Goal: Task Accomplishment & Management: Use online tool/utility

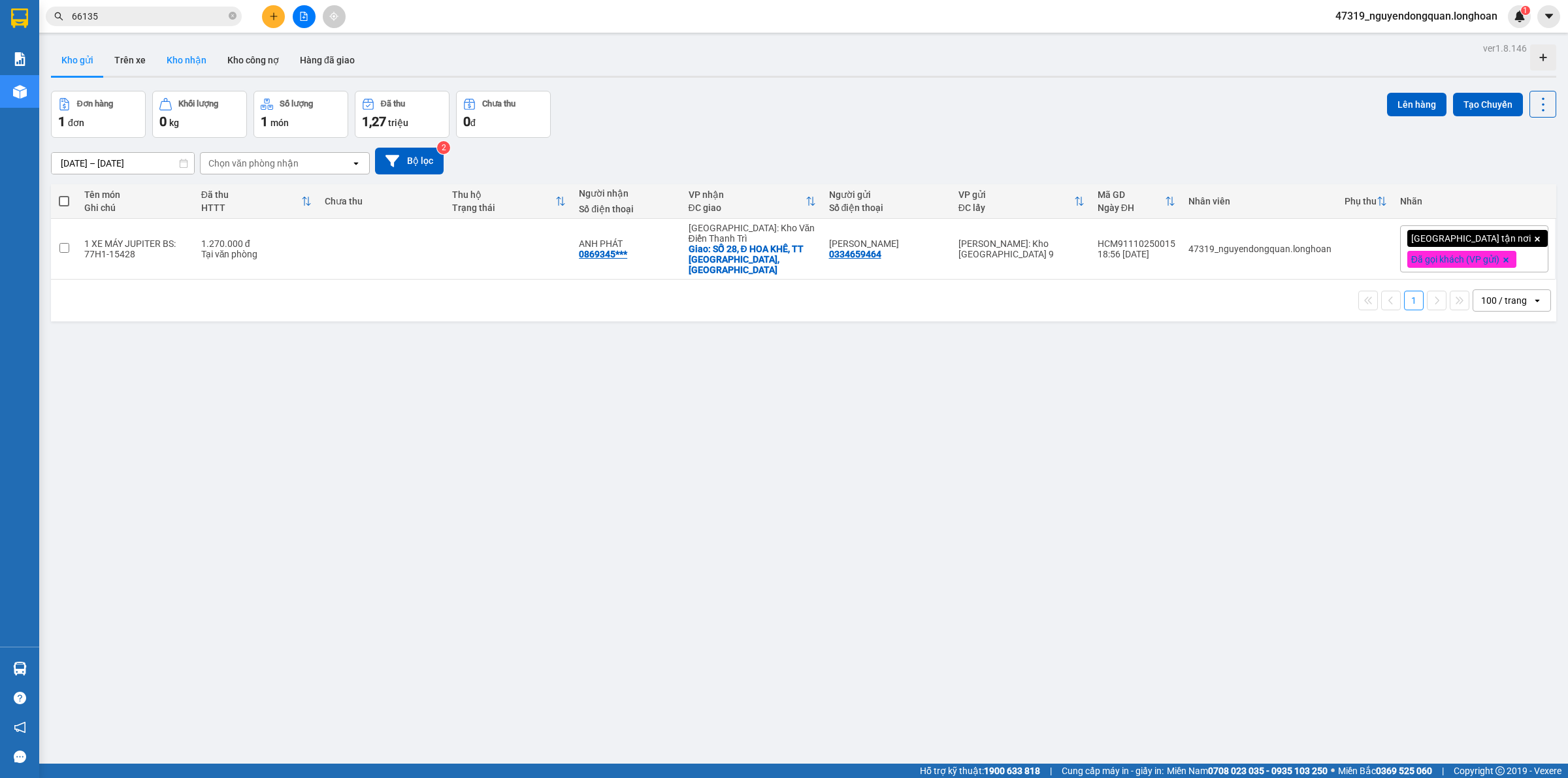
click at [199, 69] on button "Kho nhận" at bounding box center [186, 59] width 61 height 31
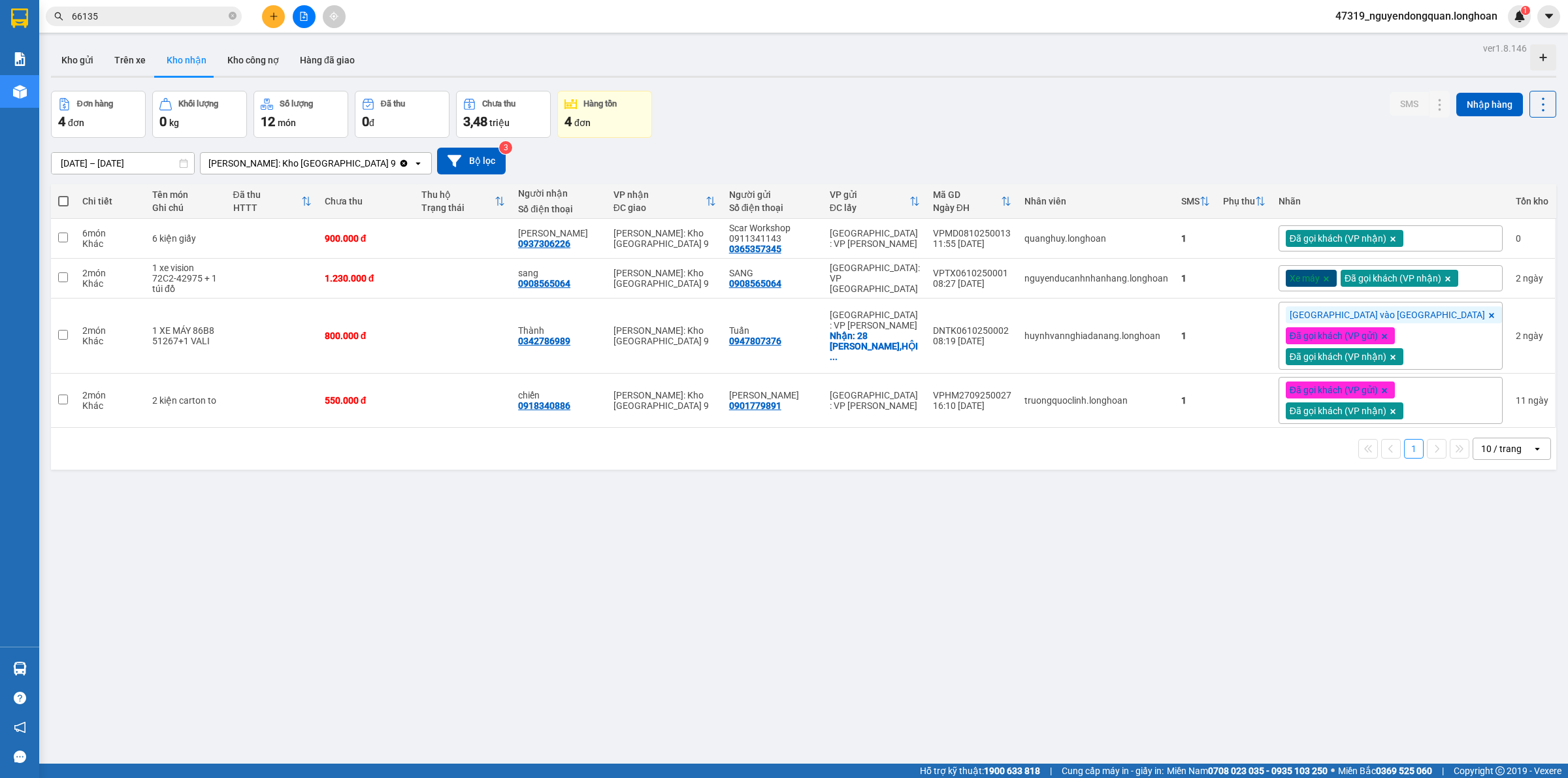
click at [565, 595] on div "ver 1.8.146 Kho gửi Trên xe Kho nhận Kho công nợ Hàng đã giao Đơn hàng 4 đơn Kh…" at bounding box center [803, 428] width 1516 height 778
click at [89, 55] on button "Kho gửi" at bounding box center [78, 59] width 53 height 31
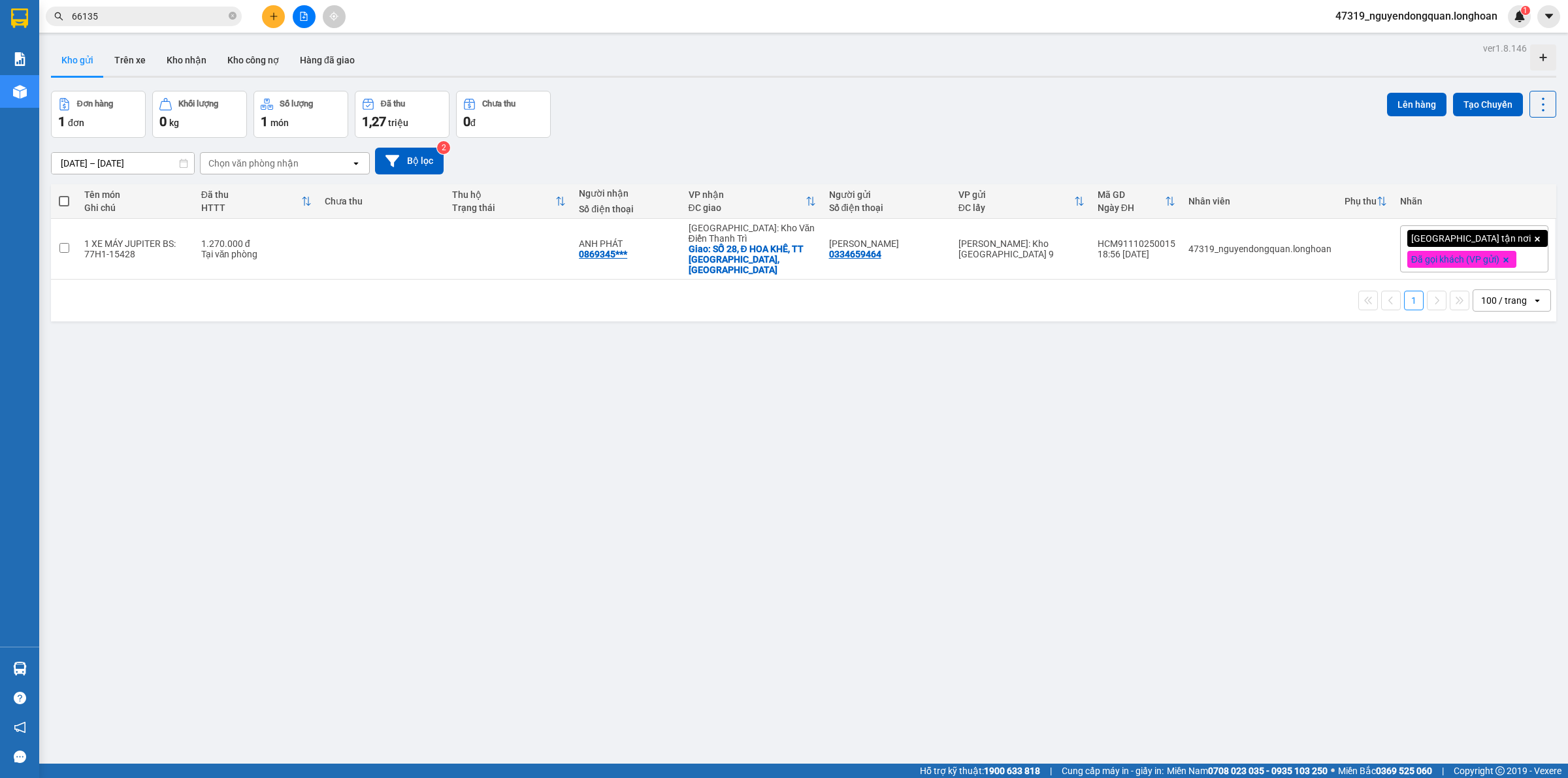
click at [536, 467] on div "ver 1.8.146 Kho gửi Trên xe Kho nhận Kho công nợ Hàng đã giao Đơn hàng 1 đơn Kh…" at bounding box center [803, 428] width 1516 height 778
click at [276, 22] on button at bounding box center [273, 16] width 23 height 23
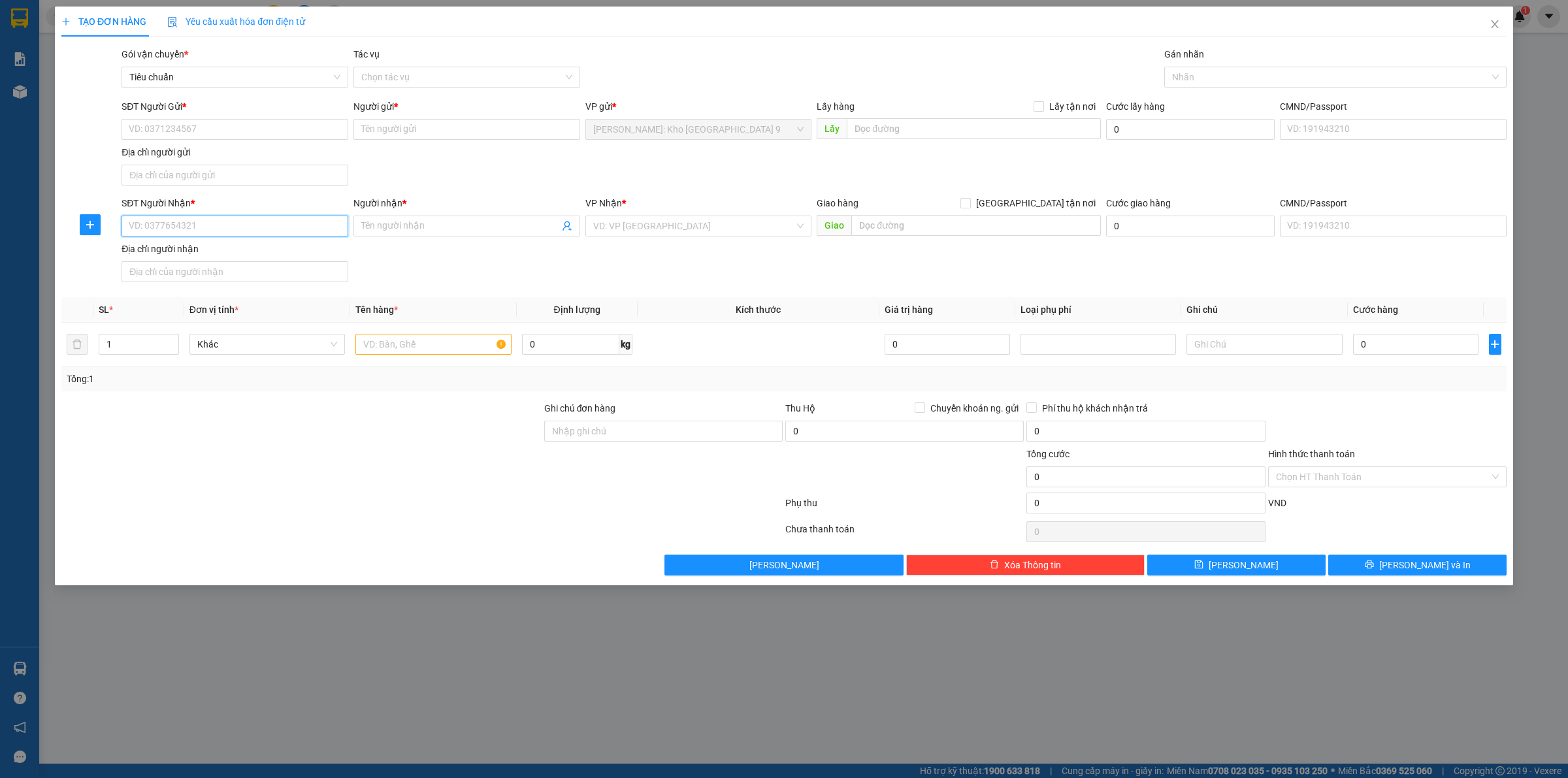
drag, startPoint x: 268, startPoint y: 233, endPoint x: 341, endPoint y: 250, distance: 75.0
click at [270, 231] on input "SĐT Người Nhận *" at bounding box center [235, 226] width 227 height 21
click at [300, 258] on div "0398298122 - CHỊ HẠNH" at bounding box center [235, 253] width 211 height 15
type input "0398298122"
type input "CHỊ HẠNH"
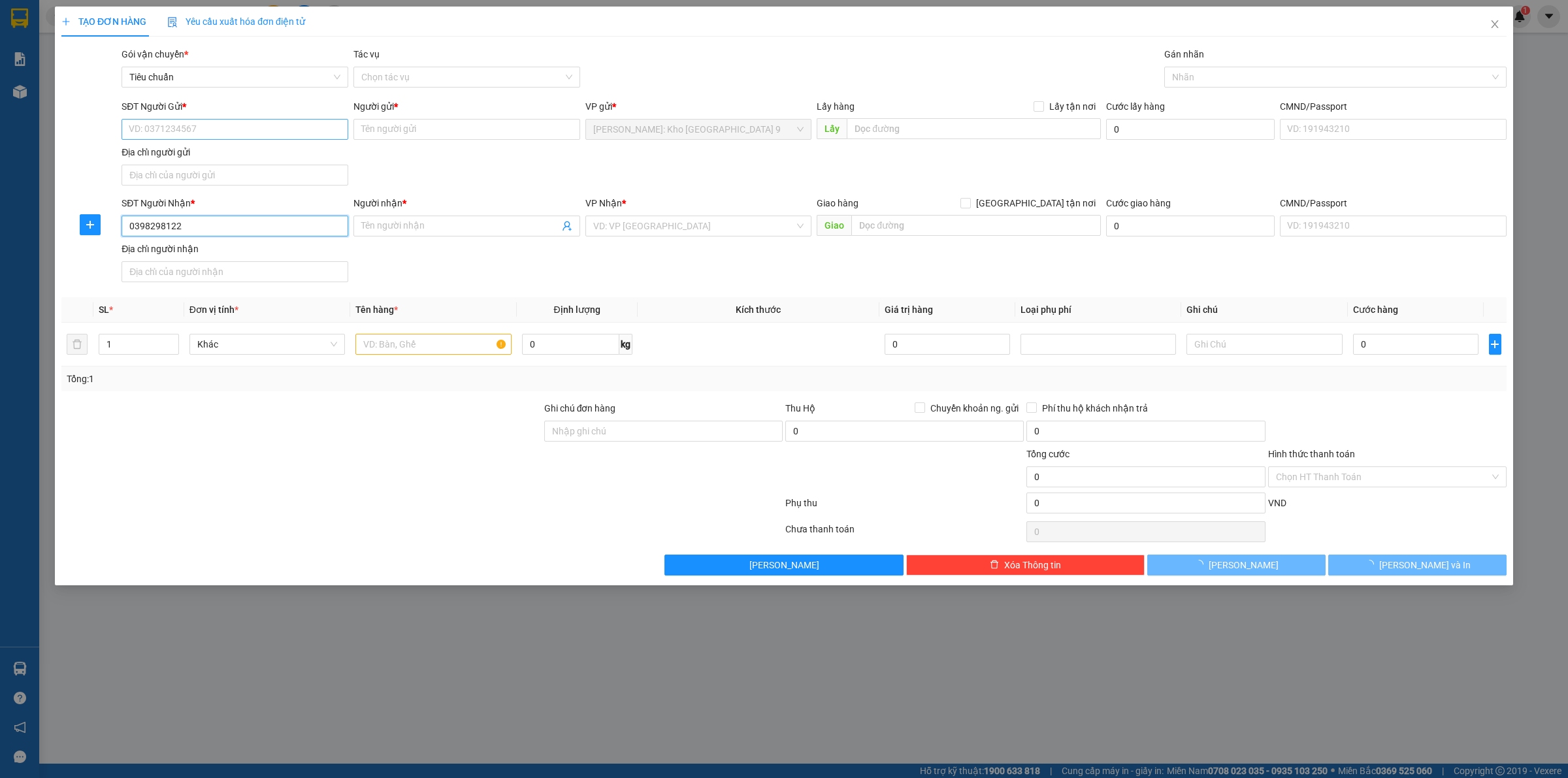
checkbox input "true"
type input "122 Đ.Nguyễn Văn Linh - Quận Hải Châu - Đà Nẵng"
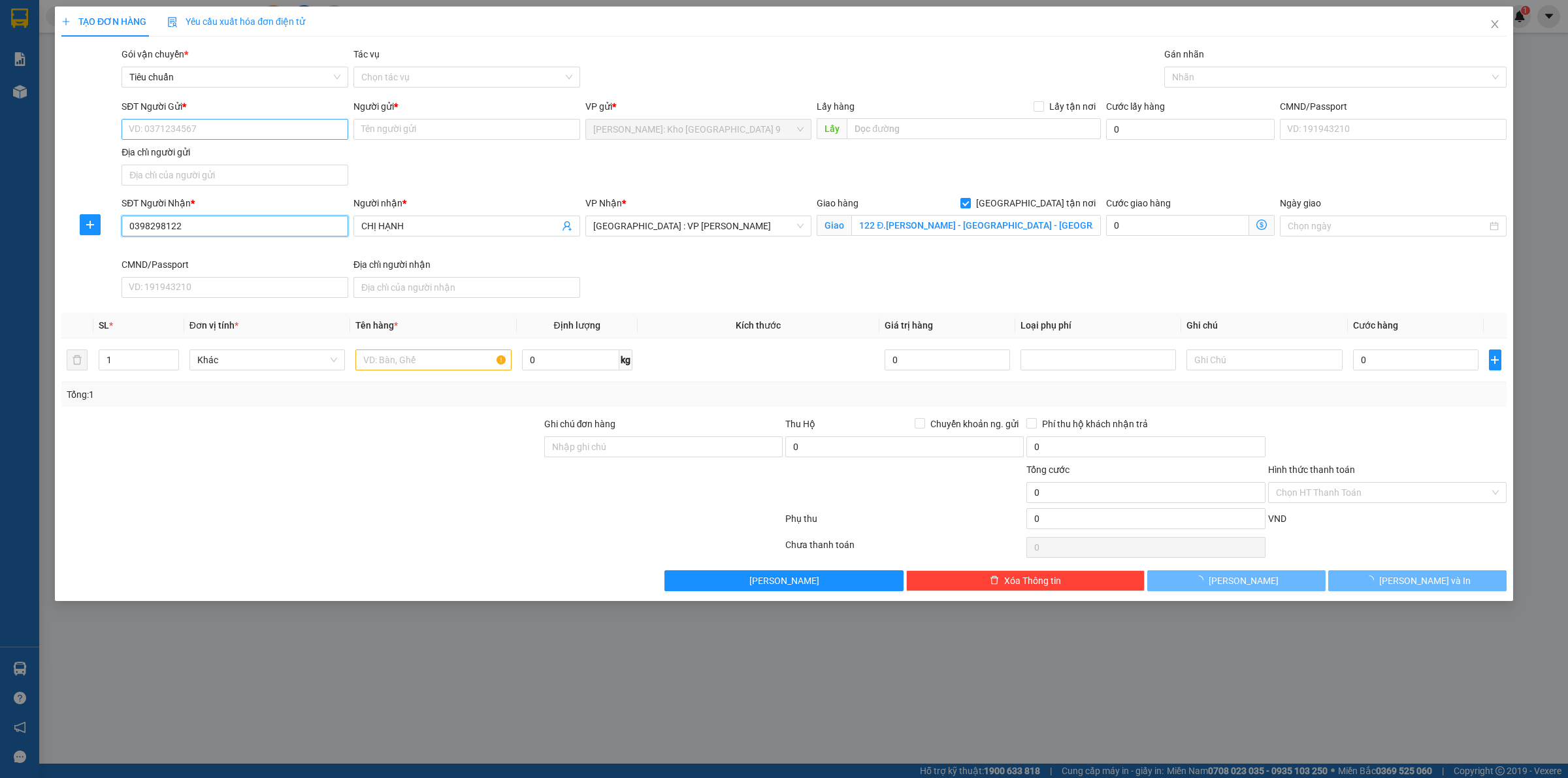
type input "0398298122"
click at [316, 134] on input "SĐT Người Gửi *" at bounding box center [235, 129] width 227 height 21
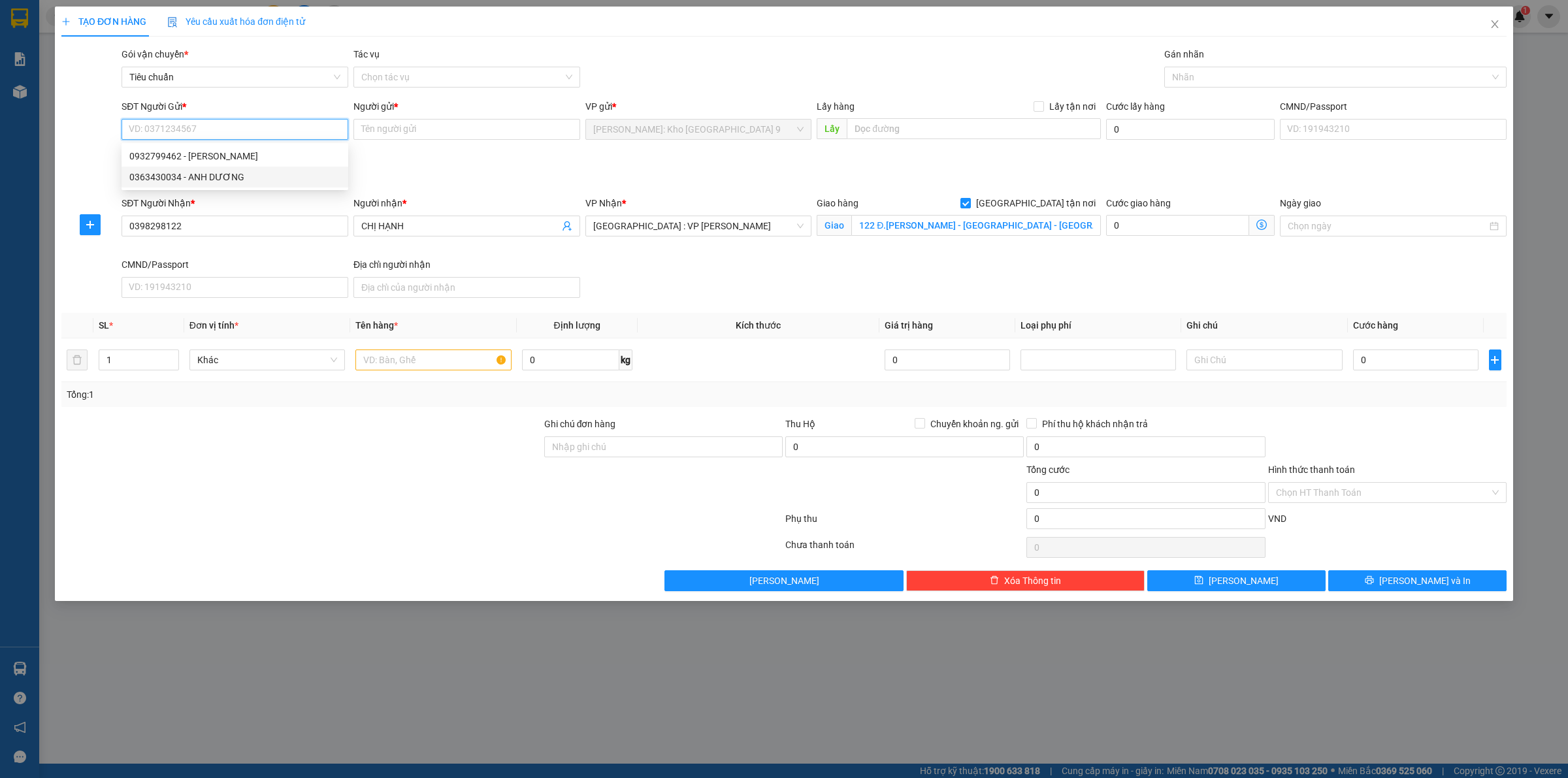
click at [261, 178] on div "0363430034 - ANH DƯƠNG" at bounding box center [235, 177] width 211 height 15
type input "0363430034"
type input "ANH DƯƠNG"
click at [151, 360] on input "1" at bounding box center [139, 360] width 79 height 20
type input "11"
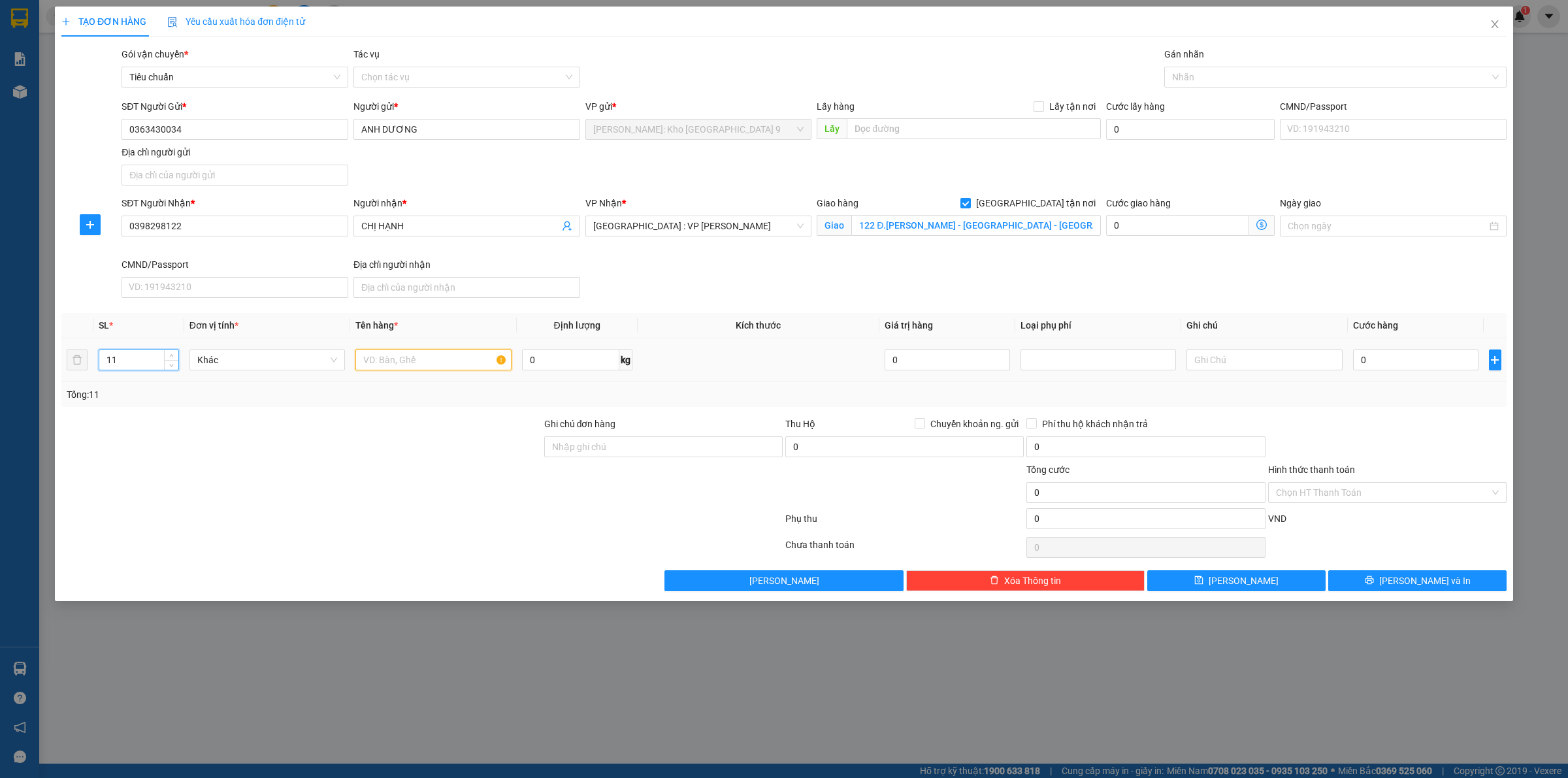
click at [397, 367] on input "text" at bounding box center [433, 360] width 155 height 21
drag, startPoint x: 197, startPoint y: 131, endPoint x: 121, endPoint y: 133, distance: 76.0
click at [121, 133] on div "SĐT Người Gửi * 0363430034" at bounding box center [234, 122] width 232 height 45
click at [407, 365] on input "text" at bounding box center [433, 360] width 155 height 21
drag, startPoint x: 213, startPoint y: 127, endPoint x: 96, endPoint y: 129, distance: 117.0
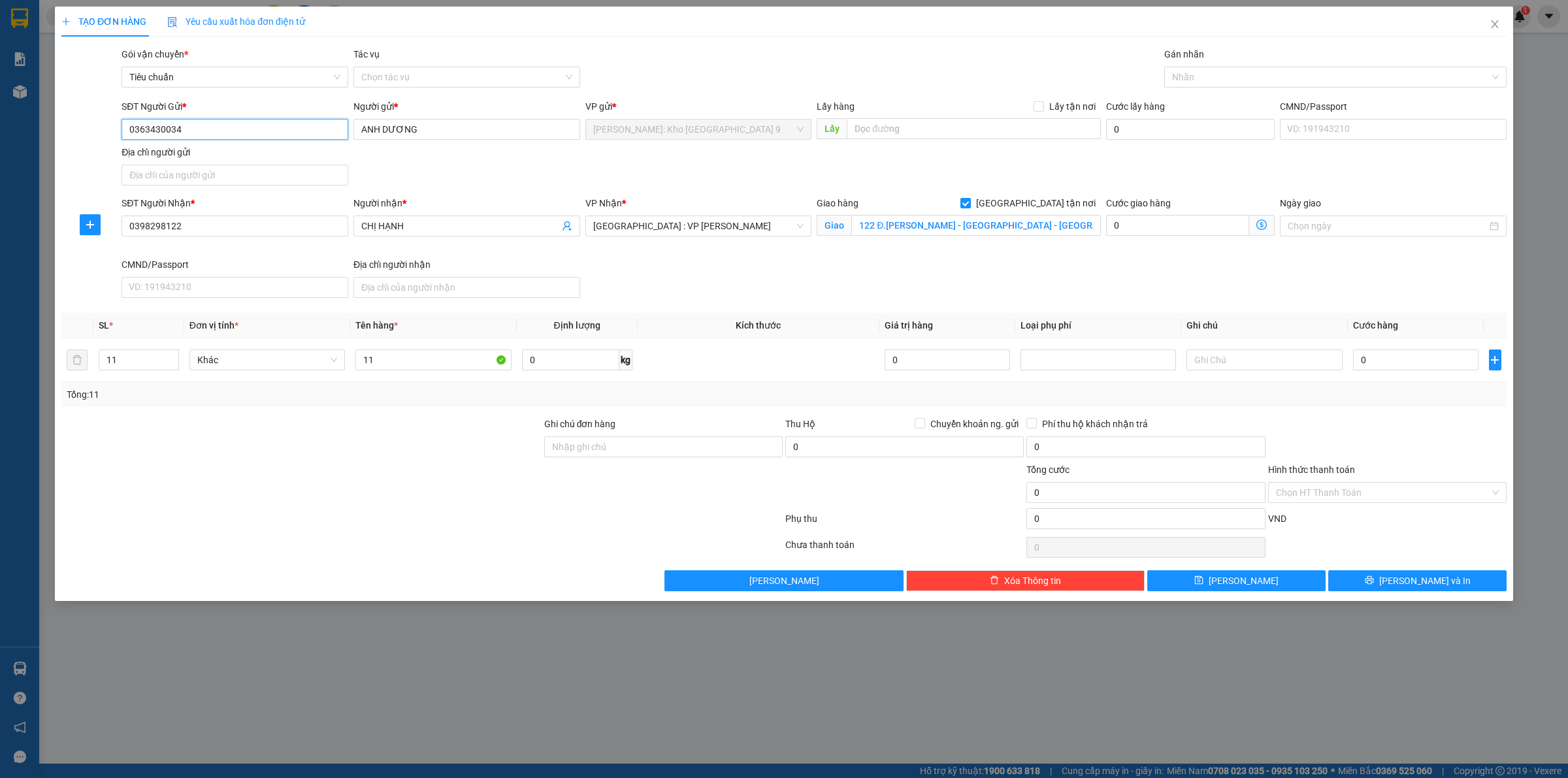
click at [96, 129] on div "SĐT Người Gửi * 0363430034 Người gửi * ANH DƯƠNG VP gửi * Hồ Chí Minh: Kho Thủ …" at bounding box center [784, 145] width 1448 height 92
click at [628, 305] on div "Transit Pickup Surcharge Ids Transit Deliver Surcharge Ids Transit Deliver Surc…" at bounding box center [784, 319] width 1445 height 544
click at [382, 363] on input "11" at bounding box center [433, 360] width 155 height 21
type input "1"
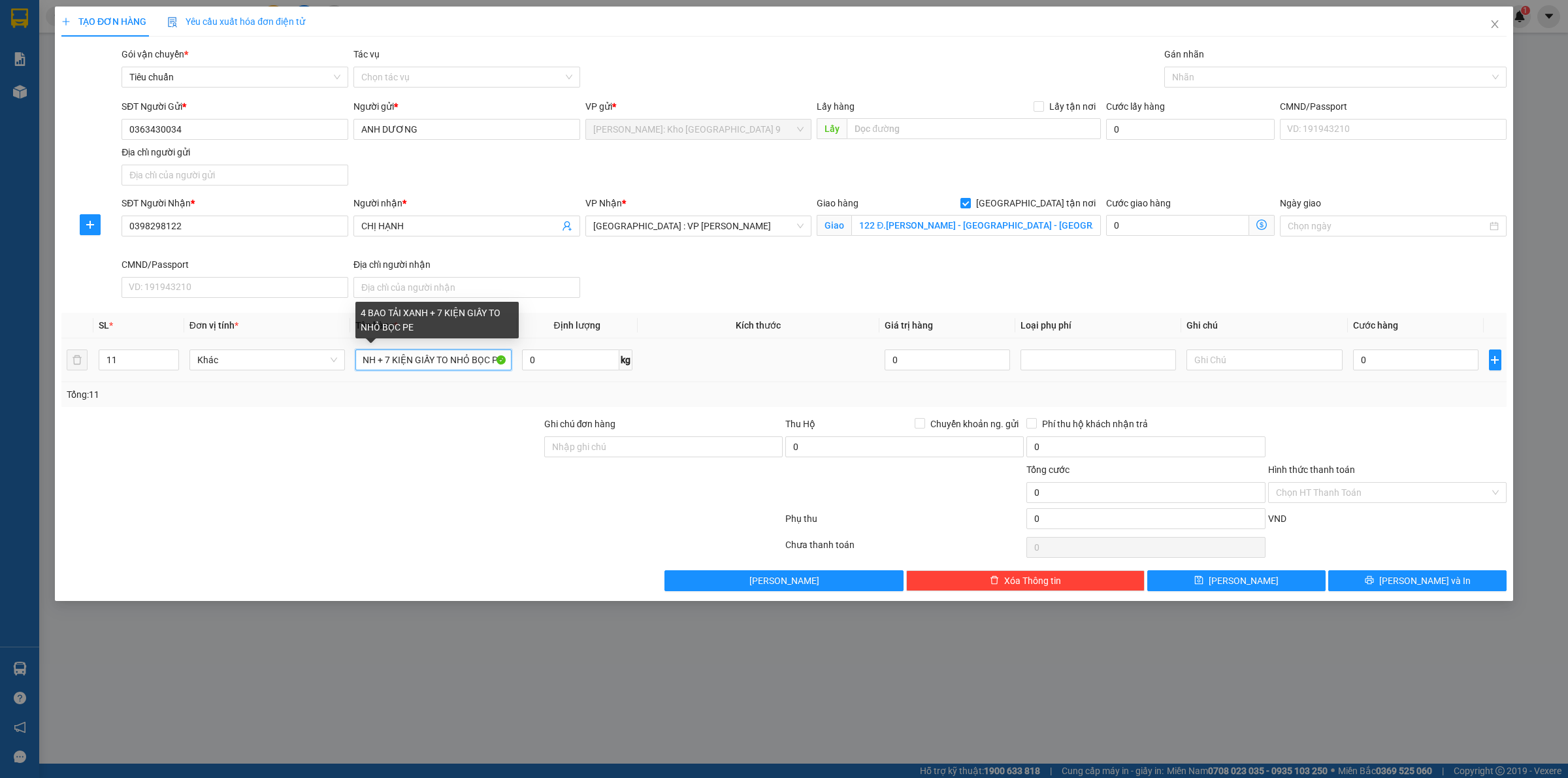
scroll to position [0, 60]
click at [1405, 360] on input "0" at bounding box center [1415, 360] width 125 height 21
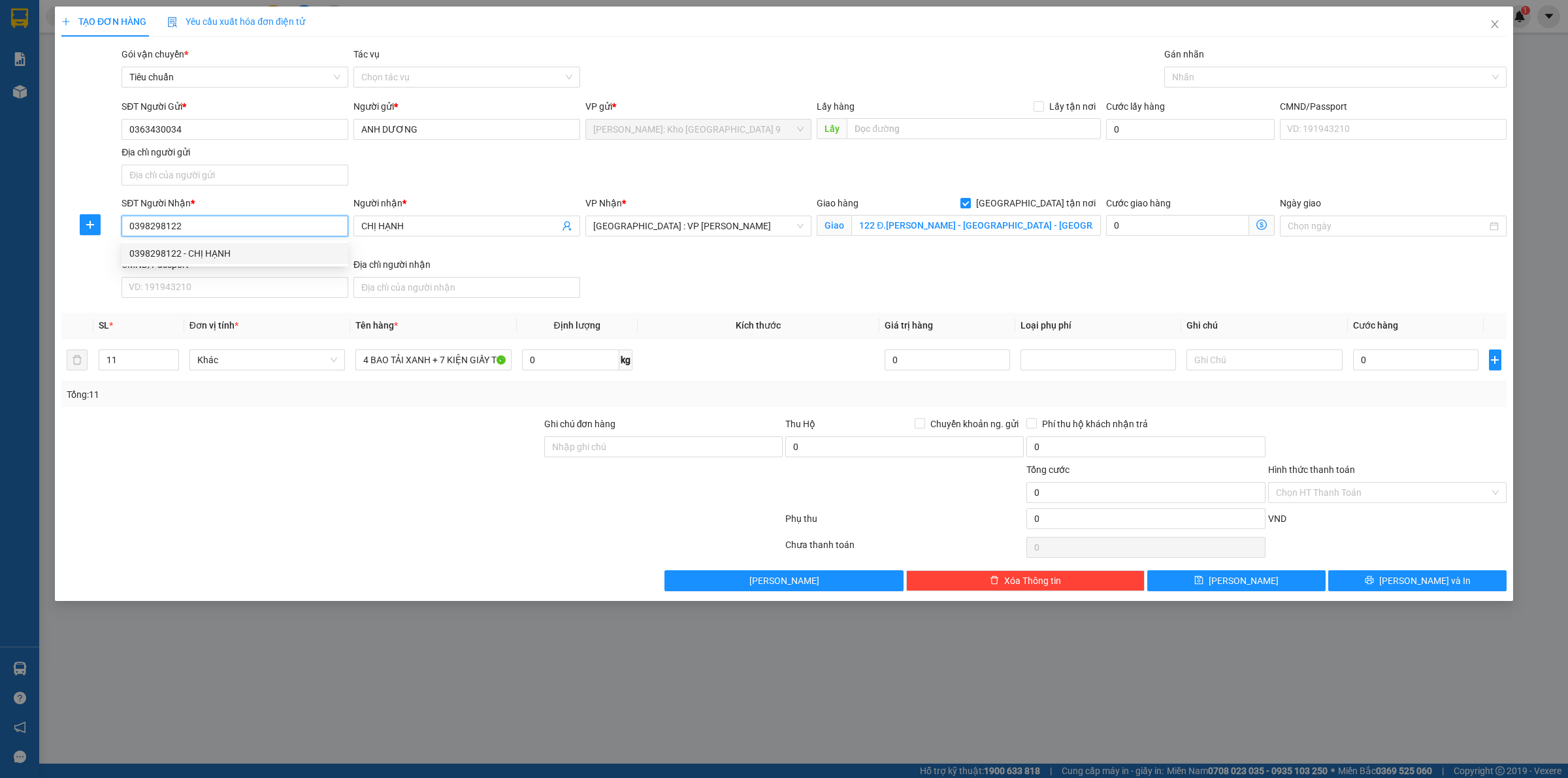
drag, startPoint x: 192, startPoint y: 230, endPoint x: 125, endPoint y: 232, distance: 67.0
click at [125, 232] on input "0398298122" at bounding box center [235, 226] width 227 height 21
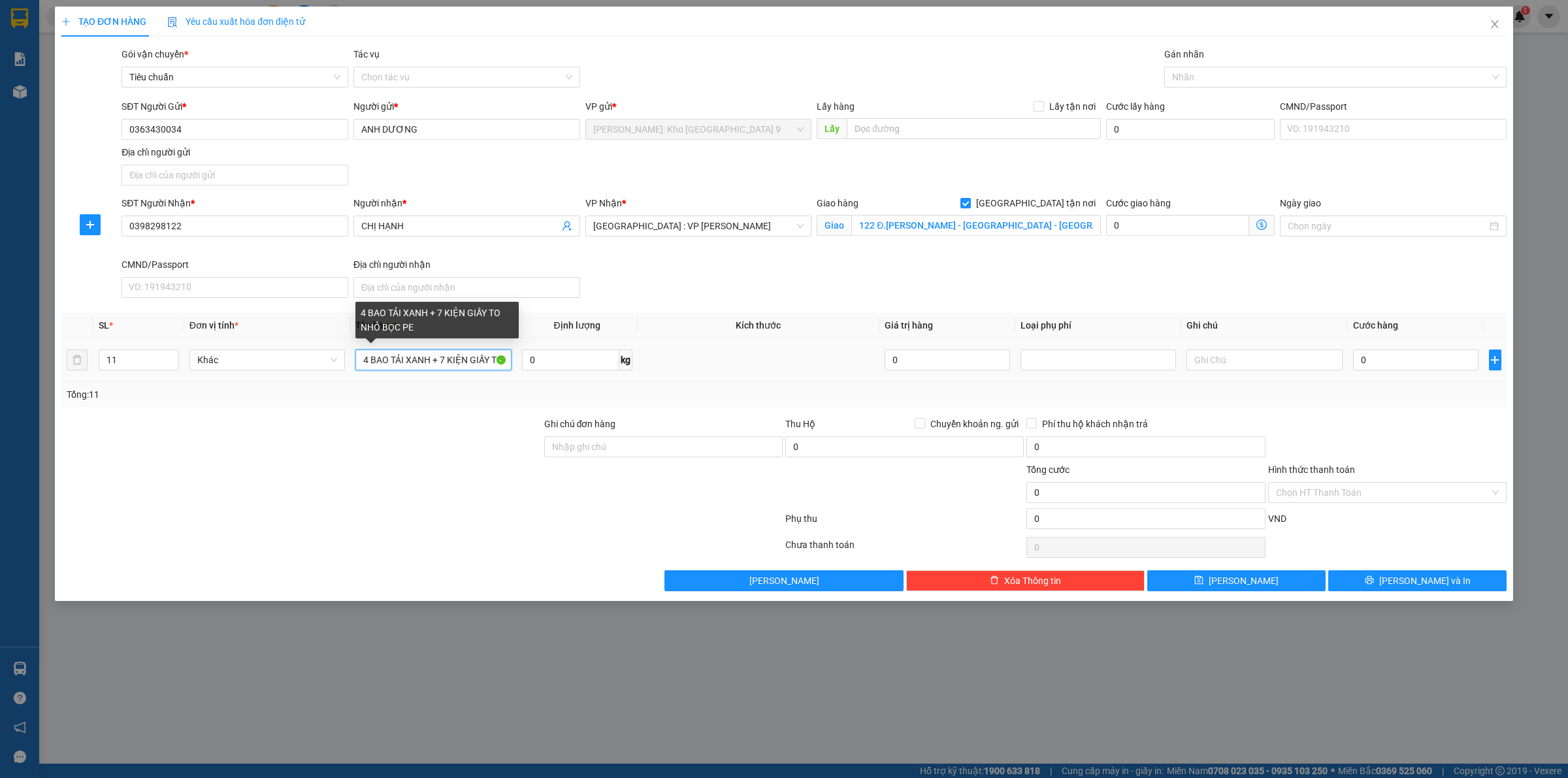
click at [478, 354] on input "4 BAO TẢI XANH + 7 KIỆN GIẤY TO NHỎ BỌC PE" at bounding box center [433, 360] width 155 height 21
type input "4 BAO TẢI XANH + 7 KIỆN KT KHÁC NHAU BỌC PE"
click at [1386, 368] on input "0" at bounding box center [1415, 360] width 125 height 21
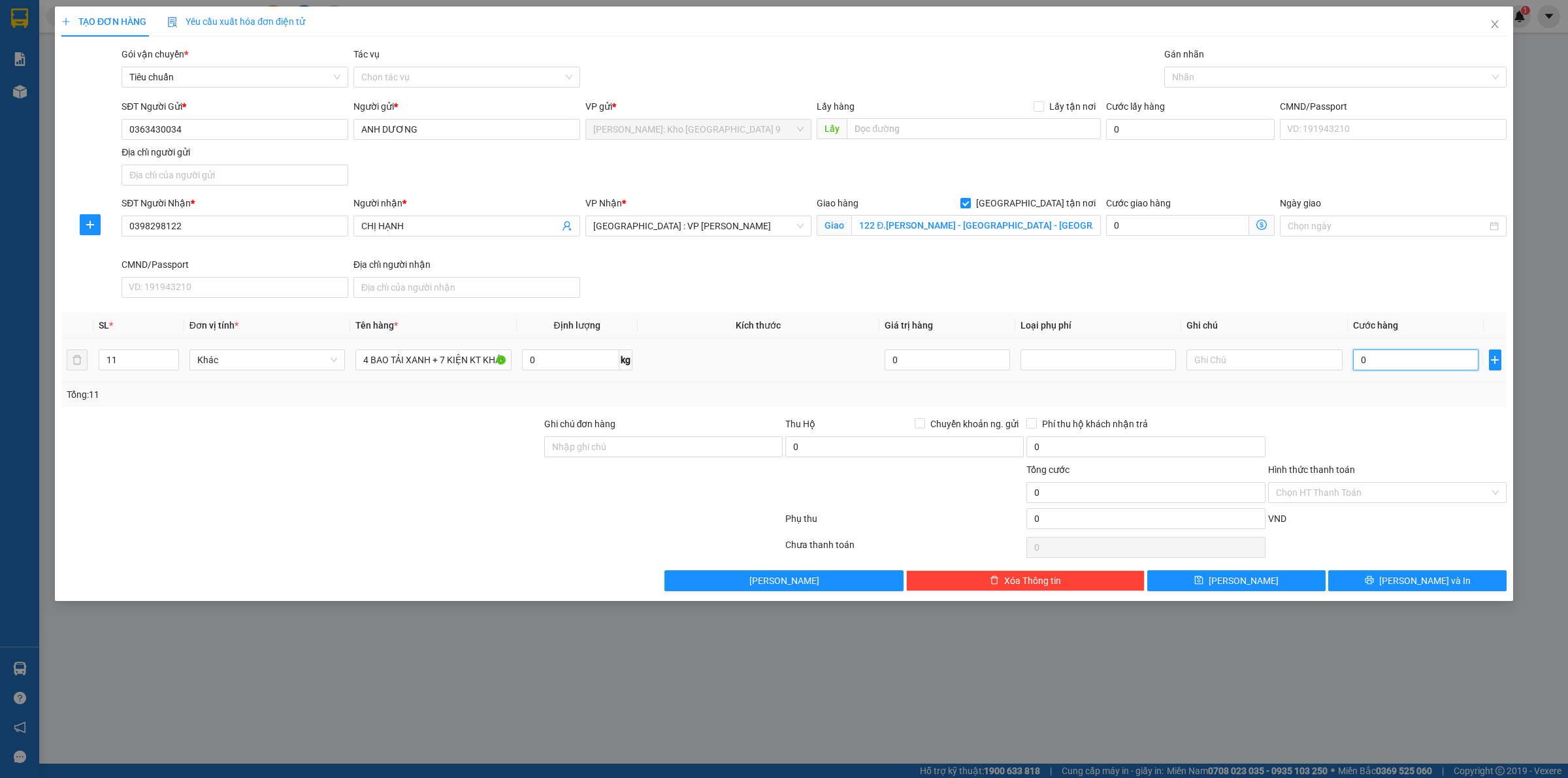
click at [1392, 367] on input "0" at bounding box center [1415, 360] width 125 height 21
type input "09"
type input "9"
type input "090"
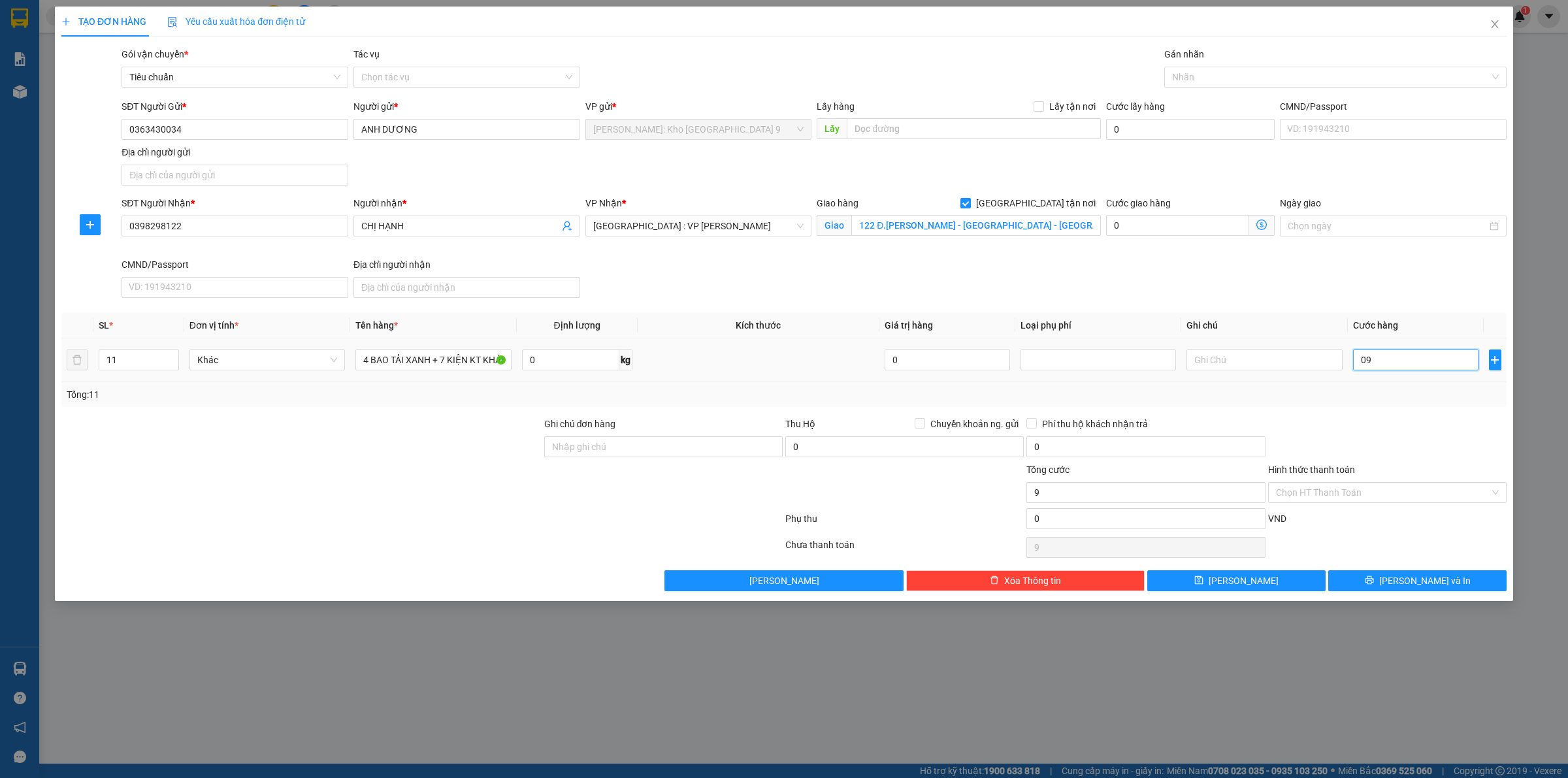
type input "90"
type input "0.900"
type input "900"
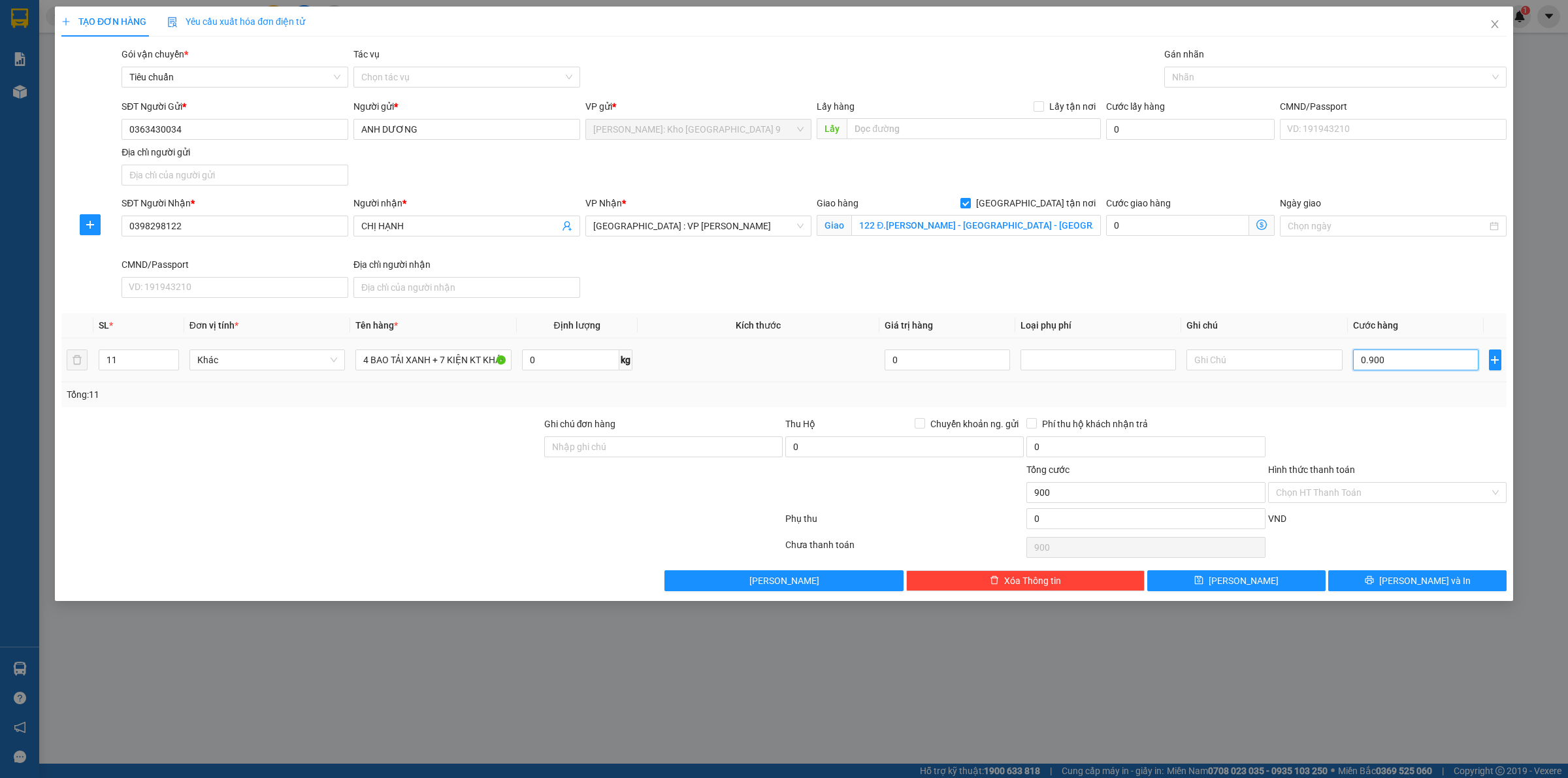
type input "09.000"
type input "9.000"
type input "090.000"
type input "90.000"
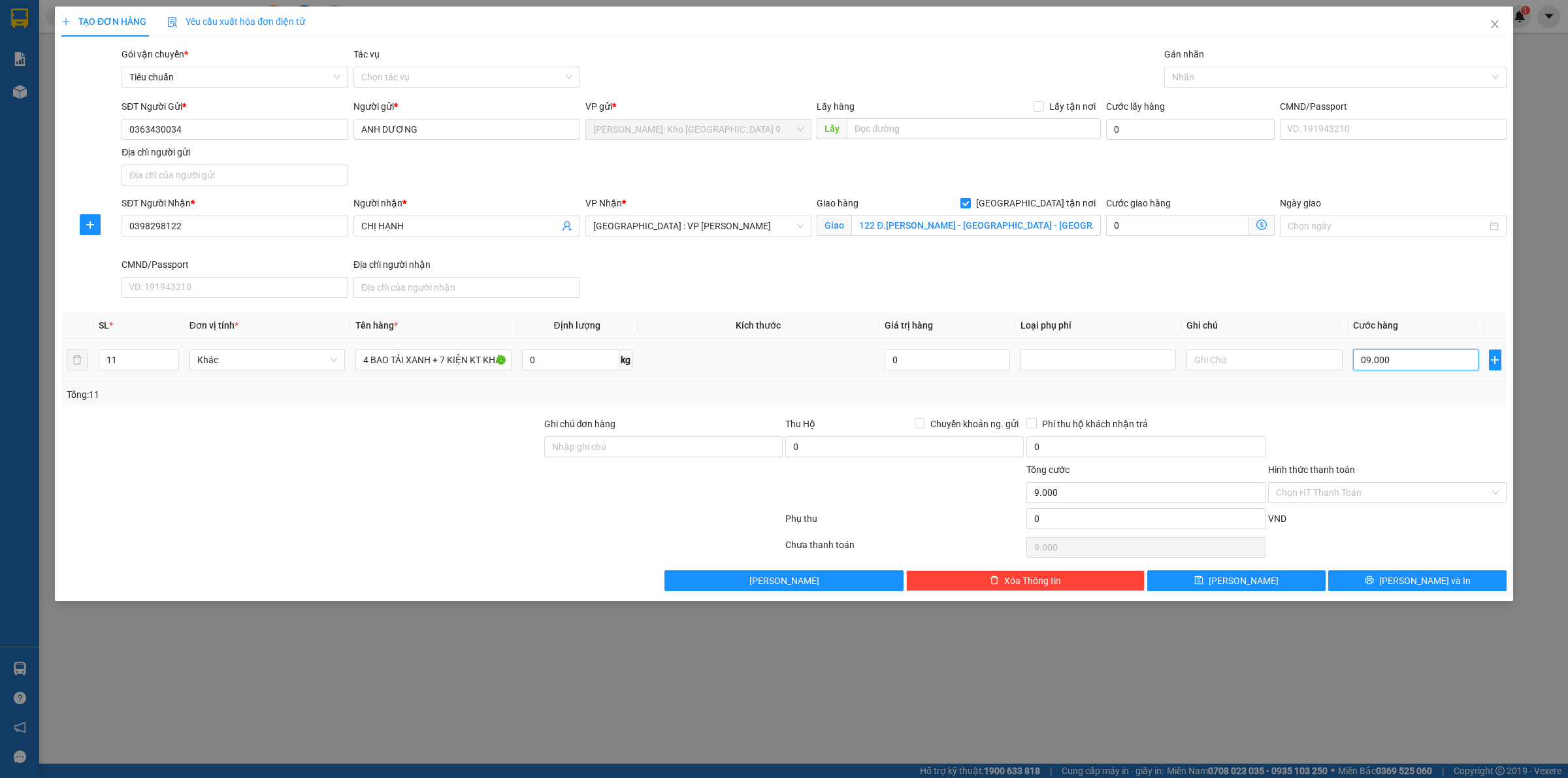
type input "90.000"
type input "0.900.000"
type input "900.000"
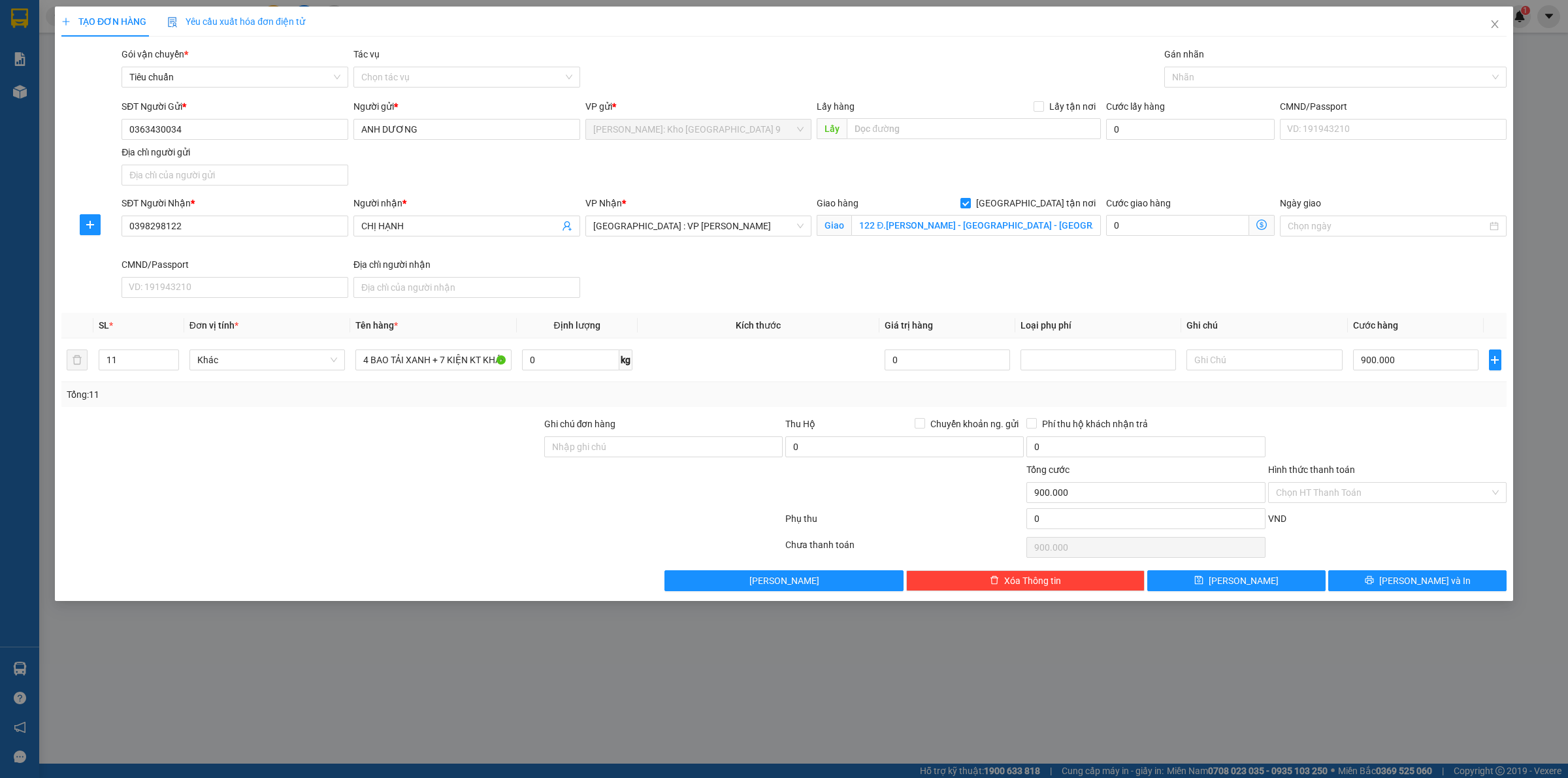
click at [1416, 425] on div at bounding box center [1387, 439] width 241 height 45
drag, startPoint x: 194, startPoint y: 129, endPoint x: 111, endPoint y: 139, distance: 83.6
click at [111, 139] on div "SĐT Người Gửi * 0363430034 Người gửi * ANH DƯƠNG VP gửi * Hồ Chí Minh: Kho Thủ …" at bounding box center [784, 145] width 1448 height 92
click at [1271, 588] on button "Lưu" at bounding box center [1236, 581] width 178 height 21
checkbox input "false"
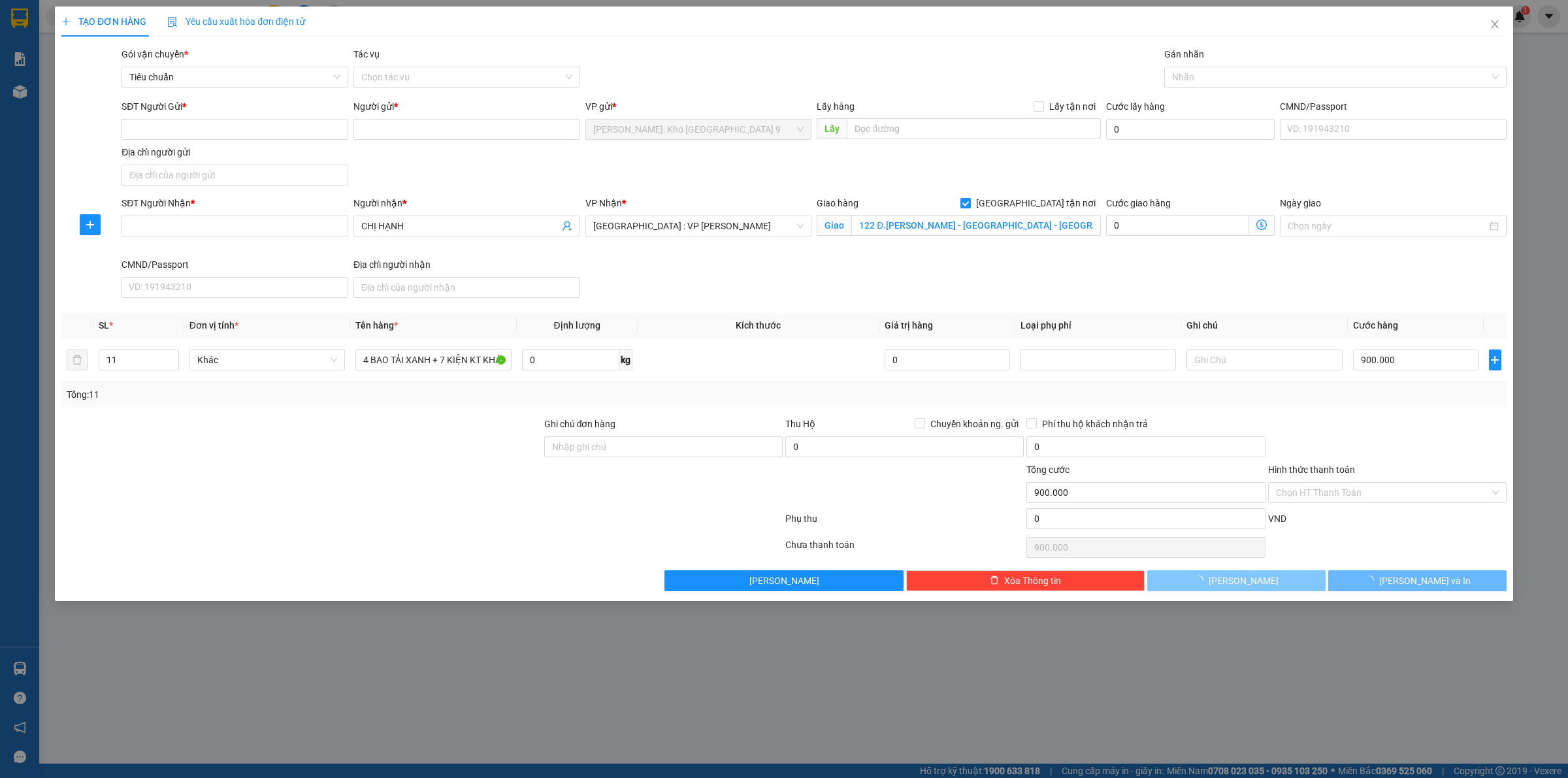
type input "1"
type input "0"
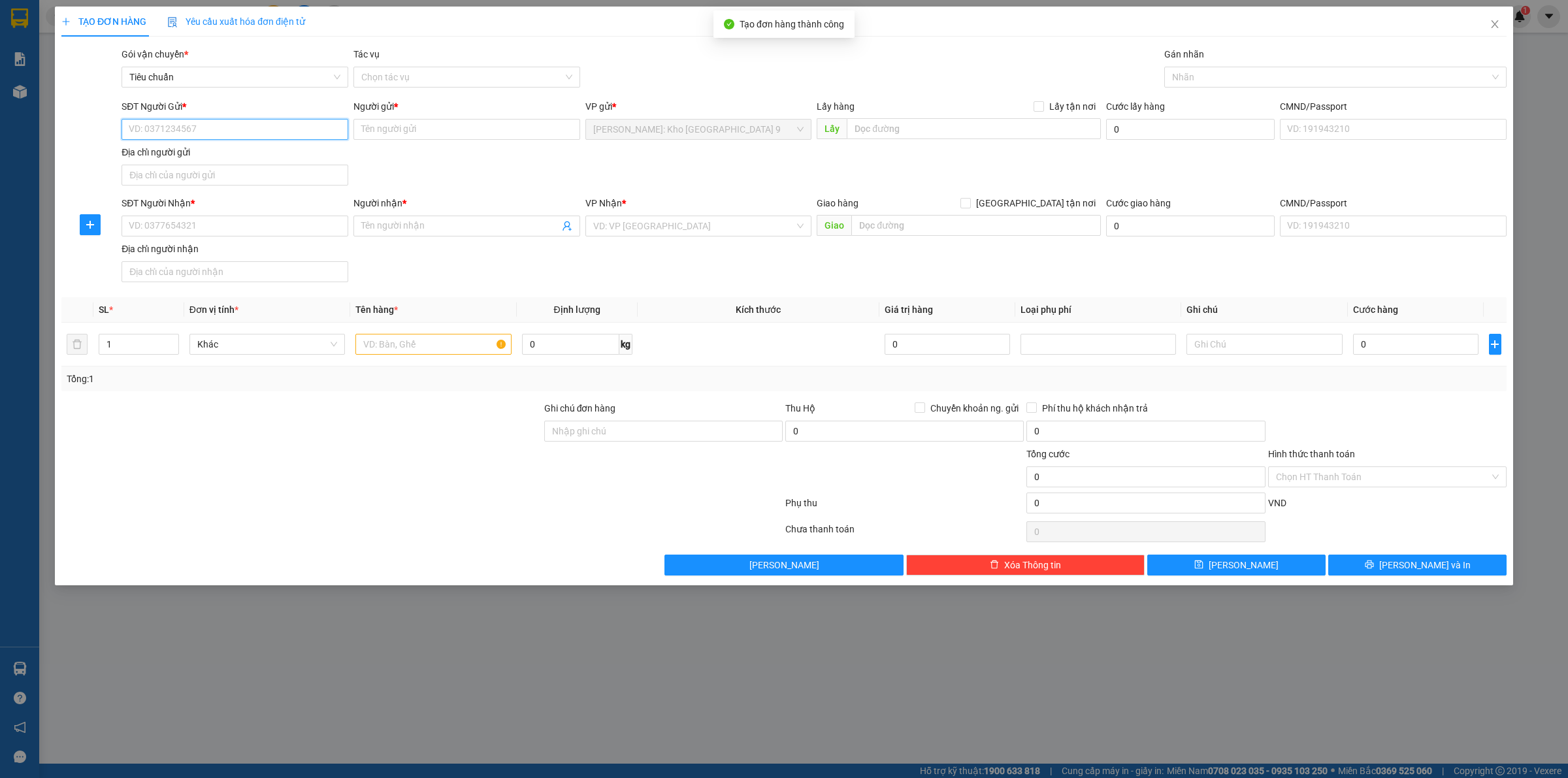
click at [253, 129] on input "SĐT Người Gửi *" at bounding box center [235, 129] width 227 height 21
paste input "0363430034"
type input "0363430034"
click at [253, 132] on input "0363430034" at bounding box center [235, 129] width 227 height 21
click at [242, 148] on div "0363430034 - ANH DƯƠNG" at bounding box center [235, 156] width 227 height 21
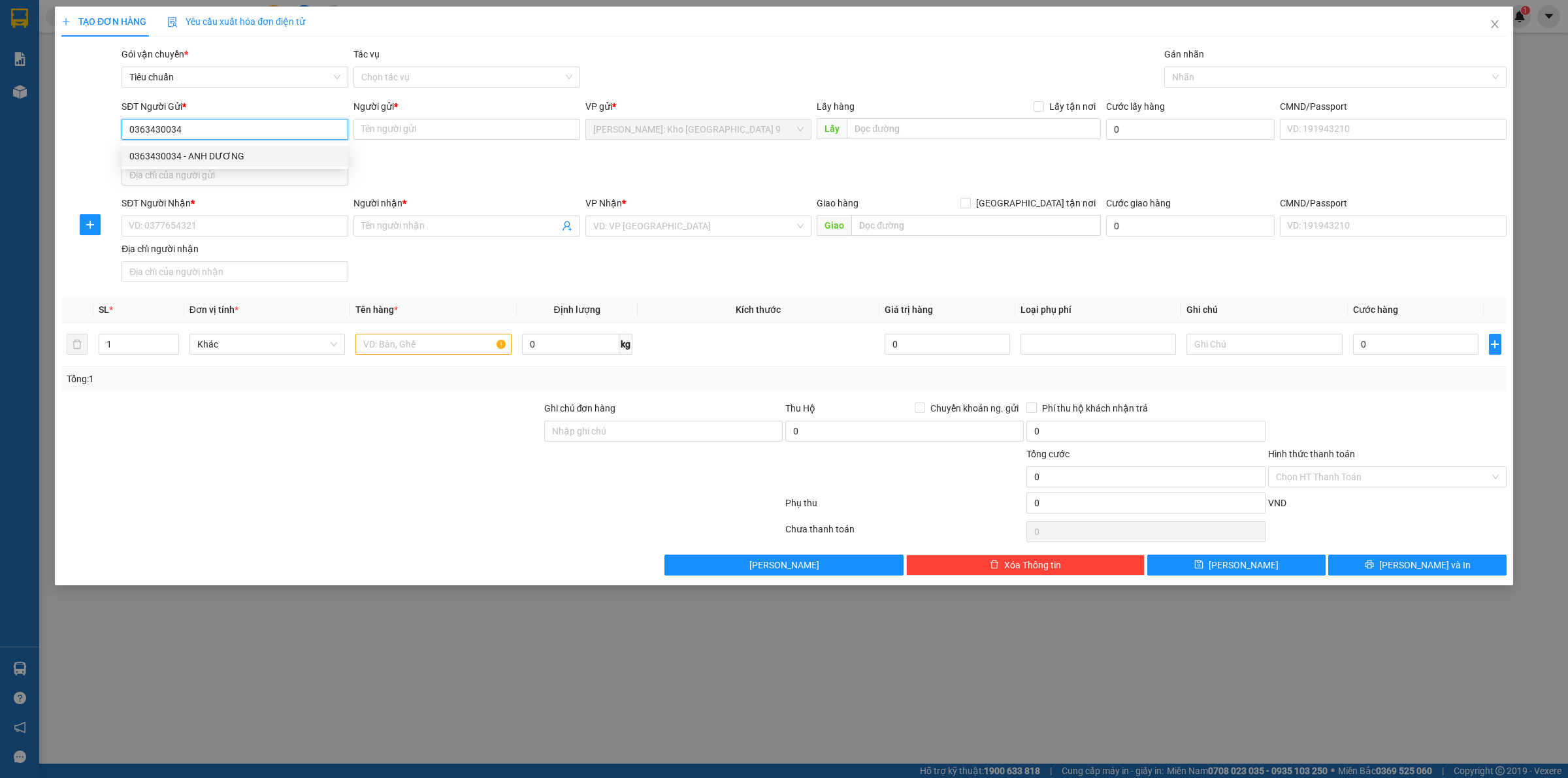
type input "ANH DƯƠNG"
type input "0363430034"
click at [253, 232] on input "SĐT Người Nhận *" at bounding box center [235, 226] width 227 height 21
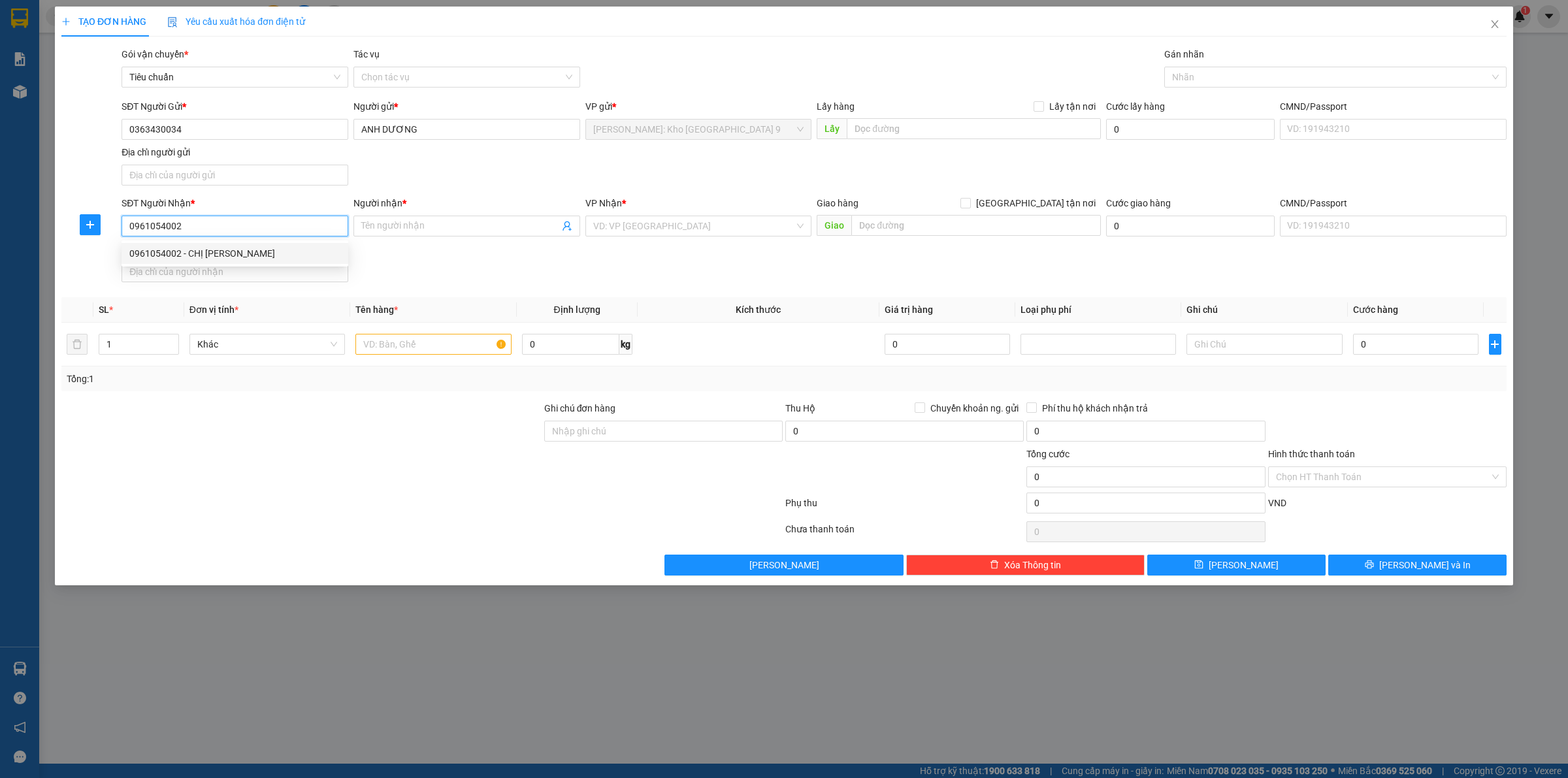
type input "0961054002"
click at [252, 265] on div "0961054002 0961054002 - CHỊ TRANG" at bounding box center [235, 253] width 227 height 26
click at [259, 258] on div "Địa chỉ người nhận" at bounding box center [235, 251] width 227 height 20
click at [262, 226] on input "0961054002" at bounding box center [235, 226] width 227 height 21
click at [259, 259] on div "0961054002 - CHỊ TRANG" at bounding box center [235, 253] width 211 height 15
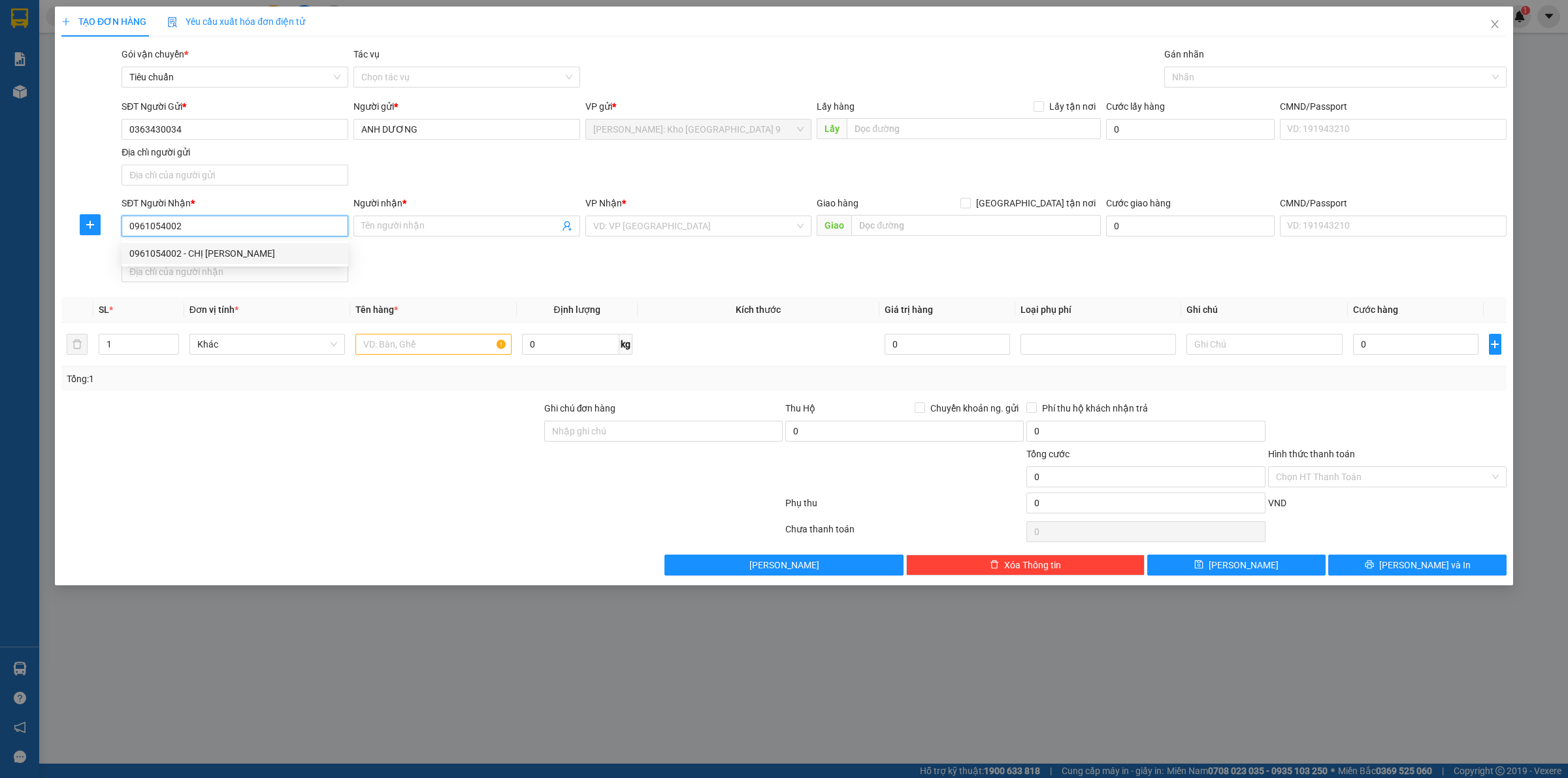
type input "CHỊ [PERSON_NAME]"
checkbox input "true"
type input "65 Đ.NGUYỄN LƯƠNG BẰNG - NAM ĐỒNG - ĐỐNG ĐA - HÀ NỘI"
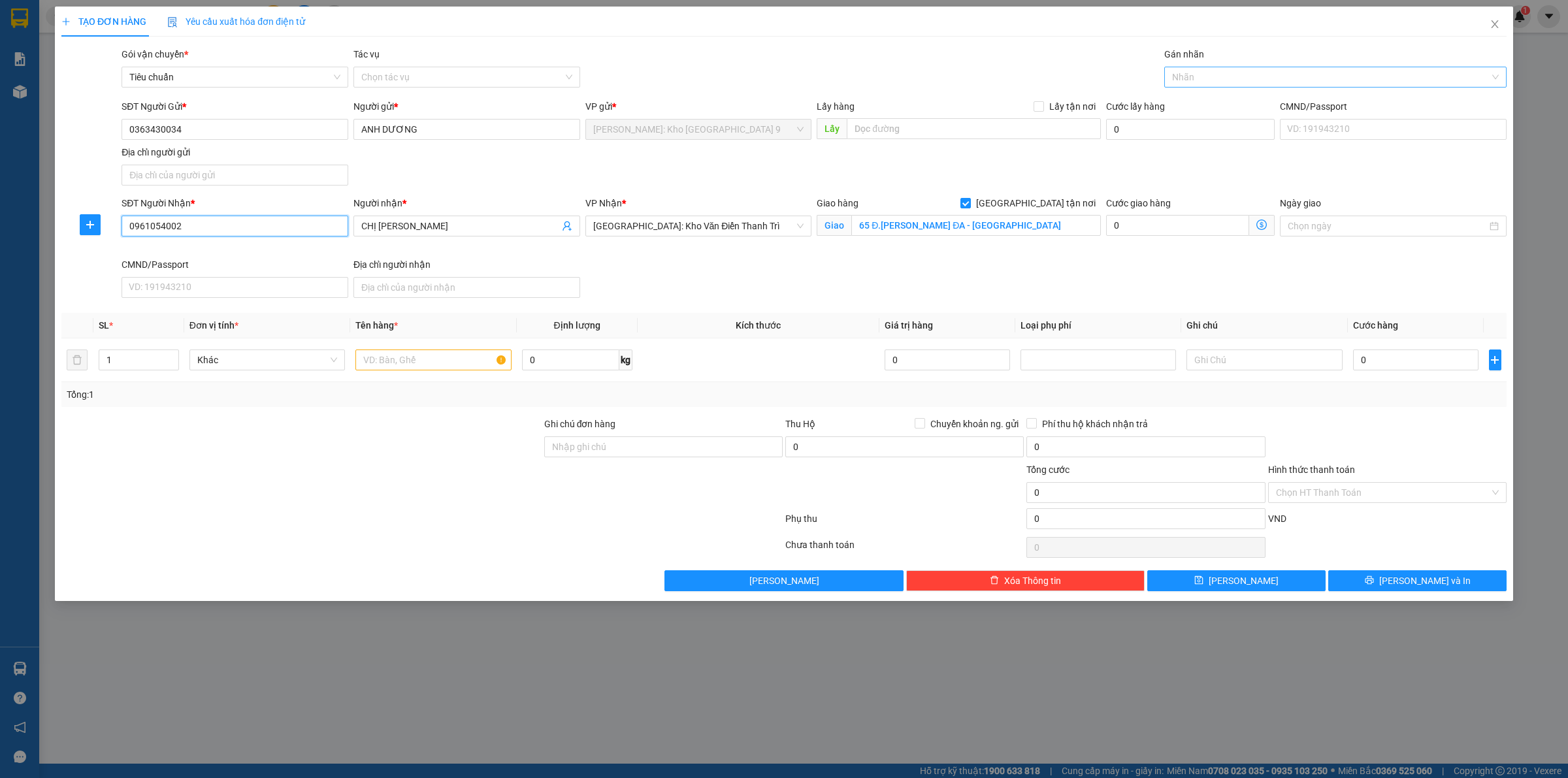
click at [1223, 82] on div at bounding box center [1328, 77] width 323 height 15
type input "GIAO"
click at [1235, 98] on div "[GEOGRAPHIC_DATA] tận nơi" at bounding box center [1335, 103] width 327 height 15
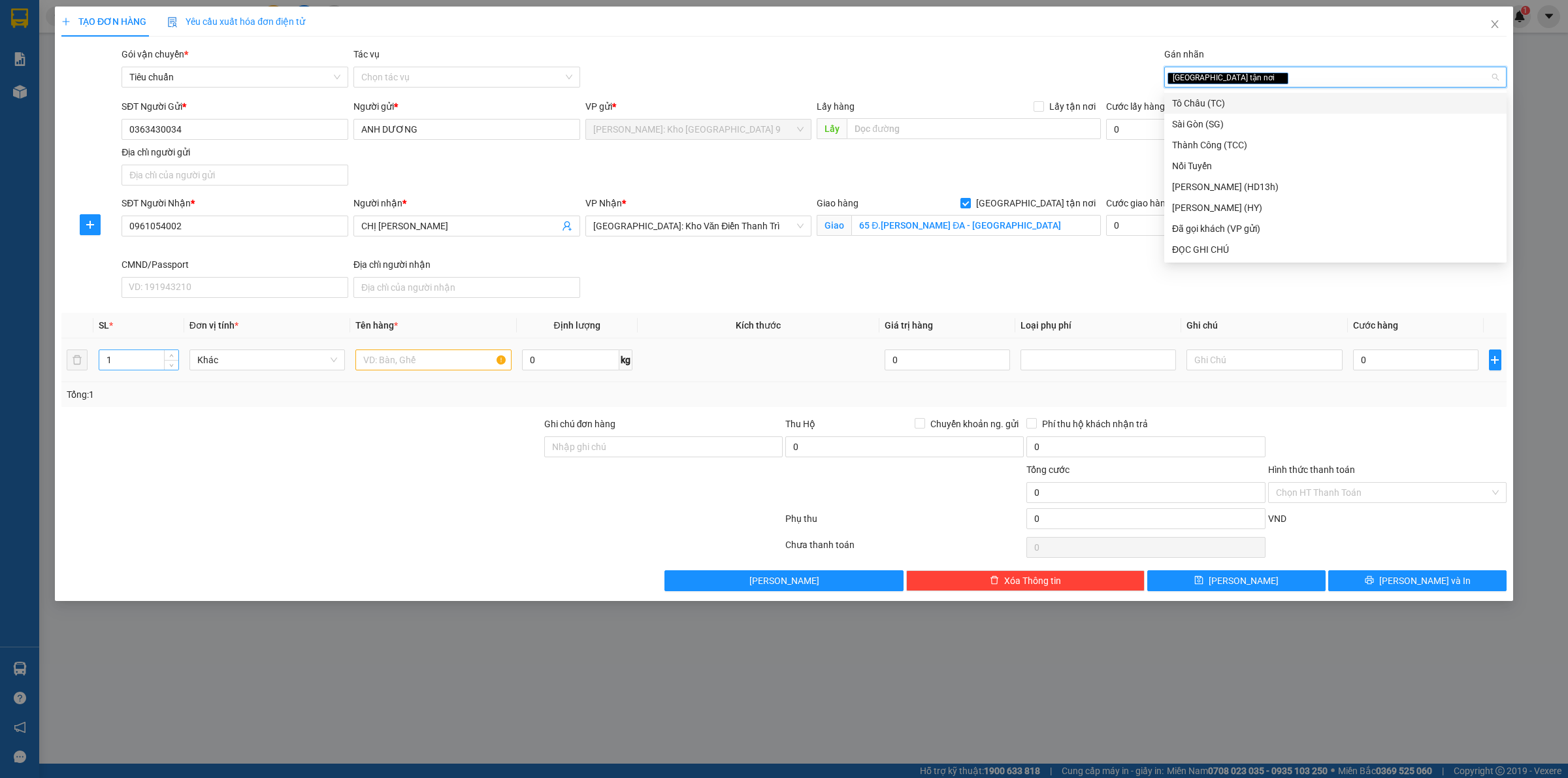
click at [151, 355] on input "1" at bounding box center [139, 360] width 79 height 20
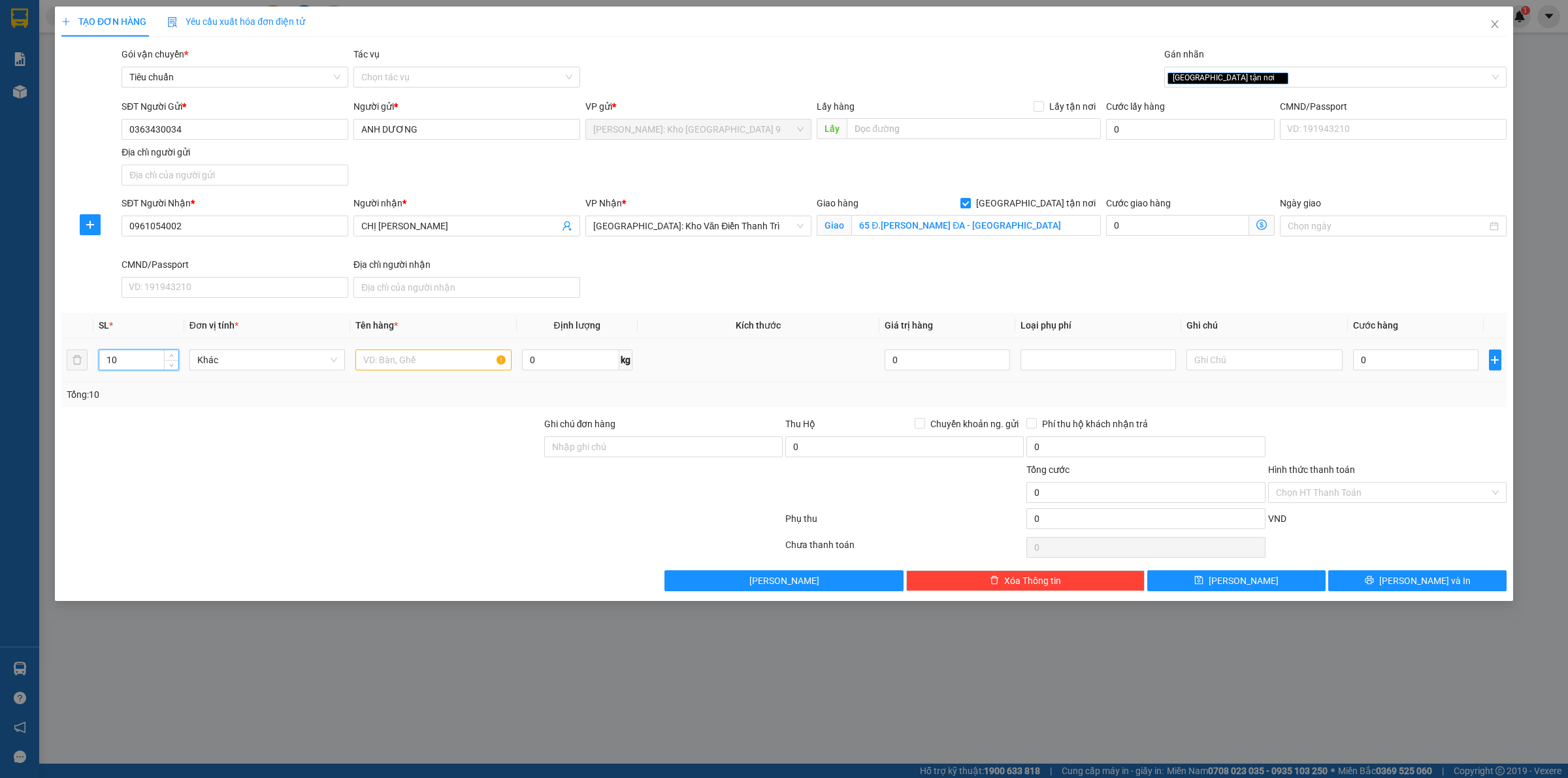
type input "10"
click at [439, 358] on input "text" at bounding box center [433, 360] width 155 height 21
type input "4 BAO TẢI XANH + 6 KIỆN KT KHÁC NHAU BỌC PE"
click at [1381, 356] on input "0" at bounding box center [1415, 360] width 125 height 21
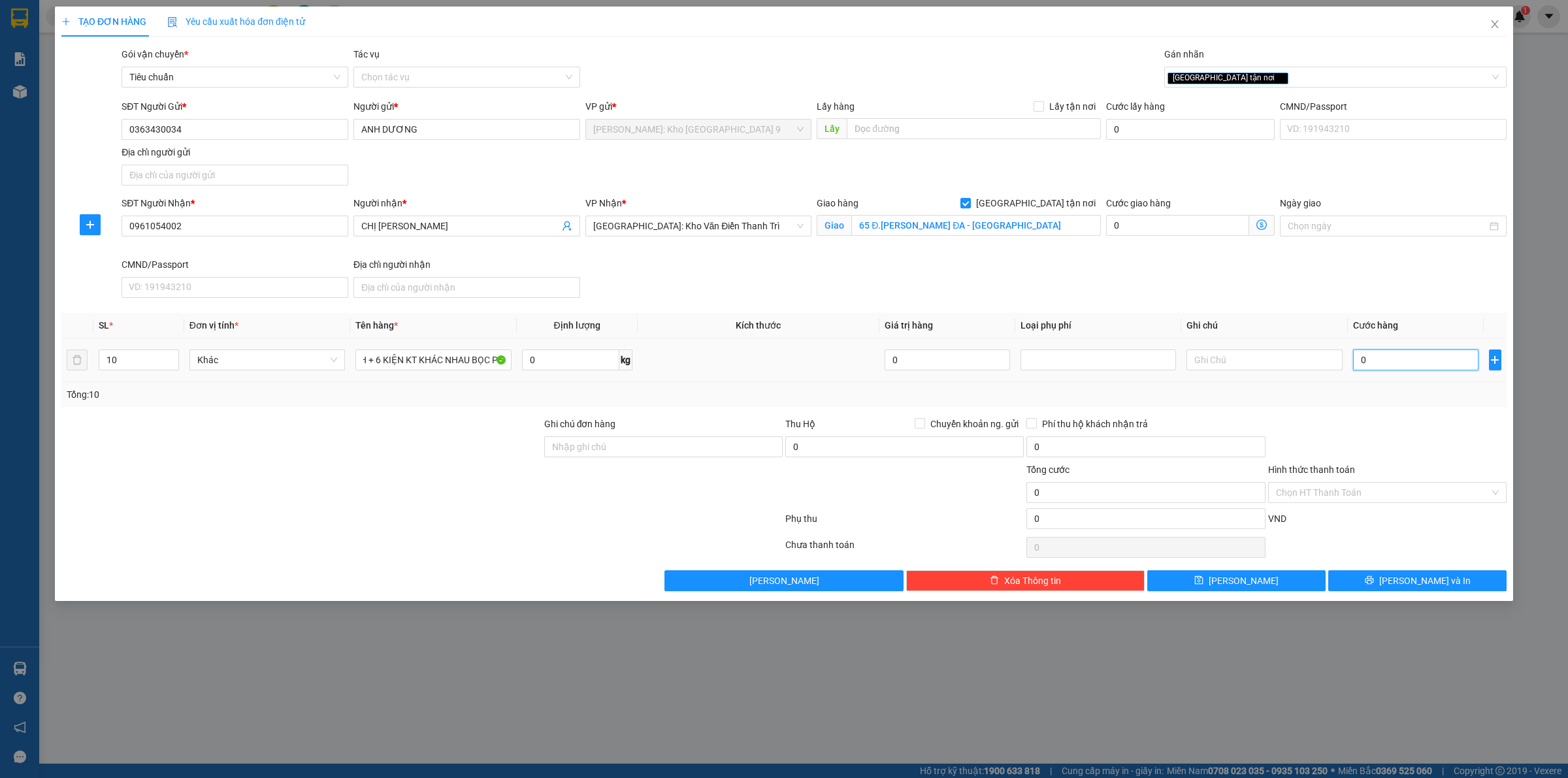
scroll to position [0, 0]
drag, startPoint x: 188, startPoint y: 222, endPoint x: 122, endPoint y: 225, distance: 66.1
click at [122, 225] on input "0961054002" at bounding box center [235, 226] width 227 height 21
click at [1413, 365] on input "0" at bounding box center [1415, 360] width 125 height 21
type input "1"
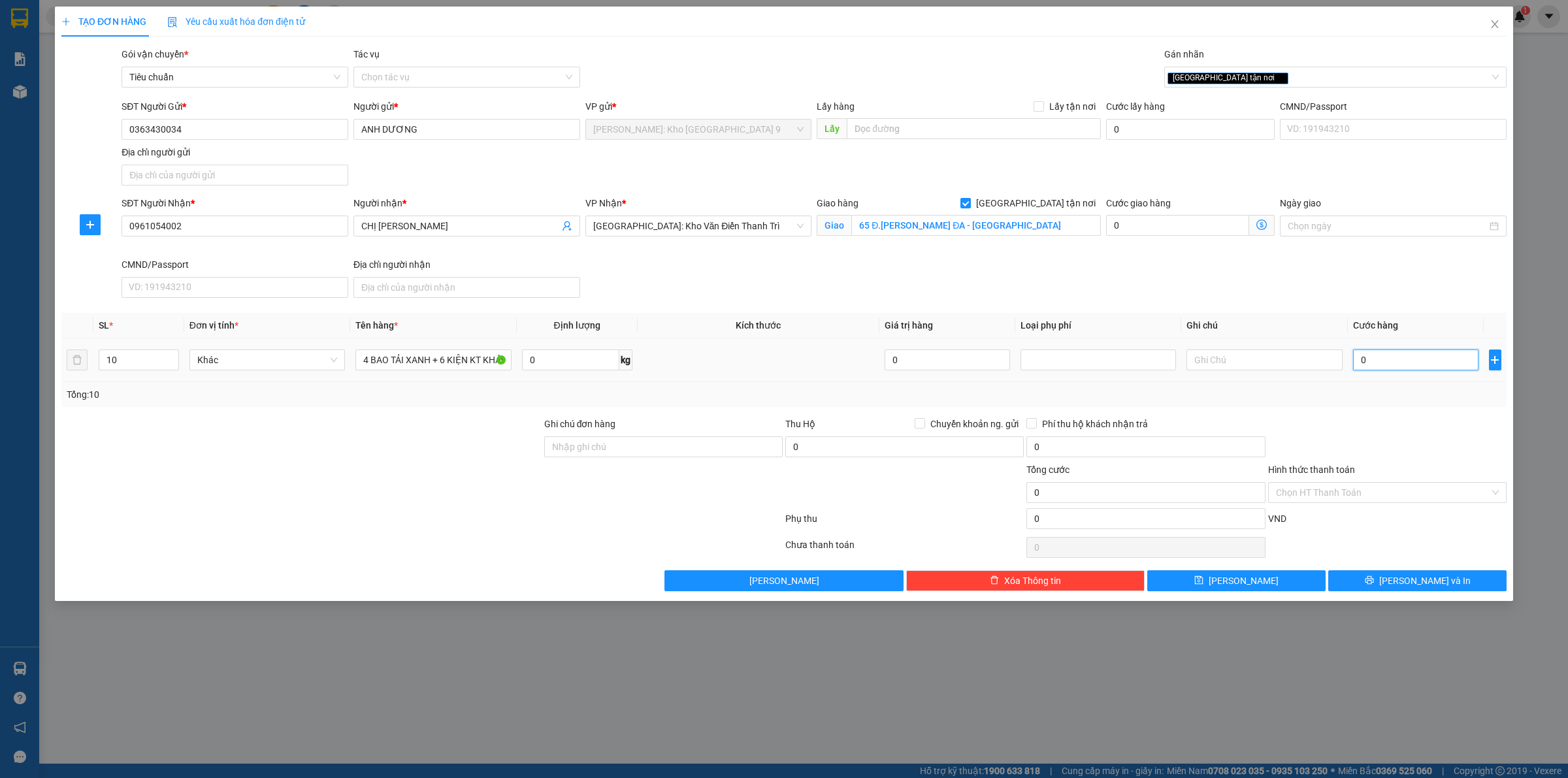
type input "1"
type input "11"
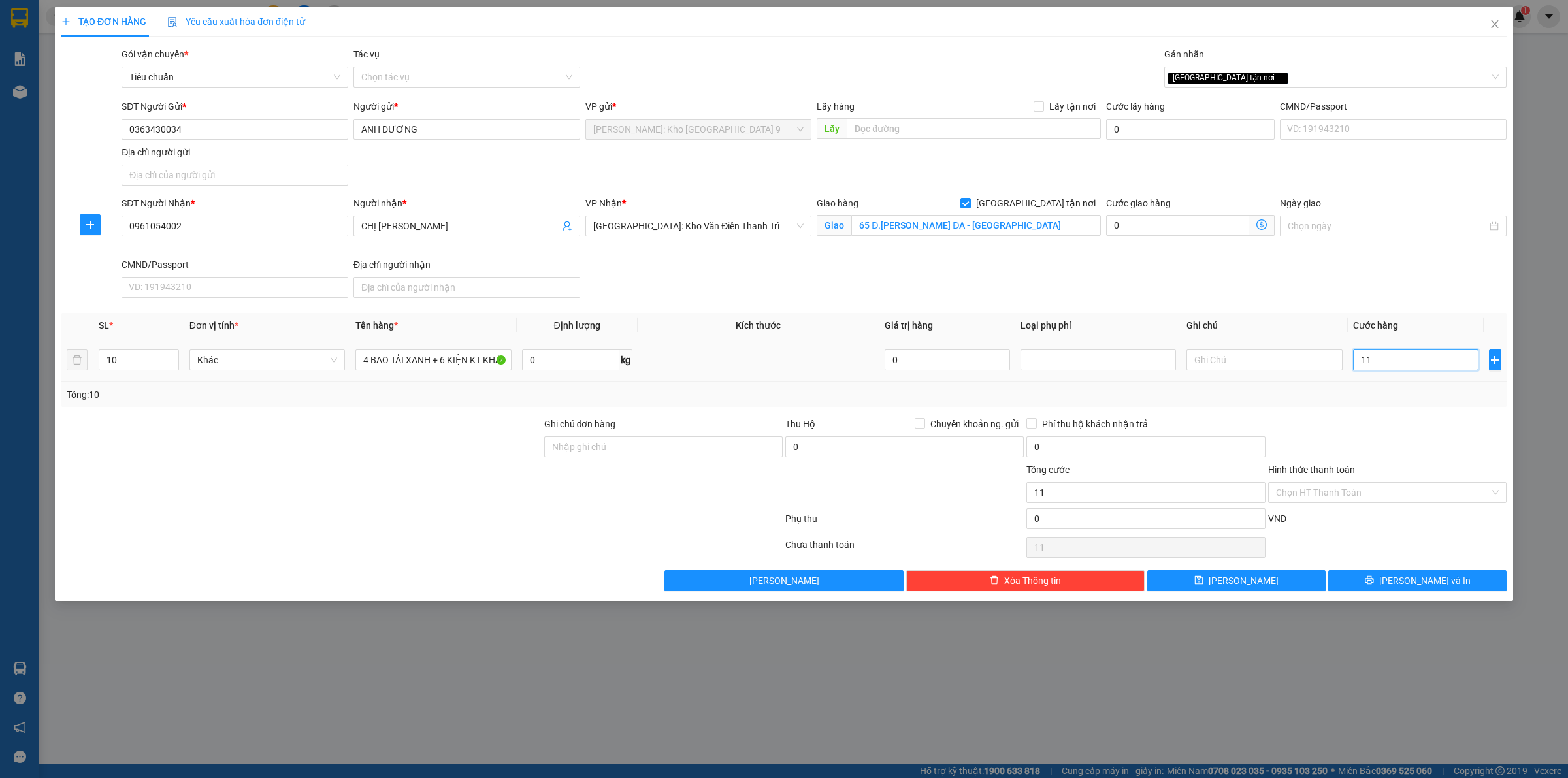
type input "110"
type input "1.100"
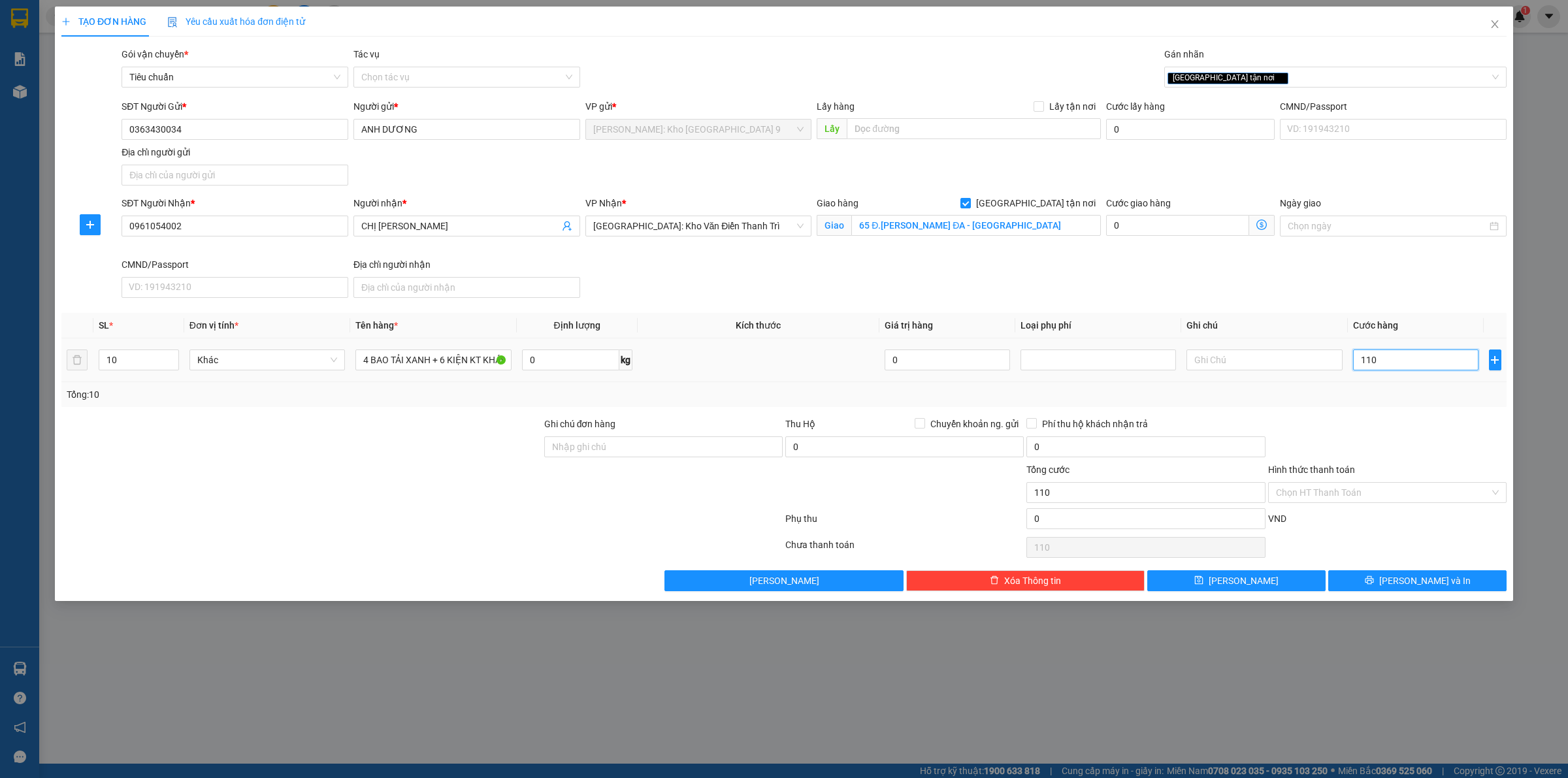
type input "1.100"
type input "11.000"
type input "110.000"
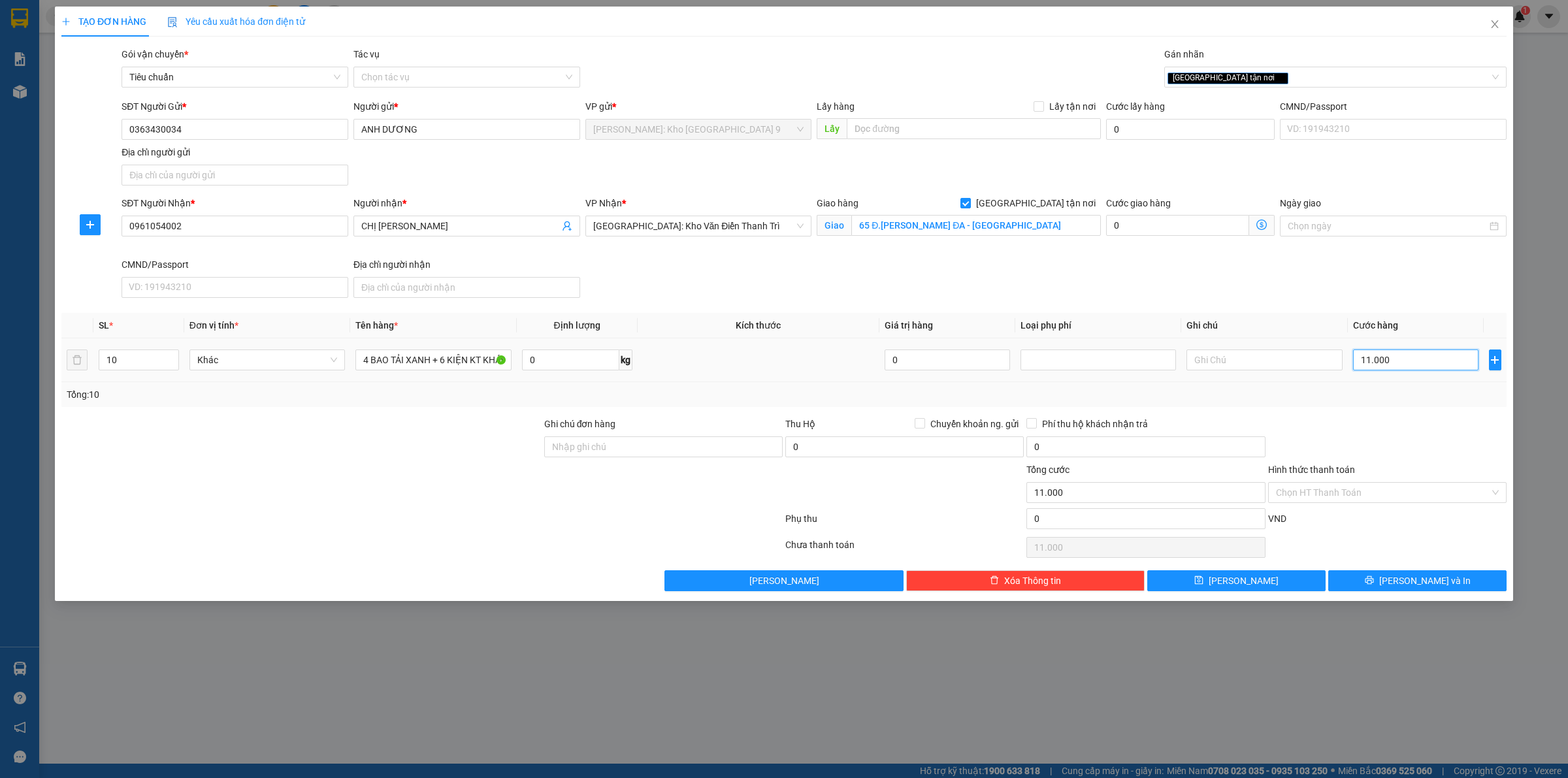
type input "110.000"
type input "1.100.000"
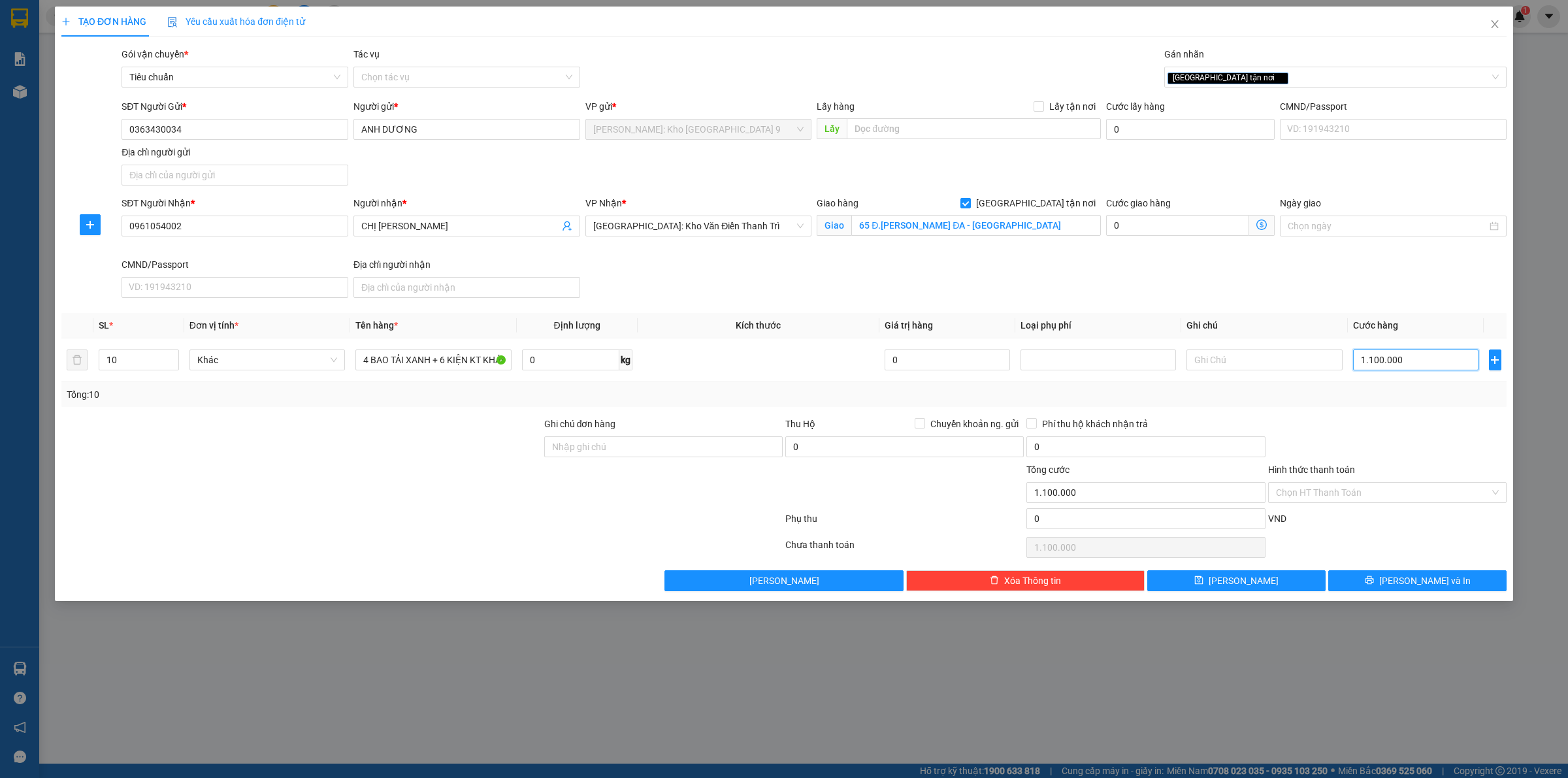
type input "1.100.000"
click at [1421, 358] on input "1.100.000" at bounding box center [1415, 360] width 125 height 21
drag, startPoint x: 203, startPoint y: 129, endPoint x: 119, endPoint y: 133, distance: 84.1
click at [119, 133] on div "SĐT Người Gửi * 0363430034" at bounding box center [234, 122] width 232 height 45
click at [1102, 306] on div "Transit Pickup Surcharge Ids Transit Deliver Surcharge Ids Transit Deliver Surc…" at bounding box center [784, 319] width 1445 height 544
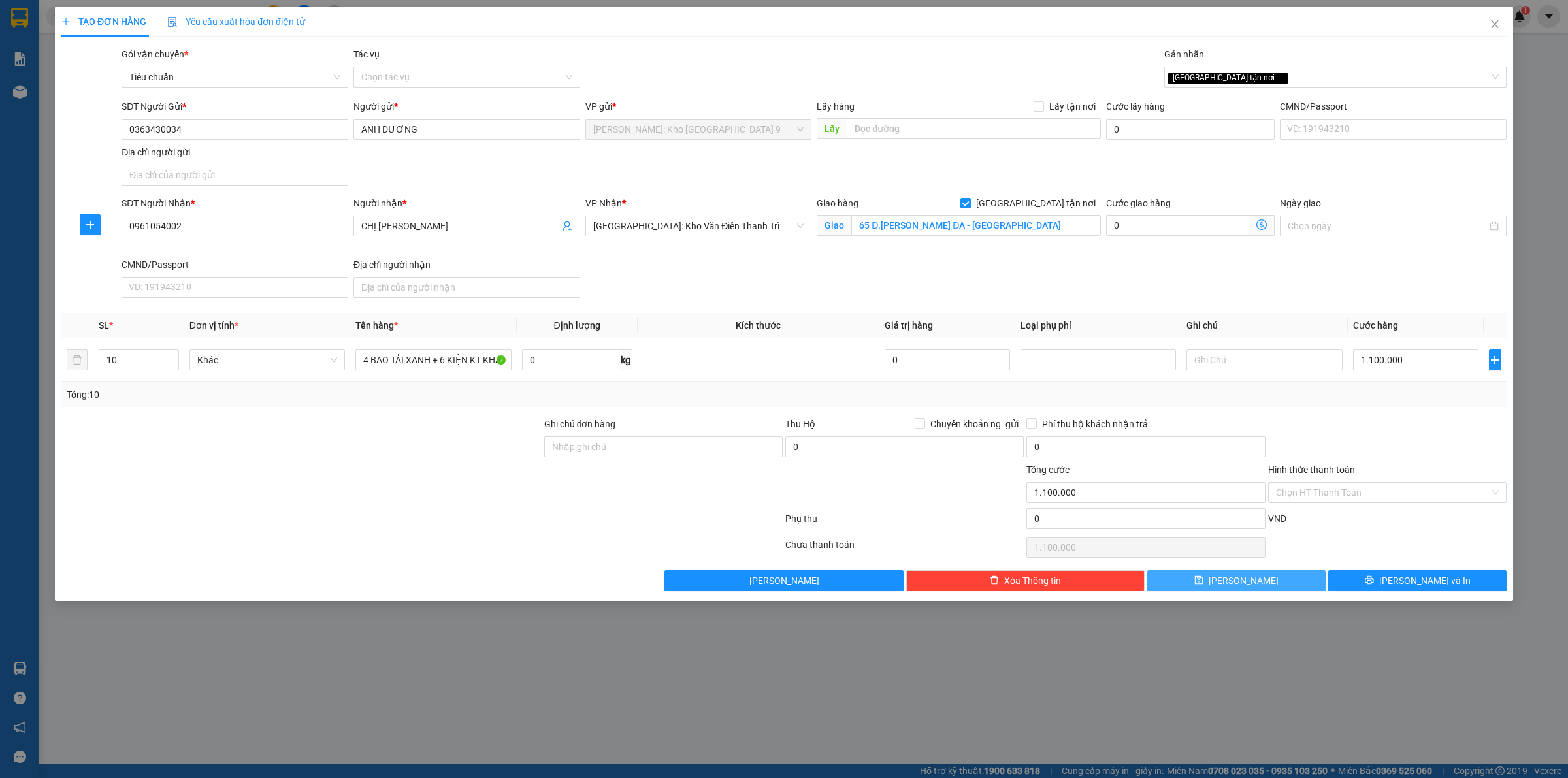
click at [1218, 588] on button "Lưu" at bounding box center [1236, 581] width 178 height 21
checkbox input "false"
type input "1"
type input "0"
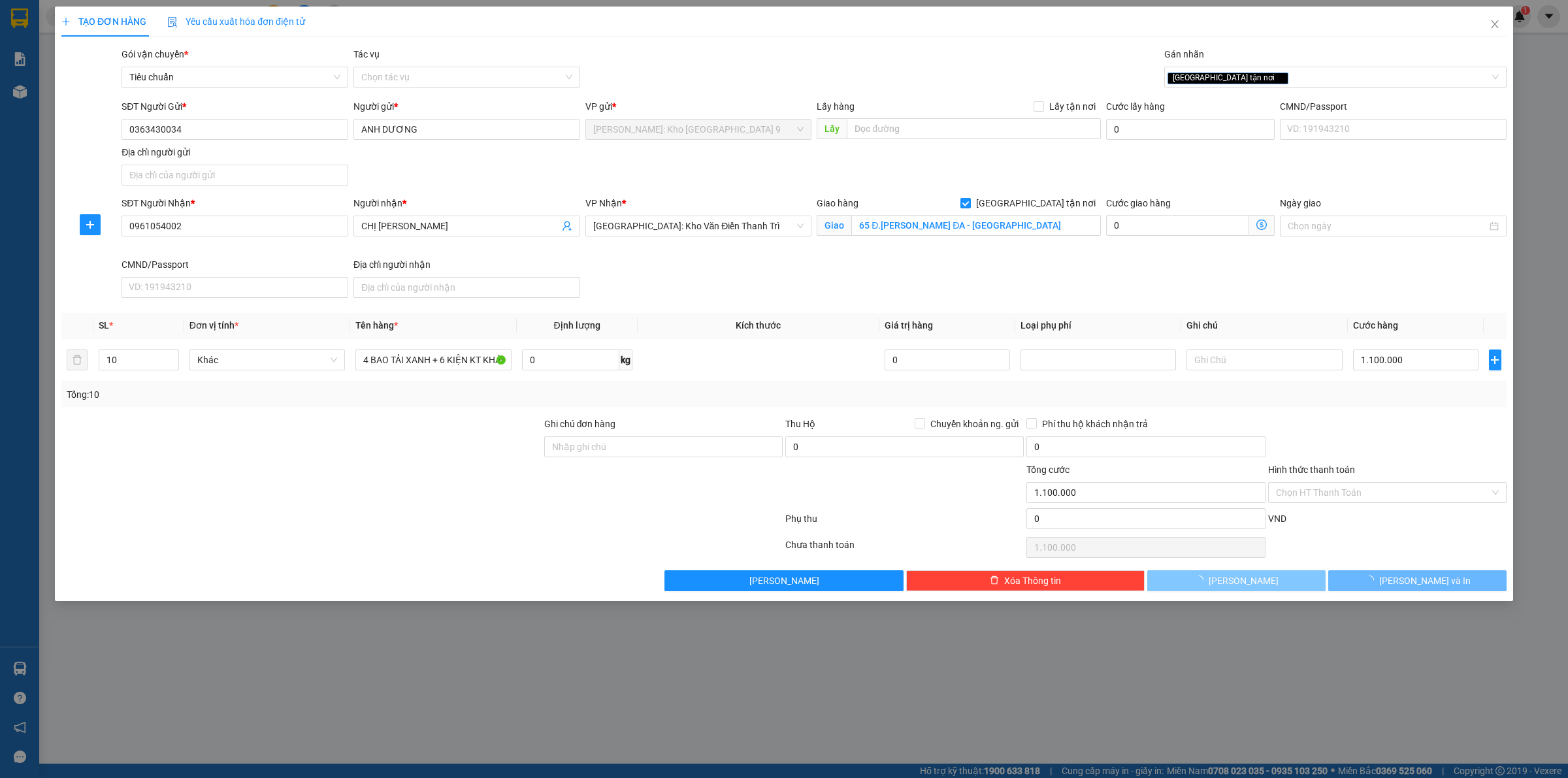
type input "0"
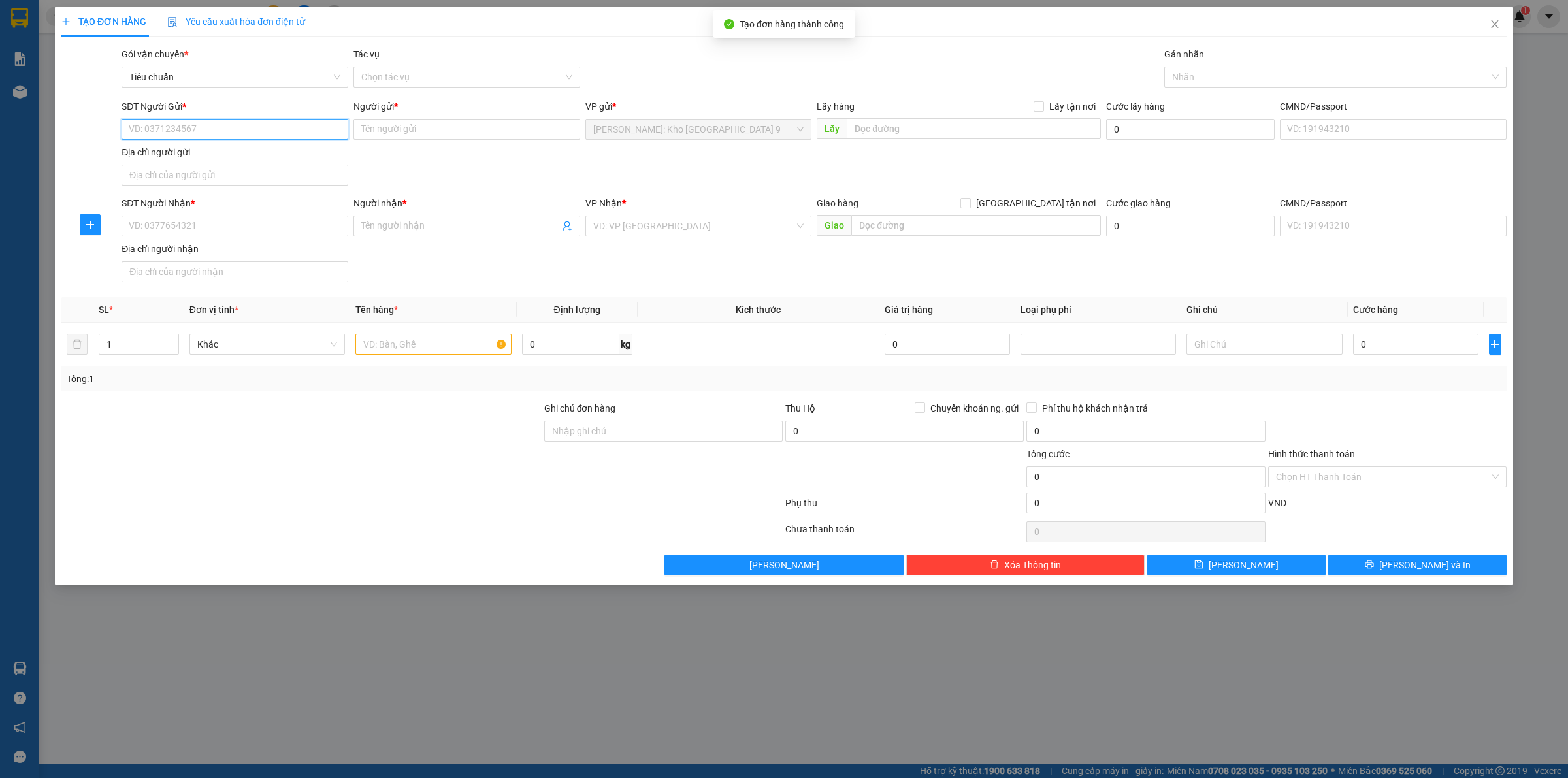
click at [247, 132] on input "SĐT Người Gửi *" at bounding box center [235, 129] width 227 height 21
paste input "0363430034"
type input "0363430034"
click at [251, 129] on input "0363430034" at bounding box center [235, 129] width 227 height 21
click at [237, 155] on div "0363430034 - ANH DƯƠNG" at bounding box center [235, 156] width 211 height 15
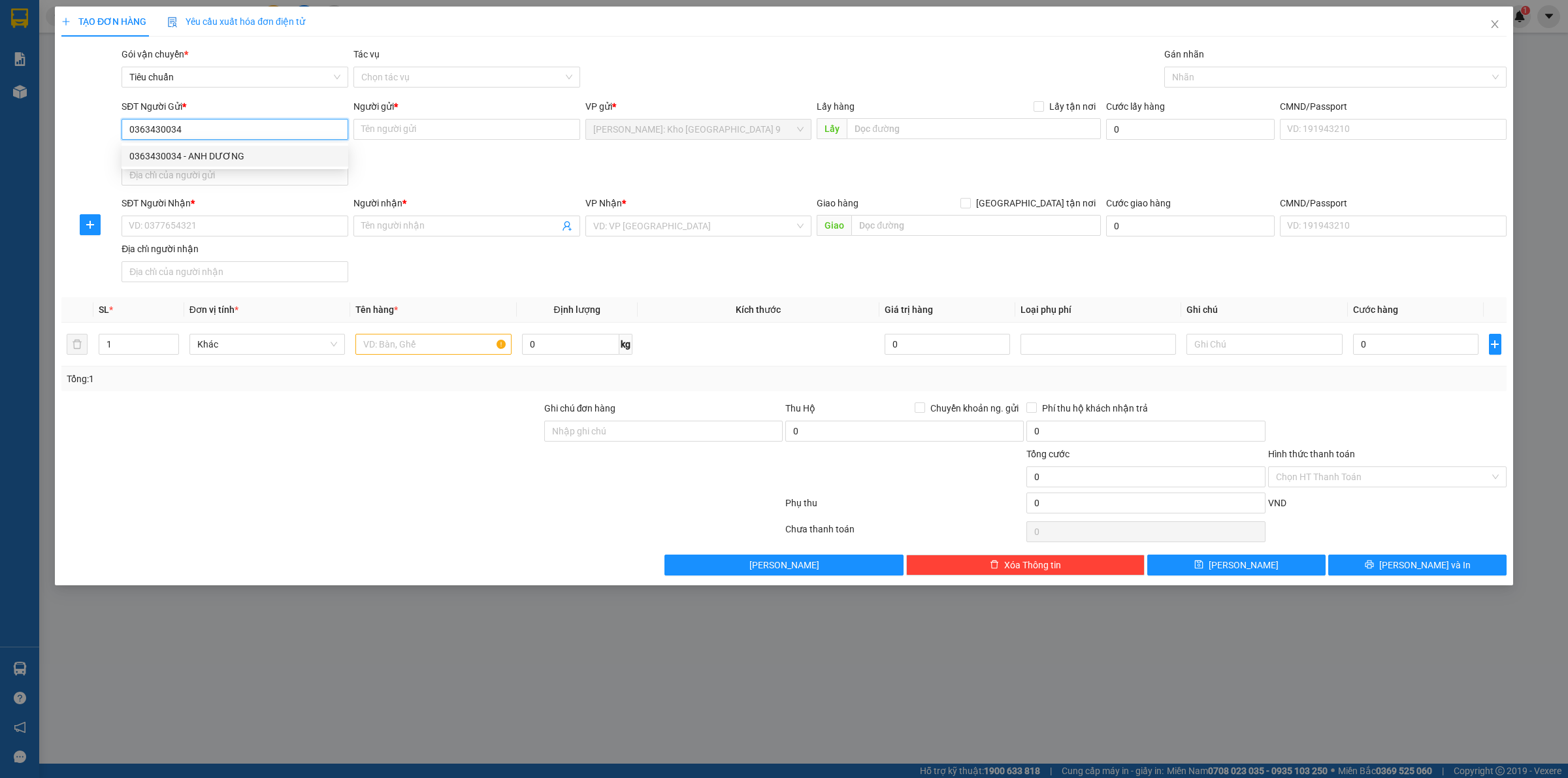
type input "ANH DƯƠNG"
type input "0363430034"
click at [250, 231] on input "SĐT Người Nhận *" at bounding box center [235, 226] width 227 height 21
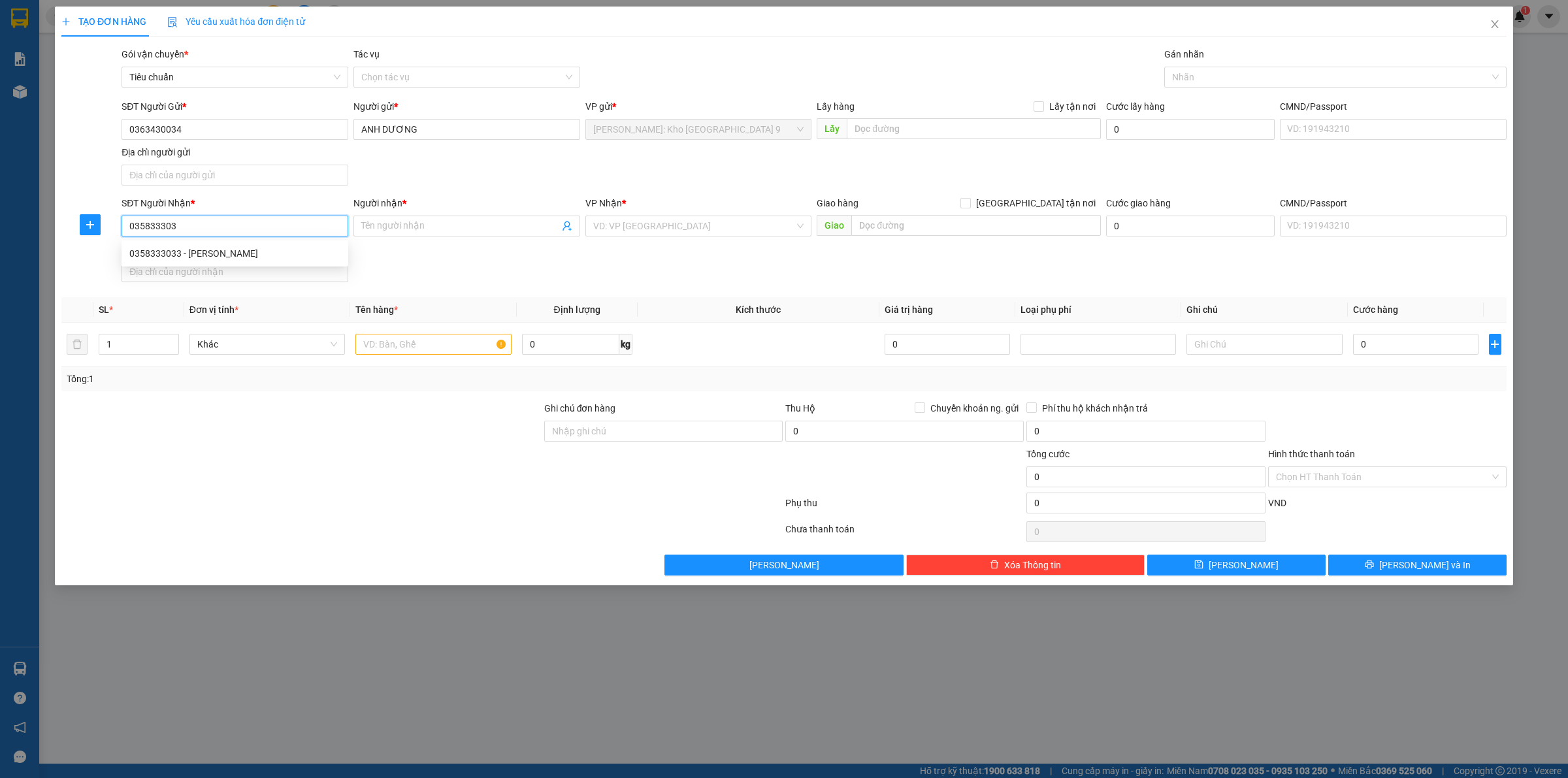
type input "0358333033"
click at [259, 247] on div "0358333033 - THÙY LINH" at bounding box center [235, 253] width 211 height 15
type input "[PERSON_NAME]"
checkbox input "true"
type input "97 Đ.TRẦN DUY HƯNG - TRUNG HÒA - CẦU GIẤY - HÀ NỘI"
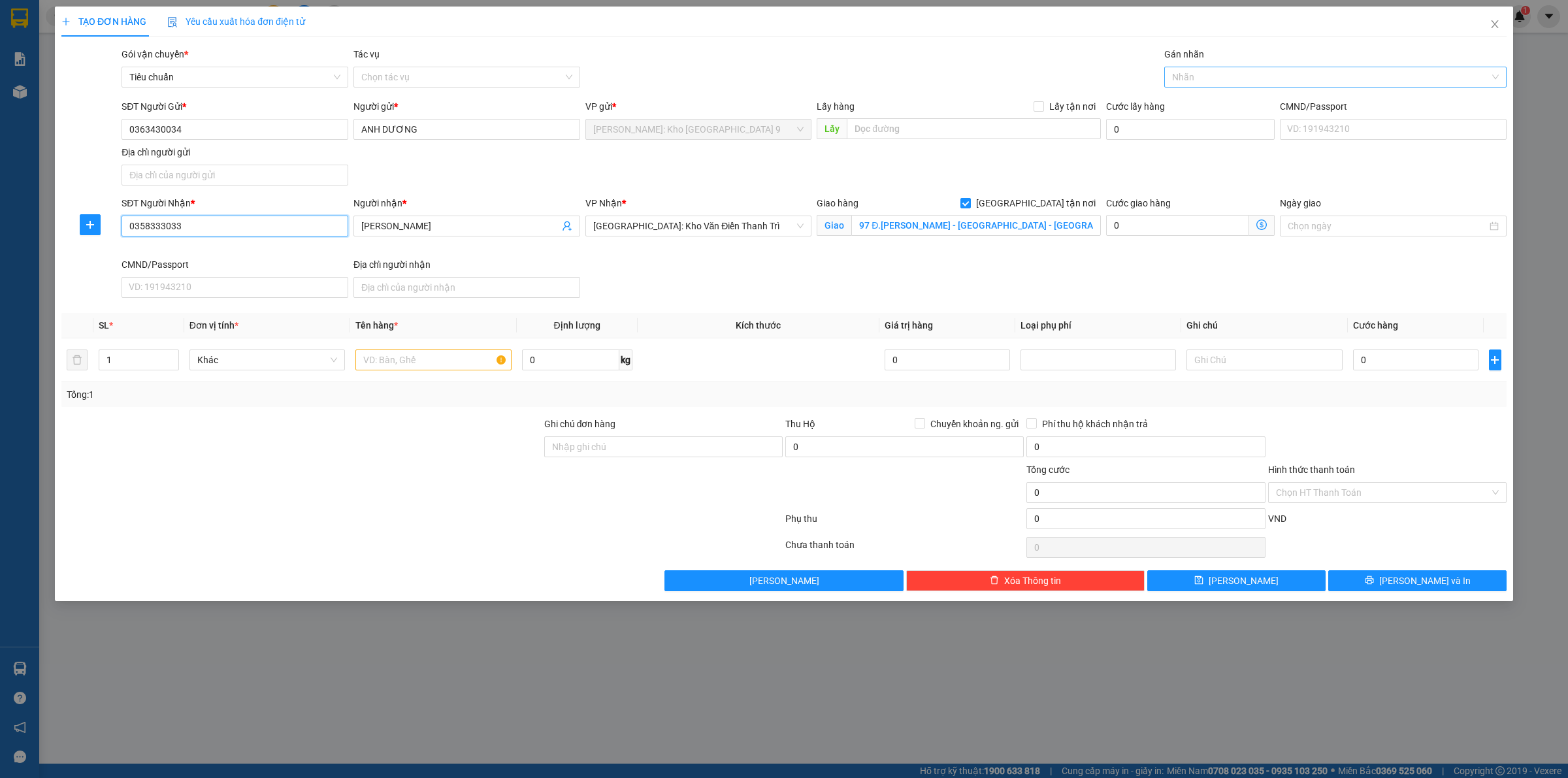
click at [1251, 80] on div at bounding box center [1328, 77] width 323 height 15
type input "0358333033"
type input "GIAO"
click at [1245, 97] on div "[GEOGRAPHIC_DATA] tận nơi" at bounding box center [1335, 103] width 327 height 15
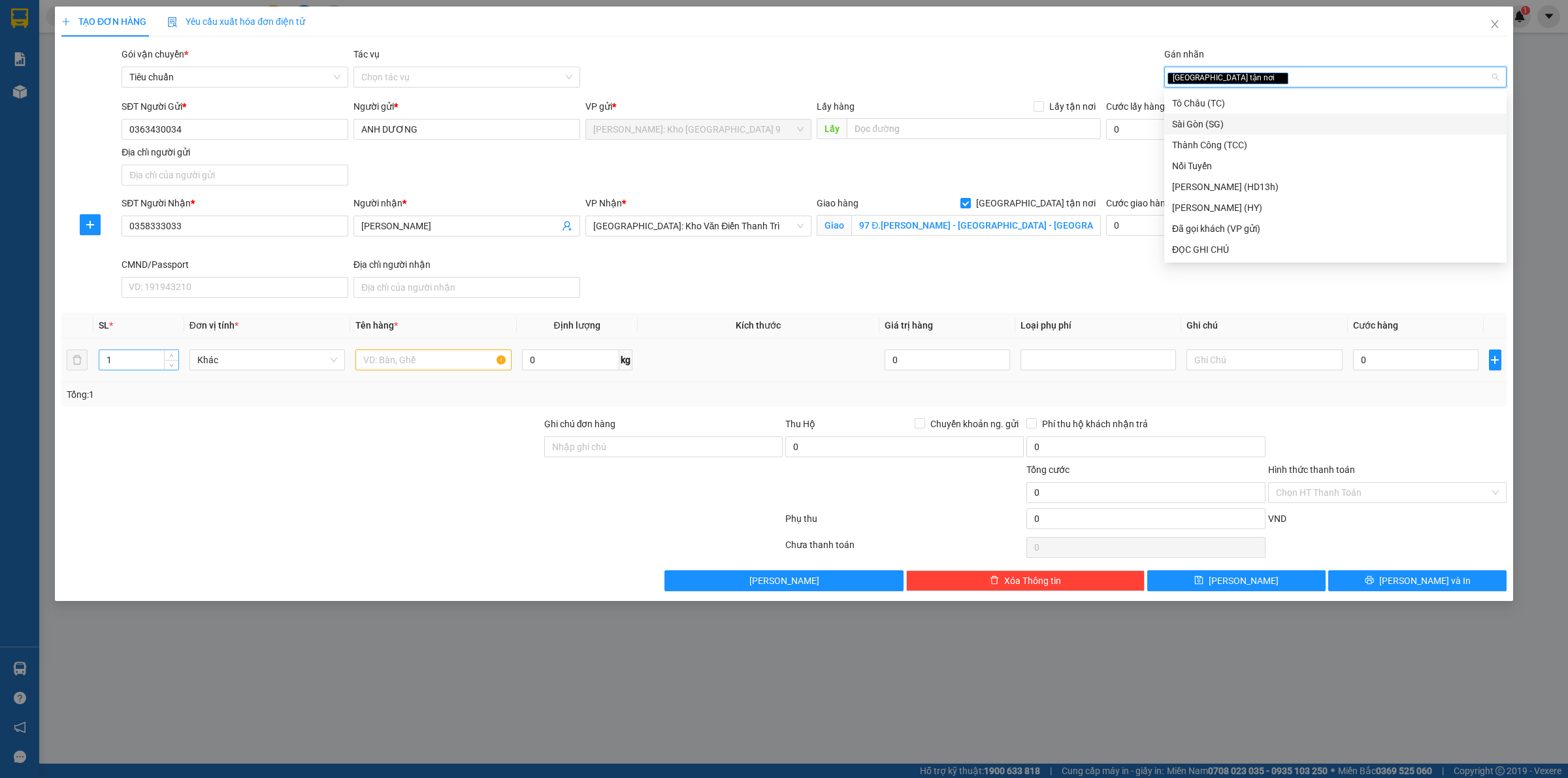
click at [146, 358] on input "1" at bounding box center [139, 360] width 79 height 20
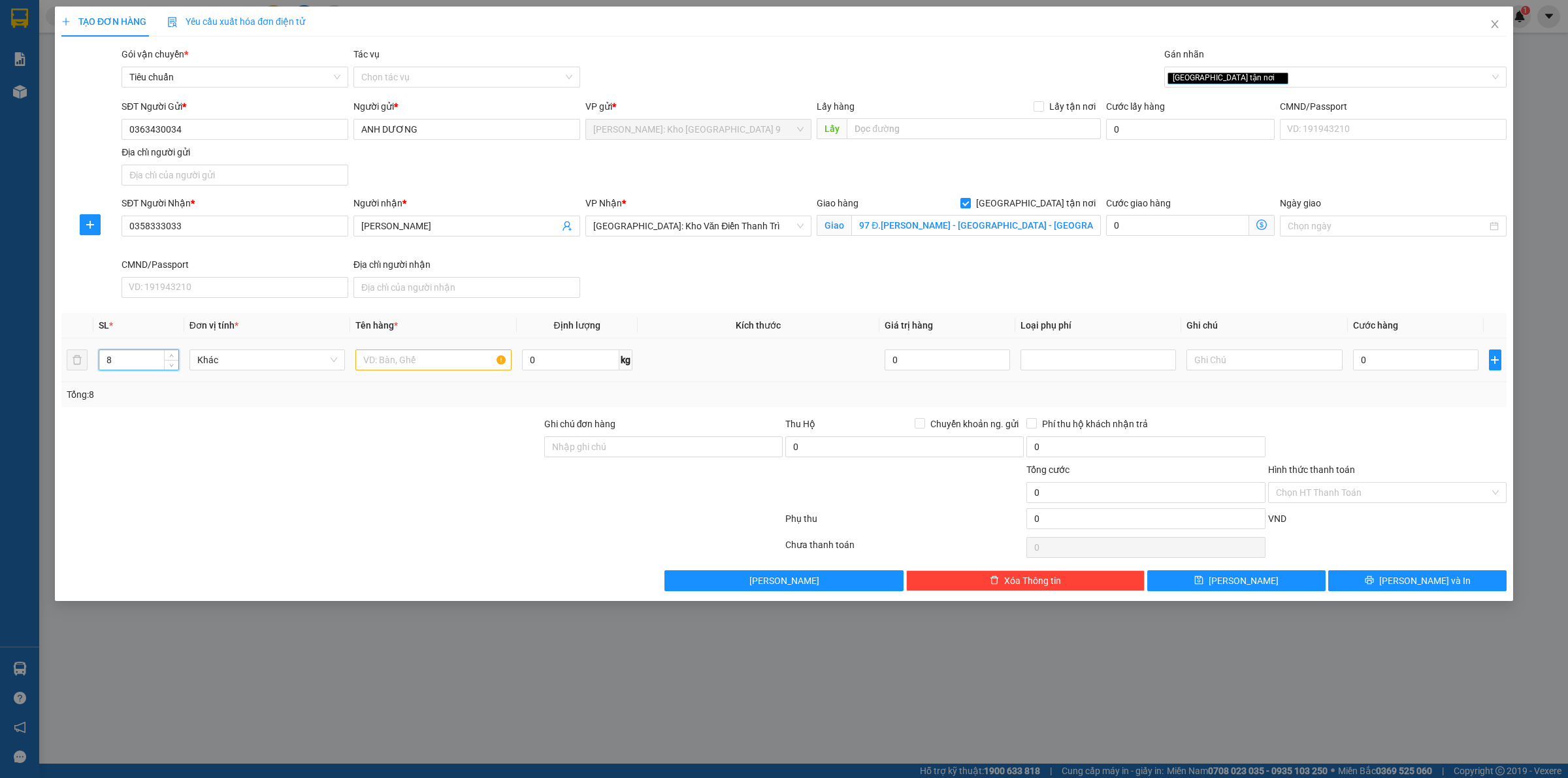
type input "8"
click at [456, 369] on input "text" at bounding box center [433, 360] width 155 height 21
type input "2 BAO TẢI XANH + 6 KIỆN KT KHÁC NHAU BỌC PE"
click at [651, 443] on input "Ghi chú đơn hàng" at bounding box center [663, 447] width 239 height 21
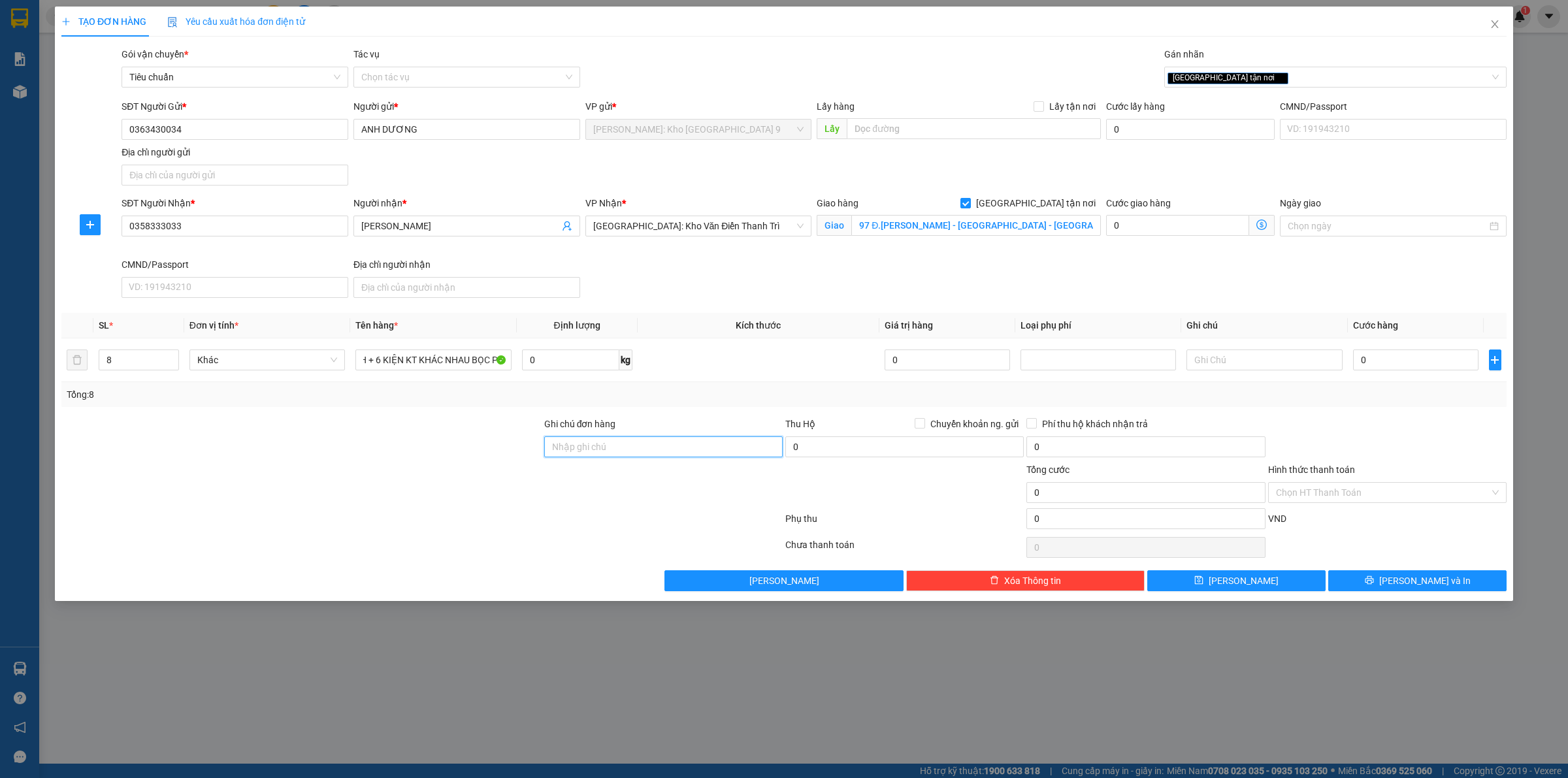
scroll to position [0, 0]
click at [1399, 357] on input "0" at bounding box center [1415, 360] width 125 height 21
drag, startPoint x: 197, startPoint y: 226, endPoint x: 115, endPoint y: 236, distance: 82.6
click at [115, 236] on div "SĐT Người Nhận * 0358333033 Người nhận * THÙY LINH VP Nhận * Hà Nội: Kho Văn Đi…" at bounding box center [784, 249] width 1448 height 107
click at [1408, 353] on input "0" at bounding box center [1415, 360] width 125 height 21
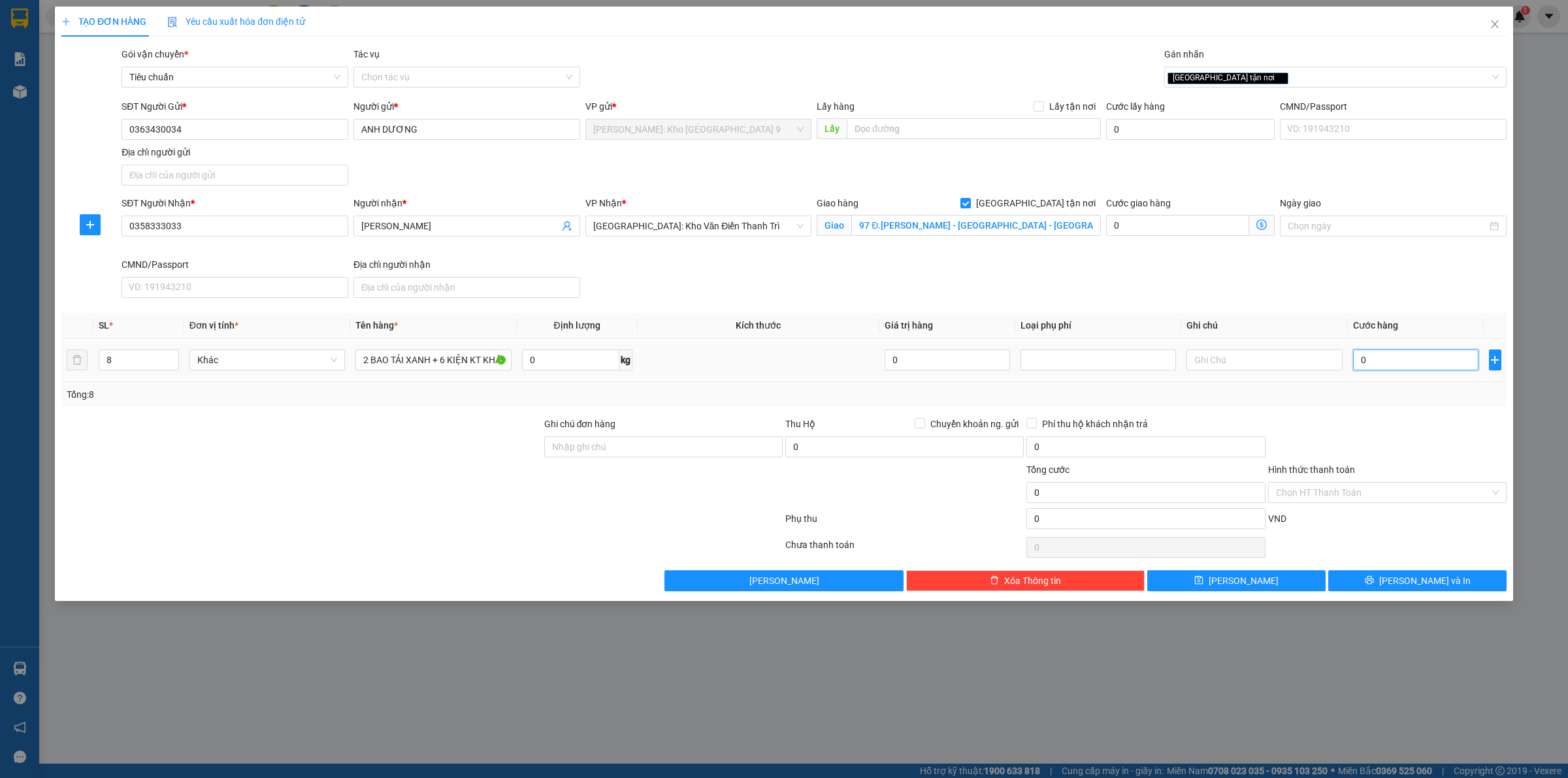
type input "08"
type input "8"
type input "085"
type input "85"
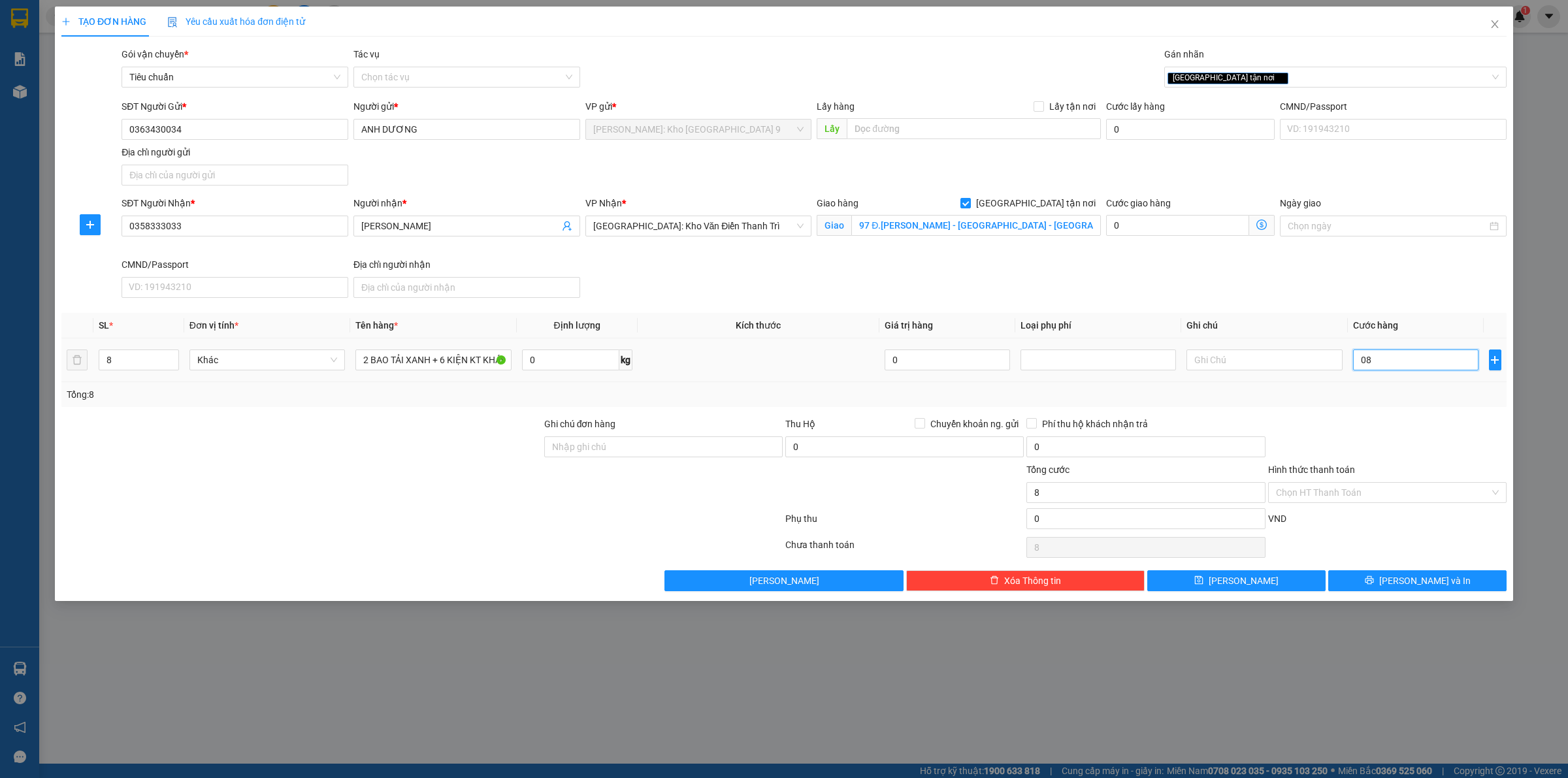
type input "85"
type input "0.850"
type input "850"
type input "08.500"
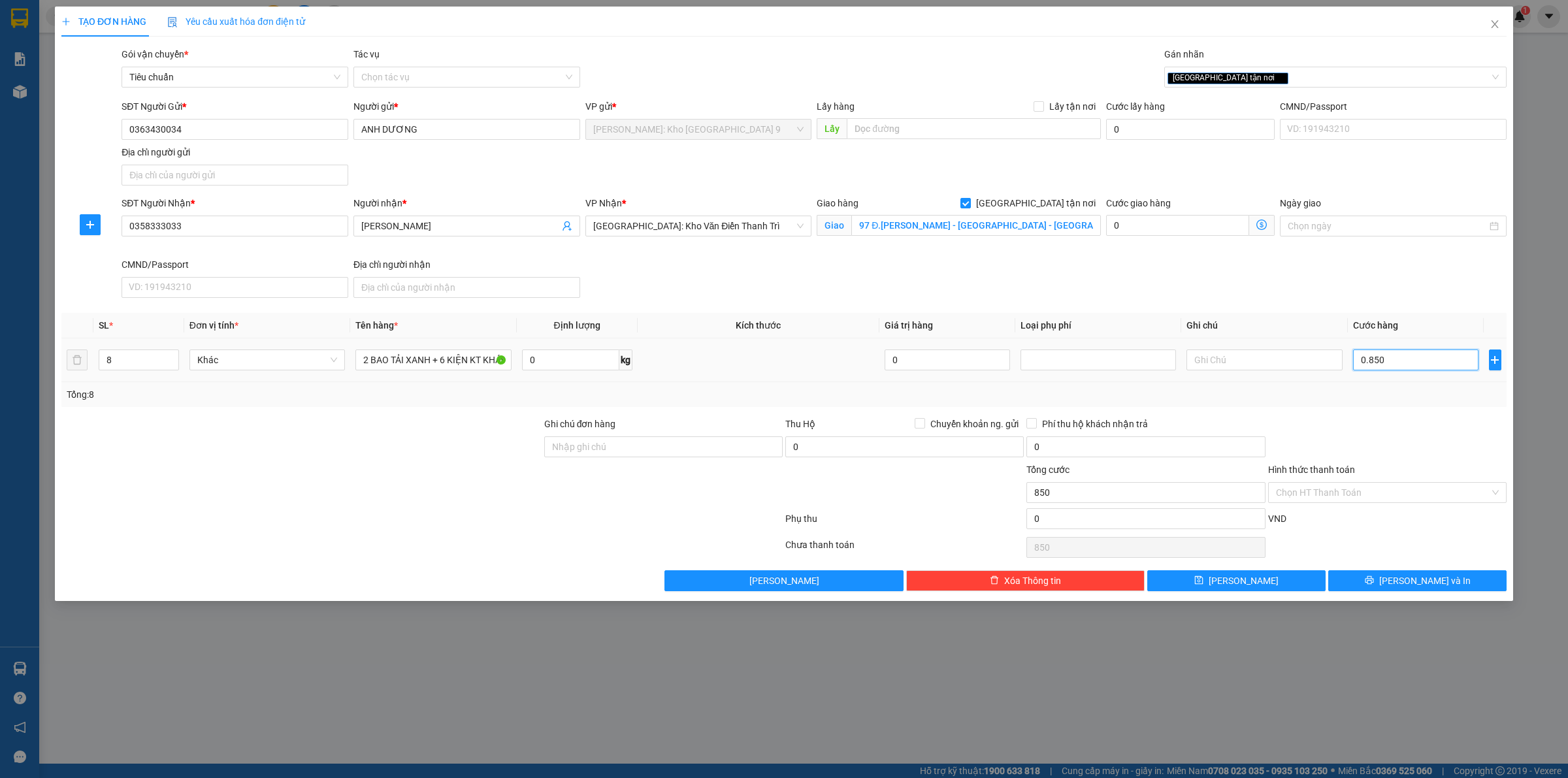
type input "8.500"
type input "085.000"
type input "85.000"
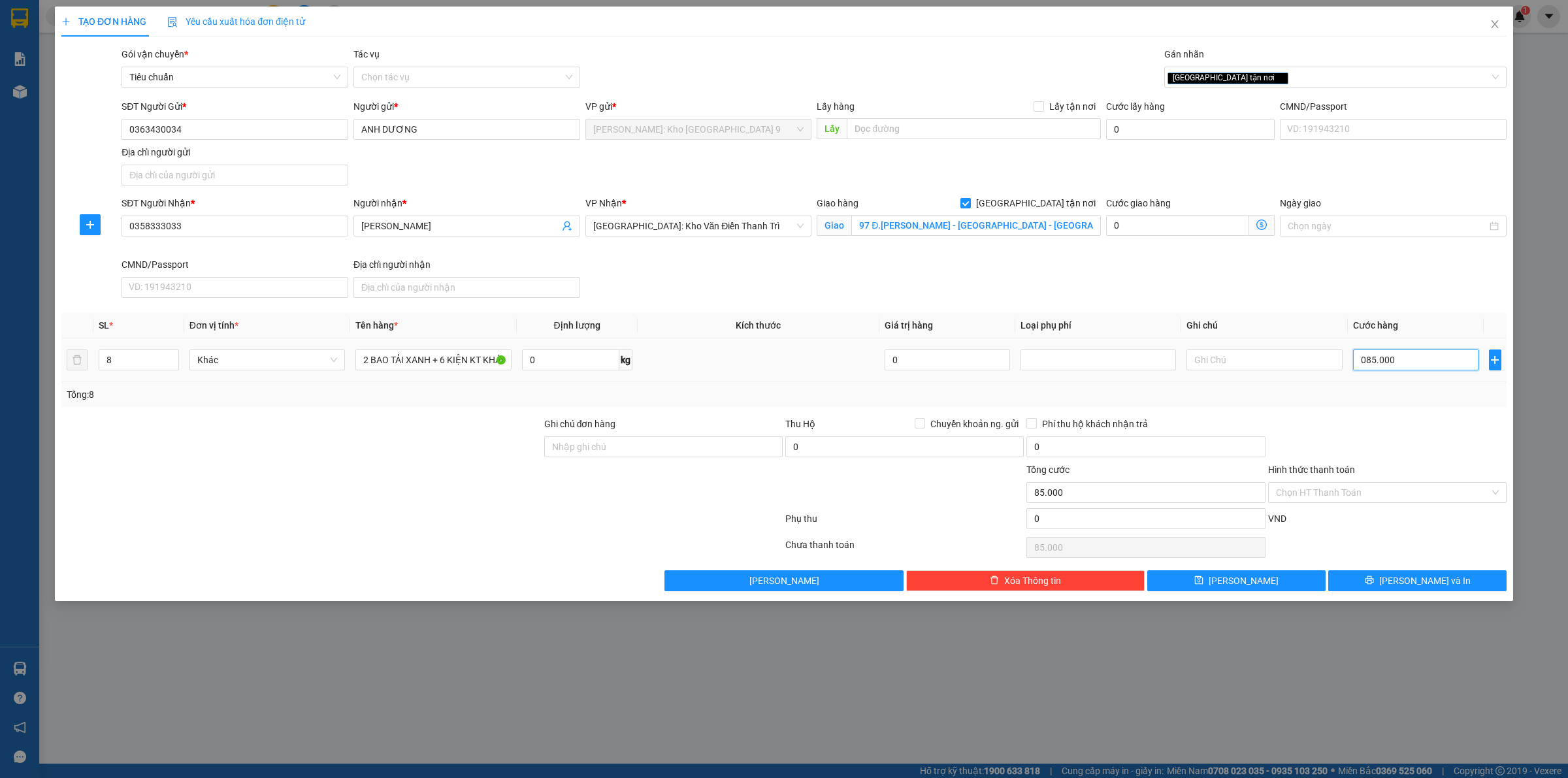
type input "0.850.000"
type input "850.000"
click at [1424, 432] on div at bounding box center [1387, 439] width 241 height 45
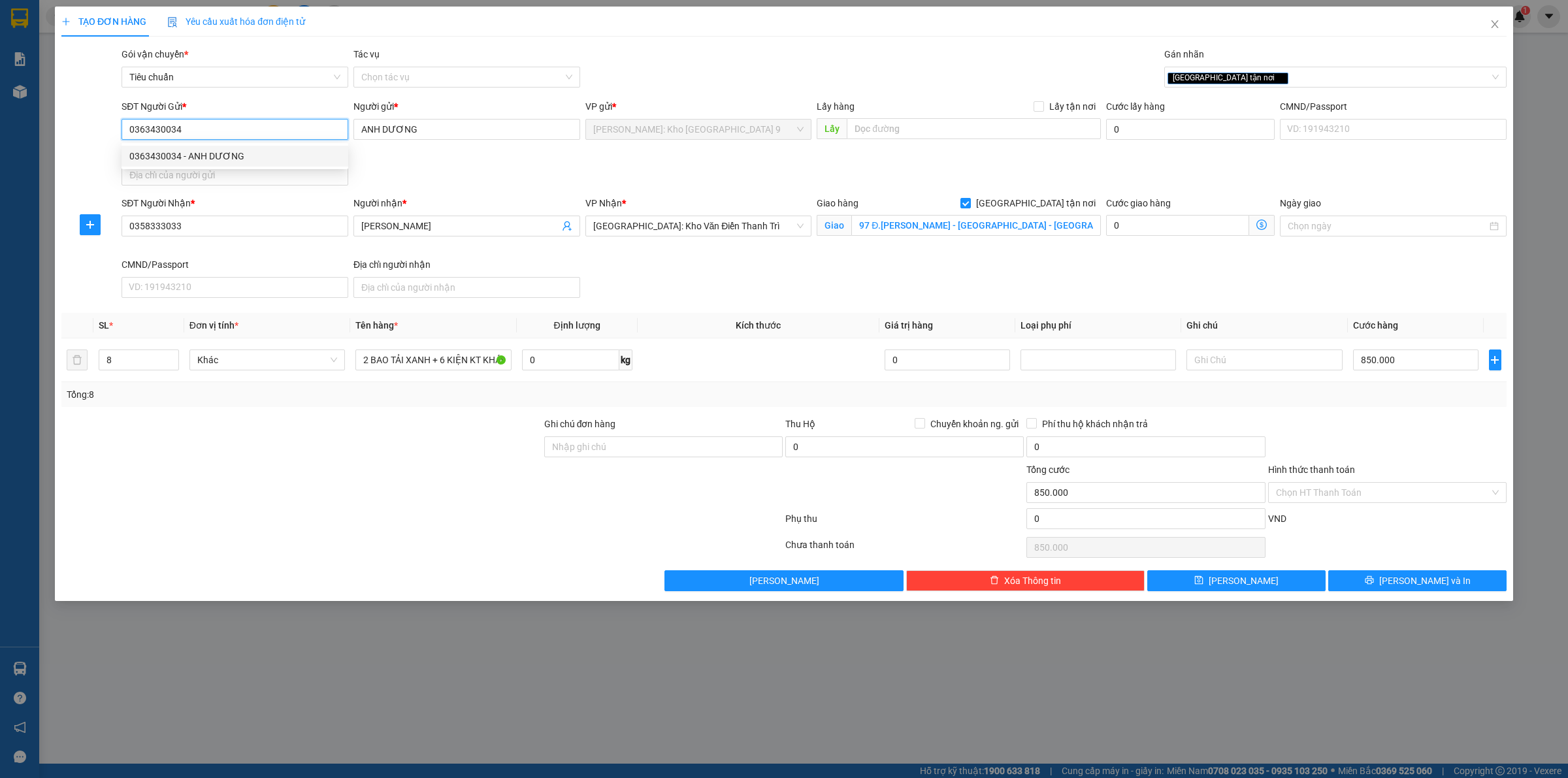
drag, startPoint x: 208, startPoint y: 128, endPoint x: 123, endPoint y: 134, distance: 85.2
click at [123, 134] on input "0363430034" at bounding box center [235, 129] width 227 height 21
click at [1255, 581] on button "Lưu" at bounding box center [1236, 581] width 178 height 21
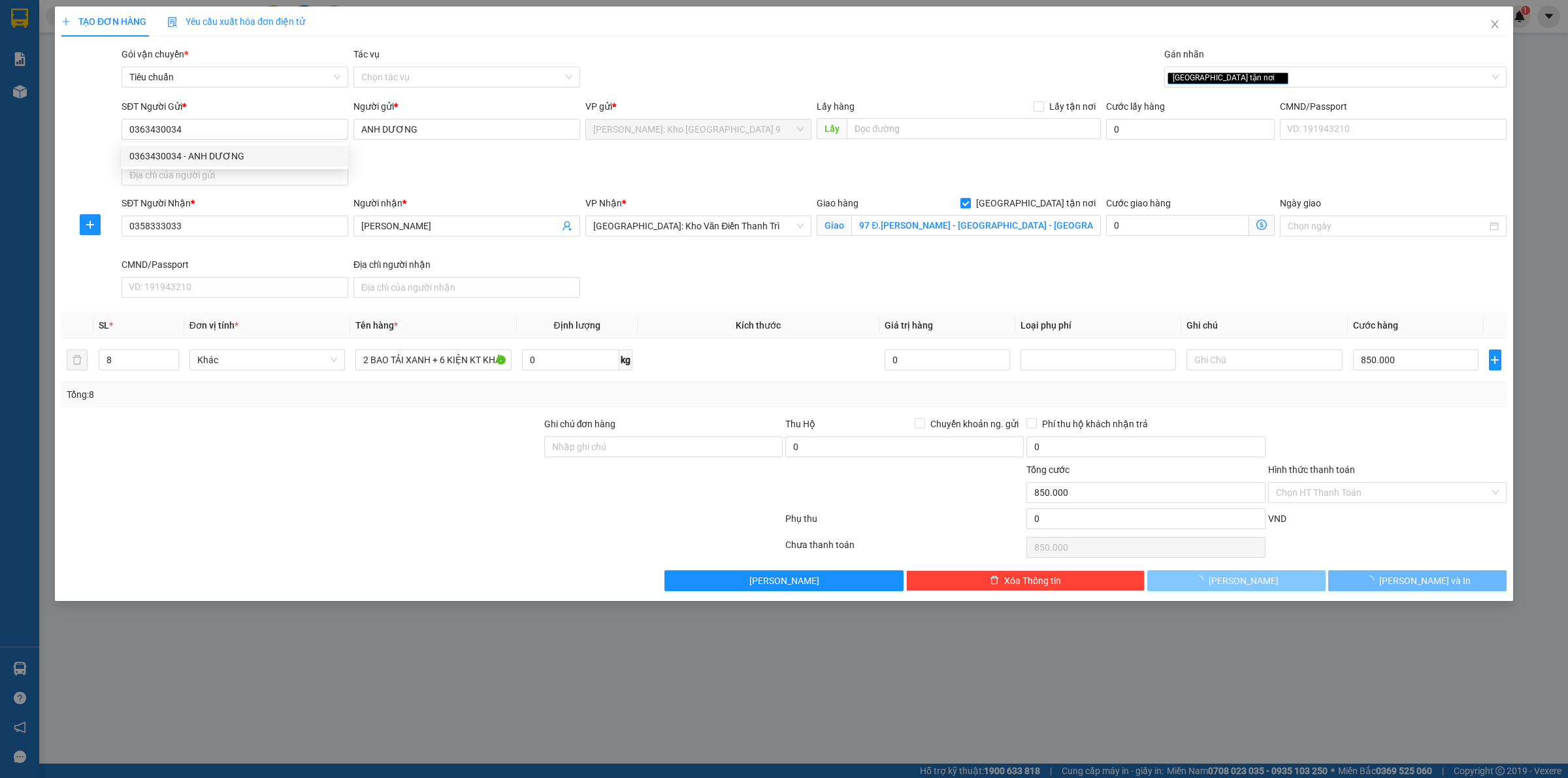
checkbox input "false"
type input "1"
type input "0"
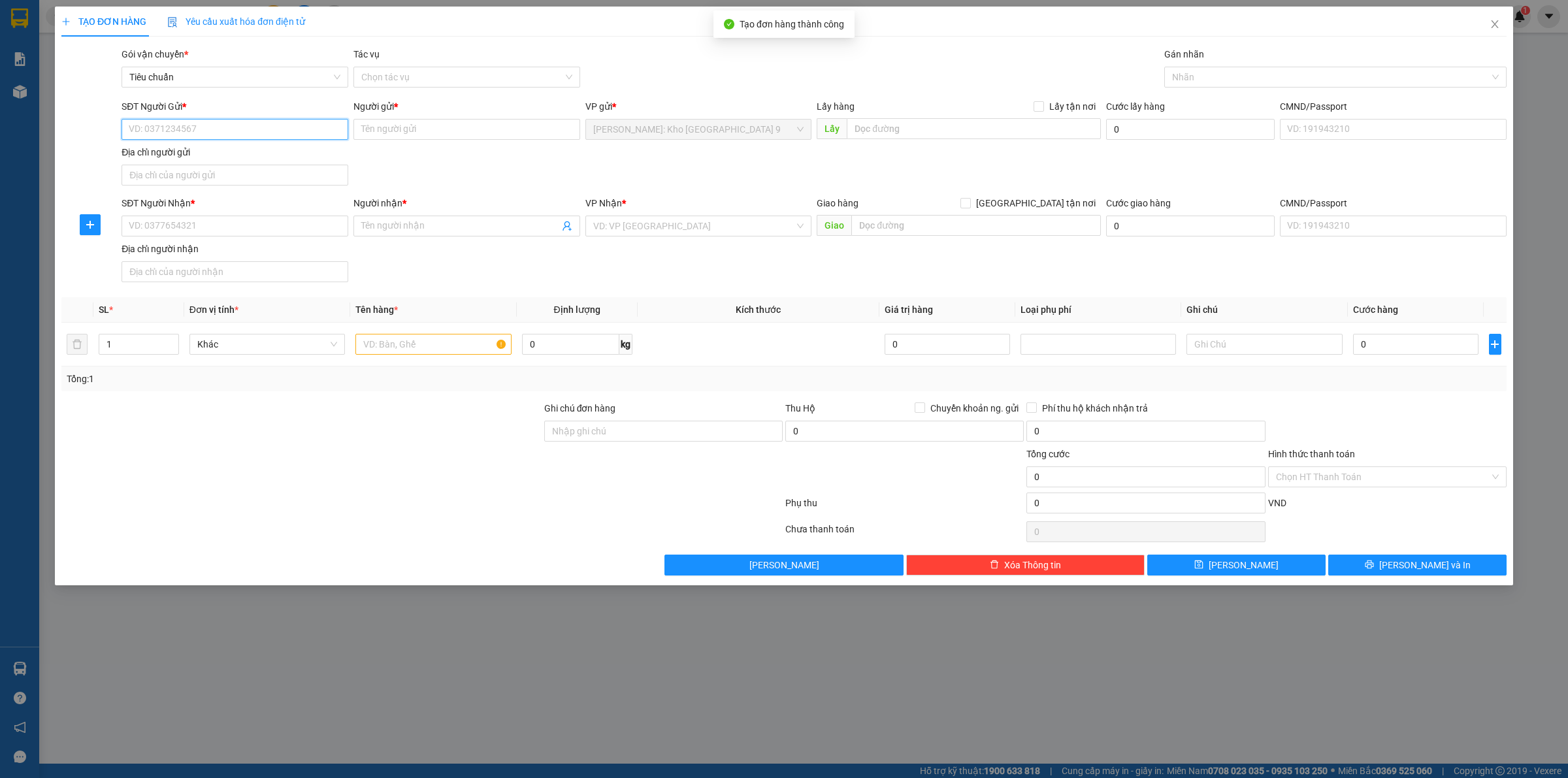
click at [275, 128] on input "SĐT Người Gửi *" at bounding box center [235, 129] width 227 height 21
paste input "0363430034"
type input "0363430034"
click at [275, 128] on input "0363430034" at bounding box center [235, 129] width 227 height 21
click at [253, 159] on div "0363430034 - ANH DƯƠNG" at bounding box center [235, 156] width 211 height 15
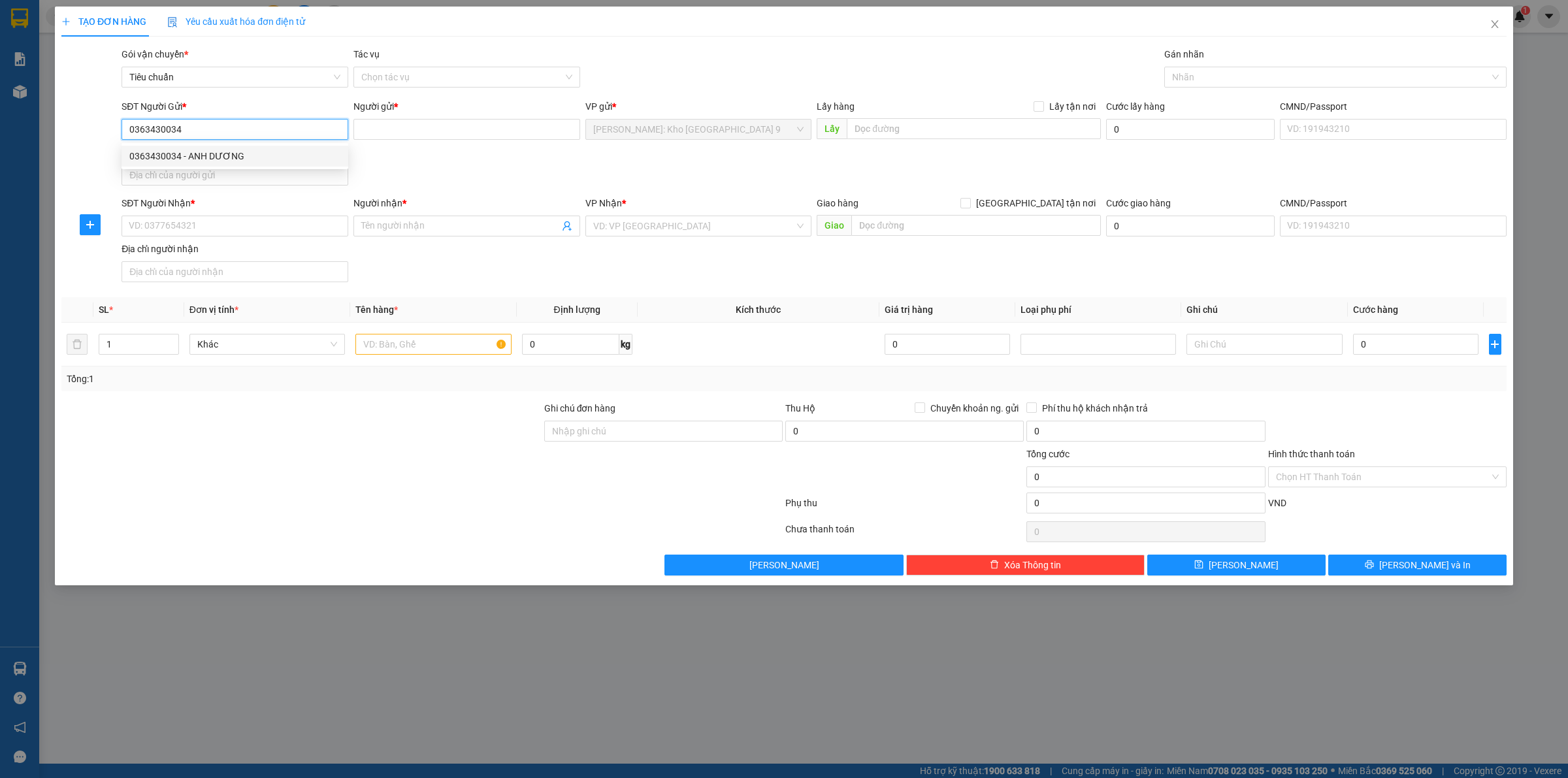
type input "ANH DƯƠNG"
type input "0363430034"
click at [263, 222] on input "SĐT Người Nhận *" at bounding box center [235, 226] width 227 height 21
type input "0931795658"
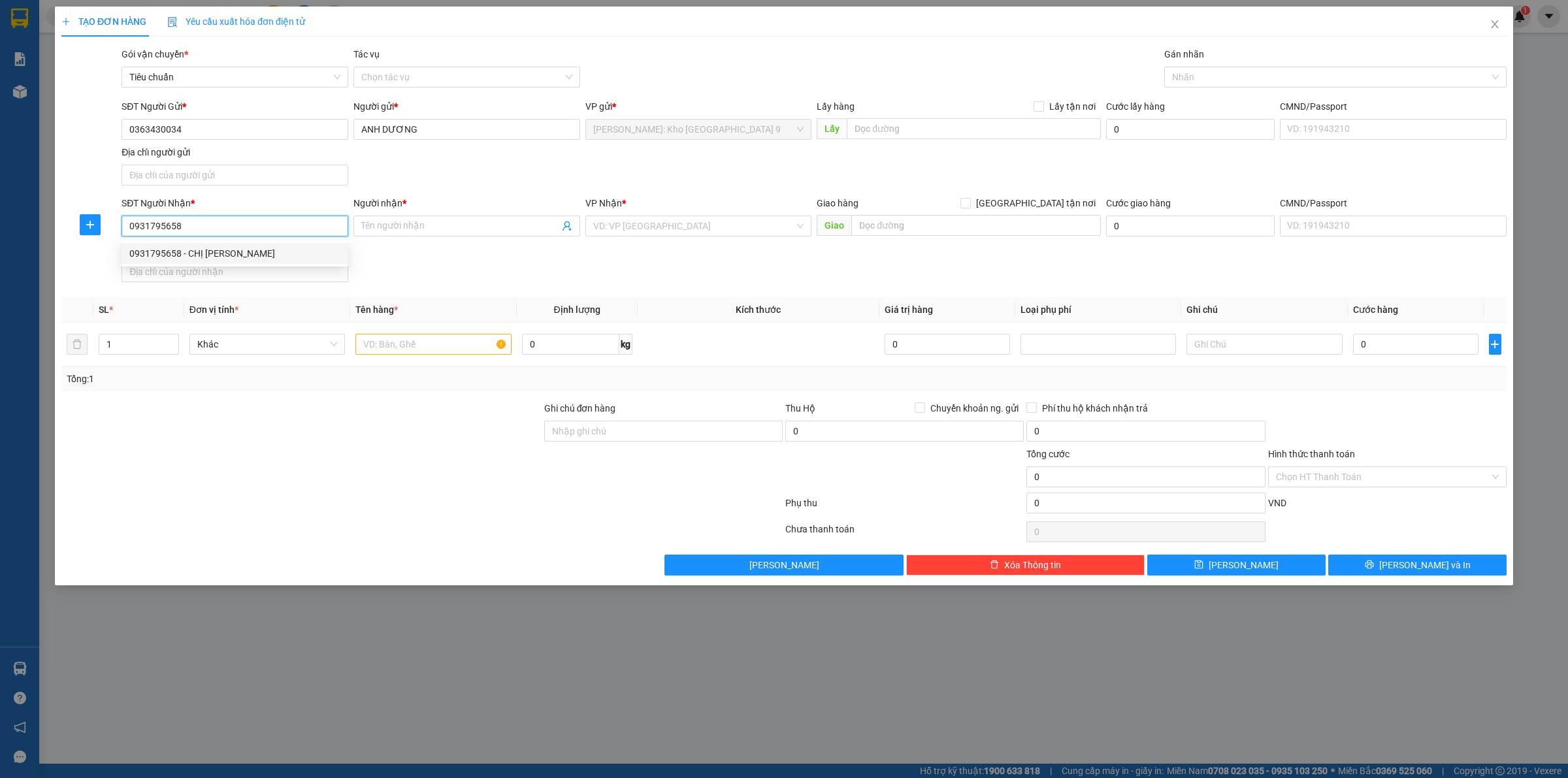
click at [222, 247] on div "0931795658 - CHỊ VÂN" at bounding box center [235, 253] width 211 height 15
type input "CHỊ [PERSON_NAME]"
checkbox input "true"
type input "11 KIM MÃ - BA ĐÌNH - HÀ NỘI"
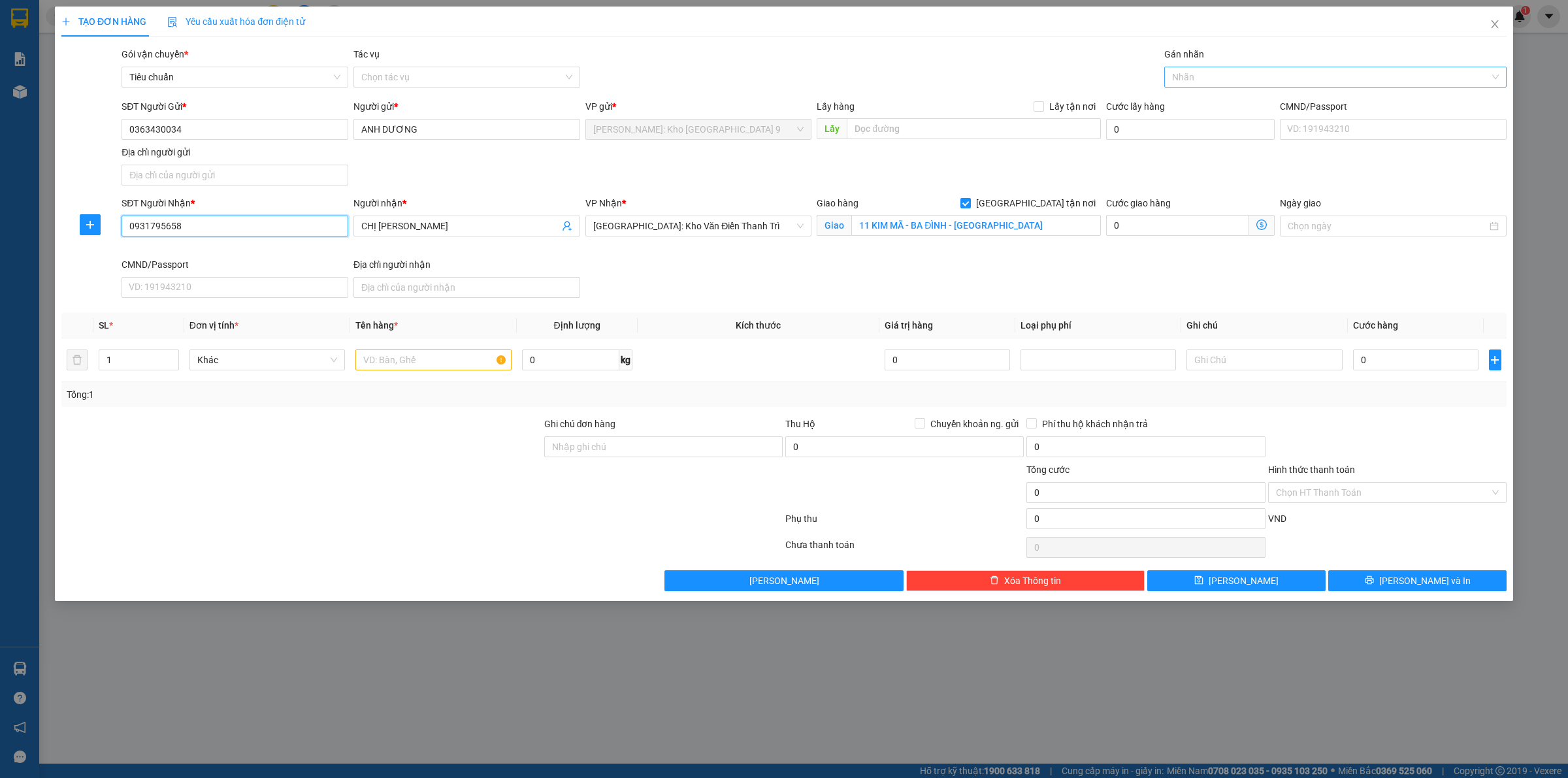
click at [1199, 80] on div at bounding box center [1328, 77] width 323 height 15
type input "0931795658"
type input "GIAO"
click at [1203, 93] on div "[GEOGRAPHIC_DATA] tận nơi" at bounding box center [1335, 104] width 342 height 21
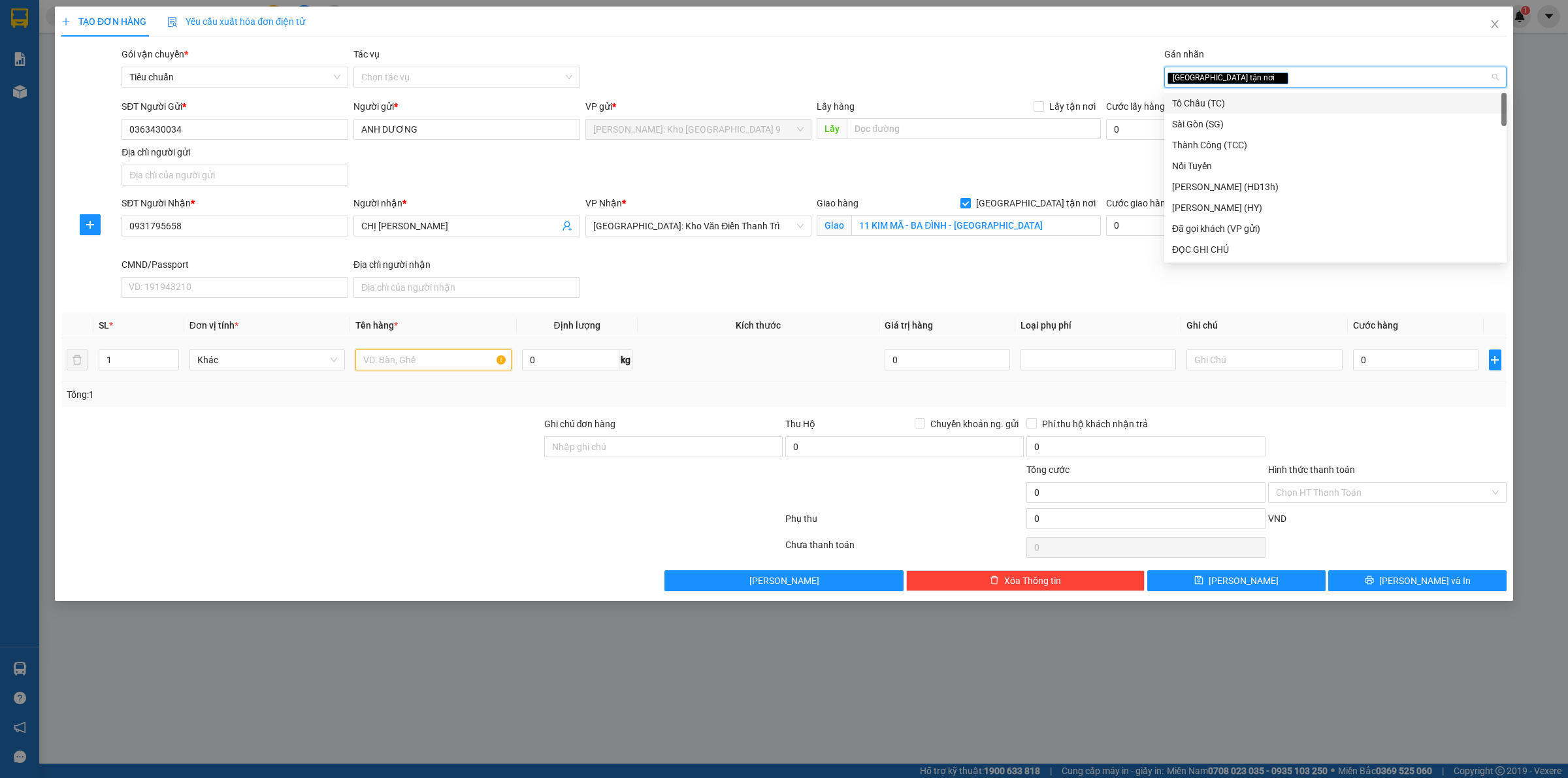
click at [479, 360] on input "text" at bounding box center [433, 360] width 155 height 21
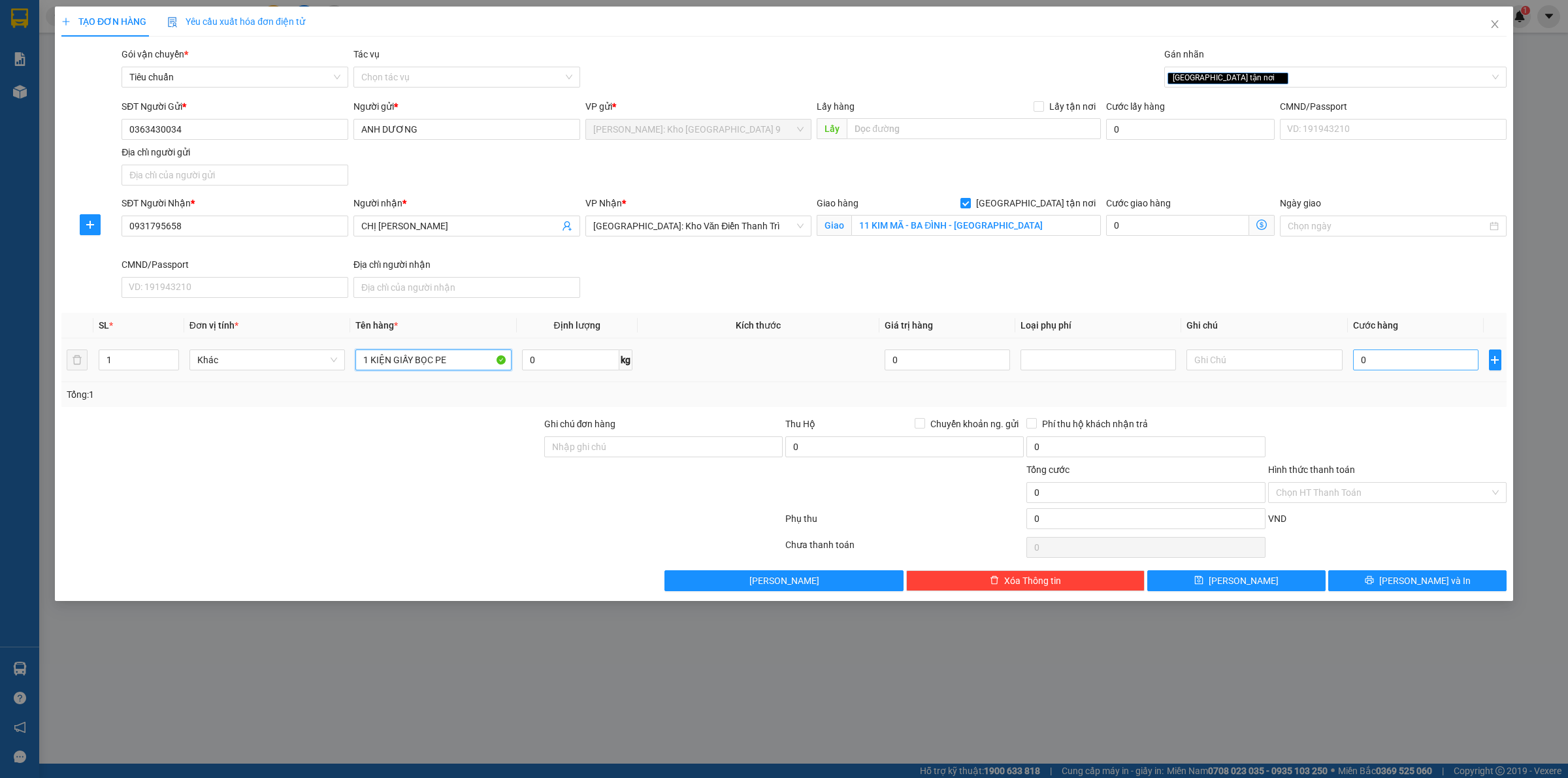
type input "1 KIỆN GIẤY BỌC PE"
click at [1431, 363] on input "0" at bounding box center [1415, 360] width 125 height 21
type input "01"
type input "1"
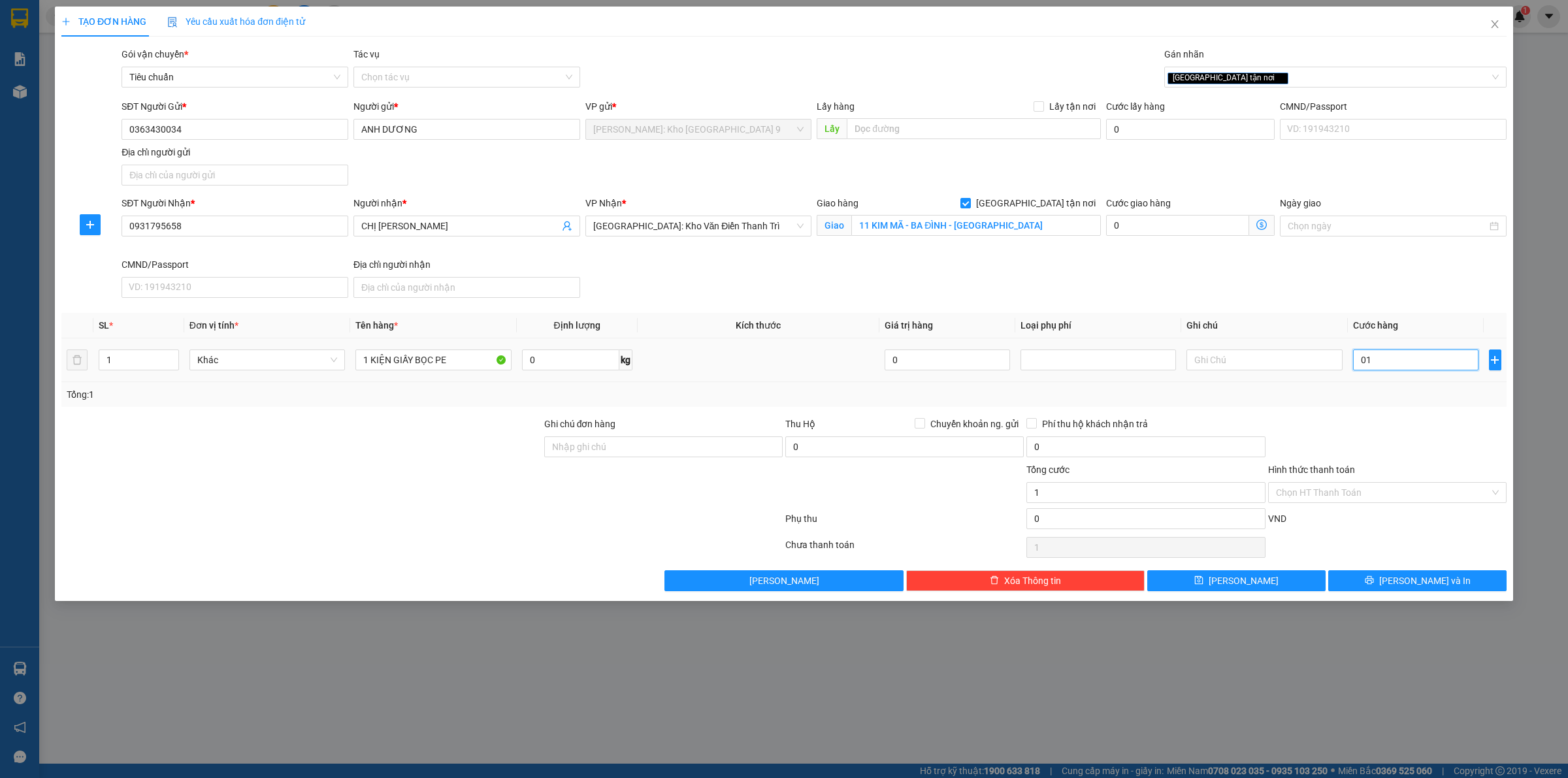
type input "014"
type input "14"
type input "0.140"
type input "140"
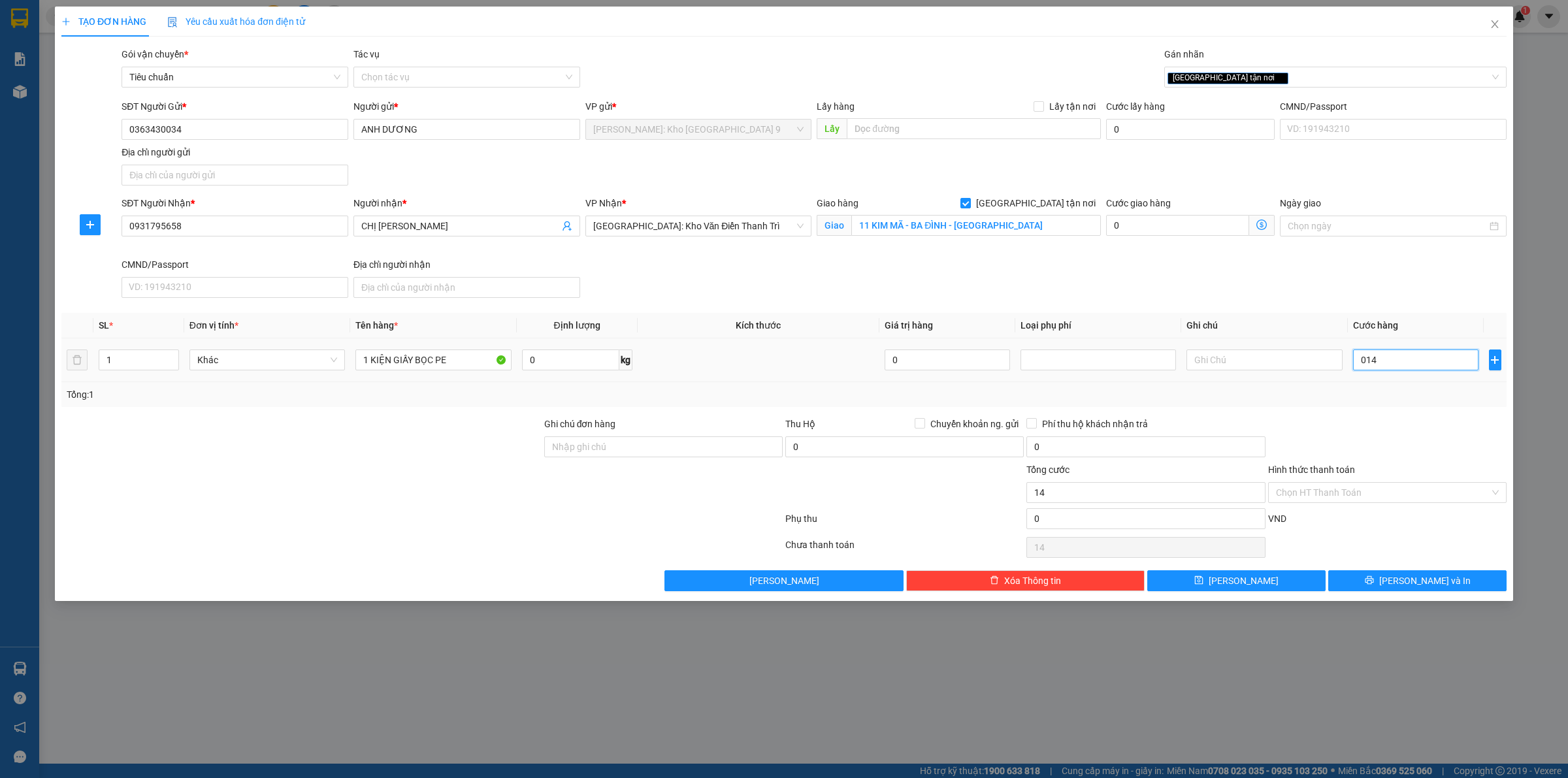
type input "140"
type input "01.400"
type input "1.400"
type input "014.000"
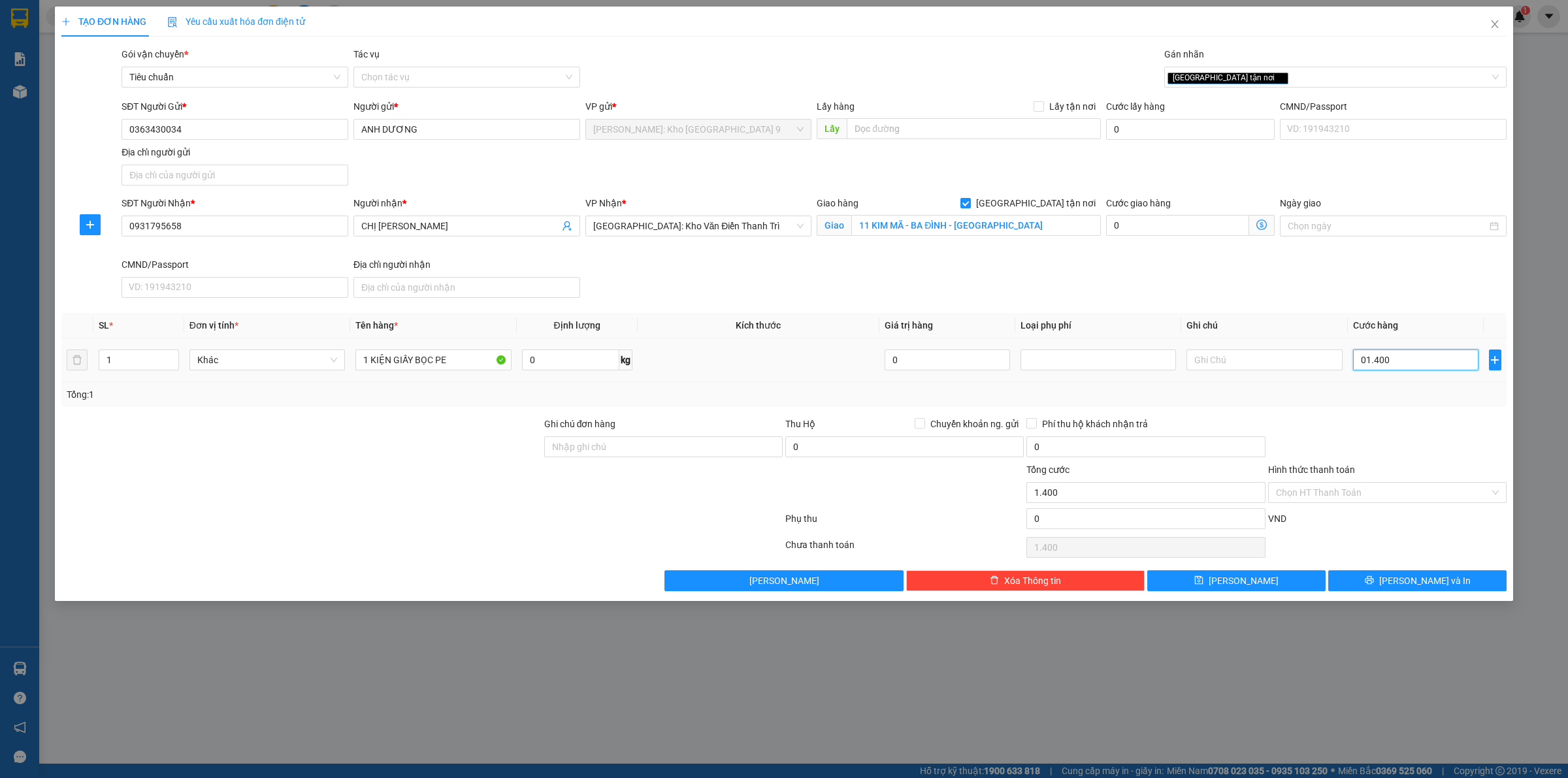
type input "14.000"
type input "0.140.000"
type input "140.000"
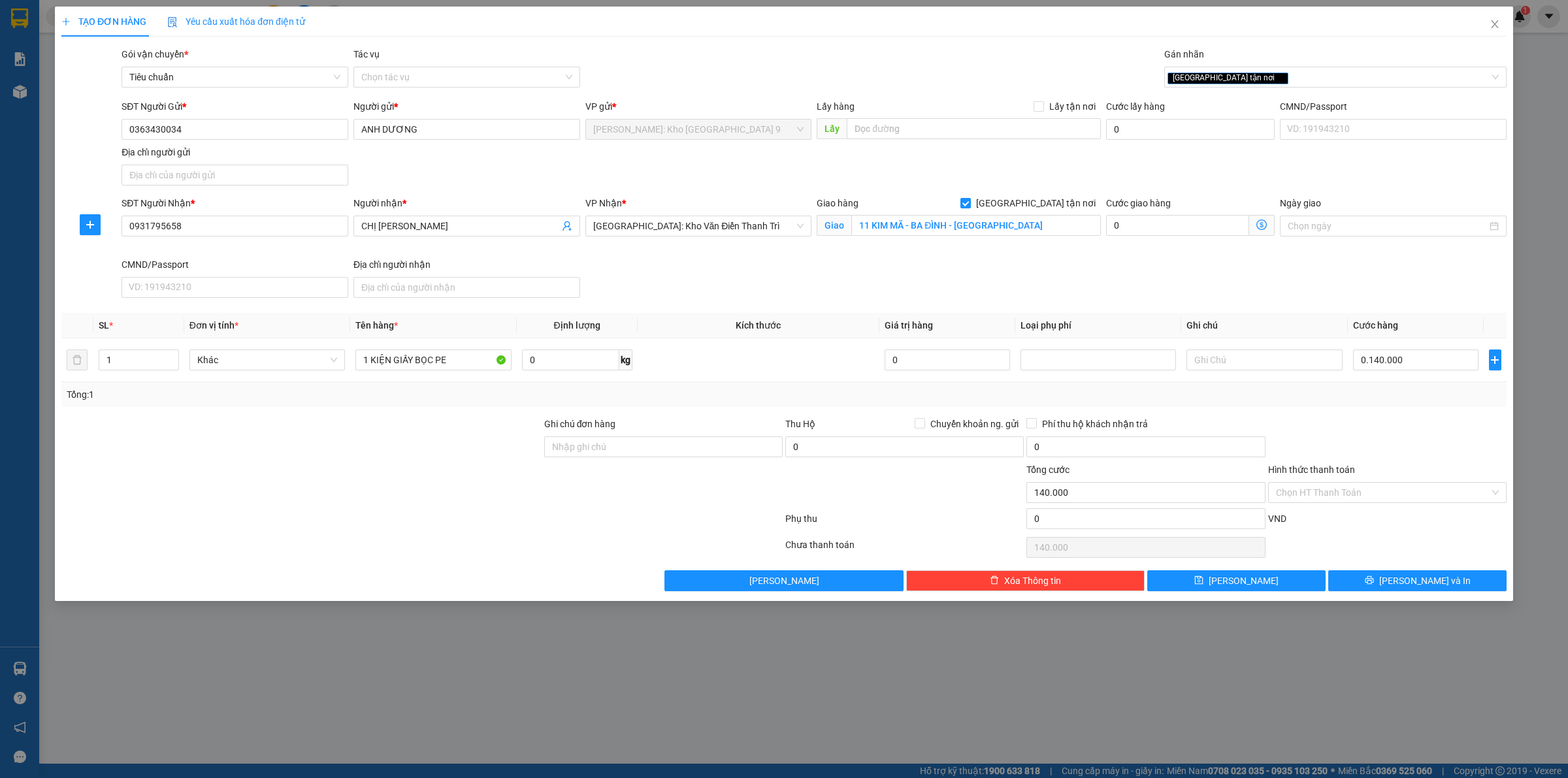
type input "140.000"
click at [1401, 423] on div at bounding box center [1387, 439] width 241 height 45
click at [1284, 585] on button "Lưu" at bounding box center [1236, 581] width 178 height 21
checkbox input "false"
type input "0"
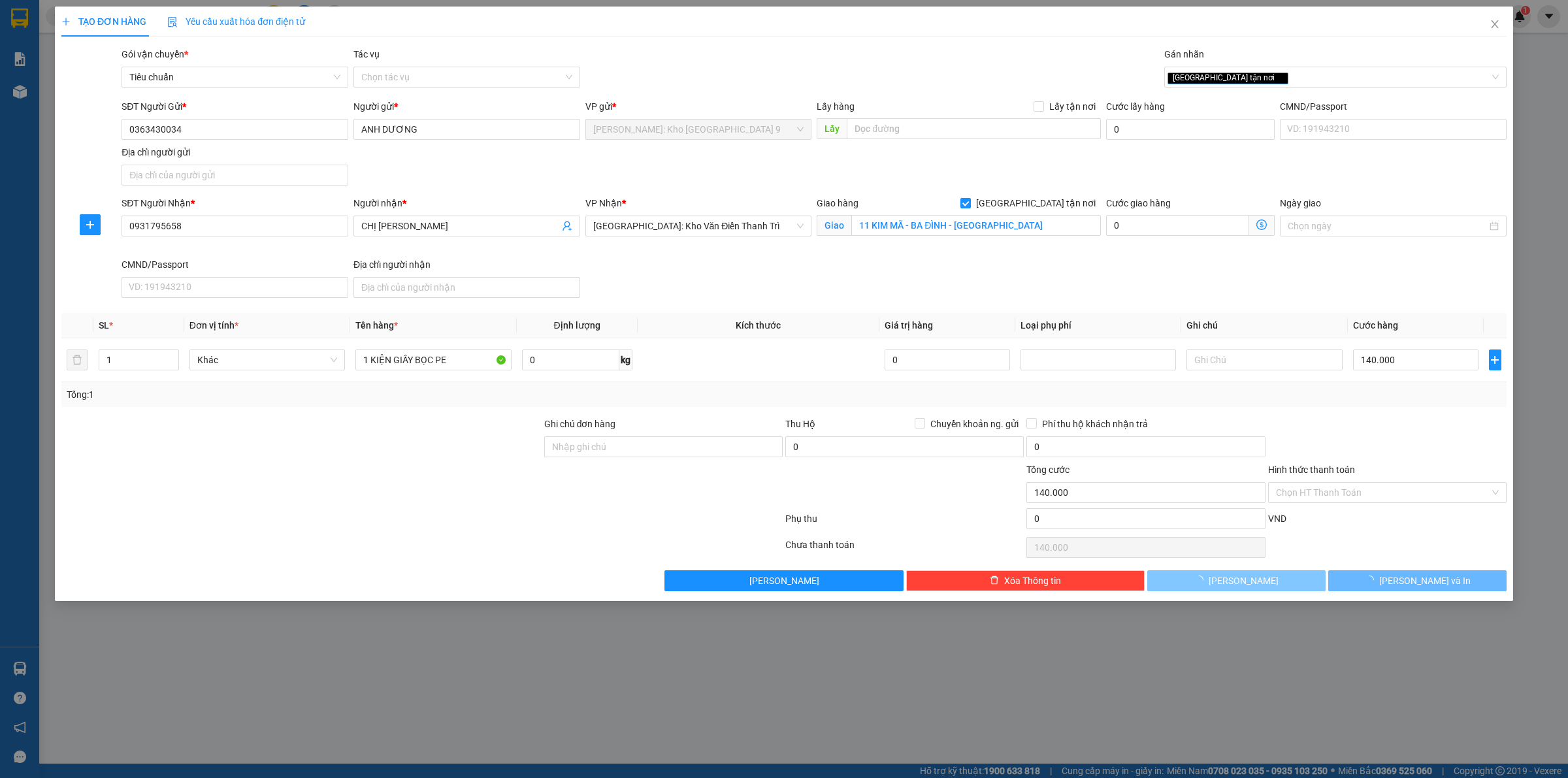
type input "0"
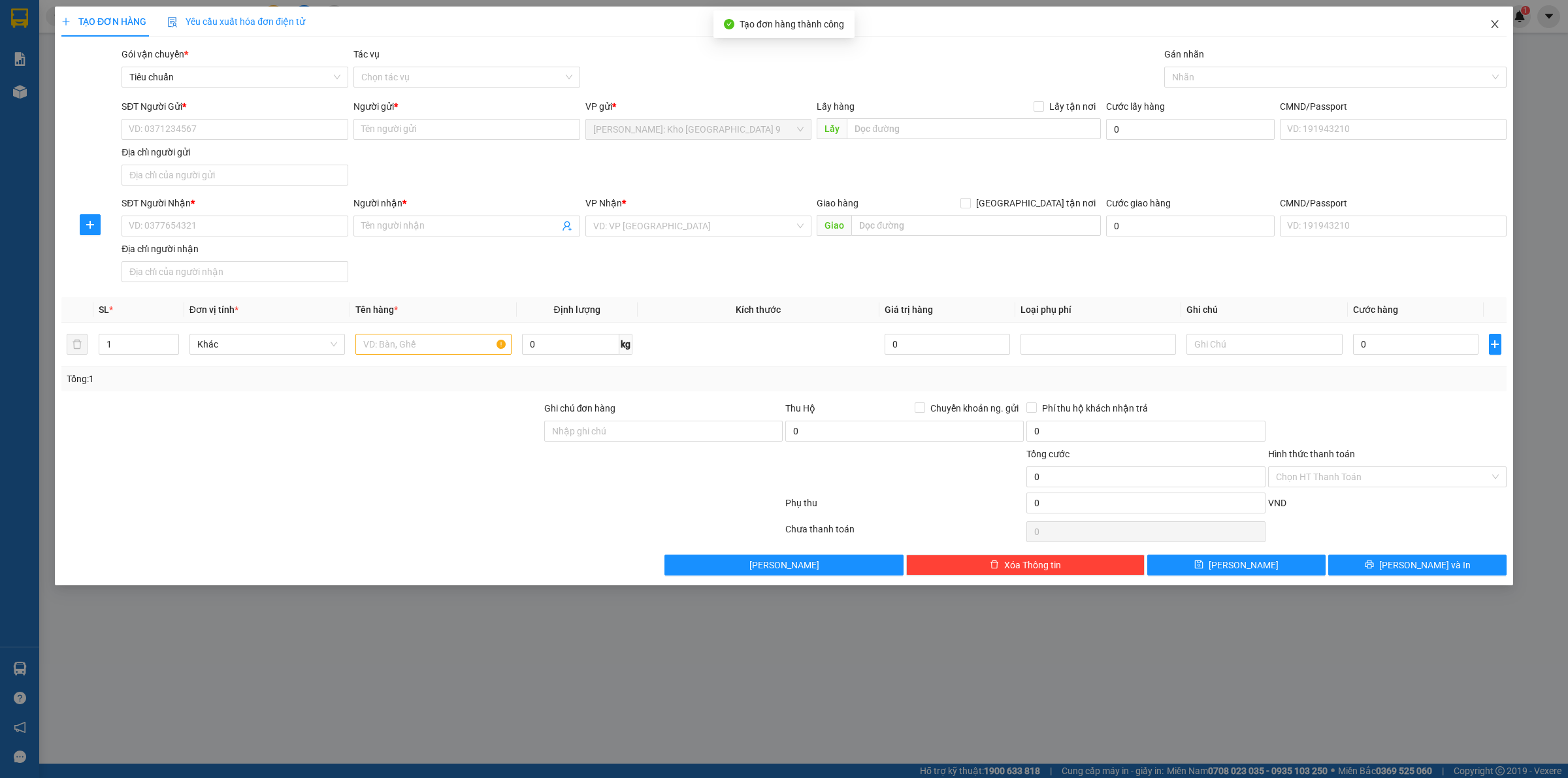
click at [1500, 24] on span "Close" at bounding box center [1495, 24] width 36 height 36
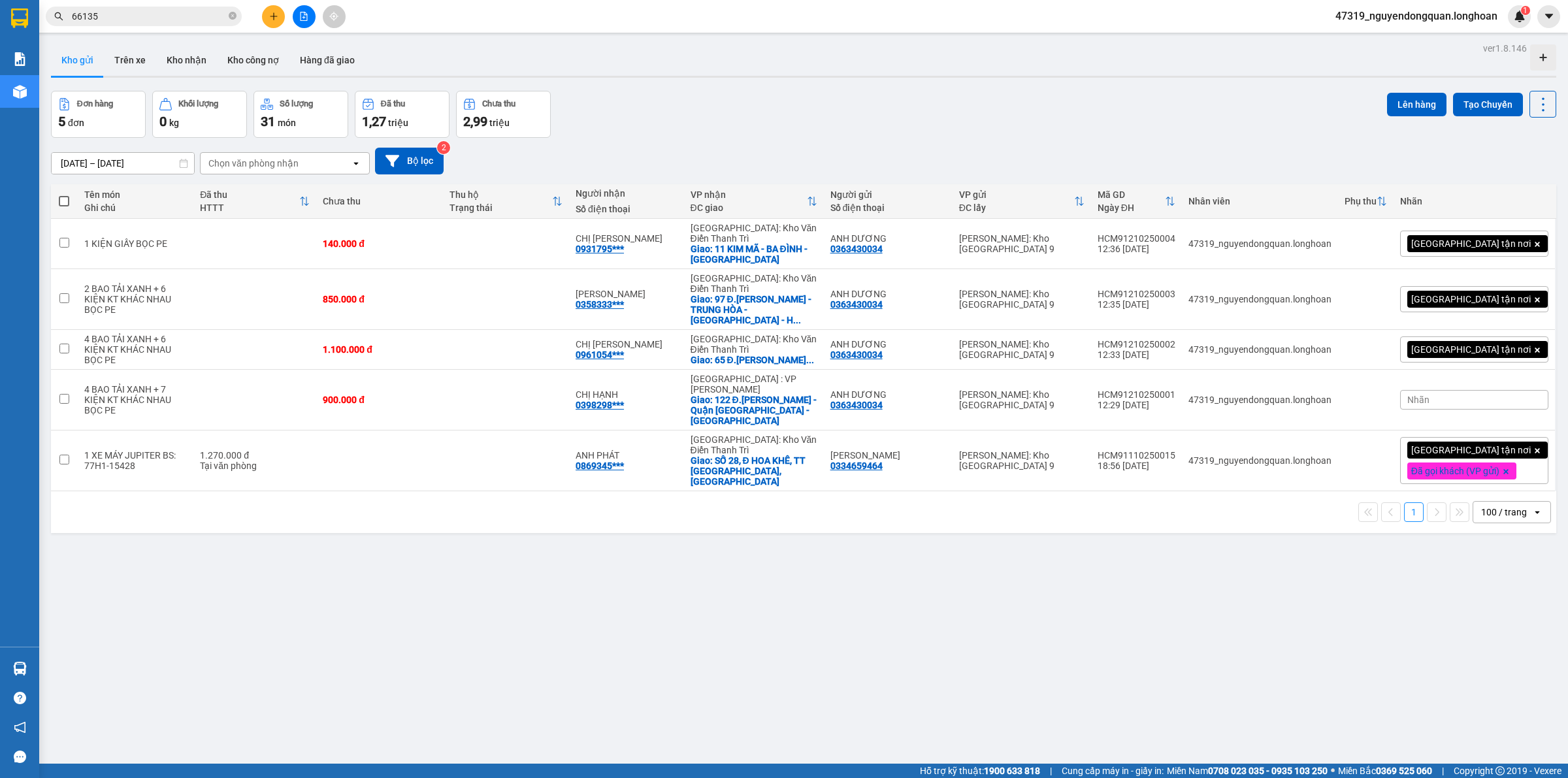
click at [1429, 395] on span "Nhãn" at bounding box center [1418, 399] width 22 height 10
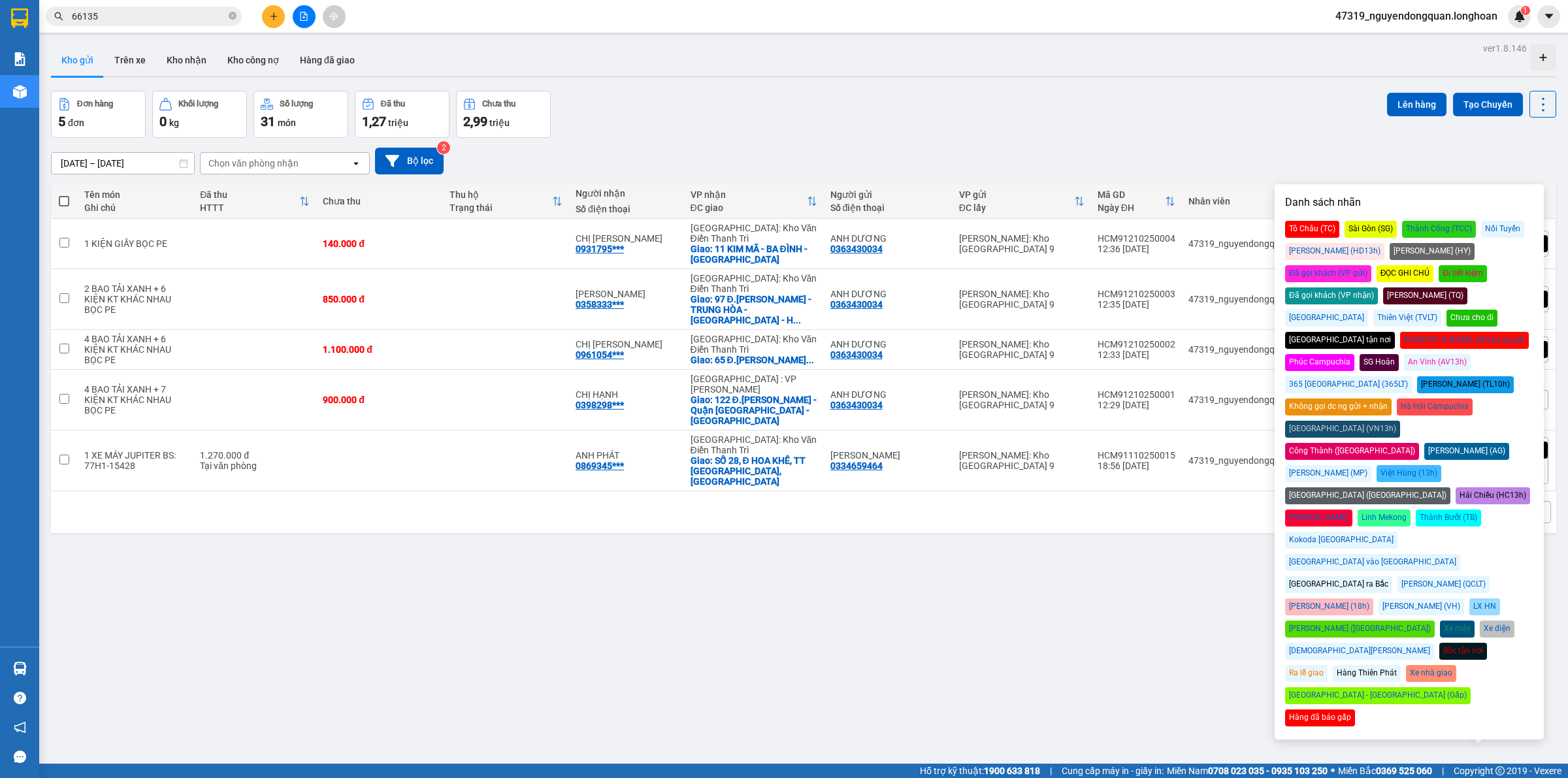
click at [1301, 332] on div "[GEOGRAPHIC_DATA] tận nơi" at bounding box center [1339, 340] width 110 height 17
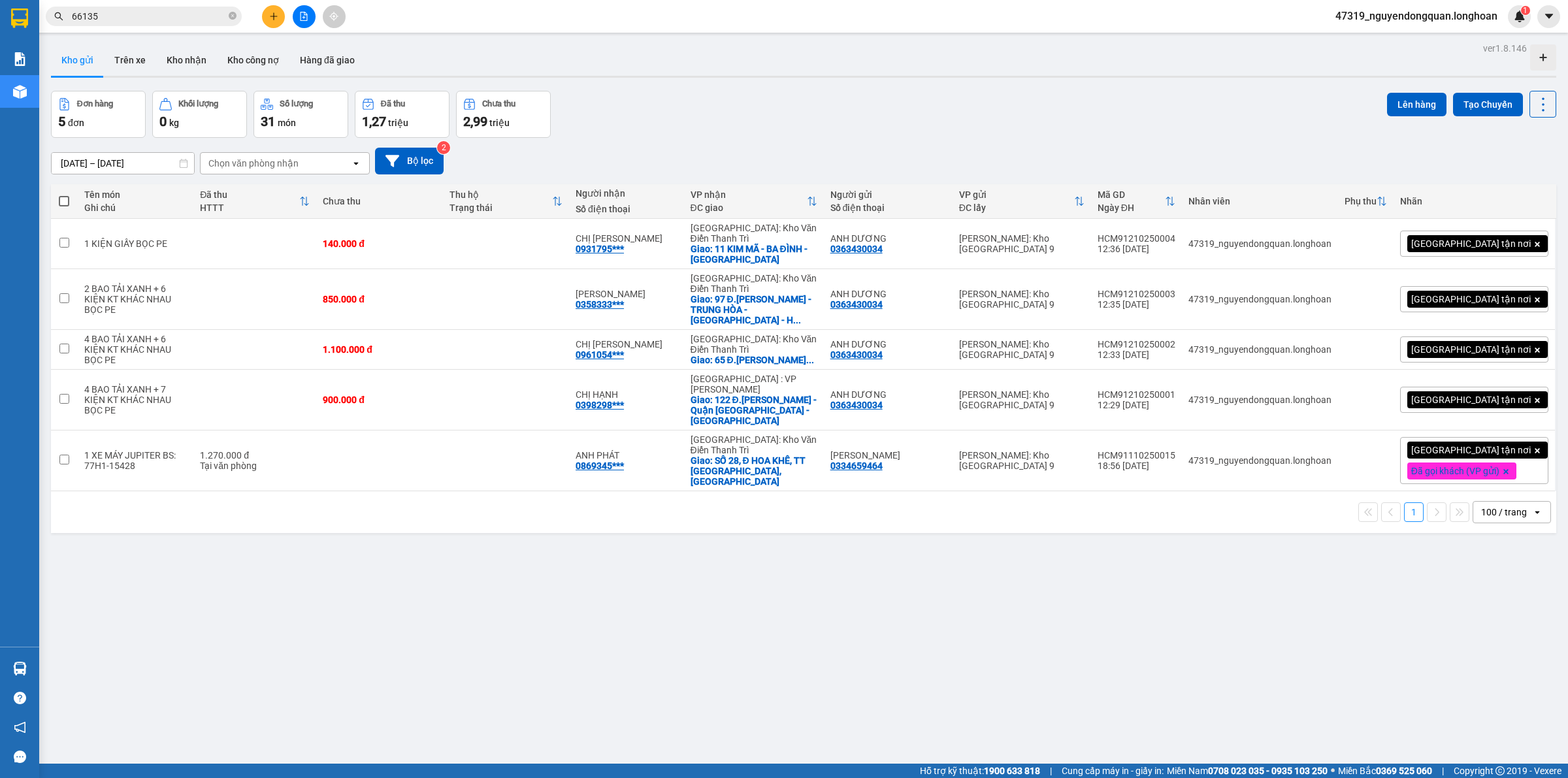
drag, startPoint x: 1033, startPoint y: 758, endPoint x: 1183, endPoint y: 681, distance: 168.6
click at [1039, 756] on div "ver 1.8.146 Kho gửi Trên xe Kho nhận Kho công nợ Hàng đã giao Đơn hàng 5 đơn Kh…" at bounding box center [803, 428] width 1516 height 778
click at [1445, 388] on button at bounding box center [1453, 399] width 18 height 23
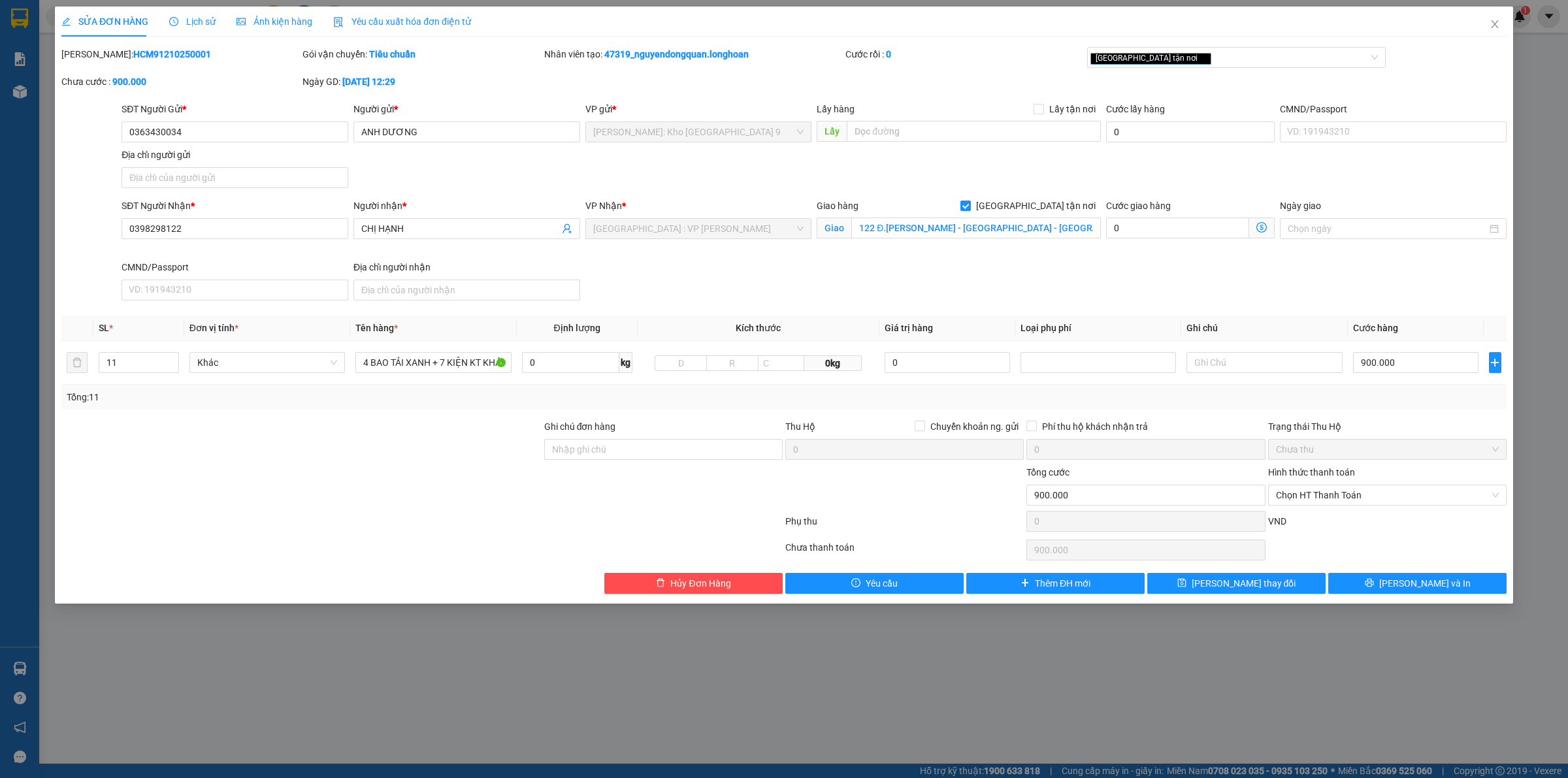
type input "0363430034"
type input "ANH DƯƠNG"
type input "0398298122"
type input "CHỊ HẠNH"
checkbox input "true"
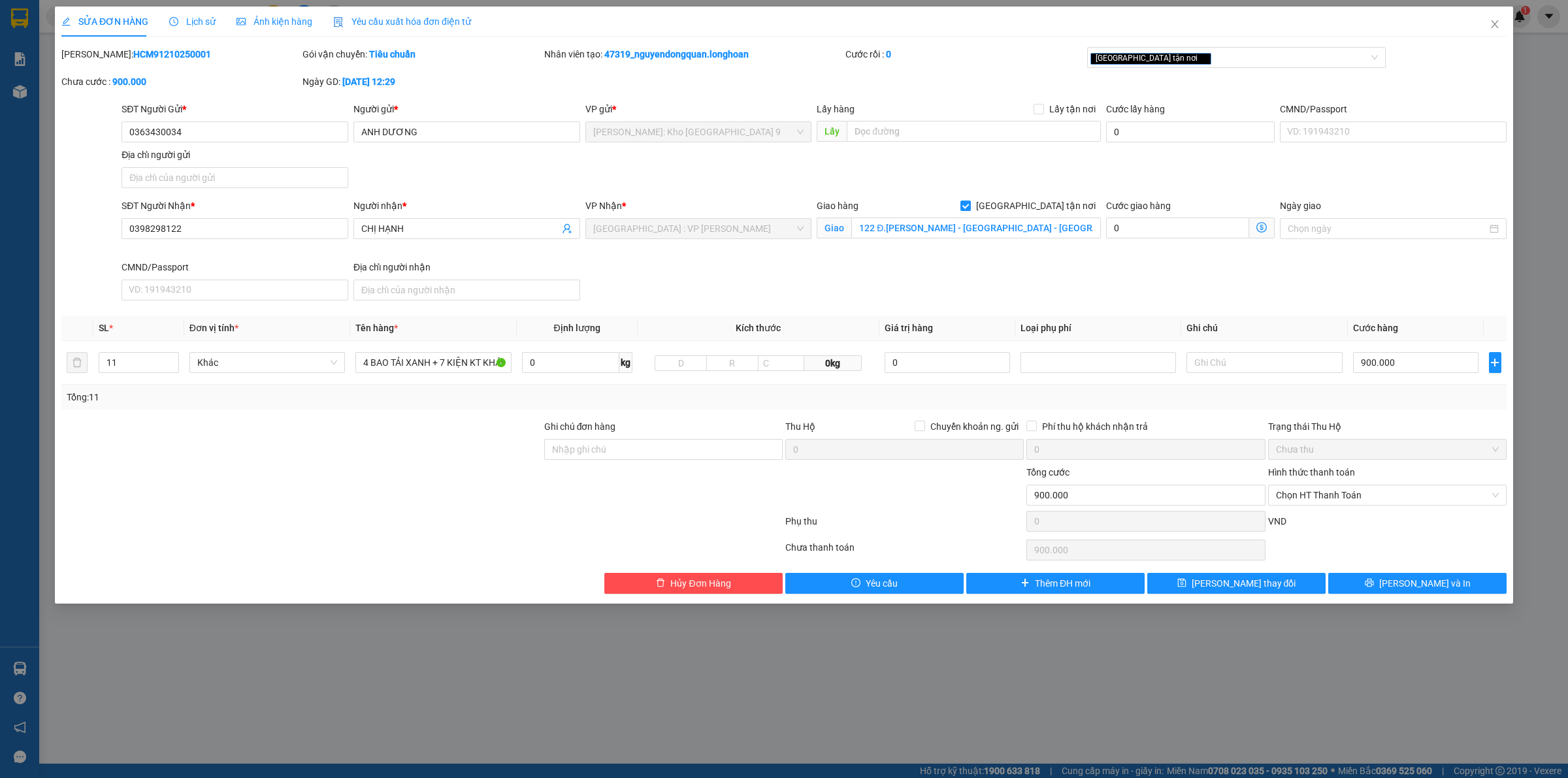
type input "122 Đ.Nguyễn Văn Linh - Quận Hải Châu - Đà Nẵng"
type input "0"
type input "900.000"
click at [1495, 22] on icon "close" at bounding box center [1495, 24] width 10 height 10
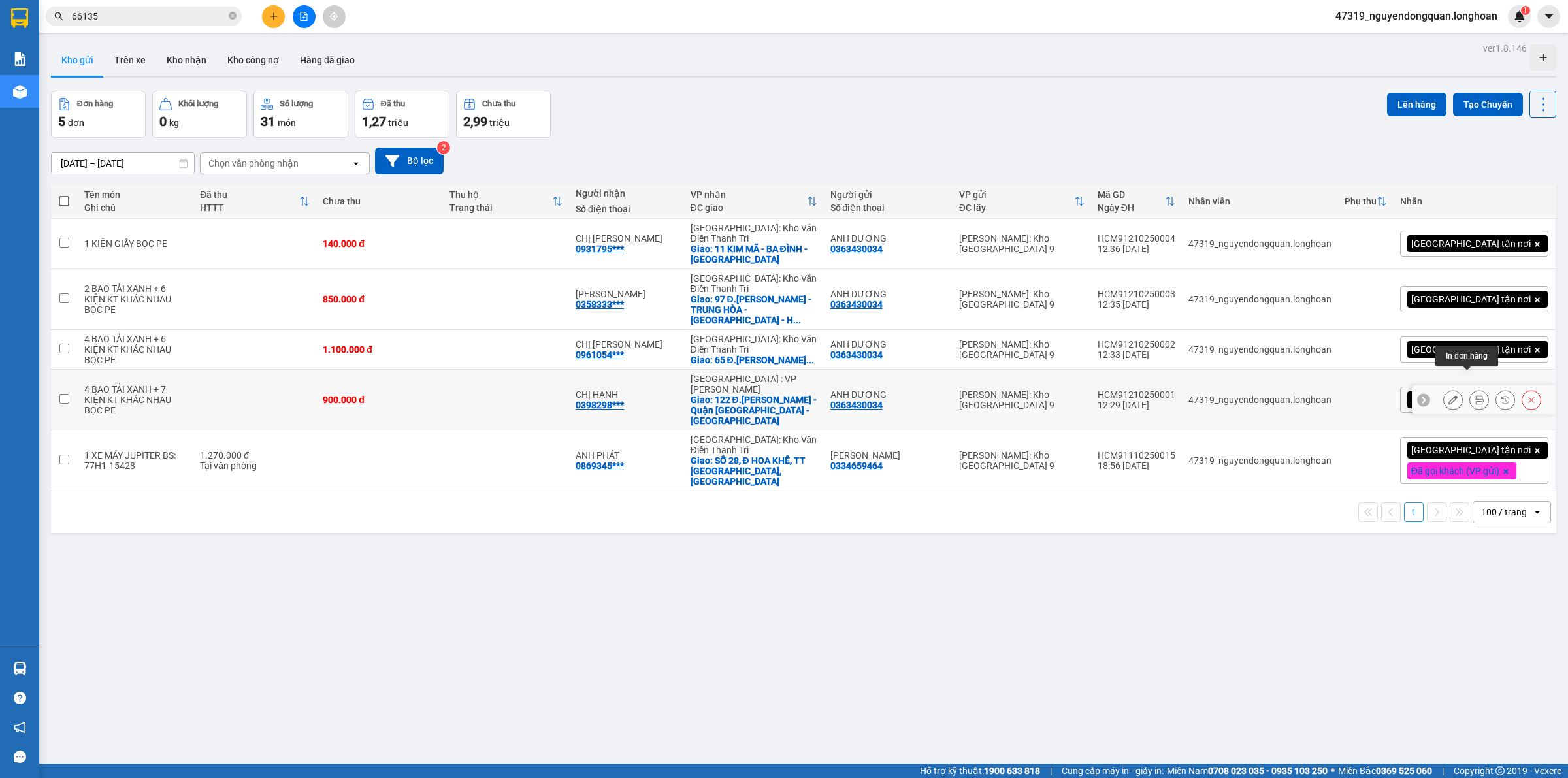
click at [1474, 395] on icon at bounding box center [1478, 399] width 9 height 9
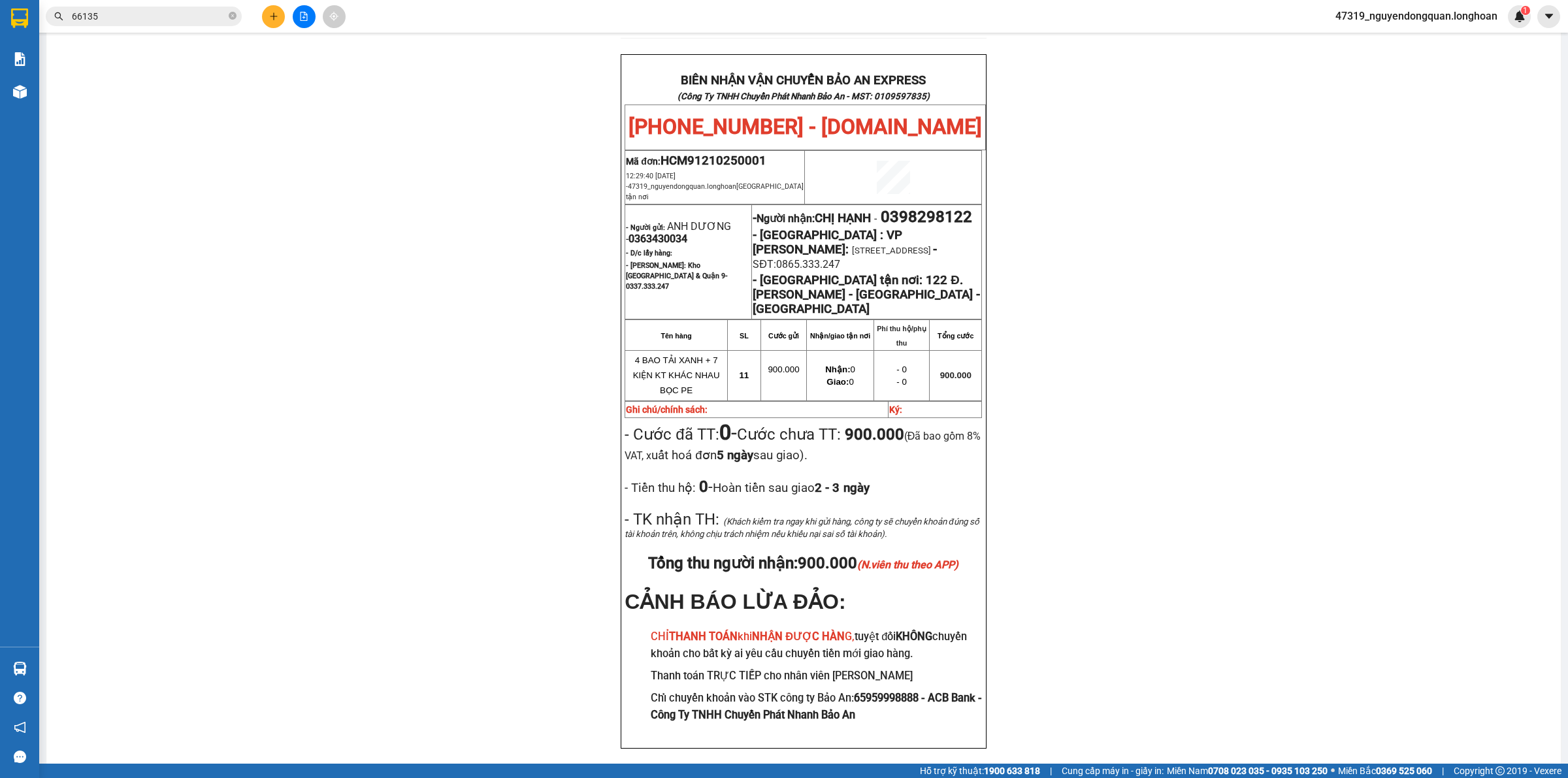
scroll to position [618, 0]
click at [371, 392] on div "PHIẾU DÁN LÊN HÀNG Ngày in phiếu: 12:37 ngày 12-10-2025 CSKH: 1900.06.88.33 CÔN…" at bounding box center [803, 136] width 1483 height 1284
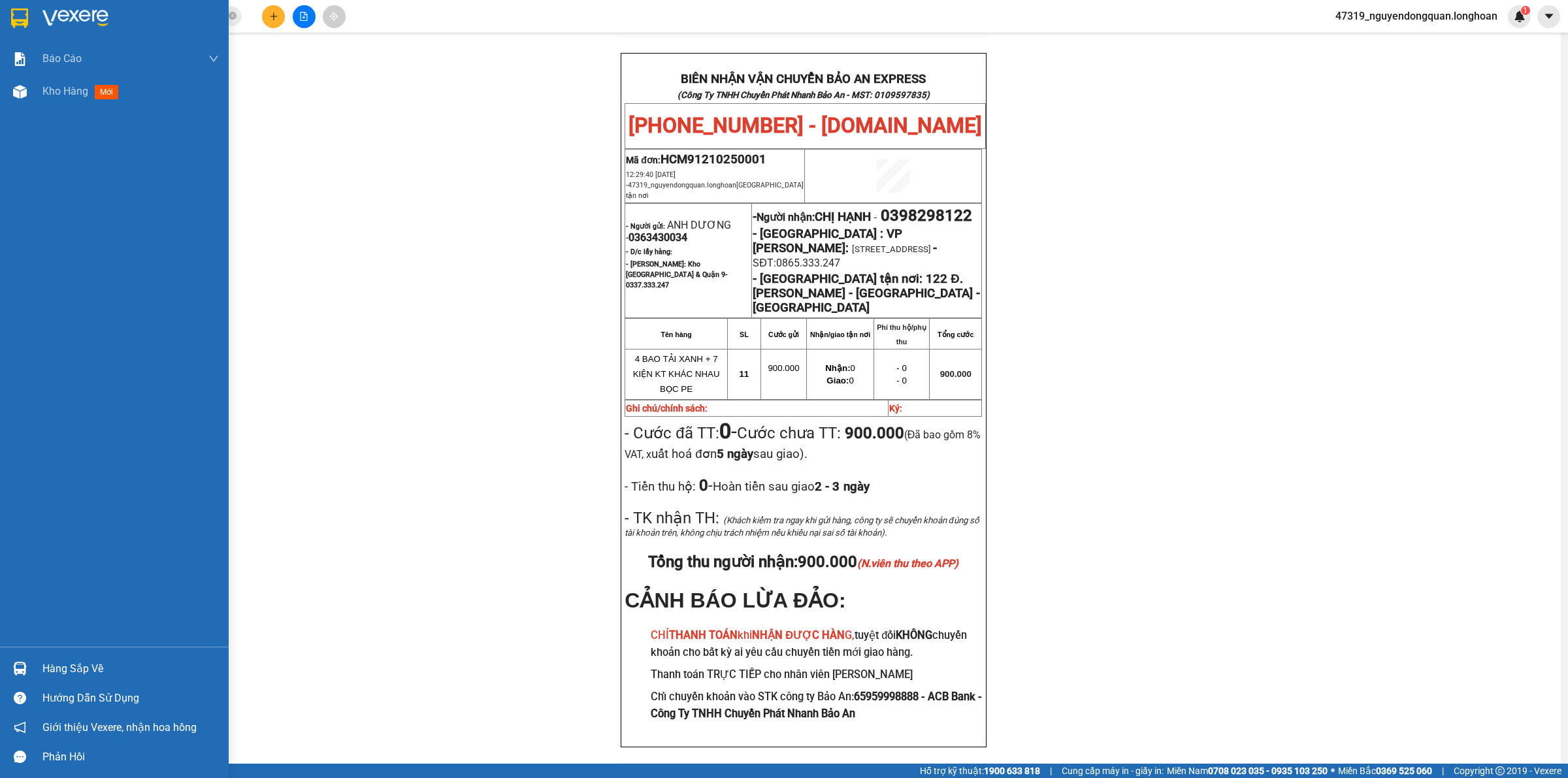
click at [34, 28] on div at bounding box center [114, 21] width 229 height 43
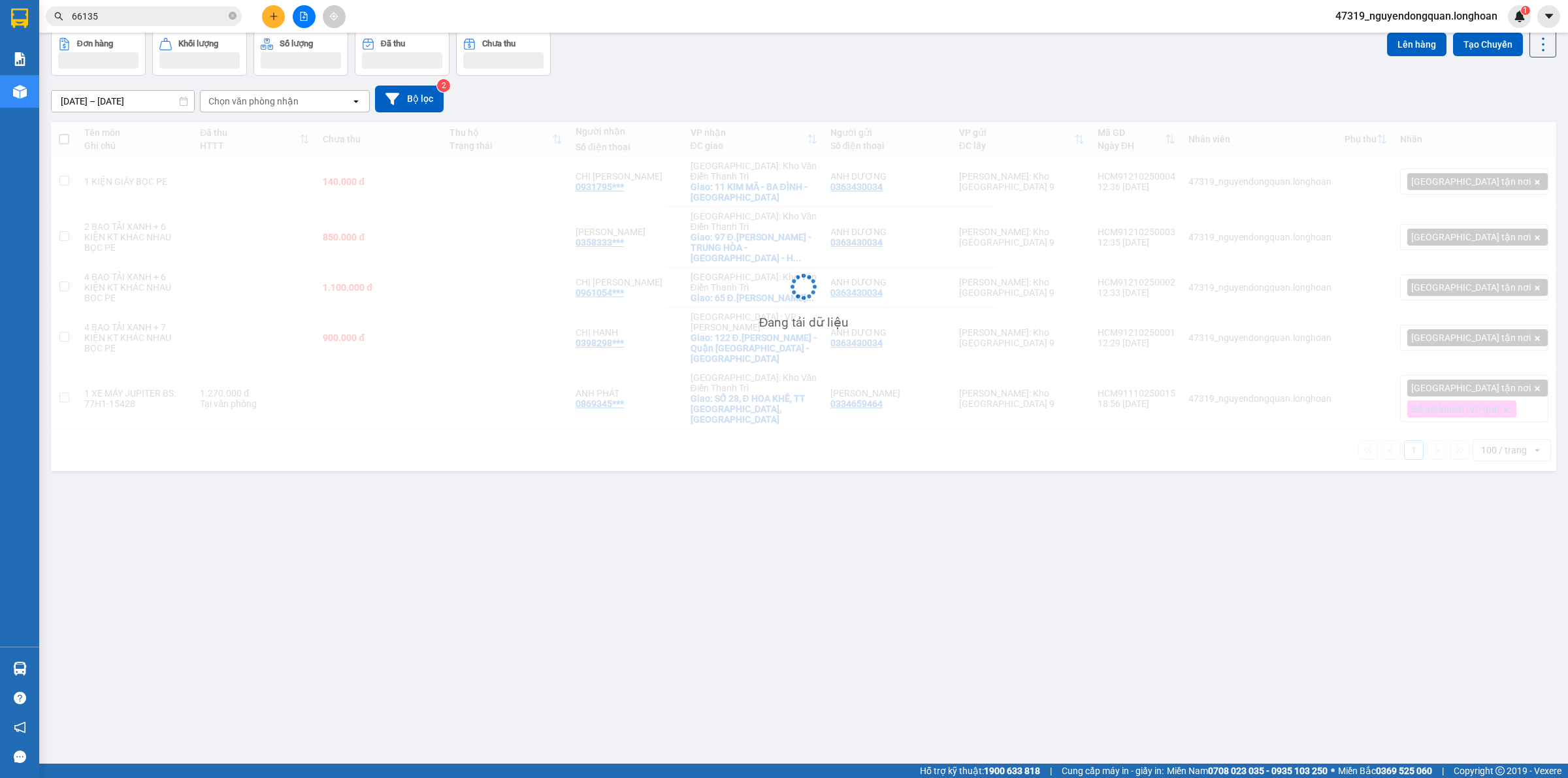
scroll to position [60, 0]
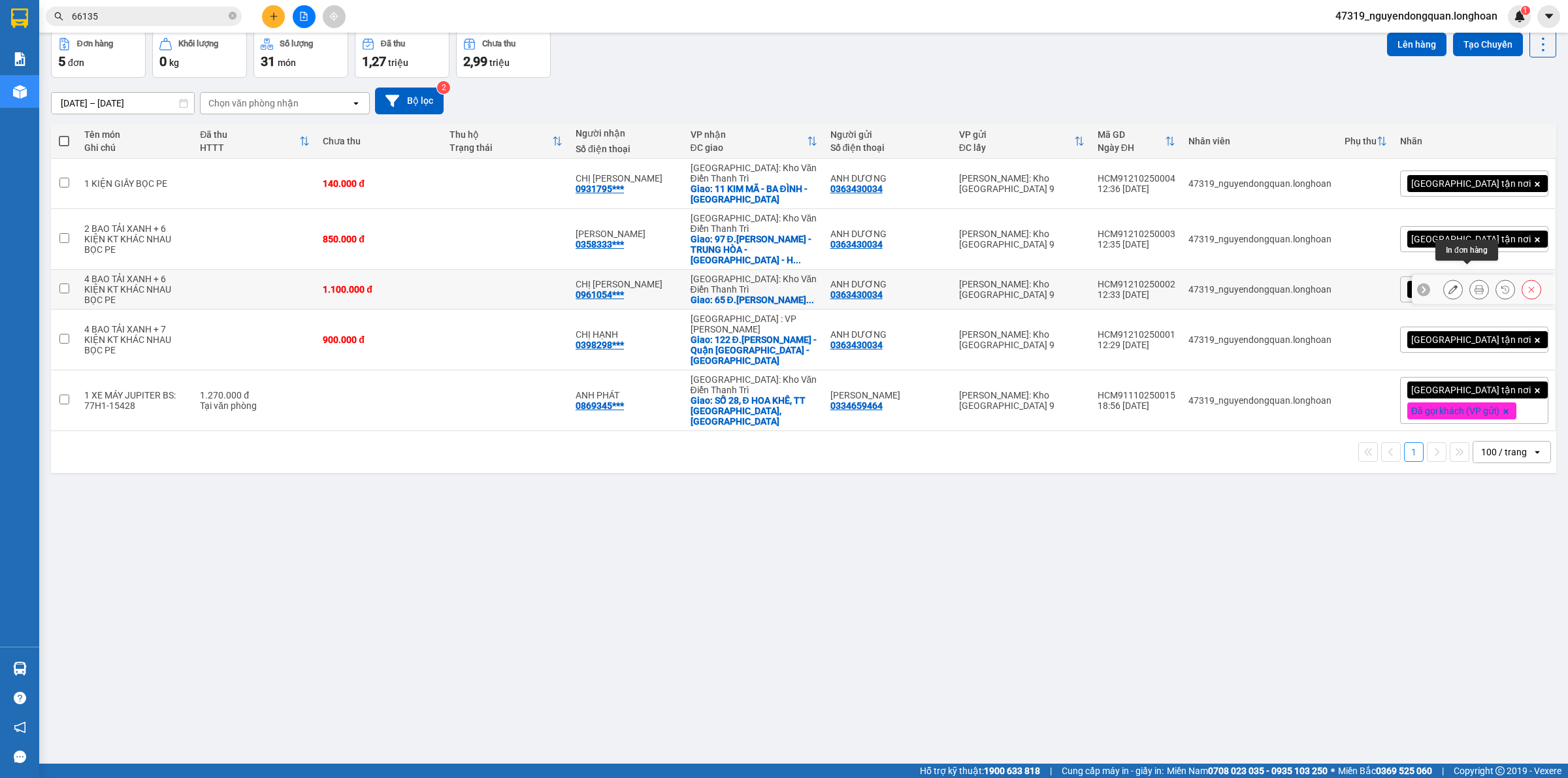
click at [1474, 285] on icon at bounding box center [1478, 289] width 9 height 9
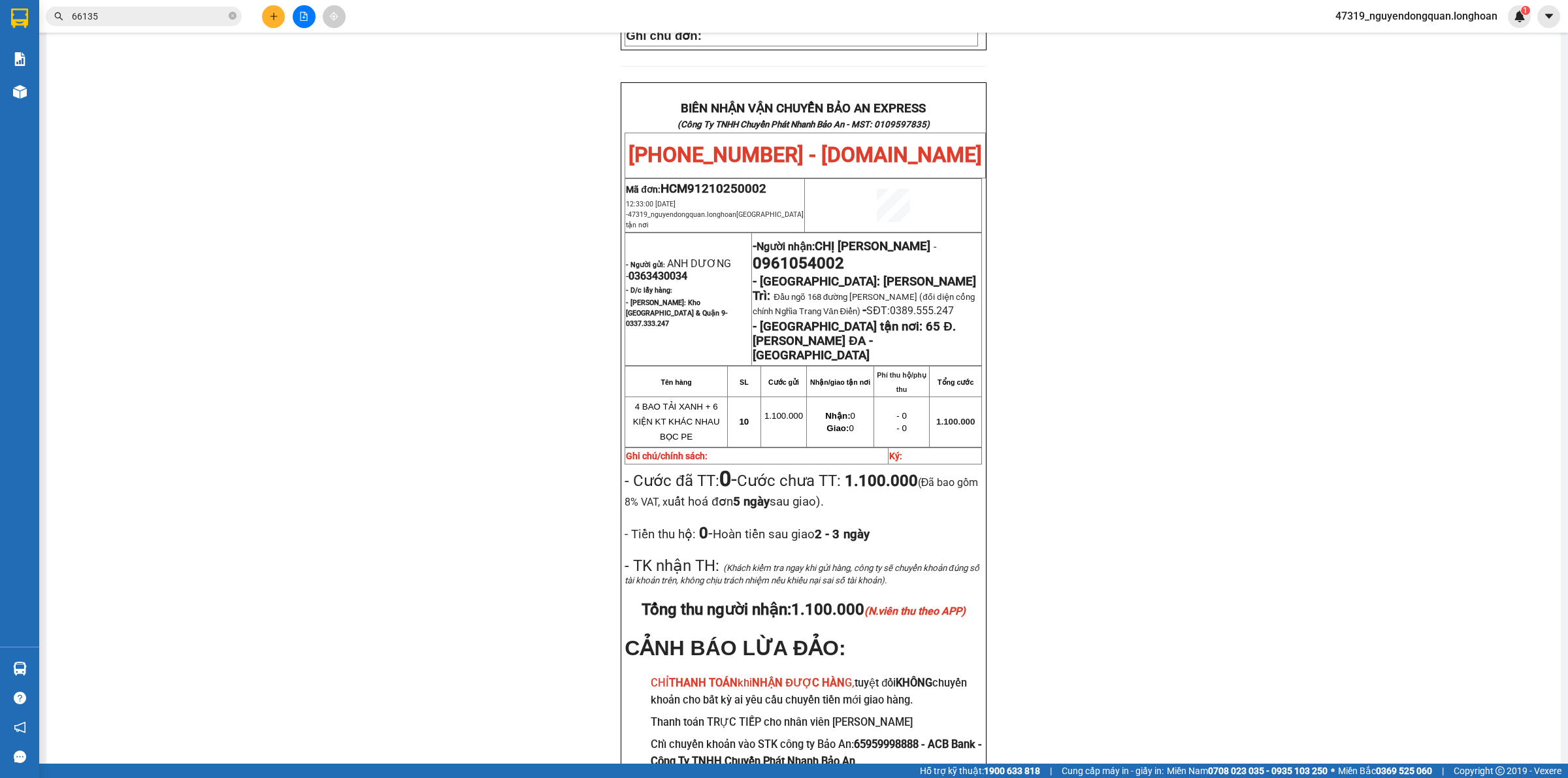
scroll to position [619, 0]
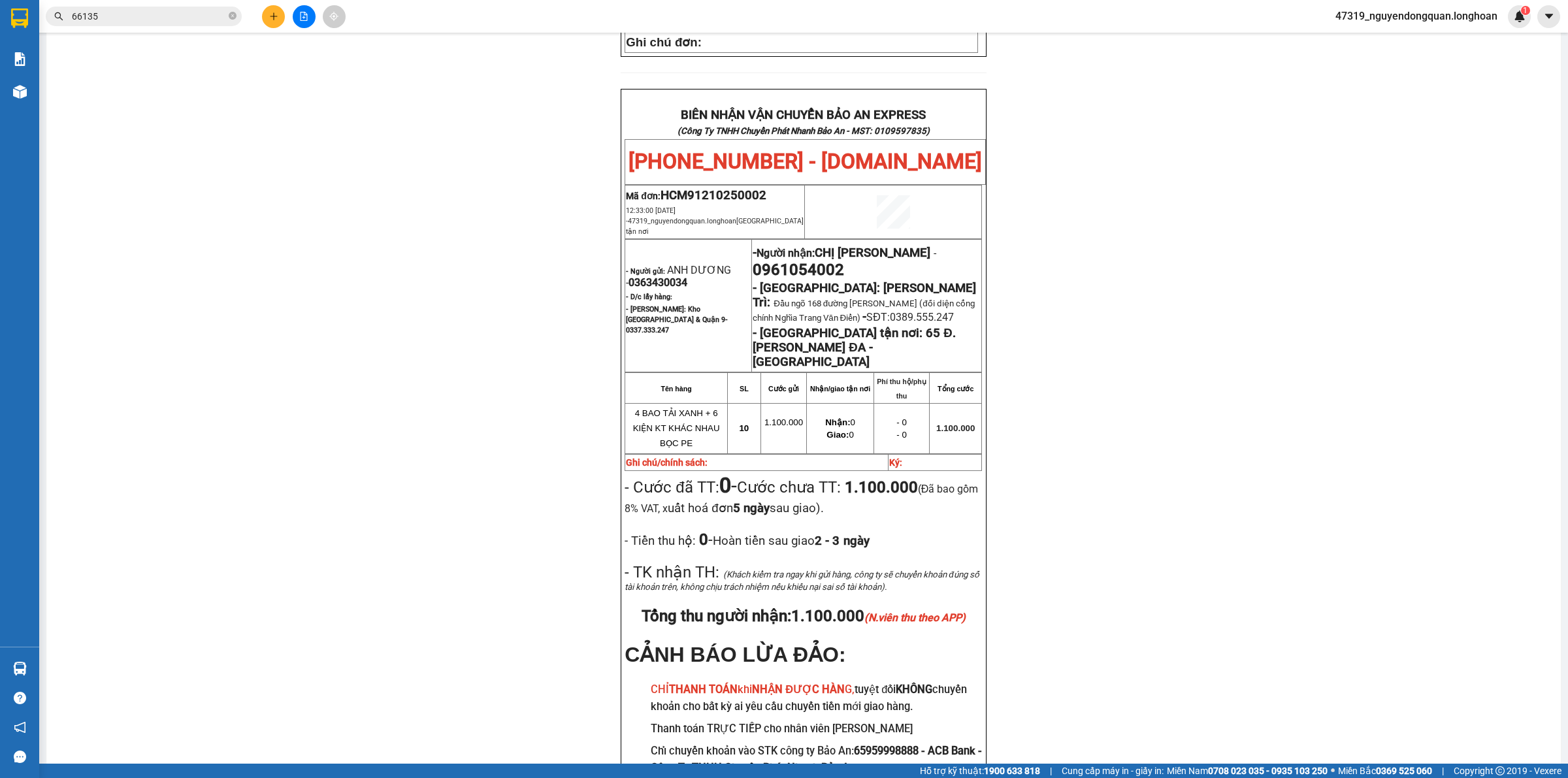
drag, startPoint x: 360, startPoint y: 282, endPoint x: 175, endPoint y: 164, distance: 219.4
click at [360, 282] on div "PHIẾU DÁN LÊN HÀNG Ngày in phiếu: 12:37 ngày 12-10-2025 CSKH: 1900.06.88.33 CÔN…" at bounding box center [803, 164] width 1483 height 1339
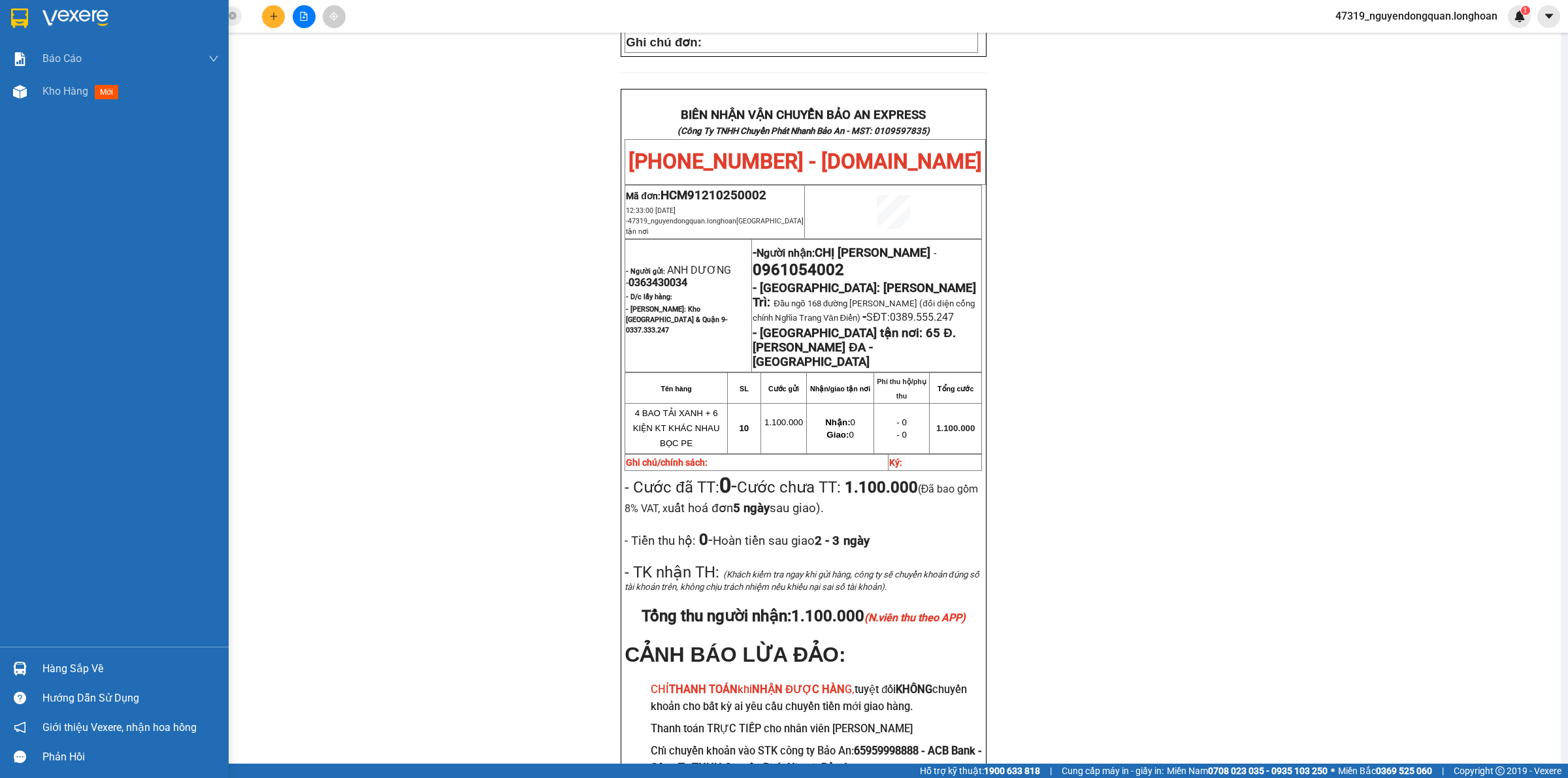
click at [26, 24] on img at bounding box center [20, 18] width 17 height 20
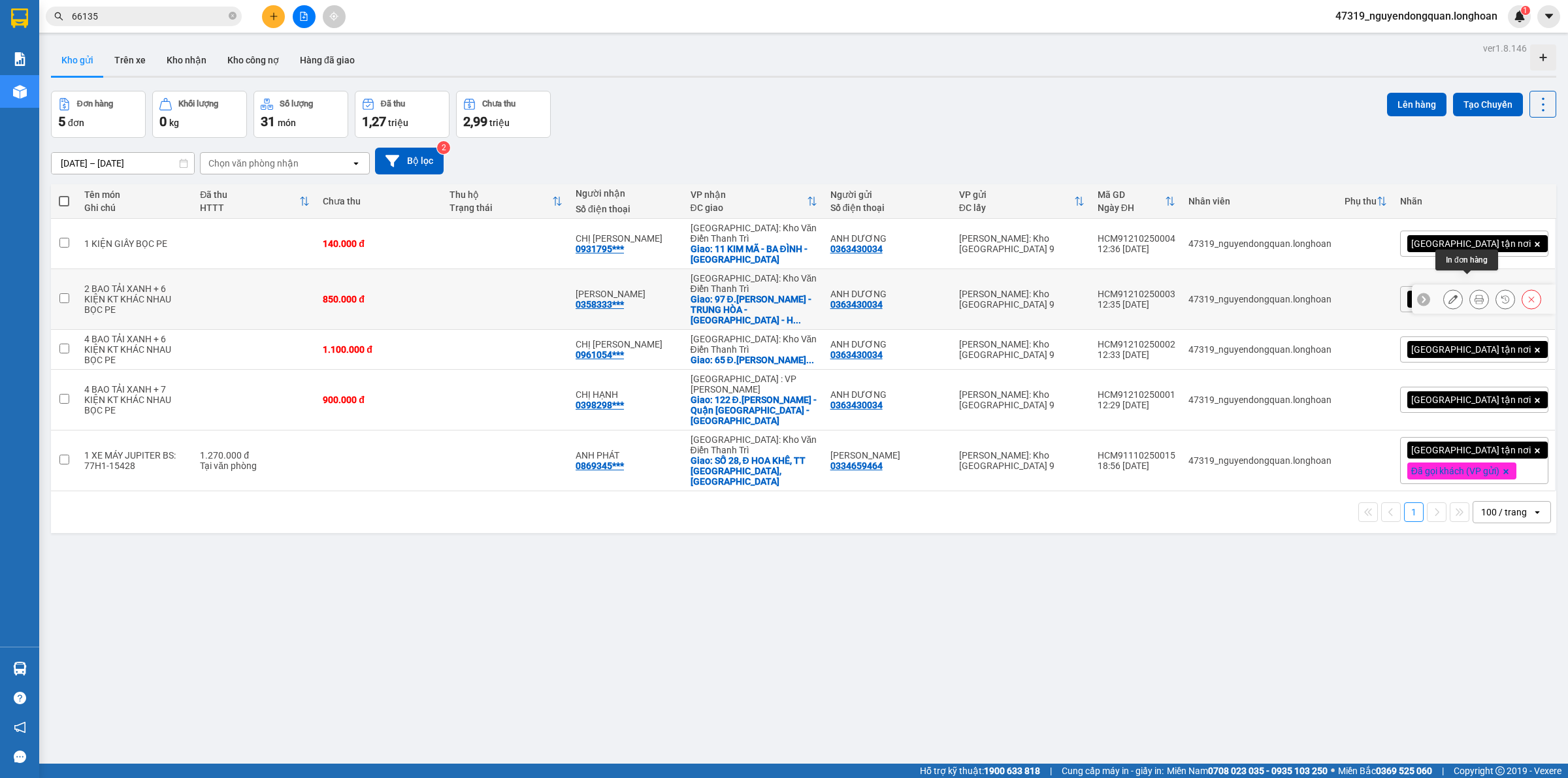
click at [1470, 288] on button at bounding box center [1479, 299] width 18 height 23
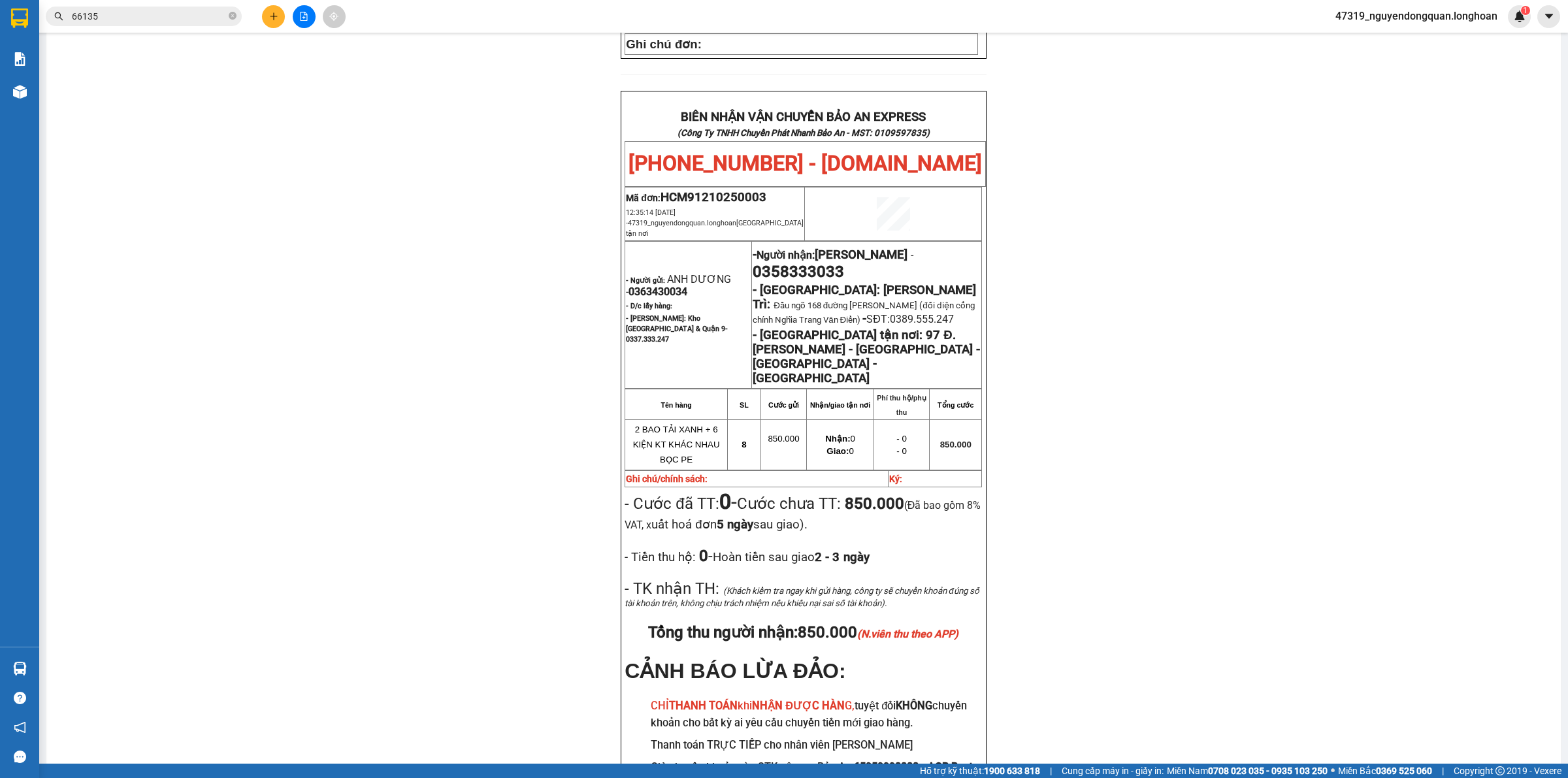
scroll to position [623, 0]
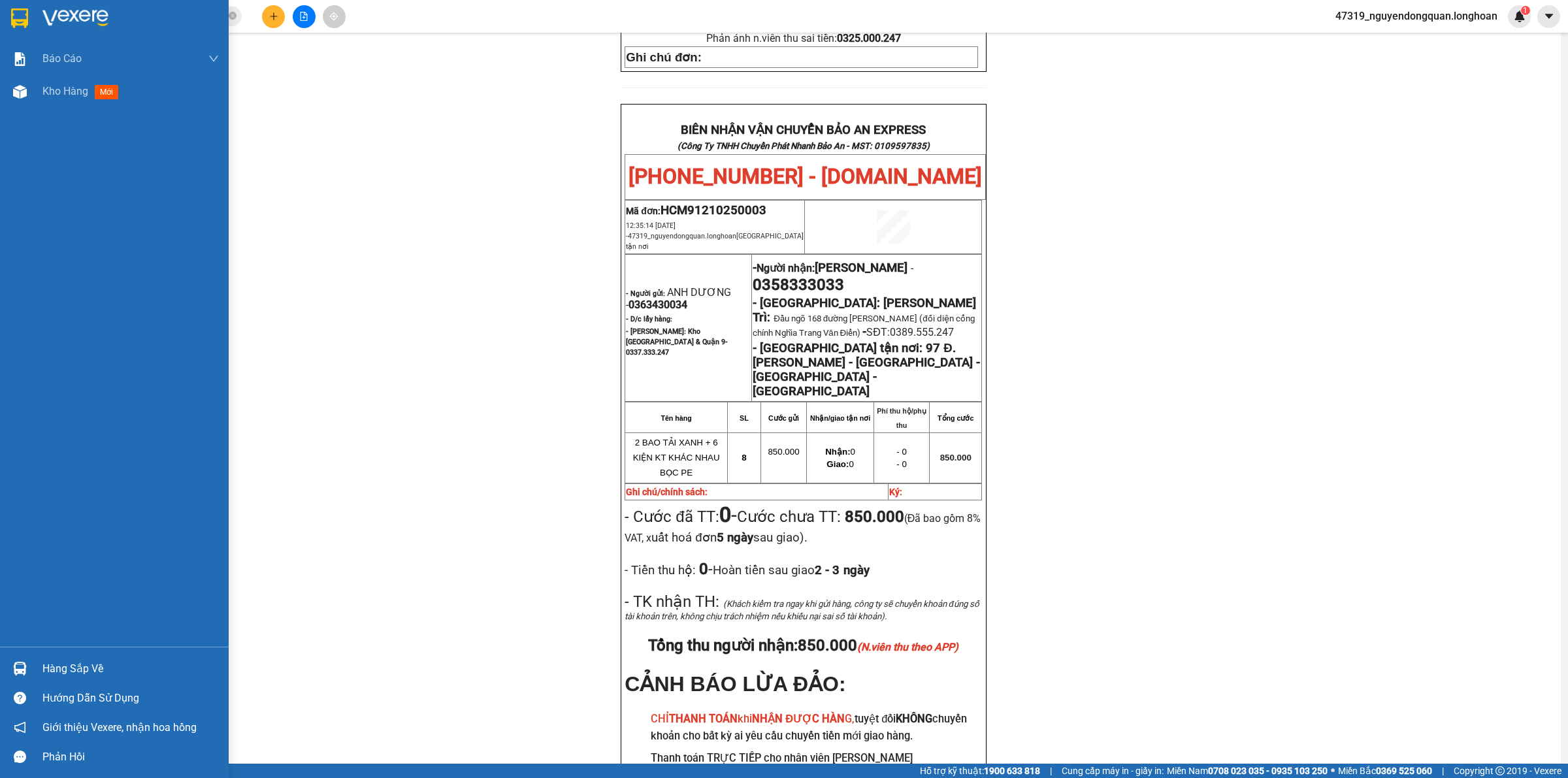
click at [0, 351] on div "Báo cáo 1. Báo cáo nộp tiền các vp 3. Doanh Thu theo VP Gửi (mới) 9. Thống kê đ…" at bounding box center [114, 345] width 229 height 604
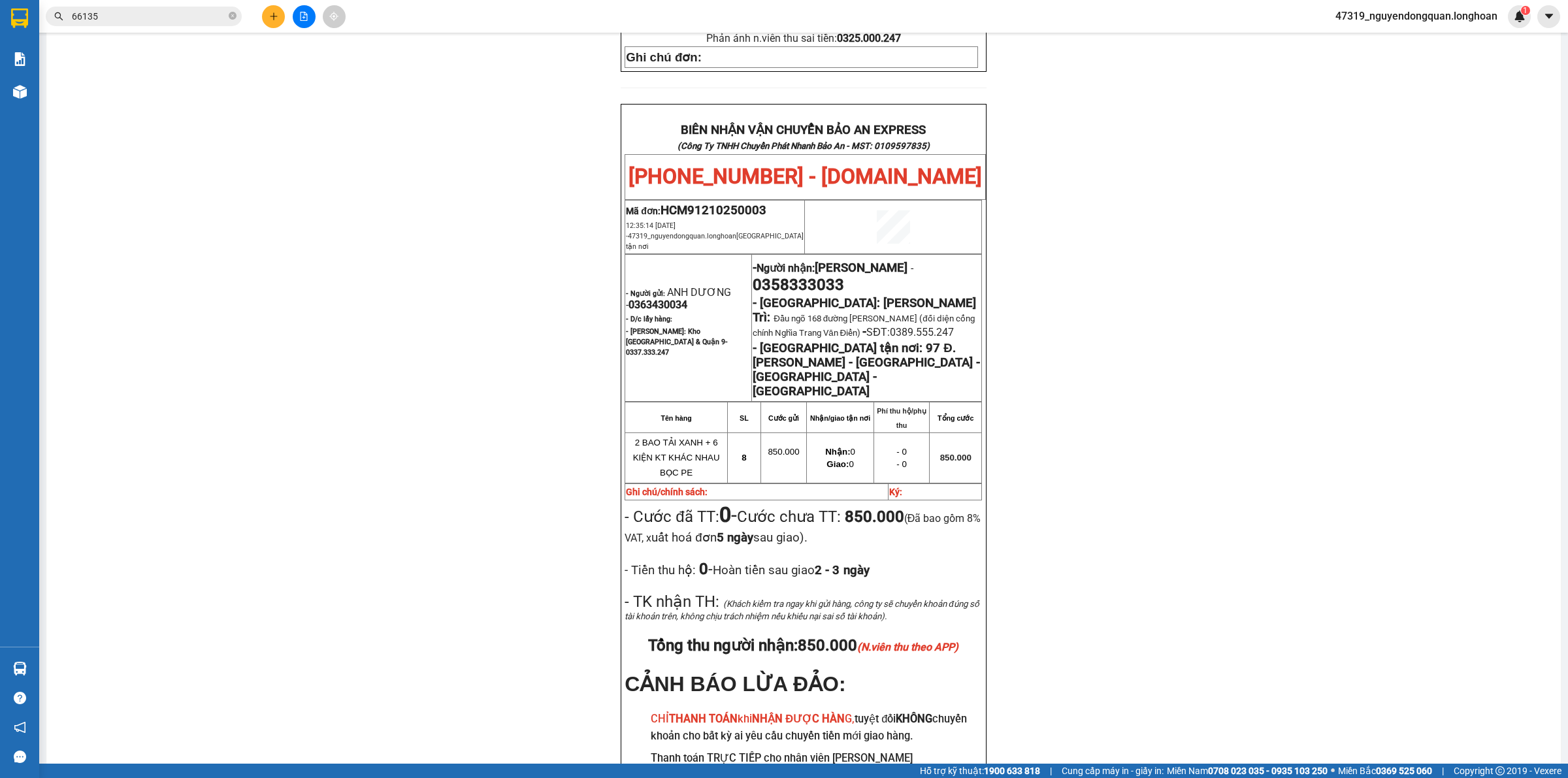
click at [479, 284] on div "PHIẾU DÁN LÊN HÀNG Ngày in phiếu: 12:37 ngày 12-10-2025 CSKH: 1900.06.88.33 CÔN…" at bounding box center [803, 177] width 1483 height 1371
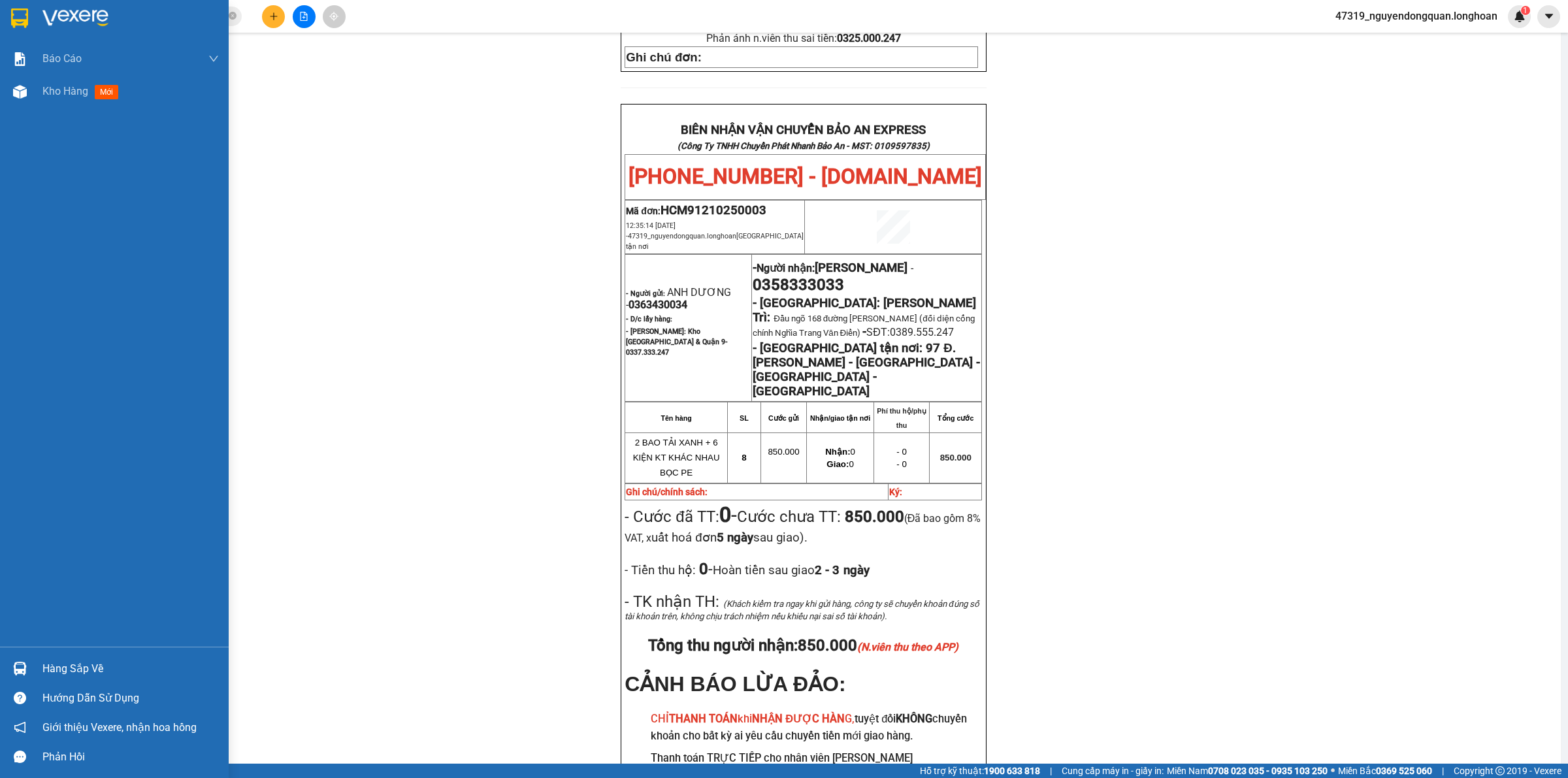
drag, startPoint x: 18, startPoint y: 18, endPoint x: 76, endPoint y: 17, distance: 58.0
click at [21, 18] on img at bounding box center [20, 18] width 17 height 20
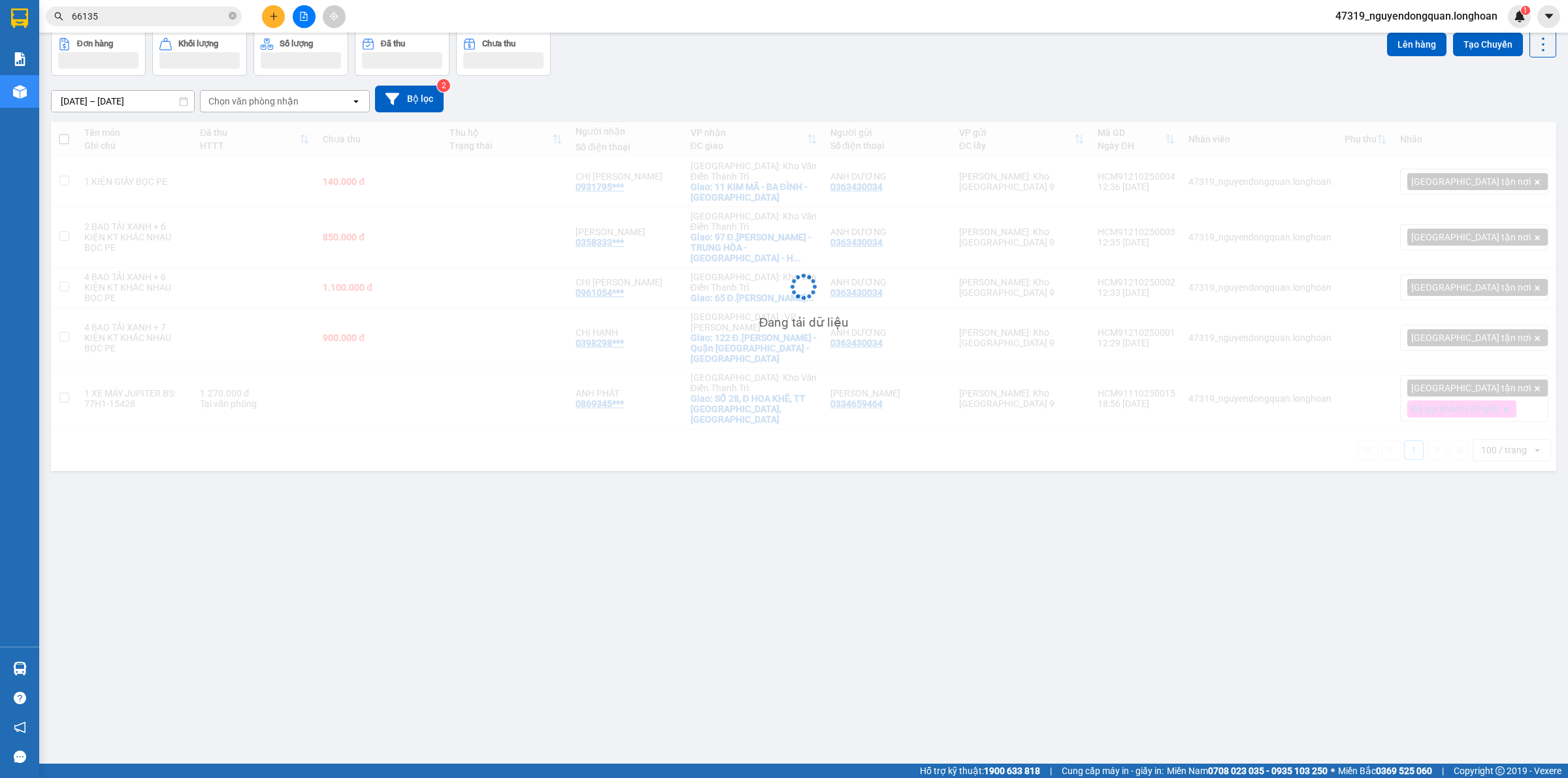
scroll to position [60, 0]
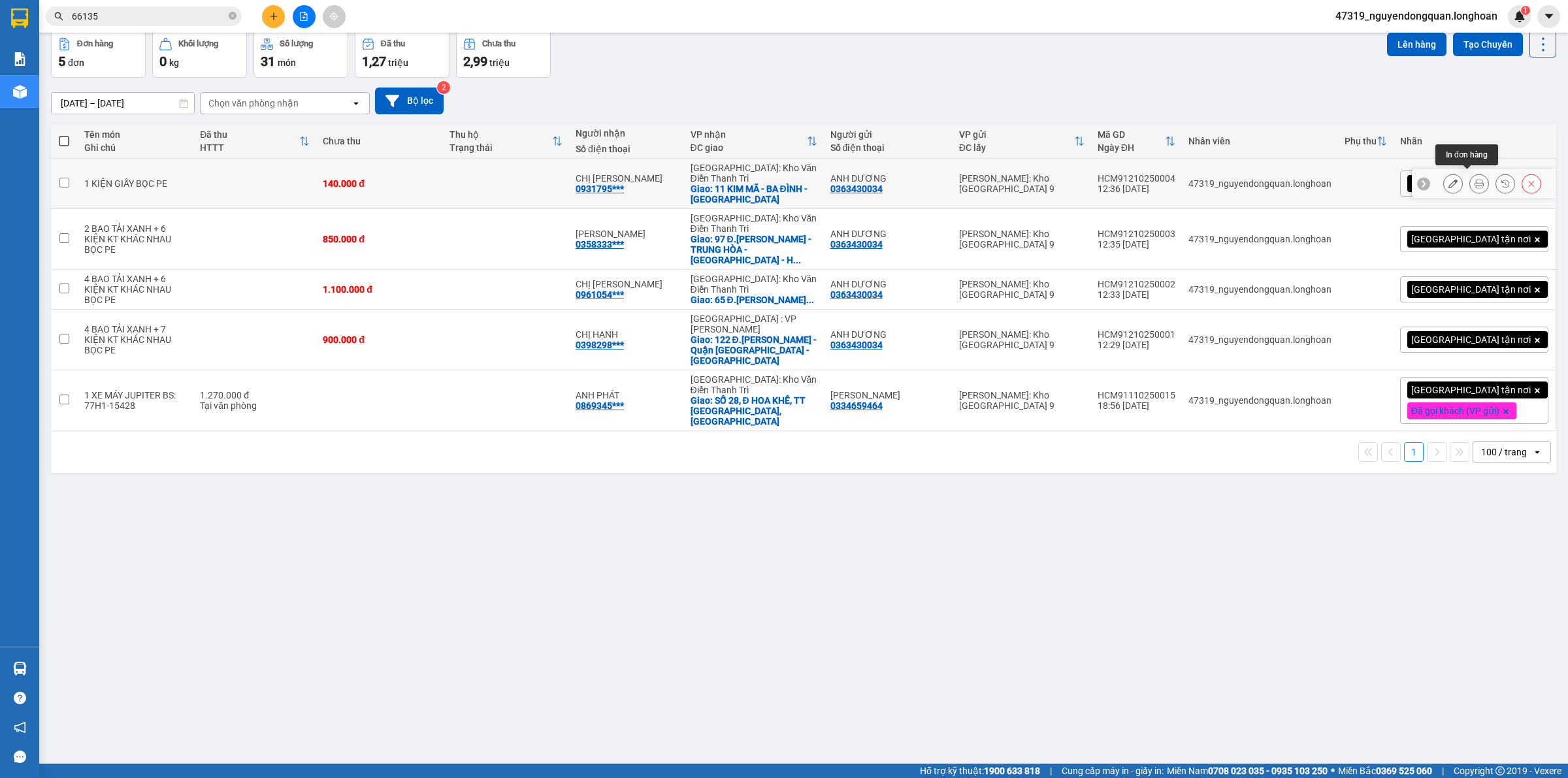
click at [1474, 179] on icon at bounding box center [1478, 183] width 9 height 9
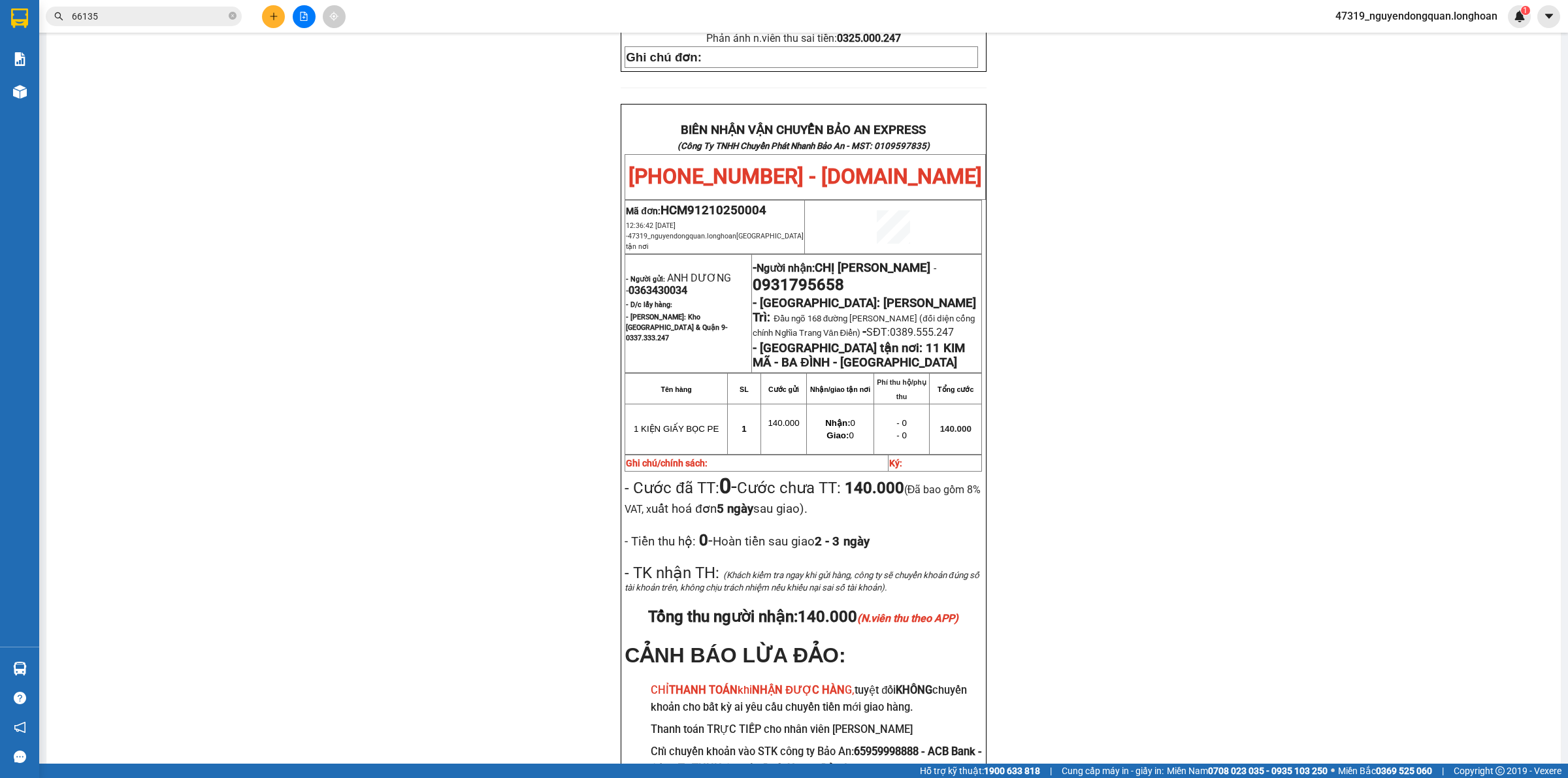
scroll to position [601, 0]
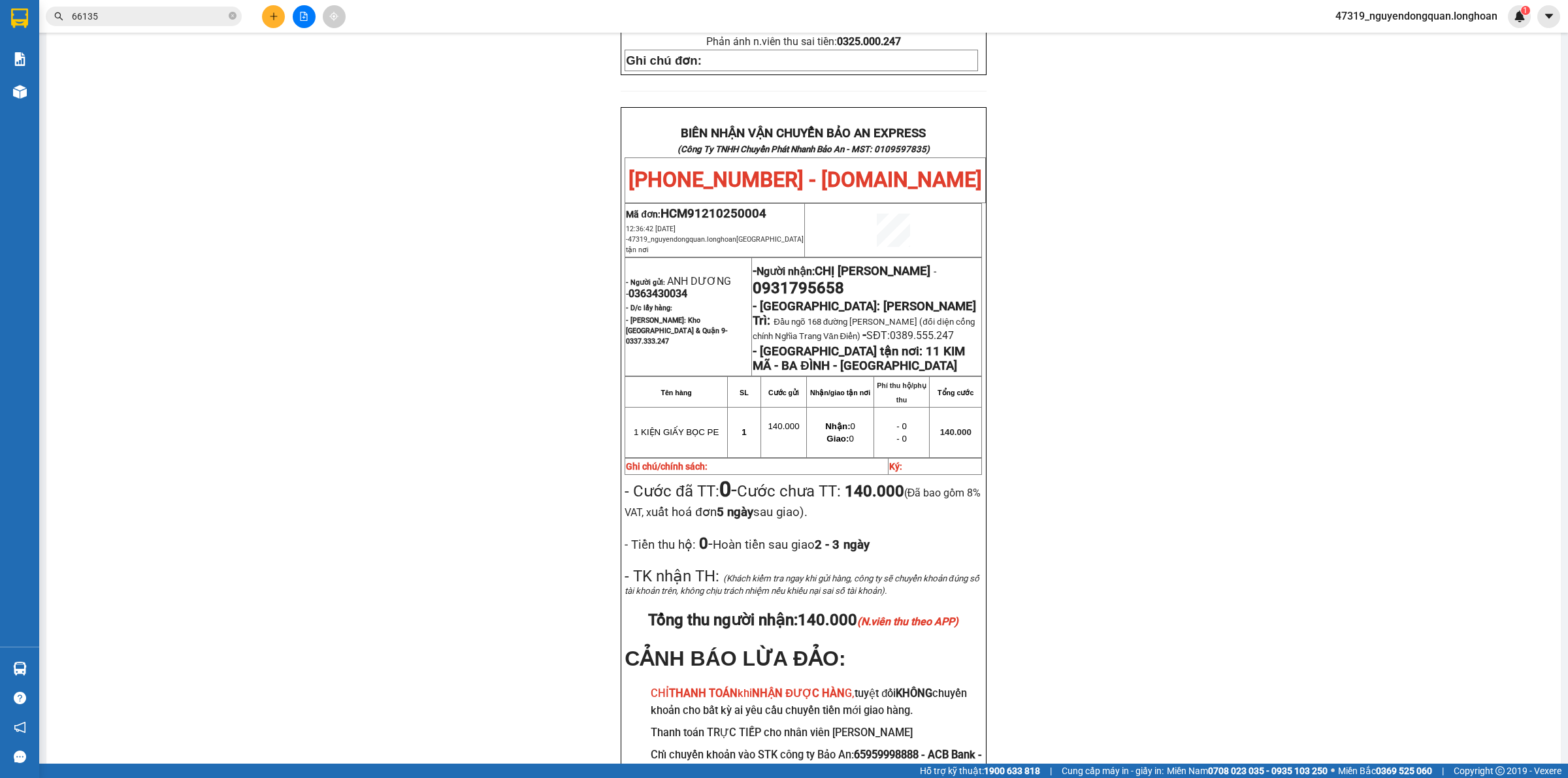
click at [439, 410] on div "PHIẾU DÁN LÊN HÀNG Ngày in phiếu: 12:38 ngày 12-10-2025 CSKH: 1900.06.88.33 CÔN…" at bounding box center [803, 175] width 1483 height 1324
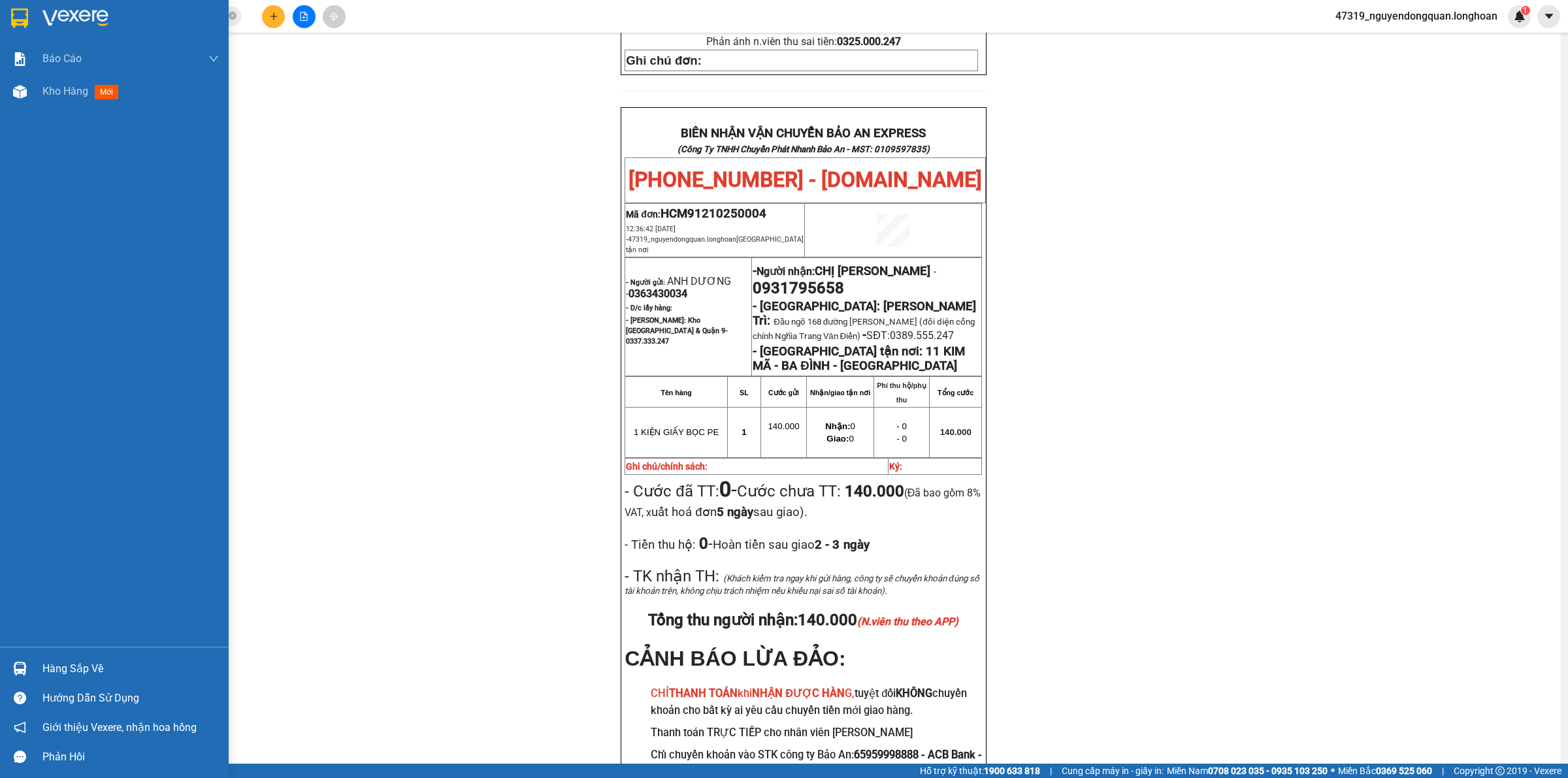
drag, startPoint x: 33, startPoint y: 28, endPoint x: 20, endPoint y: 26, distance: 13.2
click at [34, 28] on div at bounding box center [114, 21] width 229 height 43
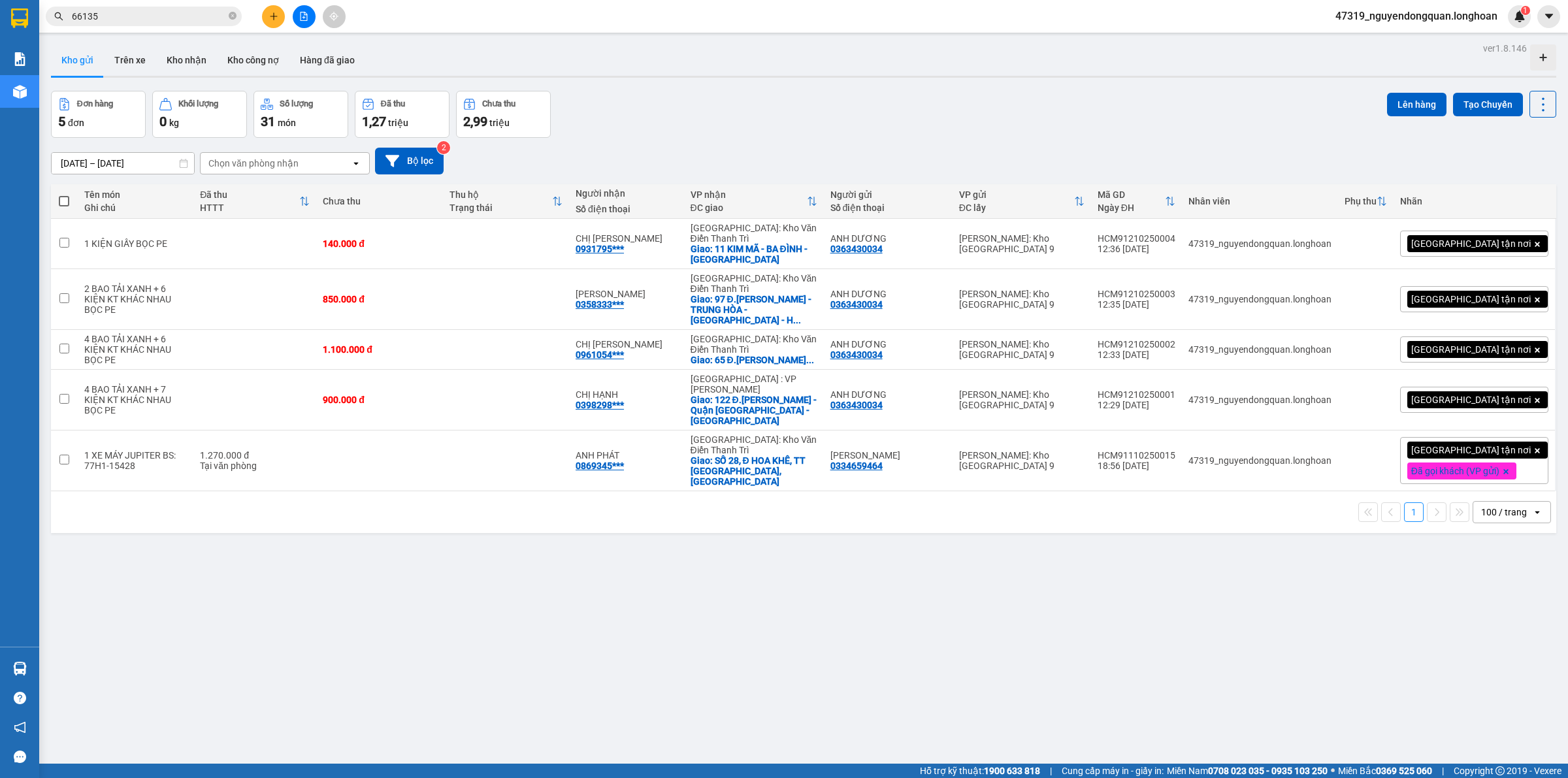
click at [1434, 20] on span "47319_nguyendongquan.longhoan" at bounding box center [1415, 15] width 183 height 16
click at [1408, 34] on span "Đăng xuất" at bounding box center [1420, 41] width 157 height 15
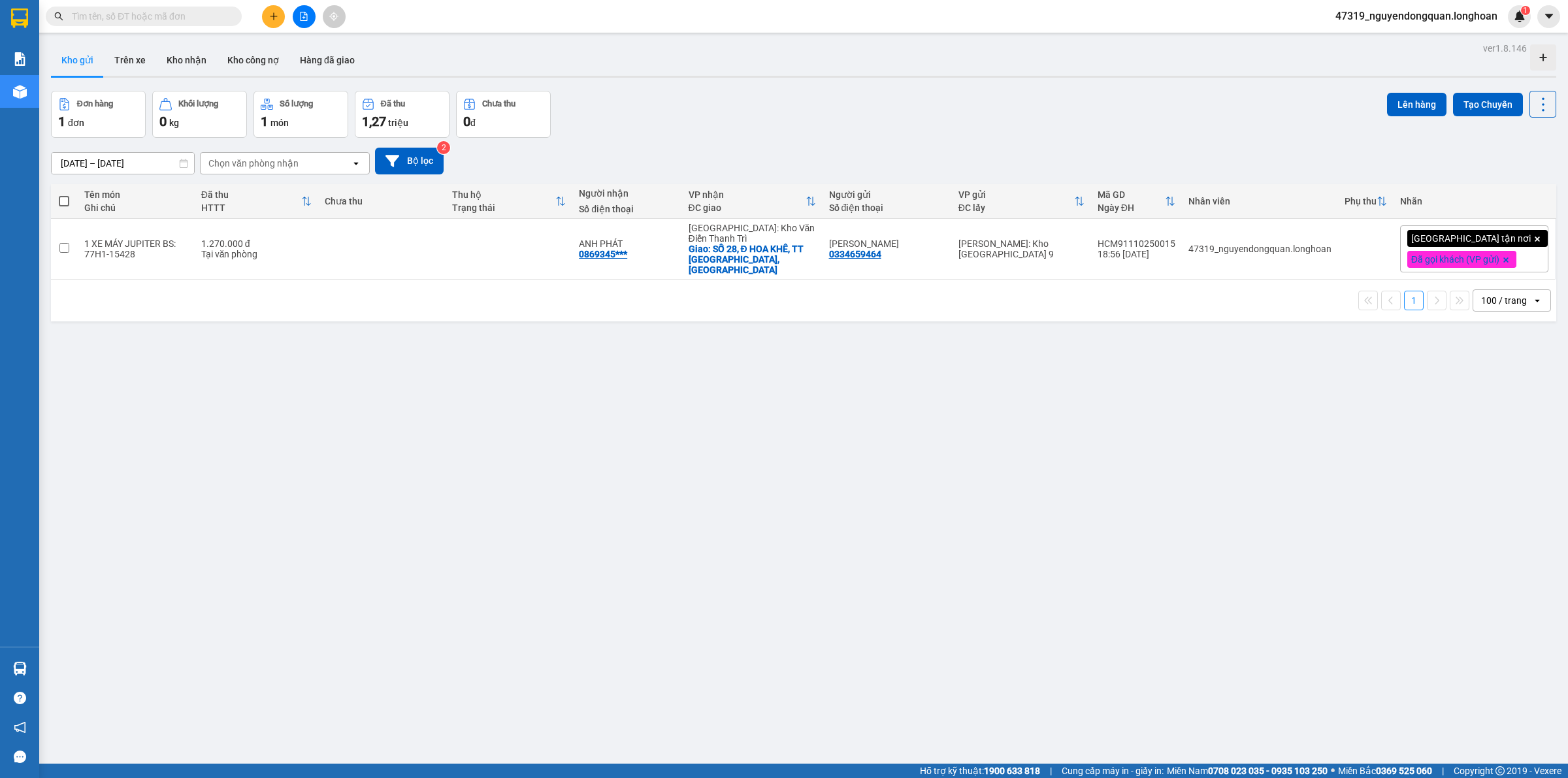
click at [196, 17] on input "text" at bounding box center [149, 16] width 154 height 15
paste input "0398298122"
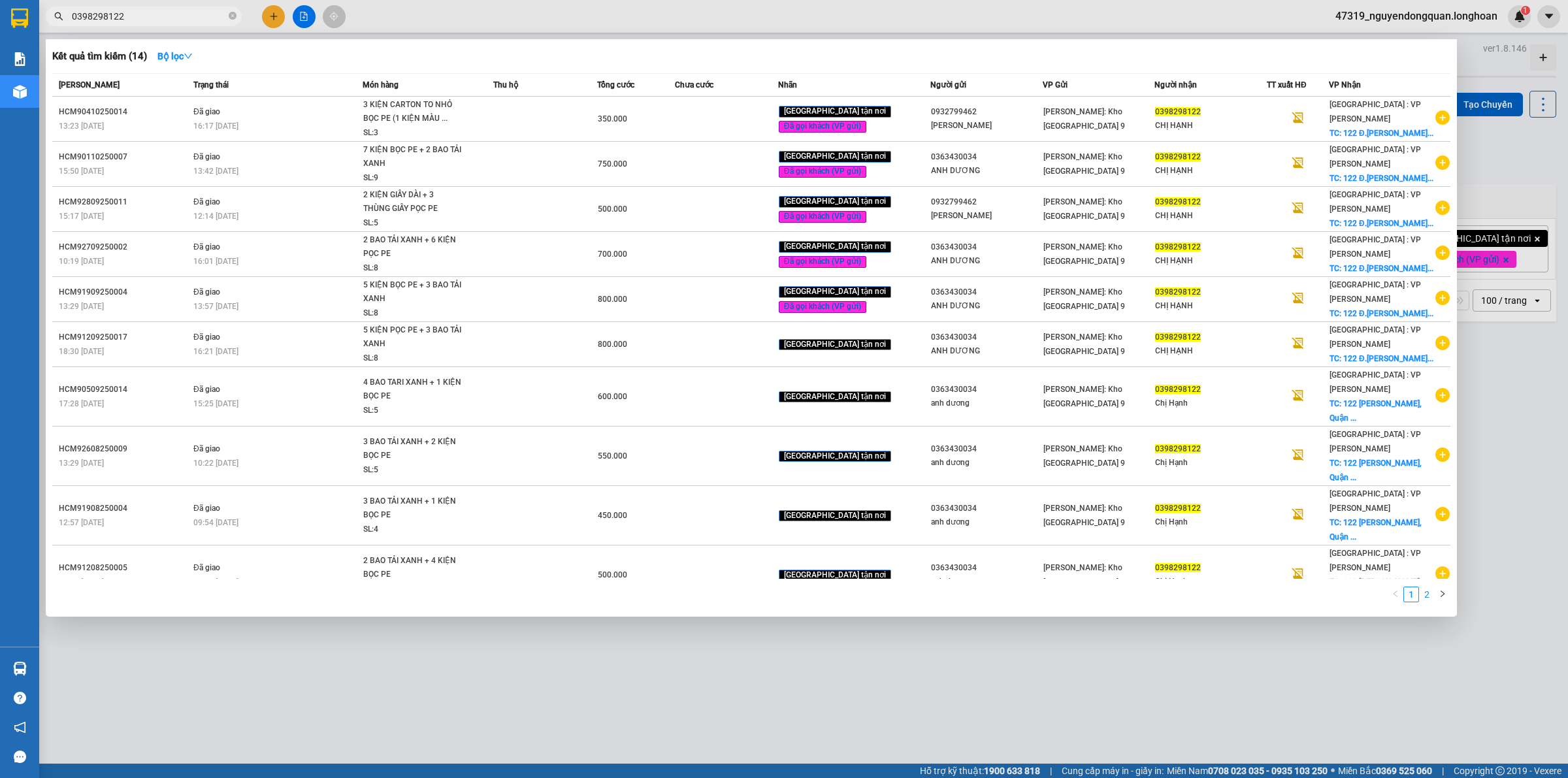
type input "0398298122"
click at [1421, 587] on link "2" at bounding box center [1427, 594] width 15 height 15
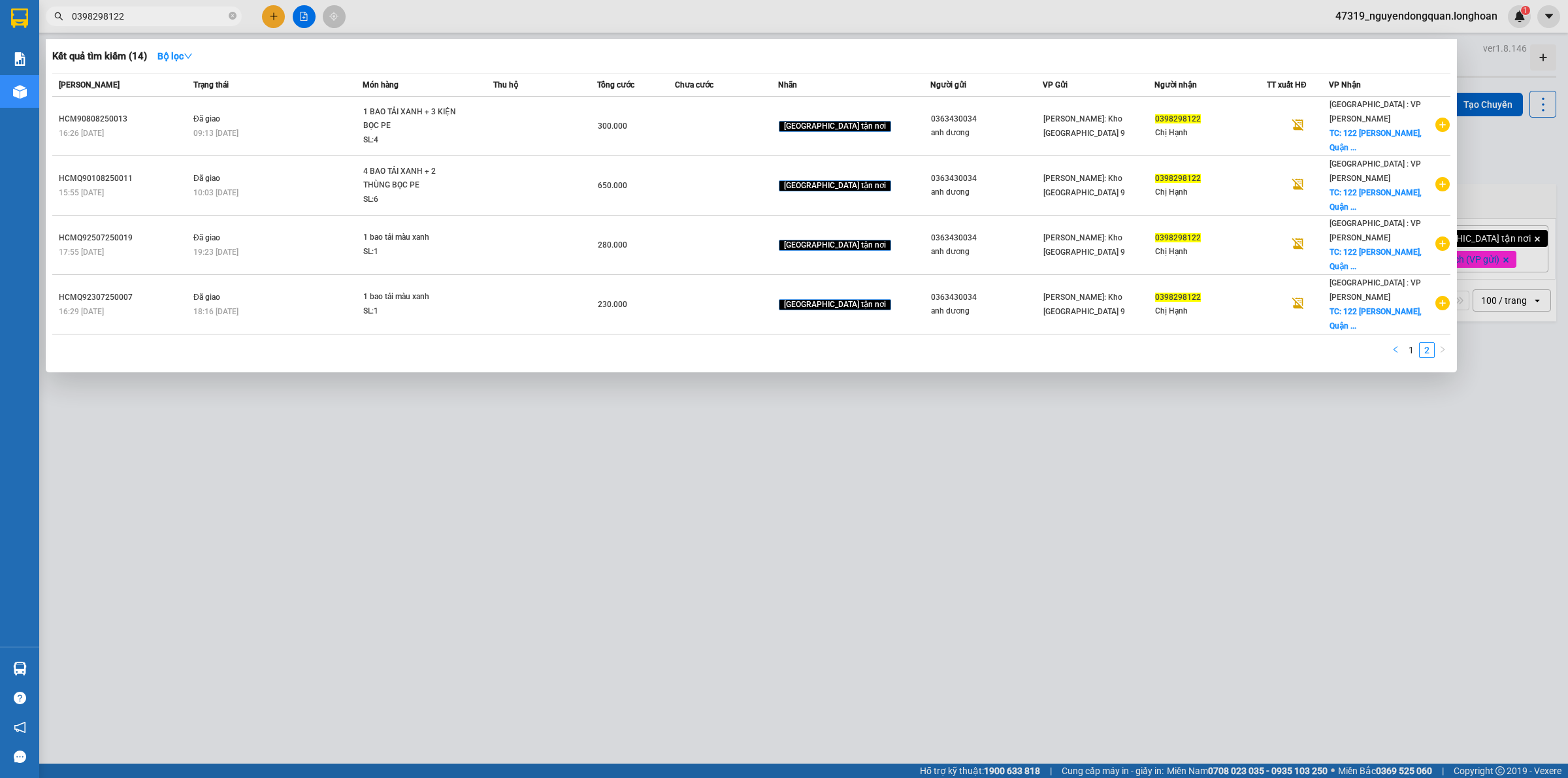
click at [1401, 342] on button "button" at bounding box center [1395, 350] width 15 height 15
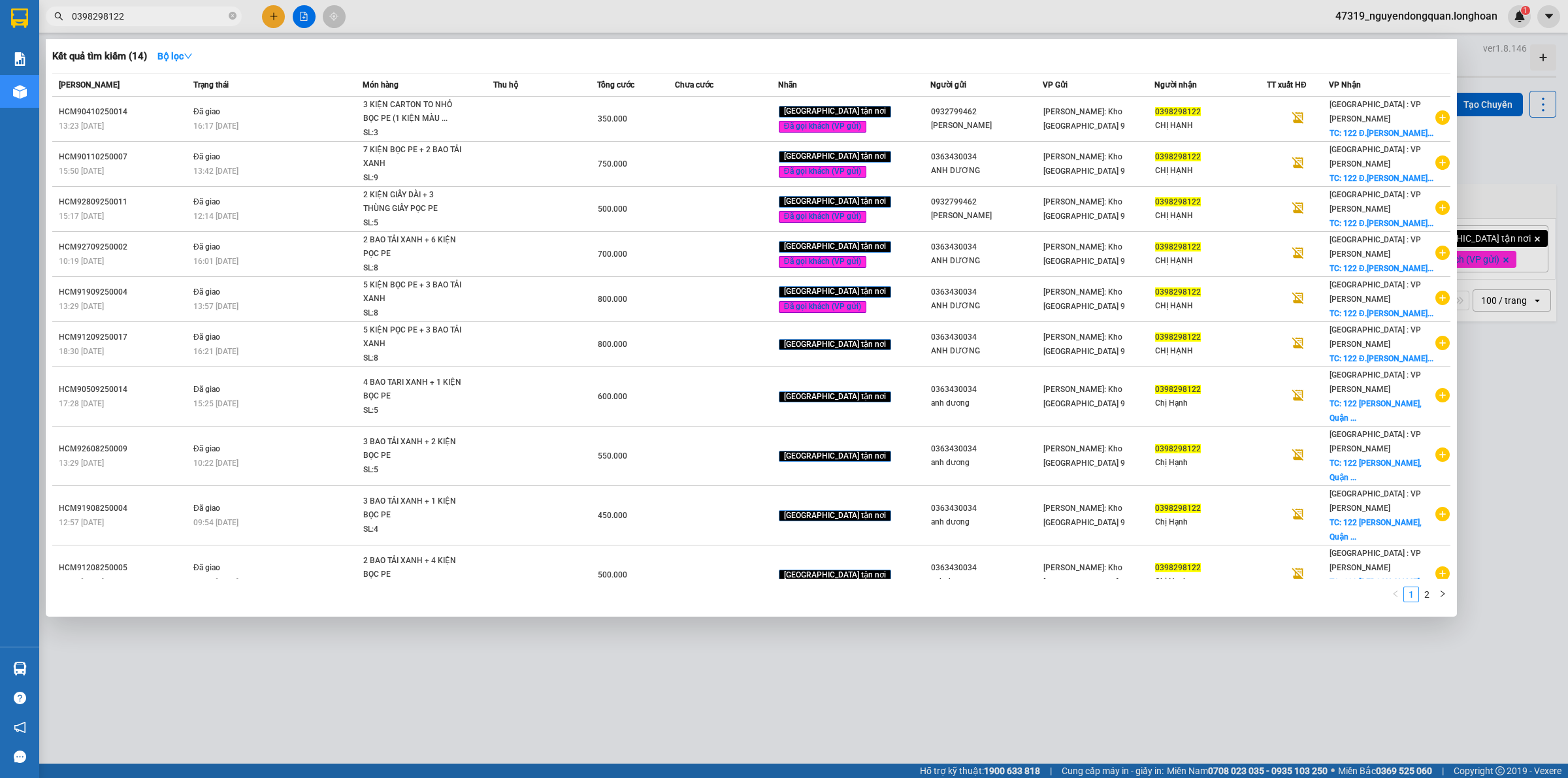
click at [480, 616] on div at bounding box center [784, 389] width 1568 height 778
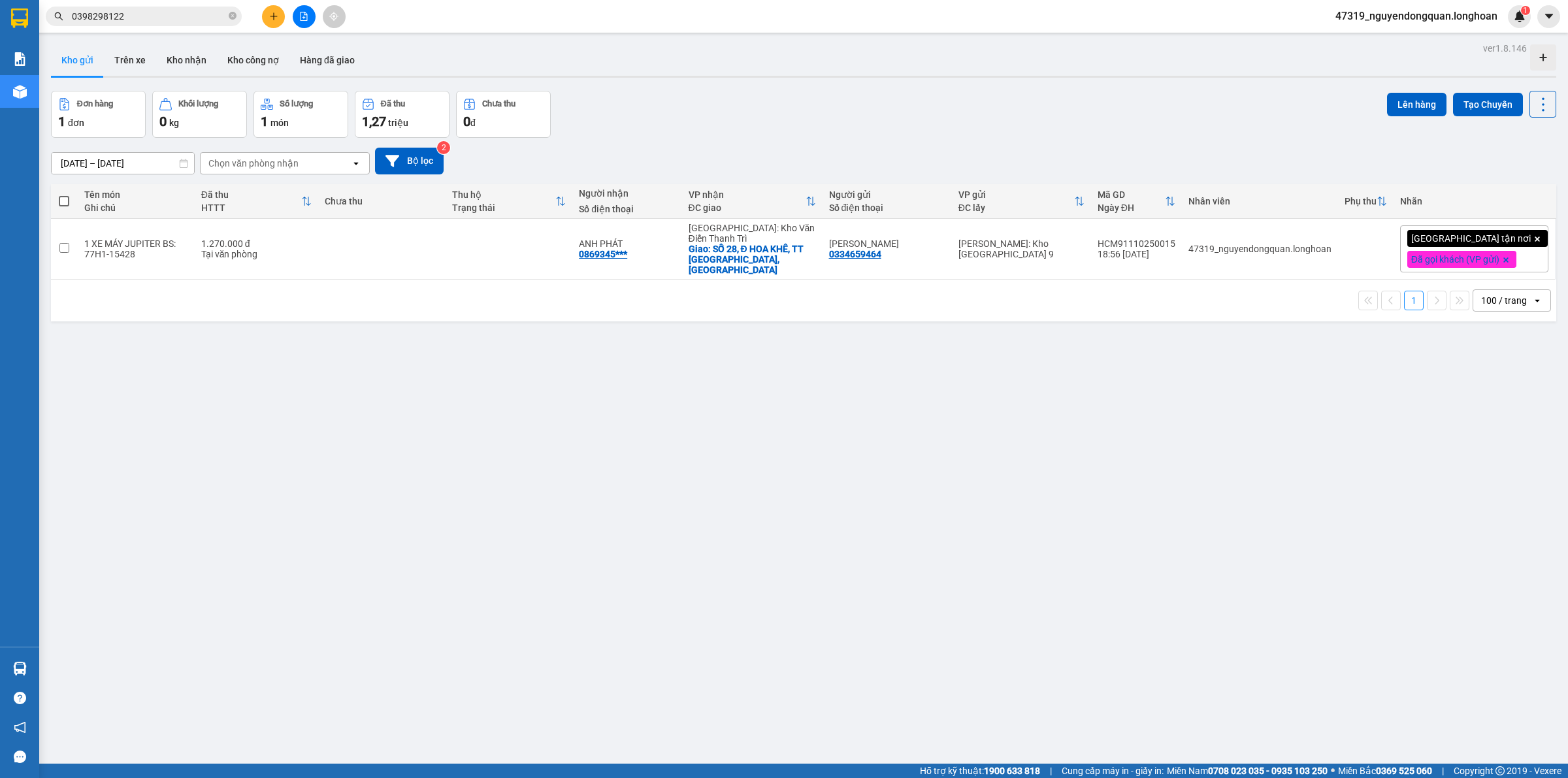
click at [167, 15] on input "0398298122" at bounding box center [149, 16] width 154 height 15
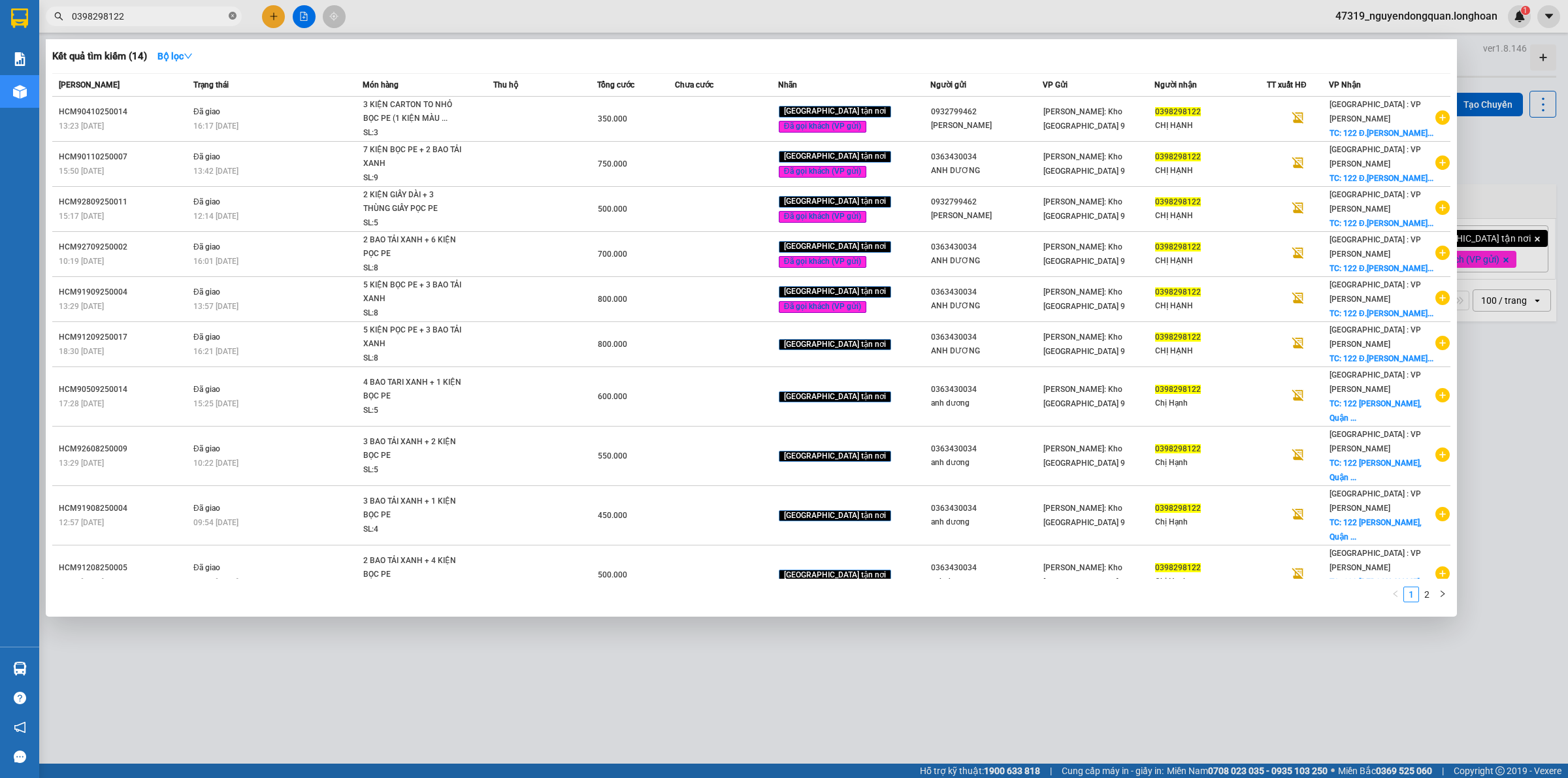
click at [229, 14] on icon "close-circle" at bounding box center [232, 15] width 8 height 8
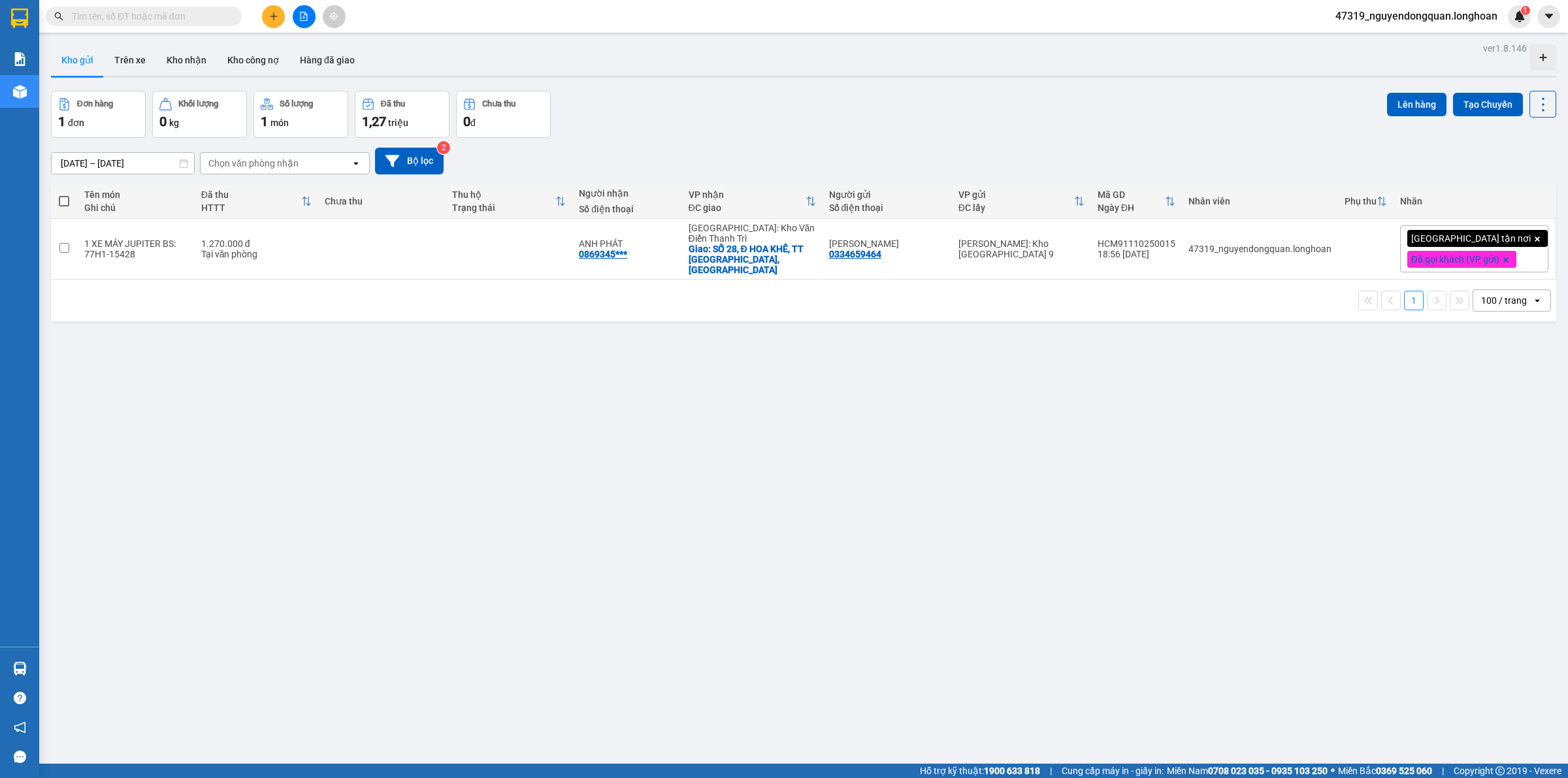
paste input "0961054002"
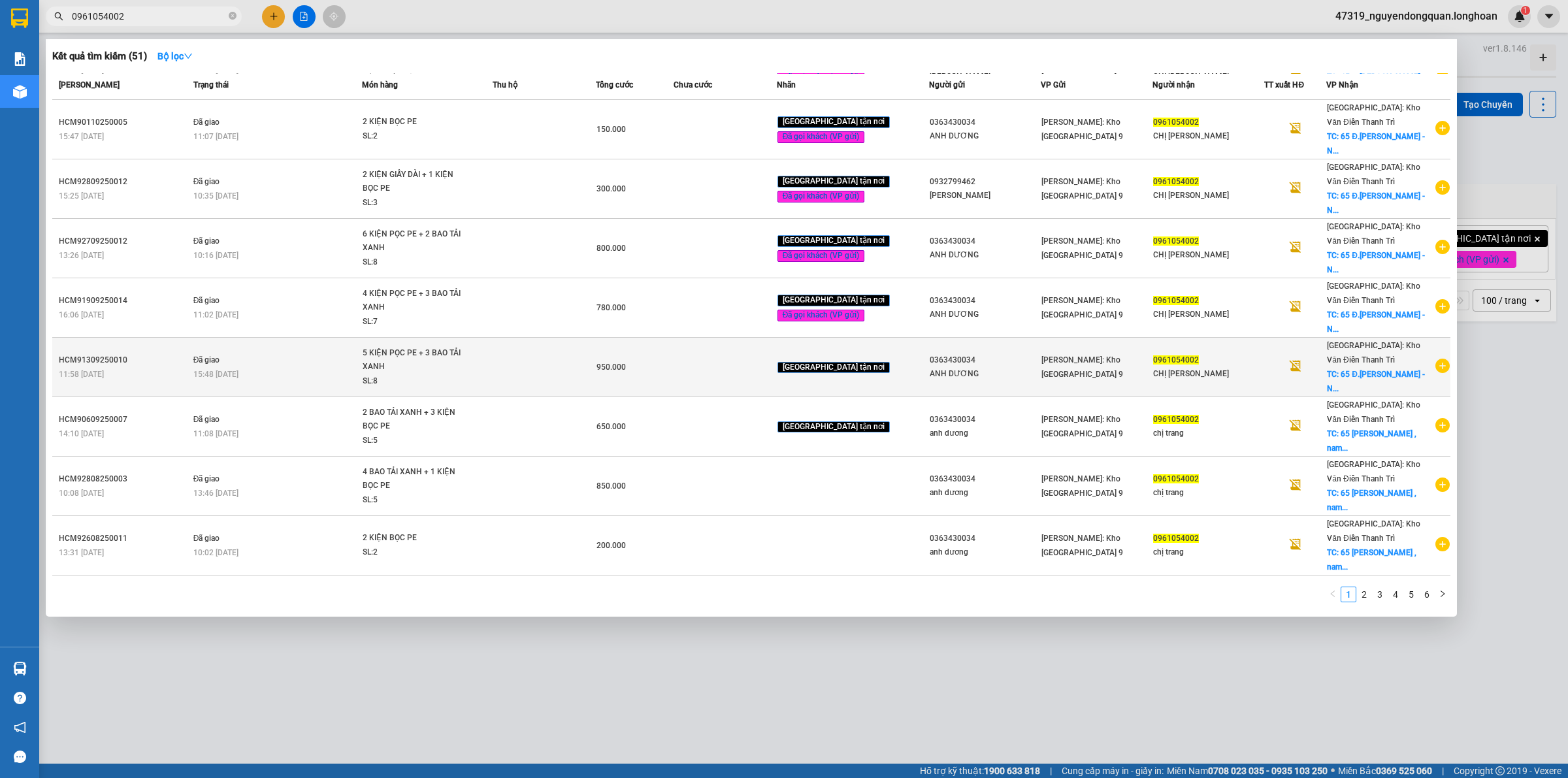
scroll to position [87, 0]
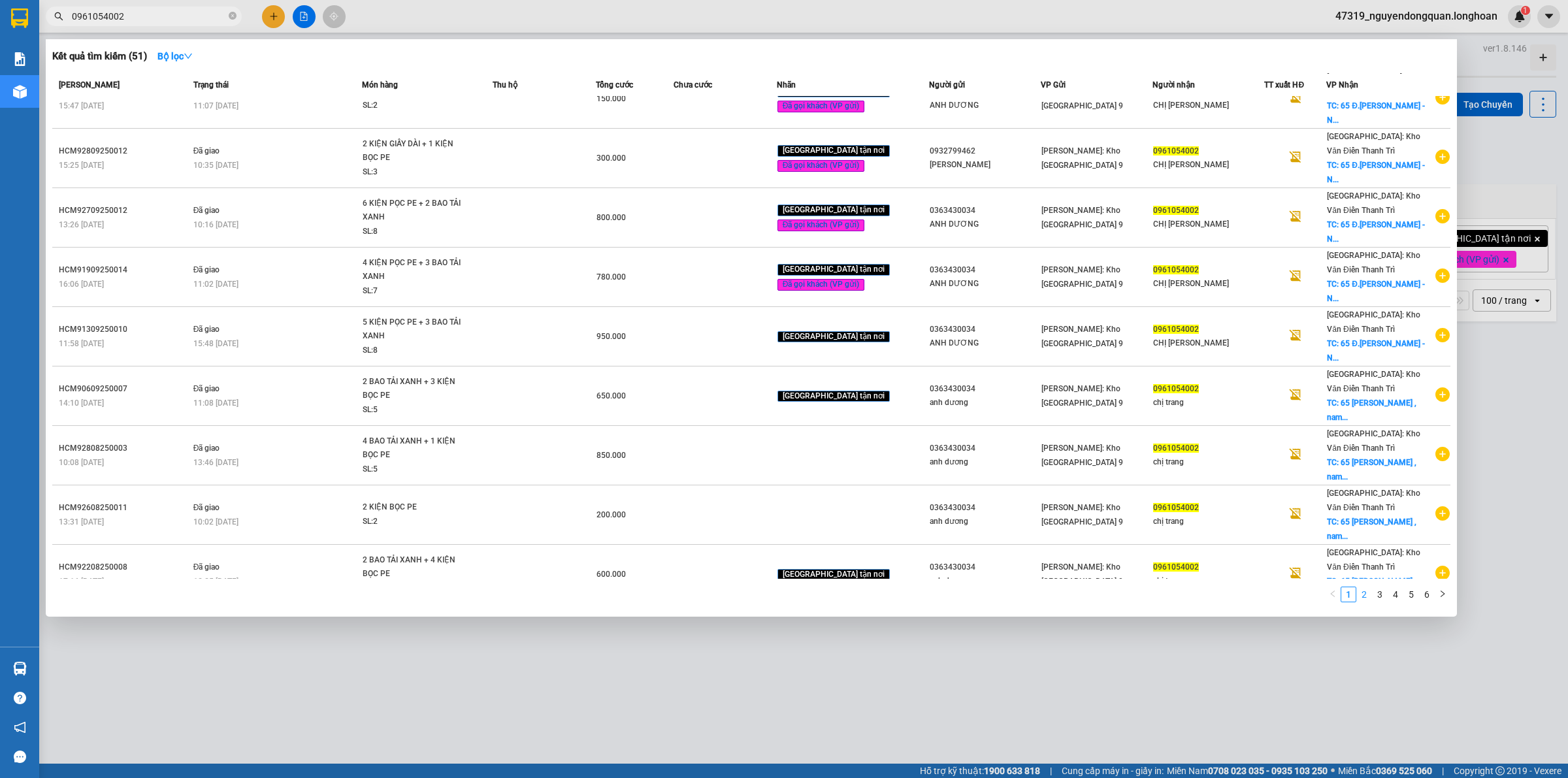
type input "0961054002"
click at [1364, 596] on link "2" at bounding box center [1364, 594] width 15 height 15
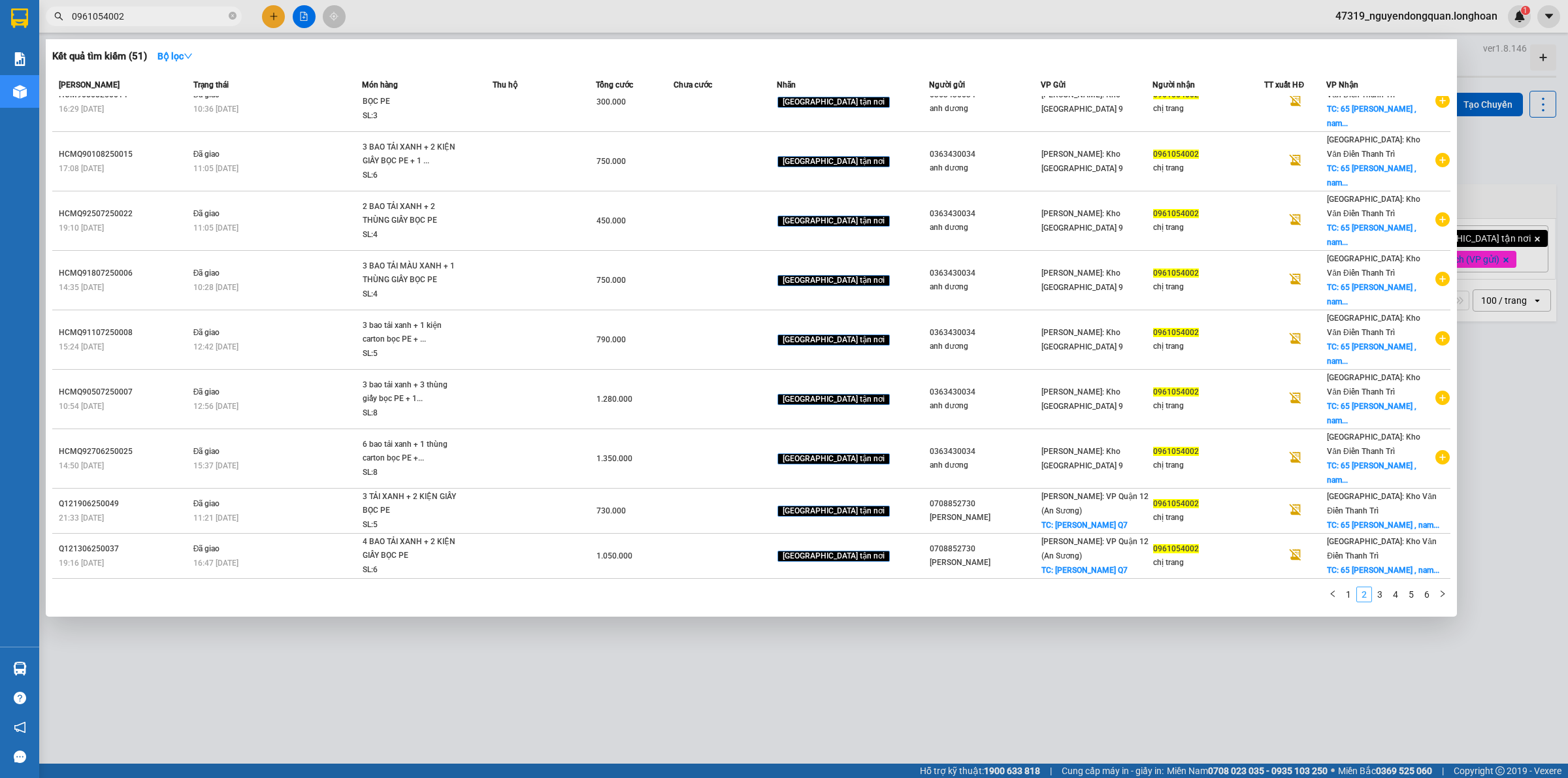
scroll to position [63, 0]
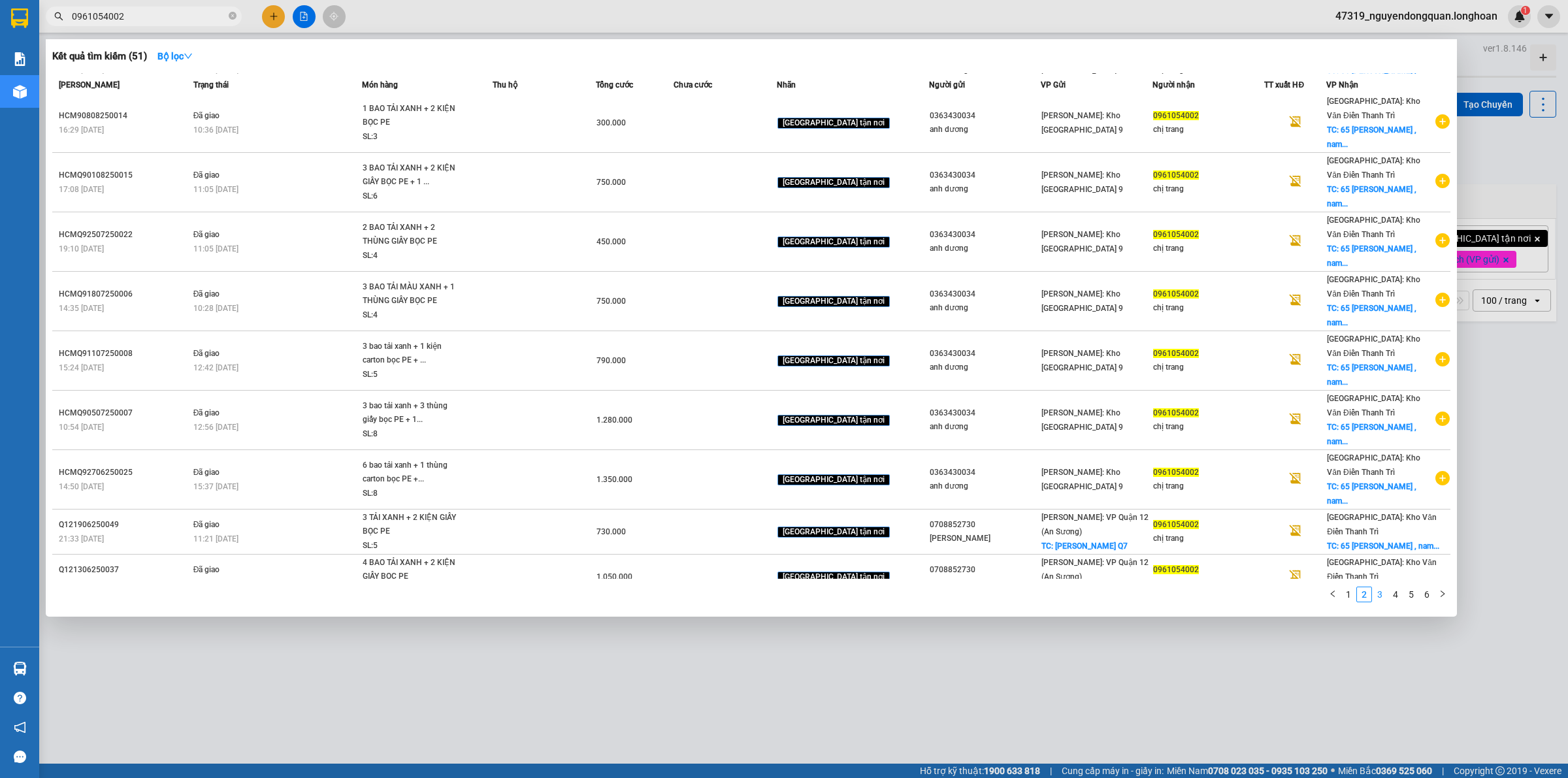
click at [1383, 598] on link "3" at bounding box center [1379, 594] width 15 height 15
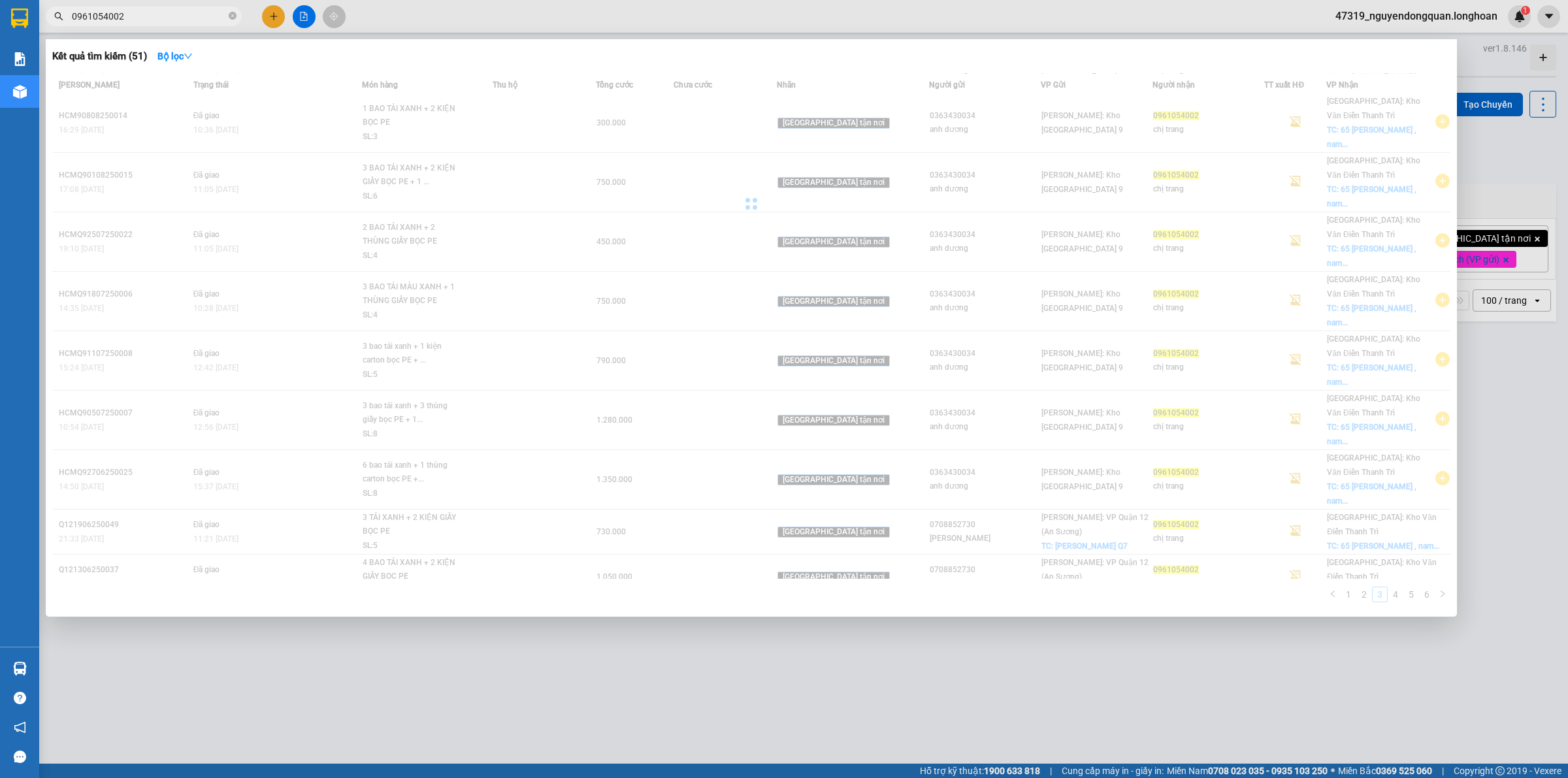
scroll to position [75, 0]
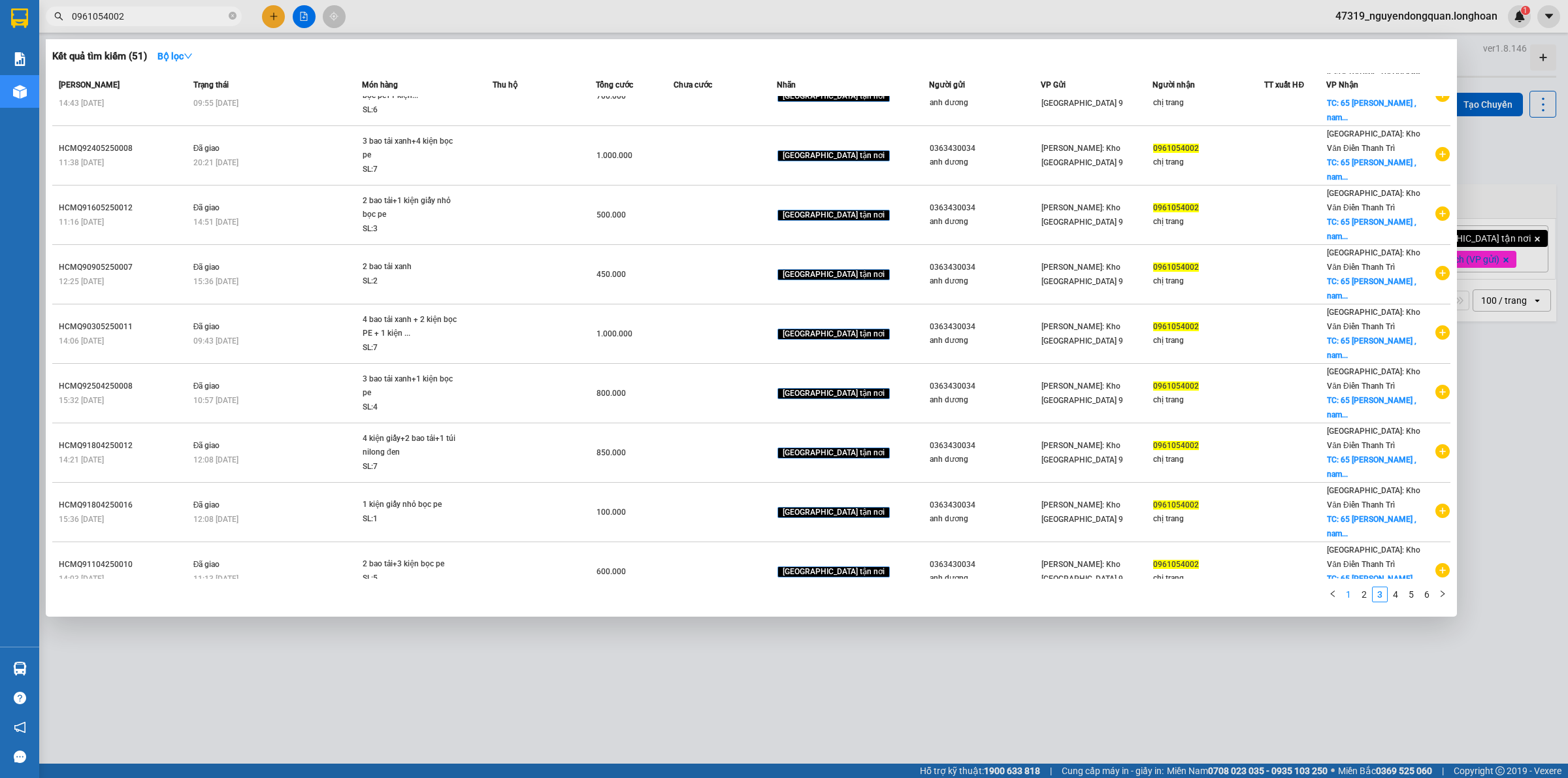
click at [1343, 602] on link "1" at bounding box center [1348, 594] width 15 height 15
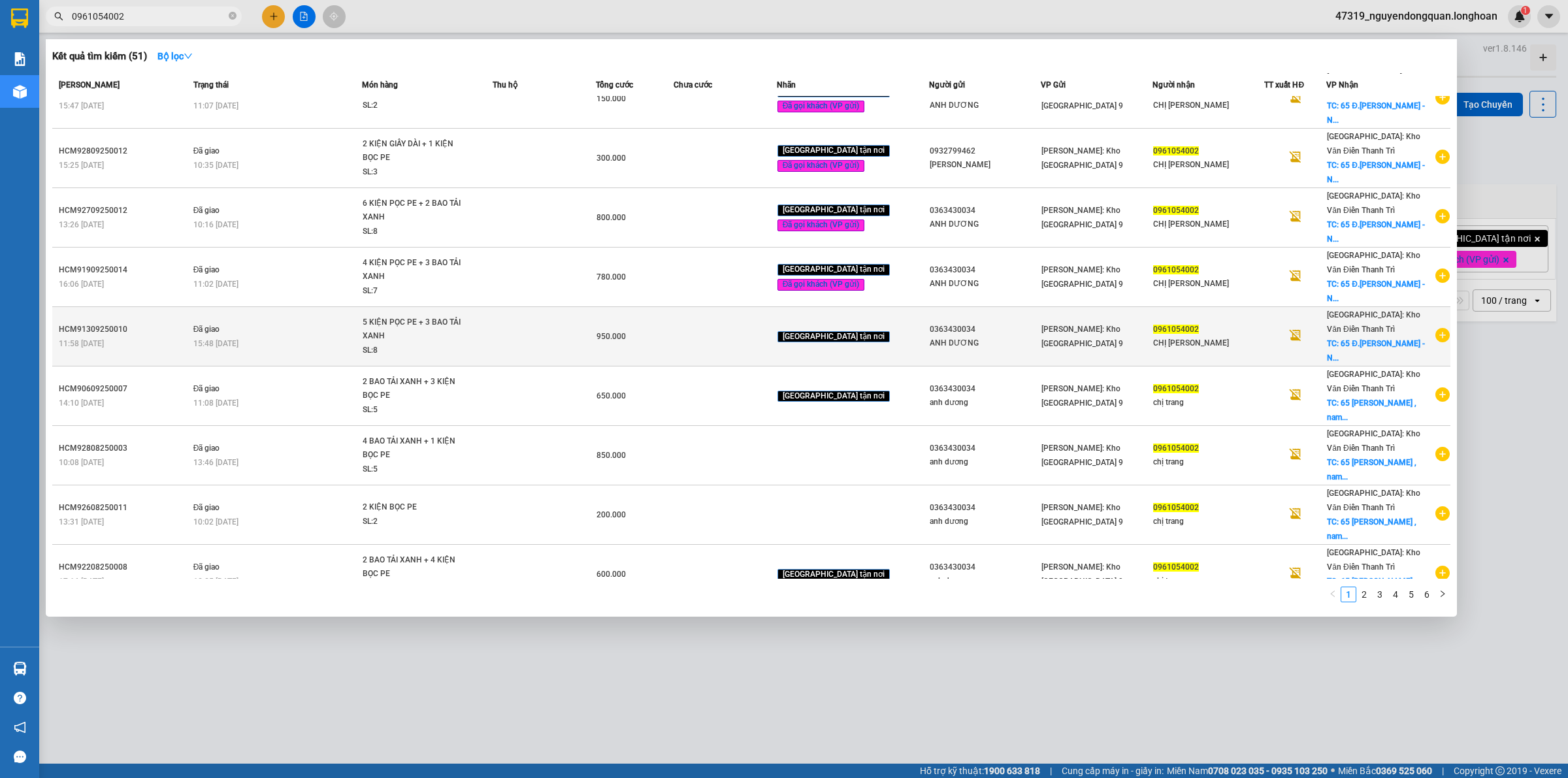
scroll to position [0, 0]
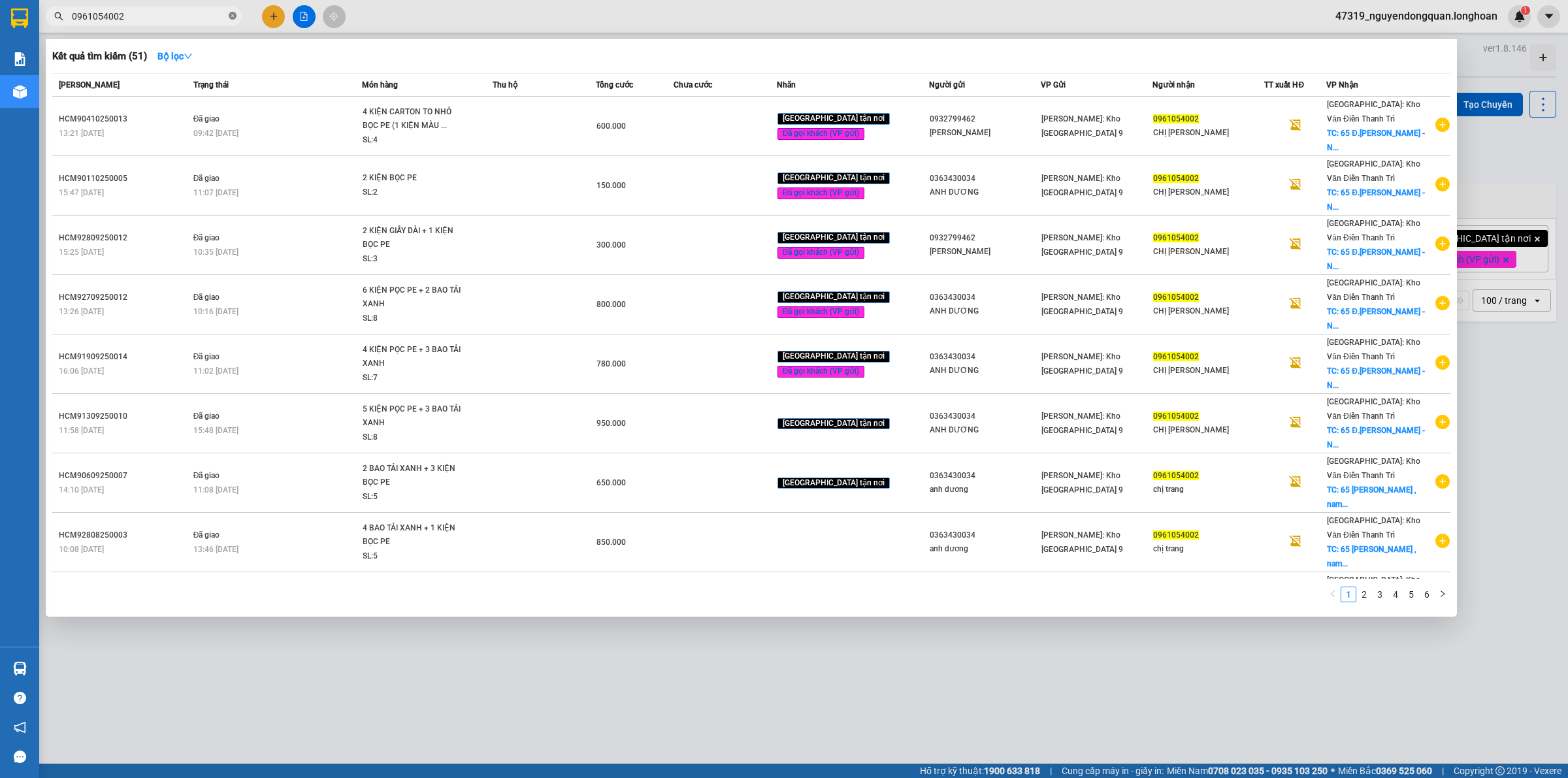
click at [232, 15] on icon "close-circle" at bounding box center [232, 15] width 8 height 8
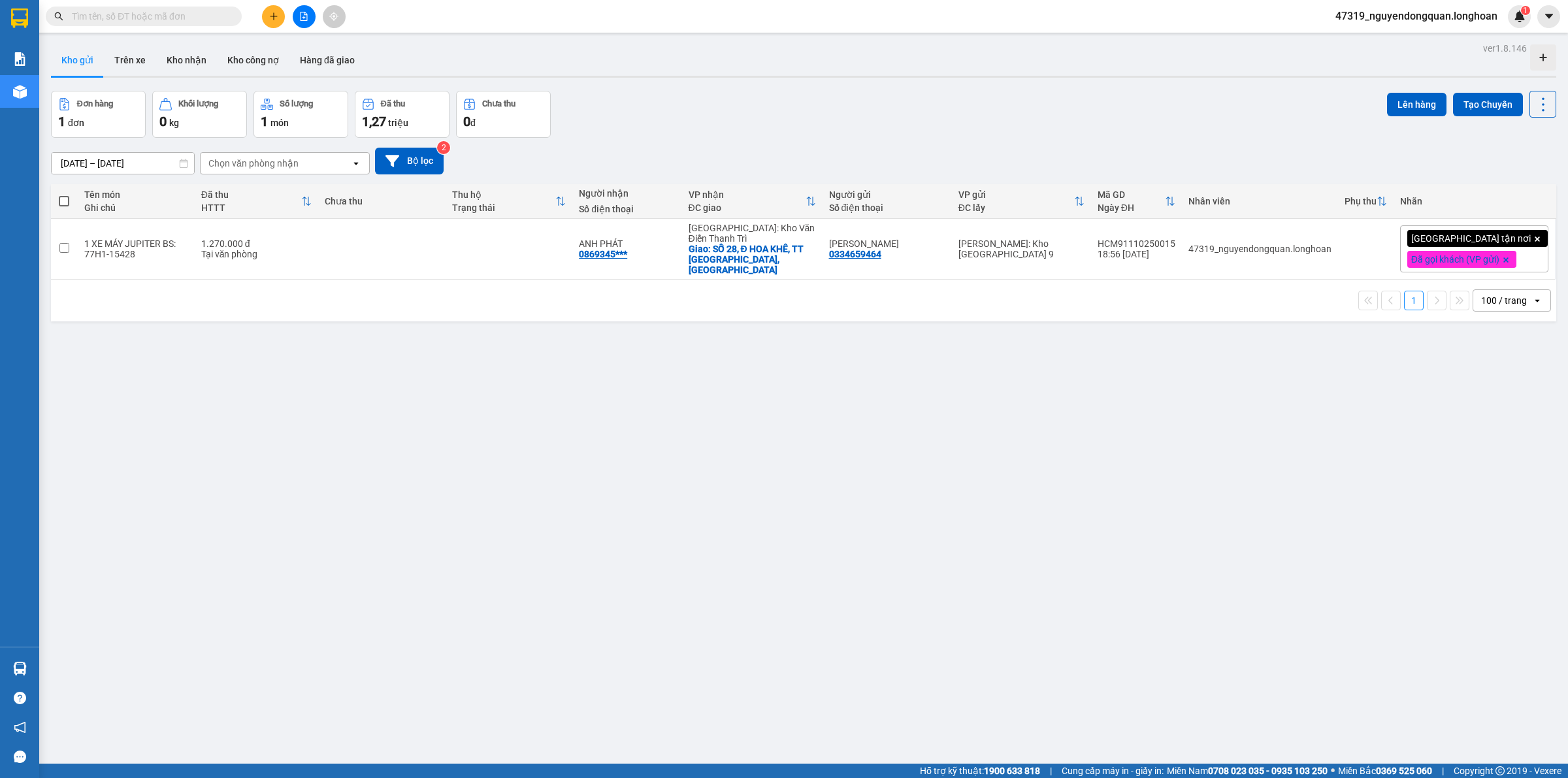
paste input "0358333033"
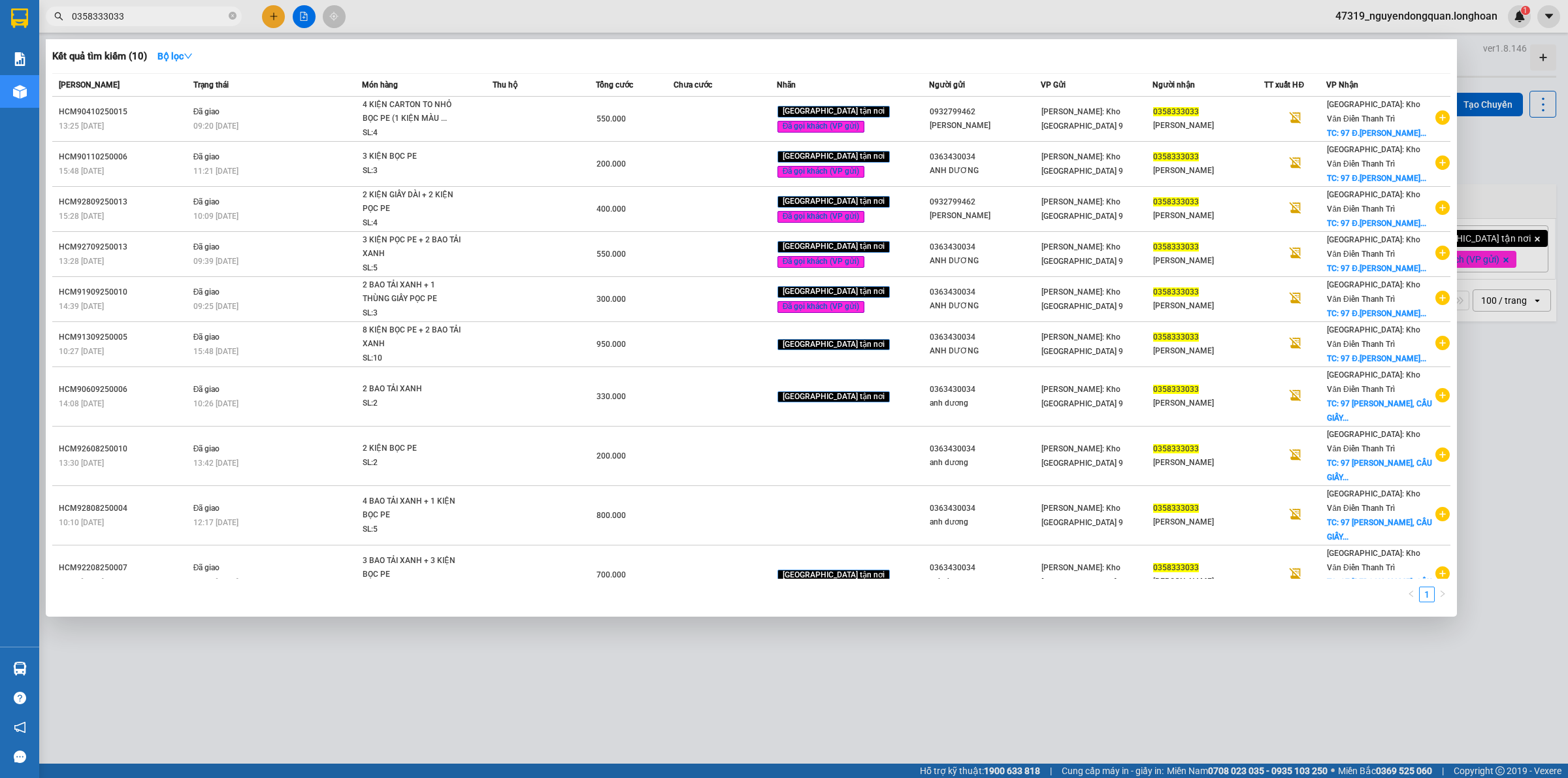
type input "0358333033"
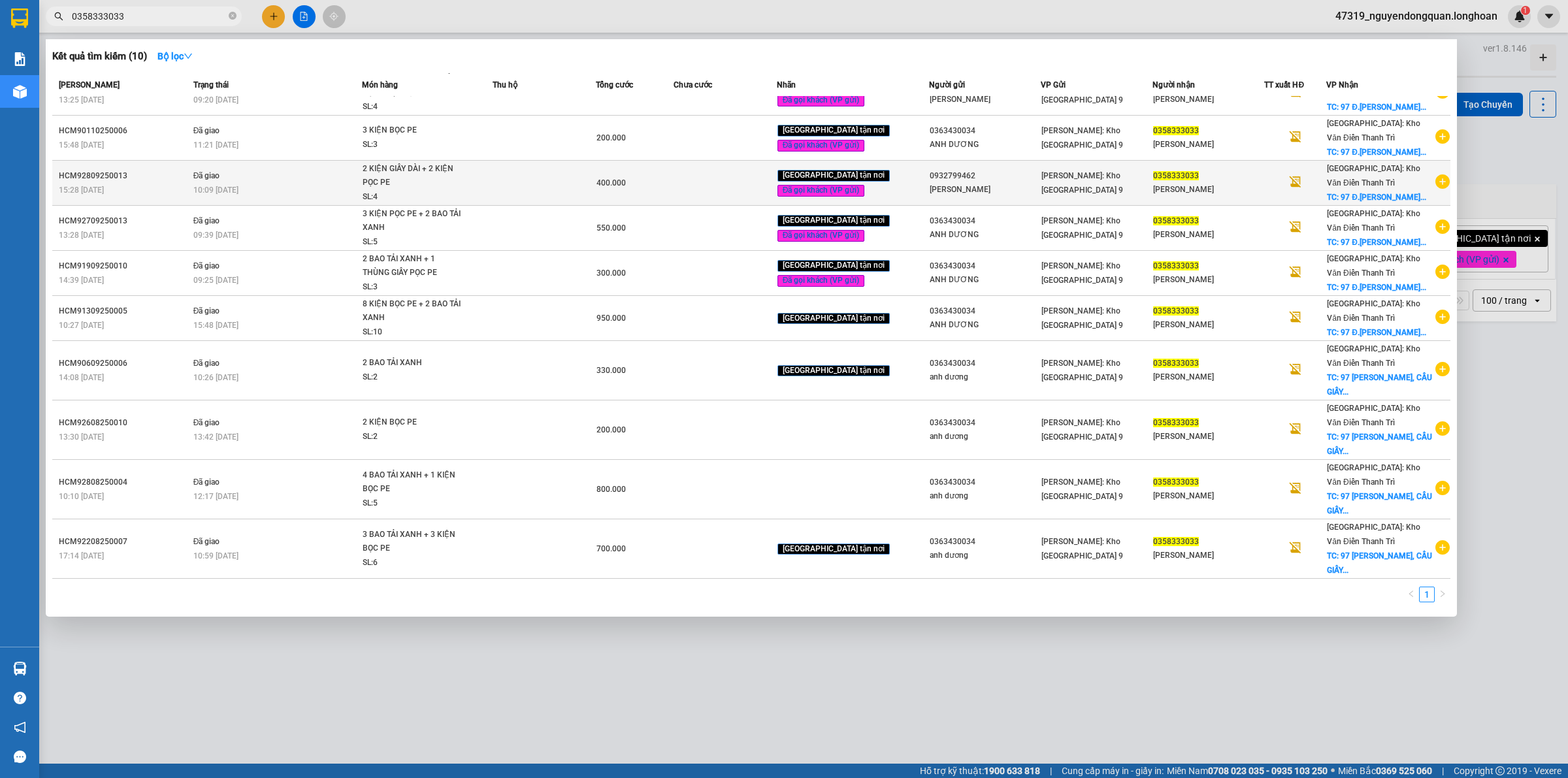
scroll to position [87, 0]
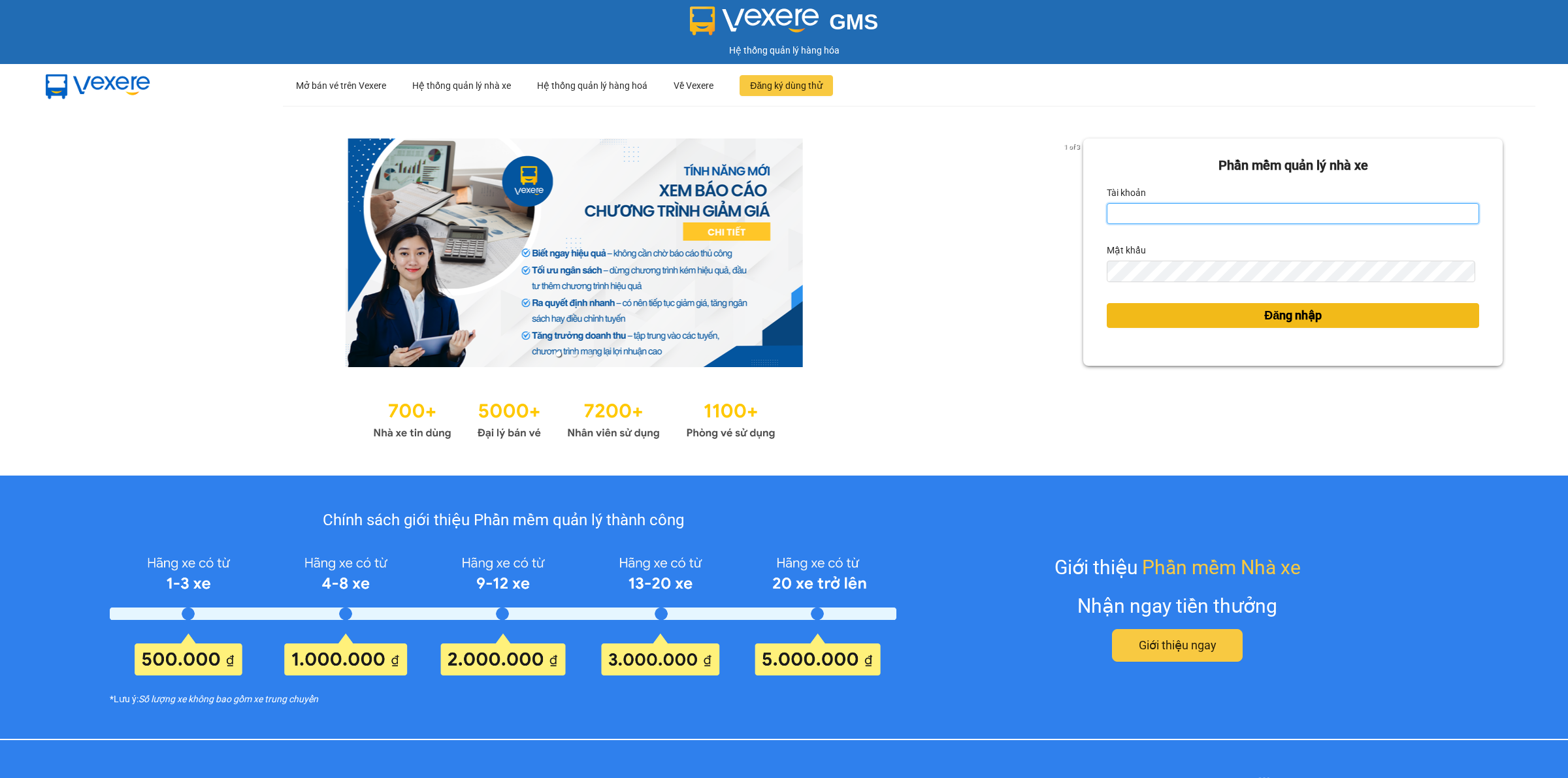
type input "nguyendongquan.longhoan"
click at [1212, 324] on button "Đăng nhập" at bounding box center [1292, 315] width 372 height 24
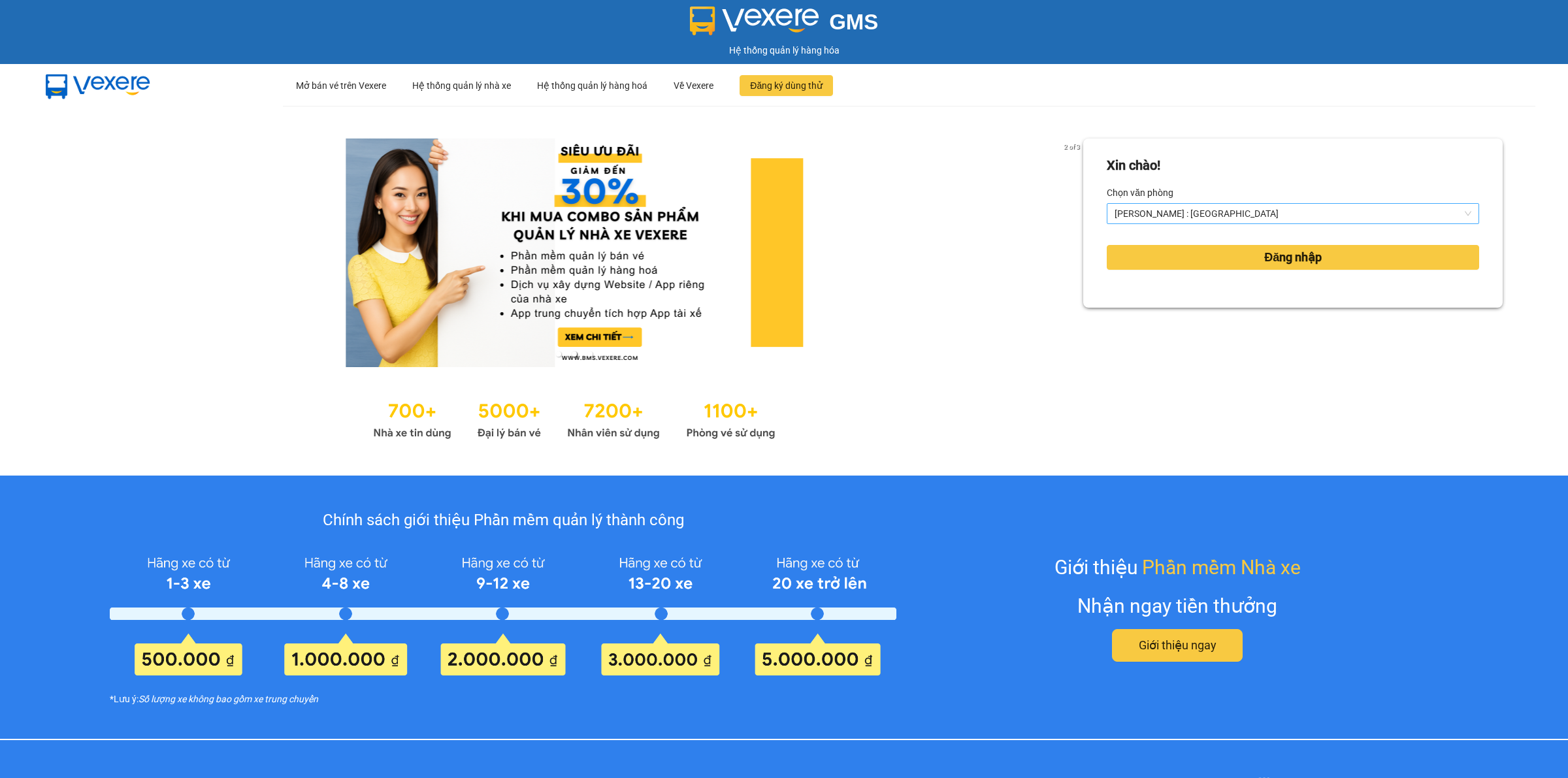
click at [1189, 213] on span "[PERSON_NAME] : [GEOGRAPHIC_DATA]" at bounding box center [1293, 213] width 357 height 20
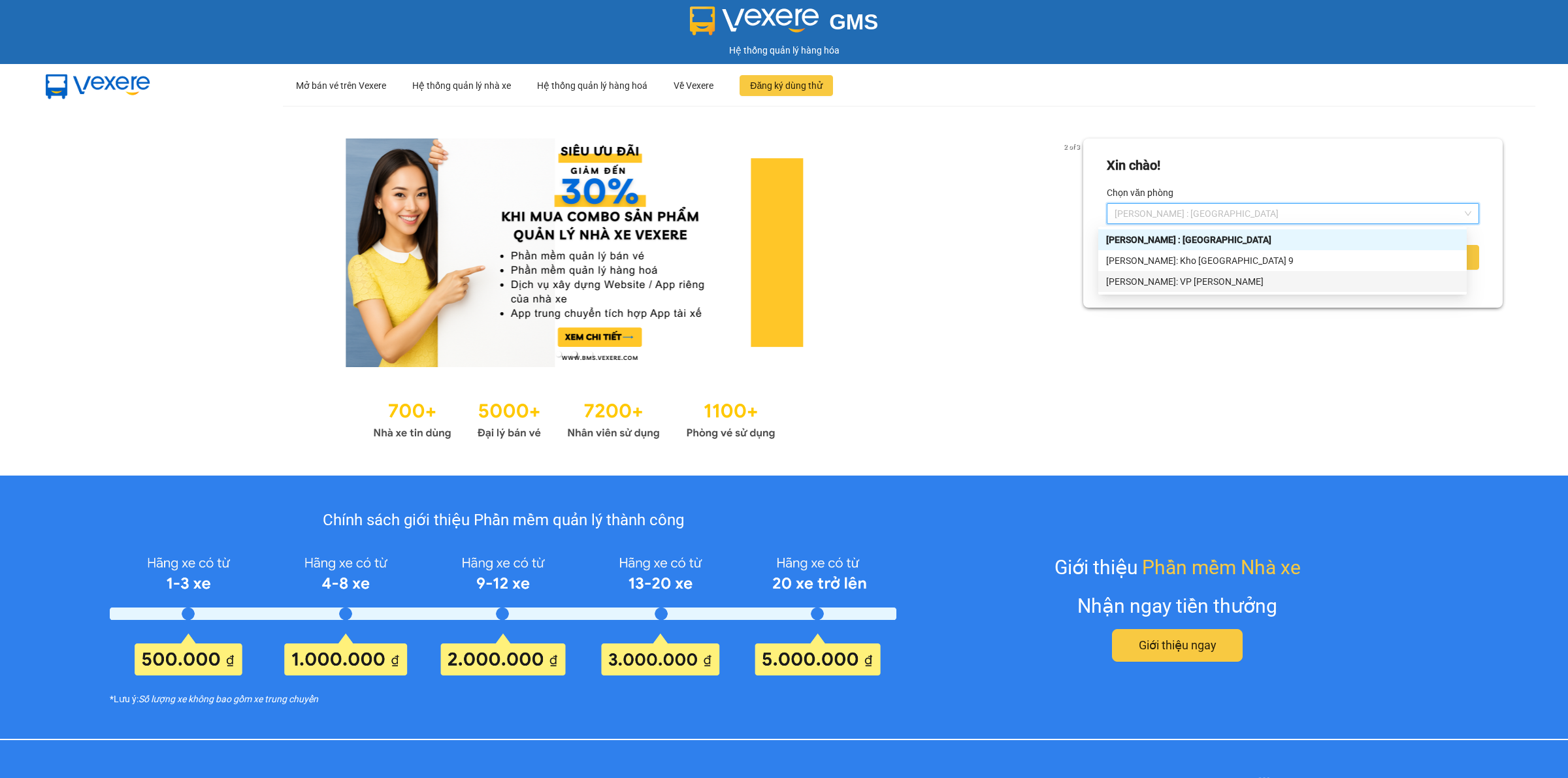
click at [1187, 285] on div "[PERSON_NAME]: VP [PERSON_NAME]" at bounding box center [1283, 281] width 353 height 15
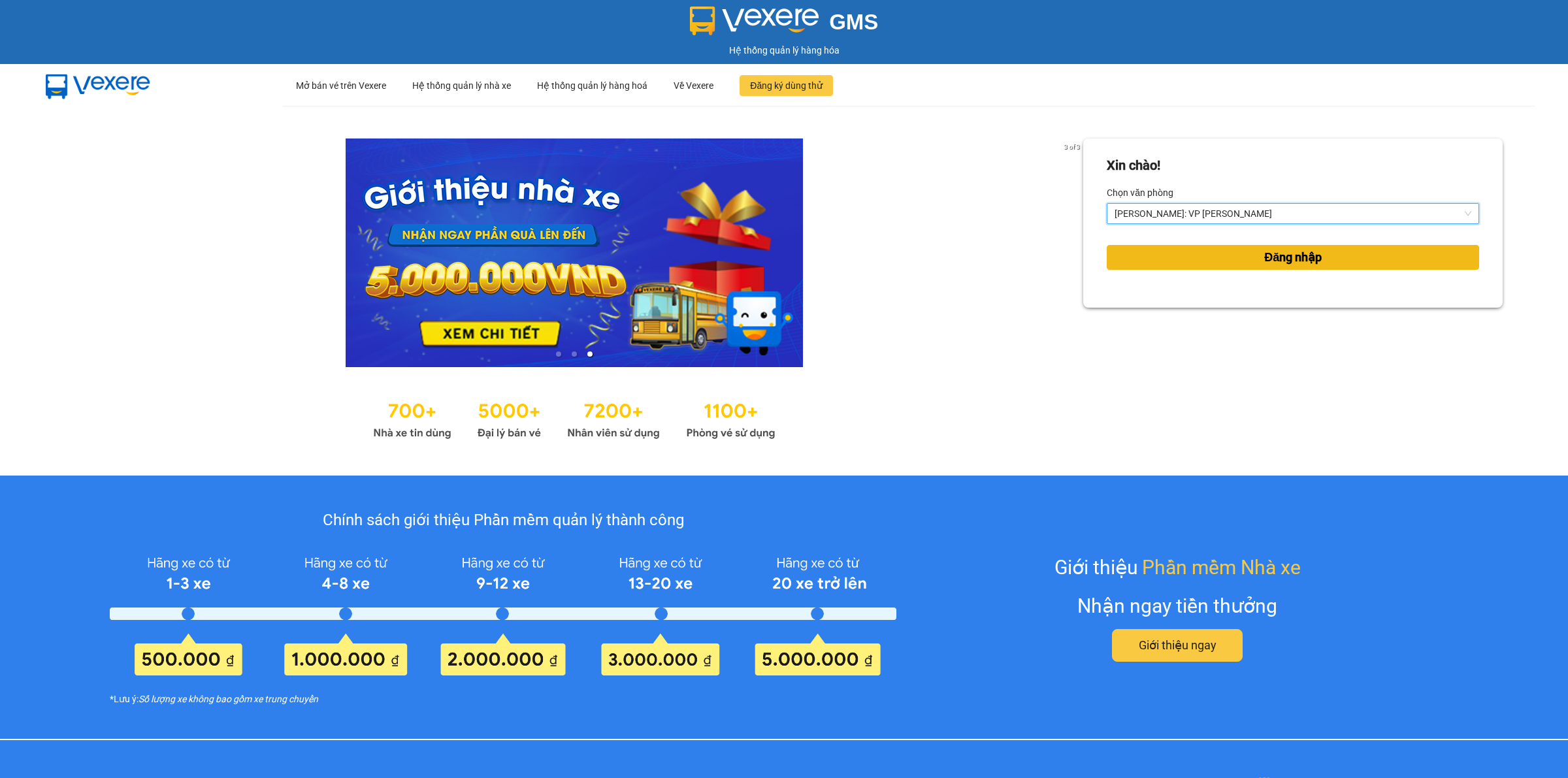
click at [1246, 260] on button "Đăng nhập" at bounding box center [1292, 257] width 372 height 24
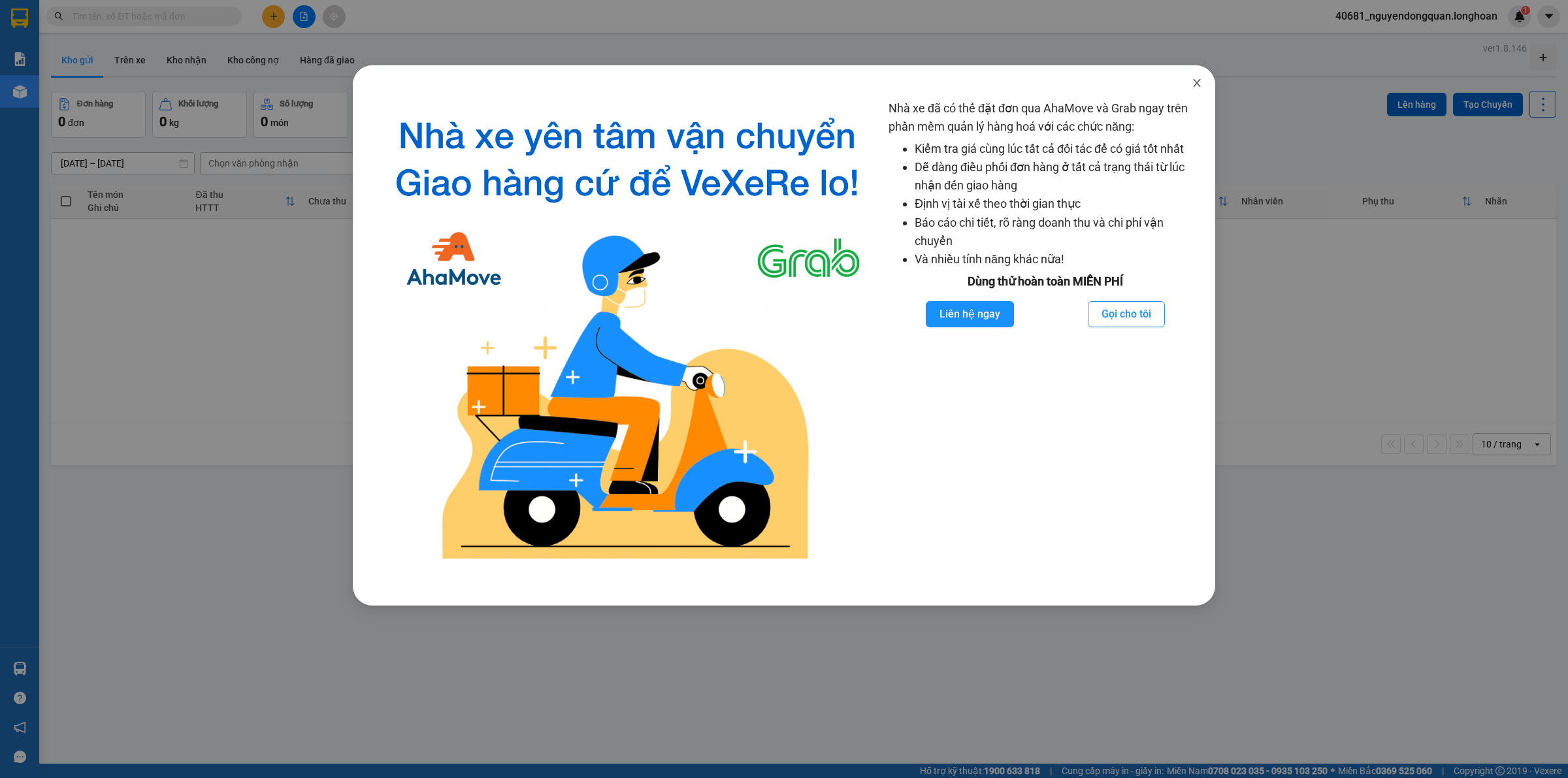
click at [1195, 90] on span "Close" at bounding box center [1196, 83] width 36 height 36
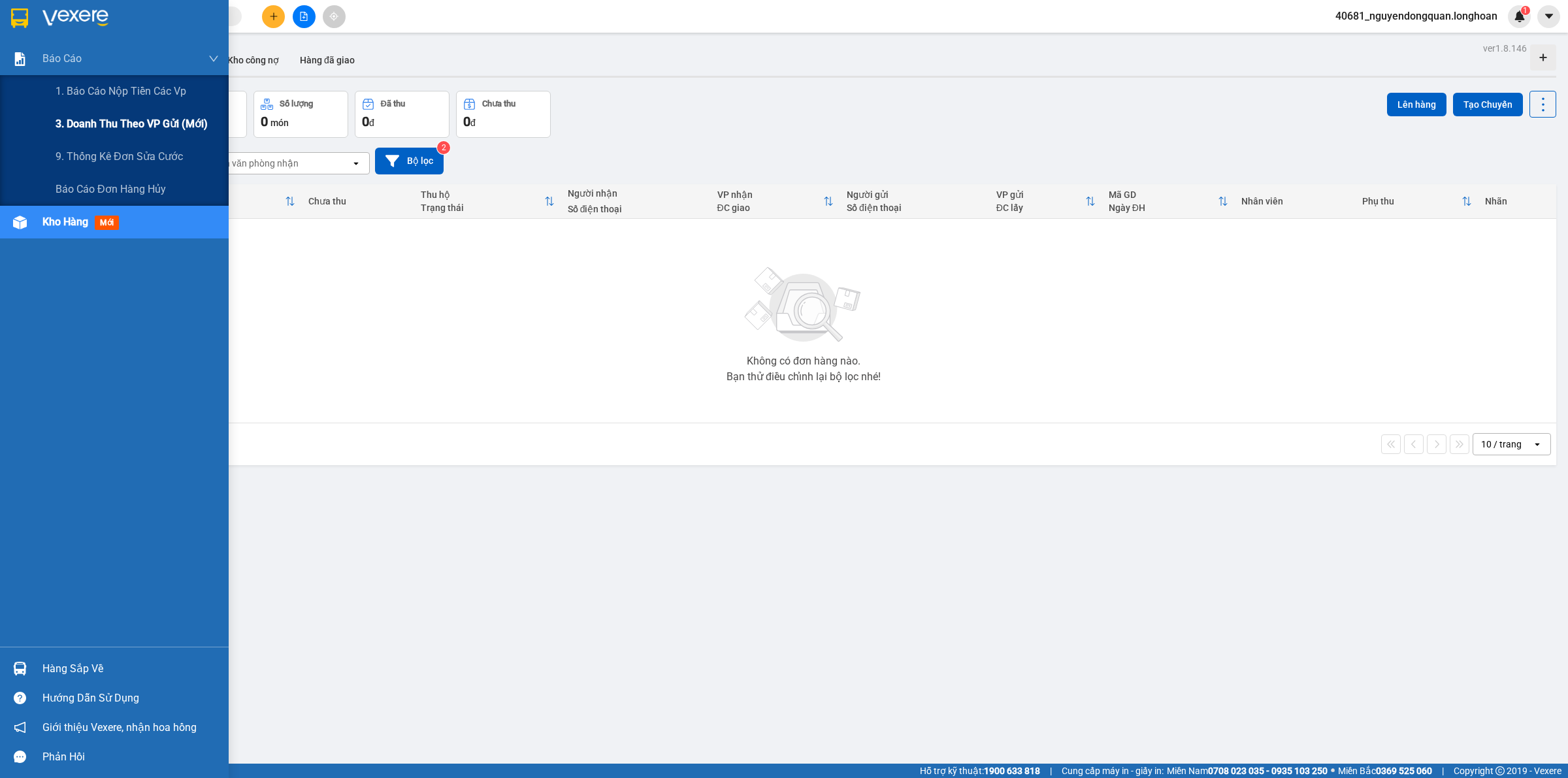
click at [93, 120] on span "3. Doanh Thu theo VP Gửi (mới)" at bounding box center [132, 123] width 153 height 16
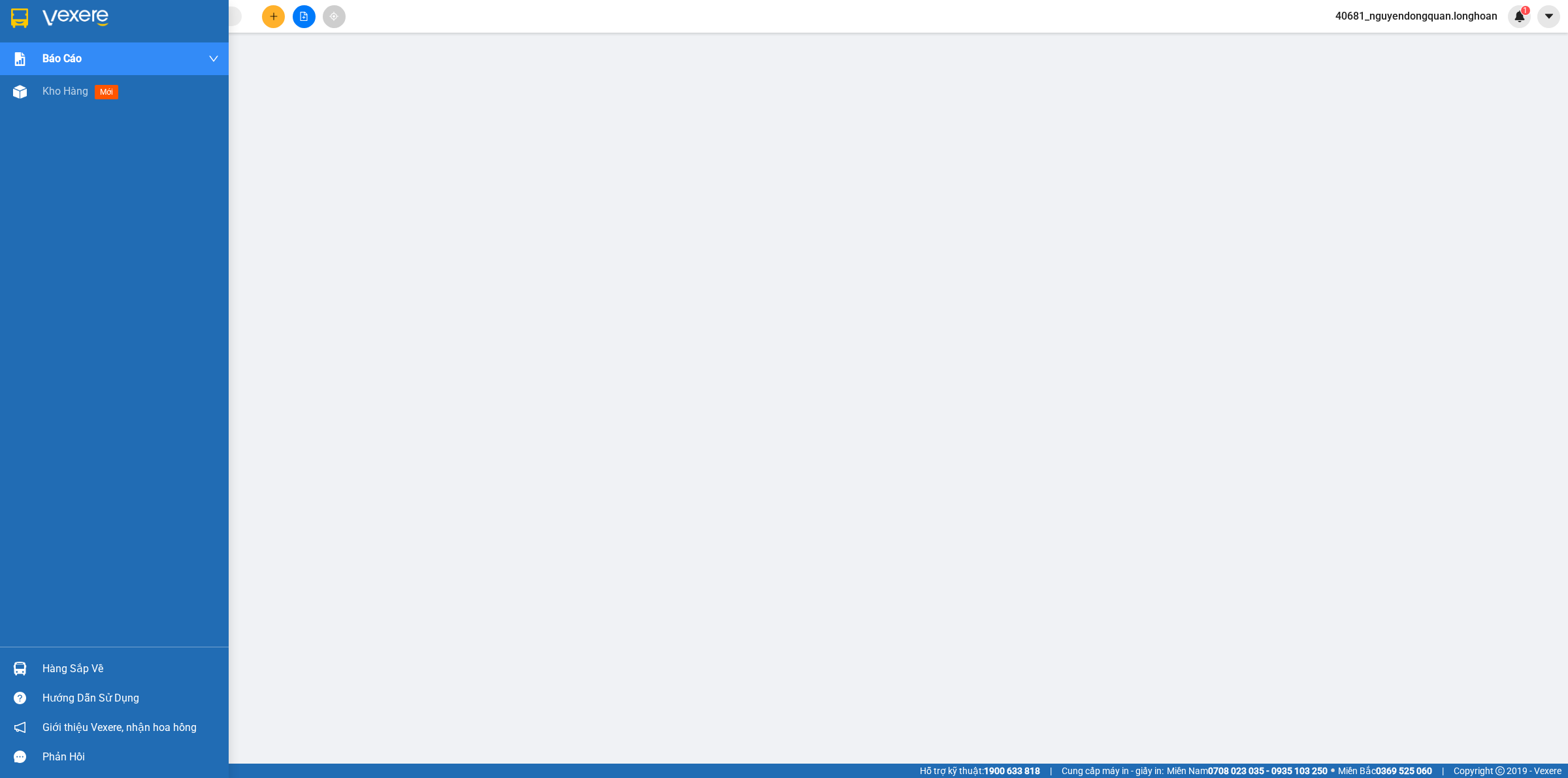
click at [31, 27] on div at bounding box center [114, 21] width 229 height 43
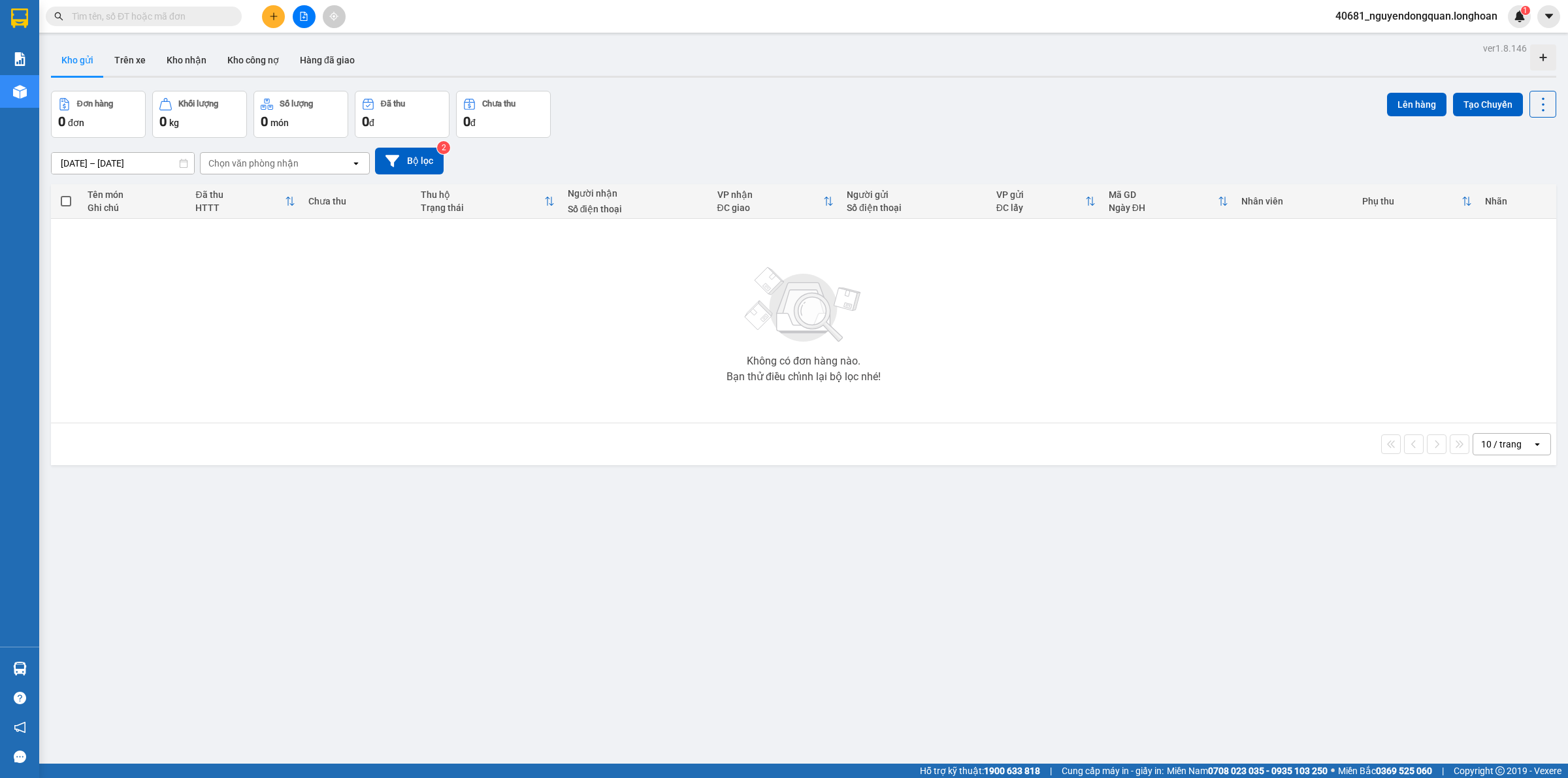
click at [1420, 17] on span "40681_nguyendongquan.longhoan" at bounding box center [1415, 15] width 183 height 16
click at [1415, 41] on span "Đăng xuất" at bounding box center [1420, 41] width 157 height 15
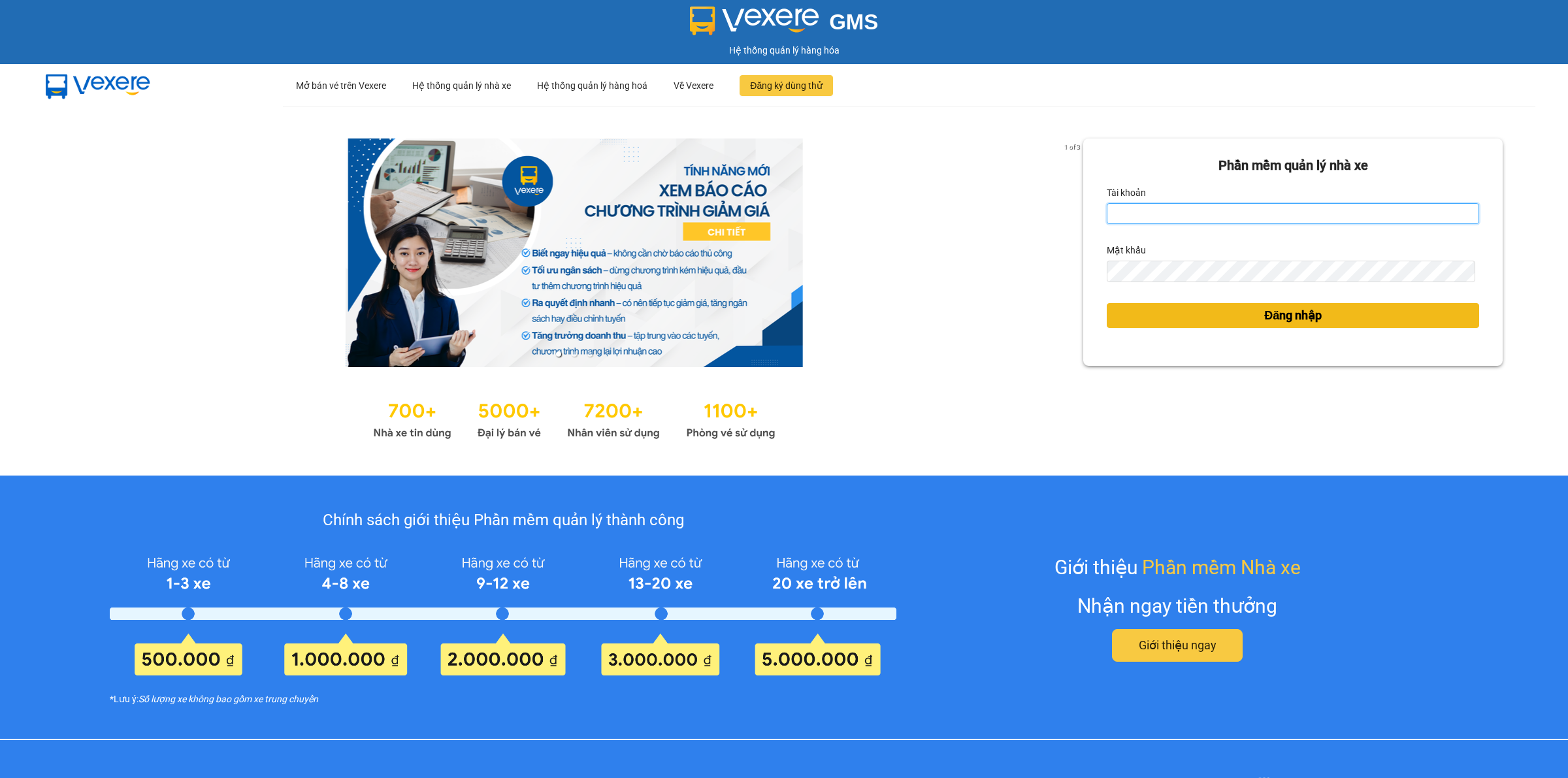
type input "nguyendongquan.longhoan"
click at [1295, 310] on span "Đăng nhập" at bounding box center [1292, 316] width 57 height 18
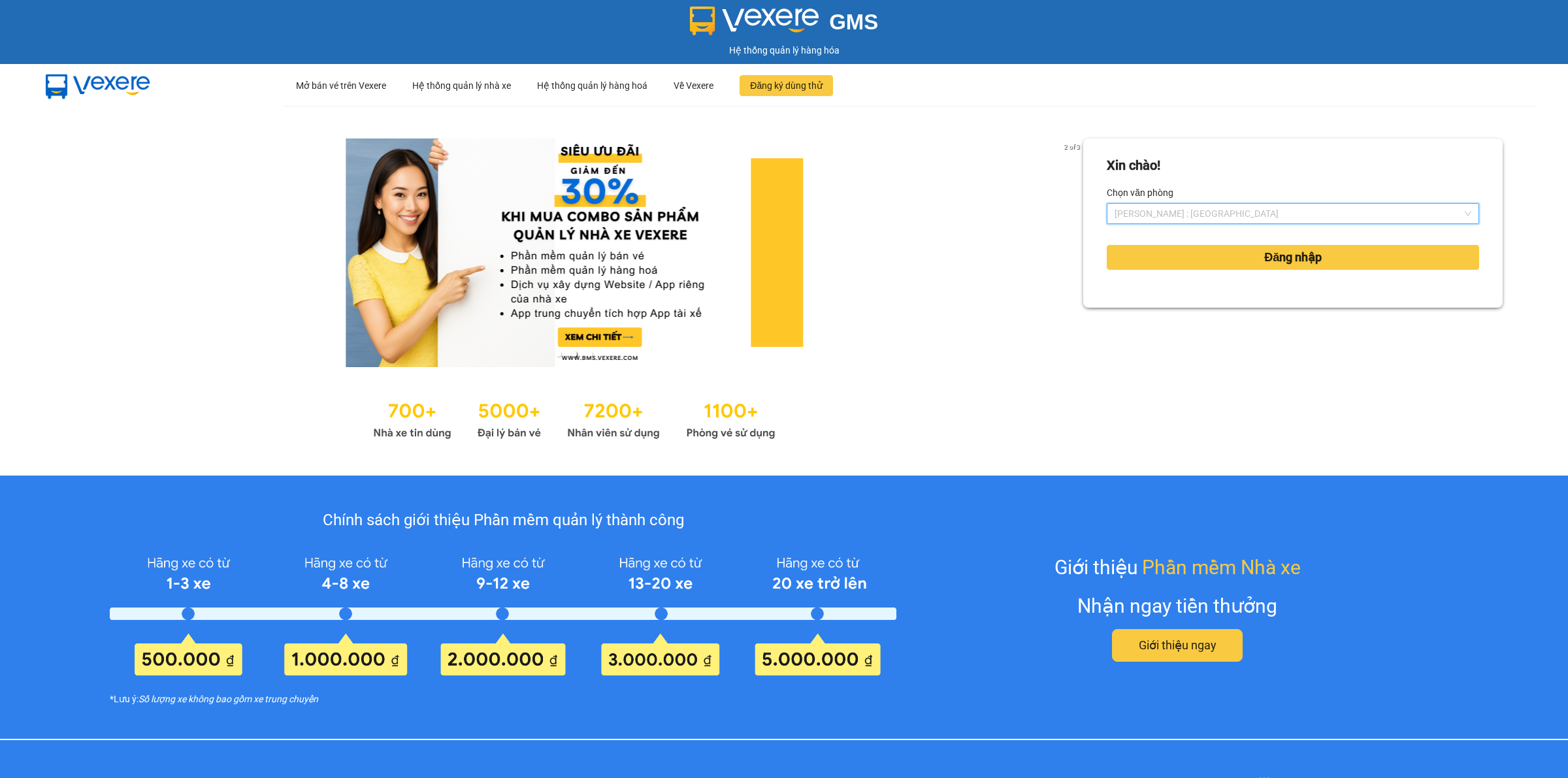
click at [1215, 223] on input "Chọn văn phòng" at bounding box center [1288, 213] width 348 height 20
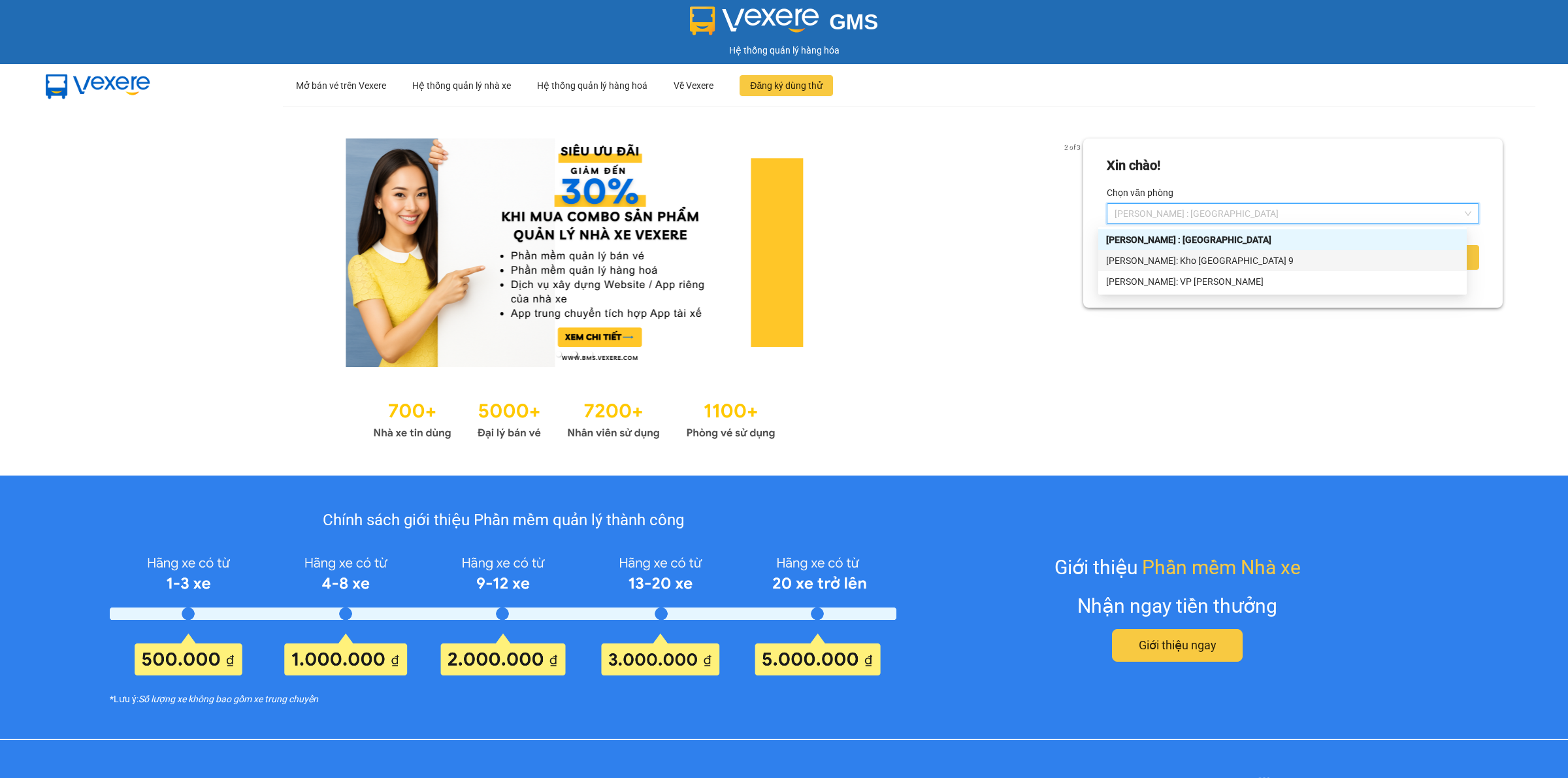
click at [1216, 259] on div "[PERSON_NAME]: Kho [GEOGRAPHIC_DATA] 9" at bounding box center [1283, 260] width 353 height 15
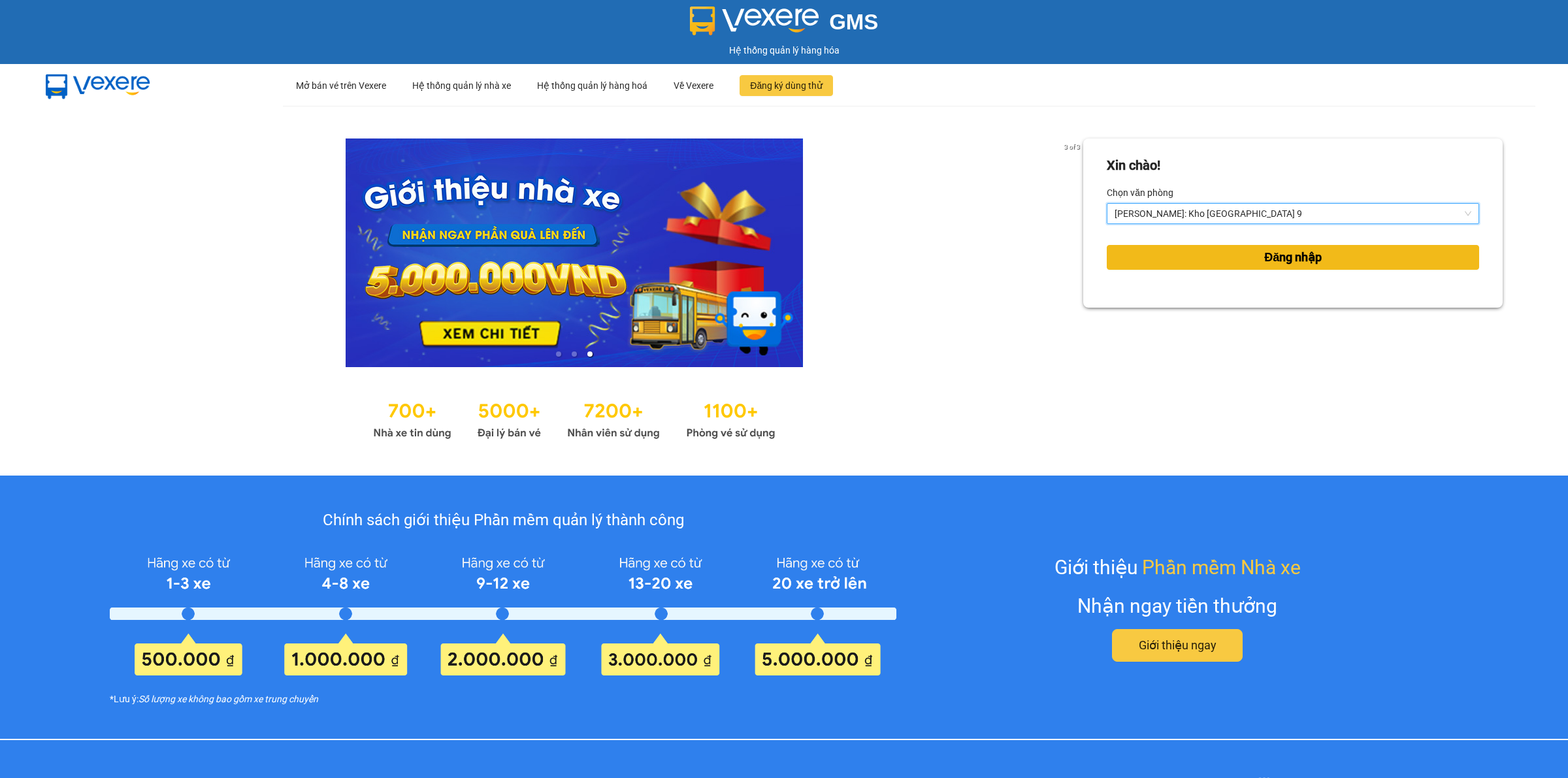
click at [1308, 266] on span "Đăng nhập" at bounding box center [1292, 257] width 57 height 18
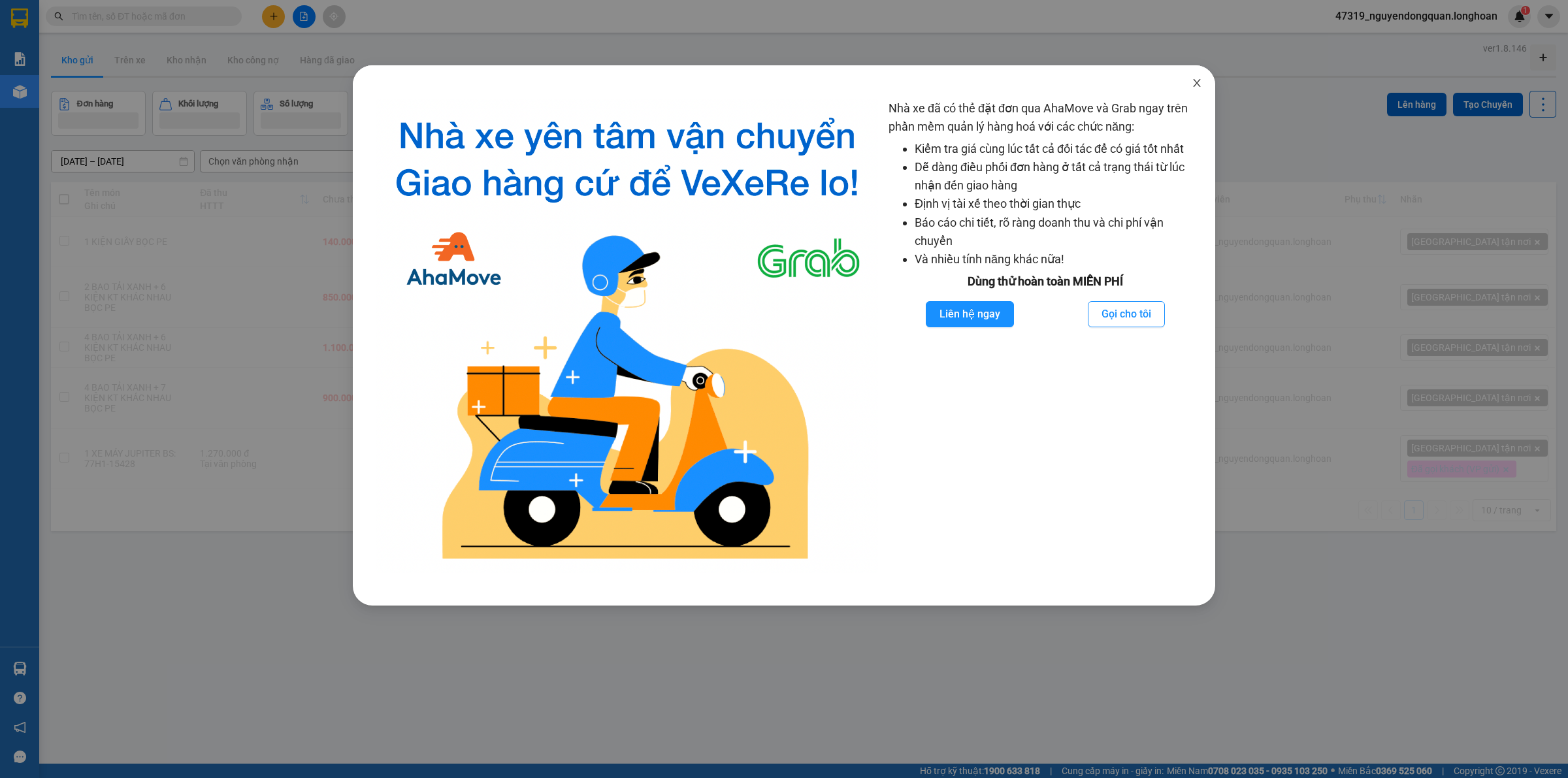
click at [1208, 80] on span "Close" at bounding box center [1196, 83] width 36 height 36
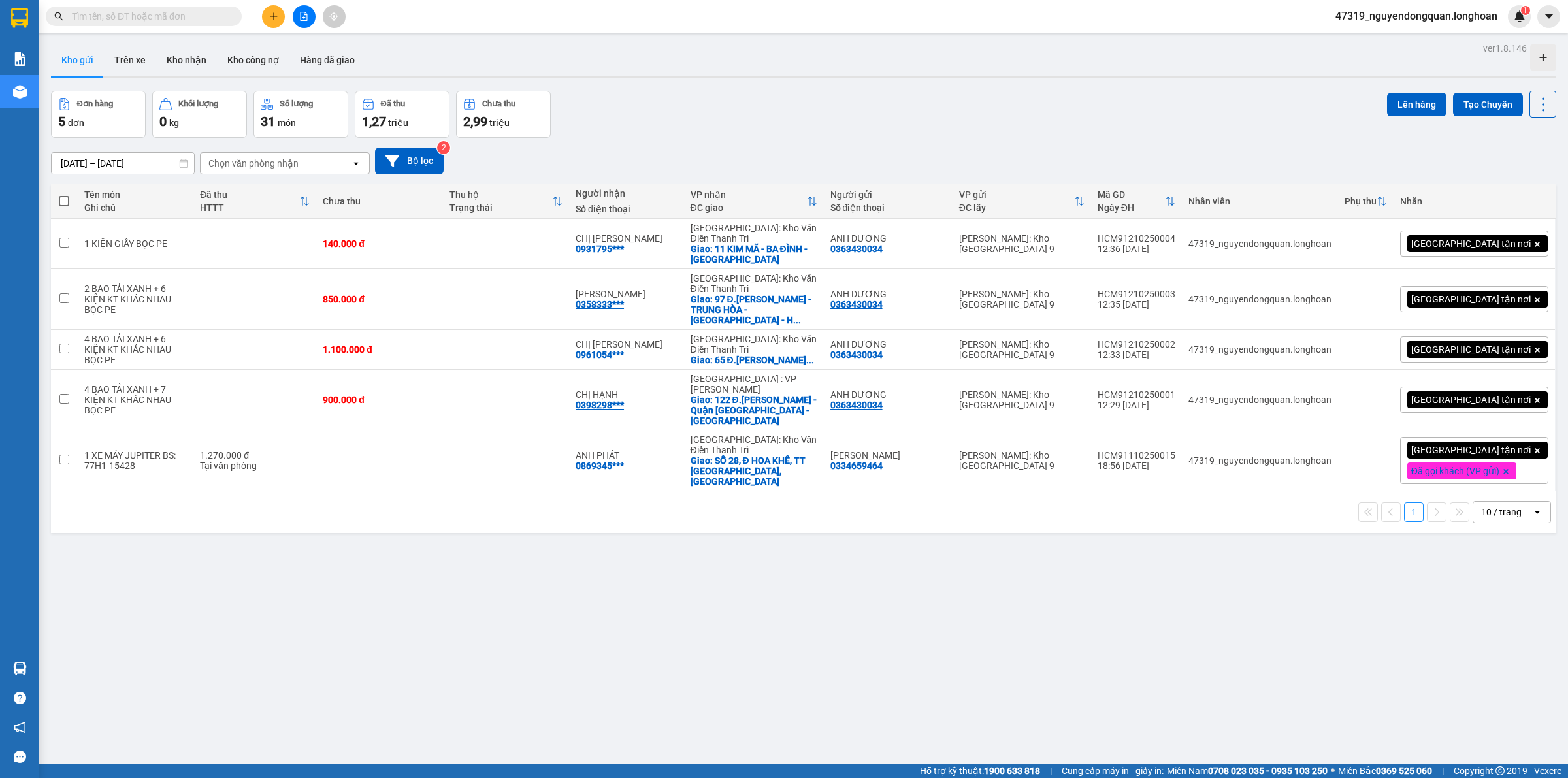
click at [1513, 502] on div "10 / trang" at bounding box center [1502, 512] width 59 height 21
click at [1511, 624] on span "100 / trang" at bounding box center [1493, 621] width 47 height 13
click at [1471, 388] on button at bounding box center [1479, 399] width 18 height 23
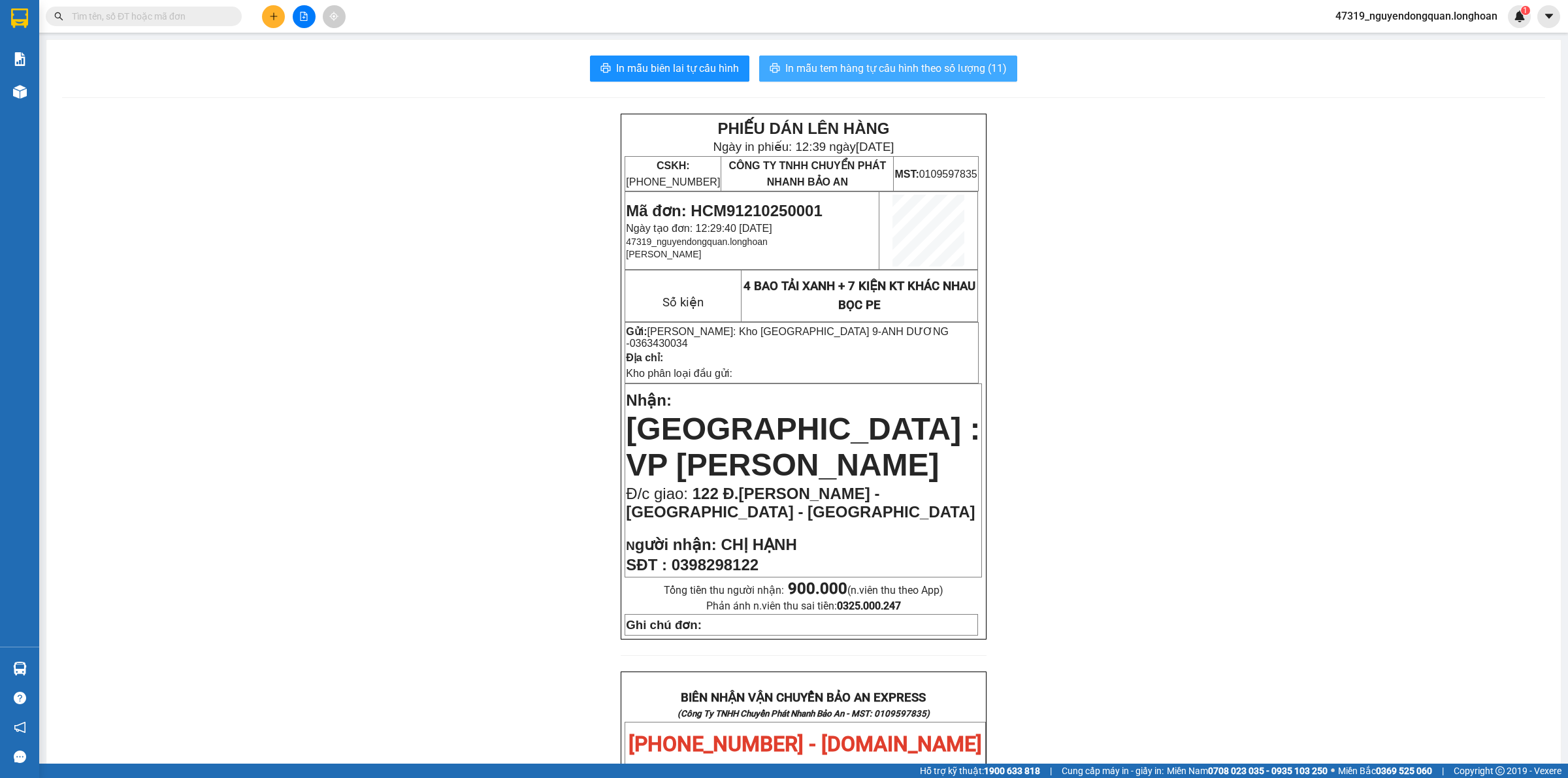
click at [966, 67] on span "In mẫu tem hàng tự cấu hình theo số lượng (11)" at bounding box center [896, 68] width 221 height 16
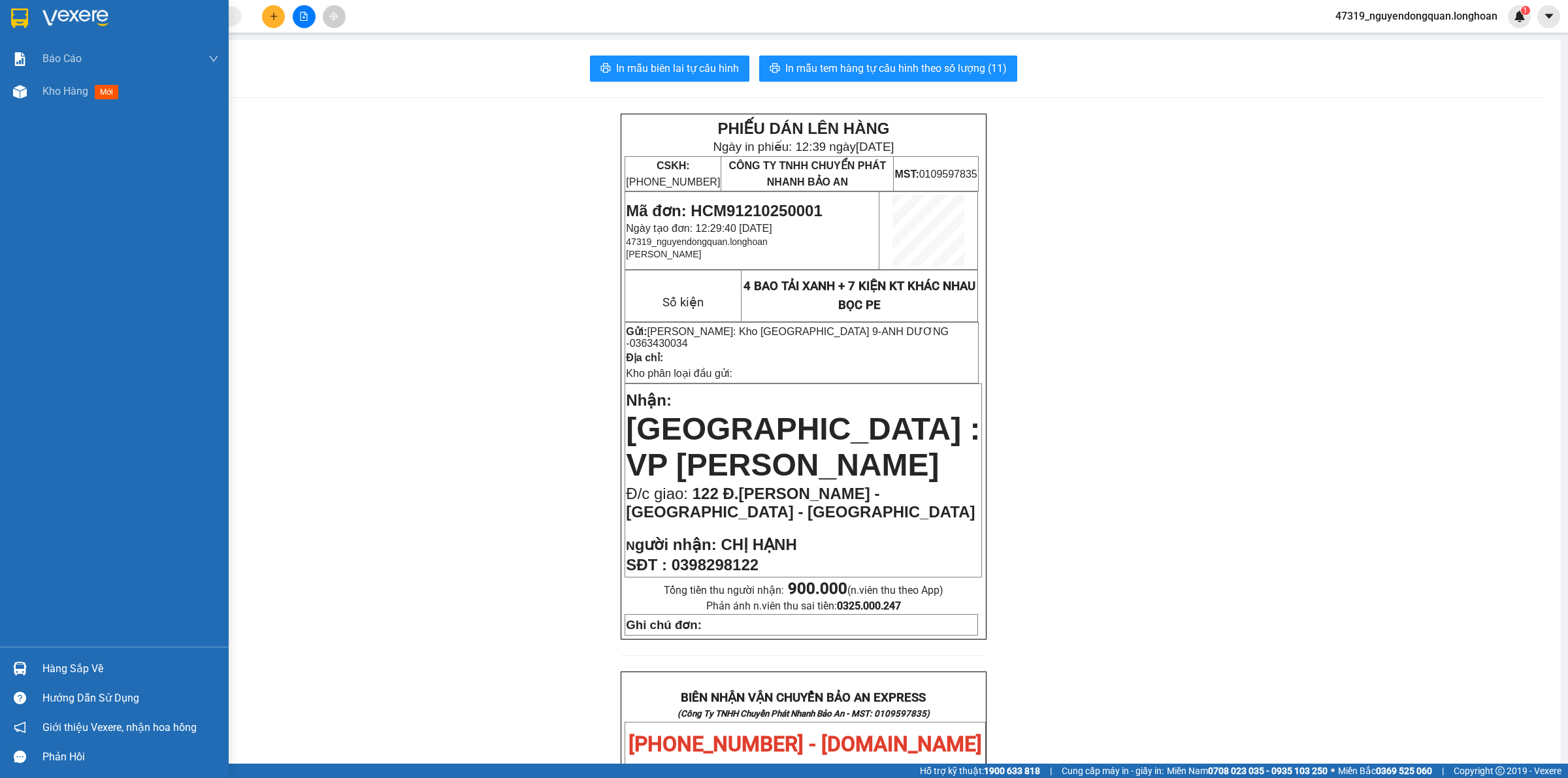
click at [54, 27] on img at bounding box center [76, 18] width 66 height 20
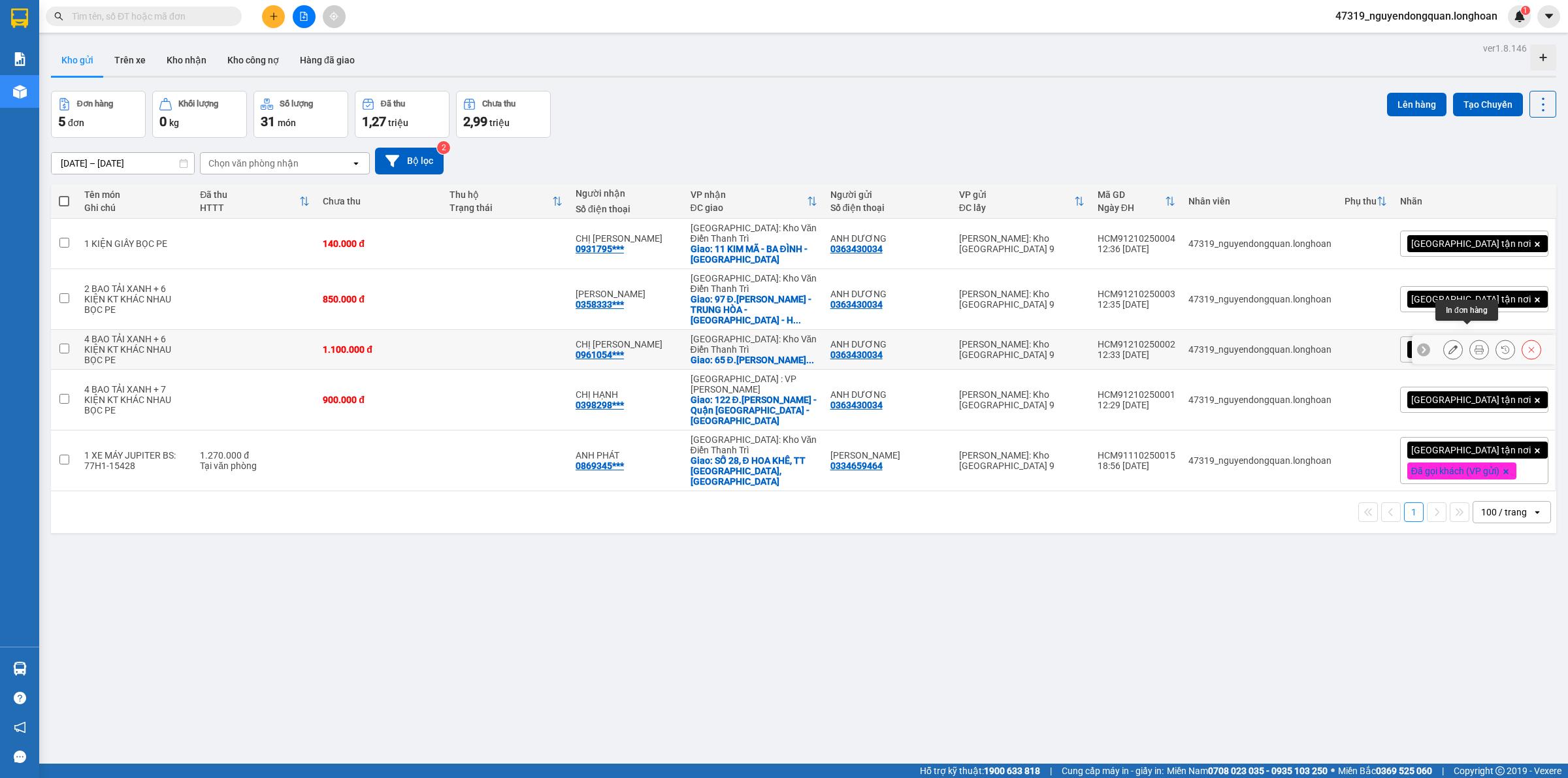
click at [1474, 345] on icon at bounding box center [1478, 349] width 9 height 9
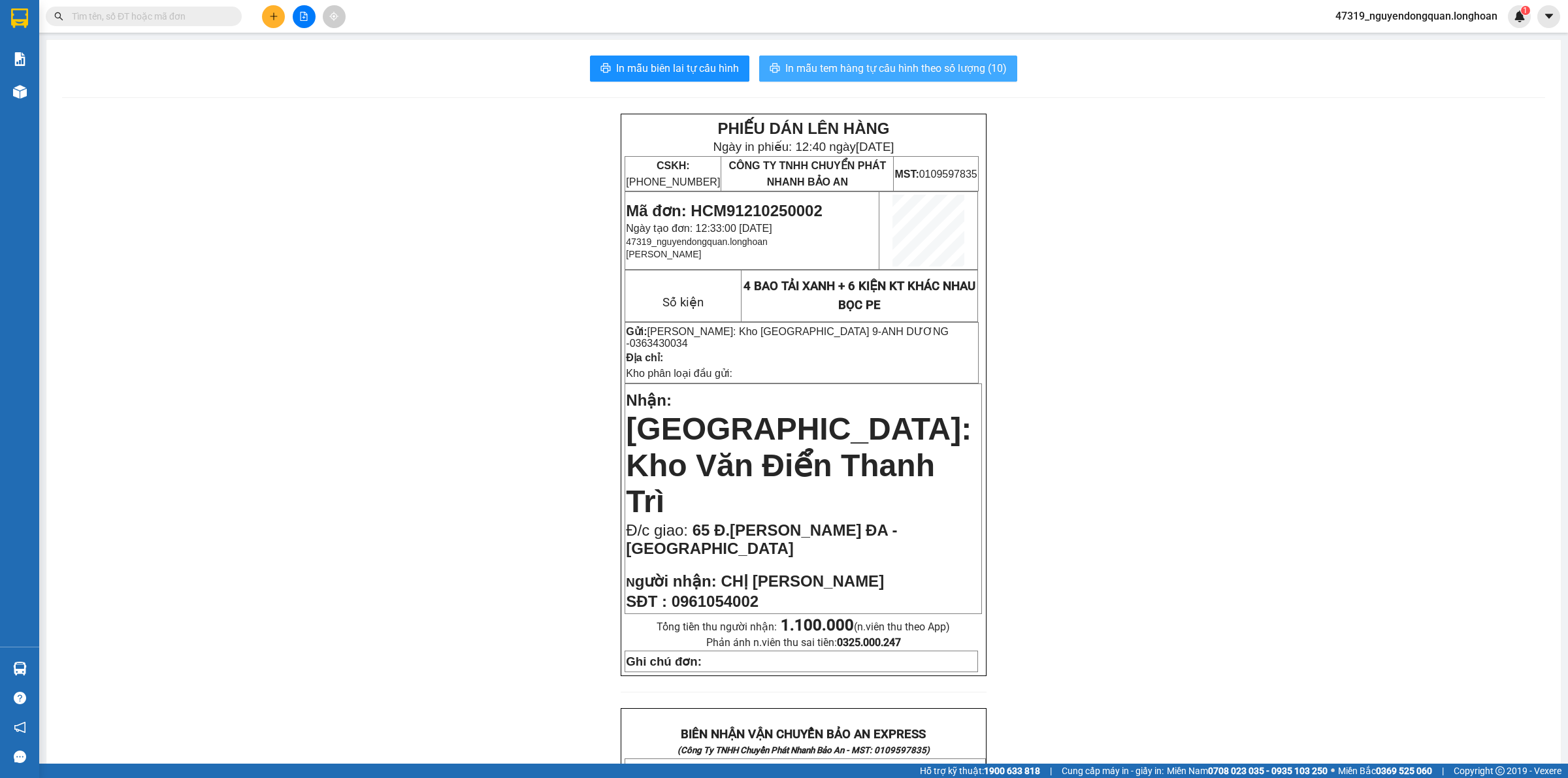
click at [924, 72] on span "In mẫu tem hàng tự cấu hình theo số lượng (10)" at bounding box center [896, 68] width 221 height 16
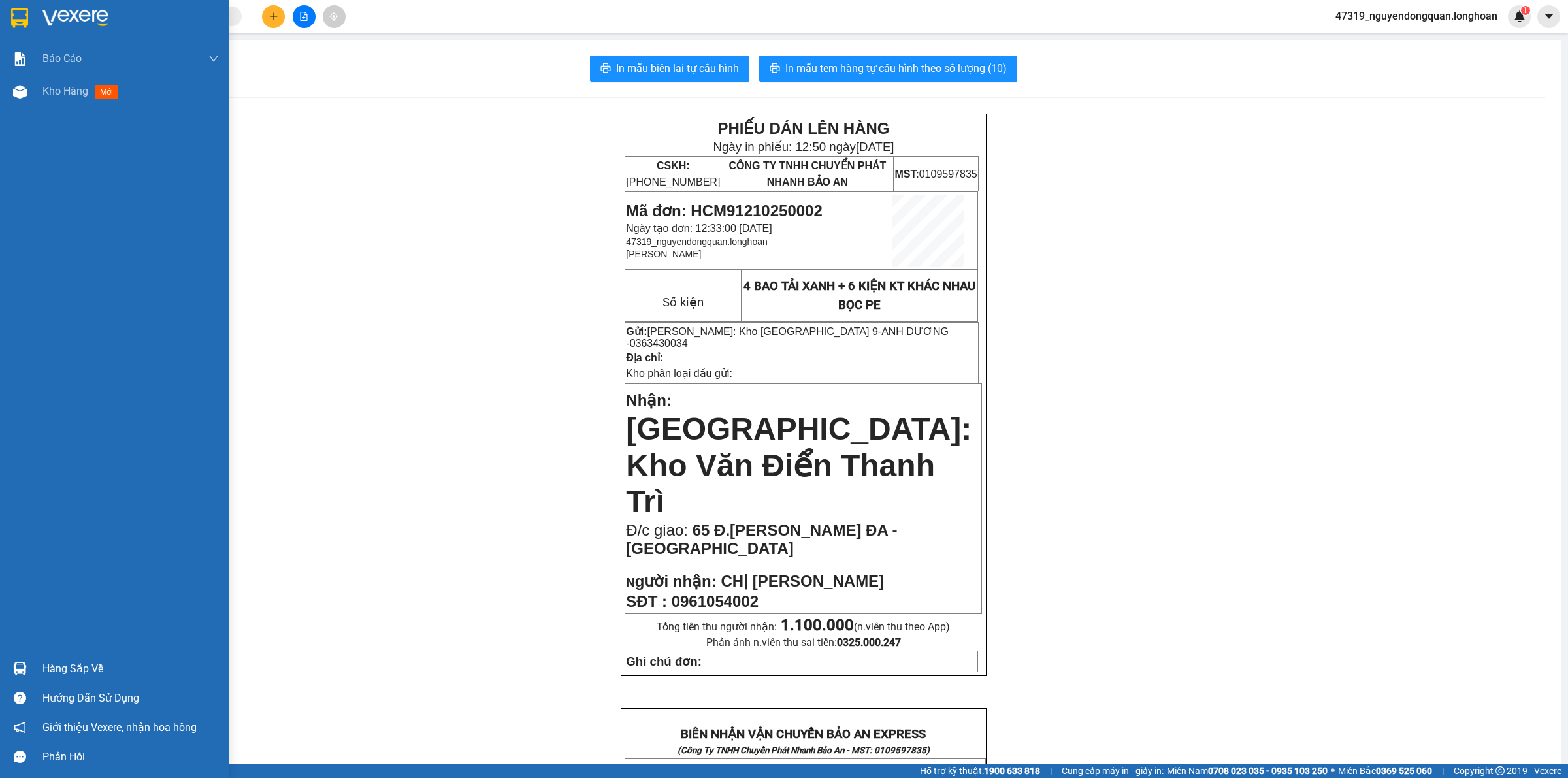
click at [34, 26] on div at bounding box center [114, 21] width 229 height 43
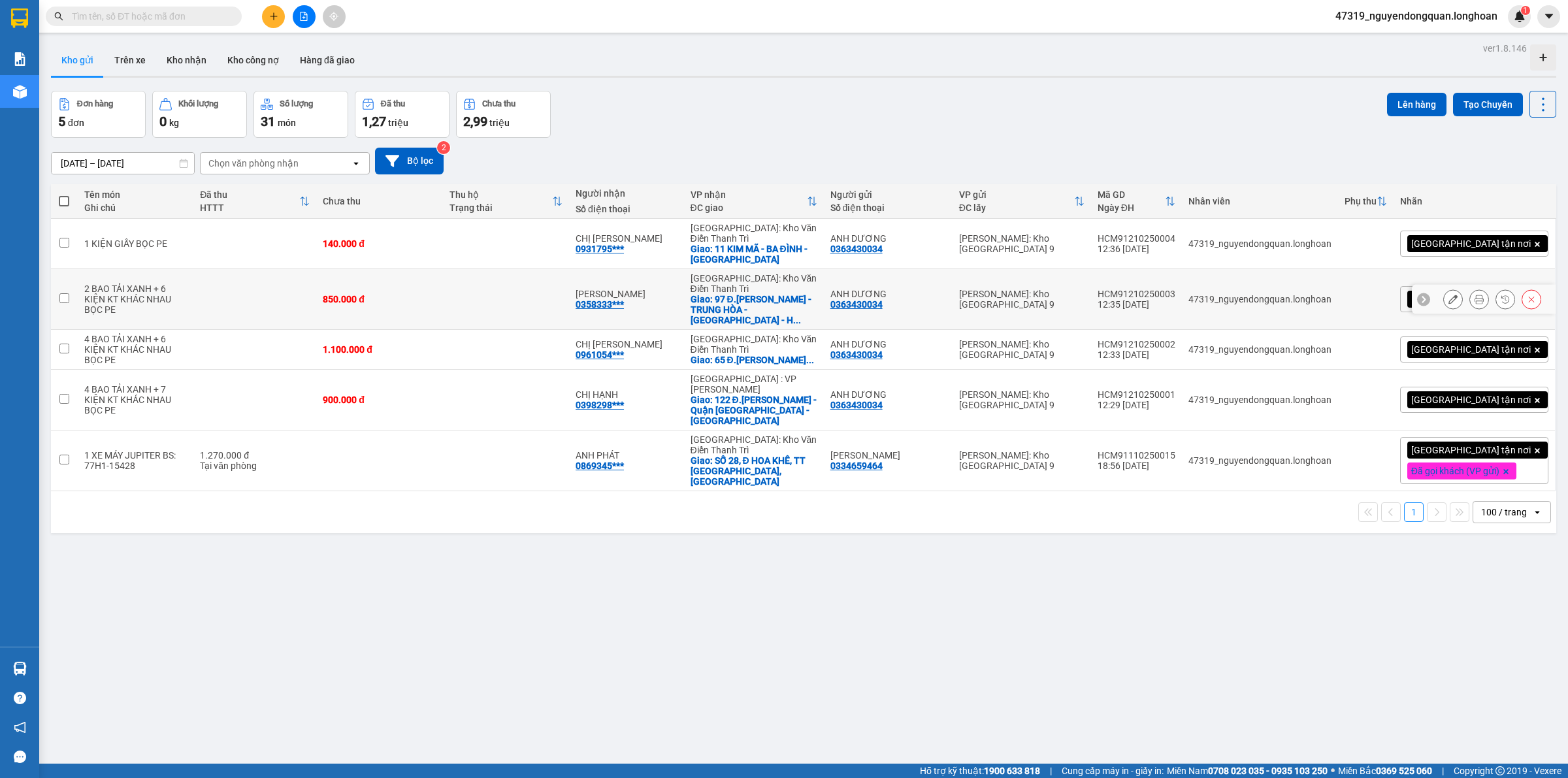
click at [1474, 295] on icon at bounding box center [1478, 299] width 9 height 9
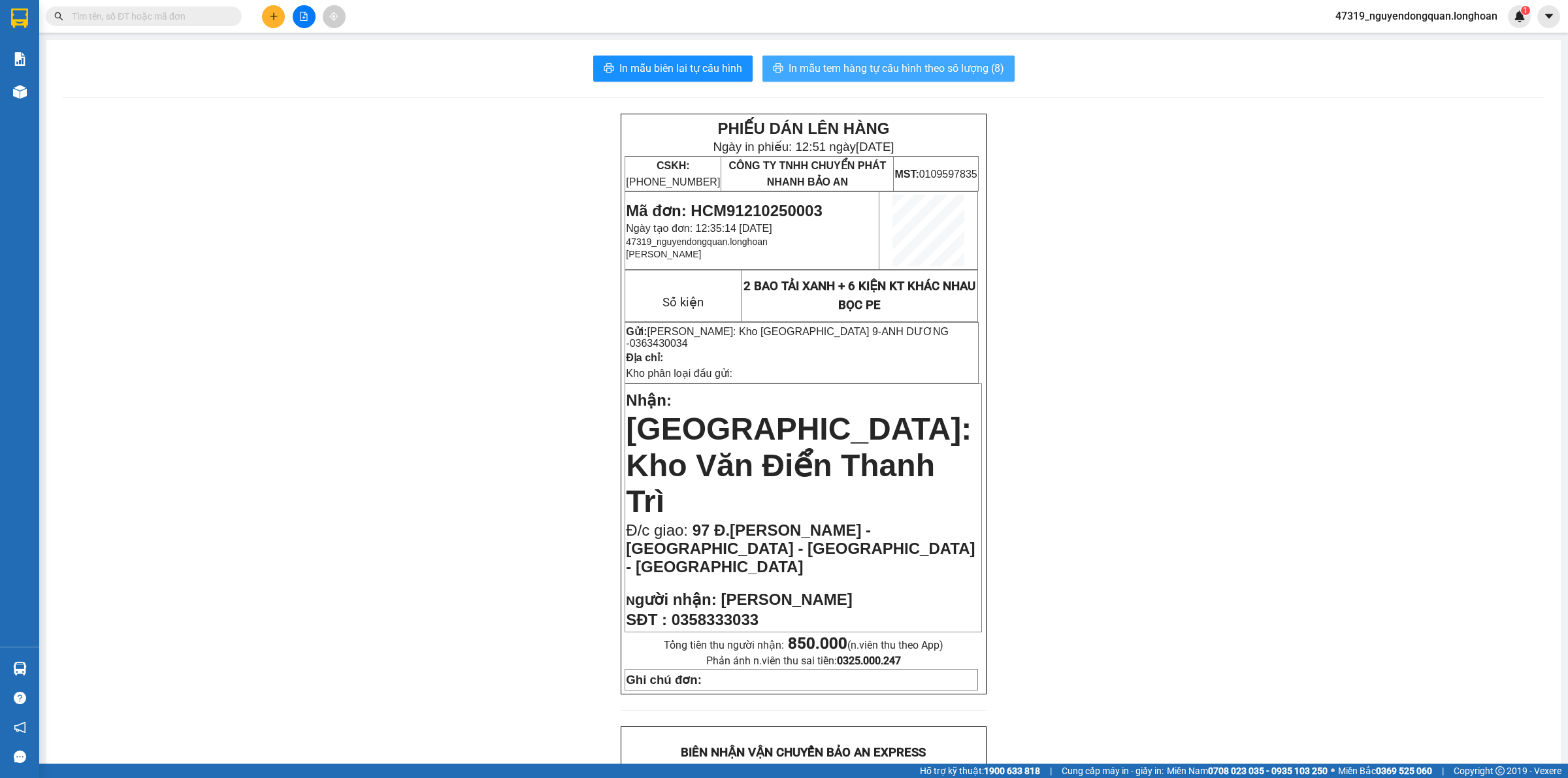
click at [950, 71] on span "In mẫu tem hàng tự cấu hình theo số lượng (8)" at bounding box center [896, 68] width 216 height 16
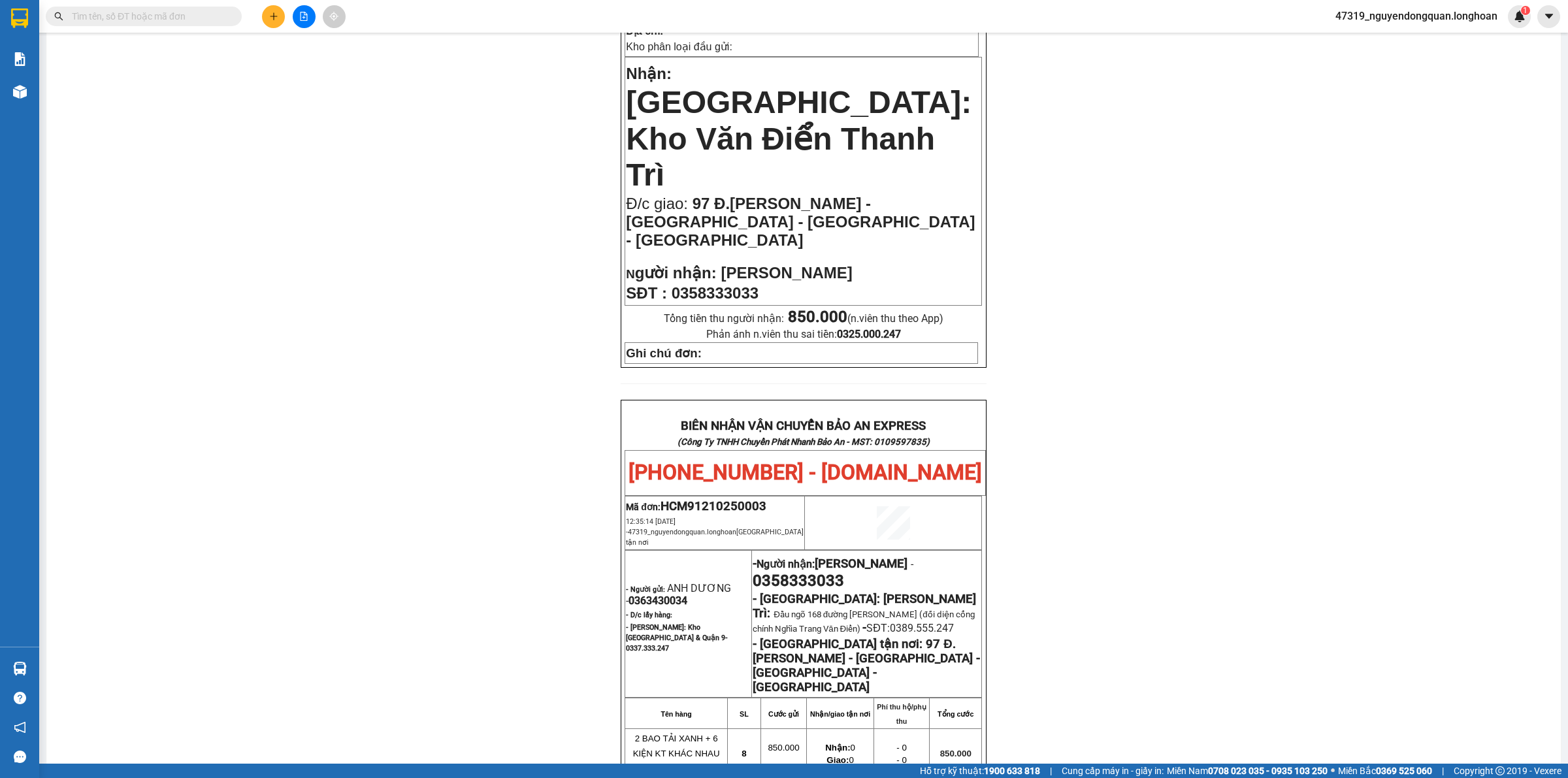
scroll to position [128, 0]
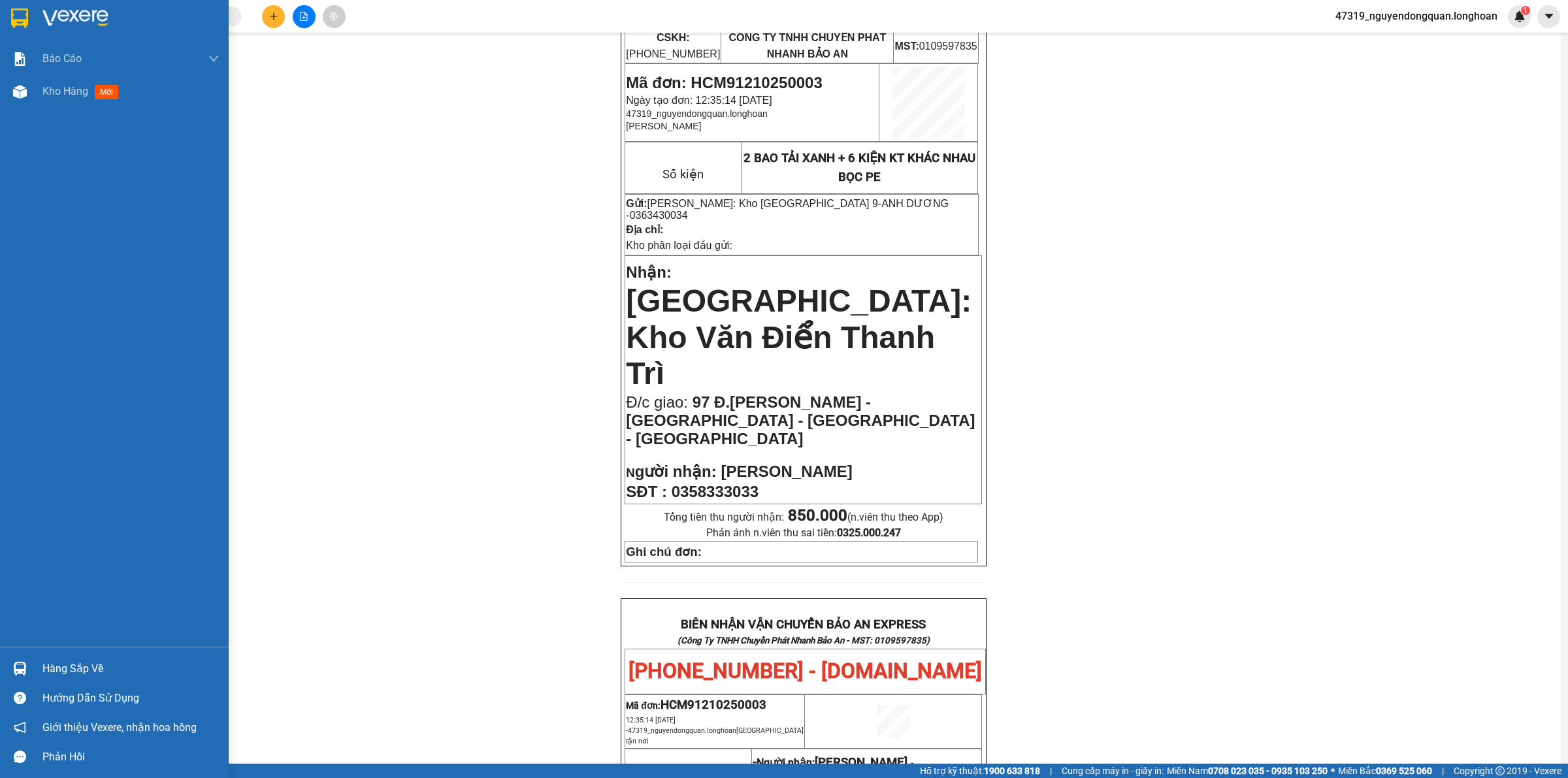
click at [80, 13] on img at bounding box center [76, 18] width 66 height 20
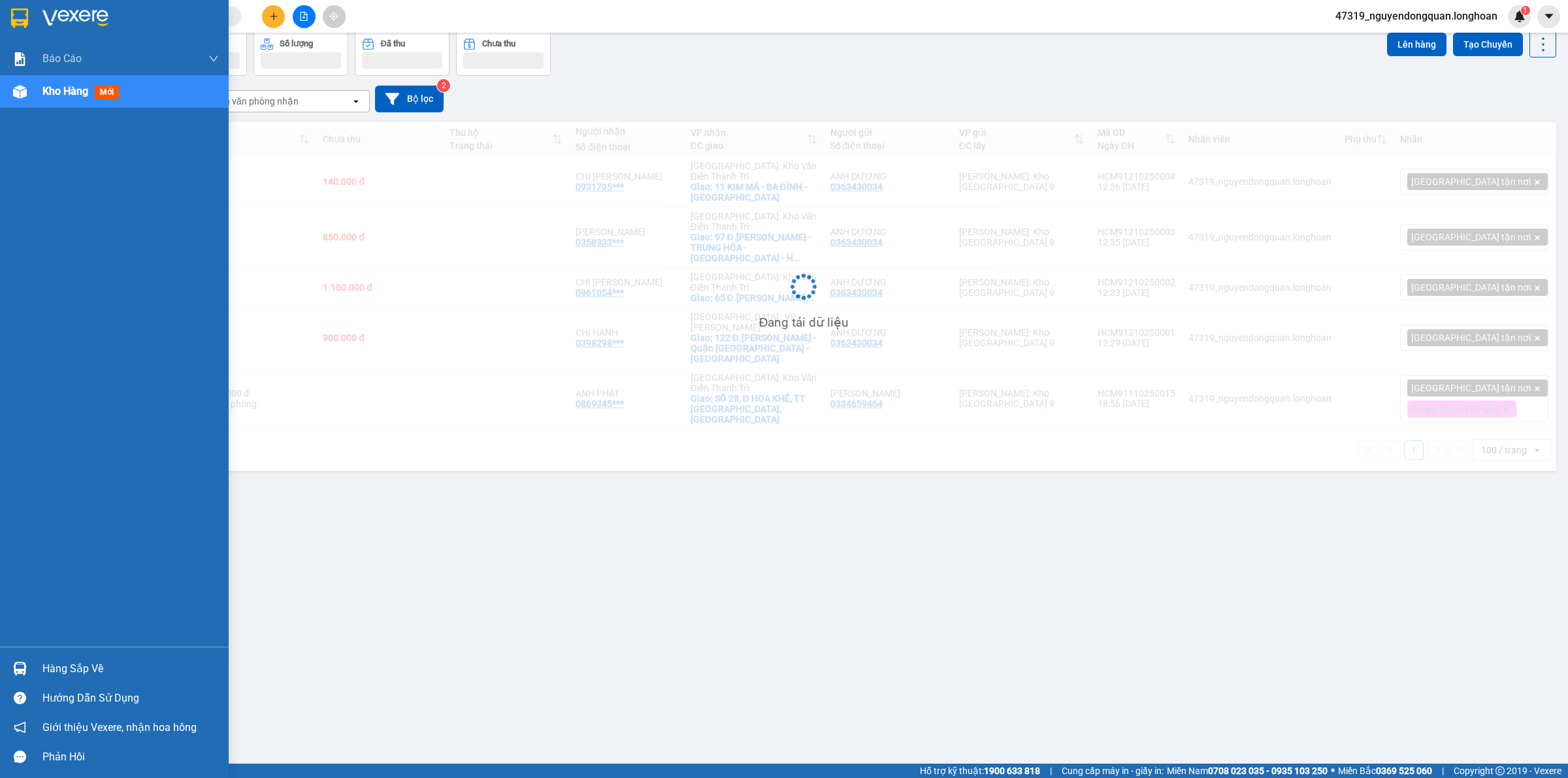
scroll to position [60, 0]
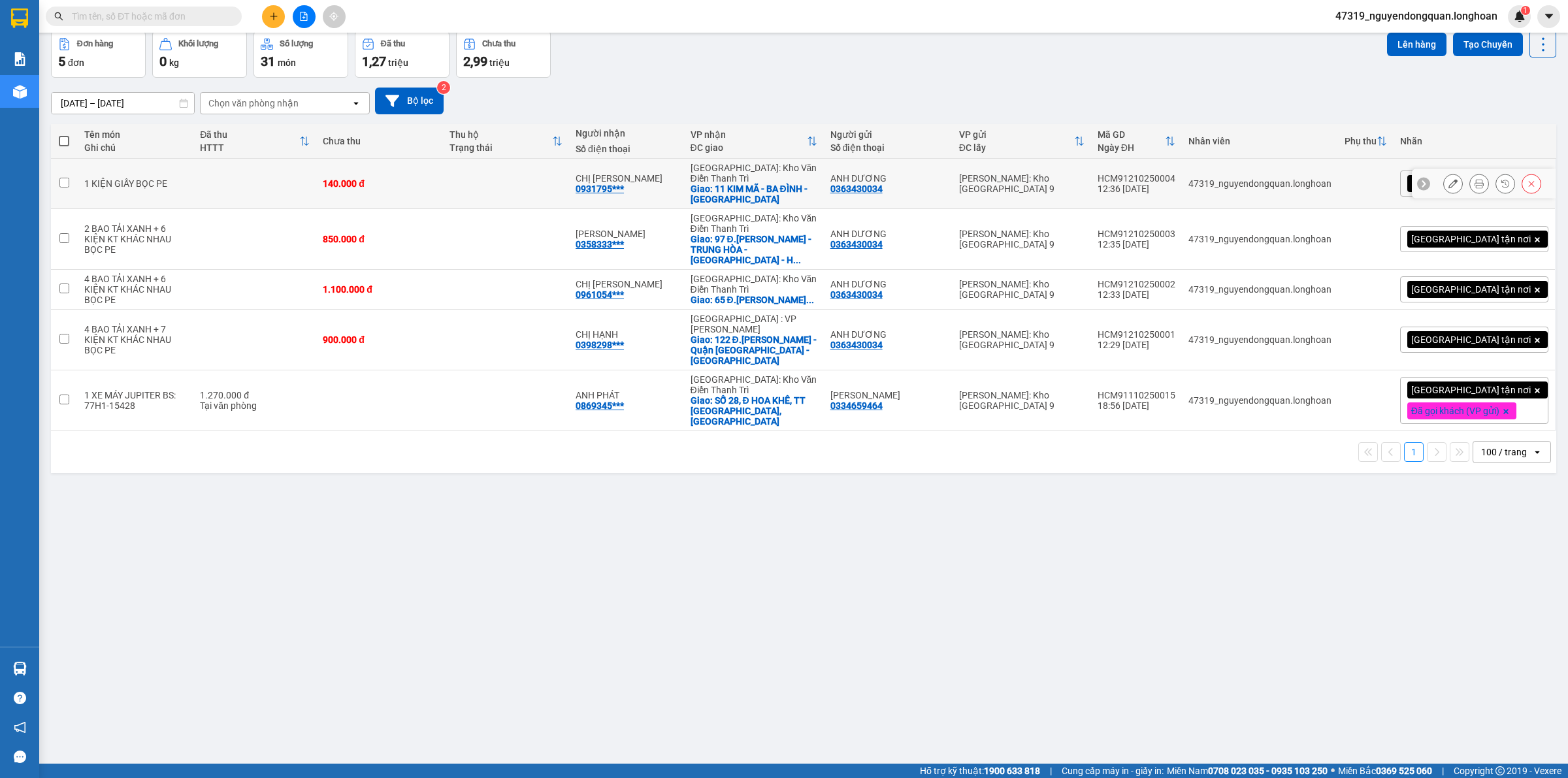
click at [1470, 183] on button at bounding box center [1479, 183] width 18 height 23
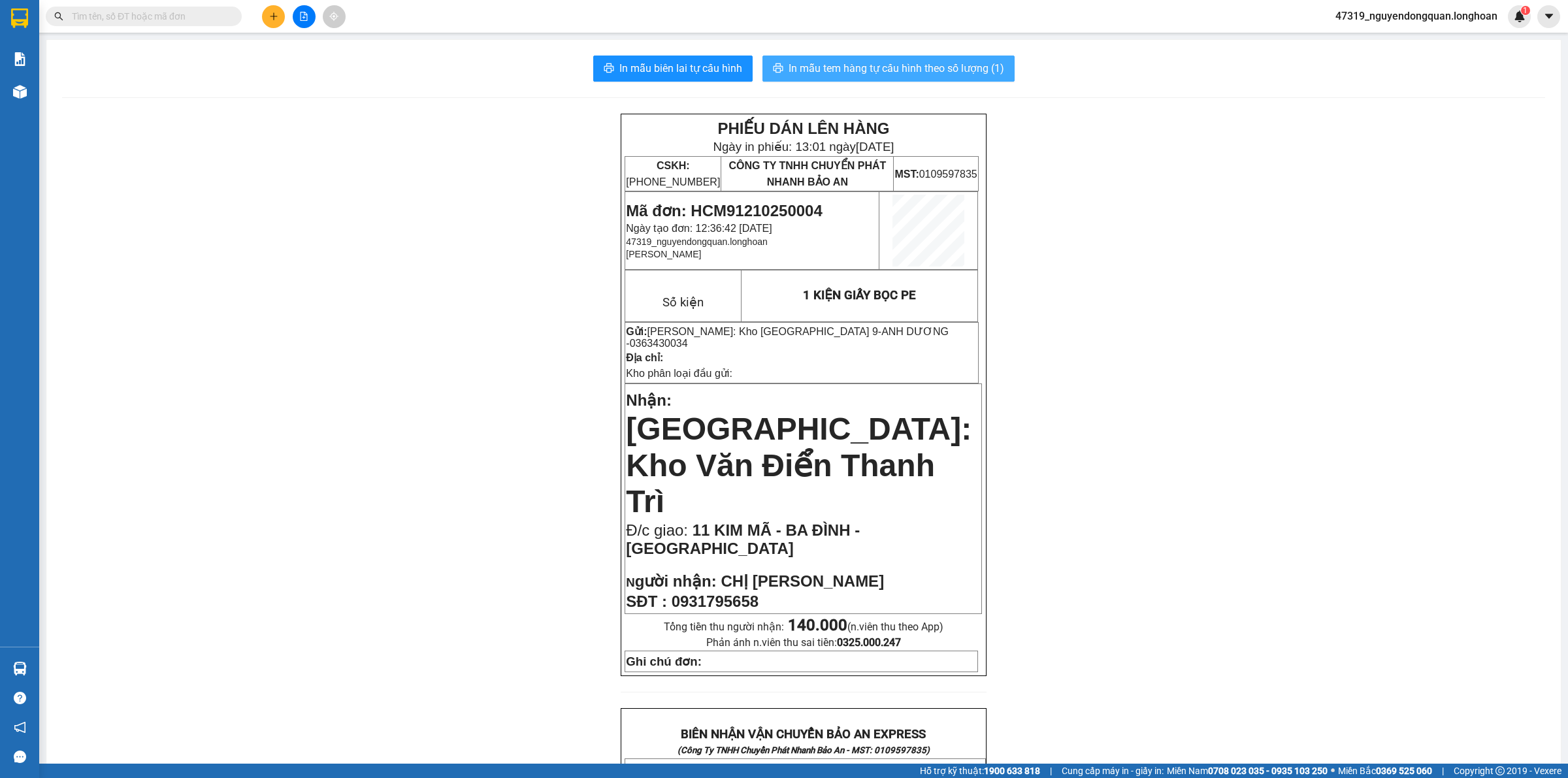
click at [975, 69] on span "In mẫu tem hàng tự cấu hình theo số lượng (1)" at bounding box center [896, 68] width 216 height 16
click at [1011, 570] on div "PHIẾU DÁN LÊN HÀNG Ngày in phiếu: 13:01 ngày 12-10-2025 CSKH: 1900.06.88.33 CÔN…" at bounding box center [803, 775] width 1483 height 1324
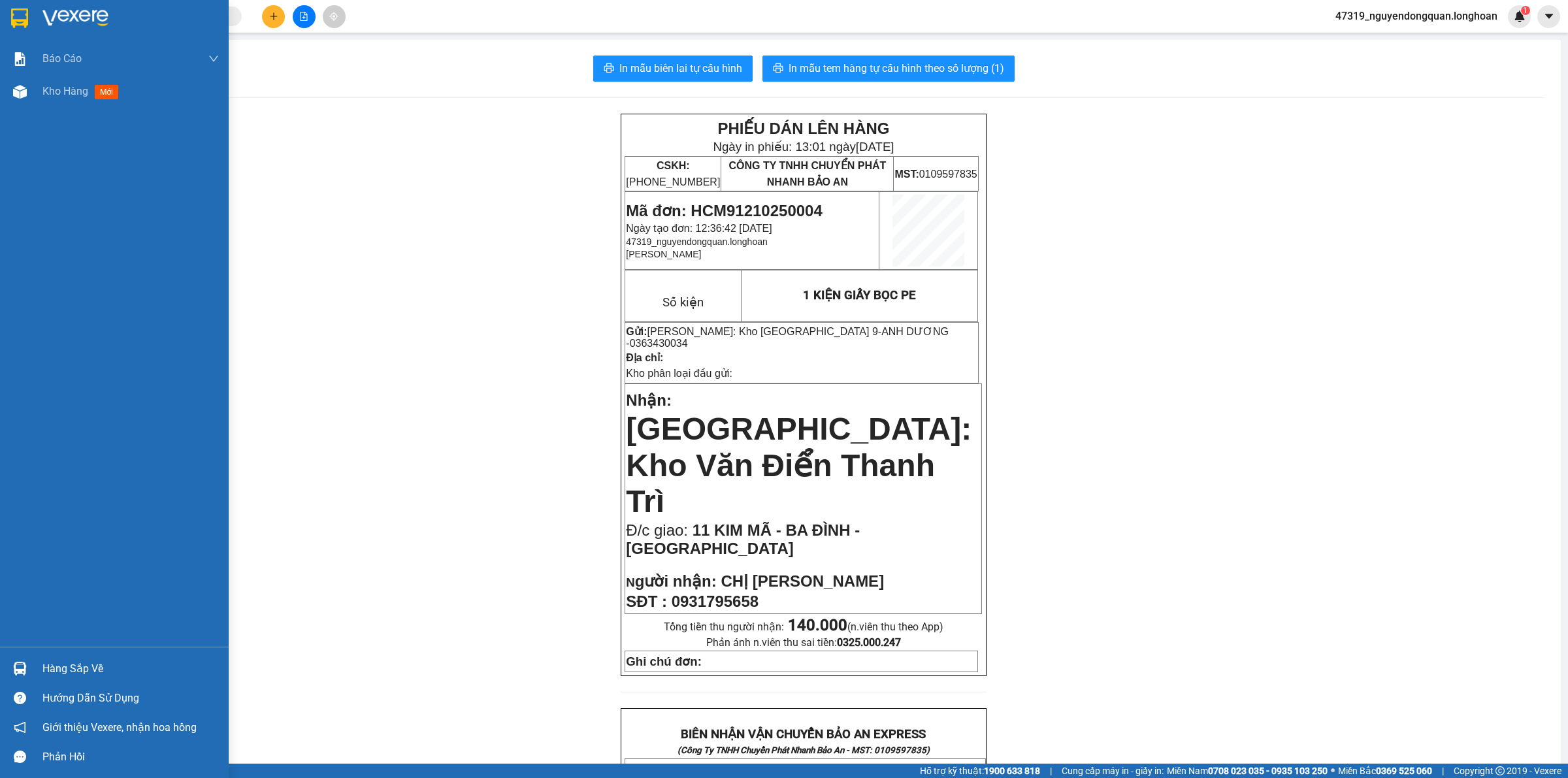
click at [64, 24] on img at bounding box center [76, 18] width 66 height 20
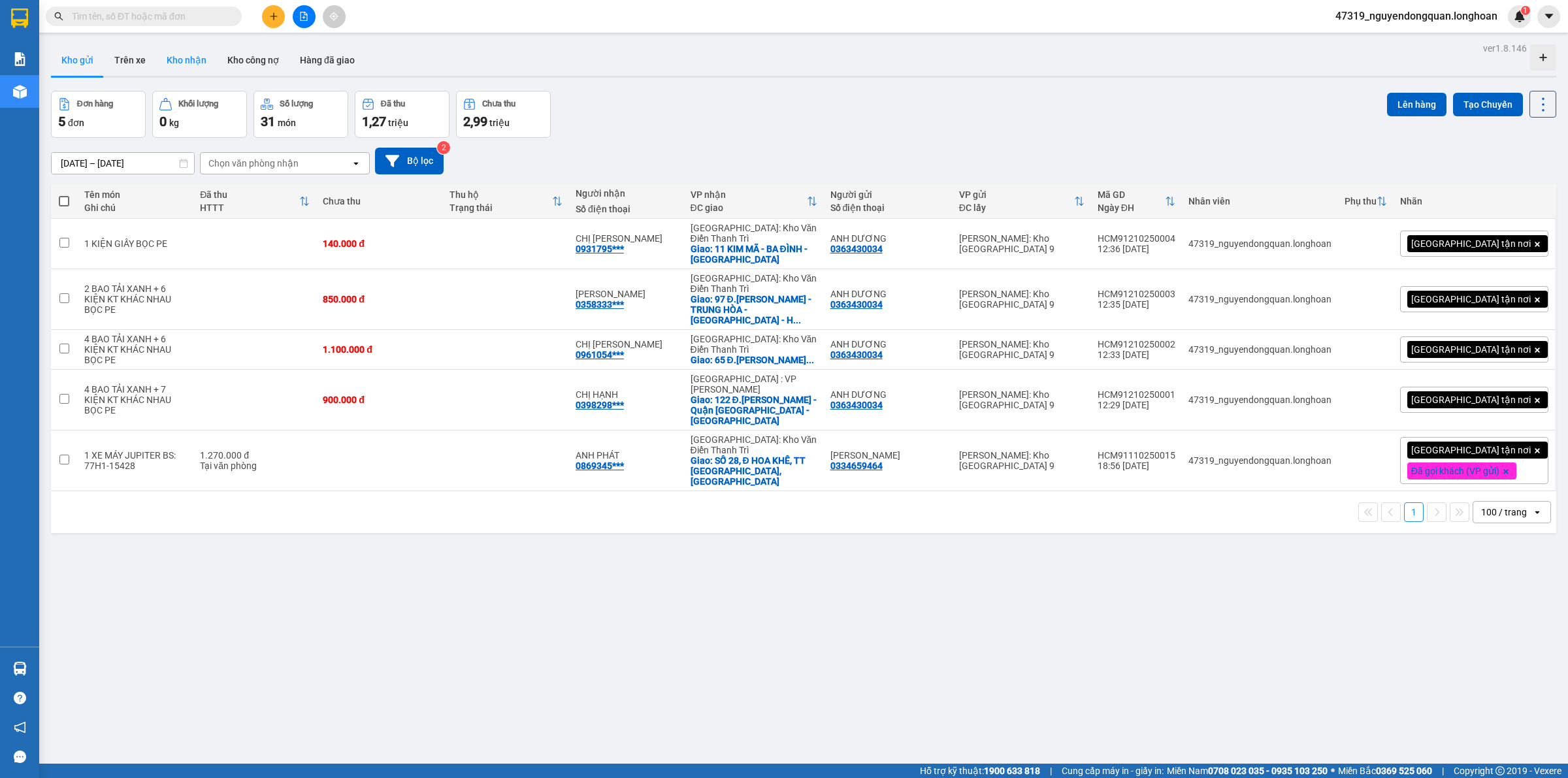
click at [203, 62] on button "Kho nhận" at bounding box center [186, 59] width 61 height 31
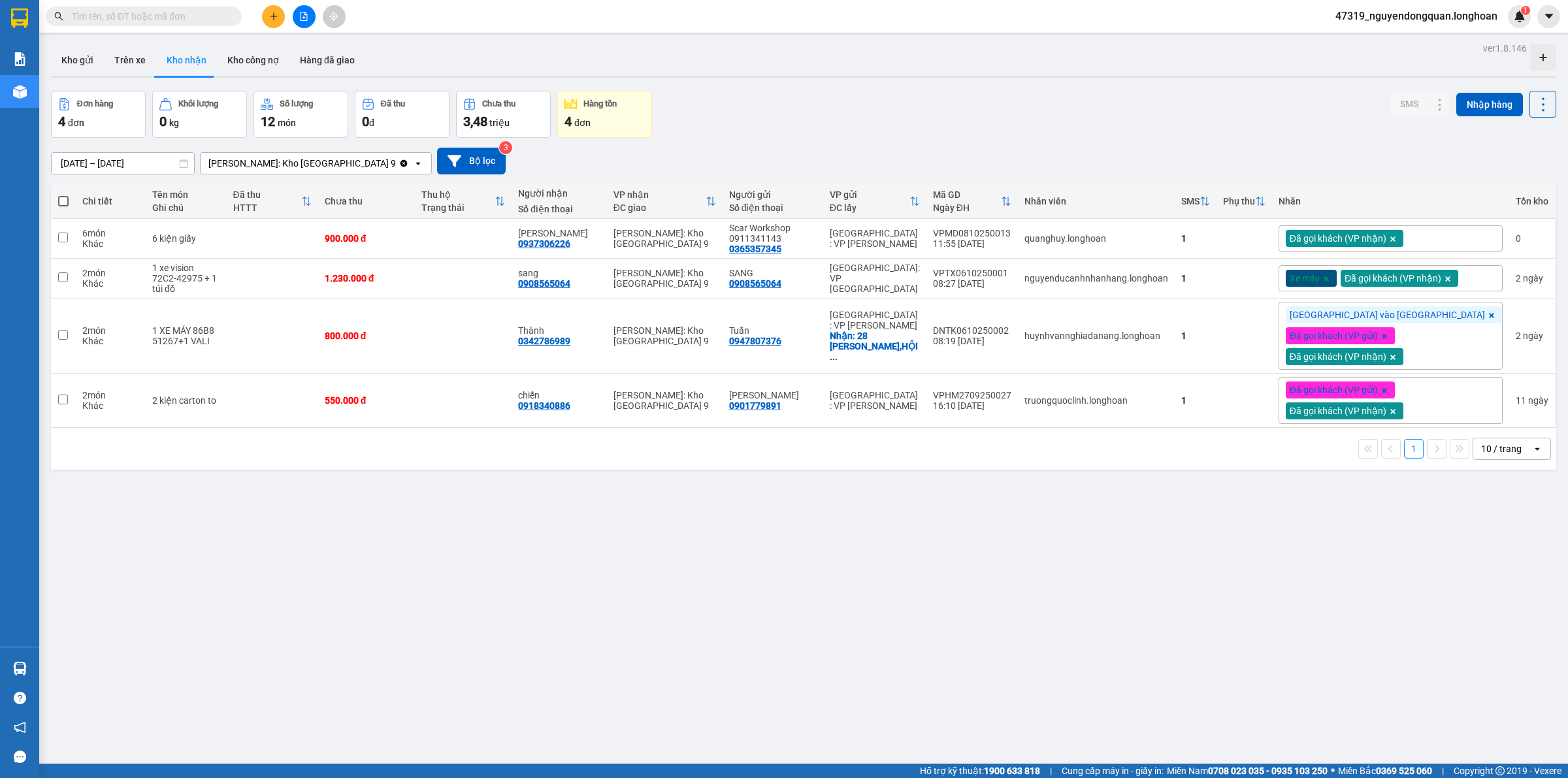
drag, startPoint x: 614, startPoint y: 423, endPoint x: 598, endPoint y: 418, distance: 16.8
click at [501, 501] on div "ver 1.8.146 Kho gửi Trên xe Kho nhận Kho công nợ Hàng đã giao Đơn hàng 4 đơn Kh…" at bounding box center [803, 428] width 1516 height 778
drag, startPoint x: 596, startPoint y: 420, endPoint x: 654, endPoint y: 421, distance: 58.0
click at [600, 411] on div "chiến 0918340886" at bounding box center [559, 400] width 83 height 21
checkbox input "true"
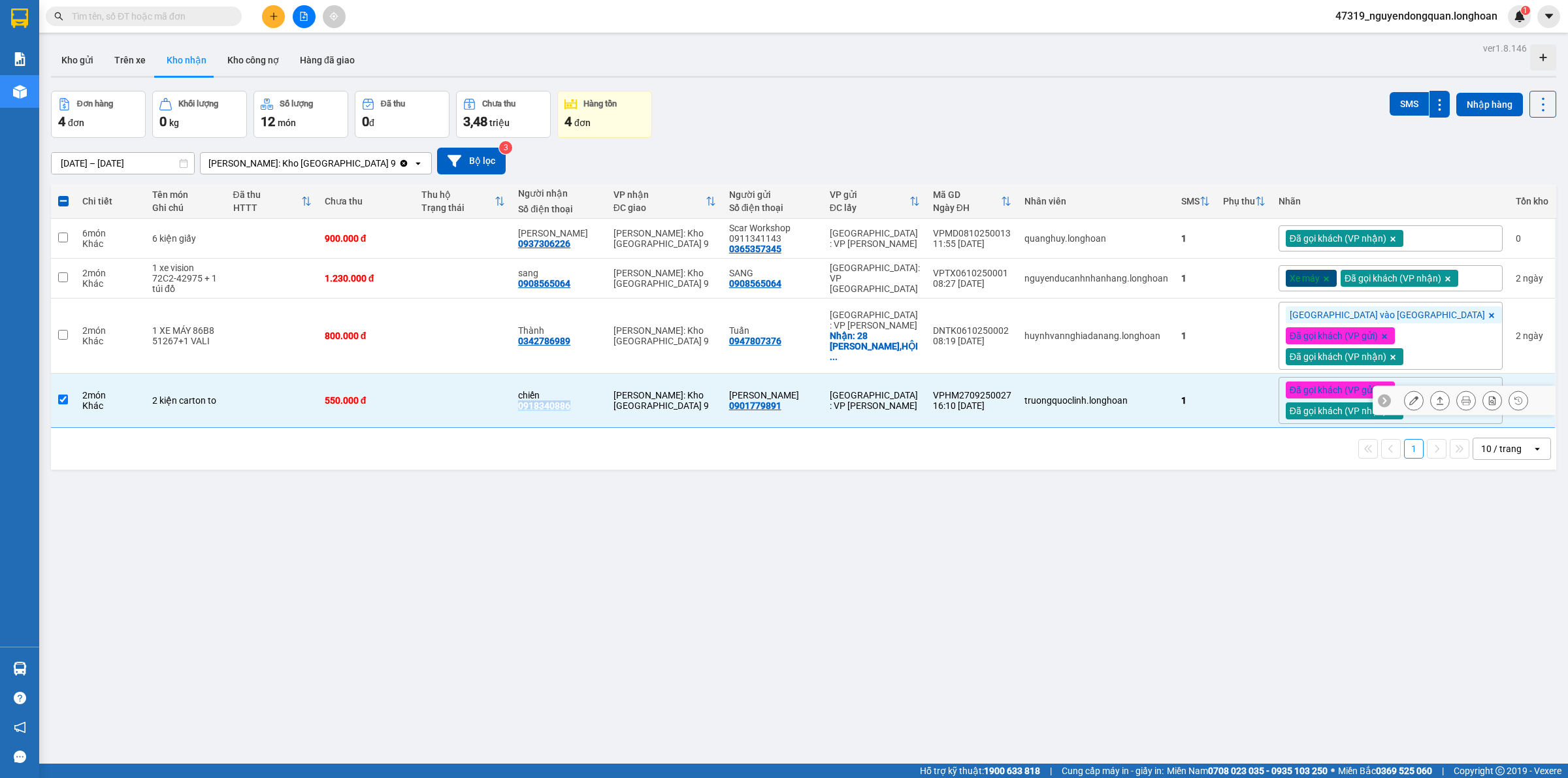
copy div "0918340886"
click at [495, 599] on div "ver 1.8.146 Kho gửi Trên xe Kho nhận Kho công nợ Hàng đã giao Đơn hàng 4 đơn Kh…" at bounding box center [803, 428] width 1516 height 778
click at [647, 575] on div "ver 1.8.146 Kho gửi Trên xe Kho nhận Kho công nợ Hàng đã giao Đơn hàng 4 đơn Kh…" at bounding box center [803, 428] width 1516 height 778
click at [540, 640] on div "ver 1.8.146 Kho gửi Trên xe Kho nhận Kho công nợ Hàng đã giao Đơn hàng 4 đơn Kh…" at bounding box center [803, 428] width 1516 height 778
click at [76, 57] on button "Kho gửi" at bounding box center [78, 59] width 53 height 31
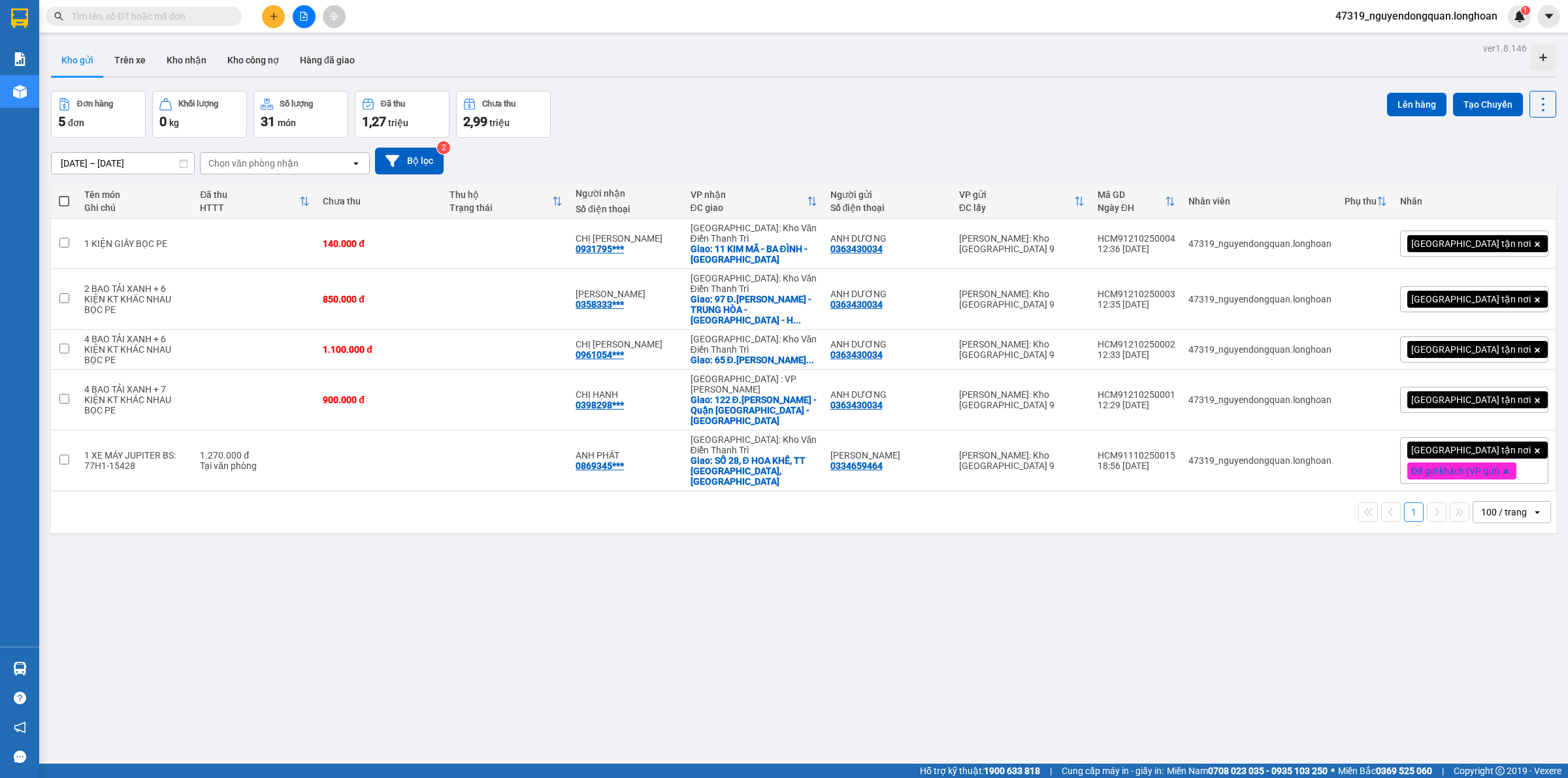
click at [431, 614] on div "ver 1.8.146 Kho gửi Trên xe Kho nhận Kho công nợ Hàng đã giao Đơn hàng 5 đơn Kh…" at bounding box center [803, 428] width 1516 height 778
click at [248, 586] on div "ver 1.8.146 Kho gửi Trên xe Kho nhận Kho công nợ Hàng đã giao Đơn hàng 5 đơn Kh…" at bounding box center [803, 428] width 1516 height 778
click at [275, 24] on button at bounding box center [273, 16] width 23 height 23
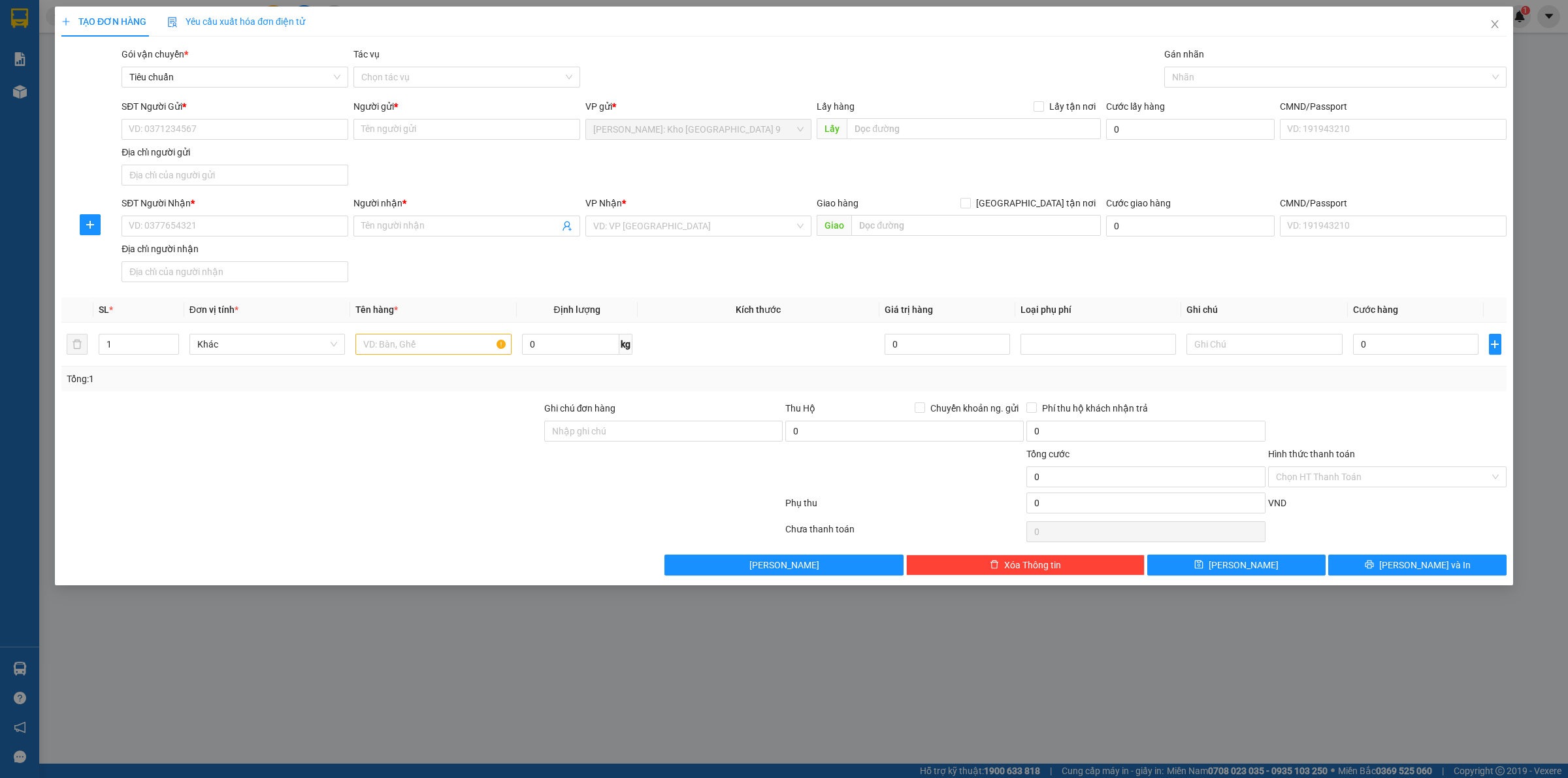
click at [281, 145] on div "Địa chỉ người gửi" at bounding box center [235, 152] width 227 height 15
click at [281, 164] on input "Địa chỉ người gửi" at bounding box center [235, 175] width 227 height 21
drag, startPoint x: 181, startPoint y: 165, endPoint x: 104, endPoint y: 183, distance: 79.1
click at [104, 183] on div "SĐT Người Gửi * VD: 0371234567 Người gửi * Tên người gửi VP gửi * Hồ Chí Minh: …" at bounding box center [784, 145] width 1448 height 92
type input "0968849697"
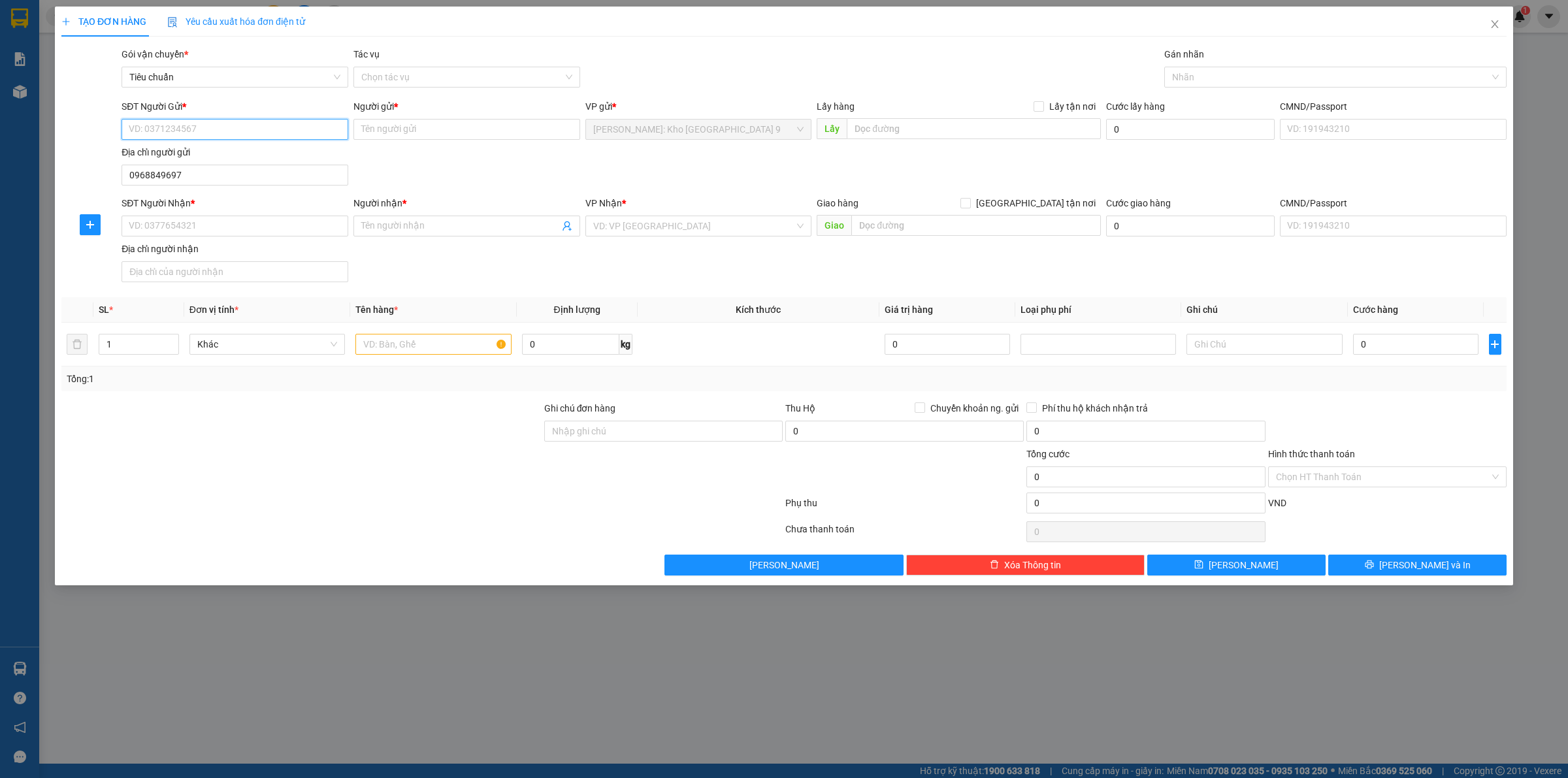
click at [207, 124] on input "SĐT Người Gửi *" at bounding box center [235, 129] width 227 height 21
paste input "0968849697"
type input "0968849697"
click at [252, 119] on input "0968849697" at bounding box center [235, 129] width 227 height 21
click at [239, 149] on div "0968849697 - ANH HẢI" at bounding box center [235, 156] width 211 height 15
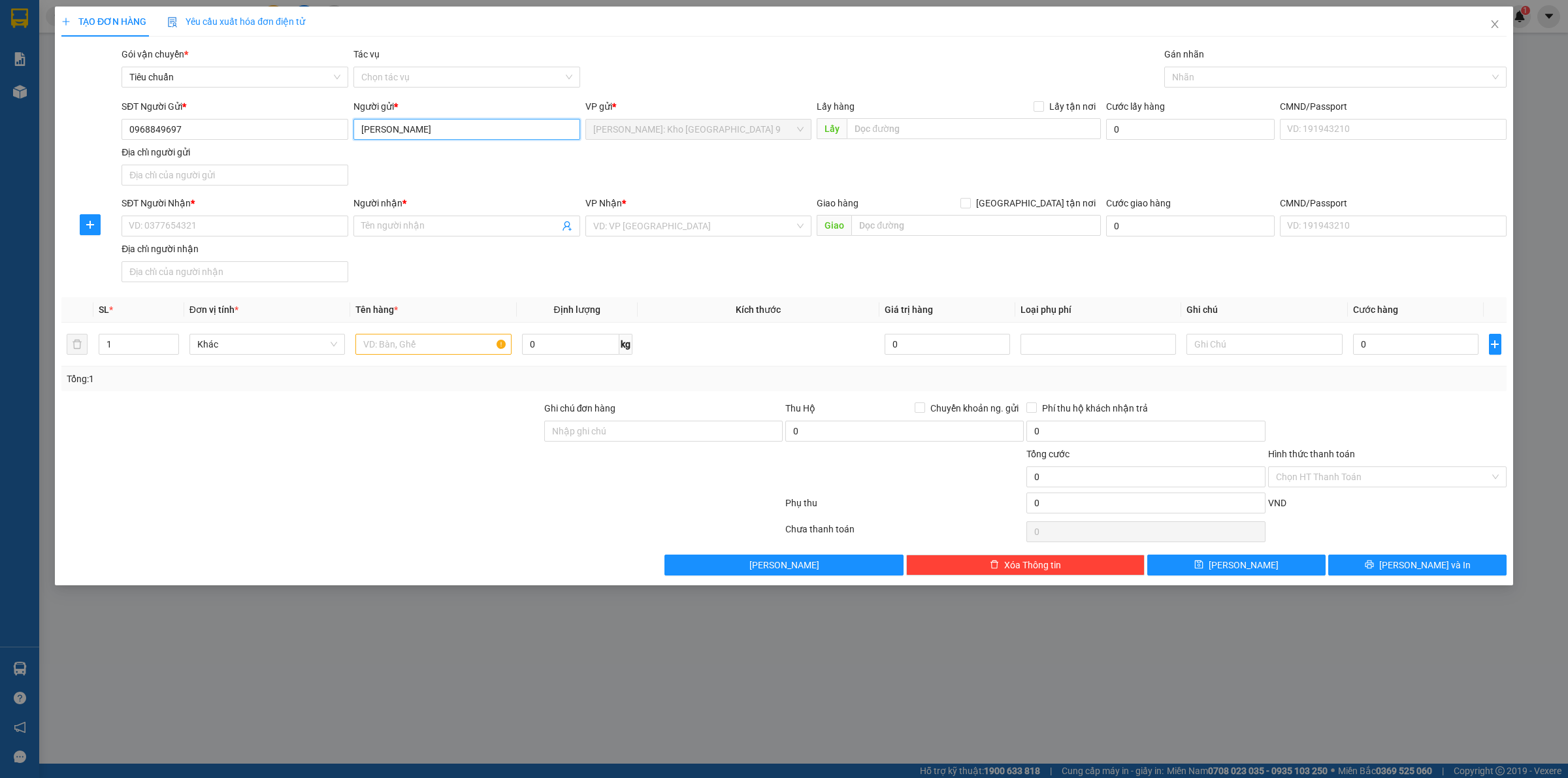
click at [458, 129] on input "ANH HẢI" at bounding box center [467, 129] width 227 height 21
type input "ANH HẢI - MẸ SUKEM"
click at [202, 234] on input "SĐT Người Nhận *" at bounding box center [235, 226] width 227 height 21
type input "0984815787"
click at [461, 227] on input "Người nhận *" at bounding box center [460, 226] width 198 height 15
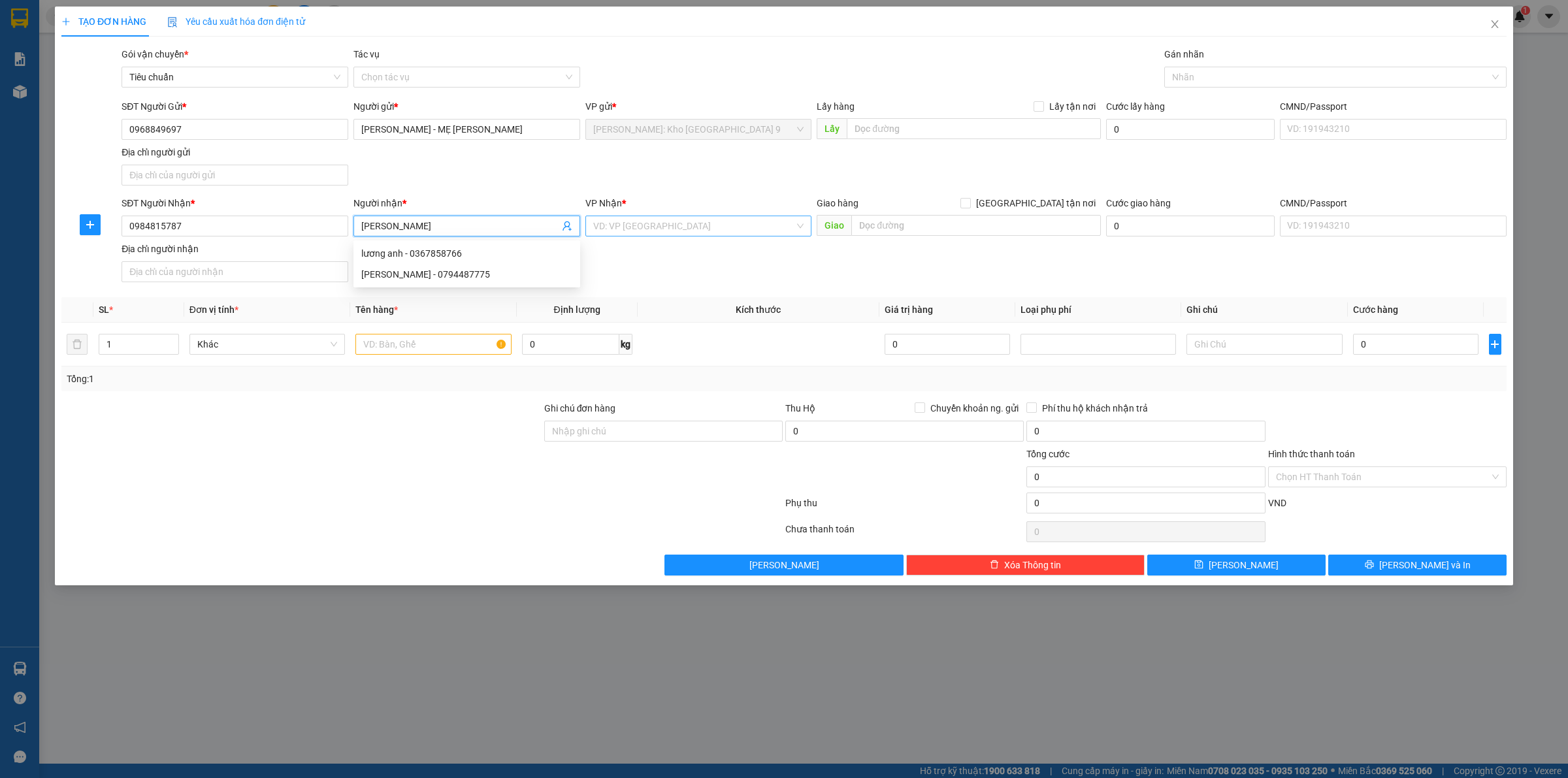
type input "LƯƠNG ANH"
click at [691, 231] on input "search" at bounding box center [694, 226] width 202 height 20
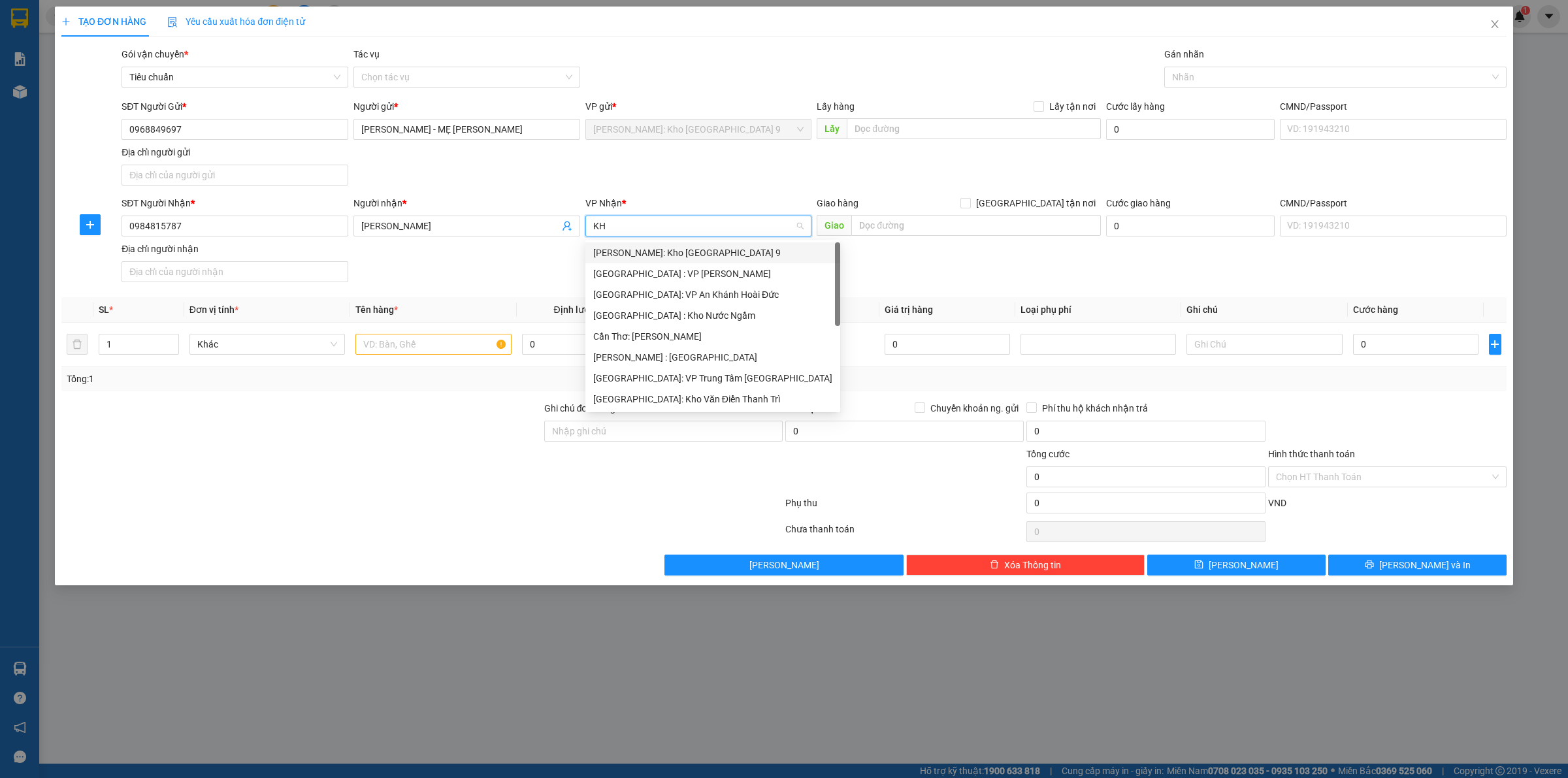
type input "KHO"
click at [686, 334] on div "[GEOGRAPHIC_DATA]: Kho Văn Điển Thanh Trì" at bounding box center [699, 337] width 211 height 15
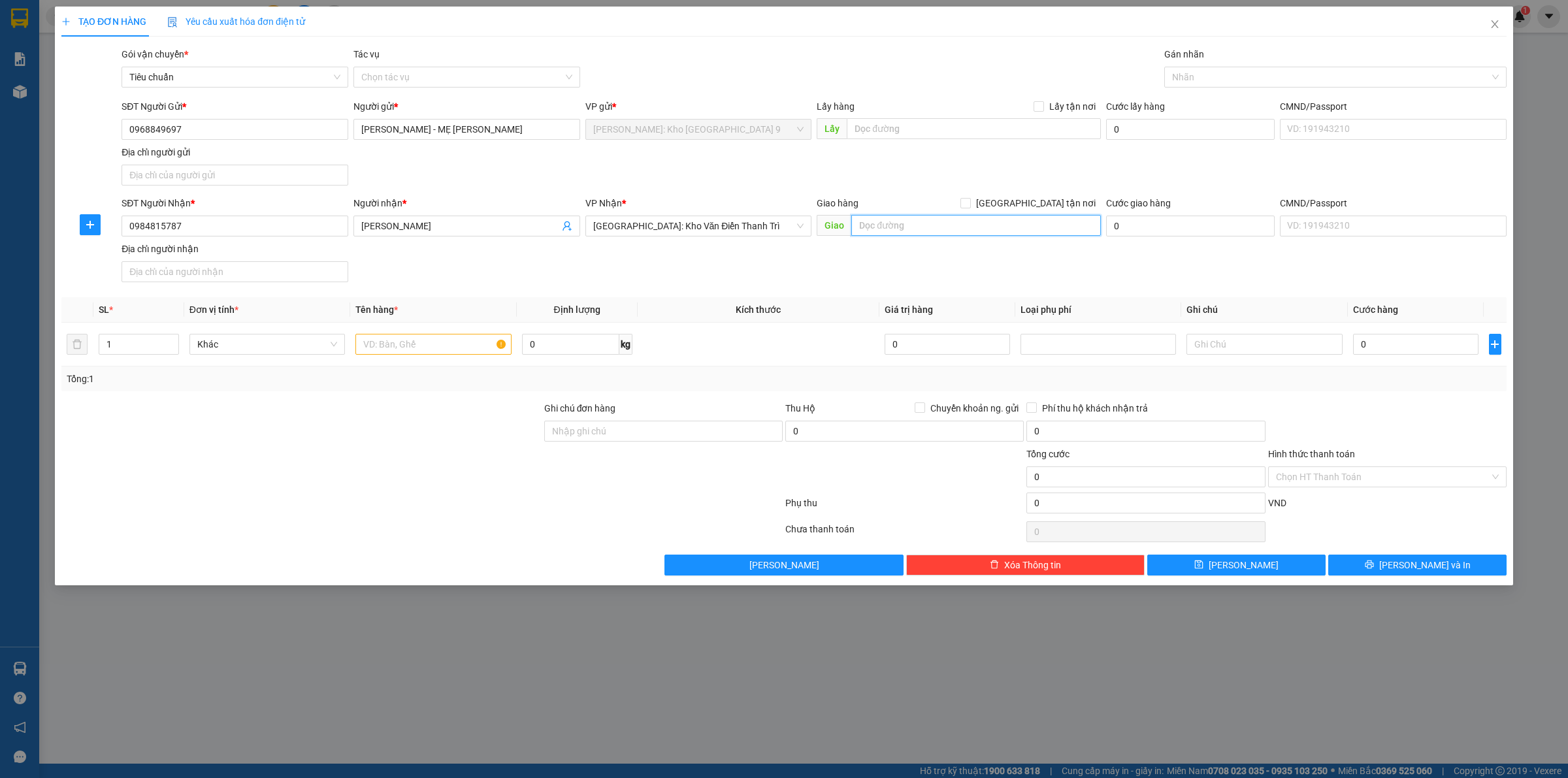
click at [942, 231] on input "text" at bounding box center [975, 225] width 250 height 21
type input "TÒA COMA 125D MINH KHAI, HAI BÀ TRƯNG, HÀ NỘI"
click at [969, 206] on input "[GEOGRAPHIC_DATA] tận nơi" at bounding box center [964, 202] width 9 height 9
checkbox input "true"
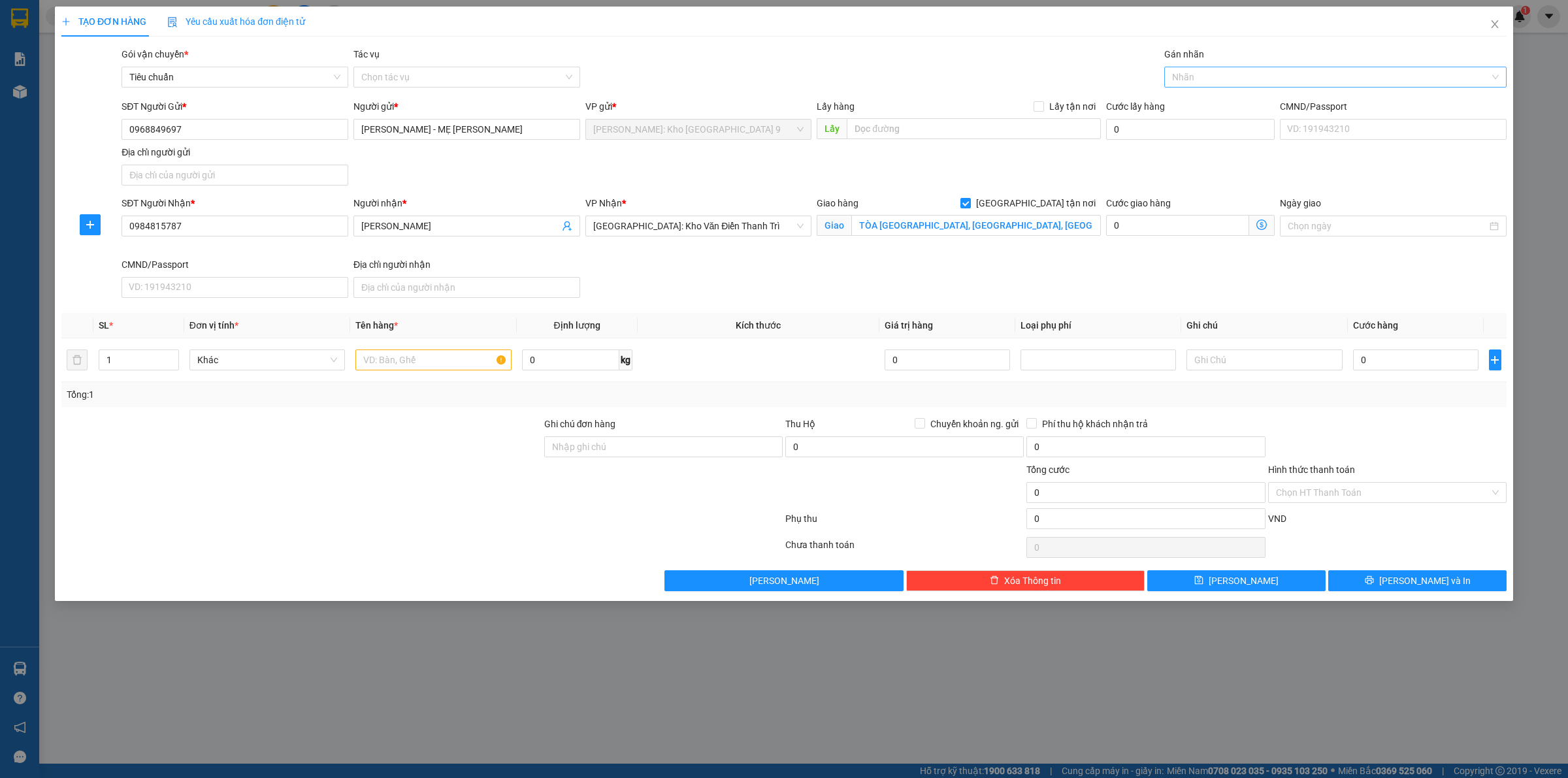
click at [1289, 73] on div at bounding box center [1328, 77] width 323 height 15
type input "GIAO"
click at [1284, 92] on body "Kết quả tìm kiếm ( 0 ) Bộ lọc No Data 47319_nguyendongquan.longhoan 1 Báo cáo 1…" at bounding box center [784, 389] width 1568 height 778
click at [1229, 79] on div at bounding box center [1328, 77] width 323 height 15
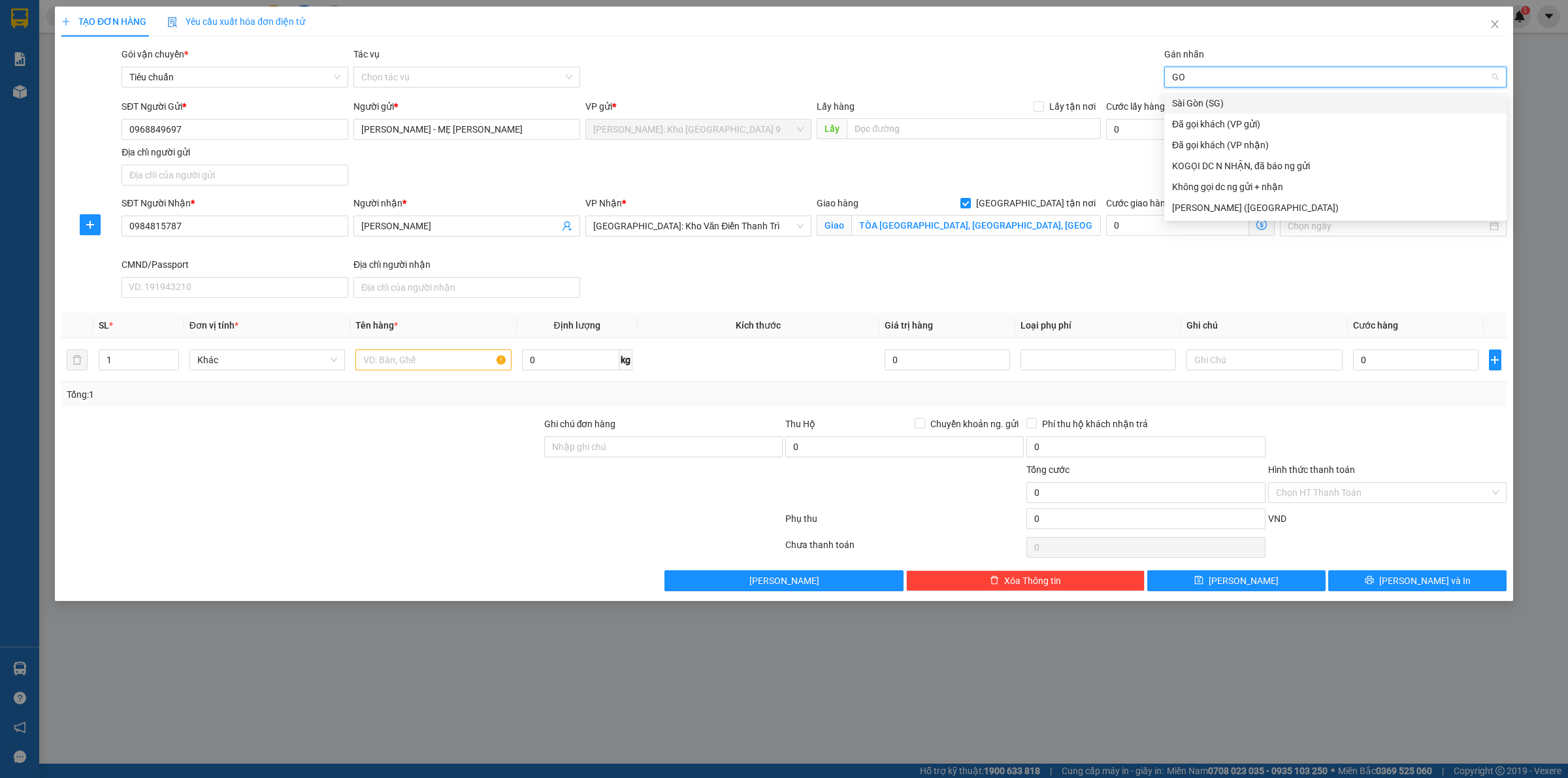
type input "G"
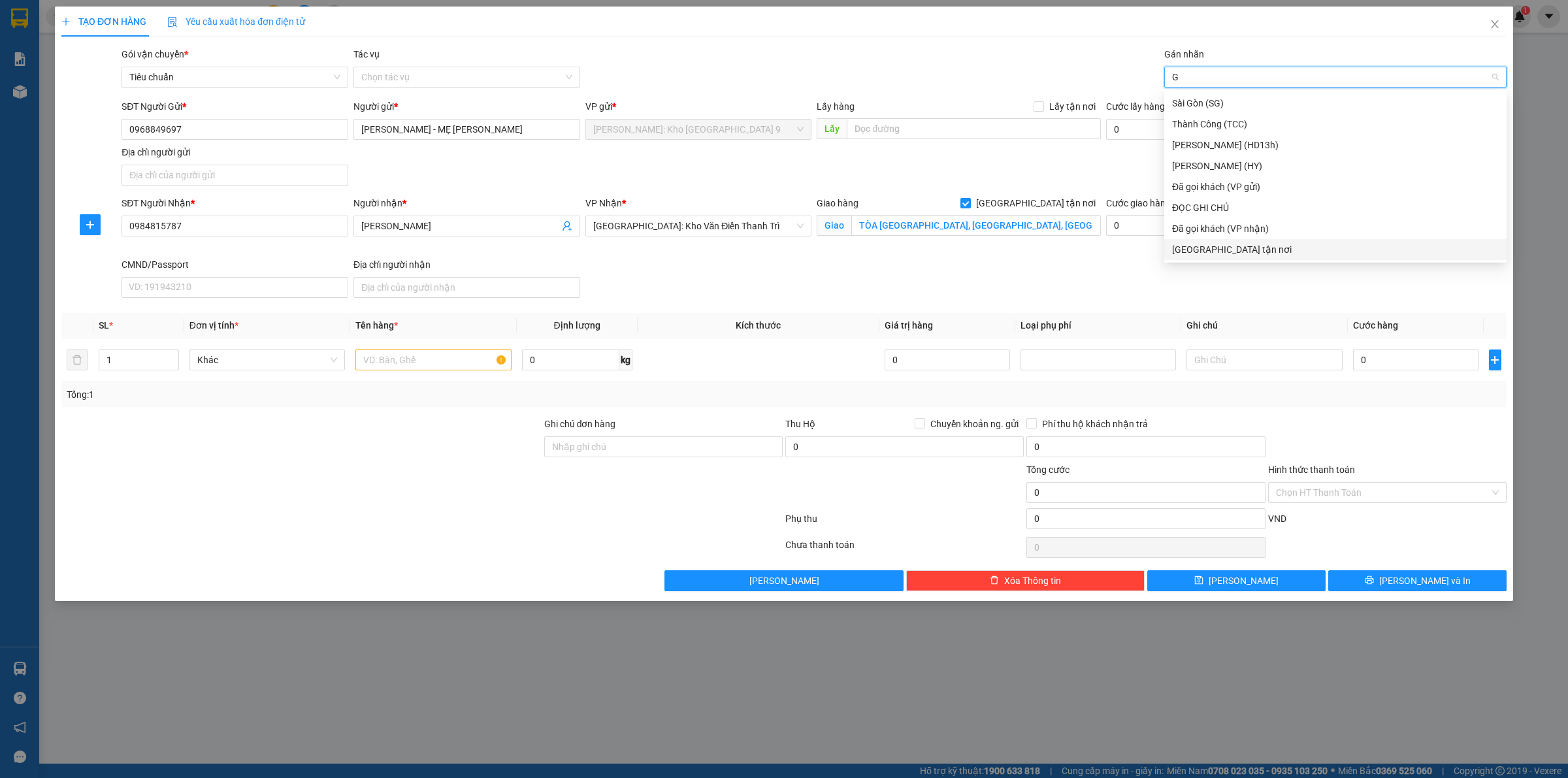
click at [1251, 243] on div "[GEOGRAPHIC_DATA] tận nơi" at bounding box center [1335, 249] width 327 height 15
click at [423, 366] on input "text" at bounding box center [433, 360] width 155 height 21
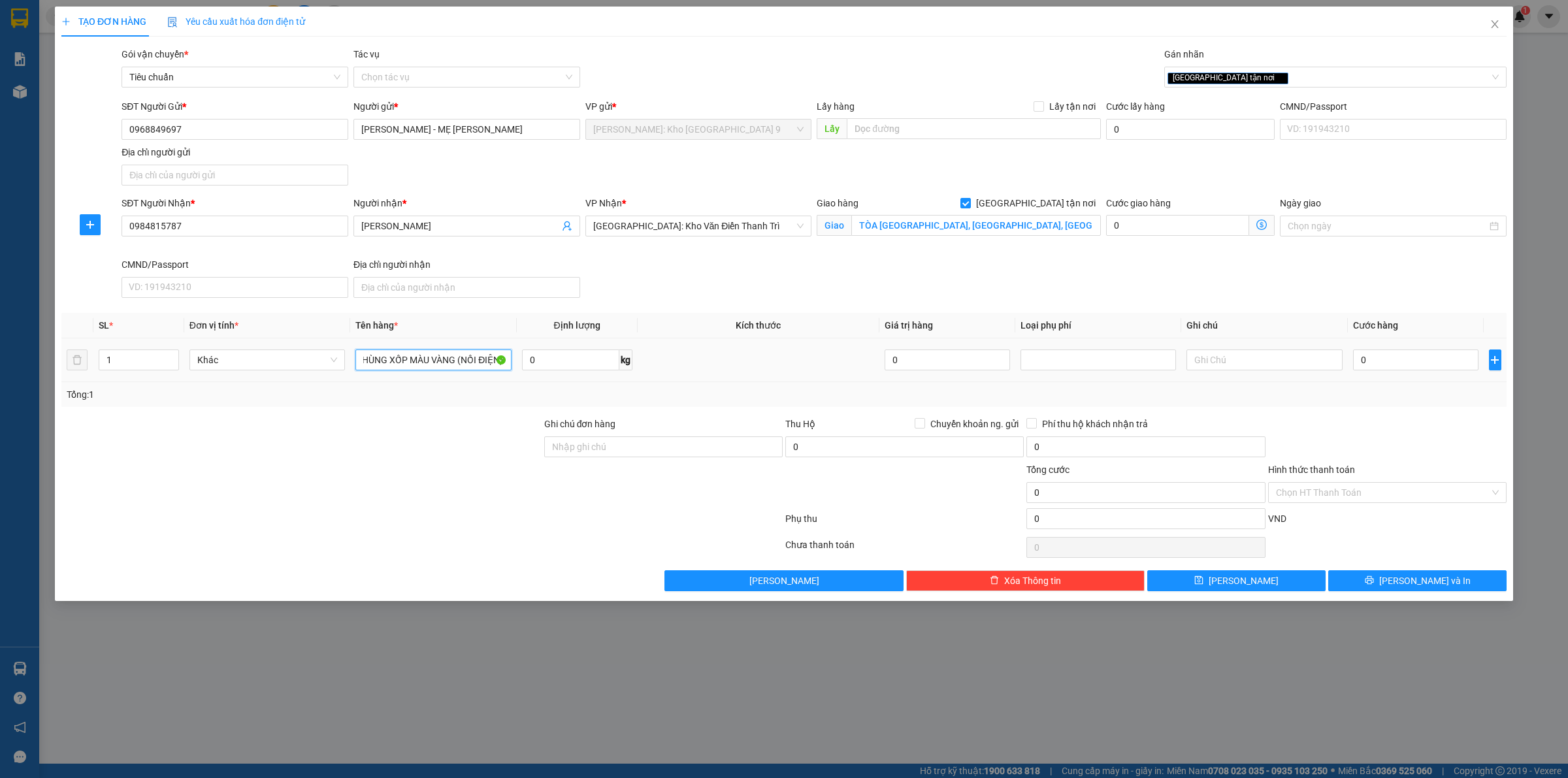
scroll to position [0, 17]
type input "1 THÙNG XỐP MÀU VÀNG (NỒI ĐIỆN)"
click at [733, 455] on input "Ghi chú đơn hàng" at bounding box center [663, 447] width 239 height 21
type input "VẬN CHUYỂN NHẸ TAY - HƯ VỠ KHÔNG ĐỀN"
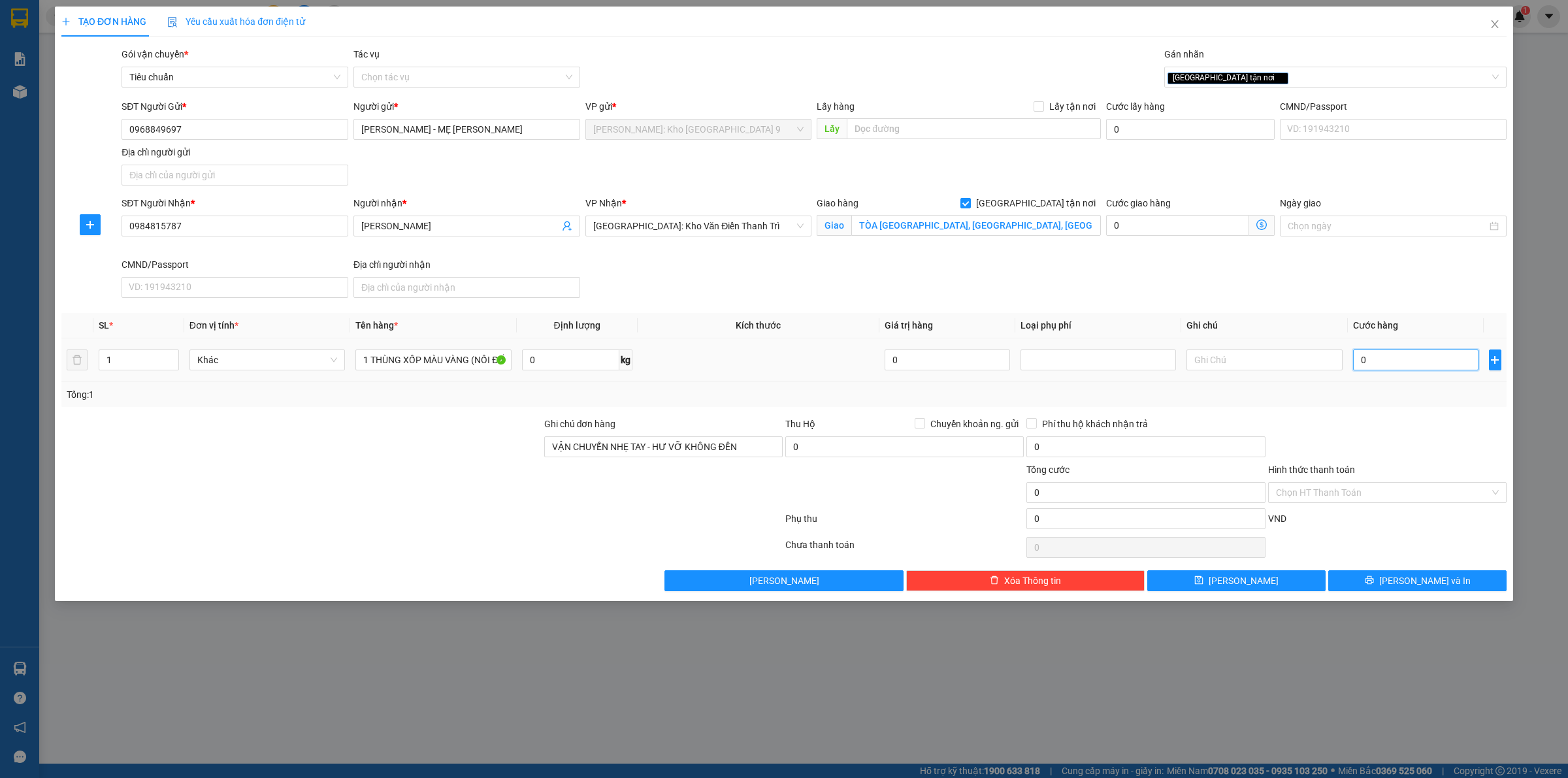
click at [1415, 362] on input "0" at bounding box center [1415, 360] width 125 height 21
type input "01"
type input "1"
type input "010"
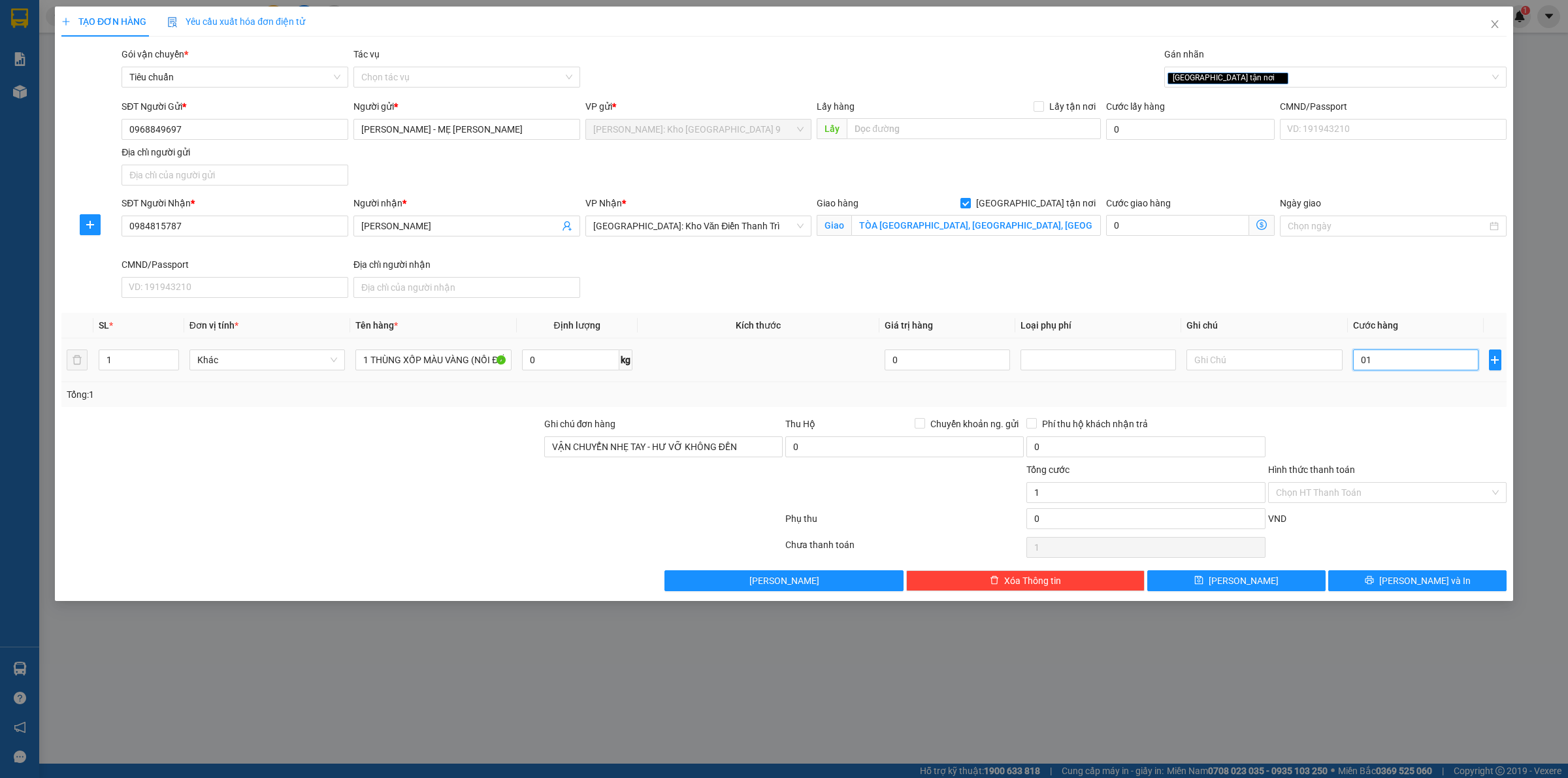
type input "10"
type input "0.100"
type input "100"
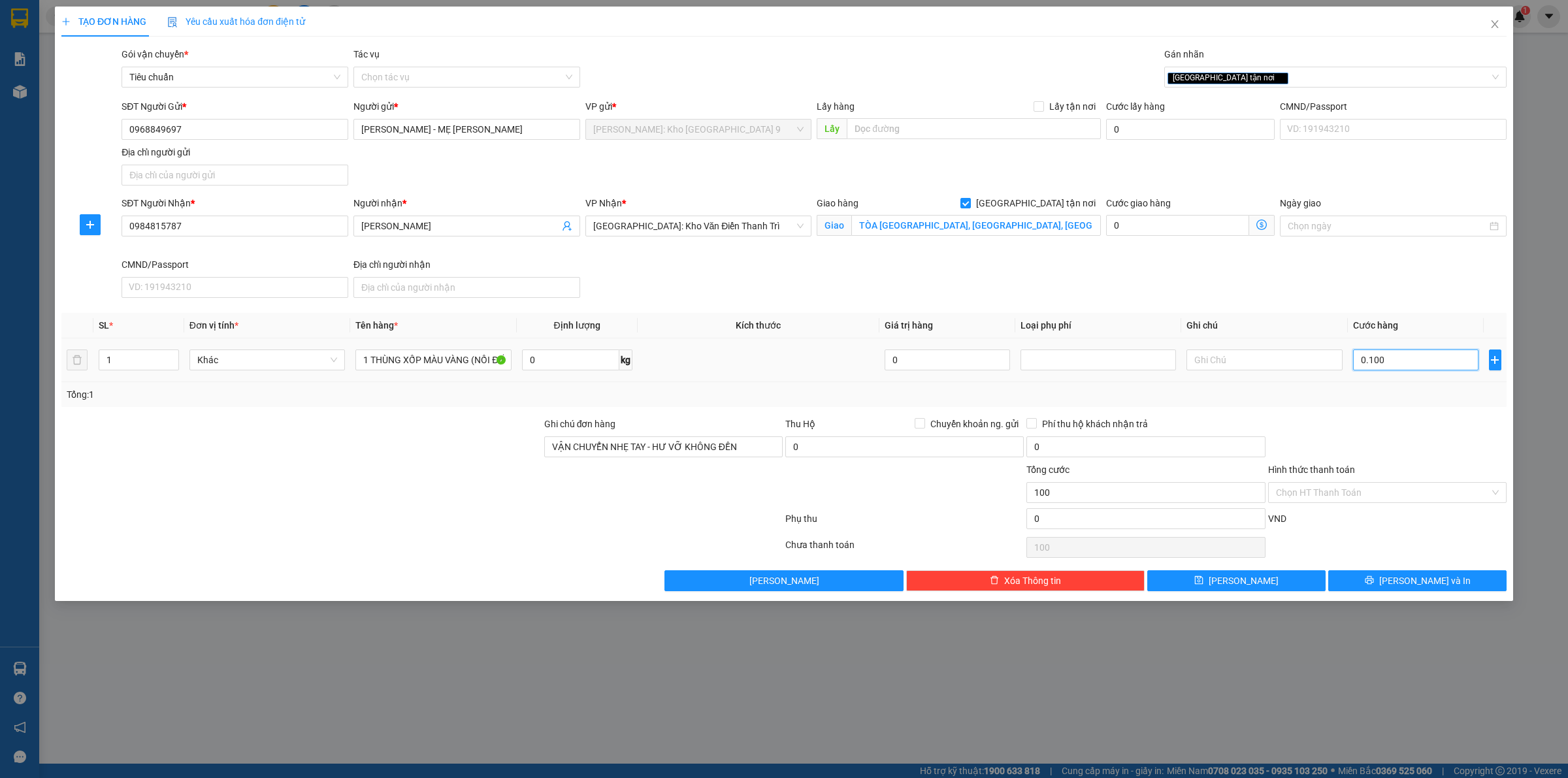
type input "01.000"
type input "1.000"
type input "010.000"
type input "10.000"
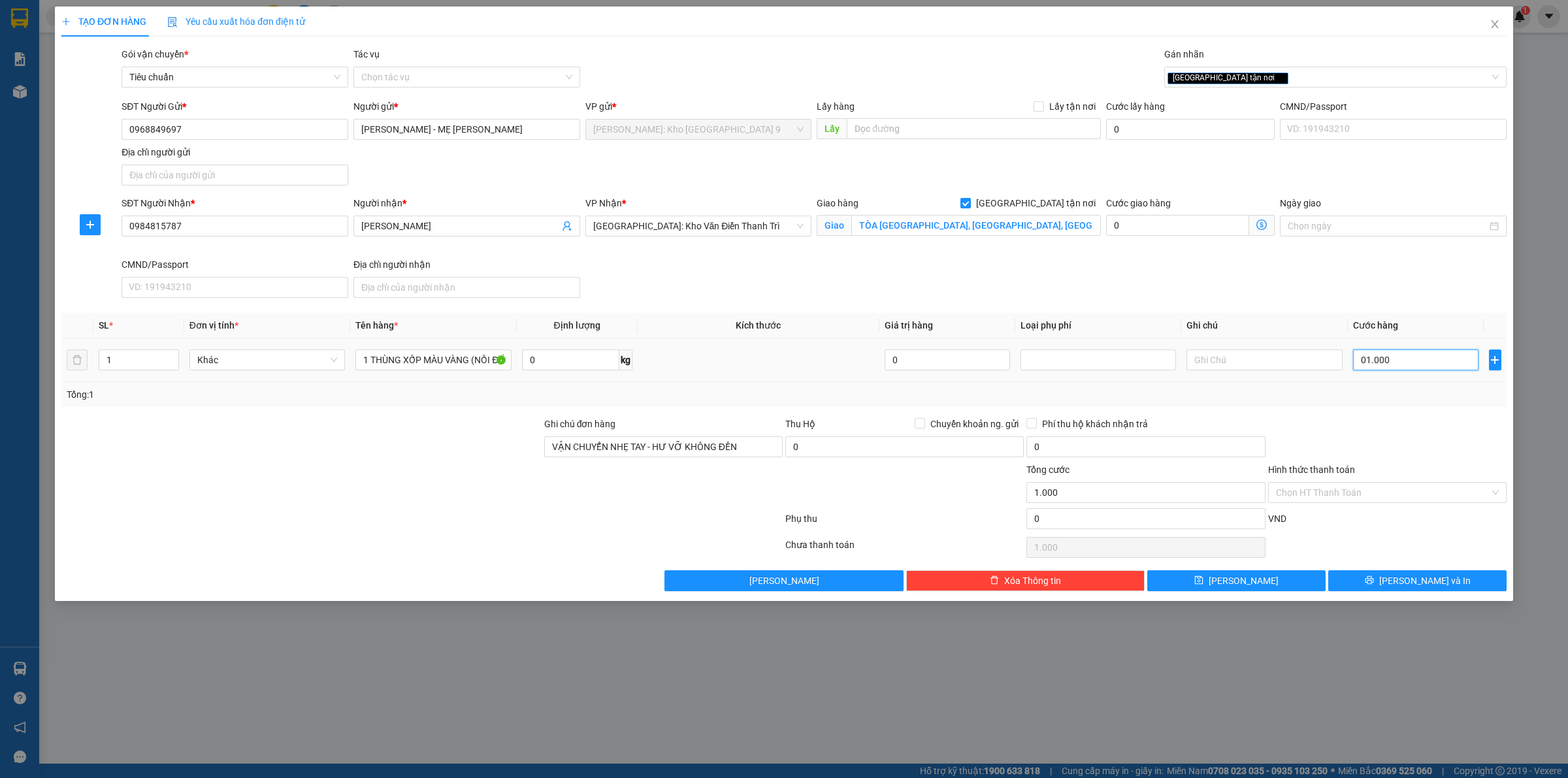
type input "10.000"
type input "0.100.000"
type input "100.000"
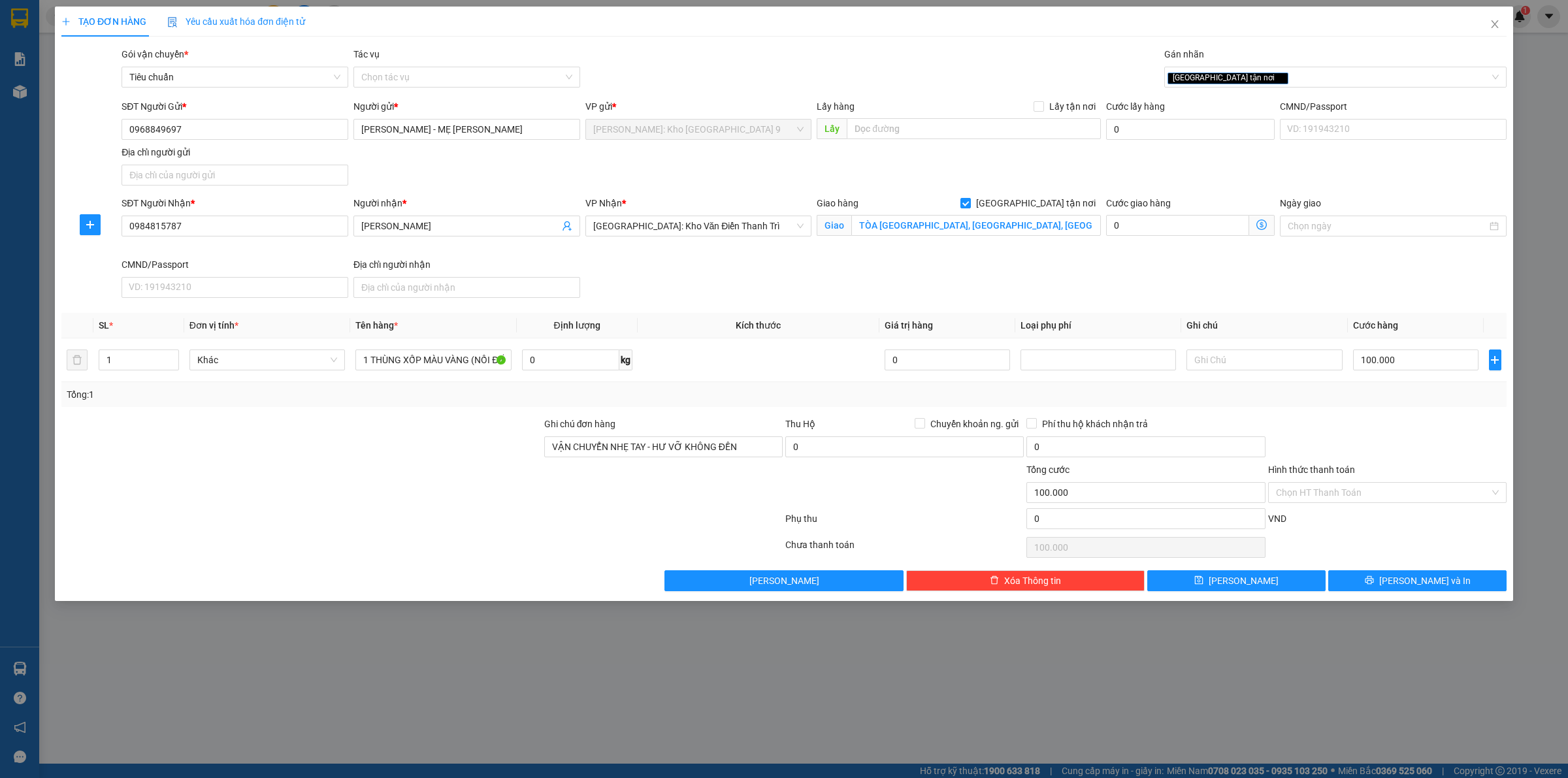
click at [1380, 399] on div "Tổng: 1" at bounding box center [784, 395] width 1434 height 15
click at [1334, 491] on input "Hình thức thanh toán" at bounding box center [1382, 493] width 213 height 20
click at [1348, 523] on div "Tại văn phòng" at bounding box center [1387, 520] width 223 height 15
type input "0"
click at [1422, 585] on span "Lưu và In" at bounding box center [1425, 581] width 92 height 15
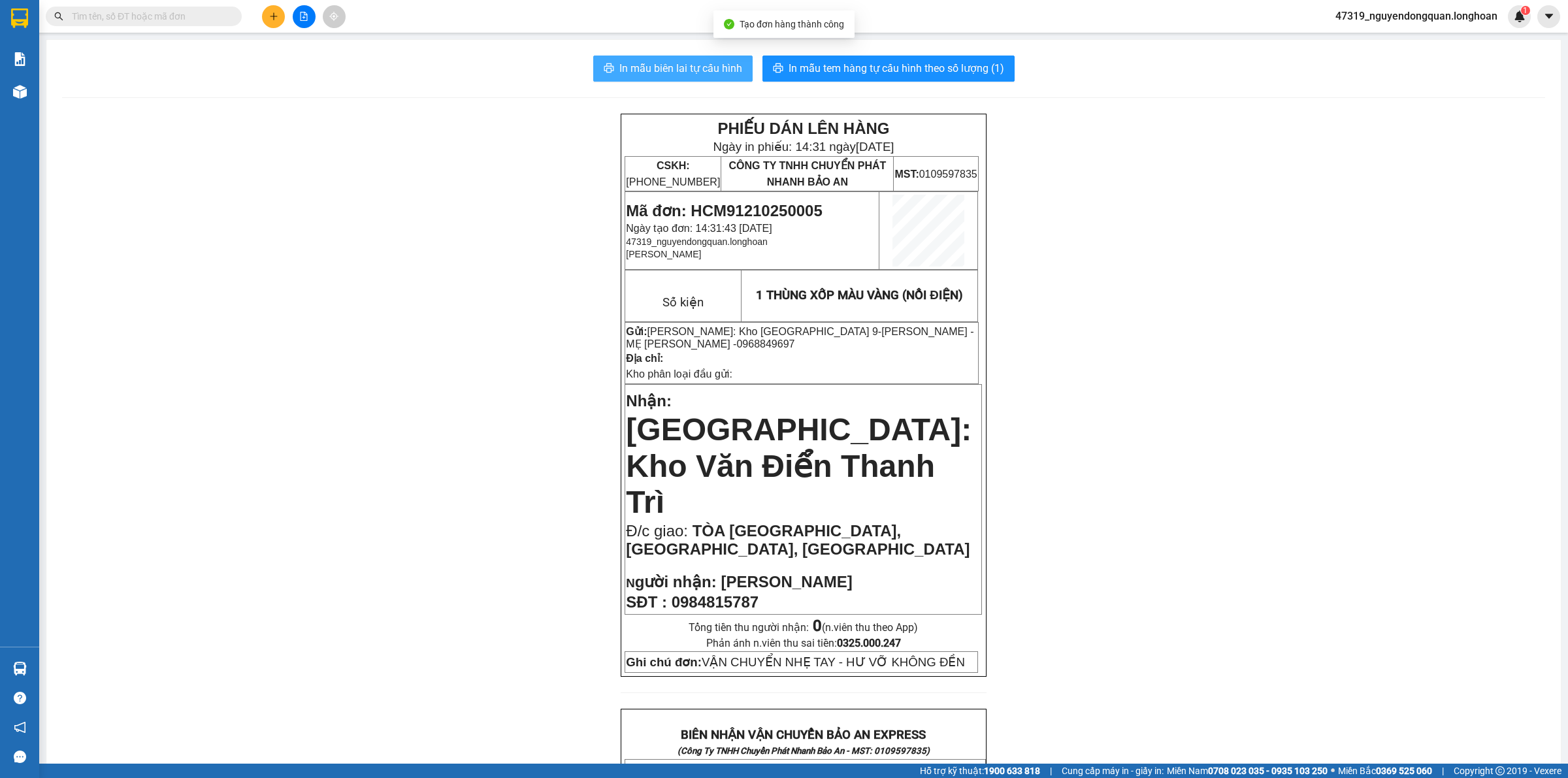
click at [663, 64] on span "In mẫu biên lai tự cấu hình" at bounding box center [681, 68] width 123 height 16
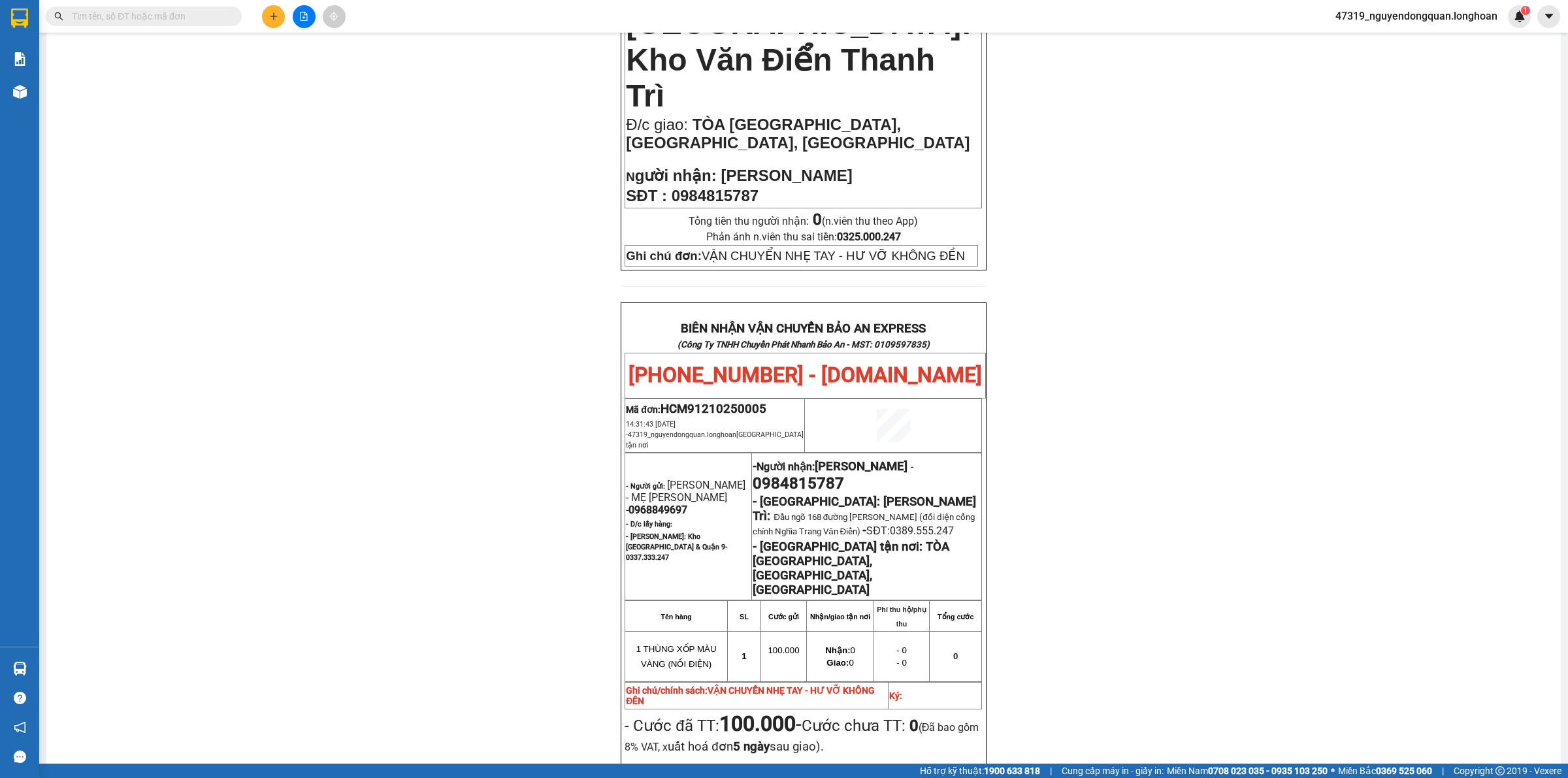
scroll to position [697, 0]
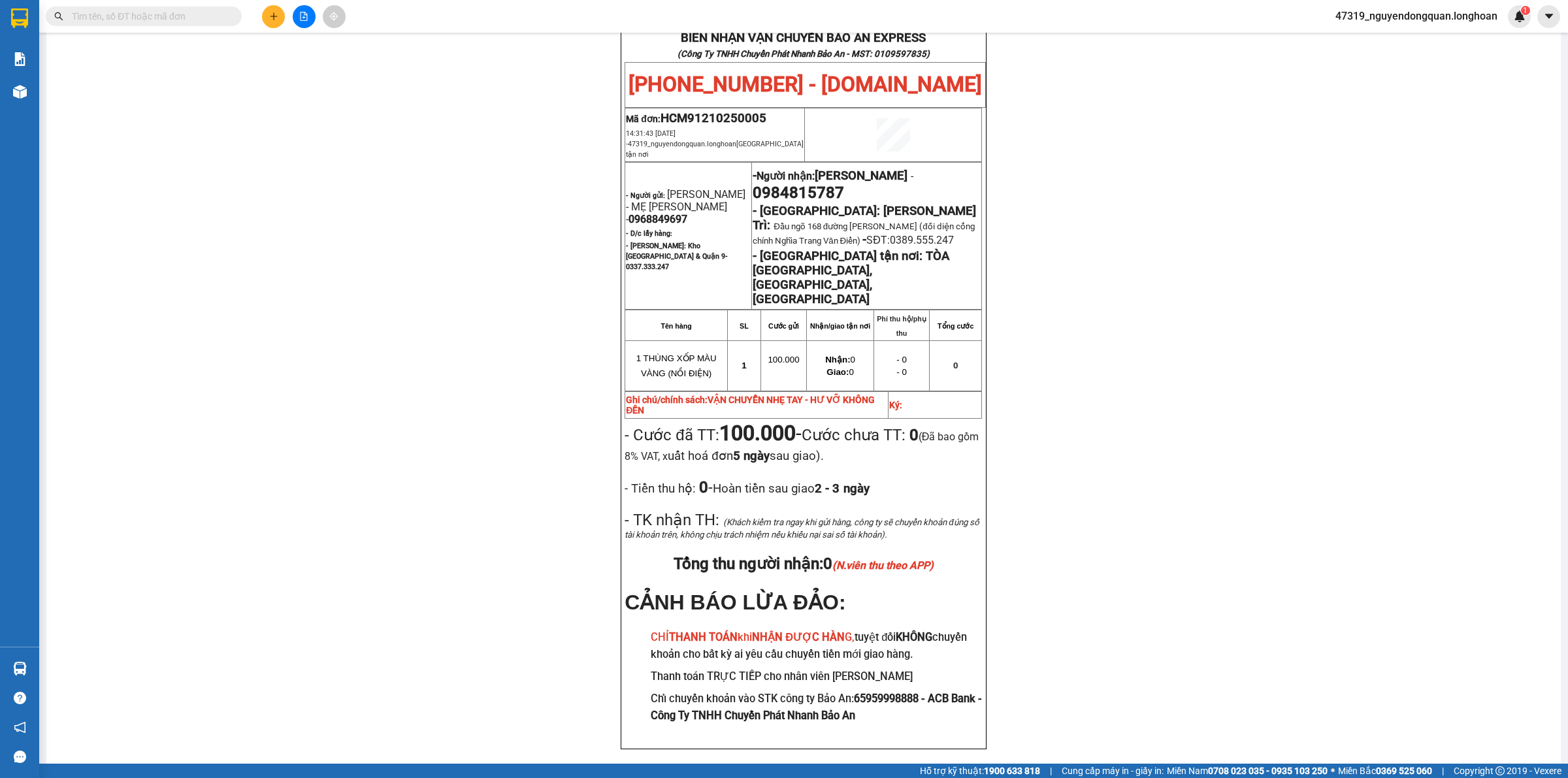
click at [358, 416] on div "PHIẾU DÁN LÊN HÀNG Ngày in phiếu: 14:31 ngày 12-10-2025 CSKH: 1900.06.88.33 CÔN…" at bounding box center [803, 99] width 1483 height 1364
drag, startPoint x: 747, startPoint y: 133, endPoint x: 857, endPoint y: 143, distance: 110.5
click at [857, 165] on p "- Người nhận: LƯƠNG ANH - 0984815787" at bounding box center [866, 183] width 228 height 36
copy span "0984815787"
click at [569, 273] on div "PHIẾU DÁN LÊN HÀNG Ngày in phiếu: 14:31 ngày 12-10-2025 CSKH: 1900.06.88.33 CÔN…" at bounding box center [803, 99] width 1483 height 1364
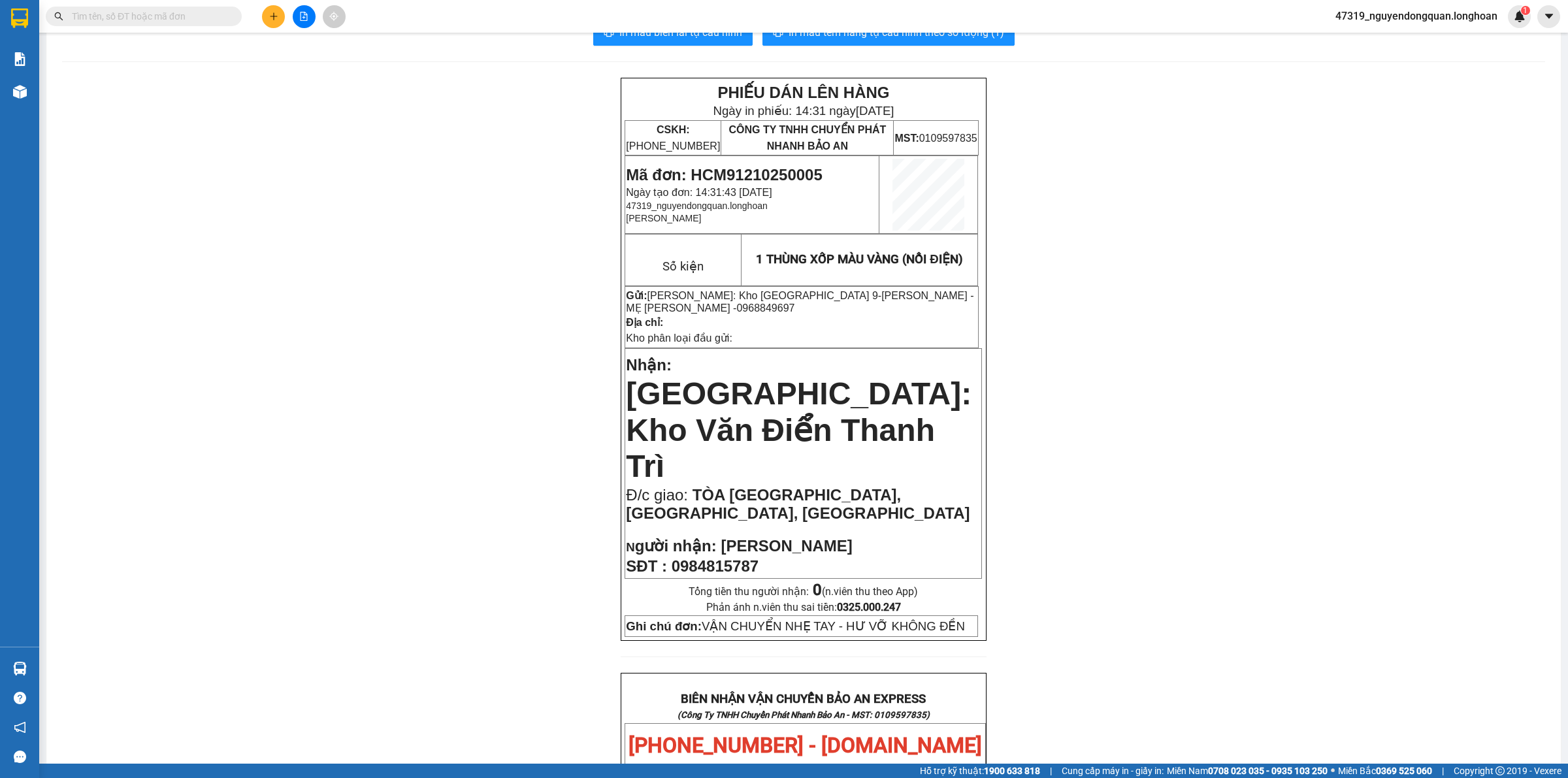
scroll to position [0, 0]
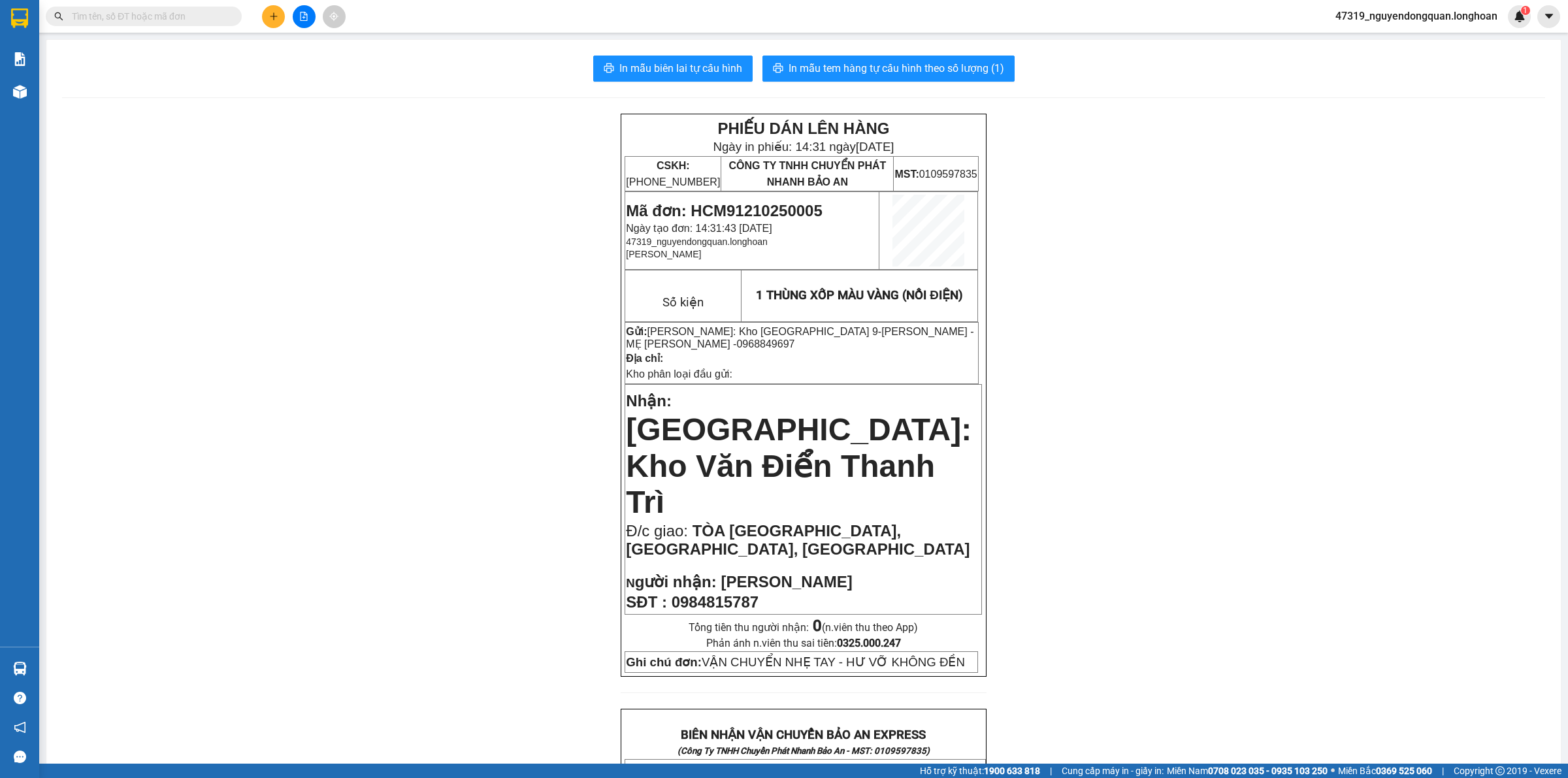
drag, startPoint x: 442, startPoint y: 331, endPoint x: 409, endPoint y: 291, distance: 51.9
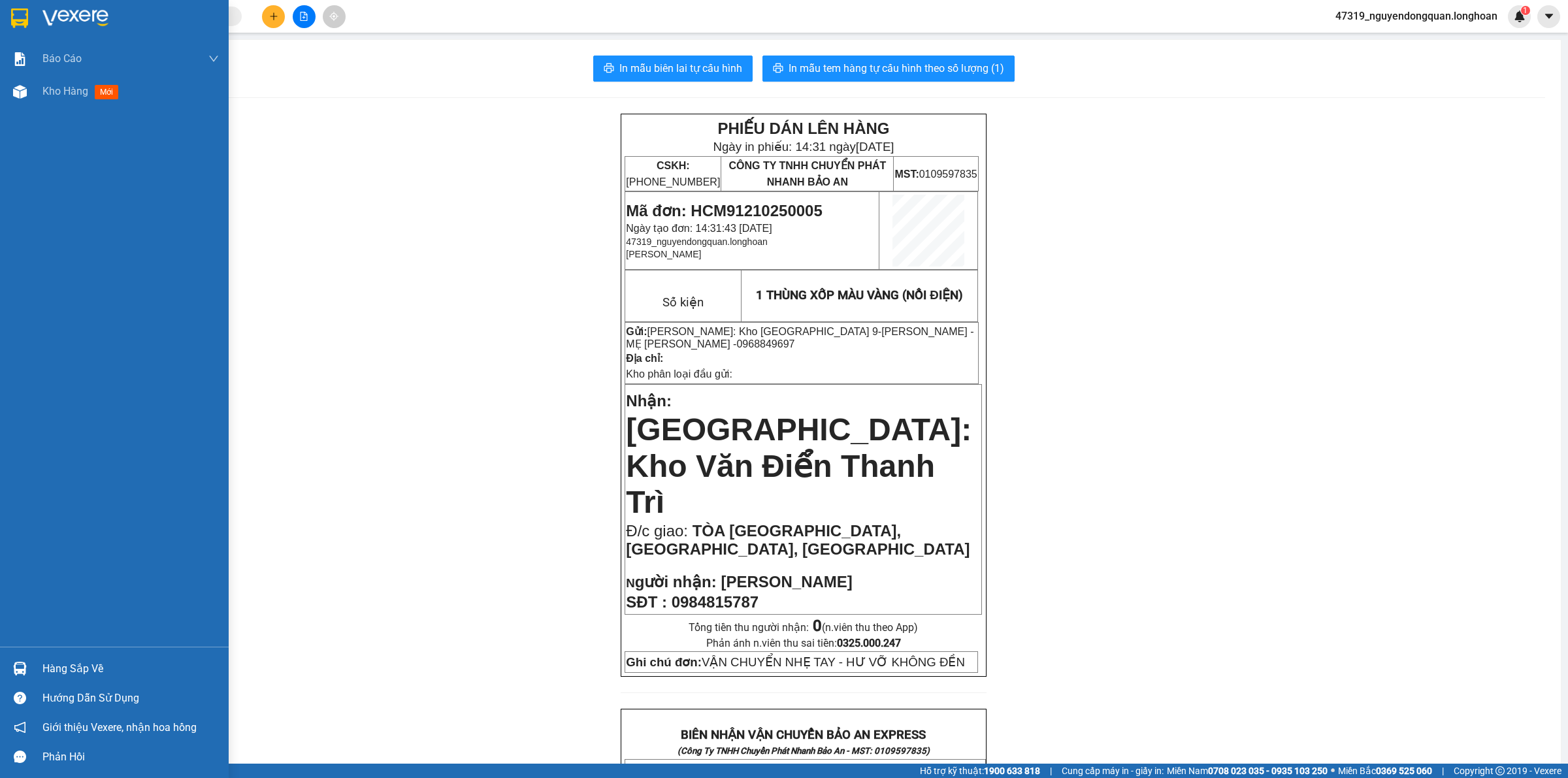
click at [21, 31] on div at bounding box center [114, 21] width 229 height 43
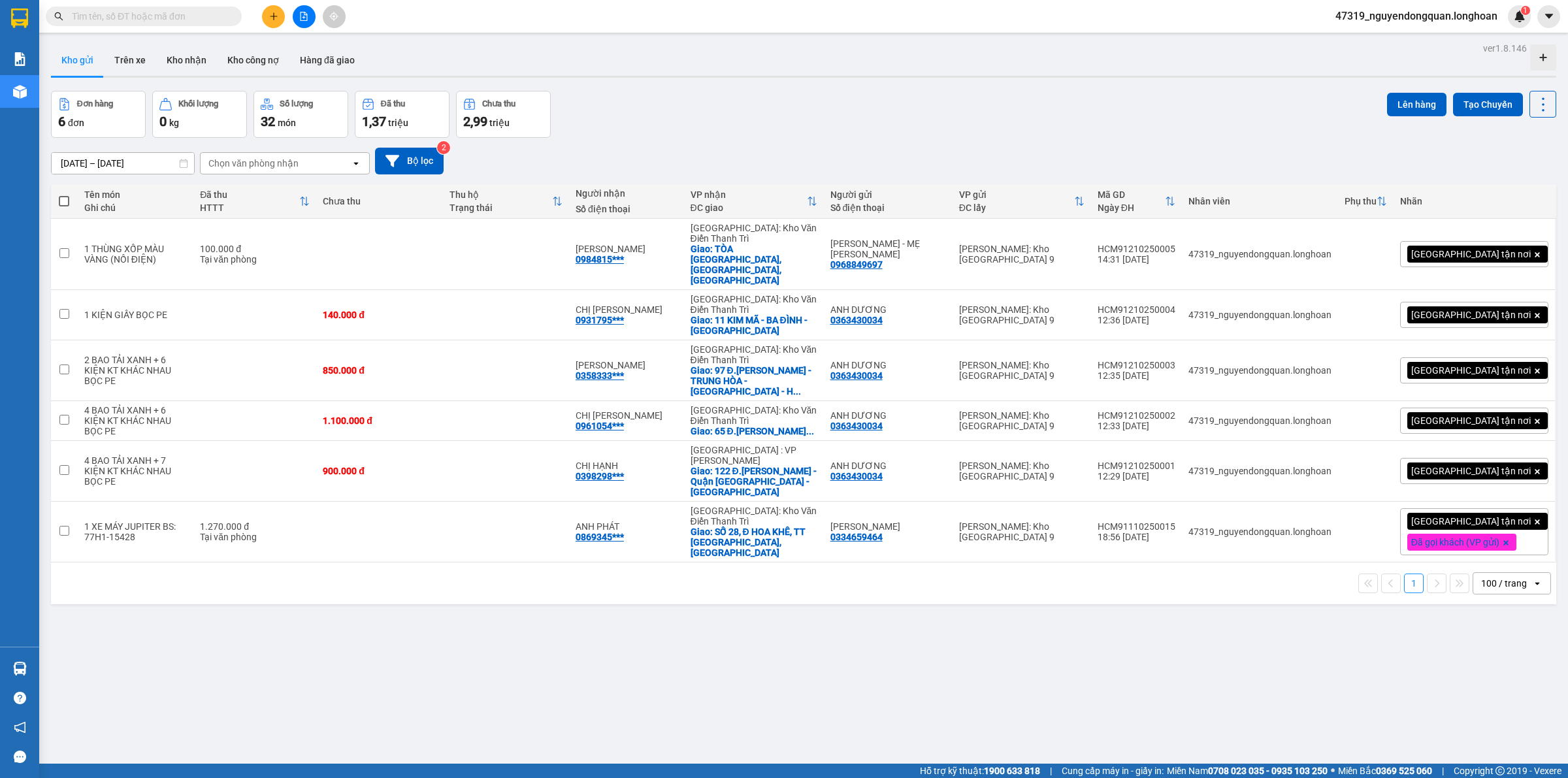
click at [1516, 241] on div "[GEOGRAPHIC_DATA] tận nơi" at bounding box center [1474, 253] width 148 height 26
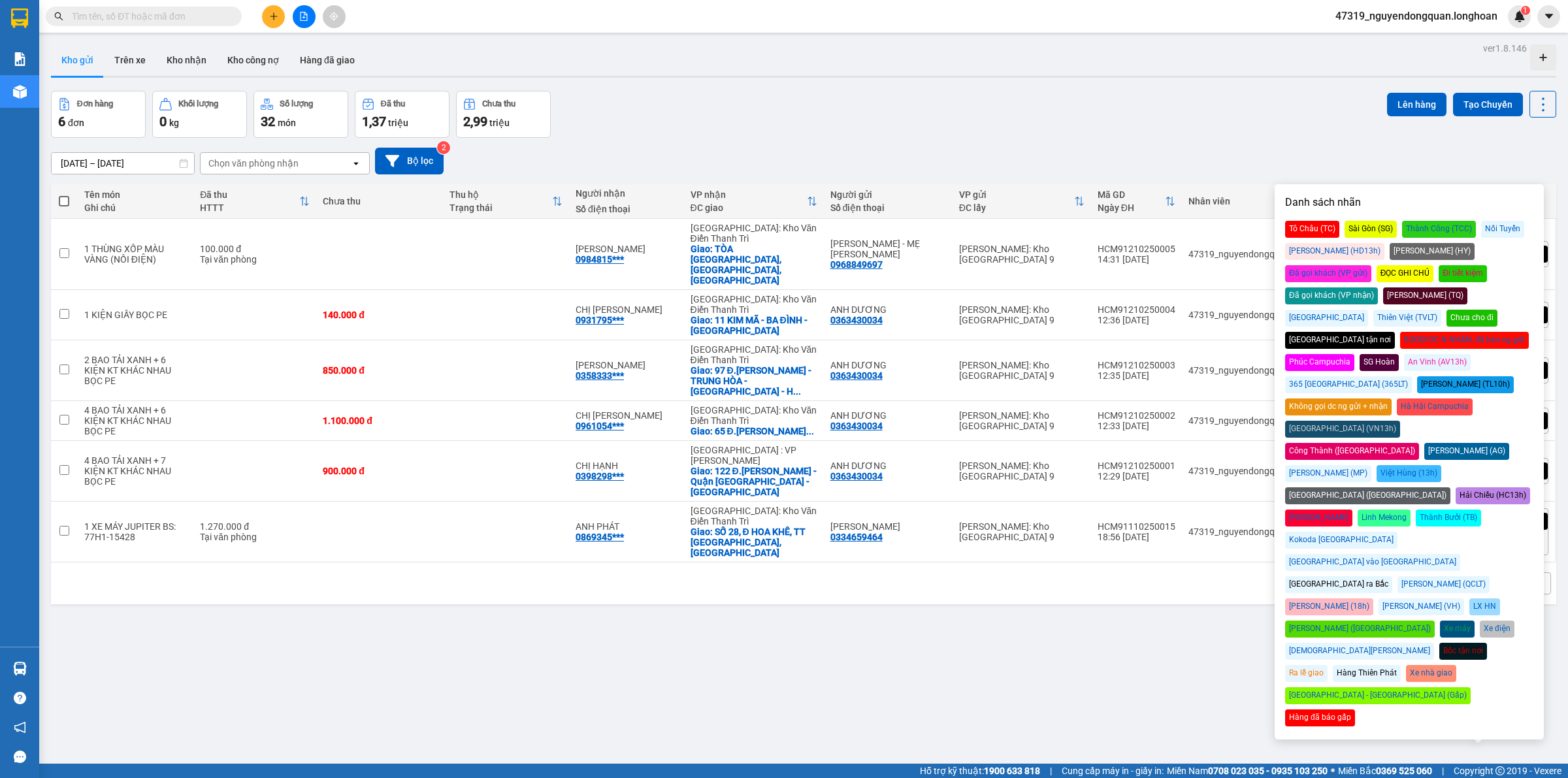
click at [1371, 265] on div "Đã gọi khách (VP gửi)" at bounding box center [1327, 274] width 86 height 17
click at [1255, 136] on div "Đơn hàng 6 đơn Khối lượng 0 kg Số lượng 32 món Đã thu 1,37 triệu Chưa thu 2,99 …" at bounding box center [803, 114] width 1505 height 47
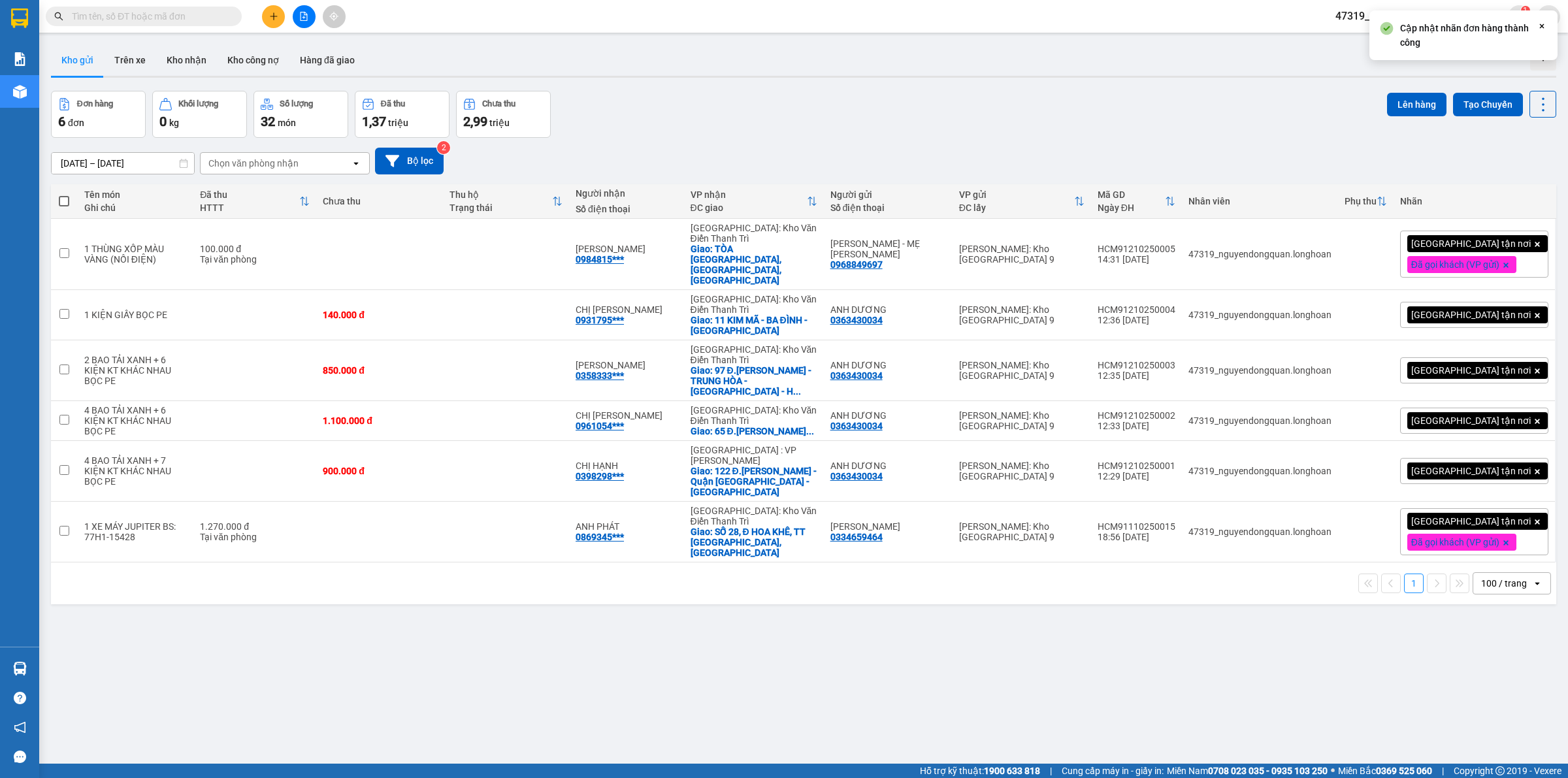
click at [1508, 305] on div "[GEOGRAPHIC_DATA] tận nơi" at bounding box center [1474, 314] width 148 height 26
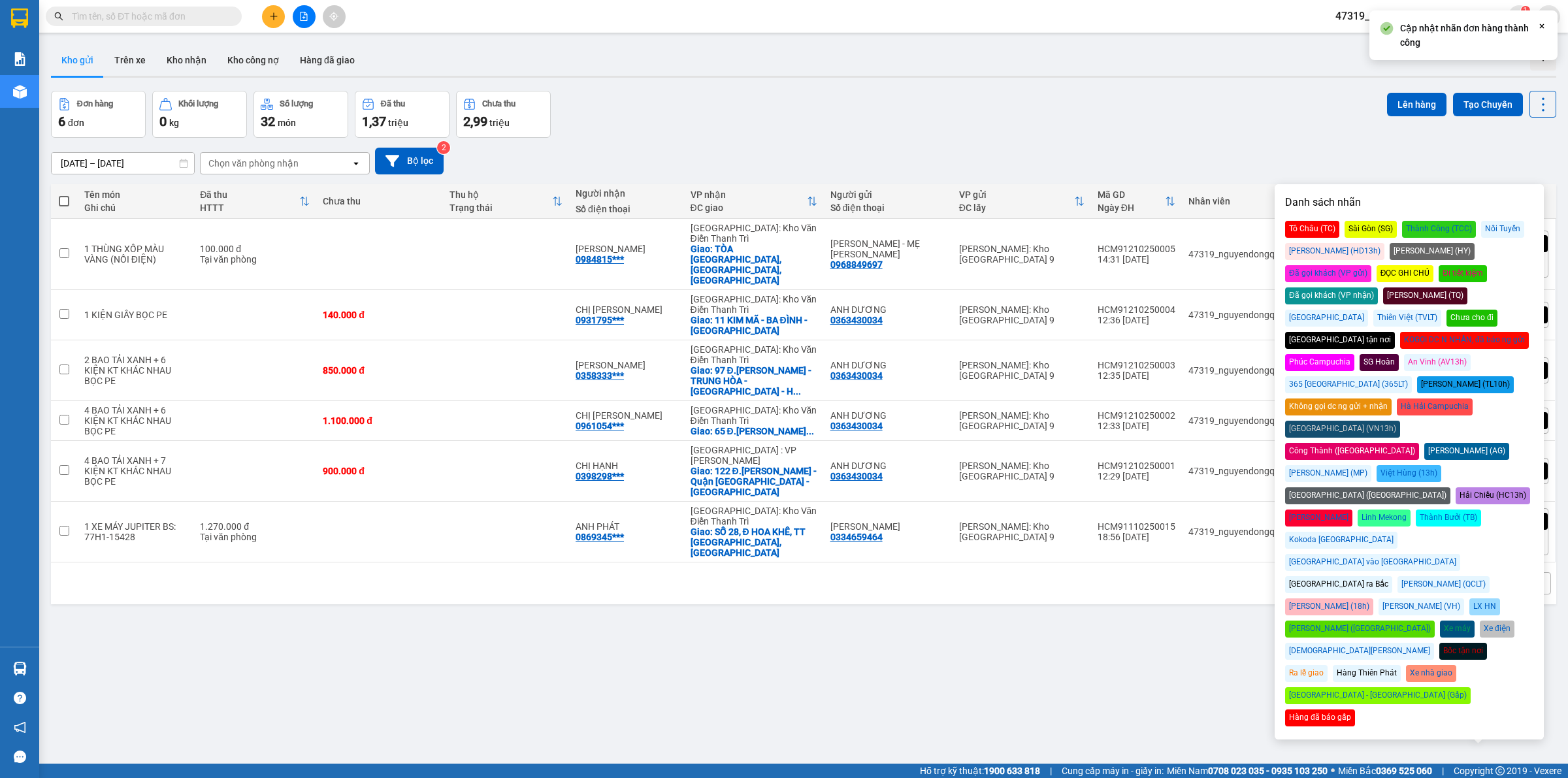
click at [1371, 265] on div "Đã gọi khách (VP gửi)" at bounding box center [1327, 274] width 86 height 17
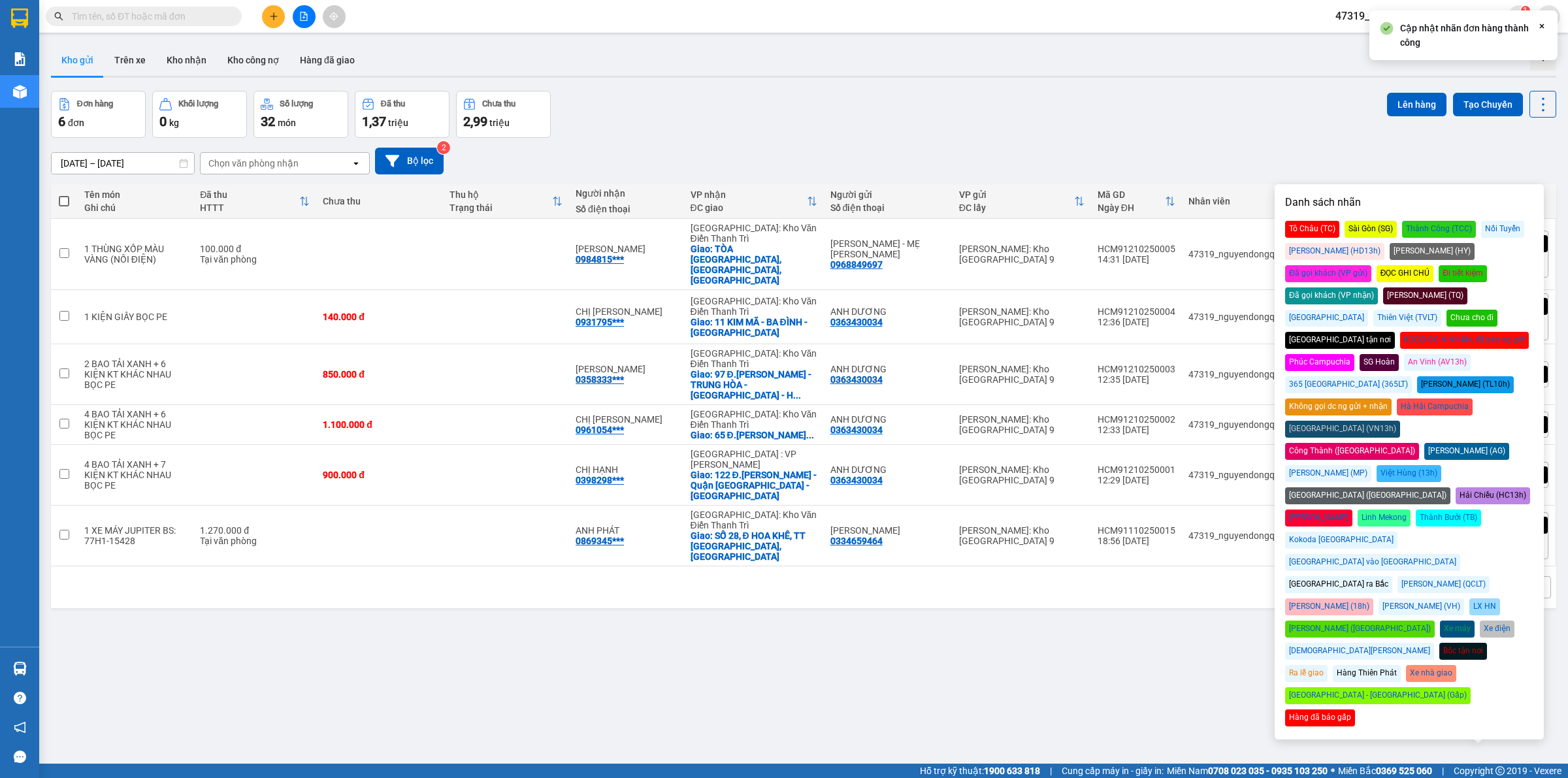
click at [1352, 164] on div "13/09/2025 – 12/10/2025 Press the down arrow key to interact with the calendar …" at bounding box center [803, 161] width 1505 height 27
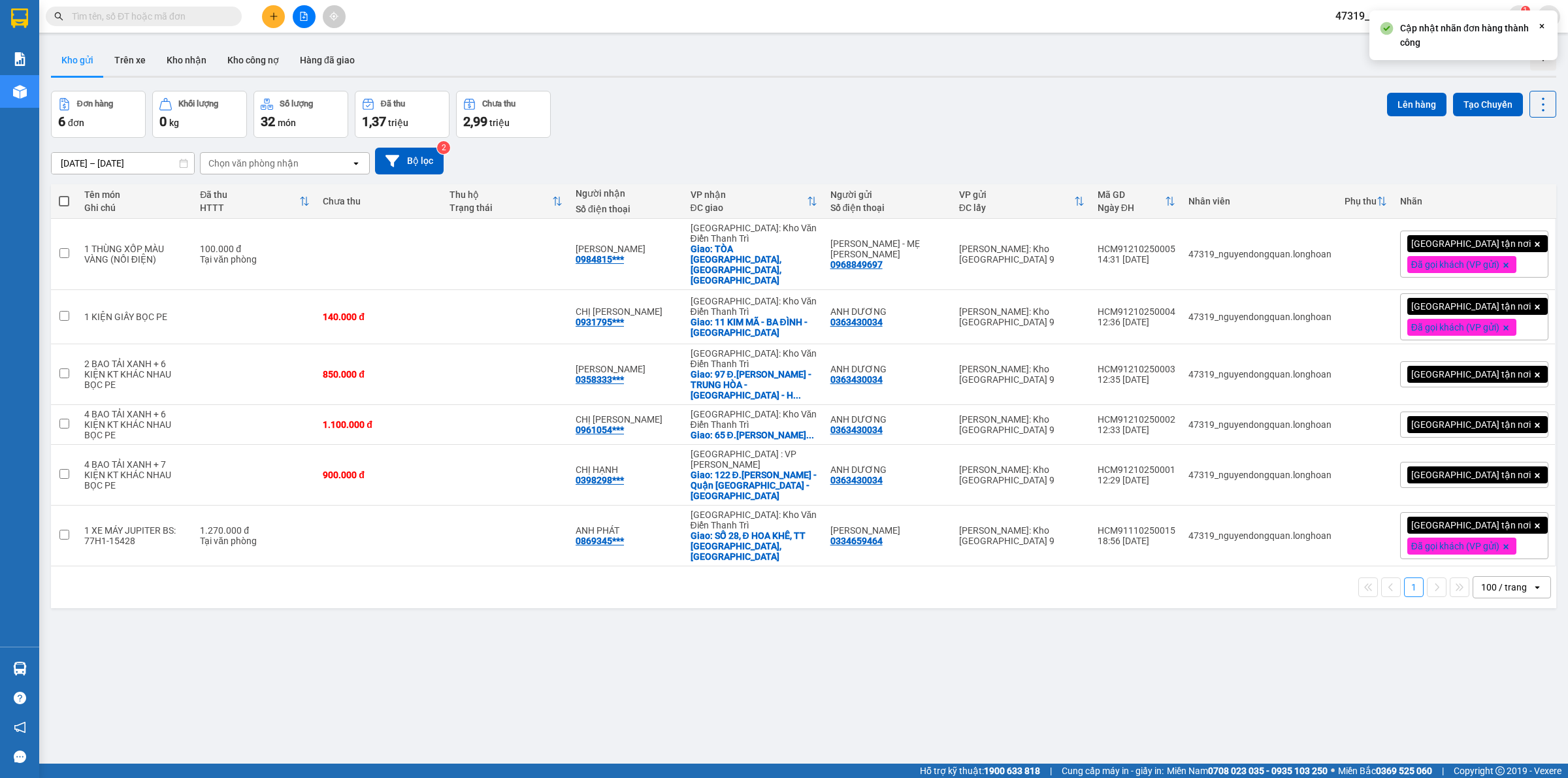
click at [1520, 361] on div "[GEOGRAPHIC_DATA] tận nơi" at bounding box center [1474, 374] width 148 height 26
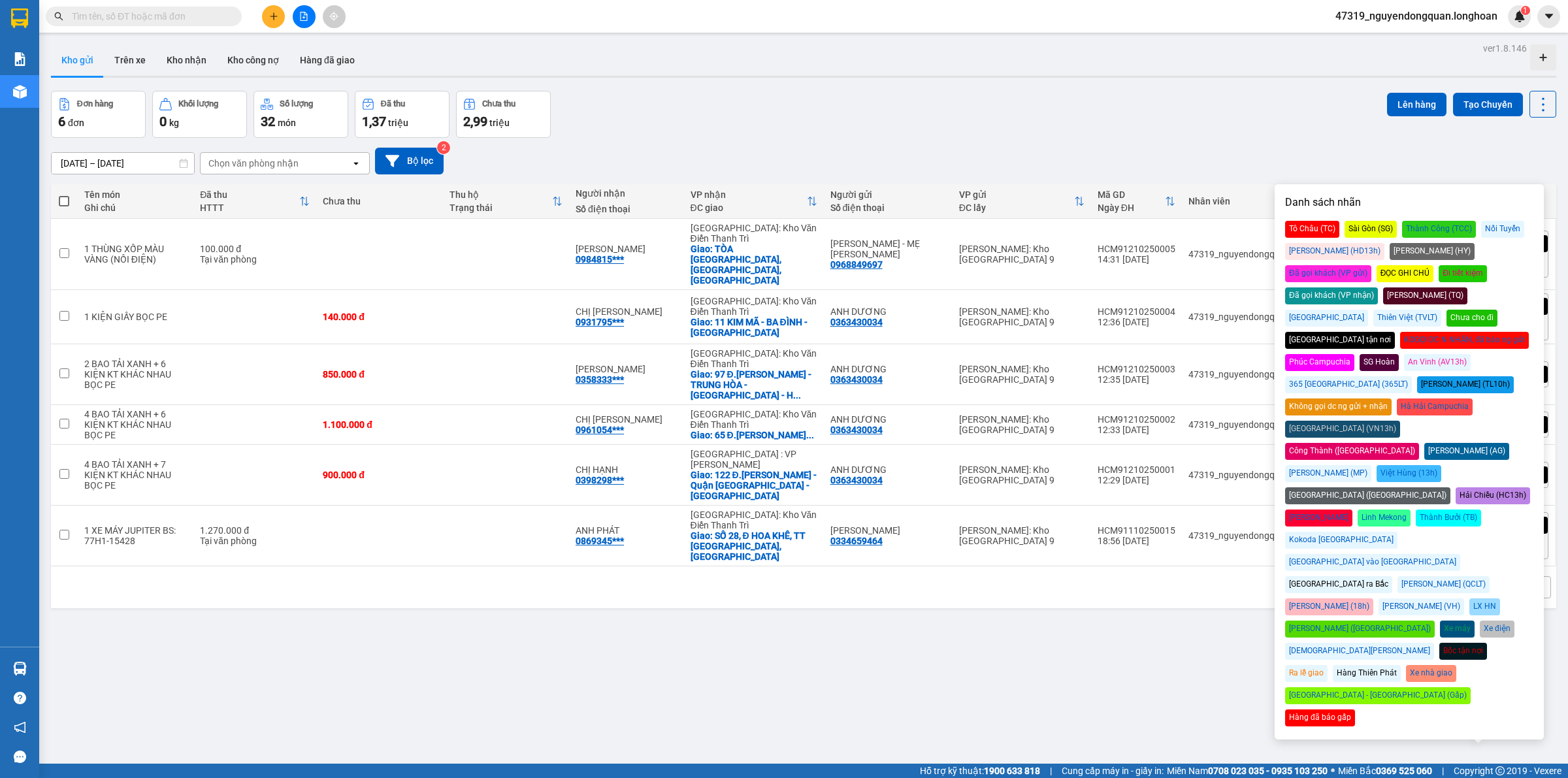
click at [1371, 265] on div "Đã gọi khách (VP gửi)" at bounding box center [1327, 274] width 86 height 17
click at [1308, 145] on div "13/09/2025 – 12/10/2025 Press the down arrow key to interact with the calendar …" at bounding box center [803, 161] width 1505 height 46
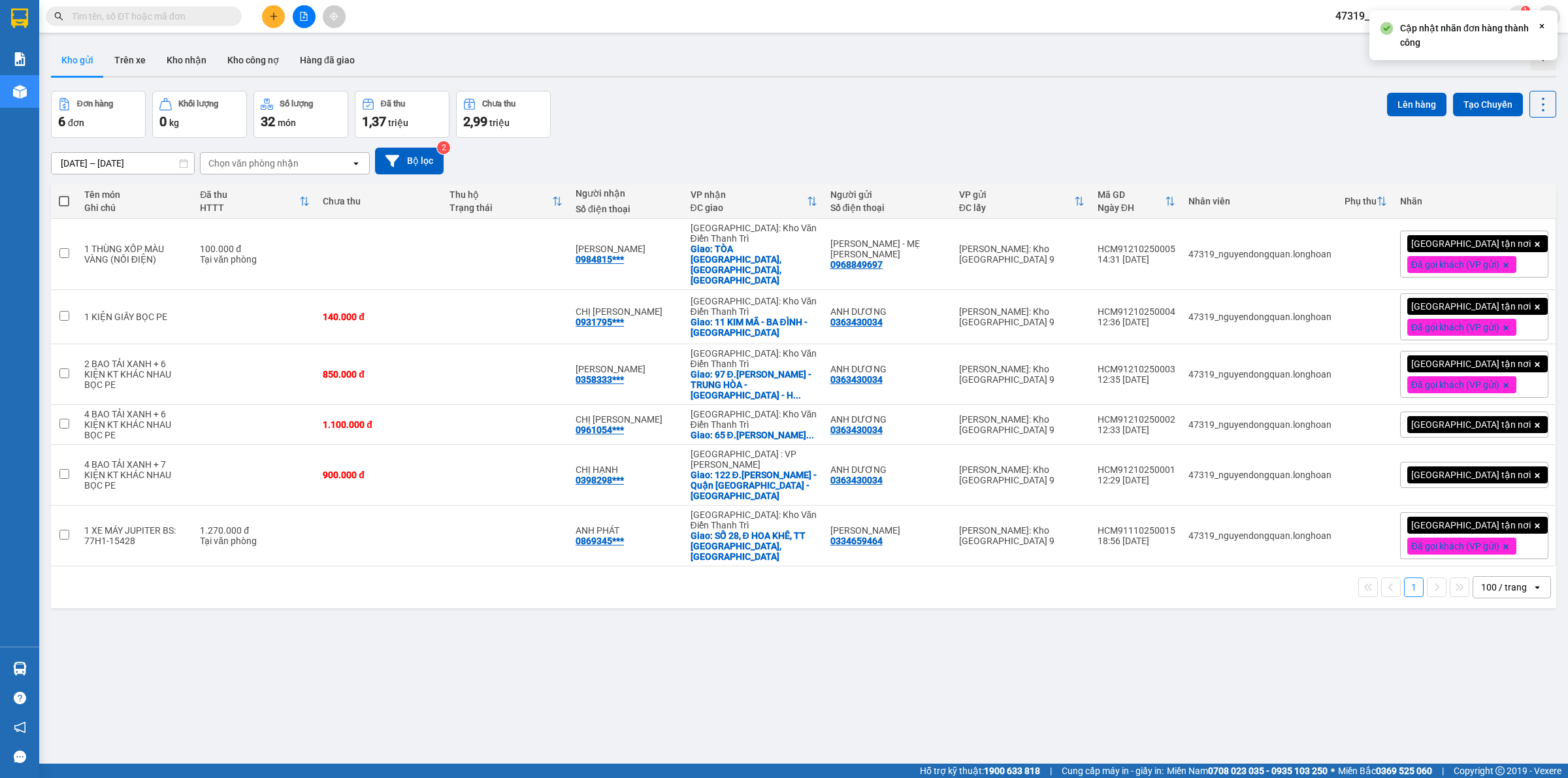
click at [1512, 411] on div "[GEOGRAPHIC_DATA] tận nơi" at bounding box center [1474, 424] width 148 height 26
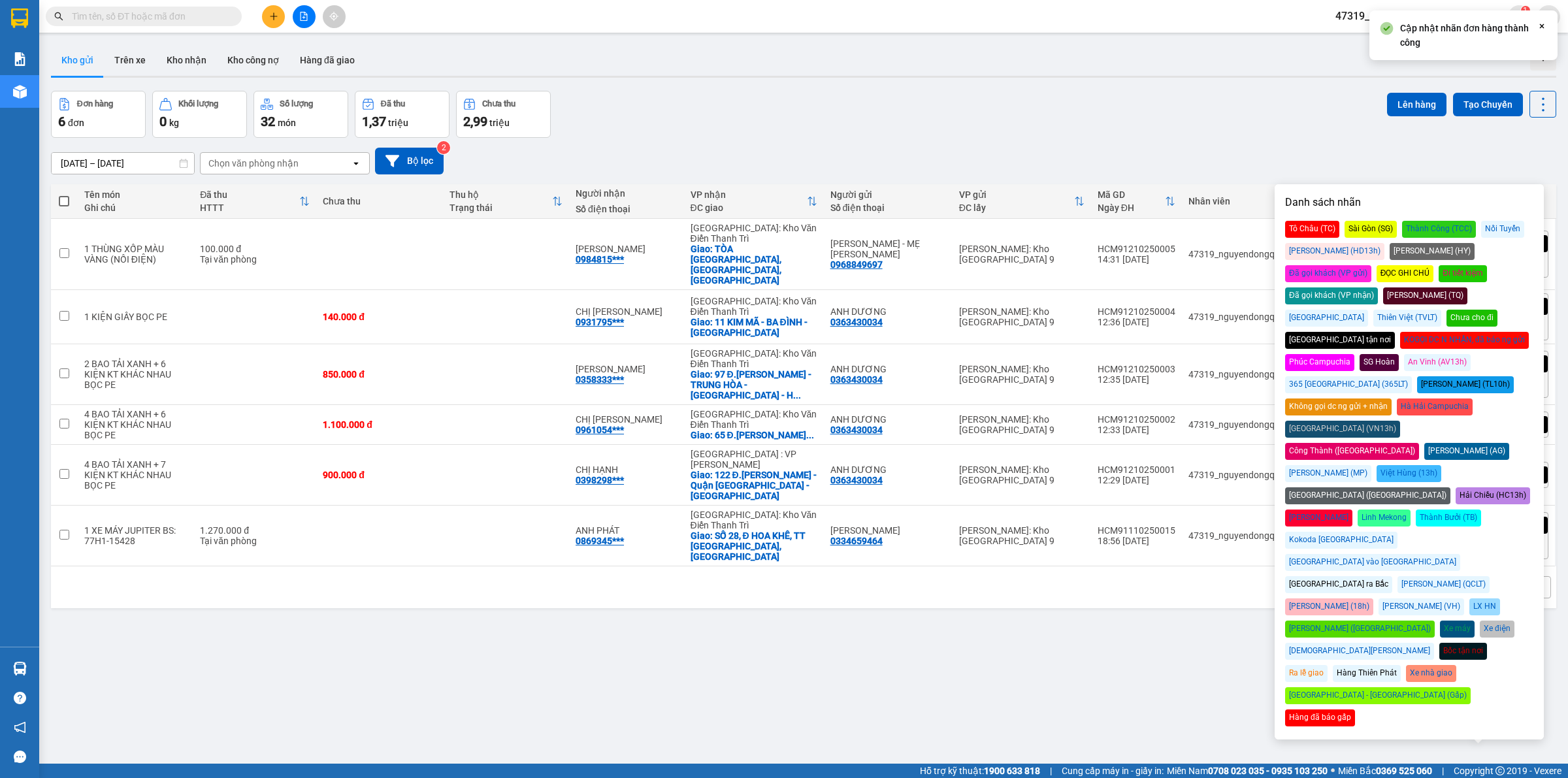
click at [1371, 265] on div "Đã gọi khách (VP gửi)" at bounding box center [1327, 274] width 86 height 17
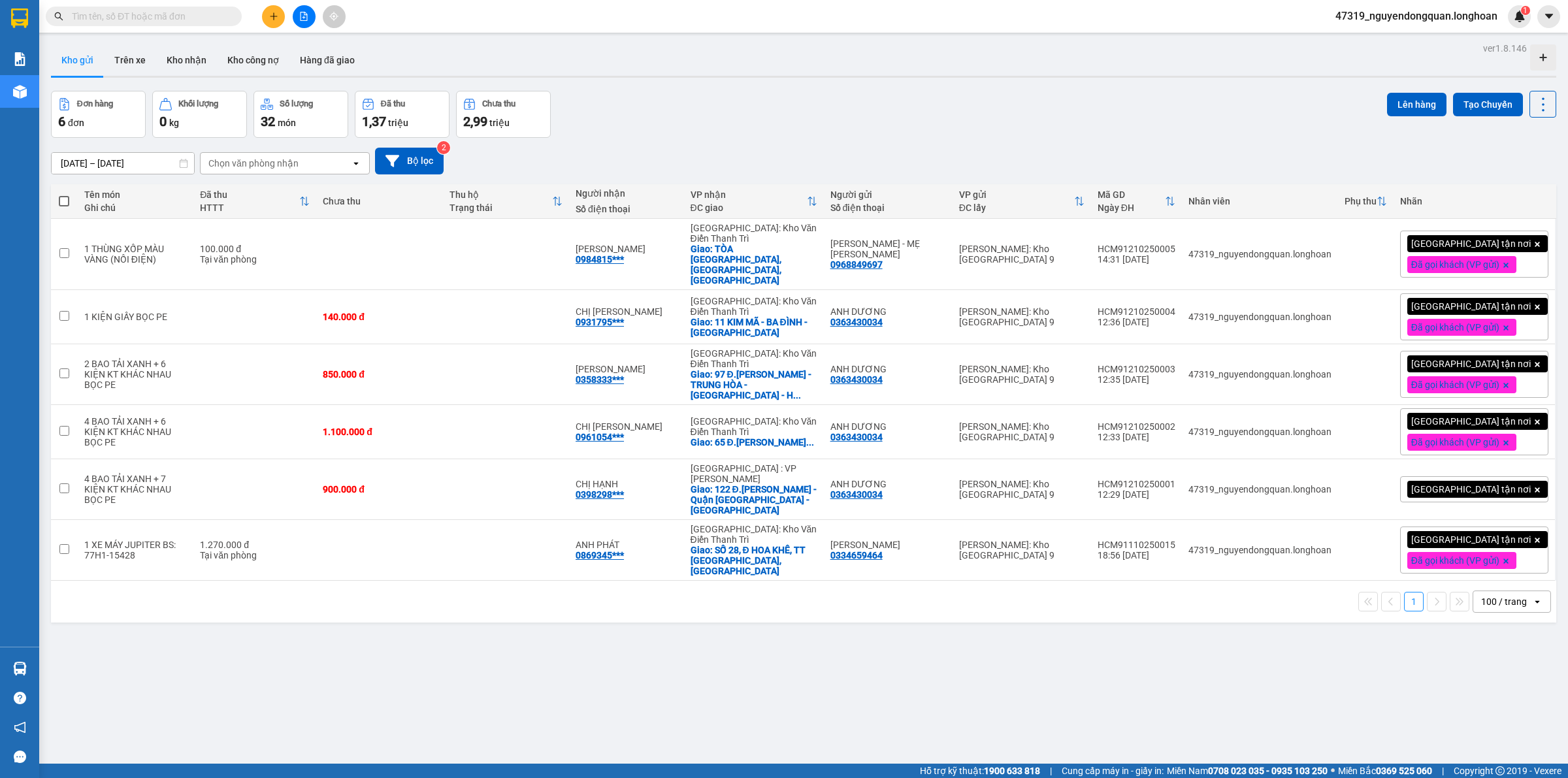
click at [1312, 132] on div "Đơn hàng 6 đơn Khối lượng 0 kg Số lượng 32 món Đã thu 1,37 triệu Chưa thu 2,99 …" at bounding box center [803, 114] width 1505 height 47
click at [1521, 479] on div at bounding box center [1531, 489] width 20 height 20
click at [1320, 624] on div "ver 1.8.146 Kho gửi Trên xe Kho nhận Kho công nợ Hàng đã giao Đơn hàng 6 đơn Kh…" at bounding box center [803, 428] width 1516 height 778
click at [1510, 476] on div "[GEOGRAPHIC_DATA] tận nơi" at bounding box center [1474, 489] width 148 height 26
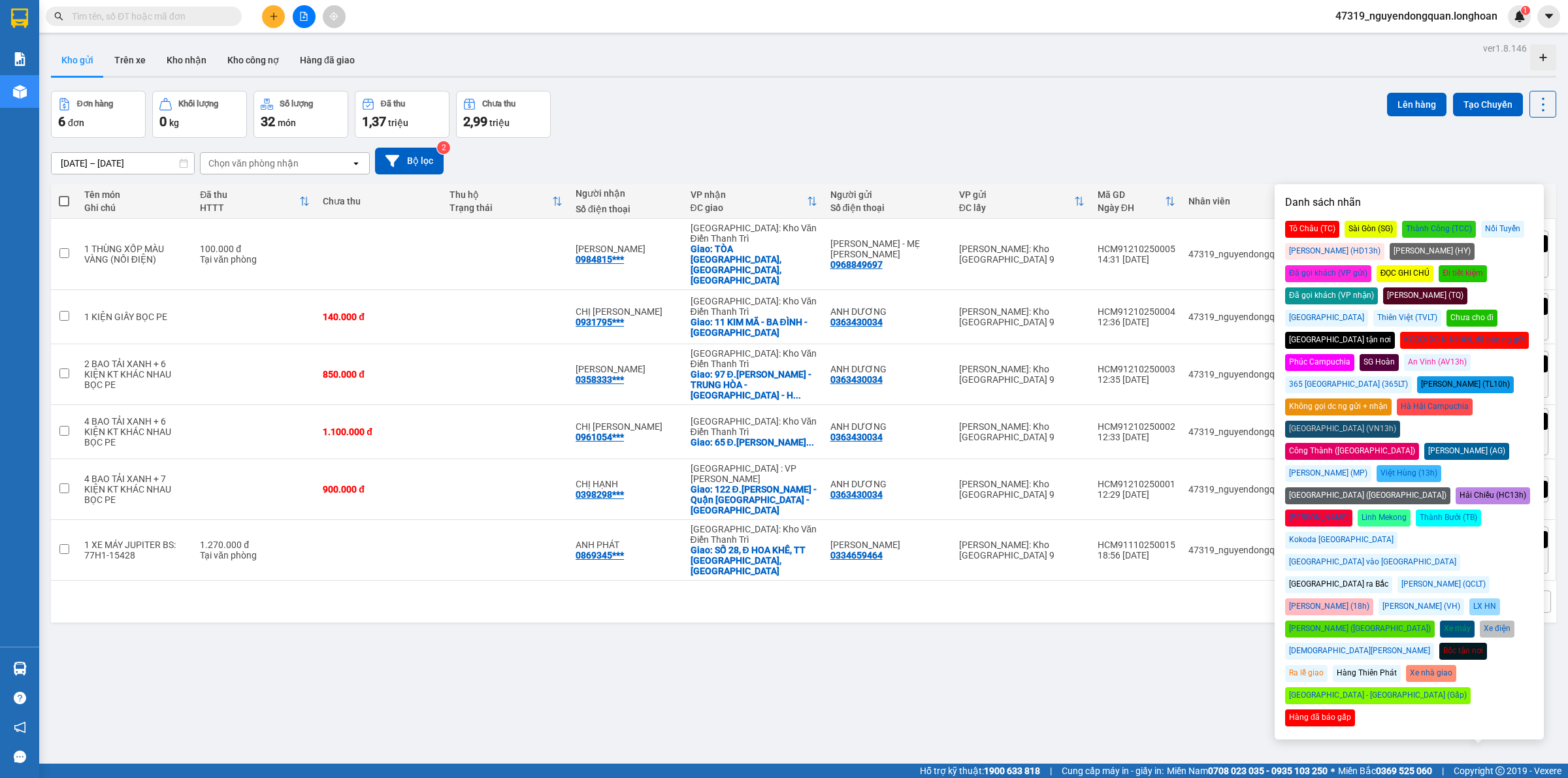
click at [1371, 265] on div "Đã gọi khách (VP gửi)" at bounding box center [1327, 274] width 86 height 17
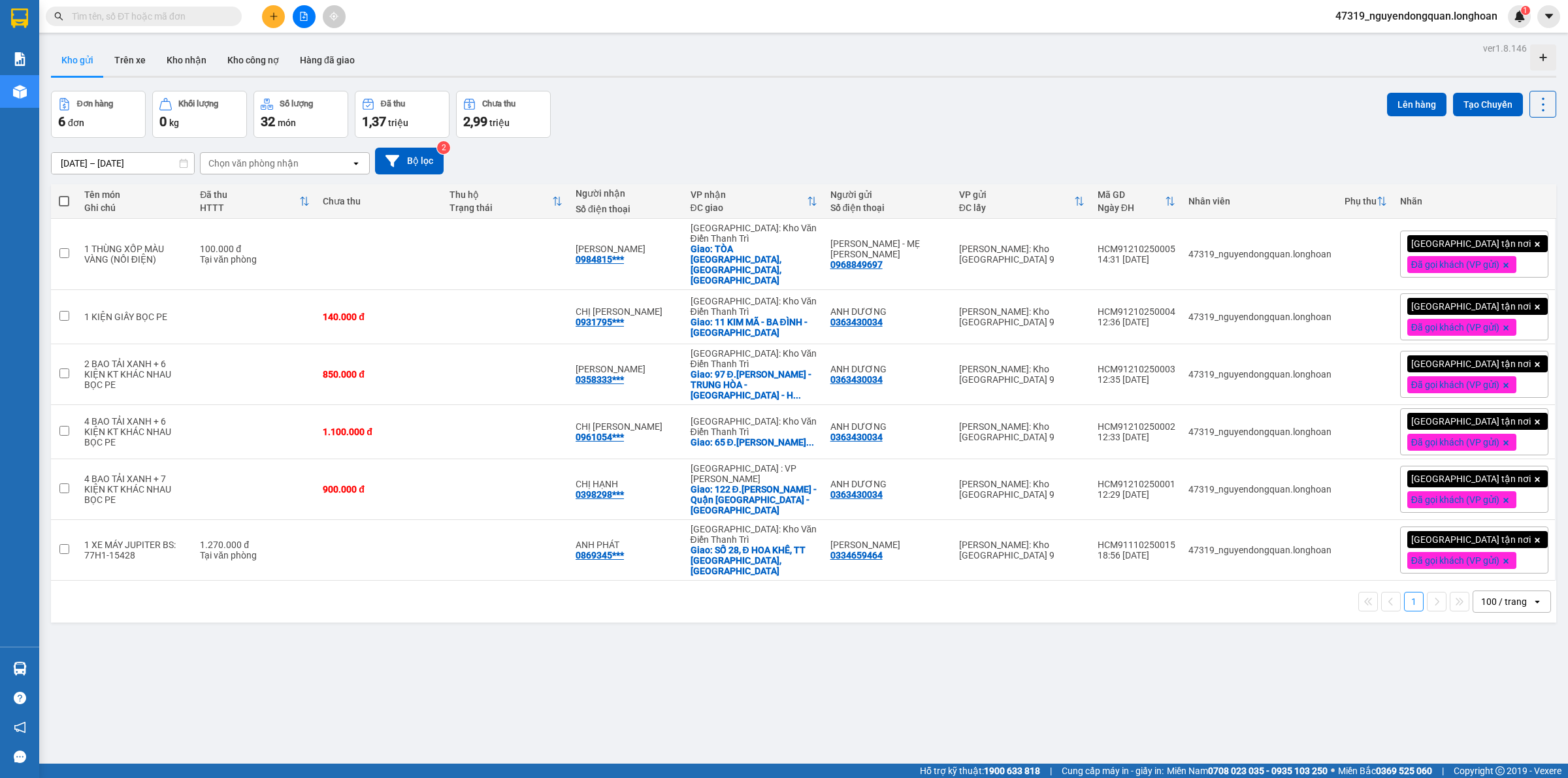
click at [1145, 732] on div "ver 1.8.146 Kho gửi Trên xe Kho nhận Kho công nợ Hàng đã giao Đơn hàng 6 đơn Kh…" at bounding box center [803, 428] width 1516 height 778
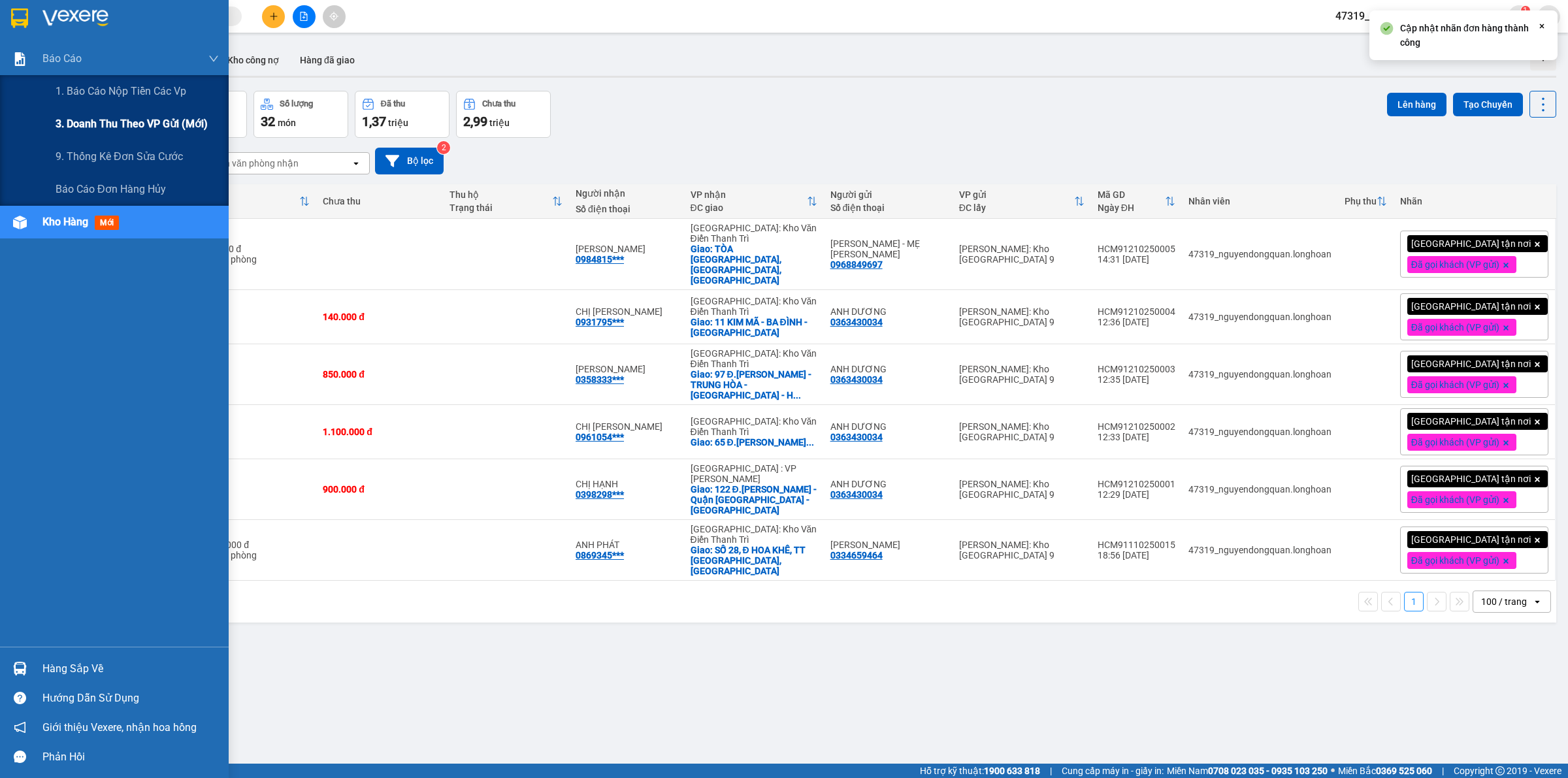
drag, startPoint x: 123, startPoint y: 113, endPoint x: 133, endPoint y: 116, distance: 10.4
click at [124, 113] on div "3. Doanh Thu theo VP Gửi (mới)" at bounding box center [136, 124] width 163 height 33
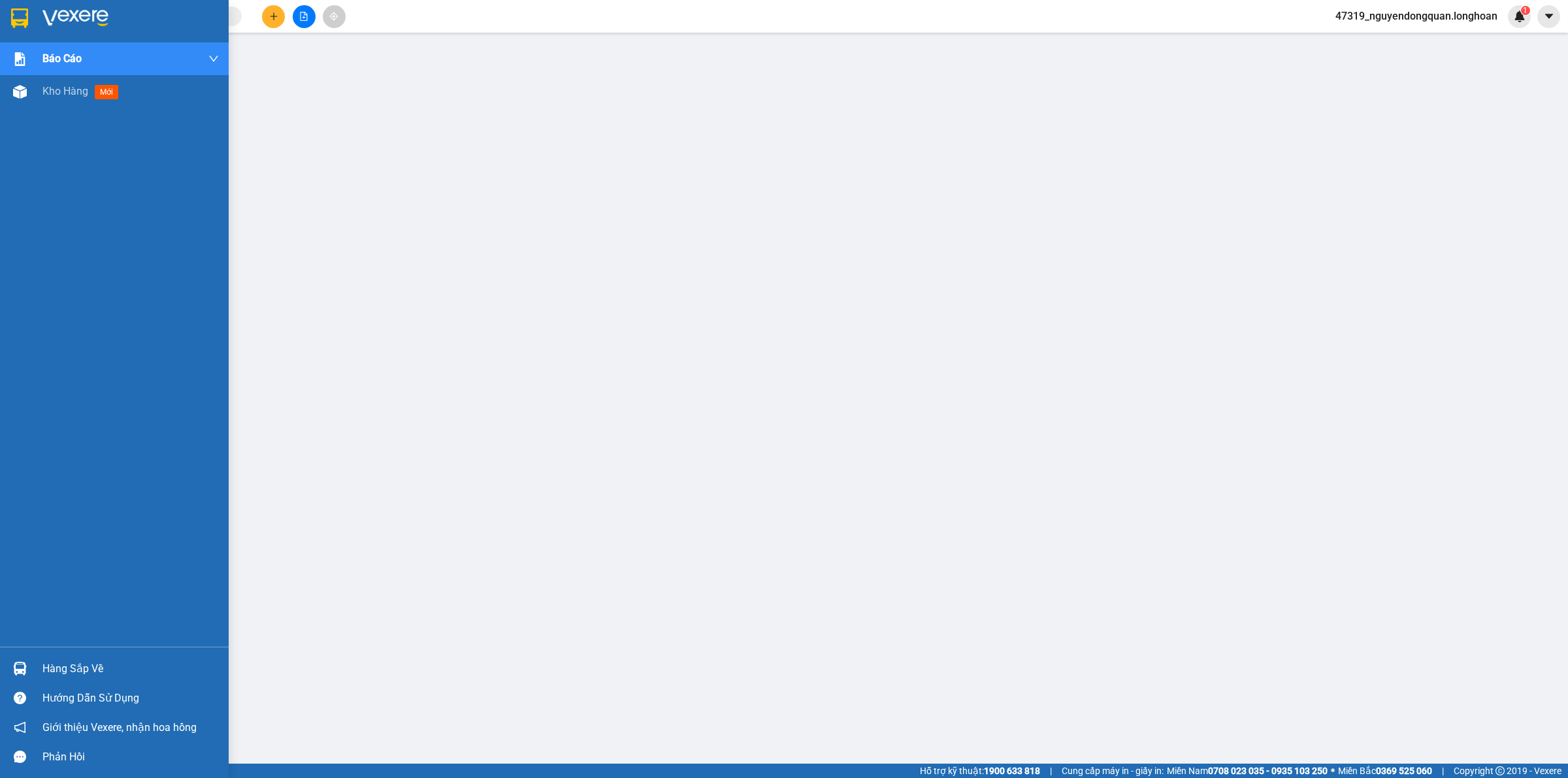
click at [38, 24] on div at bounding box center [114, 21] width 229 height 43
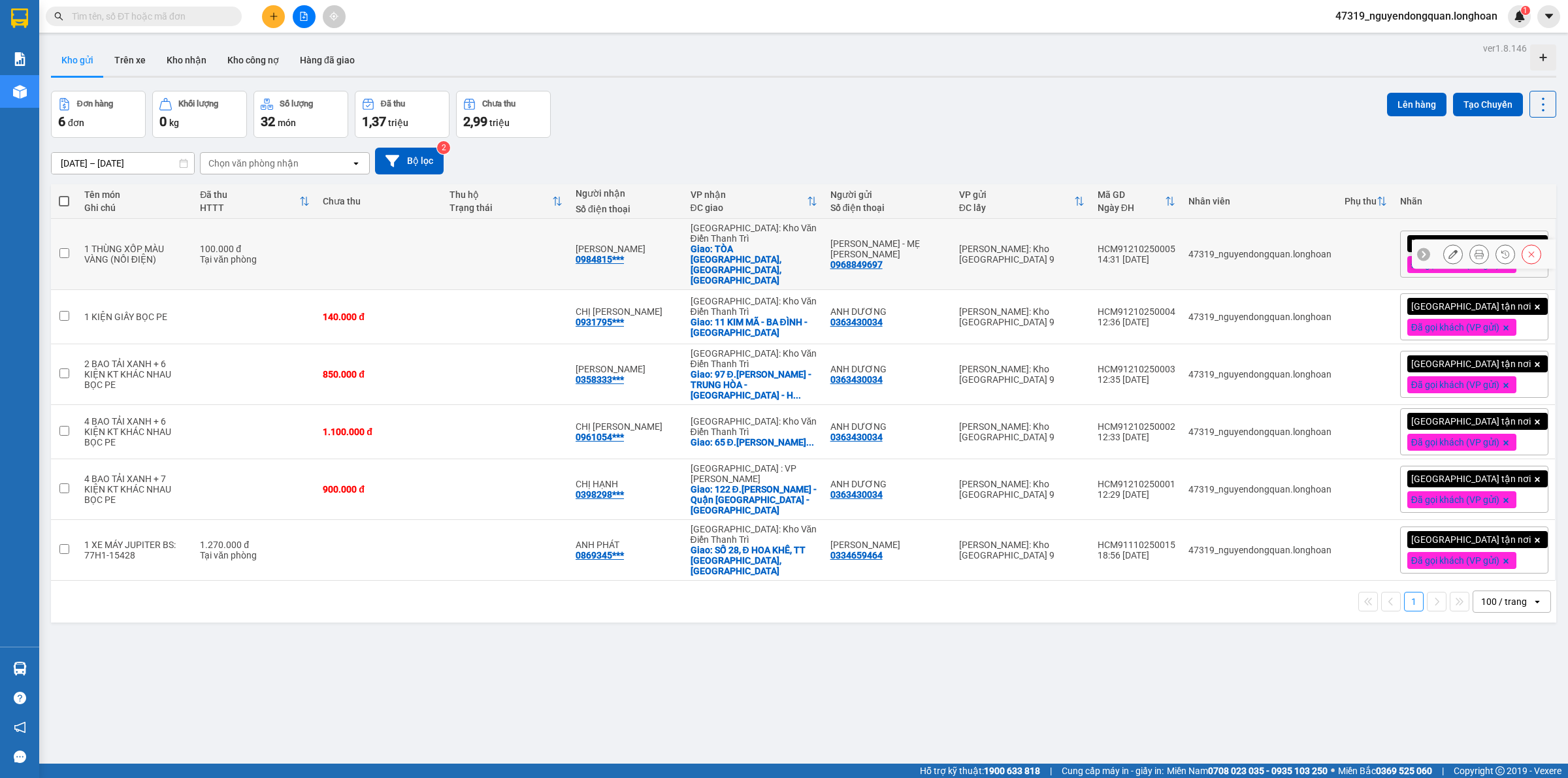
click at [1474, 250] on icon at bounding box center [1478, 254] width 9 height 9
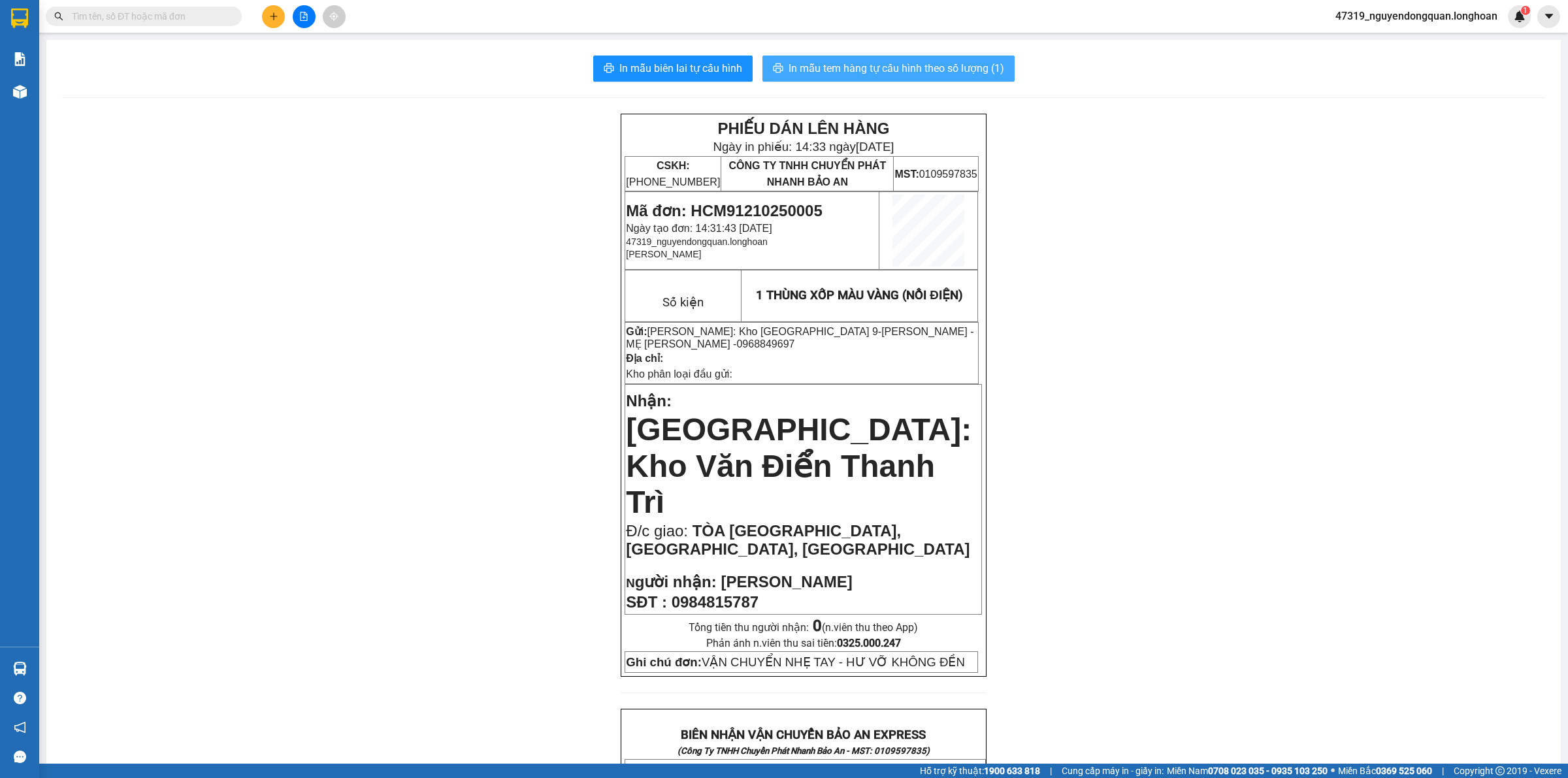
drag, startPoint x: 907, startPoint y: 55, endPoint x: 908, endPoint y: 63, distance: 8.1
click at [906, 55] on button "In mẫu tem hàng tự cấu hình theo số lượng (1)" at bounding box center [888, 68] width 252 height 26
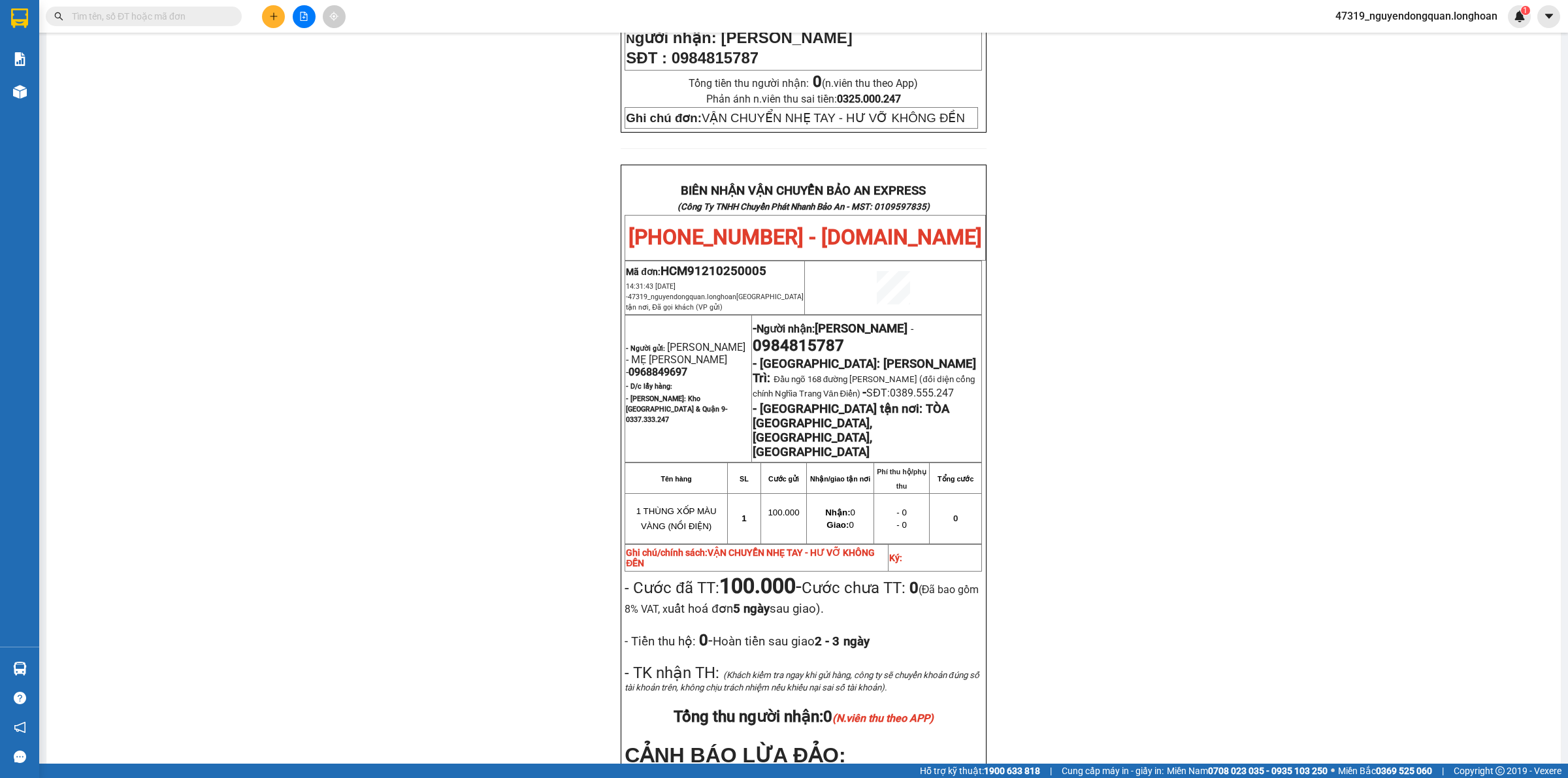
click at [411, 390] on div "PHIẾU DÁN LÊN HÀNG Ngày in phiếu: 14:33 ngày 12-10-2025 CSKH: 1900.06.88.33 CÔN…" at bounding box center [803, 252] width 1483 height 1364
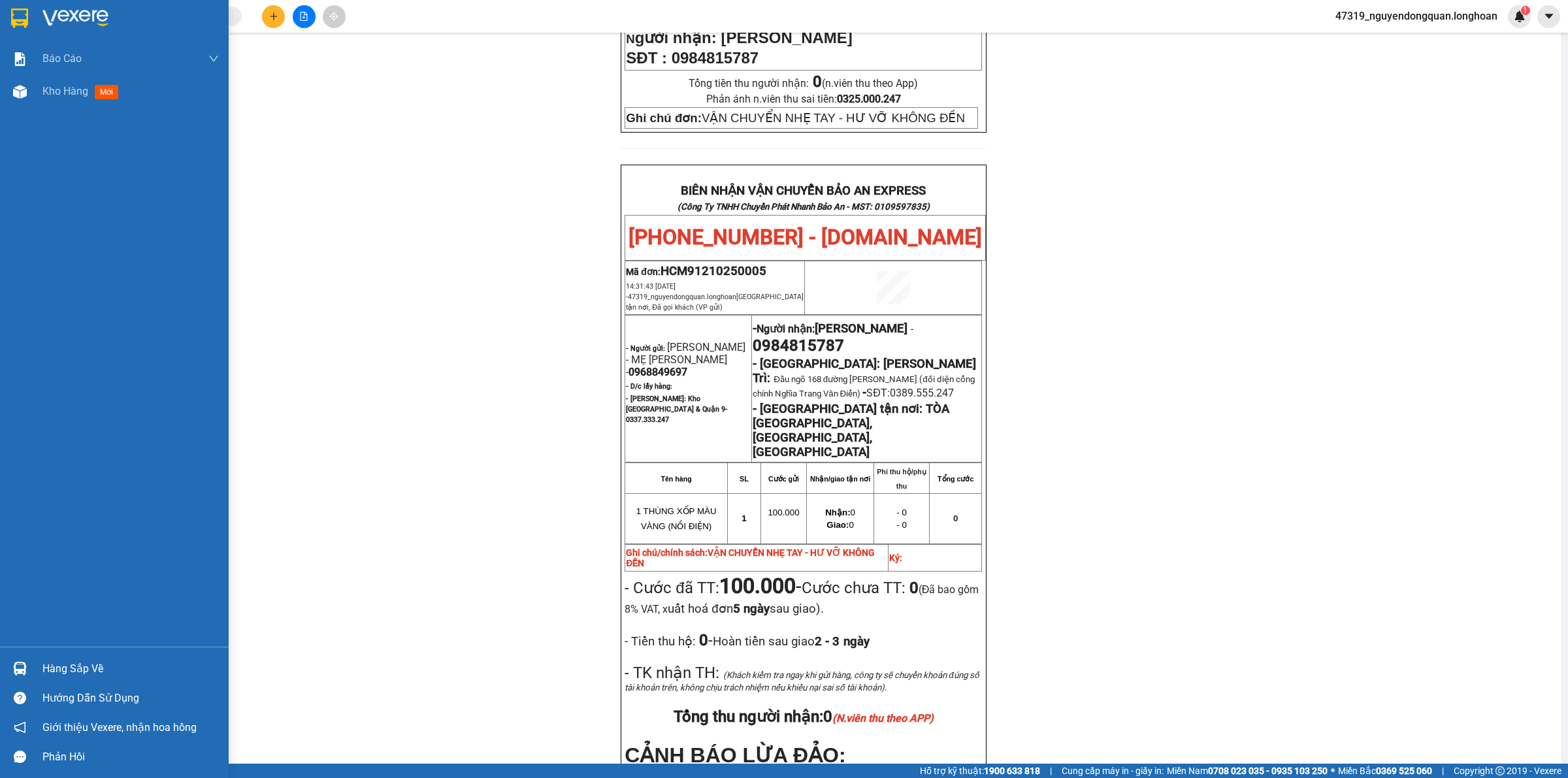
click at [30, 24] on div at bounding box center [20, 17] width 23 height 23
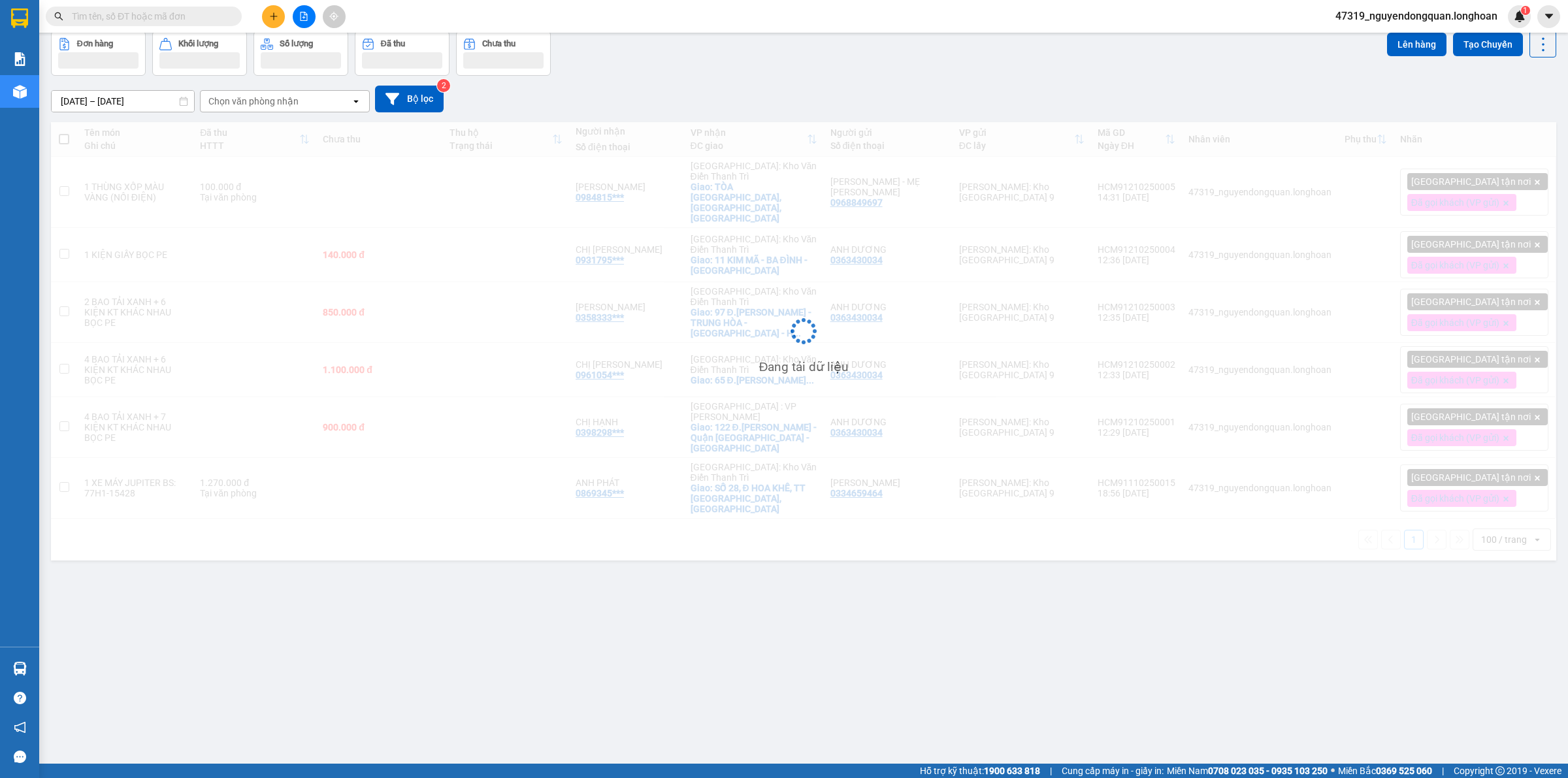
scroll to position [60, 0]
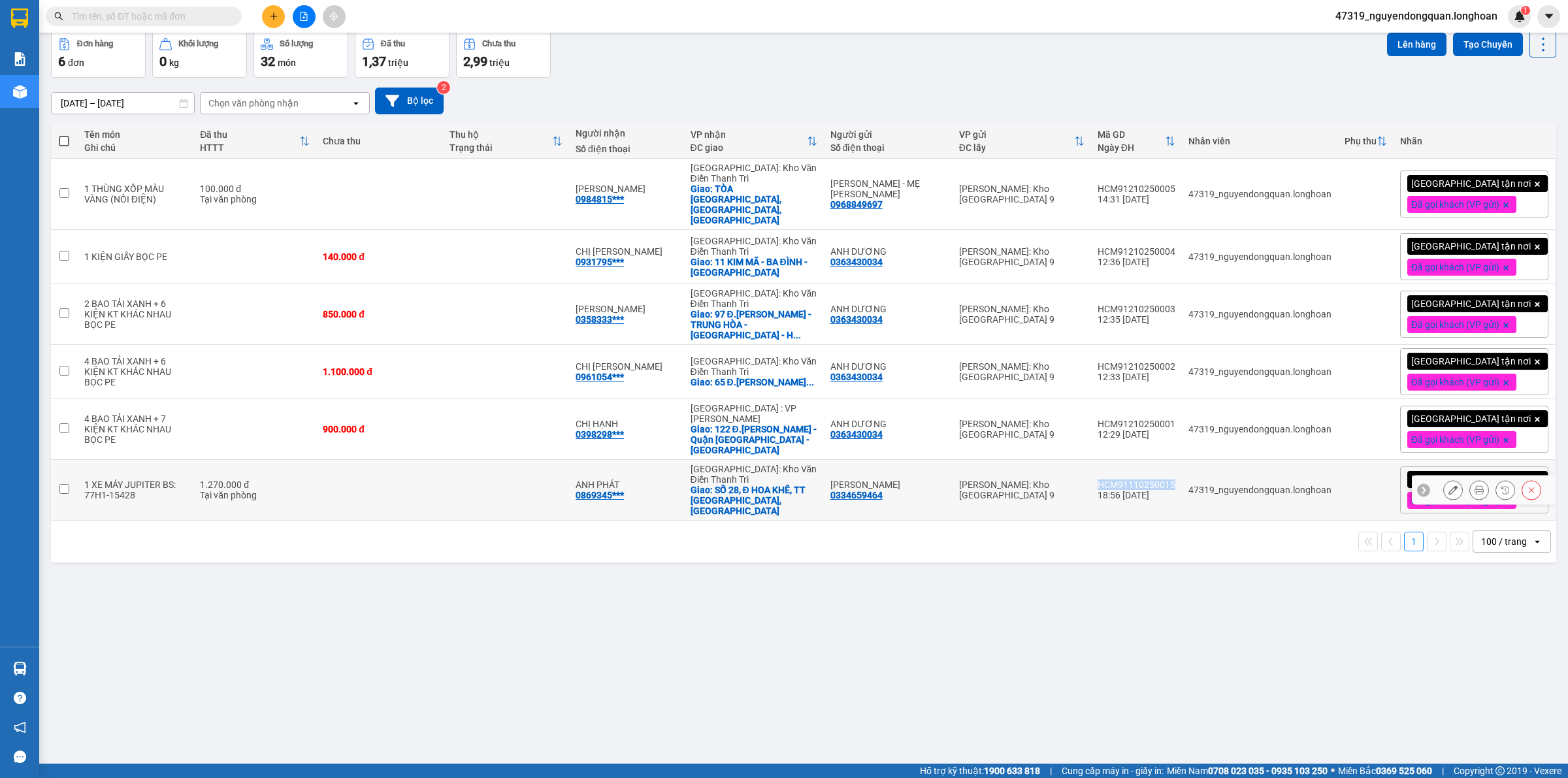
drag, startPoint x: 1122, startPoint y: 453, endPoint x: 1194, endPoint y: 458, distance: 72.2
click at [1175, 479] on div "HCM91110250015" at bounding box center [1136, 484] width 78 height 10
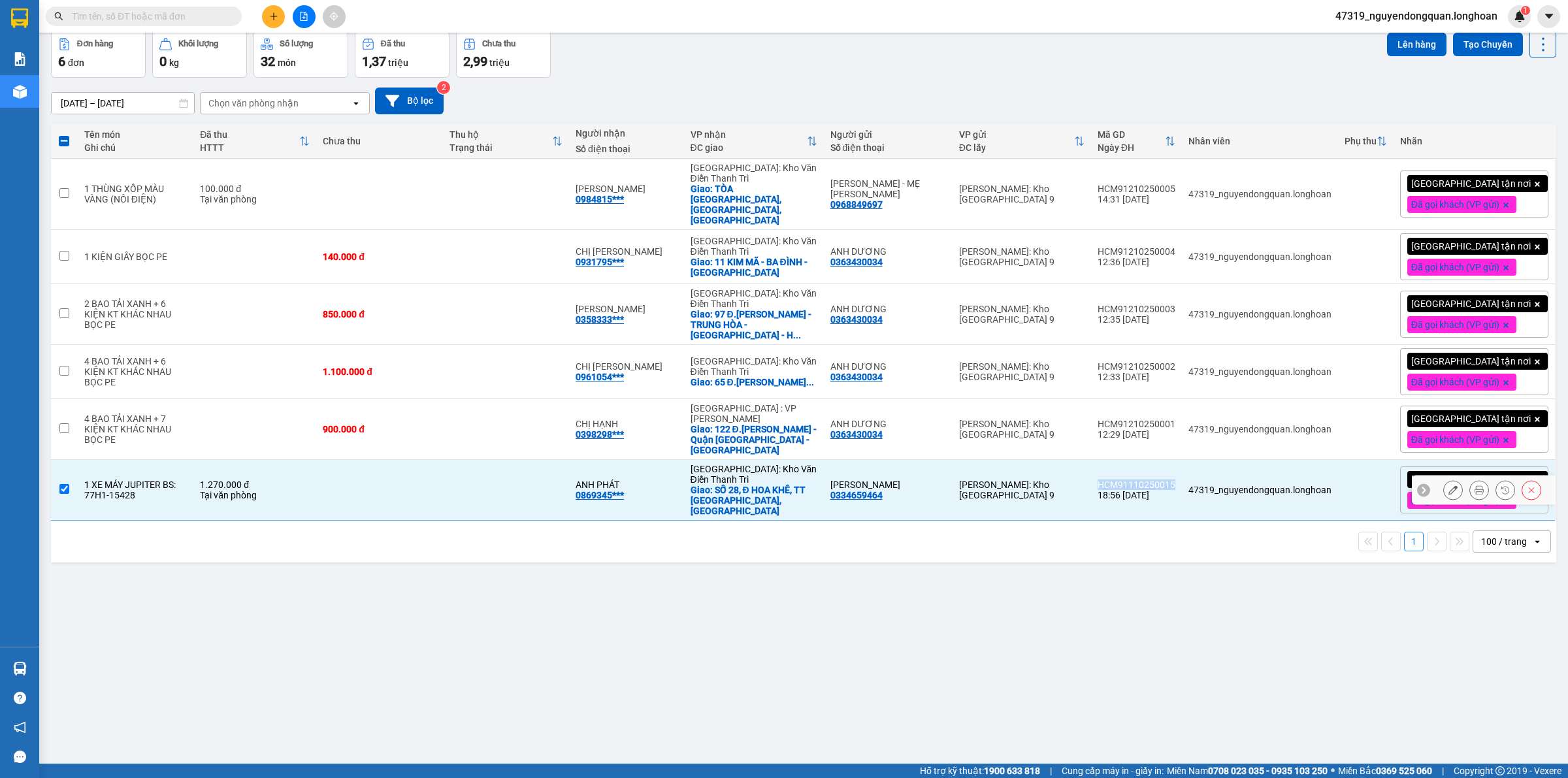
copy div "HCM91110250015"
drag, startPoint x: 441, startPoint y: 615, endPoint x: 211, endPoint y: 534, distance: 243.8
click at [441, 615] on div "ver 1.8.146 Kho gửi Trên xe Kho nhận Kho công nợ Hàng đã giao Đơn hàng 6 đơn Kh…" at bounding box center [803, 368] width 1516 height 778
click at [59, 484] on input "checkbox" at bounding box center [64, 489] width 10 height 10
checkbox input "false"
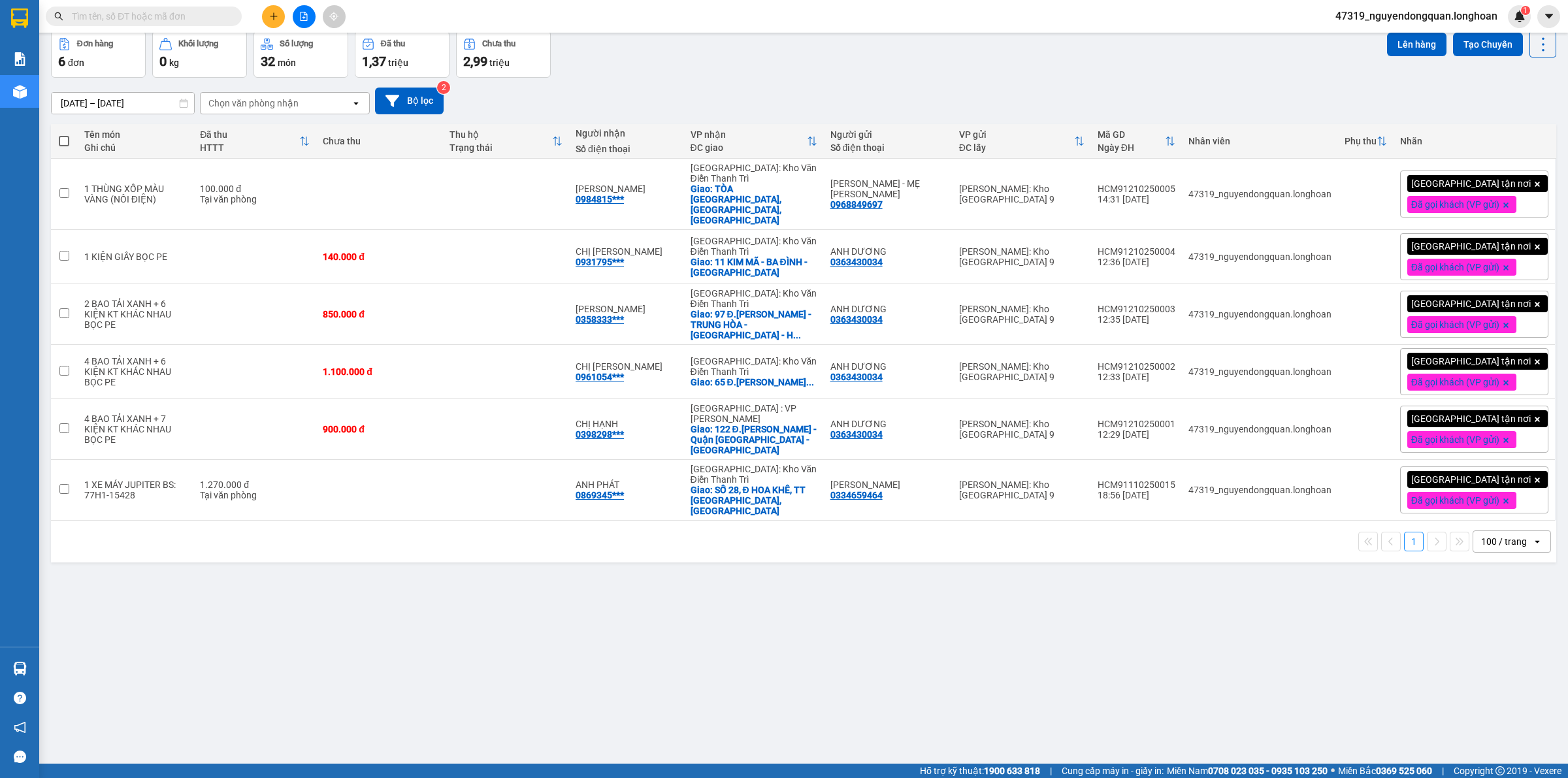
click at [467, 640] on div "ver 1.8.146 Kho gửi Trên xe Kho nhận Kho công nợ Hàng đã giao Đơn hàng 6 đơn Kh…" at bounding box center [803, 368] width 1516 height 778
click at [462, 619] on div "ver 1.8.146 Kho gửi Trên xe Kho nhận Kho công nợ Hàng đã giao Đơn hàng 6 đơn Kh…" at bounding box center [803, 368] width 1516 height 778
click at [465, 617] on div "ver 1.8.146 Kho gửi Trên xe Kho nhận Kho công nợ Hàng đã giao Đơn hàng 6 đơn Kh…" at bounding box center [803, 368] width 1516 height 778
click at [278, 22] on button at bounding box center [273, 16] width 23 height 23
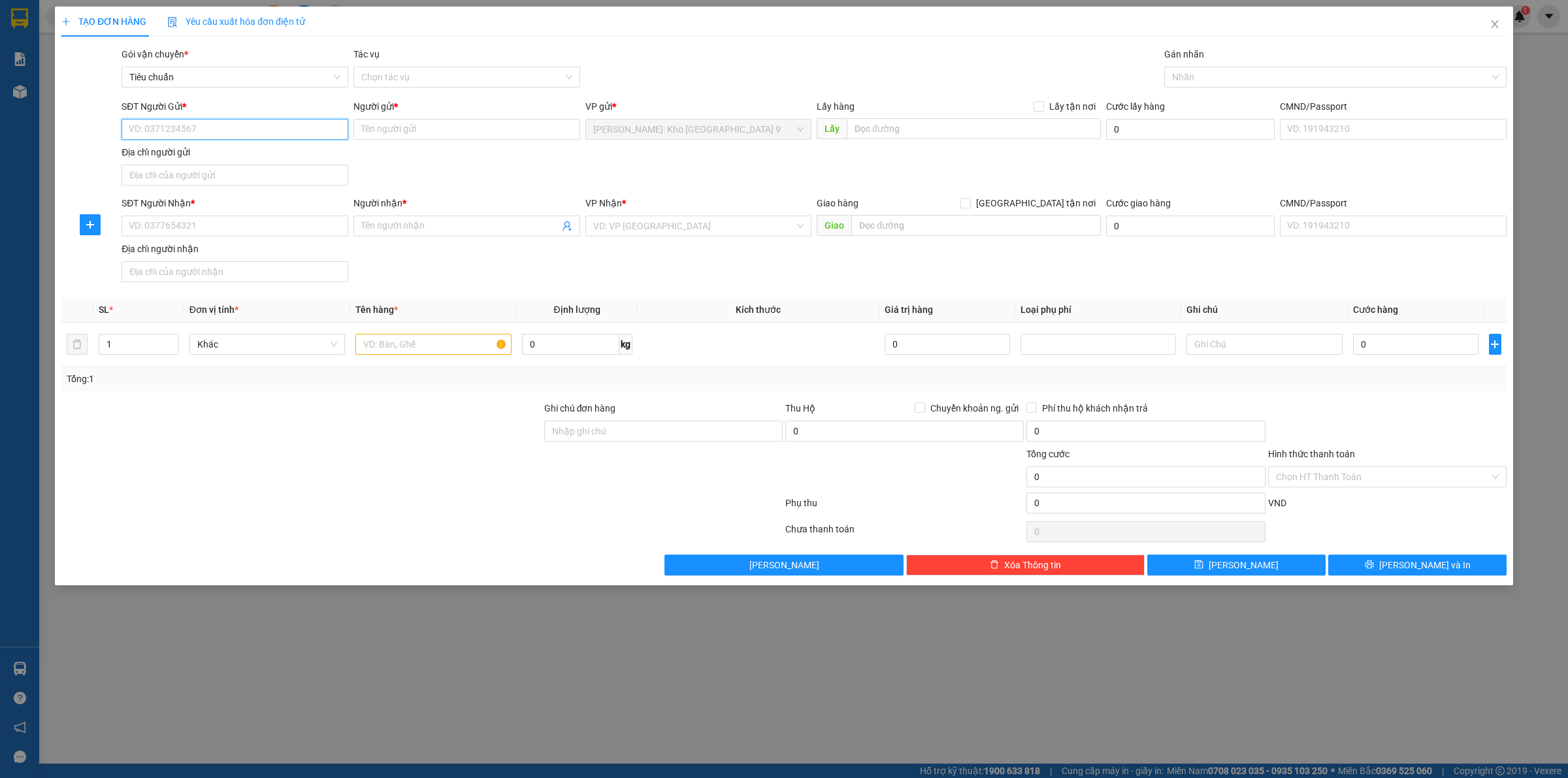
click at [229, 133] on input "SĐT Người Gửi *" at bounding box center [235, 129] width 227 height 21
type input "0903300394"
click at [285, 157] on div "0903300394 - ANH TRUNG" at bounding box center [235, 156] width 211 height 15
type input "ANH TRUNG"
type input "0903300394"
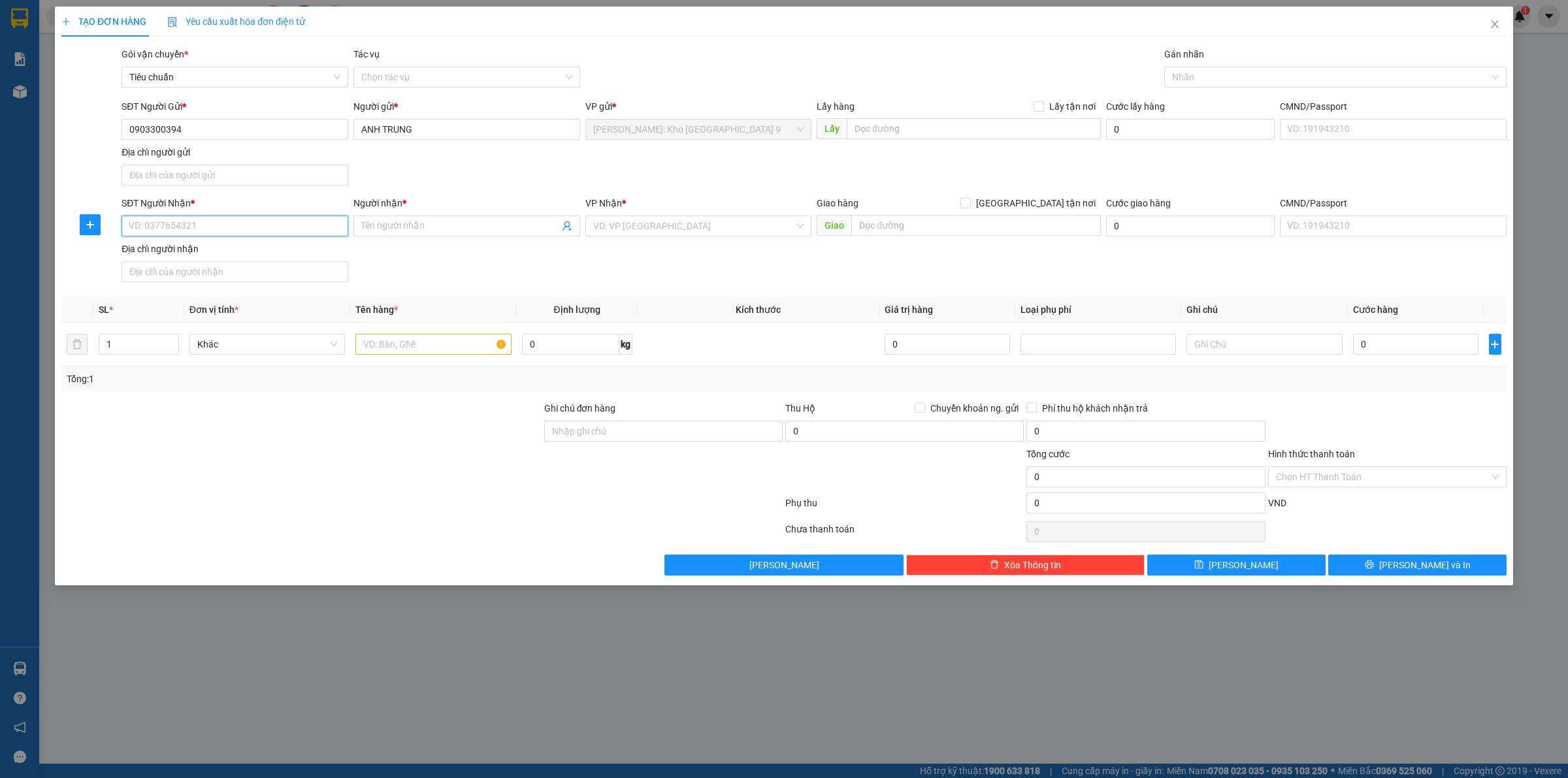
click at [278, 231] on input "SĐT Người Nhận *" at bounding box center [235, 226] width 227 height 21
drag, startPoint x: 188, startPoint y: 131, endPoint x: 113, endPoint y: 137, distance: 75.2
click at [113, 137] on div "SĐT Người Gửi * 0903300394 Người gửi * ANH TRUNG VP gửi * Hồ Chí Minh: Kho Thủ …" at bounding box center [784, 145] width 1448 height 92
click at [217, 231] on input "SĐT Người Nhận *" at bounding box center [235, 226] width 227 height 21
paste input "0903300394"
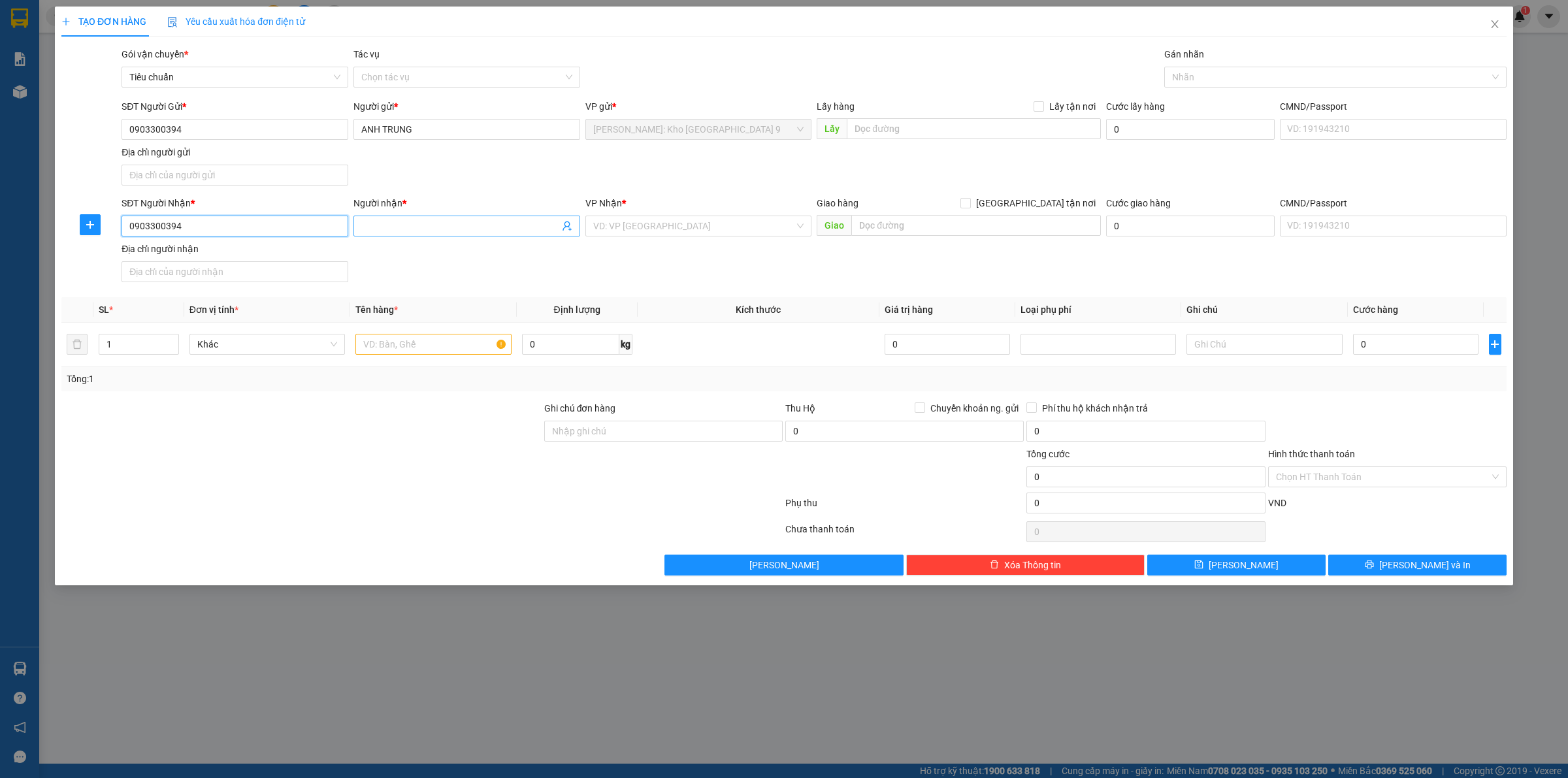
type input "0903300394"
click at [406, 229] on input "Người nhận *" at bounding box center [460, 226] width 198 height 15
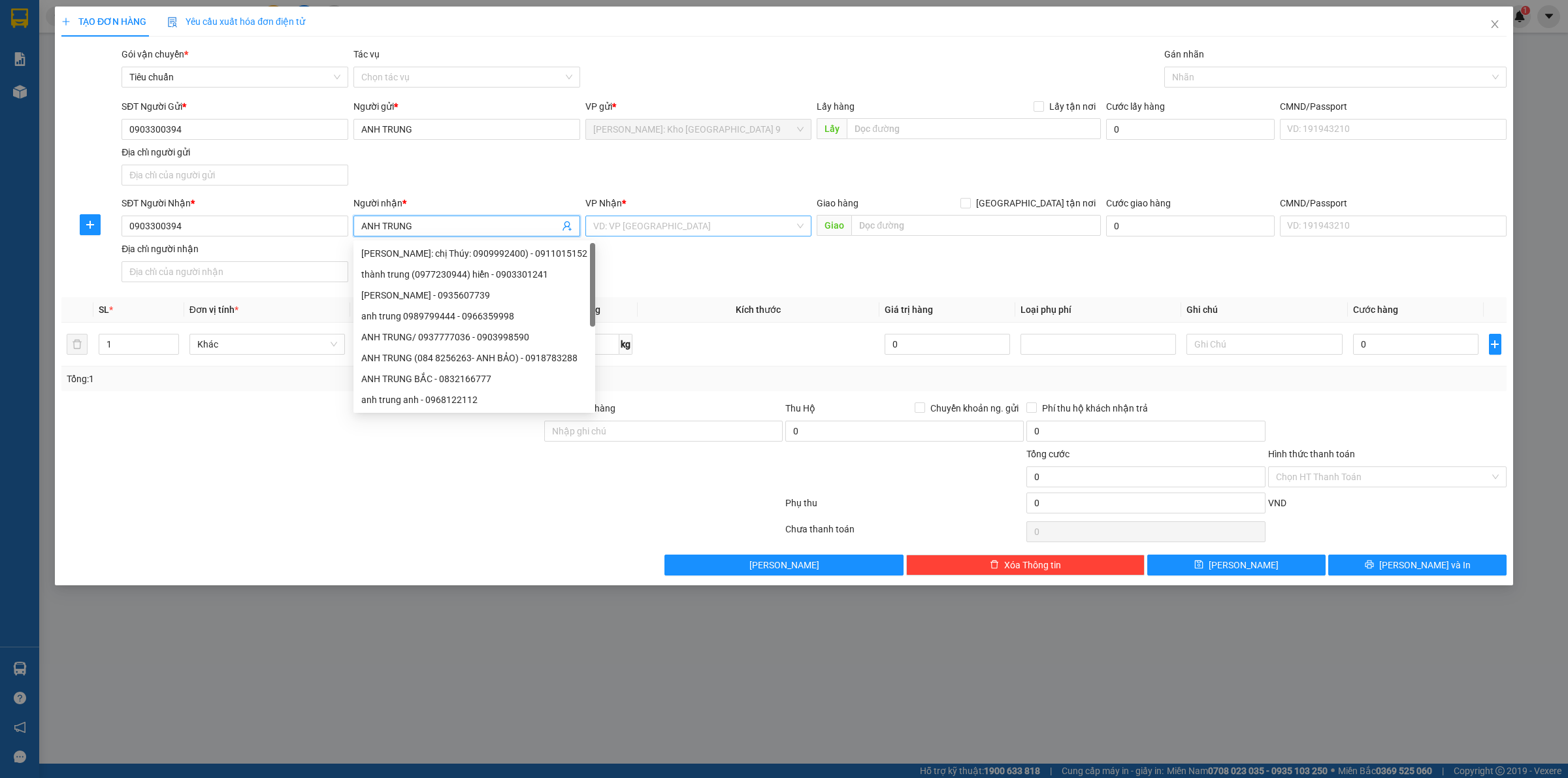
type input "ANH TRUNG"
click at [637, 227] on input "search" at bounding box center [694, 226] width 202 height 20
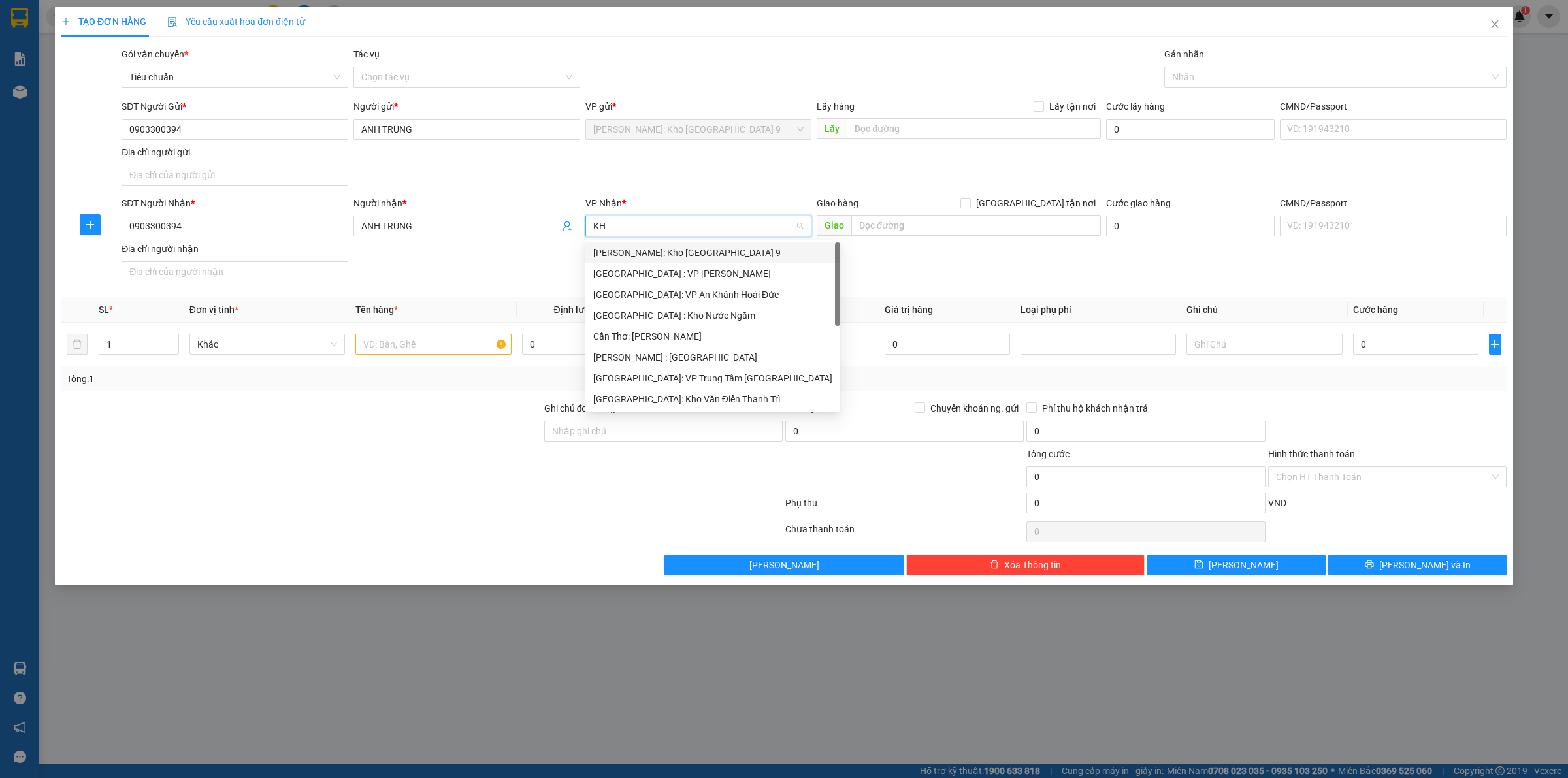
type input "KHO"
click at [771, 339] on div "[GEOGRAPHIC_DATA]: Kho Văn Điển Thanh Trì" at bounding box center [699, 337] width 211 height 15
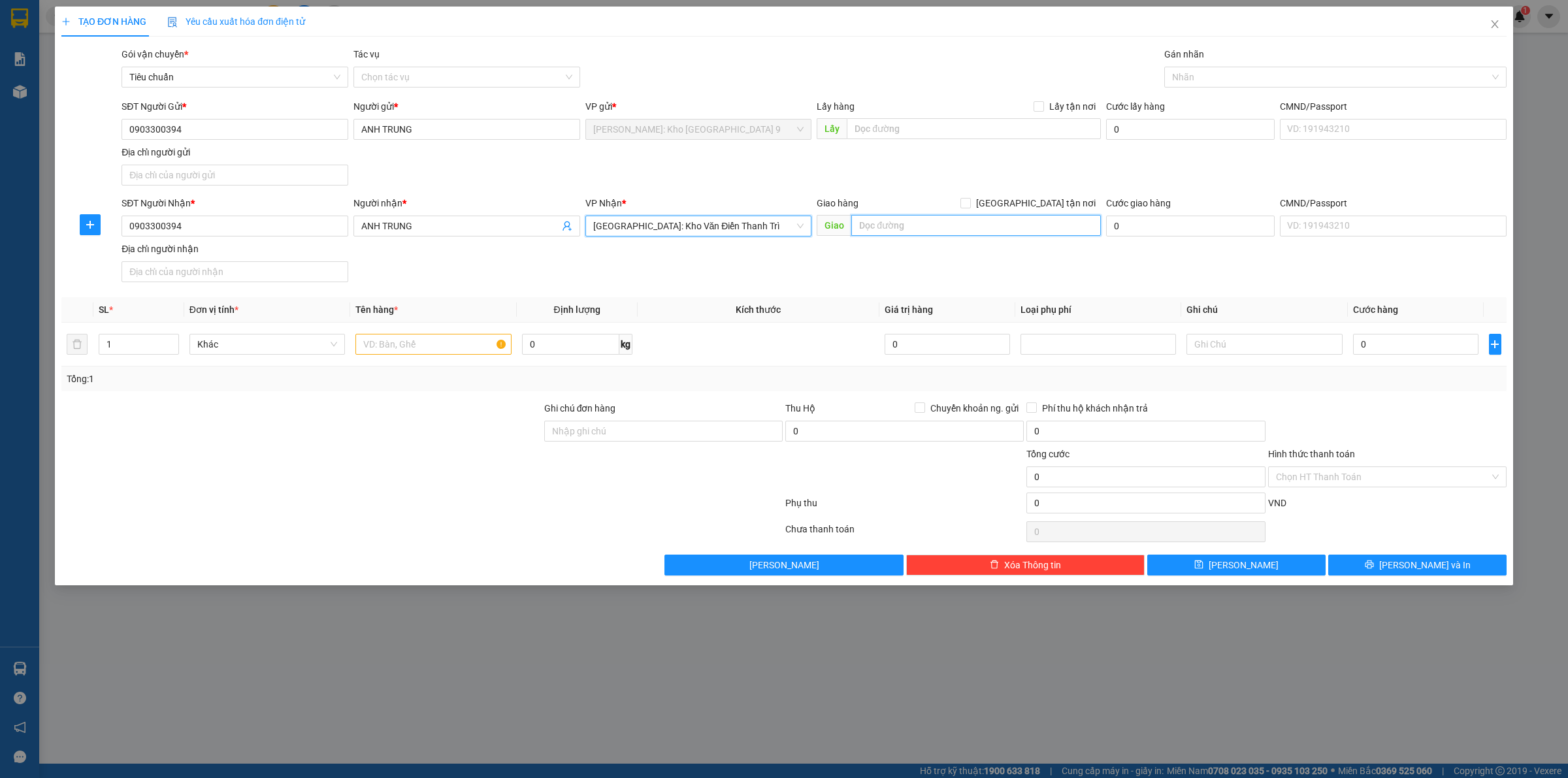
click at [947, 232] on input "text" at bounding box center [975, 225] width 250 height 21
click at [602, 271] on div "SĐT Người Nhận * 0903300394 Người nhận * ANH TRUNG VP Nhận * Hà Nội: Kho Văn Đi…" at bounding box center [814, 241] width 1390 height 92
click at [905, 227] on input "text" at bounding box center [975, 225] width 250 height 21
paste input "Chung cư Lancaster 20 Núi Trúc Hà nội"
click at [991, 229] on input "Chung cư Lancaster 20 Núi Trúc Hà nội" at bounding box center [975, 225] width 250 height 21
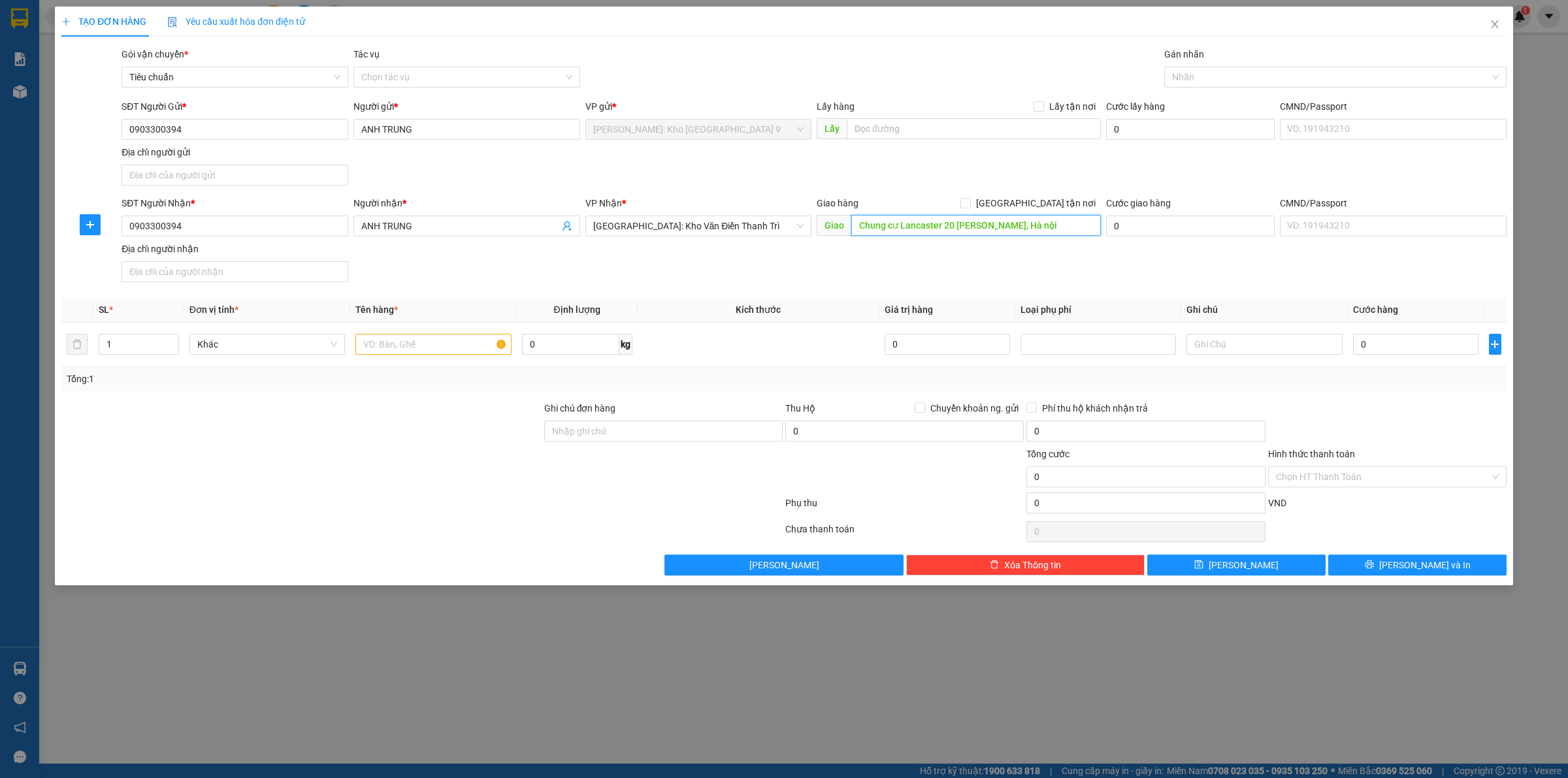
click at [939, 230] on input "Chung cư Lancaster 20 Núi Trúc, Hà nội" at bounding box center [975, 225] width 250 height 21
type input "Chung cư Lancaster, 20 Núi Trúc, Hà nội"
click at [969, 204] on input "[GEOGRAPHIC_DATA] tận nơi" at bounding box center [964, 202] width 9 height 9
checkbox input "true"
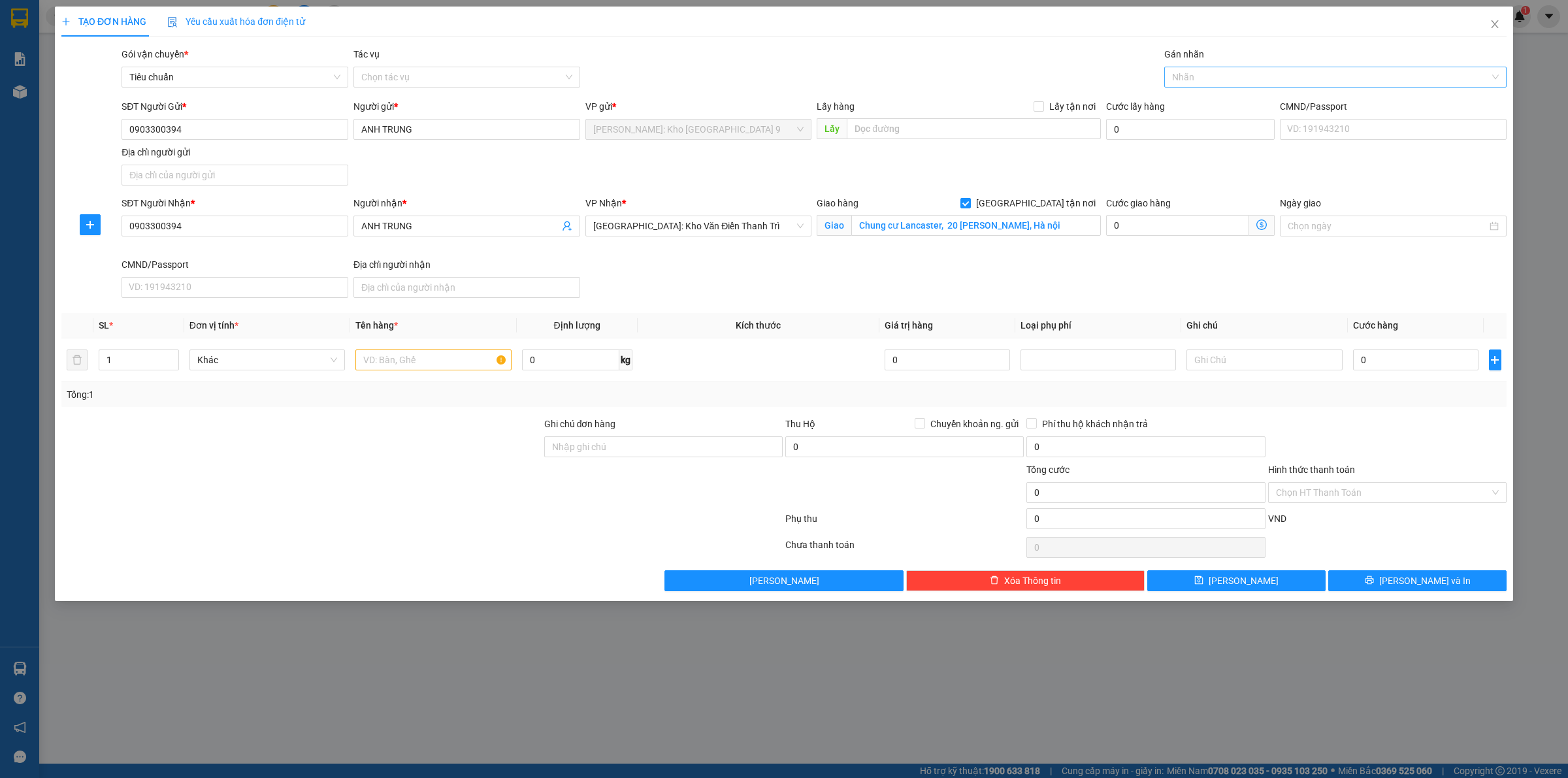
click at [1206, 67] on div "Nhãn" at bounding box center [1335, 77] width 342 height 21
type input "GIAO"
click at [1203, 93] on div "[GEOGRAPHIC_DATA] tận nơi" at bounding box center [1335, 104] width 342 height 21
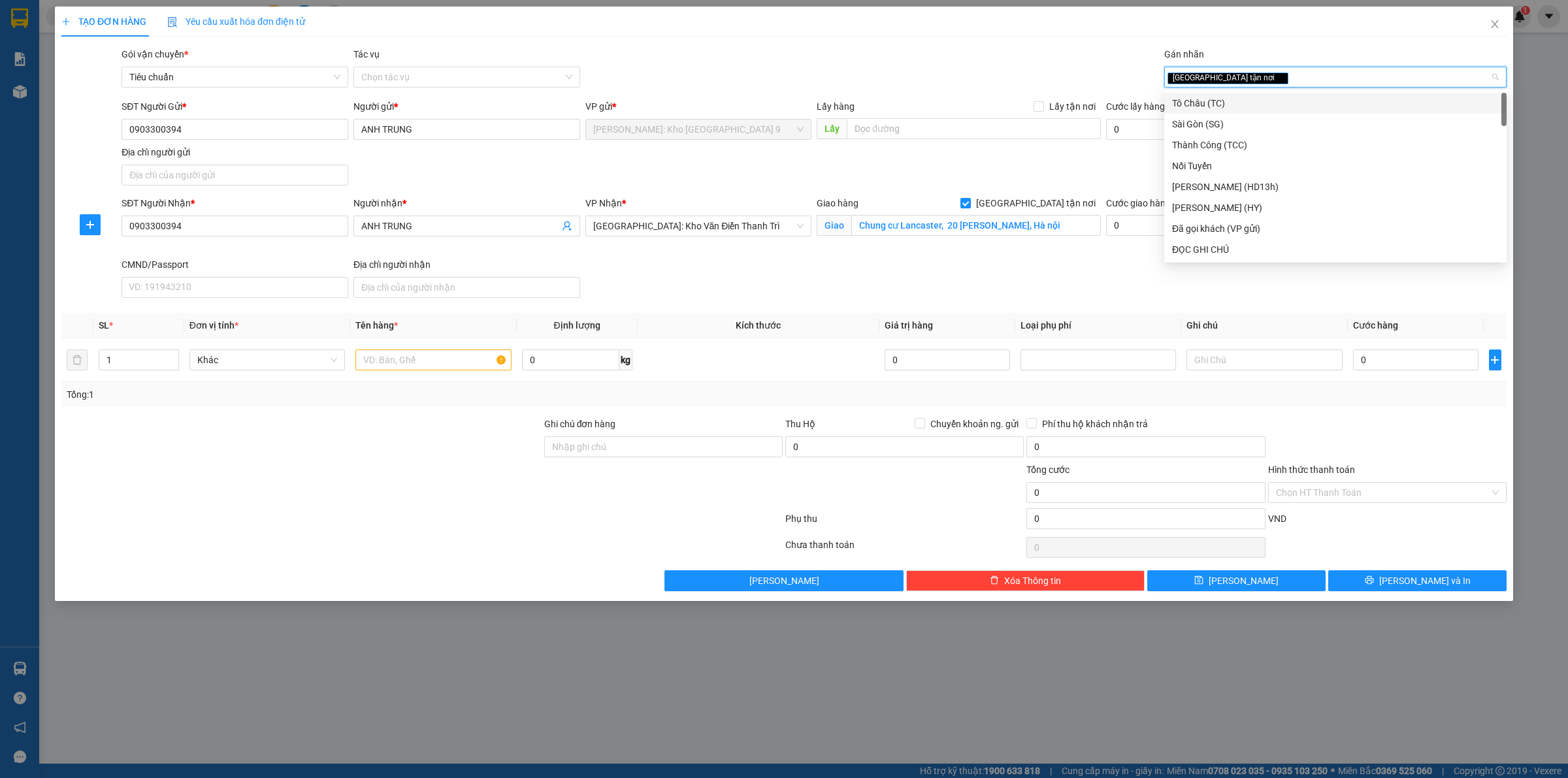
click at [890, 268] on div "SĐT Người Nhận * 0903300394 Người nhận * ANH TRUNG VP Nhận * Hà Nội: Kho Văn Đi…" at bounding box center [814, 249] width 1390 height 107
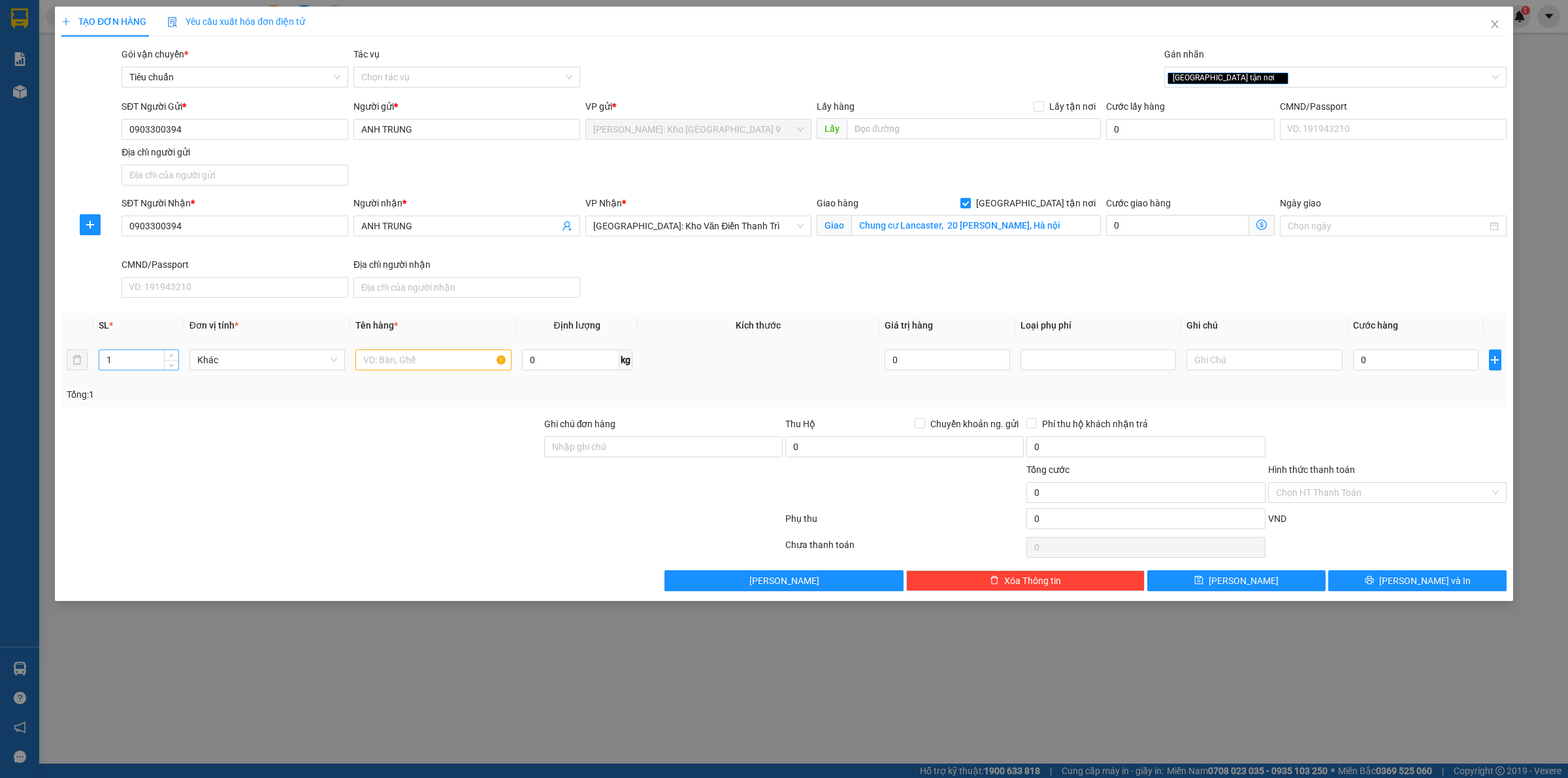
click at [143, 358] on input "1" at bounding box center [139, 360] width 79 height 20
type input "11"
click at [381, 369] on input "text" at bounding box center [433, 360] width 155 height 21
type input "10 THÙNG CARTON (BỘT, SƠN) + 1 THÙNG SƠN MÀU TRẮNG"
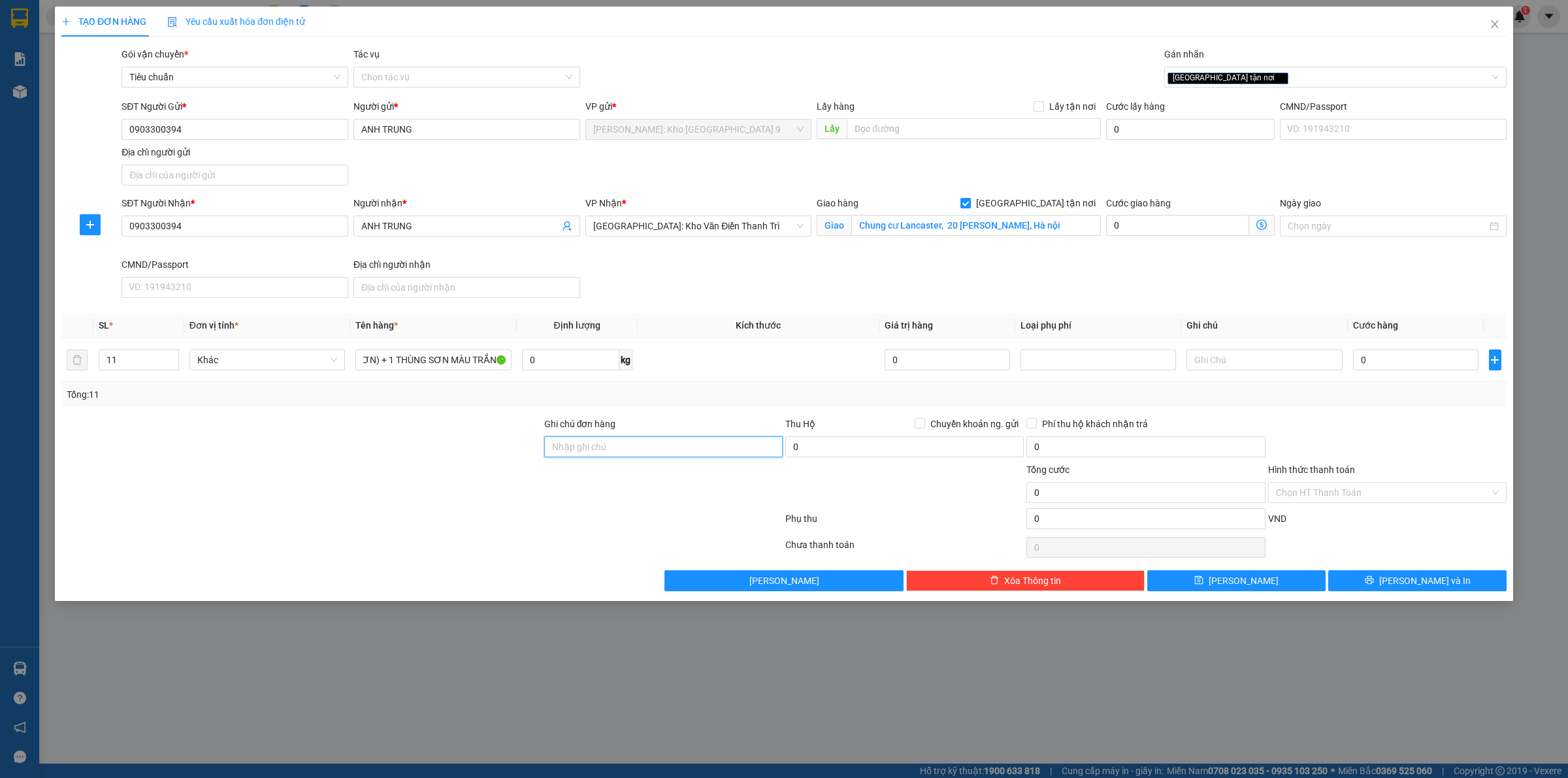
scroll to position [0, 0]
click at [650, 453] on input "Ghi chú đơn hàng" at bounding box center [663, 447] width 239 height 21
type input "VẬN CHUYỂN NHẸ TAY - HƯ VỠ KHÔNG ĐỀN"
click at [1434, 359] on input "0" at bounding box center [1415, 360] width 125 height 21
drag, startPoint x: 854, startPoint y: 693, endPoint x: 863, endPoint y: 684, distance: 12.7
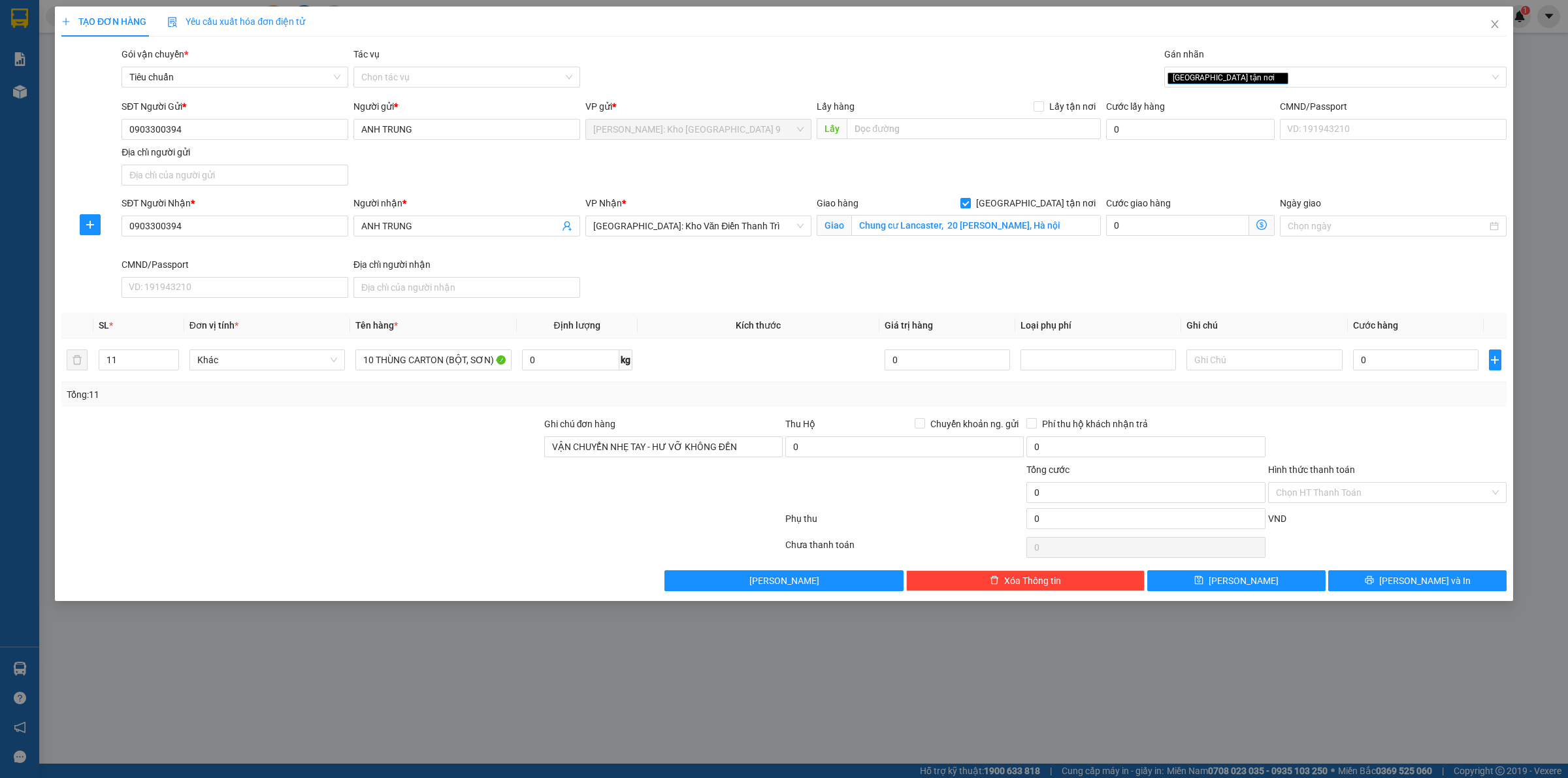
click at [857, 690] on div "TẠO ĐƠN HÀNG Yêu cầu xuất hóa đơn điện tử Transit Pickup Surcharge Ids Transit …" at bounding box center [784, 389] width 1568 height 778
click at [1371, 356] on input "0" at bounding box center [1415, 360] width 125 height 21
type input "02"
type input "2"
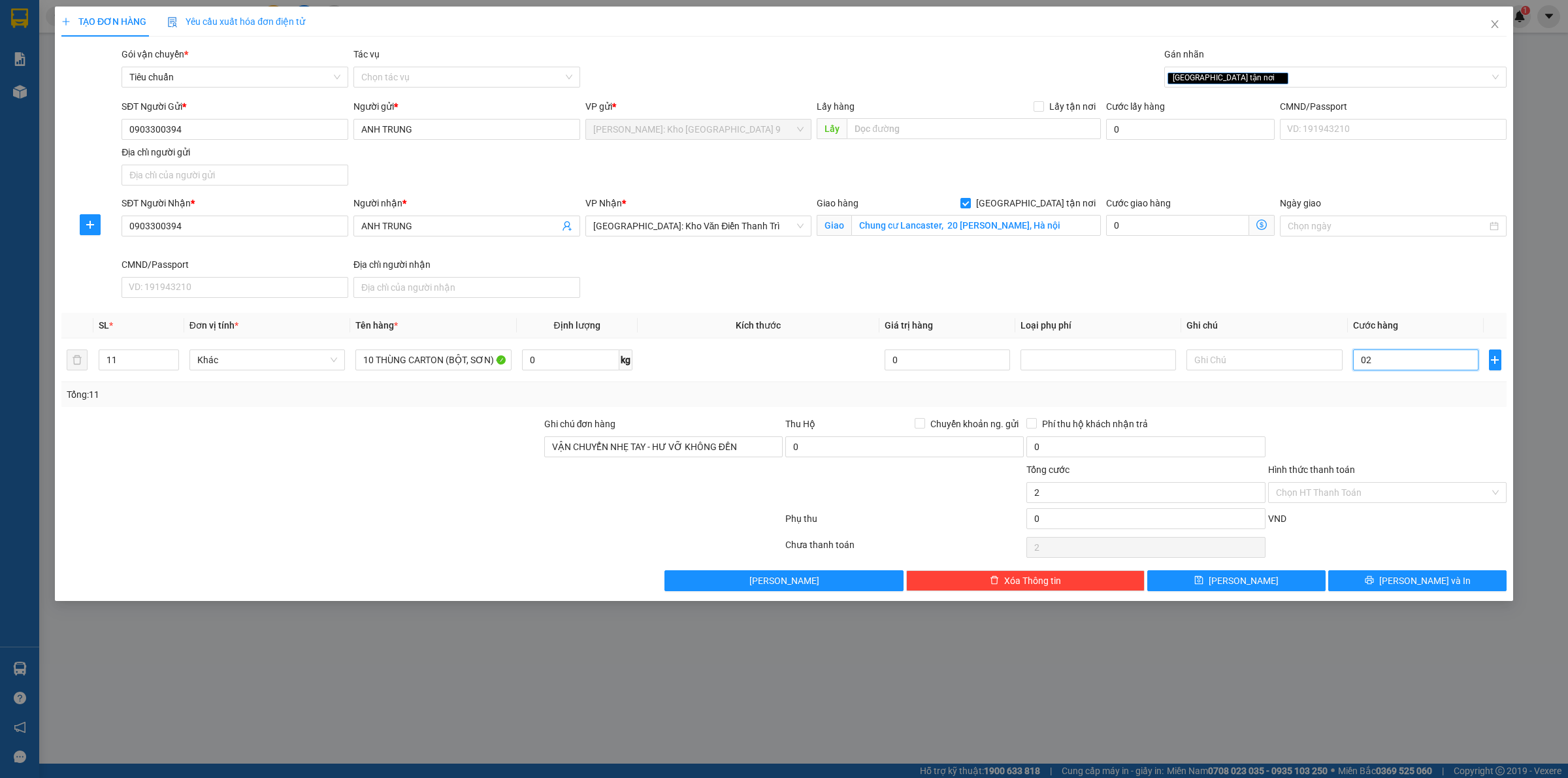
type input "025"
type input "25"
type input "0.250"
type input "250"
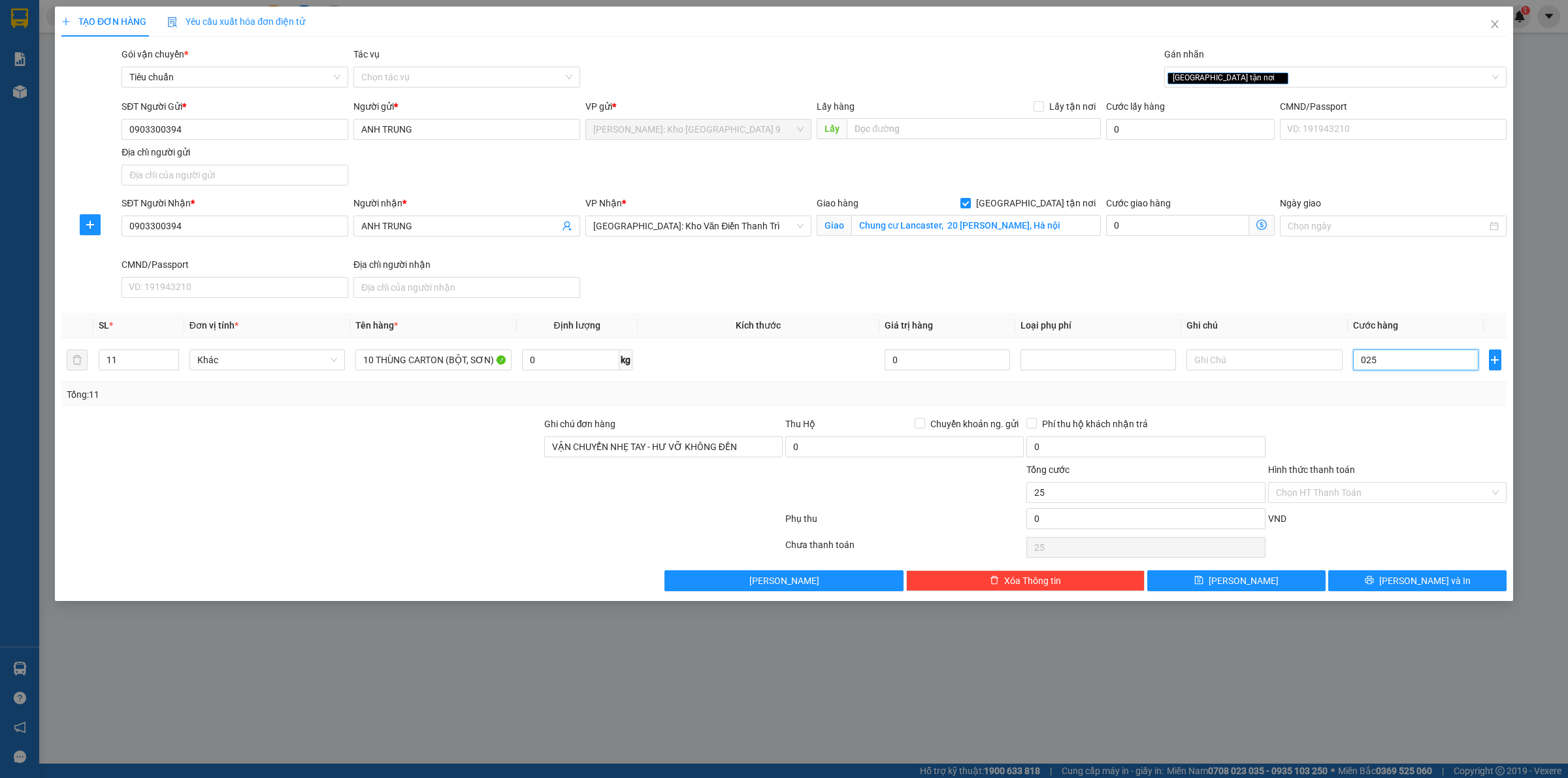
type input "250"
type input "02.500"
type input "2.500"
type input "025.000"
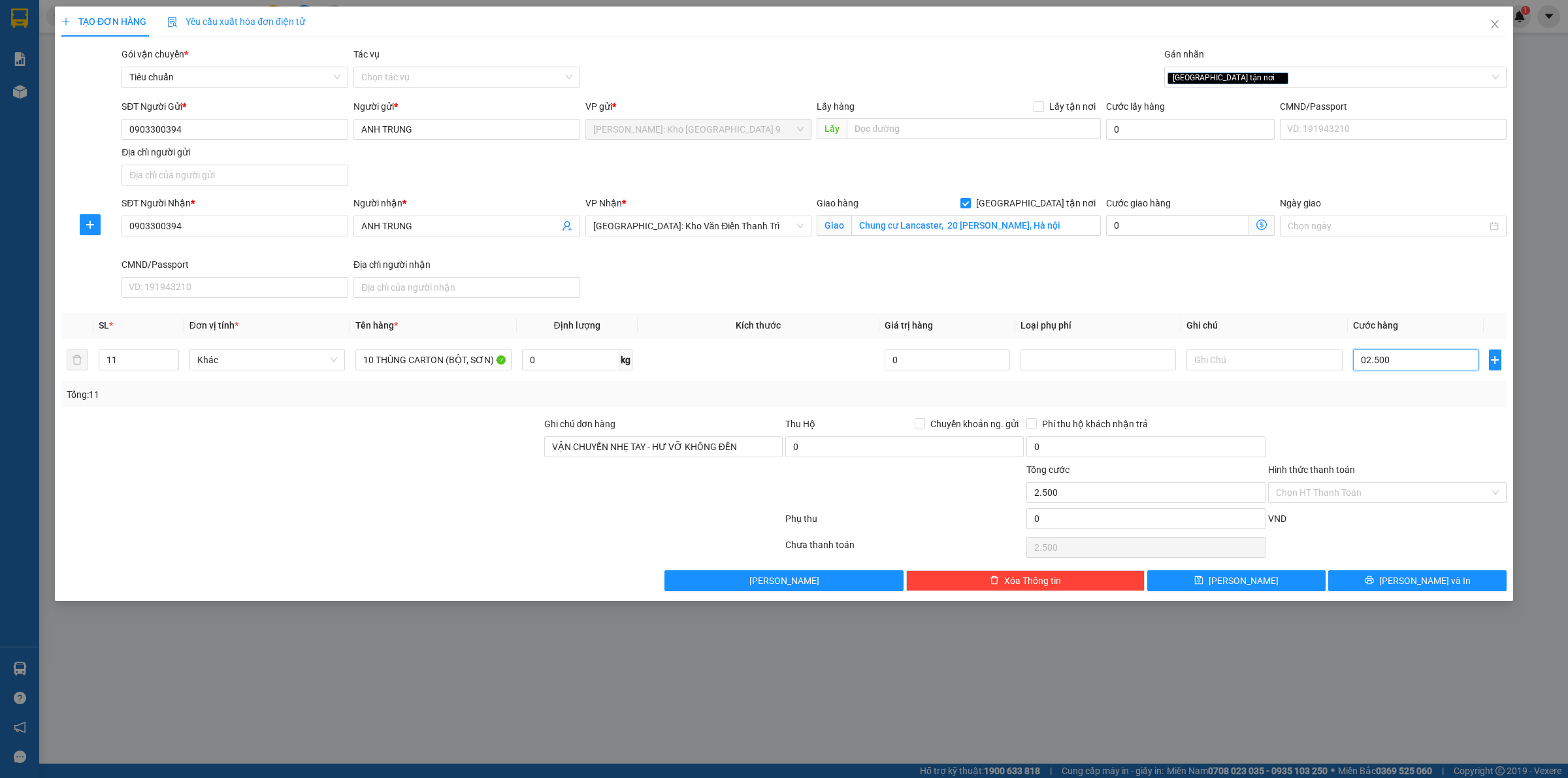
type input "25.000"
type input "0.250.000"
type input "250.000"
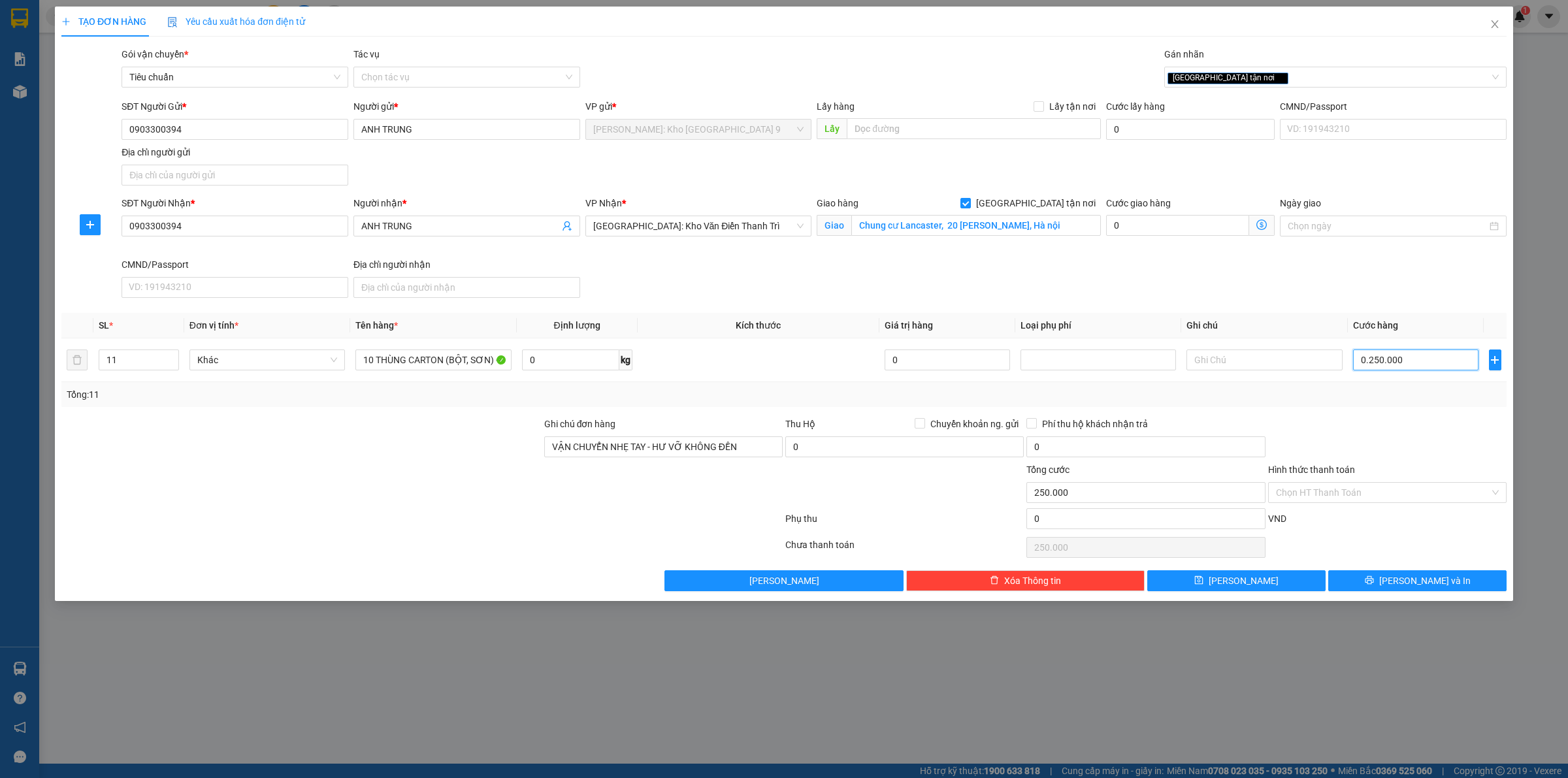
type input "02.500.000"
type input "2.500.000"
click at [1390, 441] on div at bounding box center [1387, 439] width 241 height 45
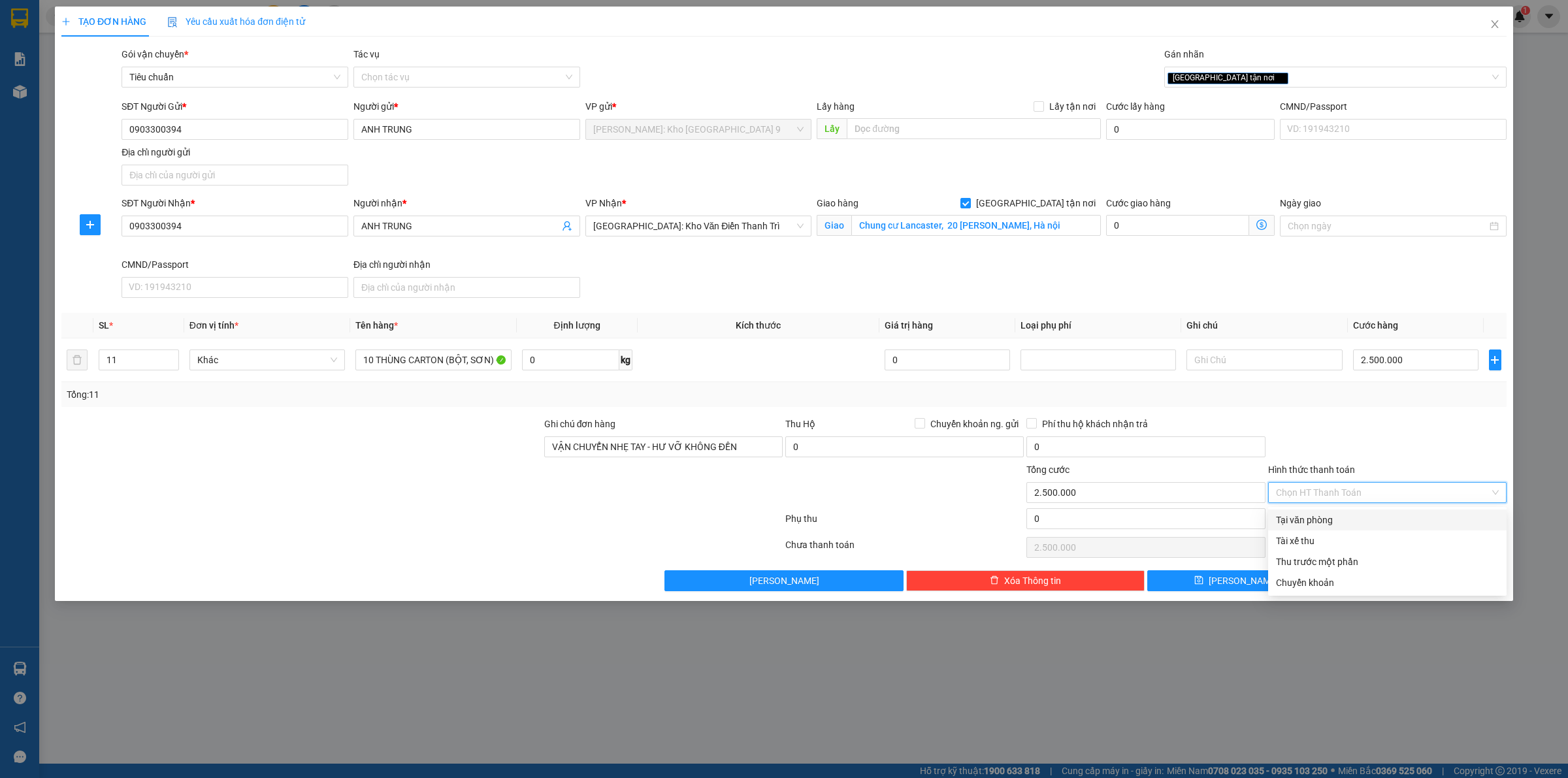
click at [1361, 495] on input "Hình thức thanh toán" at bounding box center [1382, 493] width 213 height 20
click at [1353, 516] on div "Tại văn phòng" at bounding box center [1387, 520] width 223 height 15
type input "0"
click at [1373, 584] on icon "printer" at bounding box center [1369, 580] width 8 height 8
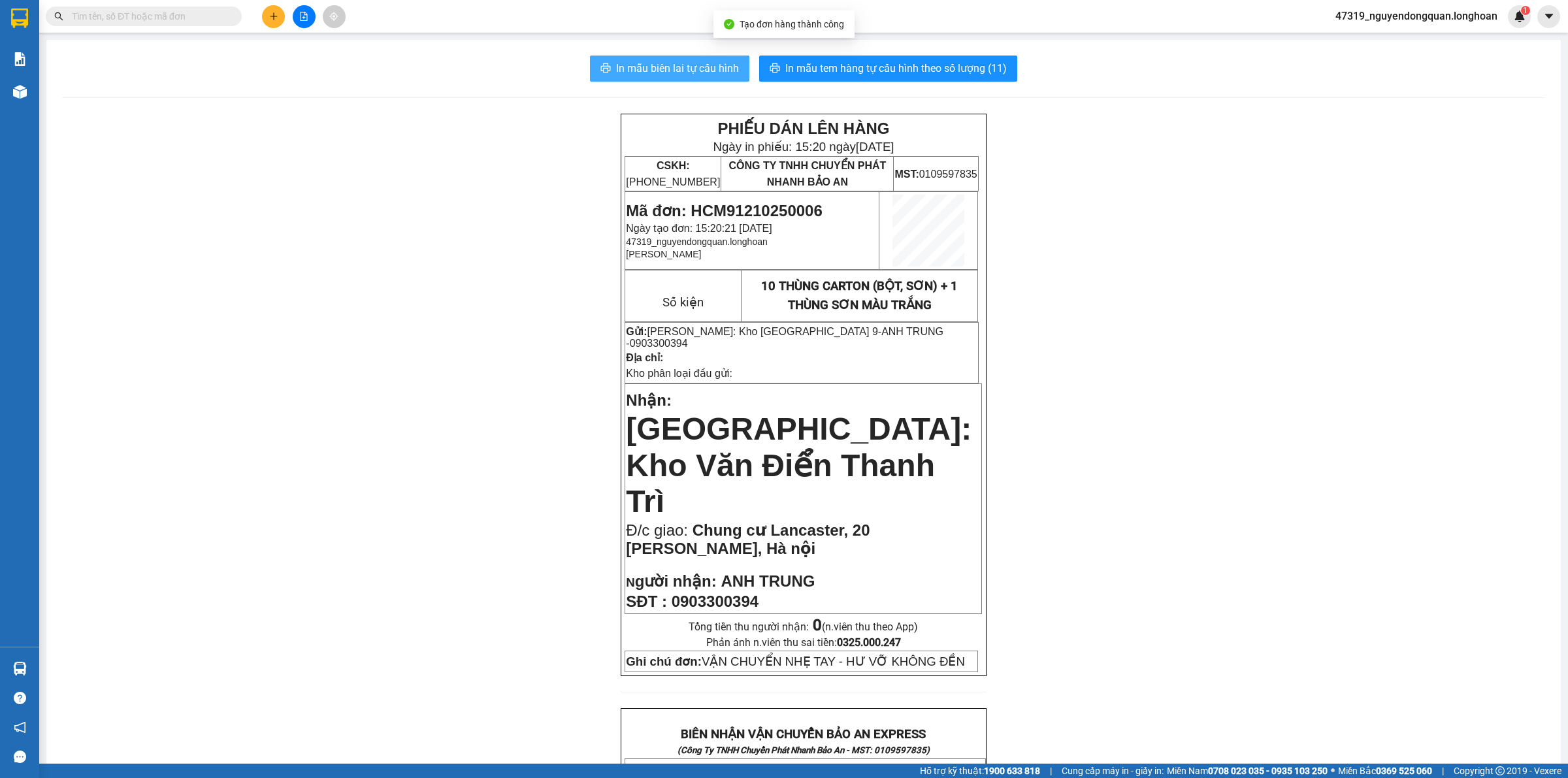
click at [693, 60] on span "In mẫu biên lai tự cấu hình" at bounding box center [677, 68] width 123 height 16
click at [484, 567] on div "PHIẾU DÁN LÊN HÀNG Ngày in phiếu: 15:20 ngày 12-10-2025 CSKH: 1900.06.88.33 CÔN…" at bounding box center [803, 781] width 1483 height 1335
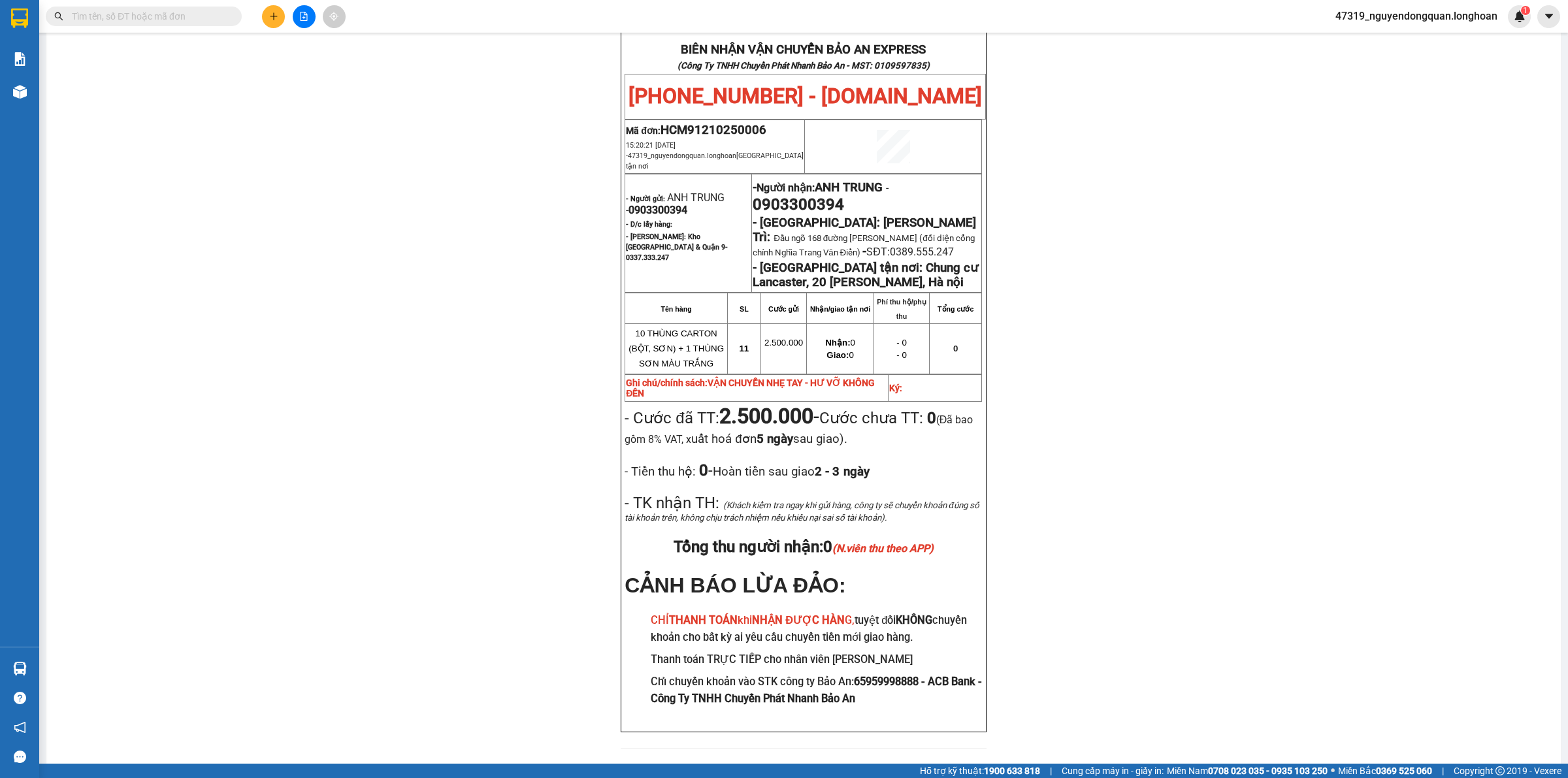
scroll to position [5, 0]
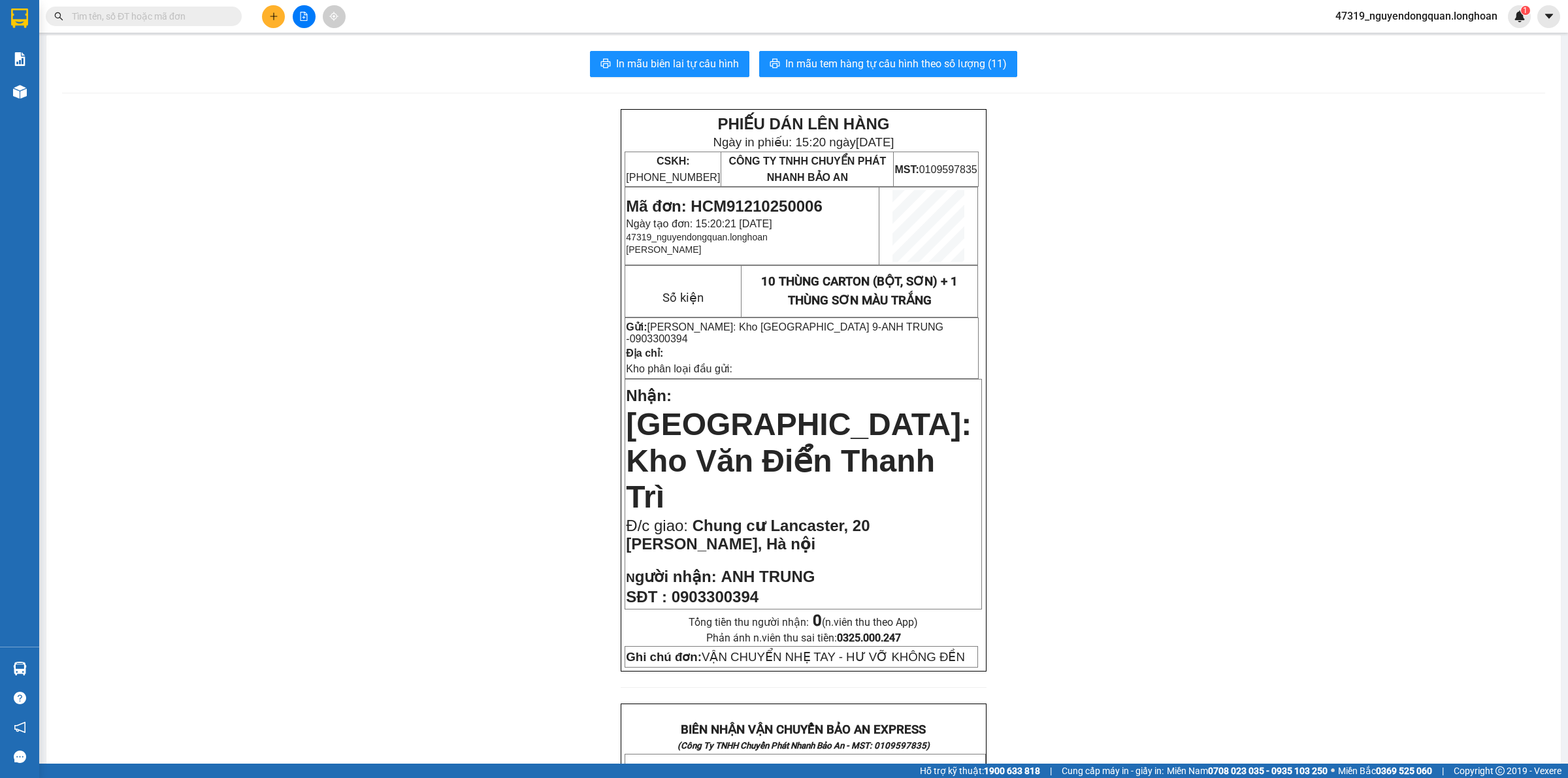
click at [252, 202] on div "PHIẾU DÁN LÊN HÀNG Ngày in phiếu: 15:20 ngày 12-10-2025 CSKH: 1900.06.88.33 CÔN…" at bounding box center [803, 777] width 1483 height 1335
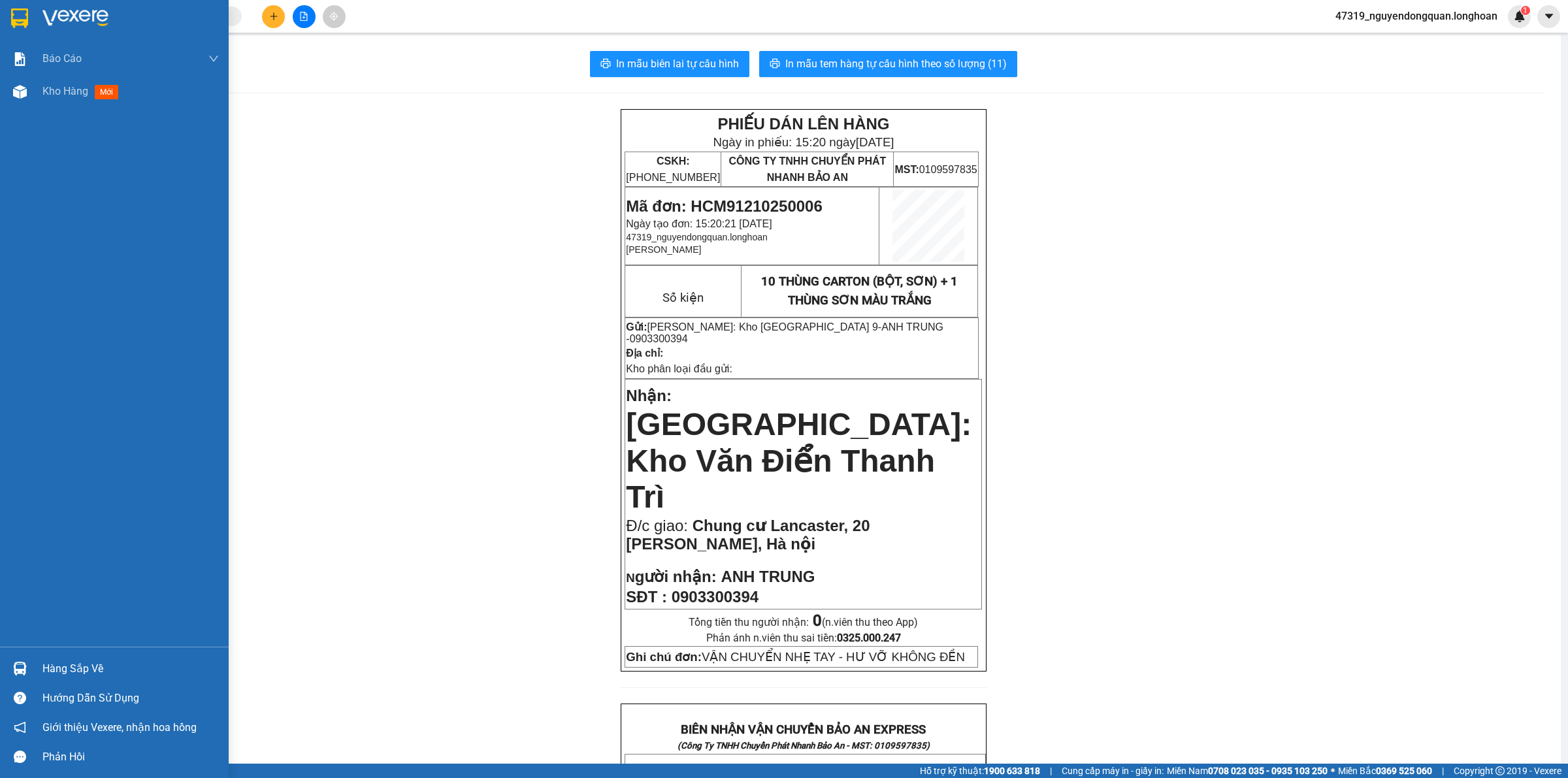
click at [23, 18] on img at bounding box center [20, 18] width 17 height 20
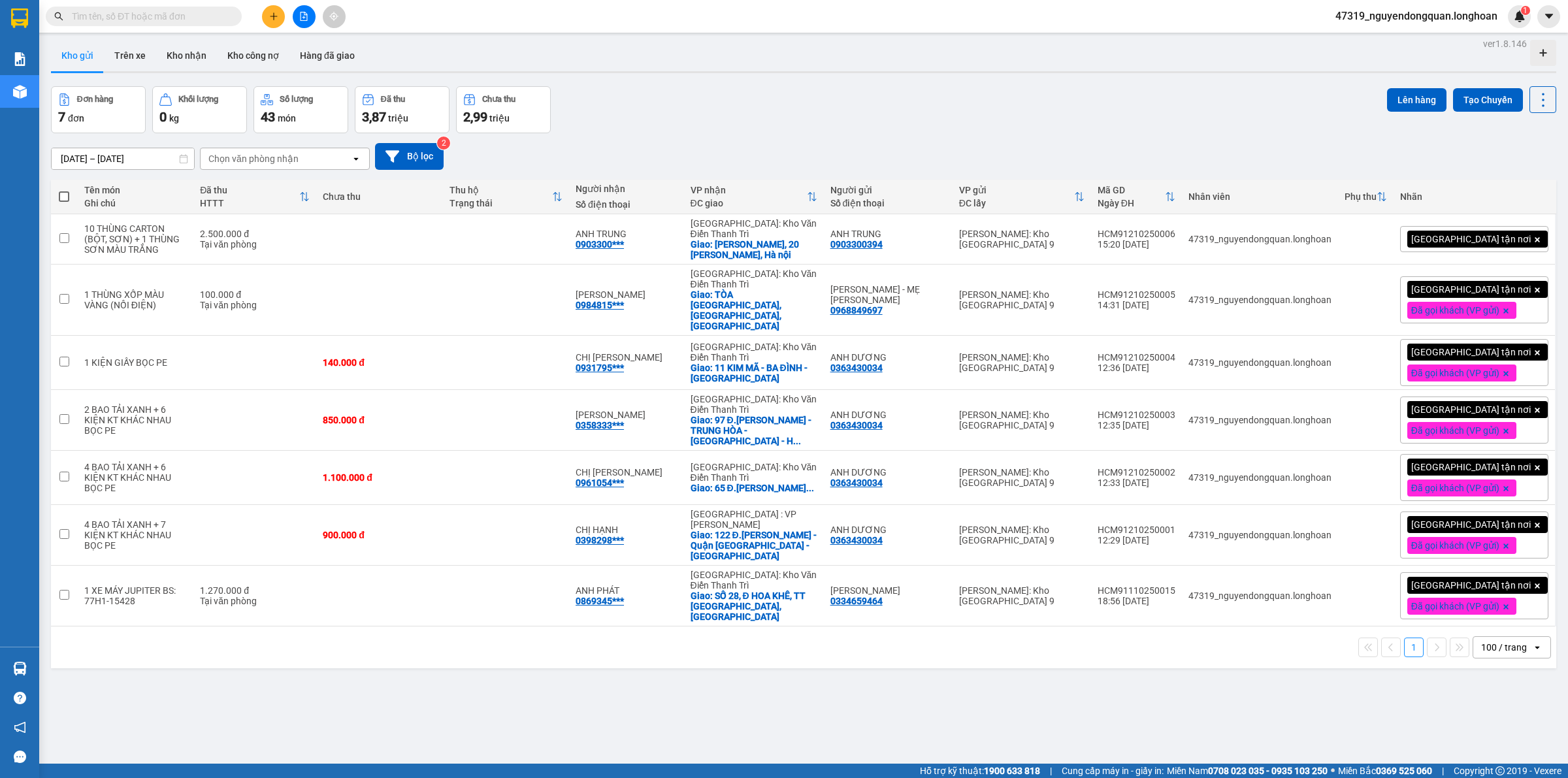
click at [202, 17] on input "text" at bounding box center [149, 16] width 154 height 15
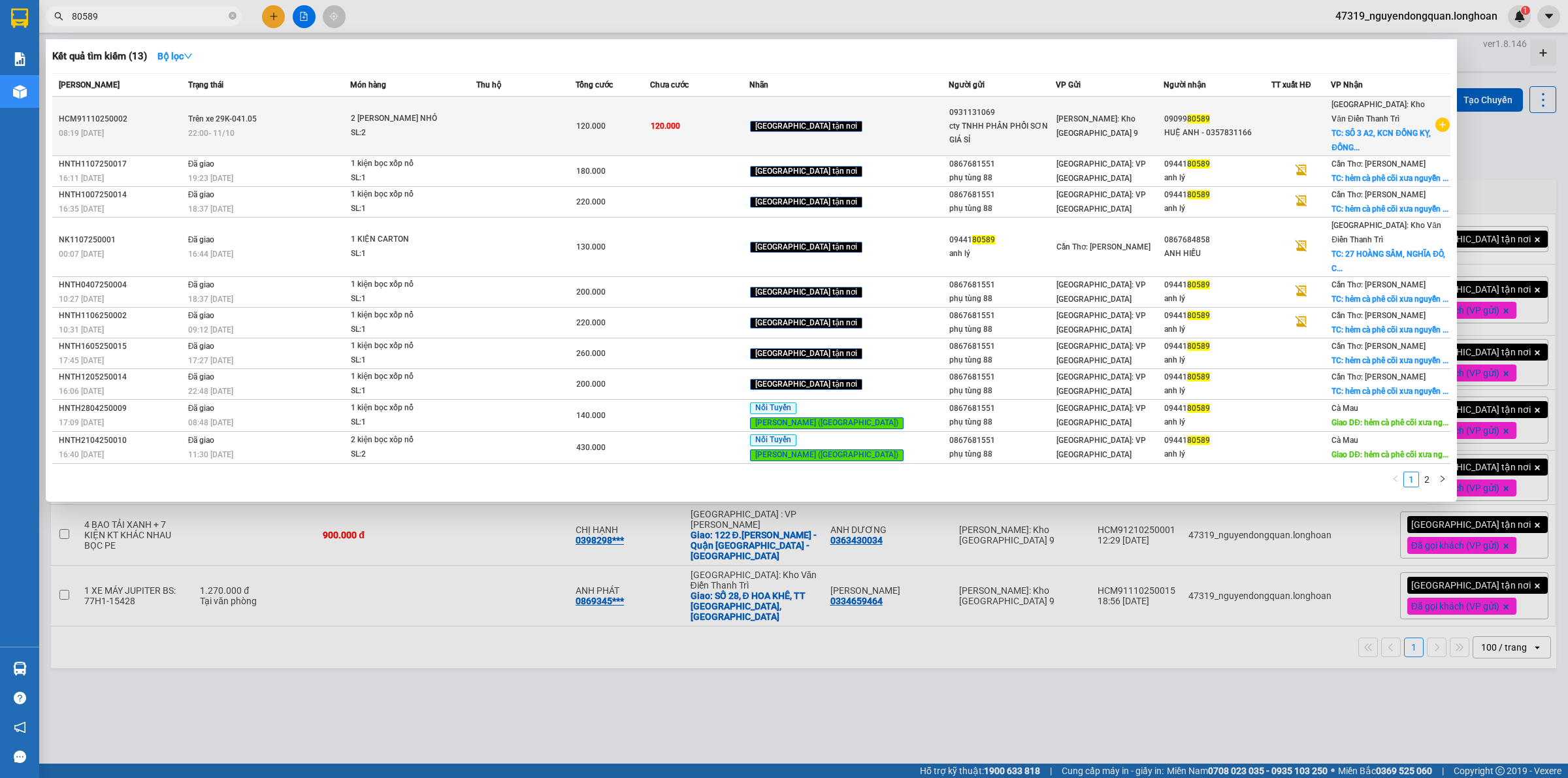
type input "80589"
click at [749, 124] on td "120.000" at bounding box center [700, 126] width 99 height 59
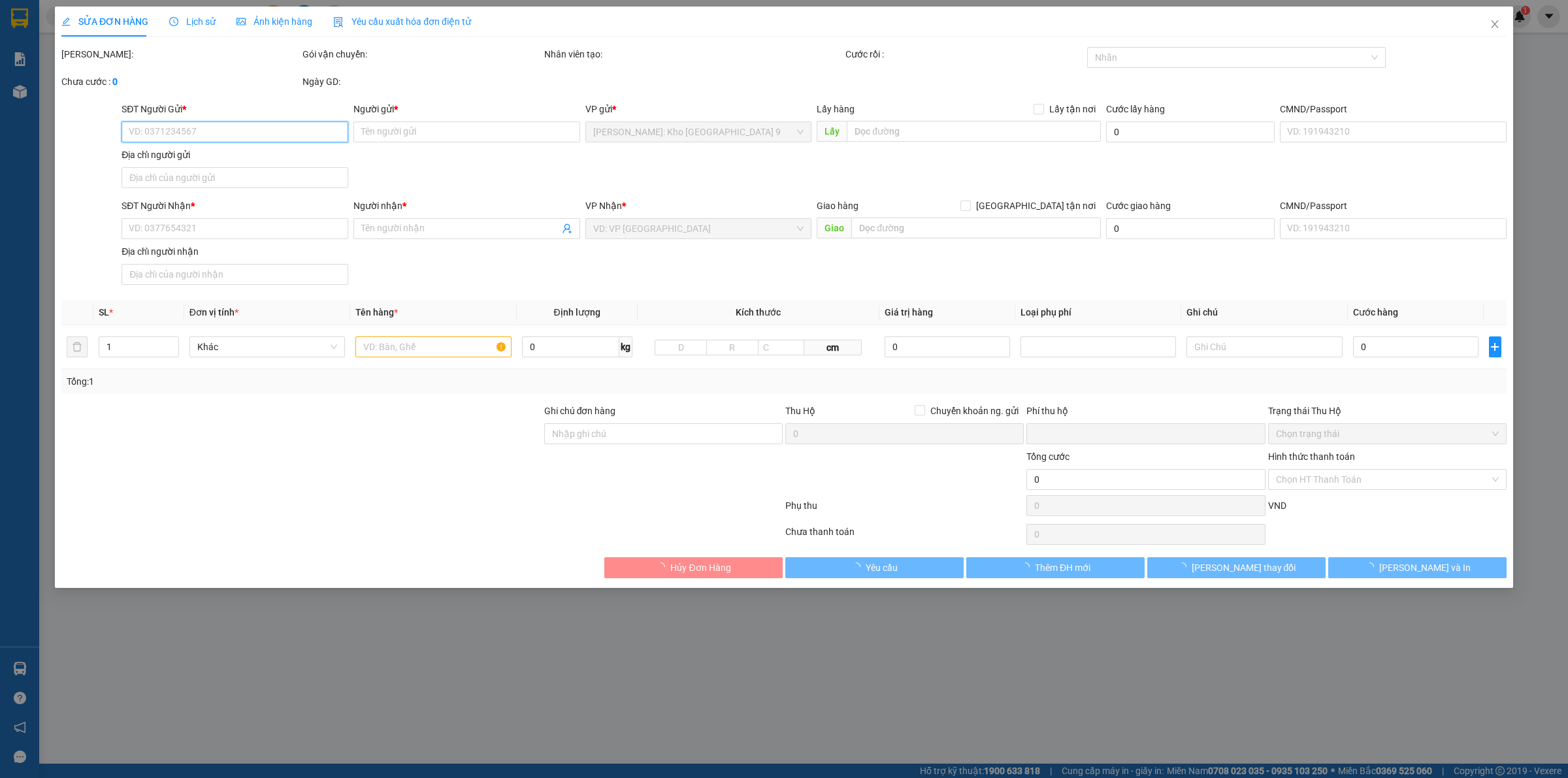
type input "0931131069"
type input "cty TNHH PHÂN PHỐI SƠN GIÁ SỈ"
type input "0909980589"
type input "HUỆ ANH - 0357831166"
checkbox input "true"
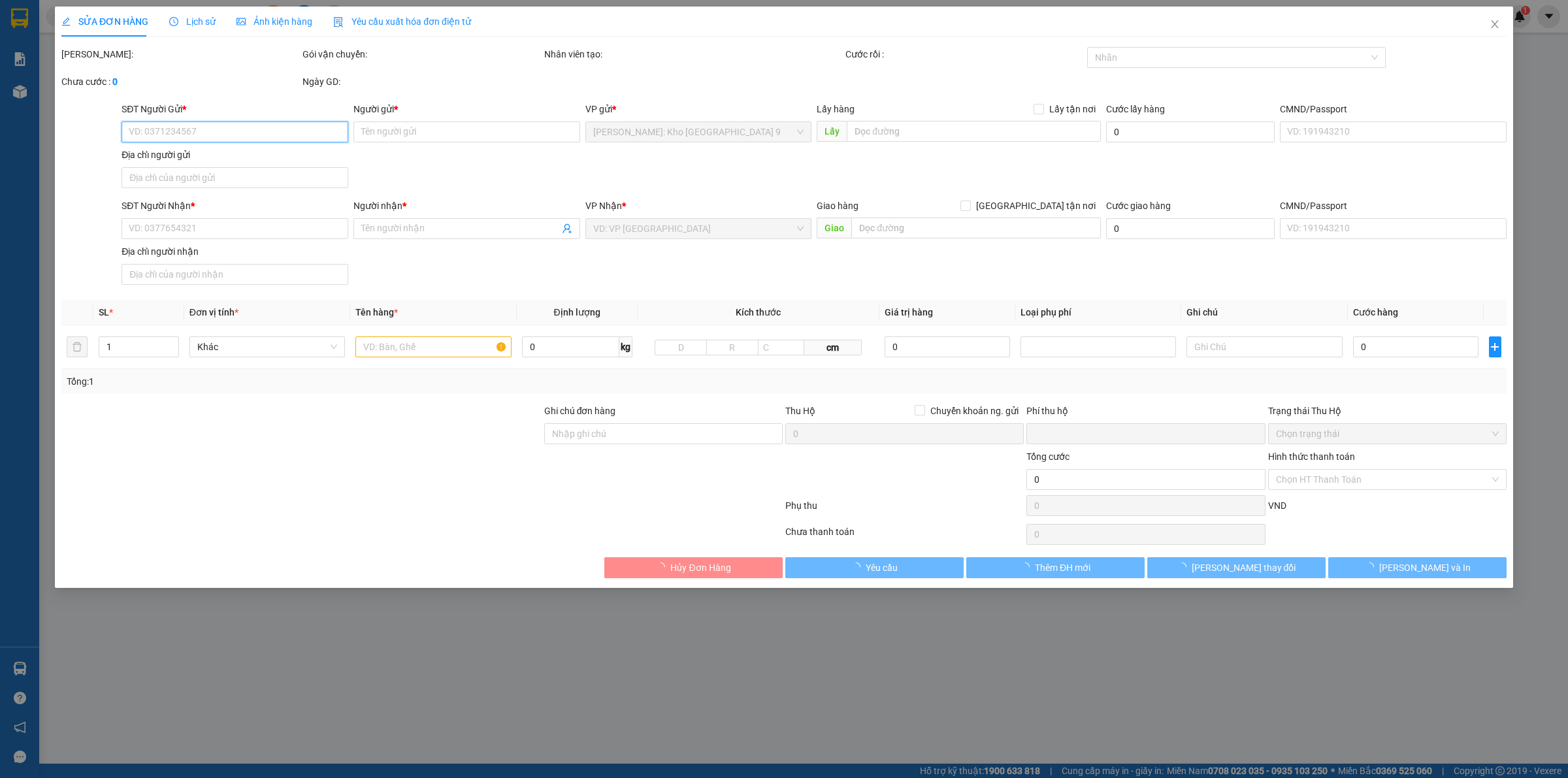
type input "SÔ 3 A2, KCN ĐỒNG KỴ, ĐỒNG NGUYÊN, BẮC NINH"
type input "VẬN CHUYỂN NHẸ TAY - HƯ VỠ KHÔNG ĐỀN"
checkbox input "true"
type input "0"
type input "120.000"
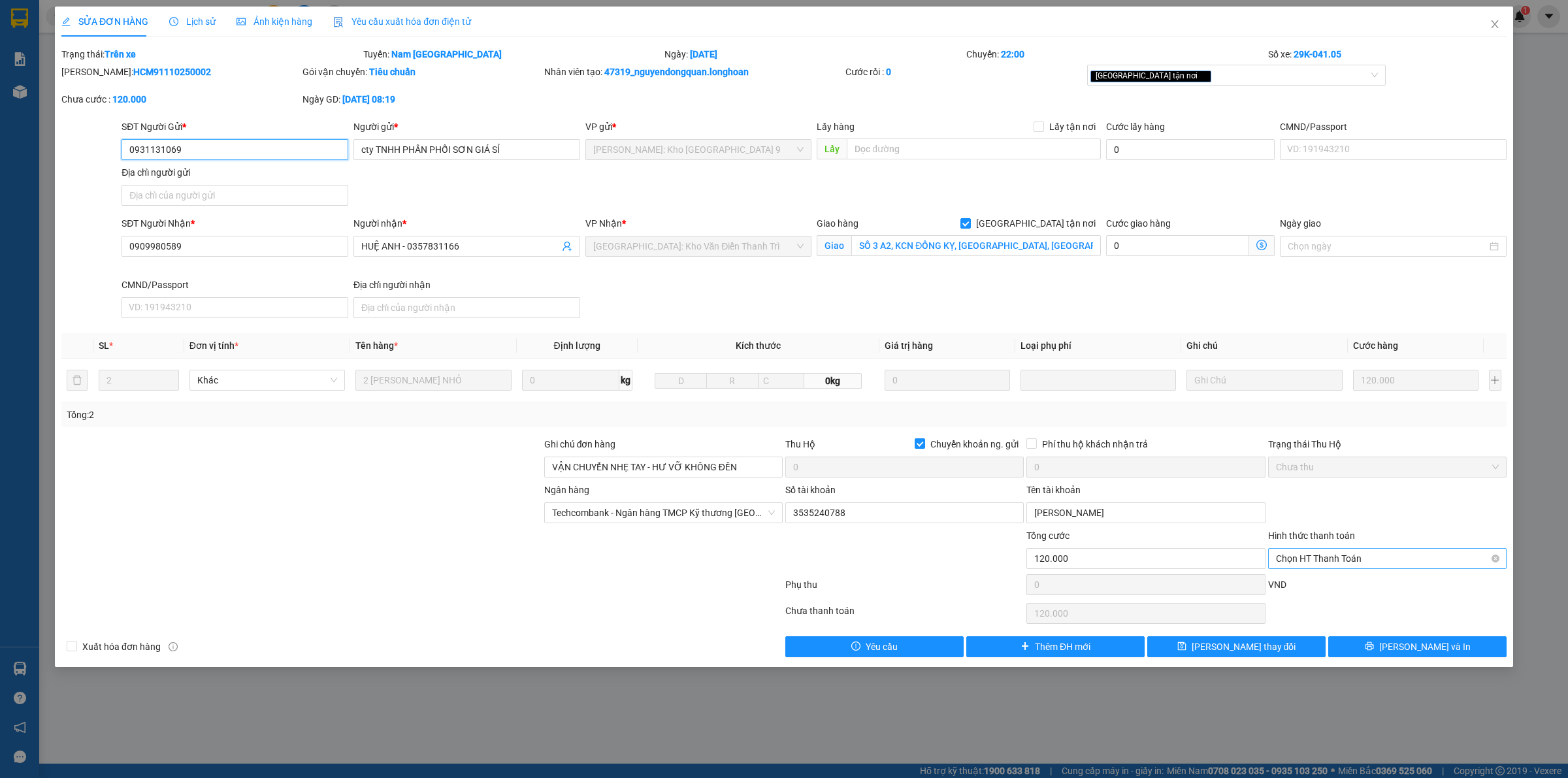
click at [1352, 557] on span "Chọn HT Thanh Toán" at bounding box center [1387, 558] width 223 height 20
click at [1366, 585] on div "Tại văn phòng" at bounding box center [1387, 586] width 223 height 15
type input "0"
click at [1411, 644] on span "Lưu và In" at bounding box center [1425, 646] width 92 height 15
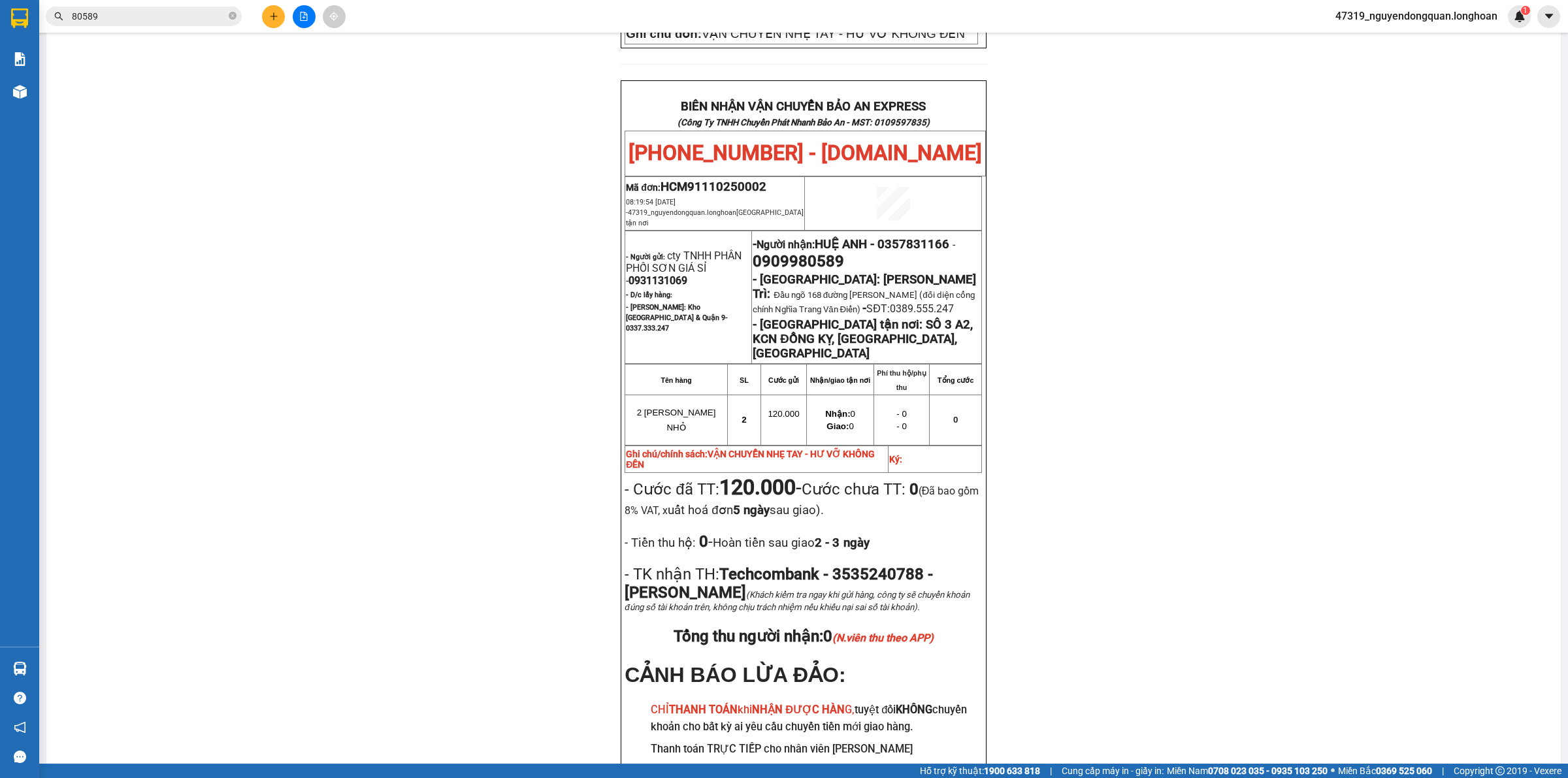
scroll to position [627, 0]
drag, startPoint x: 605, startPoint y: 301, endPoint x: 611, endPoint y: 308, distance: 9.2
click at [605, 301] on div "PHIẾU DÁN LÊN HÀNG Ngày in phiếu: 15:25 ngày 12-10-2025 CSKH: 1900.06.88.33 CÔN…" at bounding box center [803, 171] width 1483 height 1368
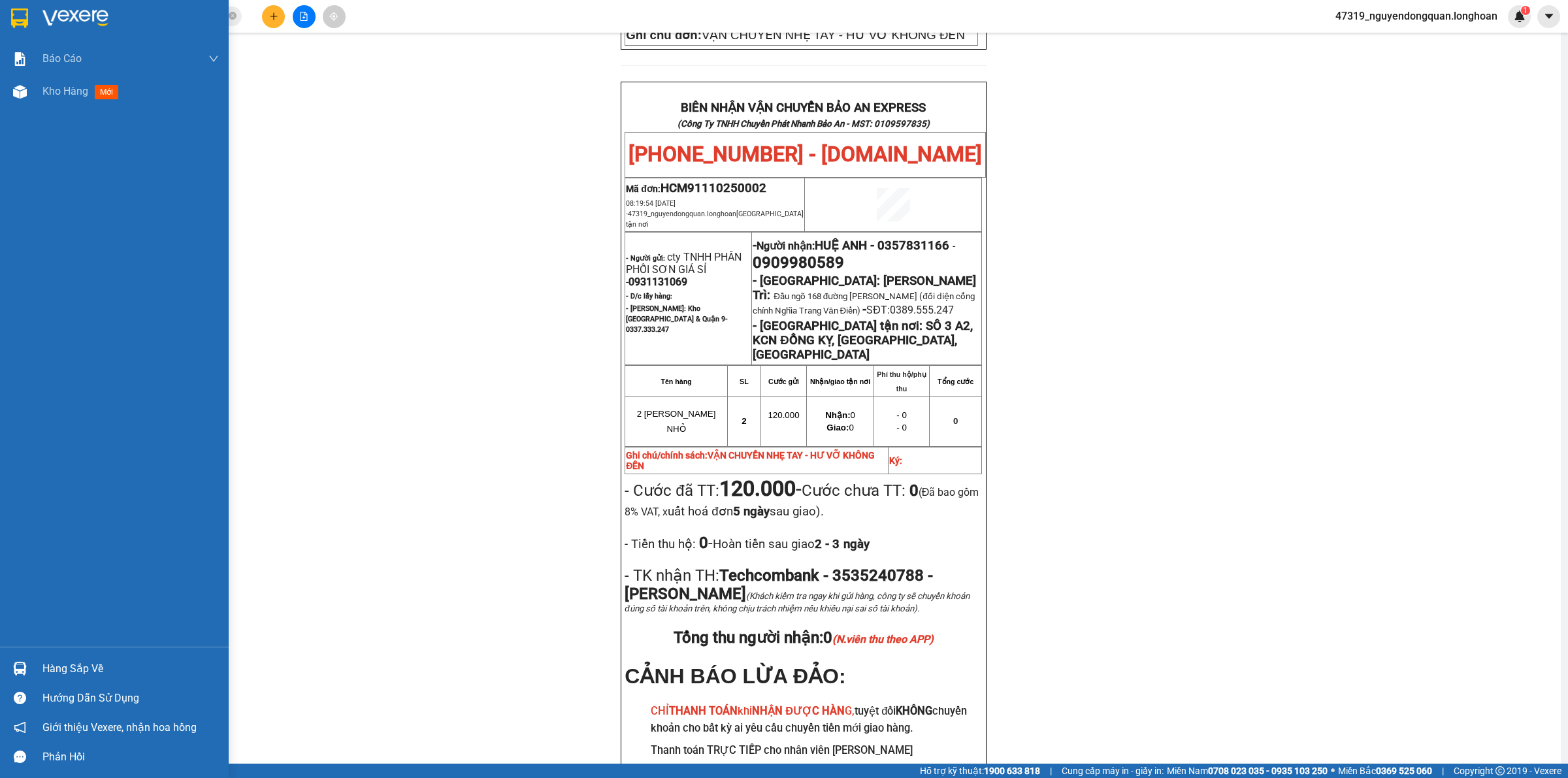
click at [13, 13] on img at bounding box center [20, 18] width 17 height 20
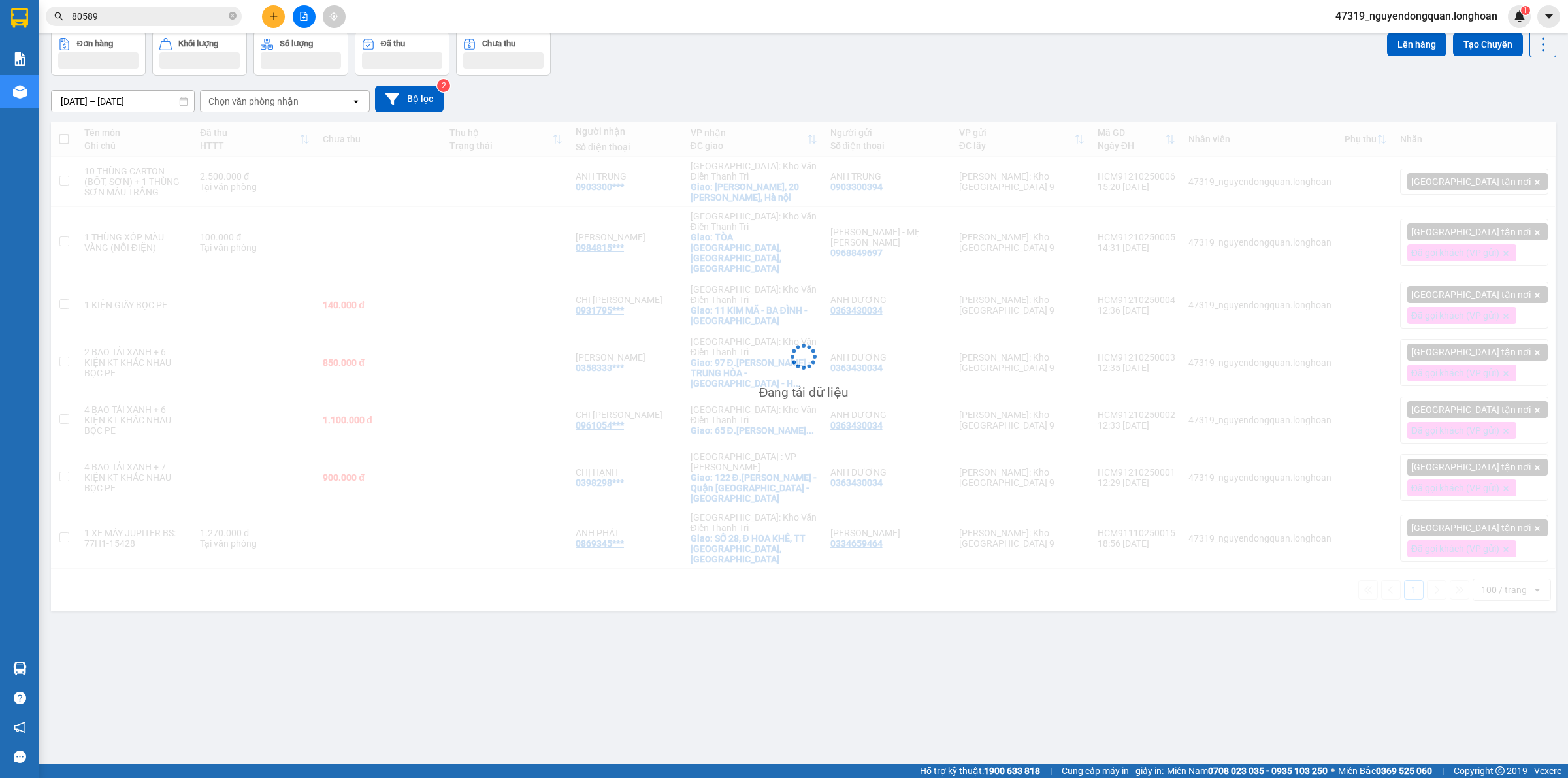
scroll to position [60, 0]
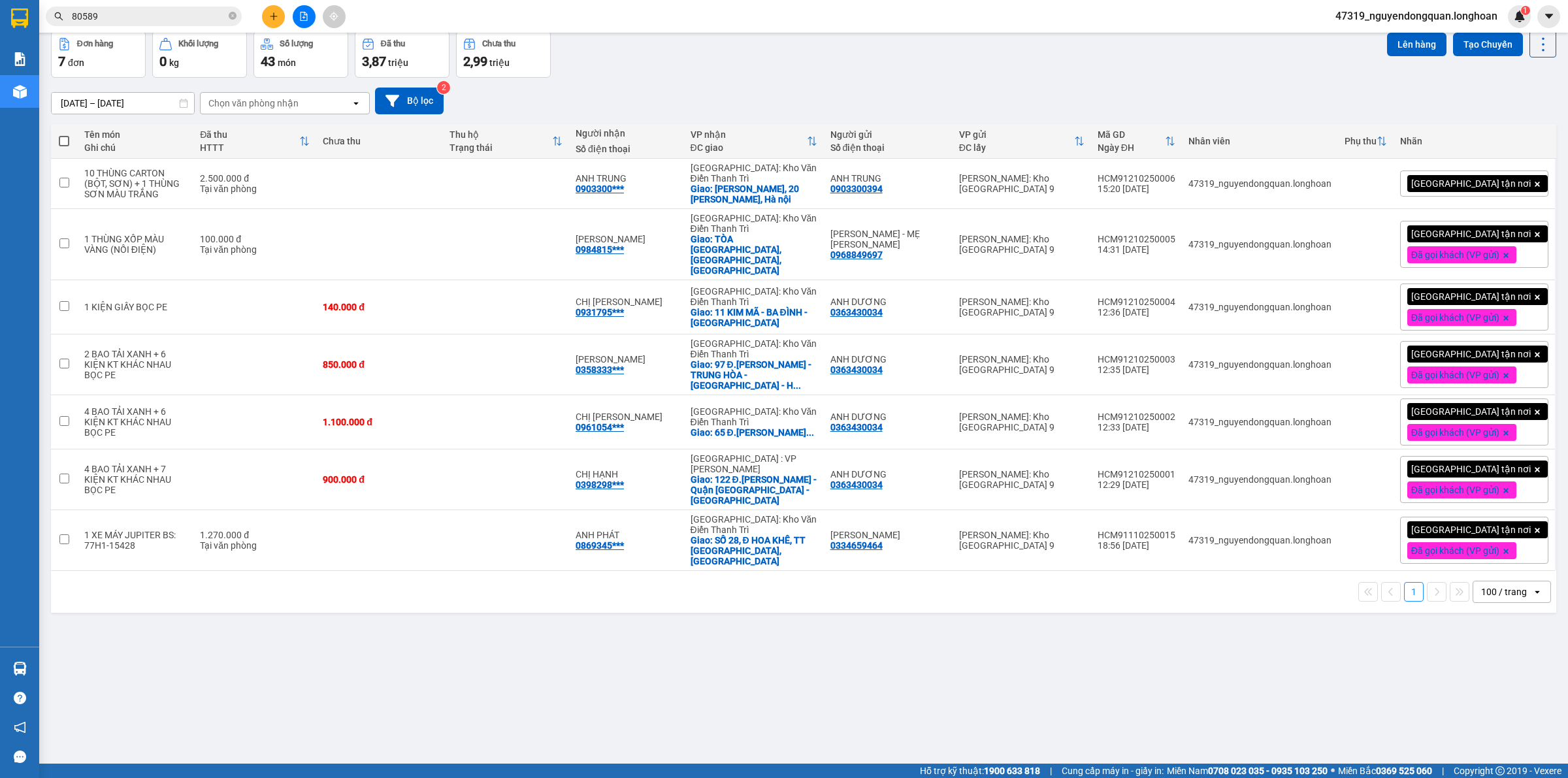
click at [674, 665] on div "ver 1.8.146 Kho gửi Trên xe Kho nhận Kho công nợ Hàng đã giao Đơn hàng 7 đơn Kh…" at bounding box center [803, 368] width 1516 height 778
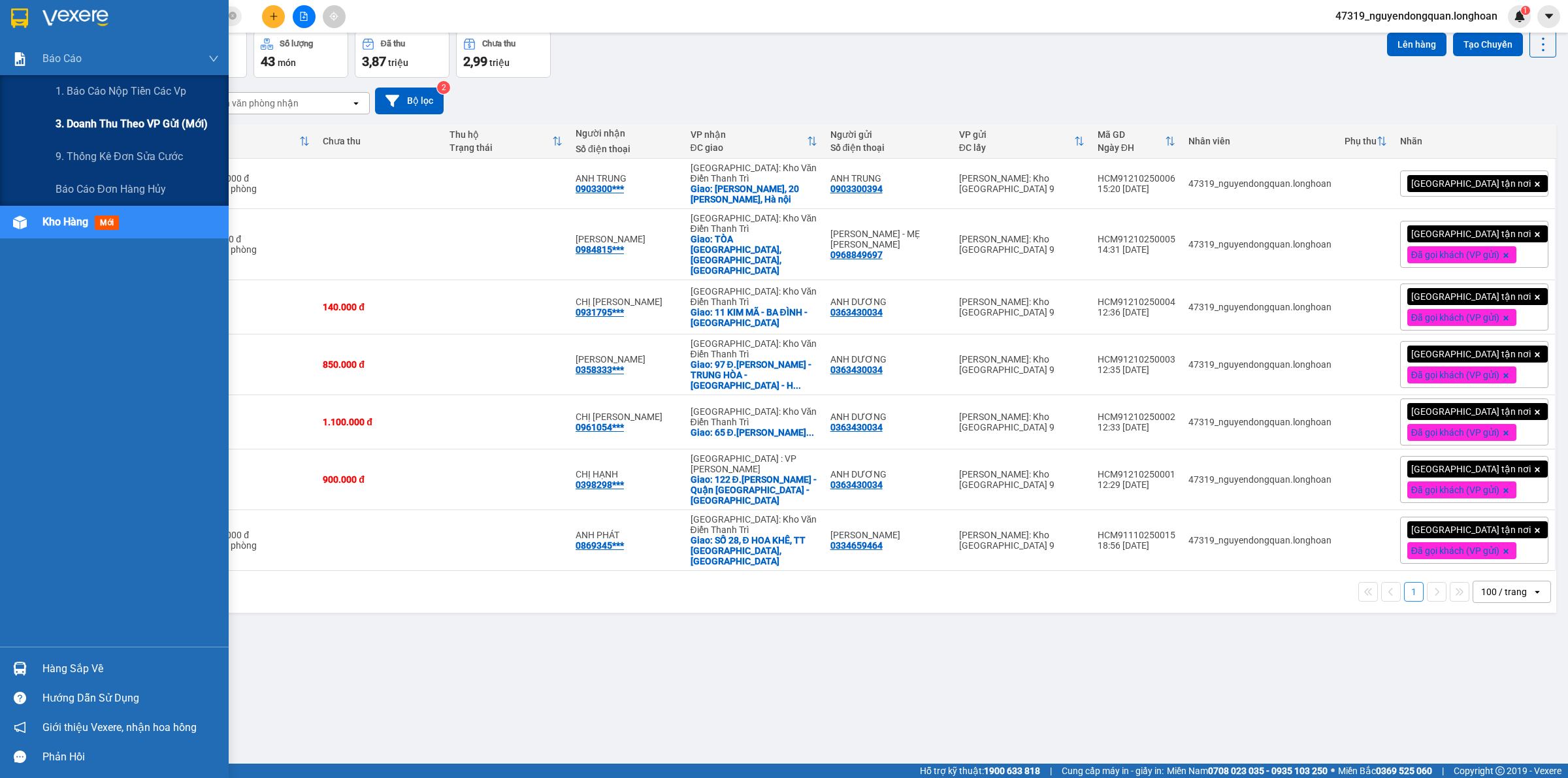
click at [75, 114] on div "3. Doanh Thu theo VP Gửi (mới)" at bounding box center [136, 124] width 163 height 33
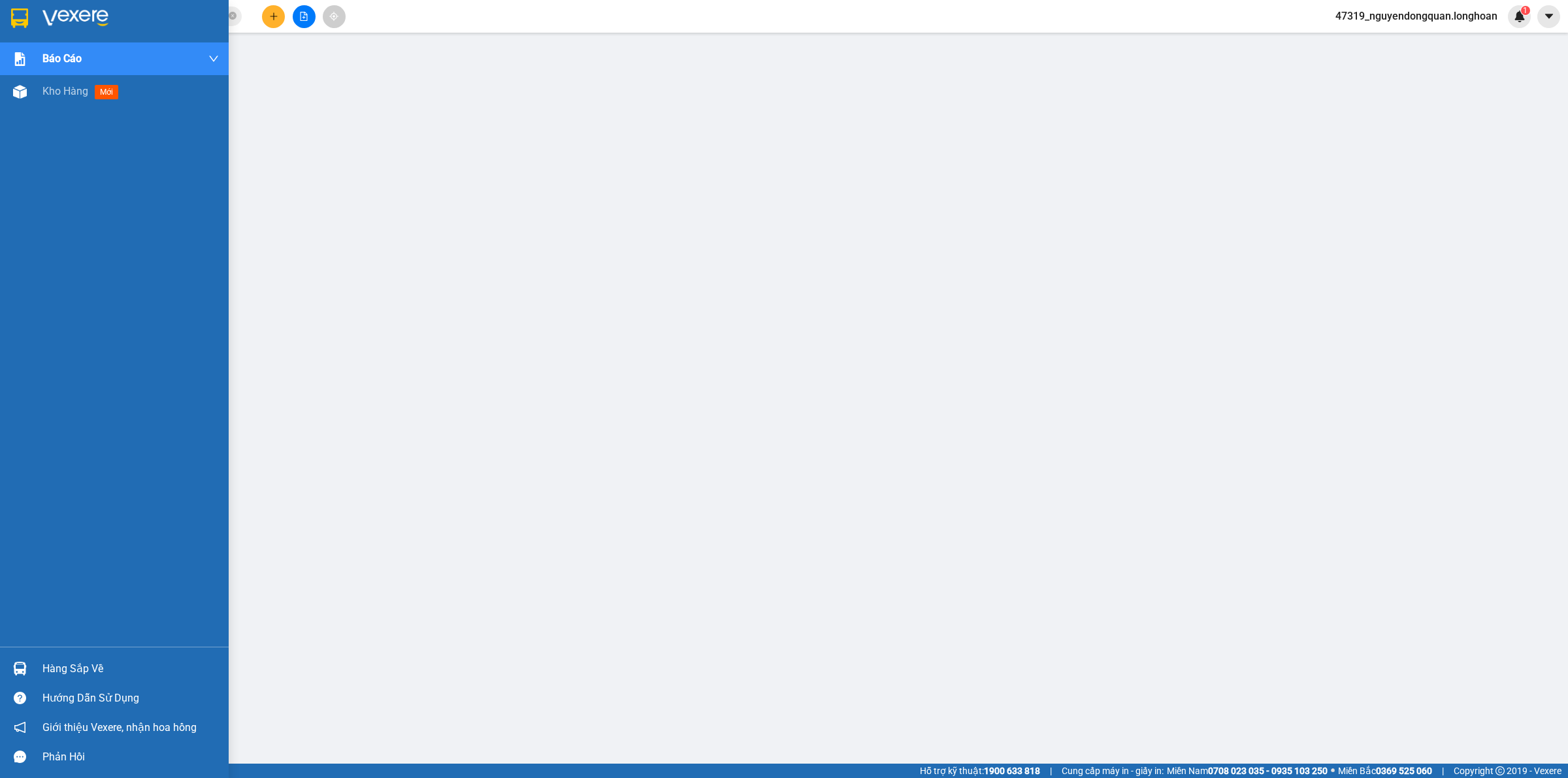
click at [27, 18] on img at bounding box center [20, 18] width 17 height 20
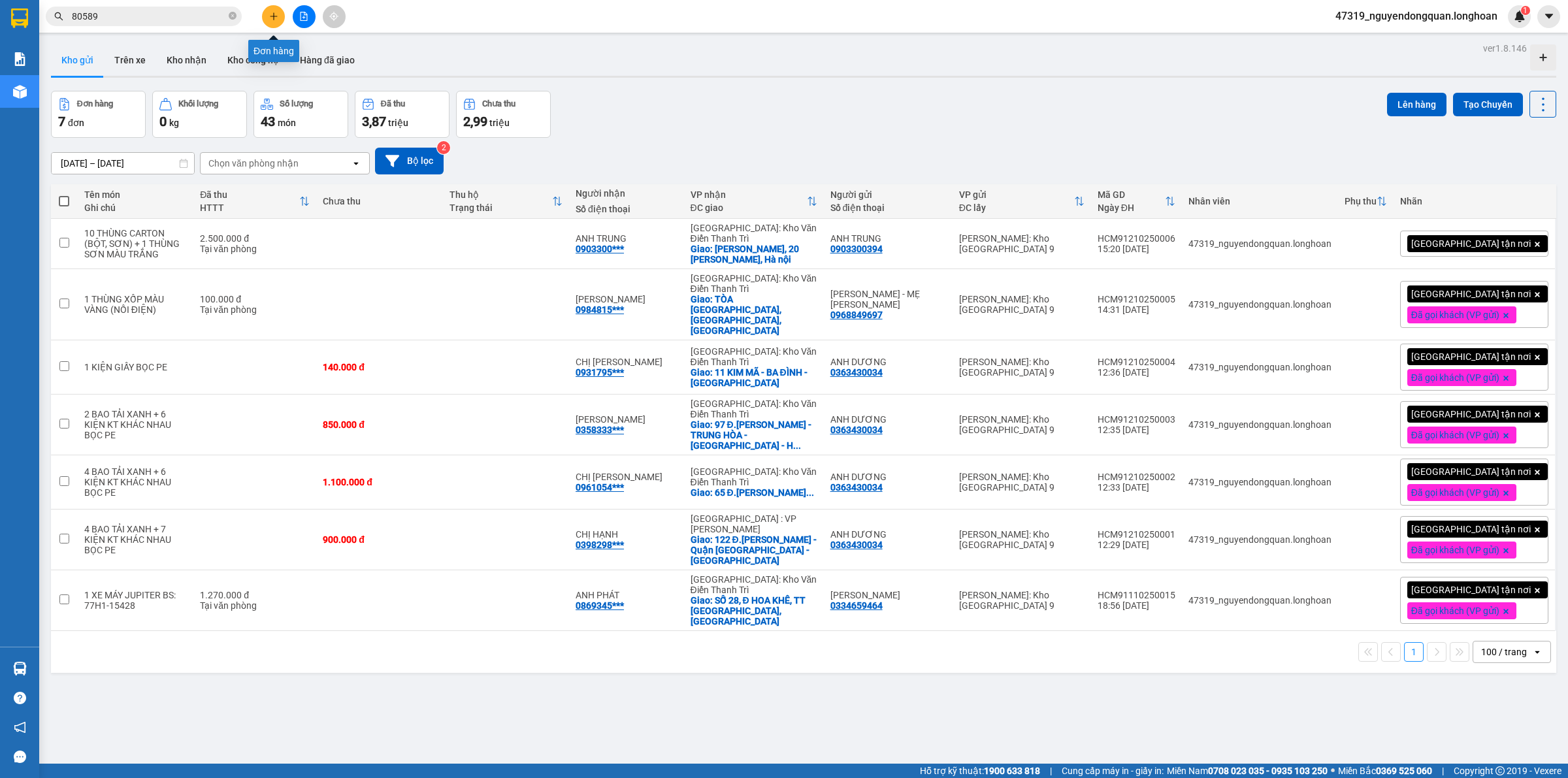
click at [276, 20] on icon "plus" at bounding box center [274, 16] width 9 height 9
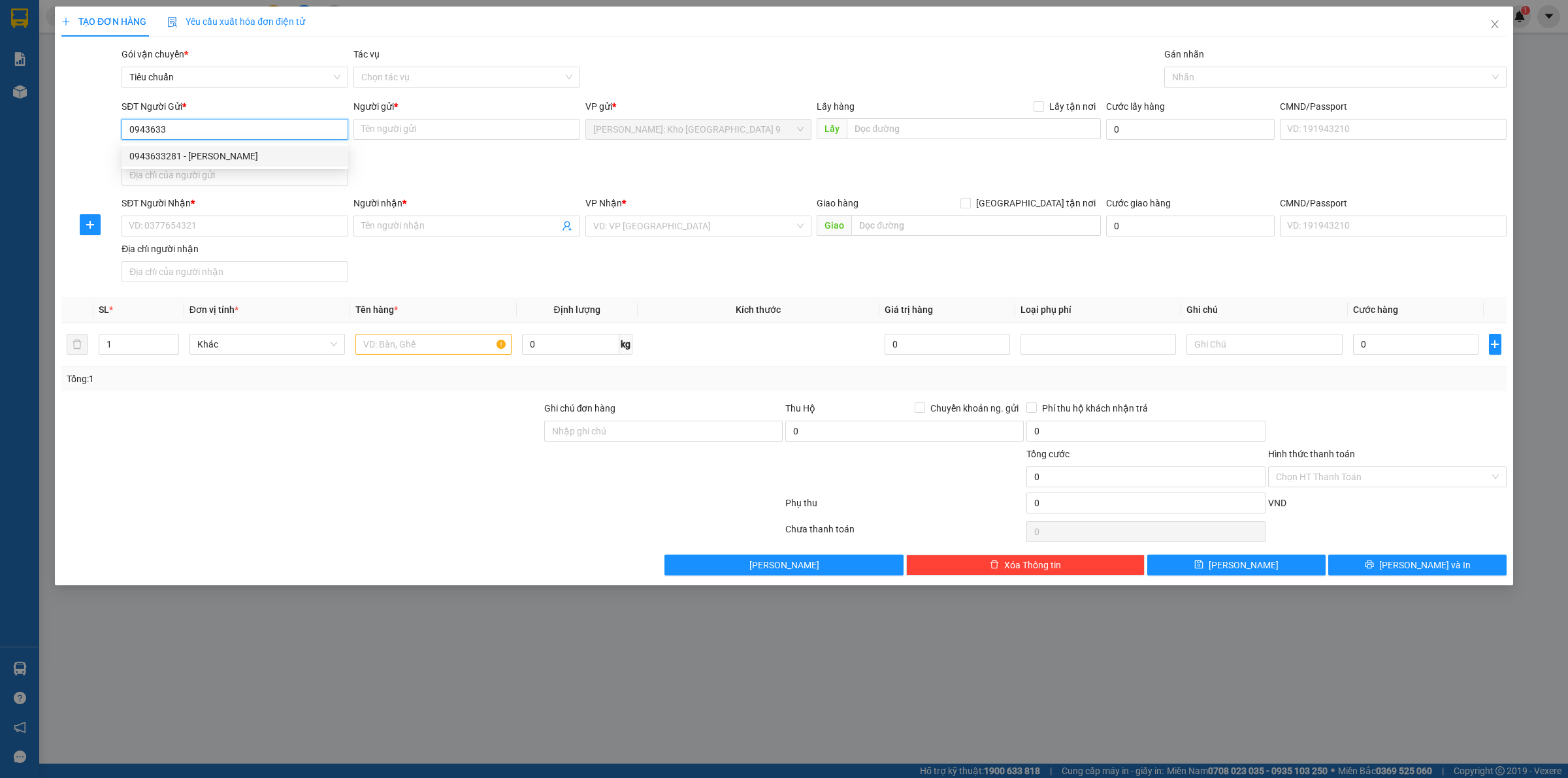
click at [283, 157] on div "0943633281 - LÊ ANH" at bounding box center [235, 156] width 211 height 15
type input "0943633281"
type input "LÊ ANH"
type input "0943633281"
click at [282, 230] on input "SĐT Người Nhận *" at bounding box center [235, 226] width 227 height 21
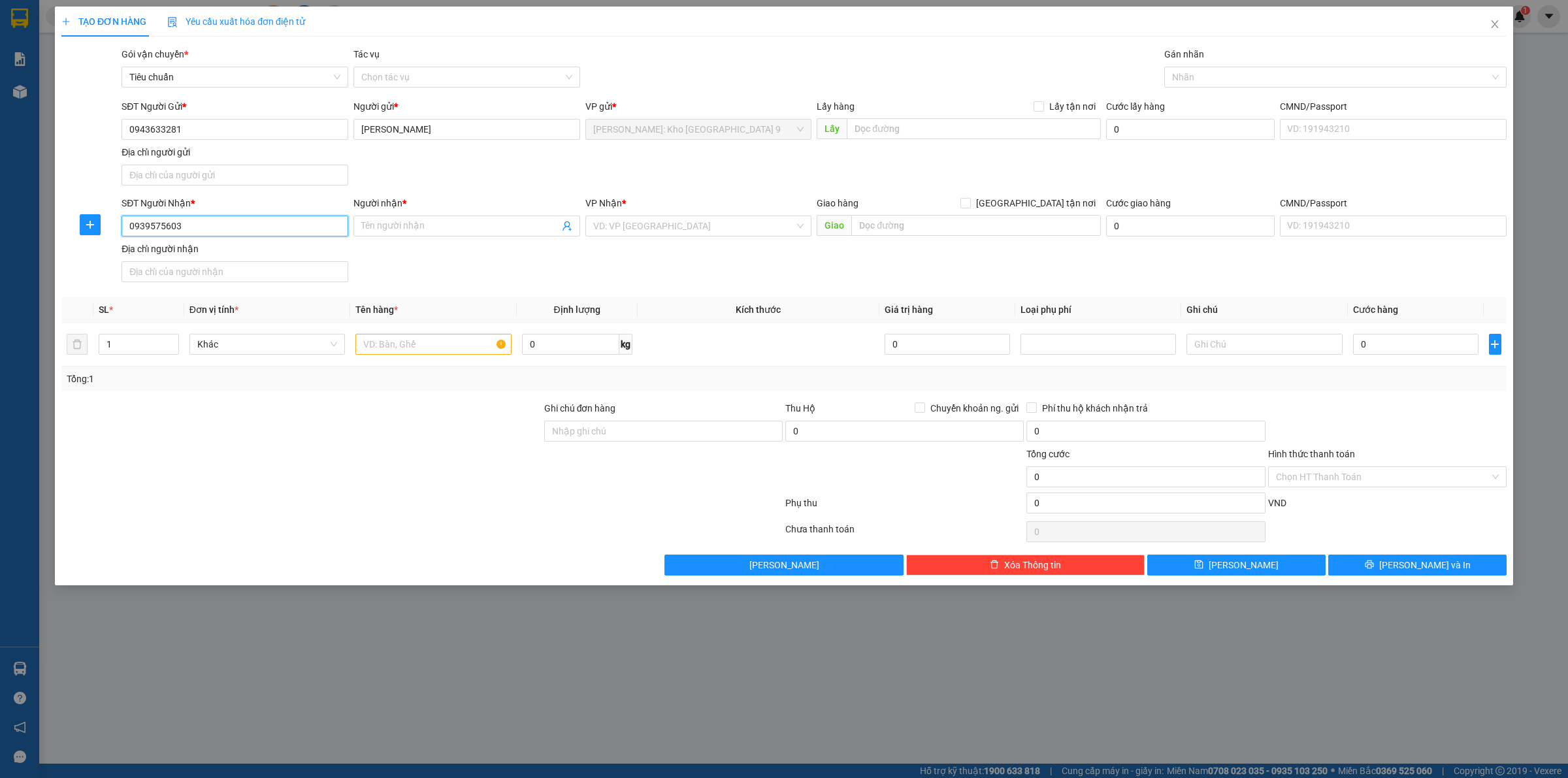
click at [197, 227] on input "0939575603" at bounding box center [235, 226] width 227 height 21
type input "0939575603"
click at [448, 235] on span at bounding box center [467, 226] width 227 height 21
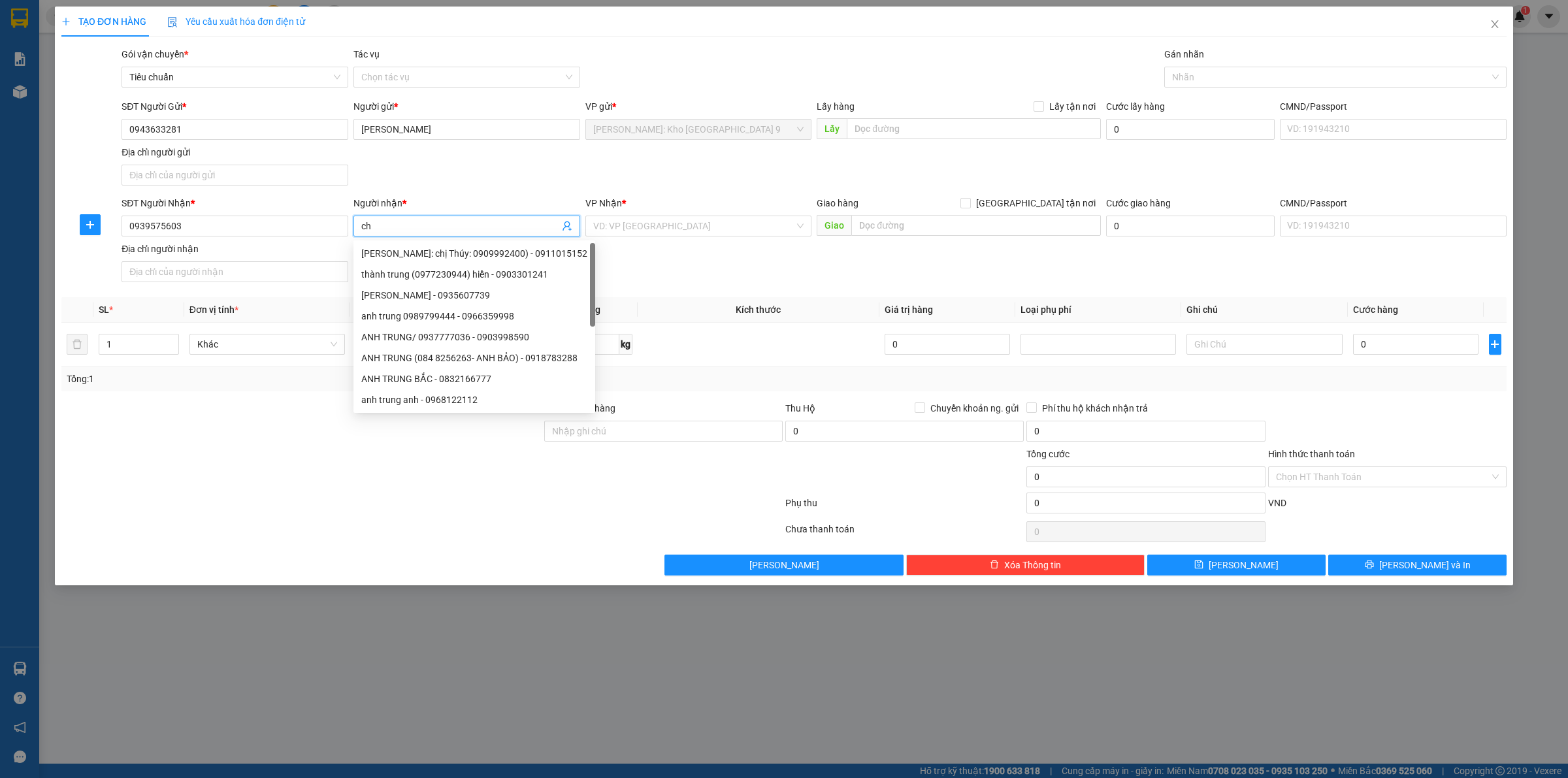
type input "c"
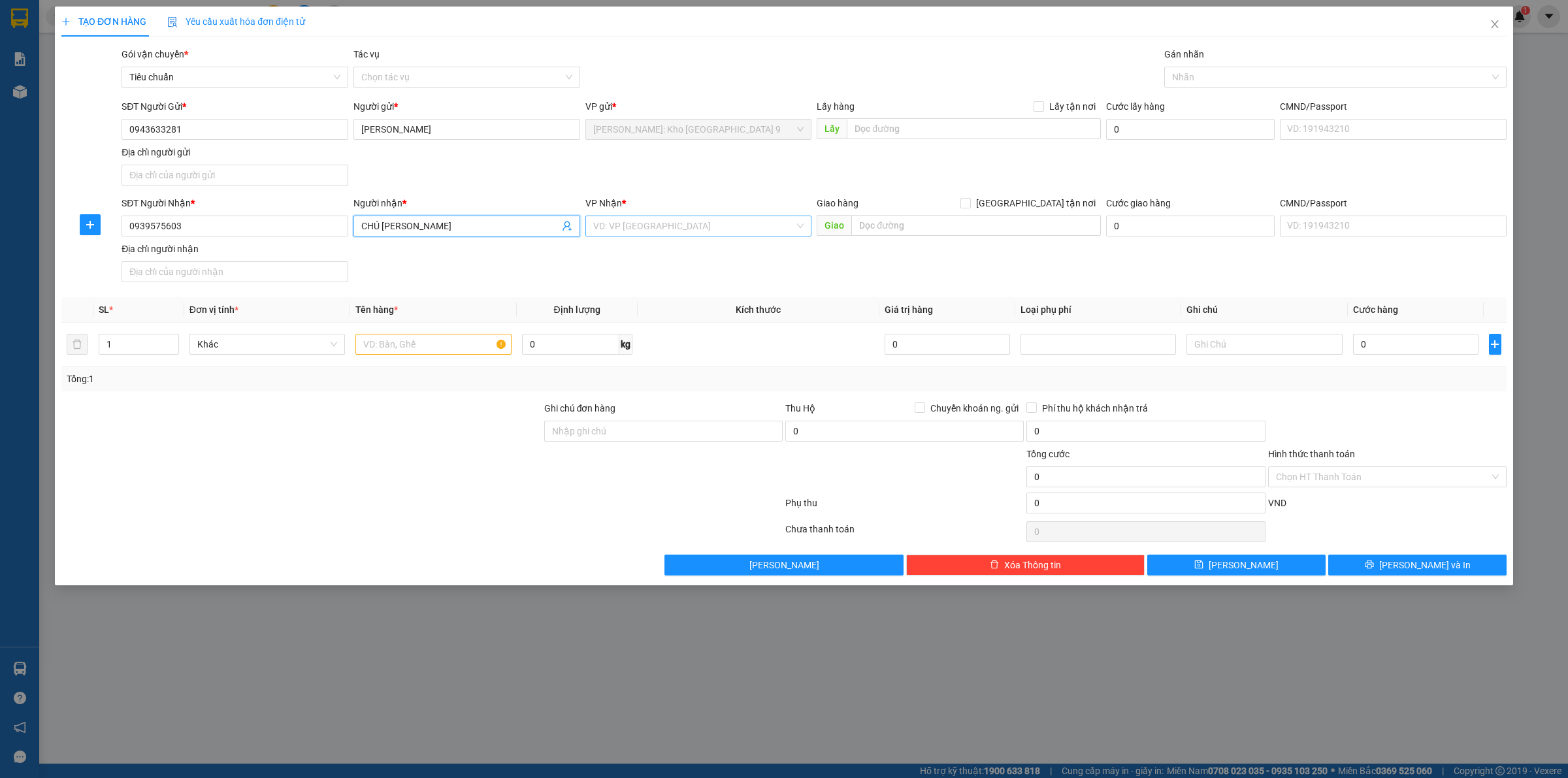
type input "CHÚ PHAN ĐÌNH PHÙNG"
click at [661, 232] on input "search" at bounding box center [694, 226] width 202 height 20
type input "CẦN"
click at [674, 256] on div "Cần Thơ: Kho Ninh Kiều" at bounding box center [699, 253] width 211 height 15
click at [916, 223] on input "text" at bounding box center [975, 225] width 250 height 21
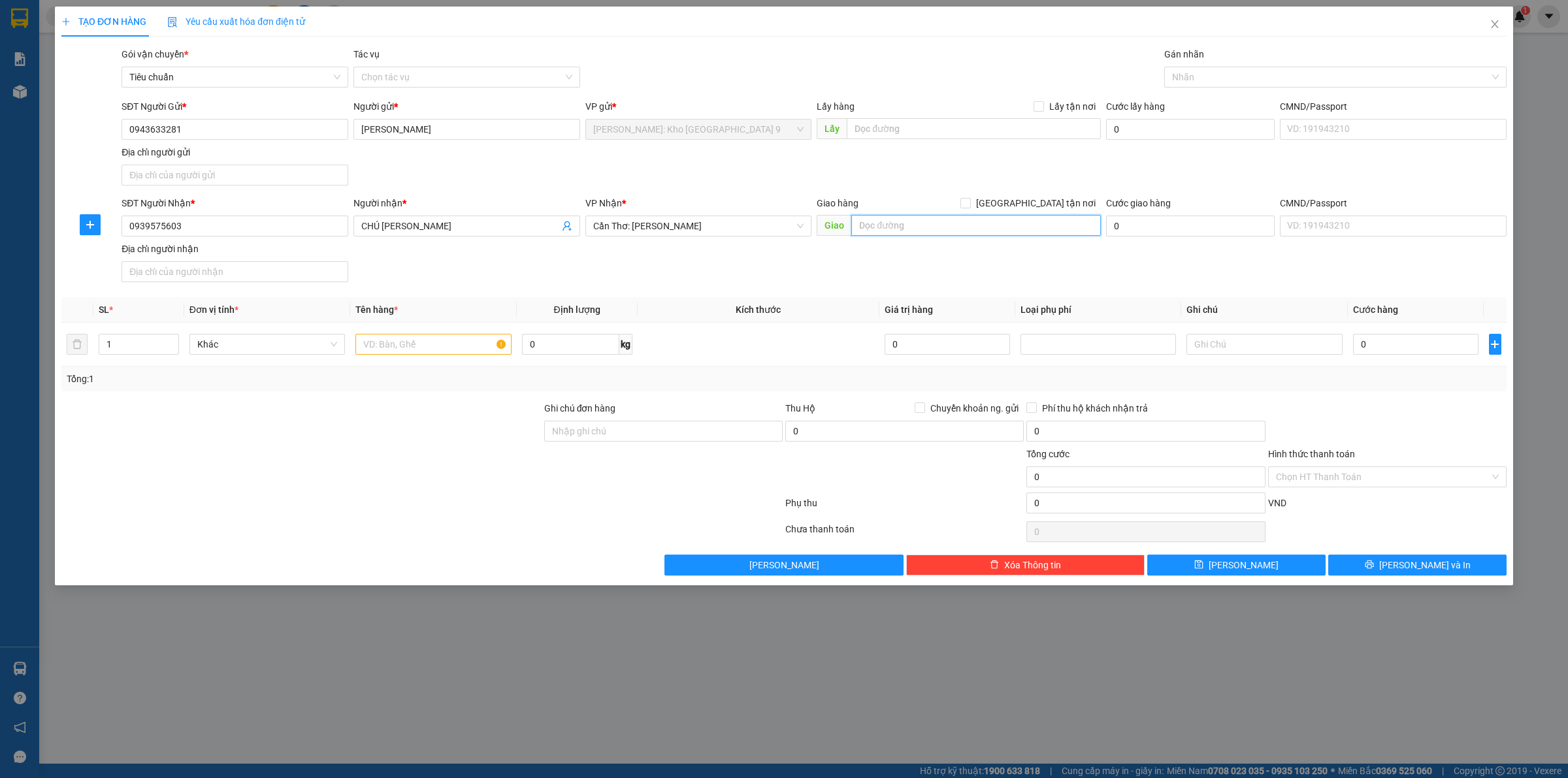
click at [967, 218] on input "text" at bounding box center [975, 225] width 250 height 21
paste input "Giáo xứ Hải Hưng"
click at [978, 234] on input "Giáo xứ Hải Hưng," at bounding box center [975, 225] width 250 height 21
paste input "57FR+MM9, Đường Kinh C1, Thạnh Thắng, Vĩnh Thạnh, Cần Thơ, Việt Nam"
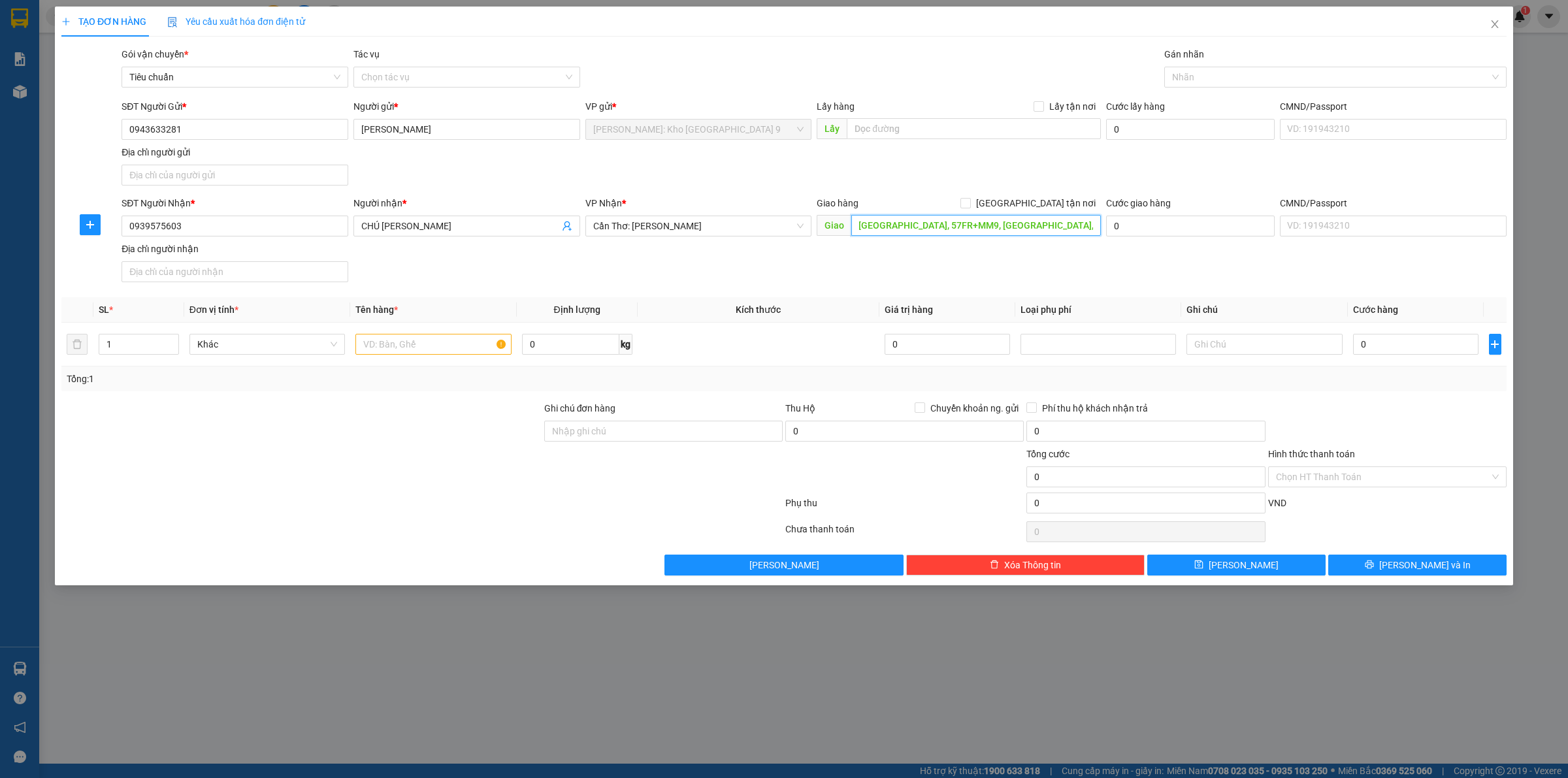
click at [874, 227] on input "Giáo xứ Hải Hưng, 57FR+MM9, Đường Kinh C1, Thạnh Thắng, Vĩnh Thạnh, Cần Thơ" at bounding box center [975, 225] width 250 height 21
drag, startPoint x: 889, startPoint y: 225, endPoint x: 935, endPoint y: 230, distance: 46.3
click at [935, 230] on input "Giáo xứ Hải Hưng, 57FR+MM9, Đường Kinh C1, Thạnh Thắng, Vĩnh Thạnh, Cần Thơ" at bounding box center [975, 225] width 250 height 21
click at [938, 231] on input "Giáo xứ Hải Hưng,, Đường Kinh C1, Thạnh Thắng, Vĩnh Thạnh, Cần Thơ" at bounding box center [975, 225] width 250 height 21
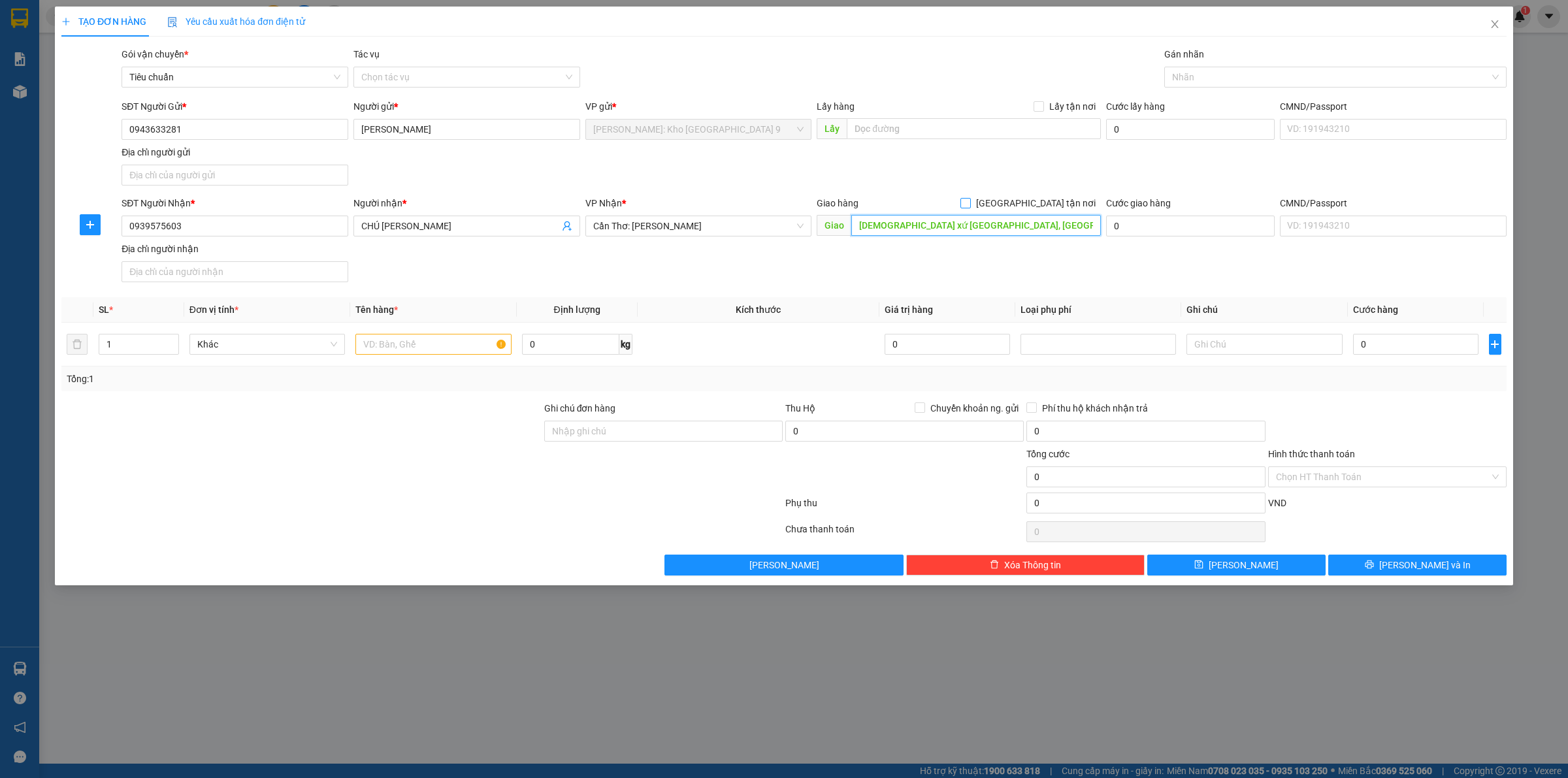
type input "Giáo xứ Hải Hưng, Đường Kinh C1, Thạnh Thắng, Vĩnh Thạnh, Cần Thơ"
click at [969, 200] on input "[GEOGRAPHIC_DATA] tận nơi" at bounding box center [964, 202] width 9 height 9
checkbox input "true"
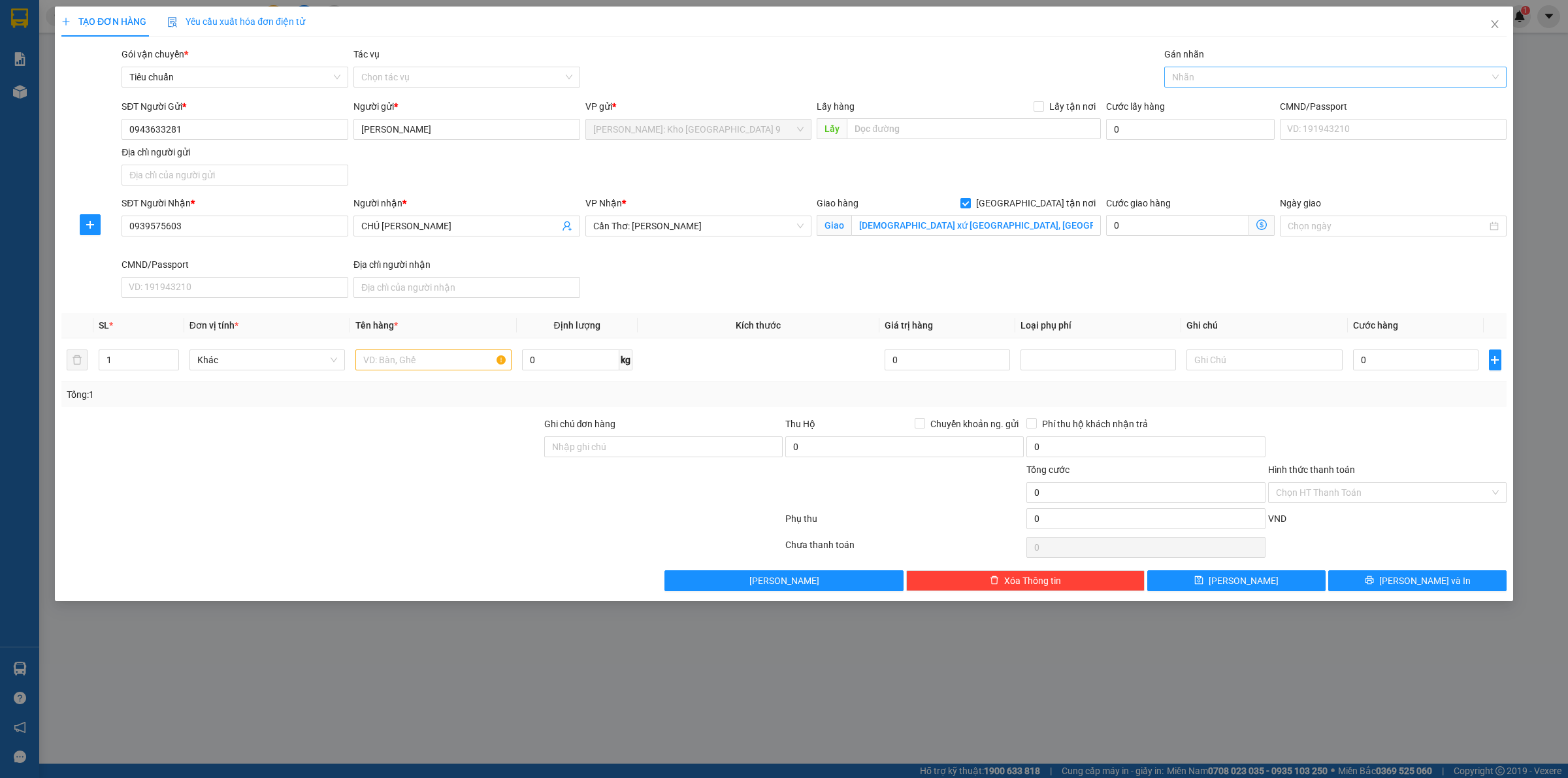
click at [1210, 80] on div at bounding box center [1328, 77] width 323 height 15
type input "GIAO"
click at [1212, 93] on div "[GEOGRAPHIC_DATA] tận nơi" at bounding box center [1335, 104] width 342 height 21
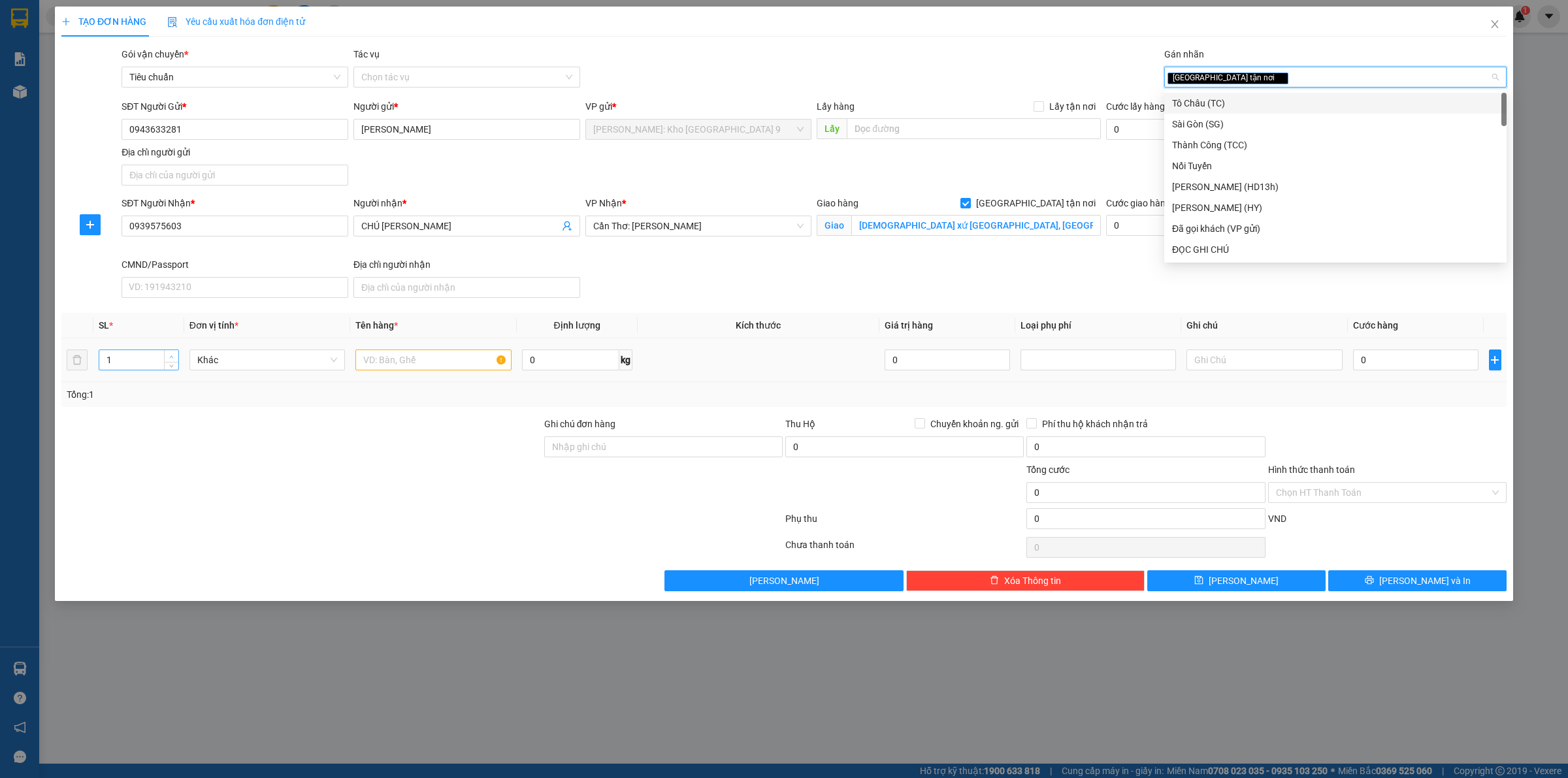
type input "2"
click at [168, 354] on span "up" at bounding box center [171, 356] width 8 height 8
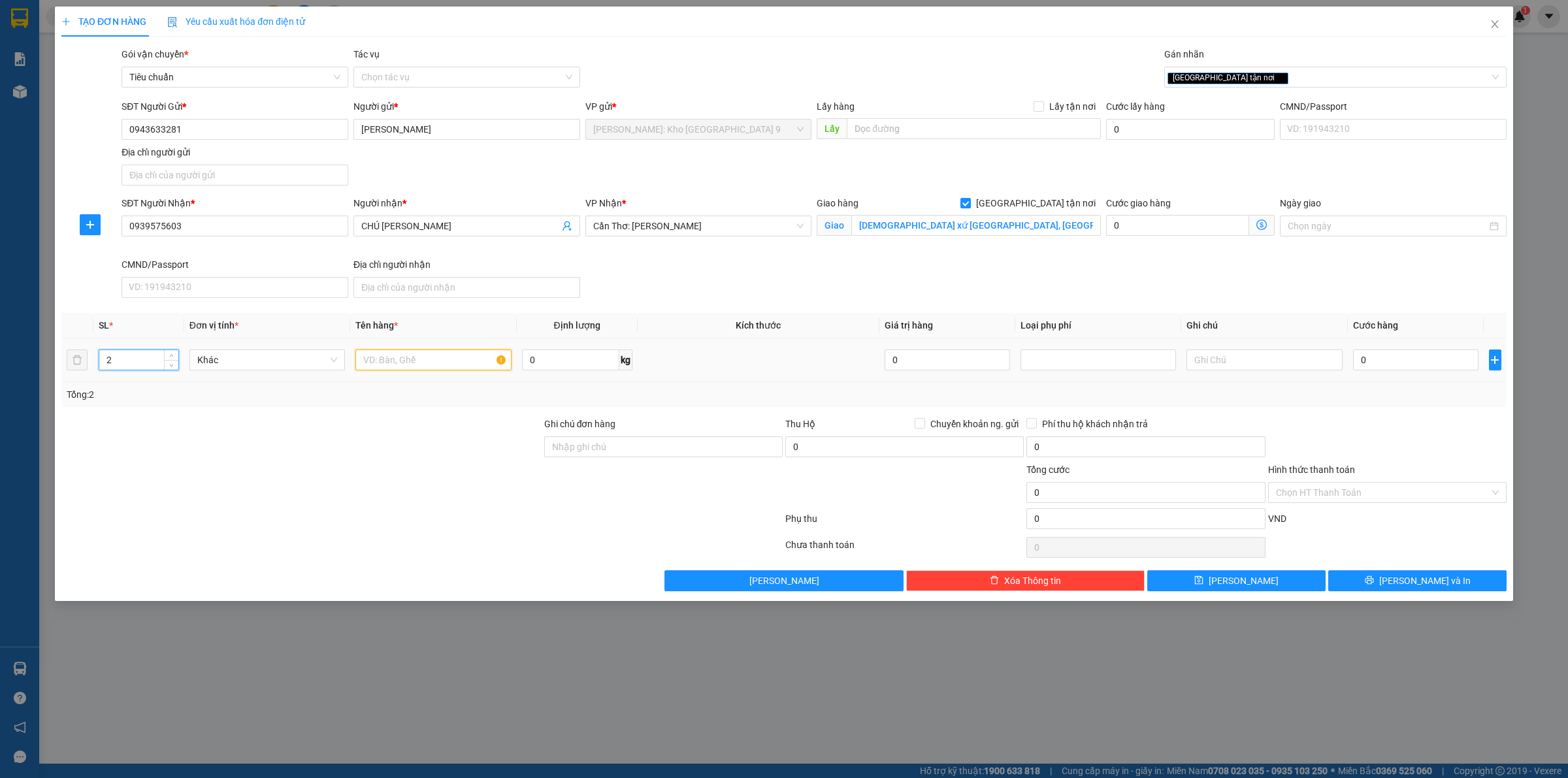
click at [397, 356] on input "text" at bounding box center [433, 360] width 155 height 21
type input "1 KIỆN ĐÀN PIANO BỌC BÌA PE + 1 GHẾ BỌC PE"
click at [710, 448] on input "Ghi chú đơn hàng" at bounding box center [663, 447] width 239 height 21
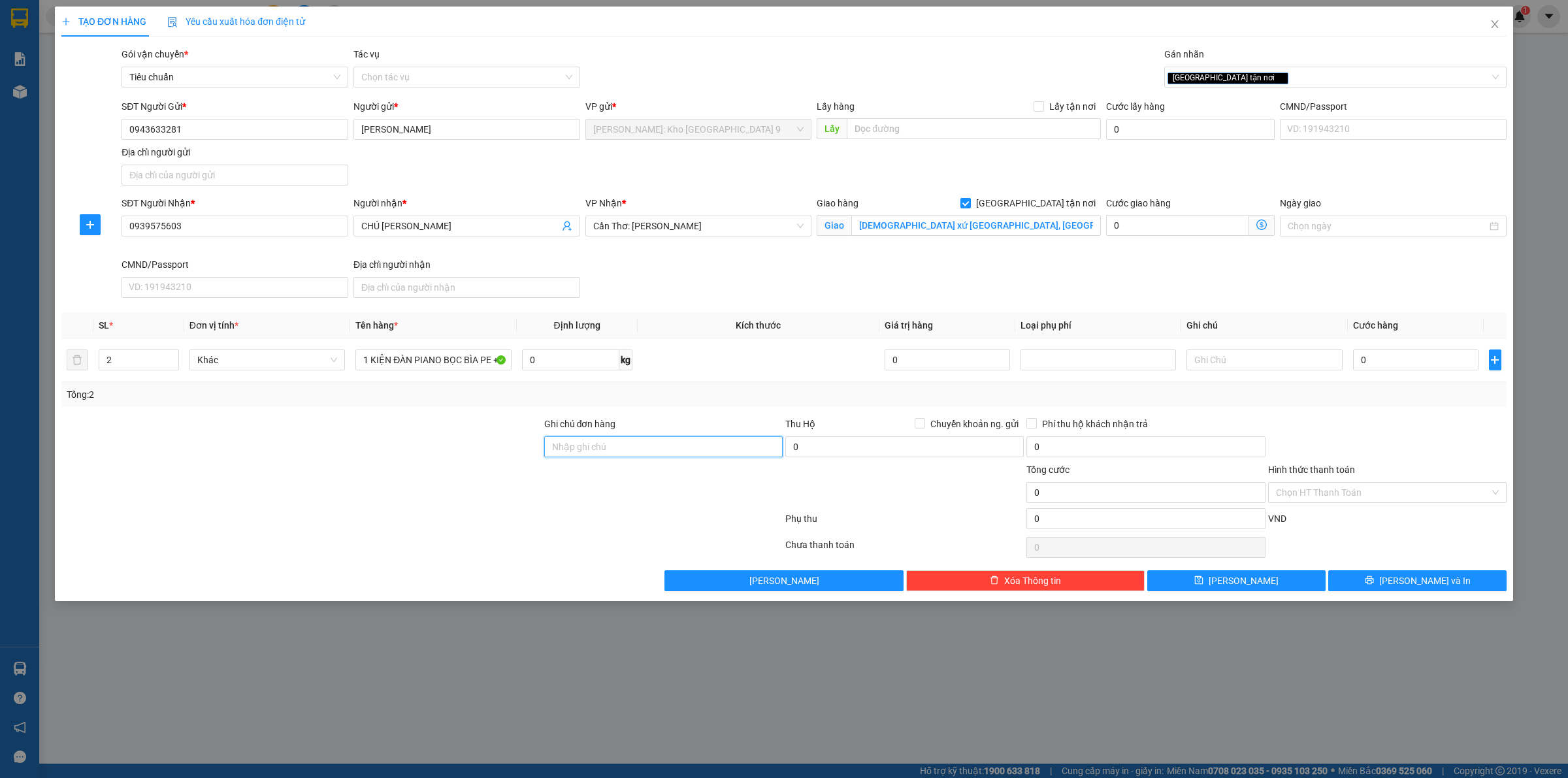
type input "VẬN CHUYỂN NHẸ TAY - HƯ VỠ KHÔNG ĐỀN"
click at [1379, 359] on input "0" at bounding box center [1415, 360] width 125 height 21
click at [1389, 360] on input "0" at bounding box center [1415, 360] width 125 height 21
type input "02"
type input "2"
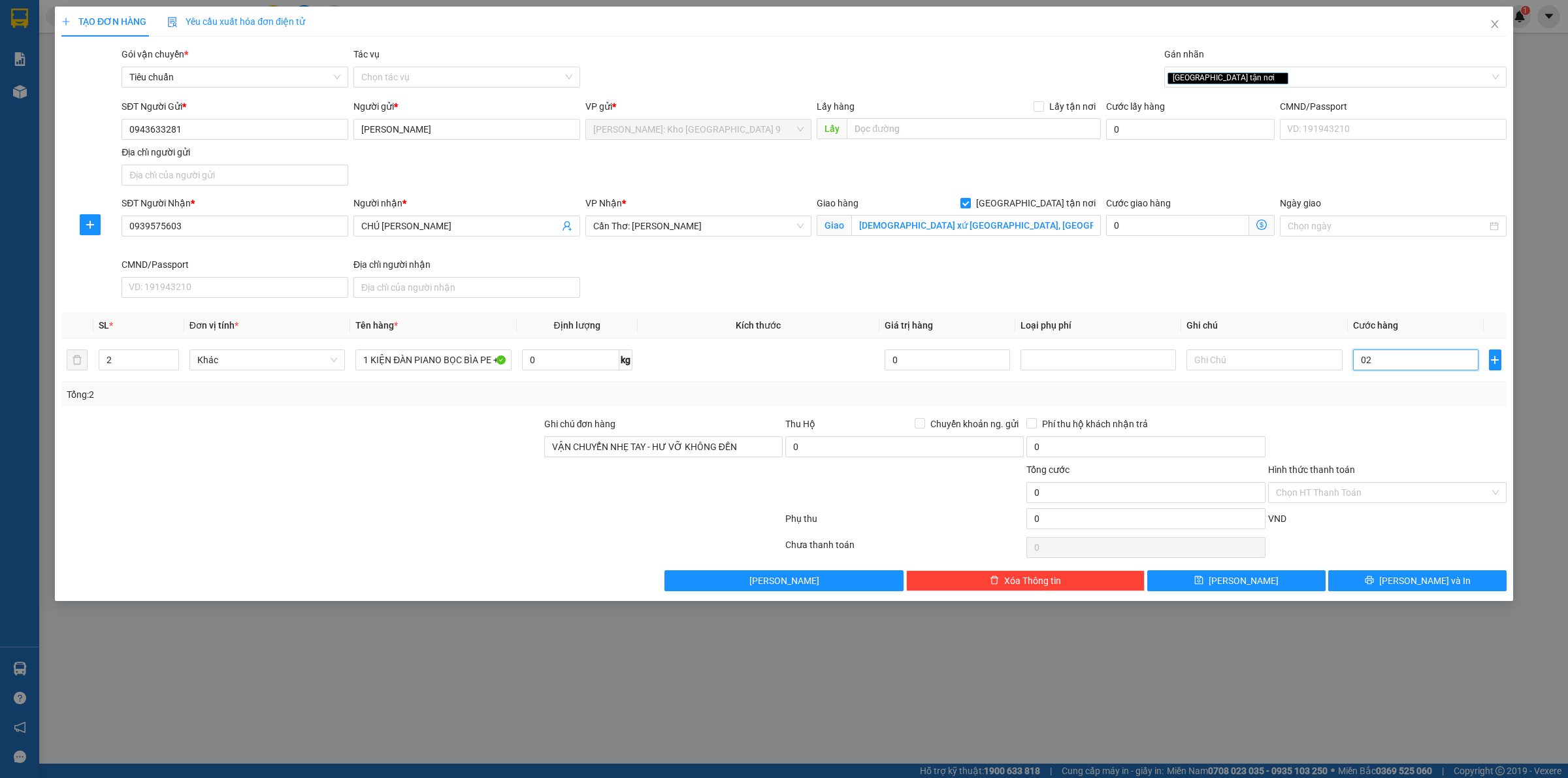
type input "2"
type input "025"
type input "25"
type input "0.250"
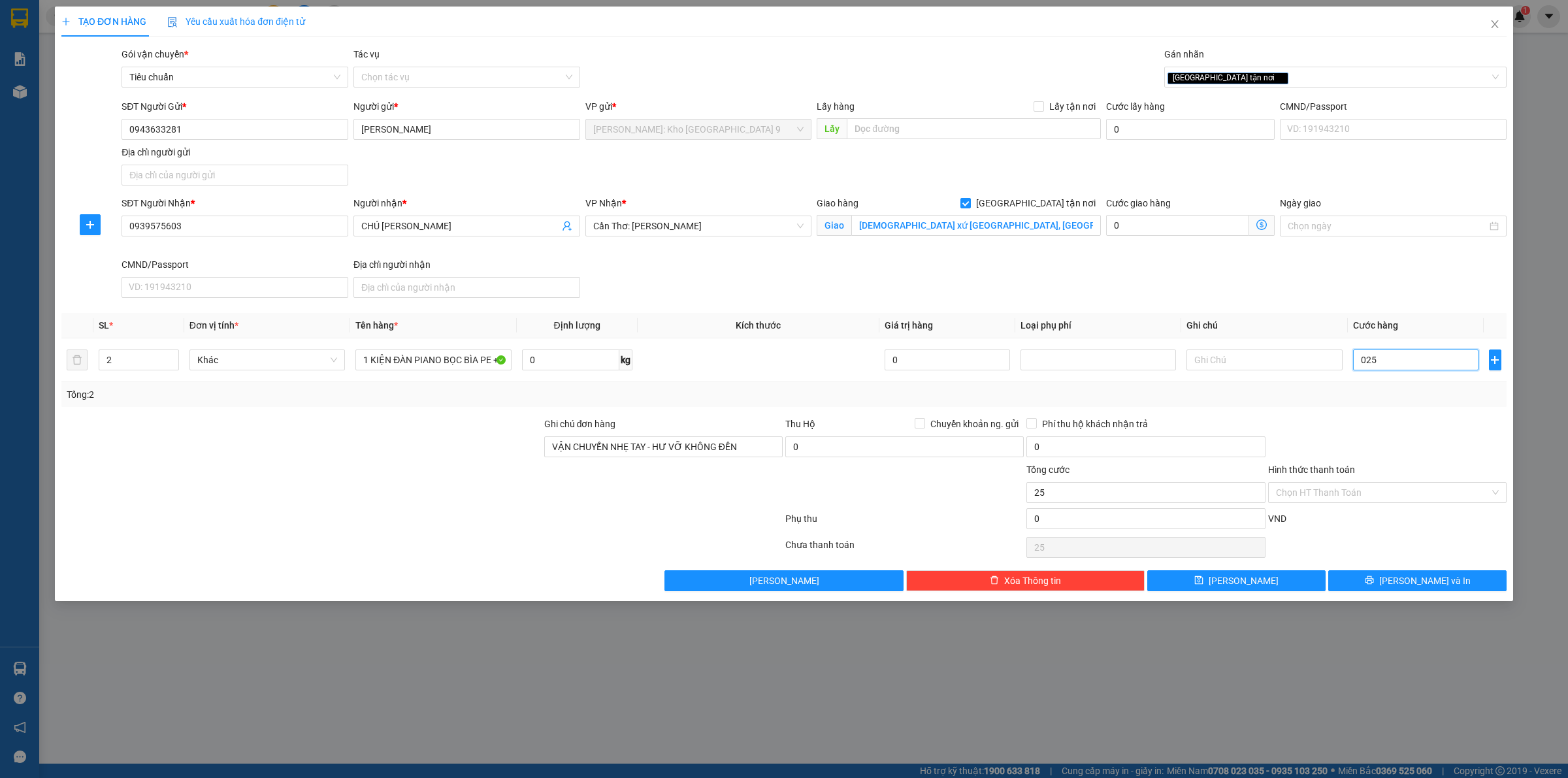
type input "250"
type input "02.500"
type input "2.500"
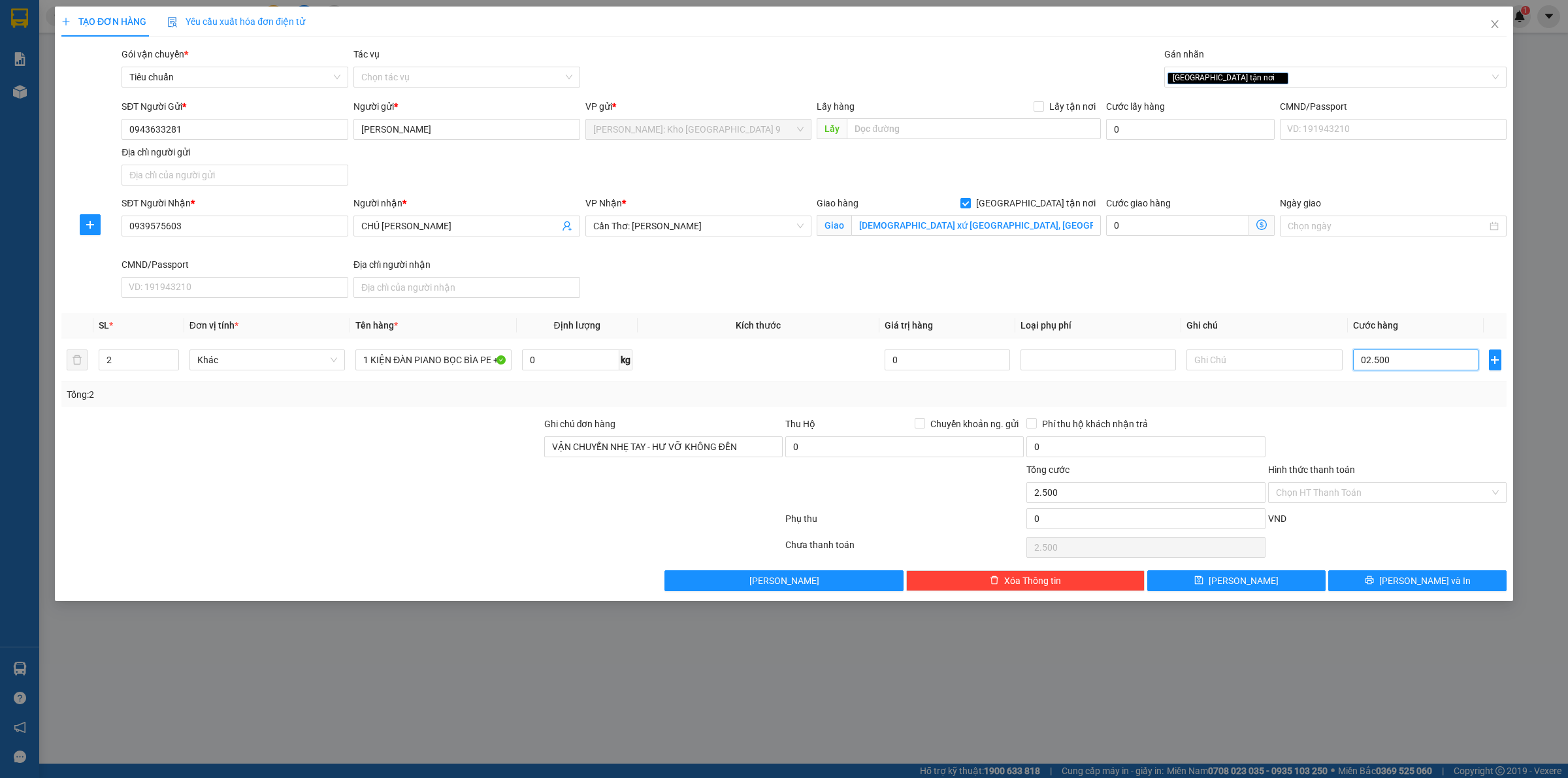
type input "025.000"
type input "25.000"
type input "0.250.000"
type input "250.000"
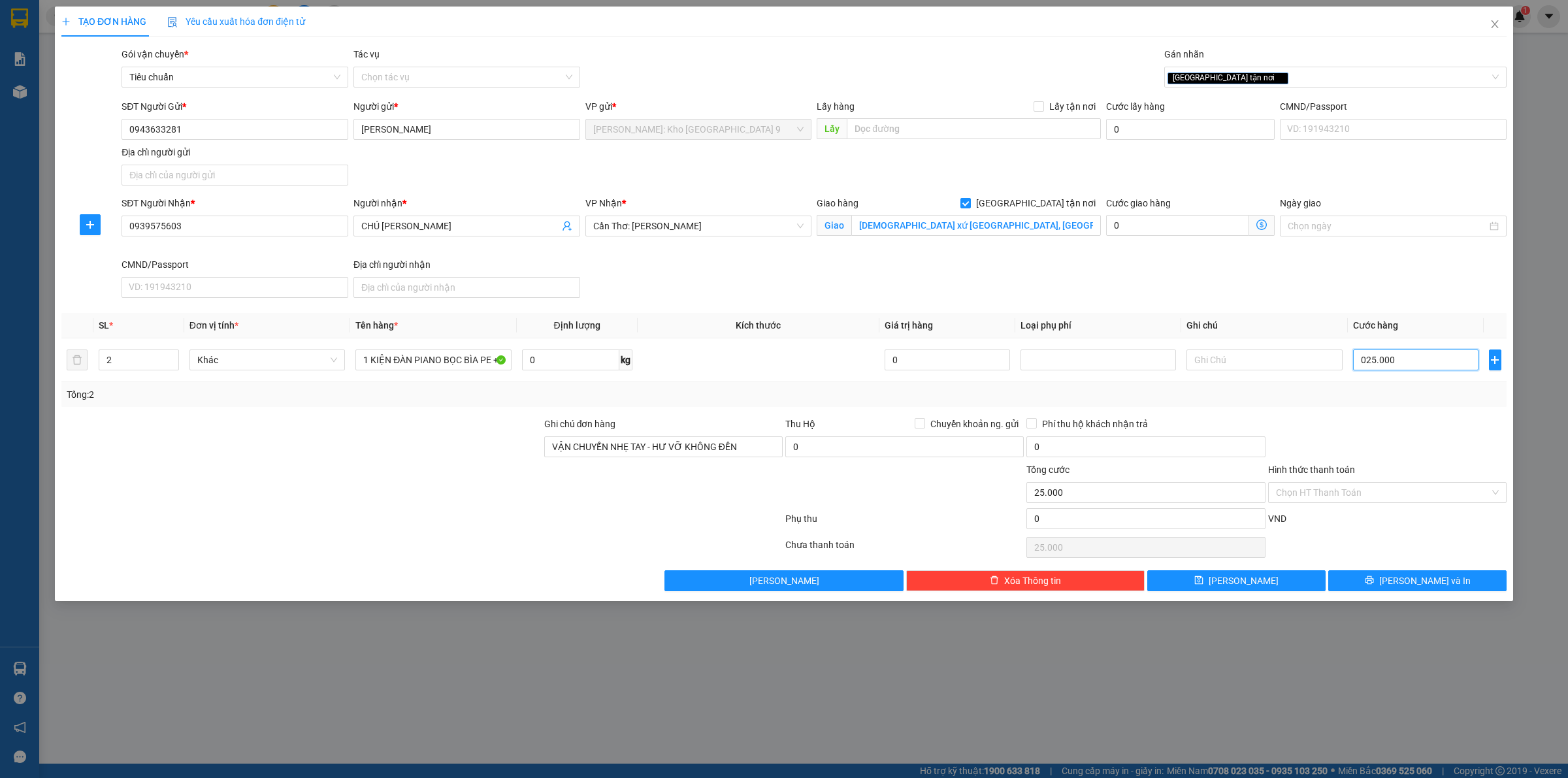
type input "250.000"
click at [691, 504] on div at bounding box center [663, 485] width 241 height 45
click at [1436, 579] on span "Lưu và In" at bounding box center [1425, 581] width 92 height 15
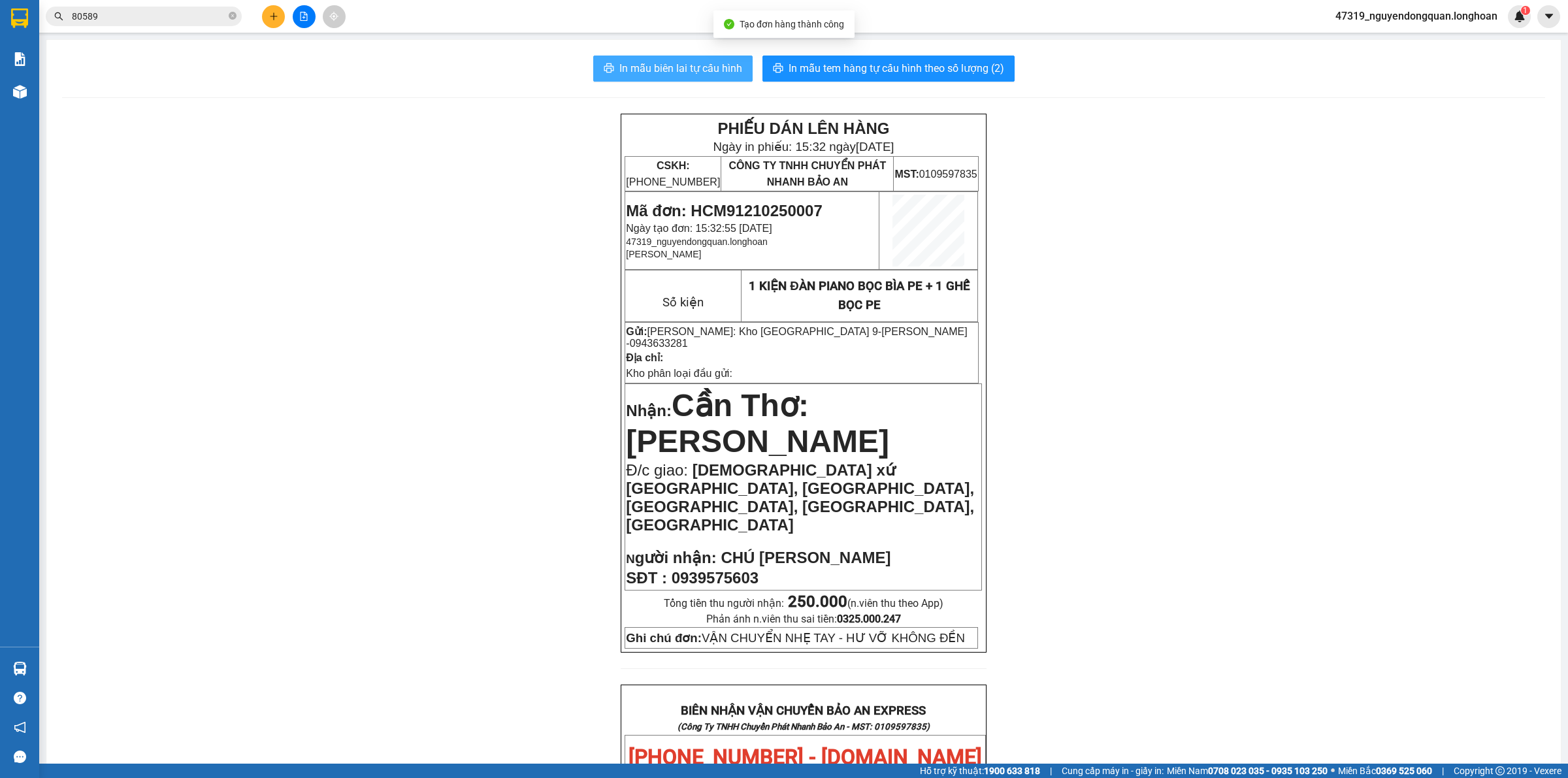
click at [707, 76] on span "In mẫu biên lai tự cấu hình" at bounding box center [681, 68] width 123 height 16
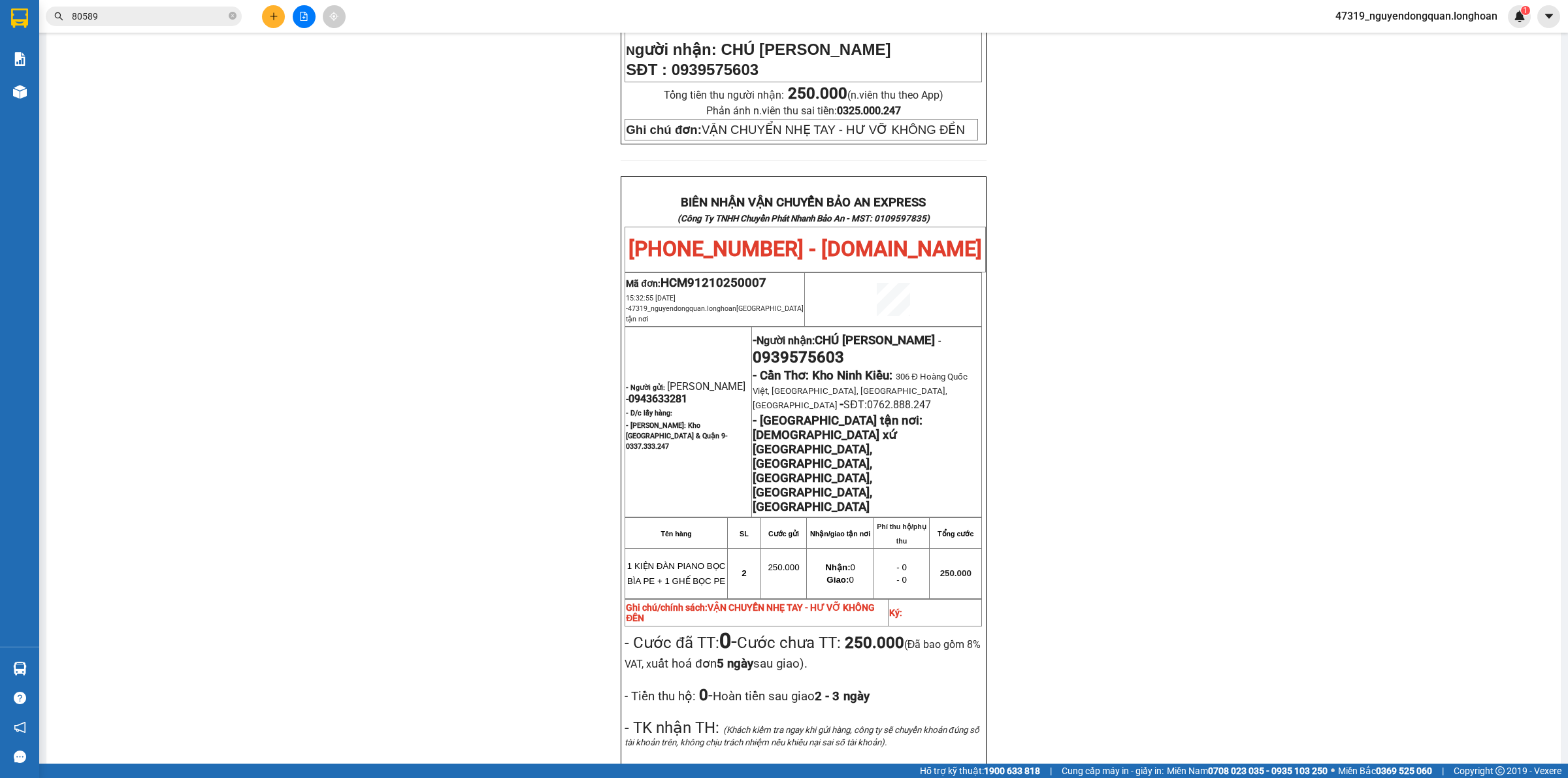
scroll to position [684, 0]
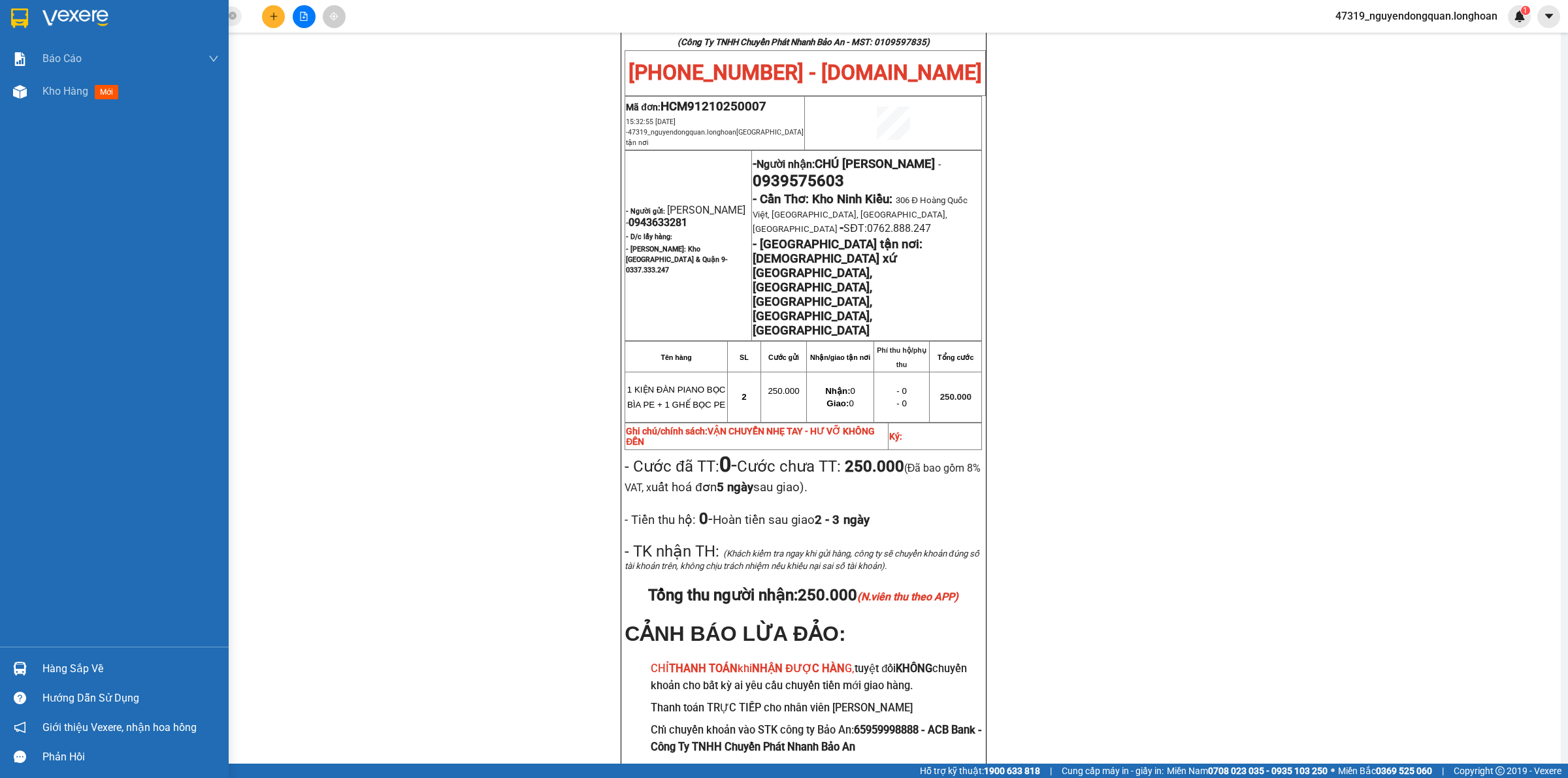
click at [10, 3] on div at bounding box center [114, 21] width 229 height 43
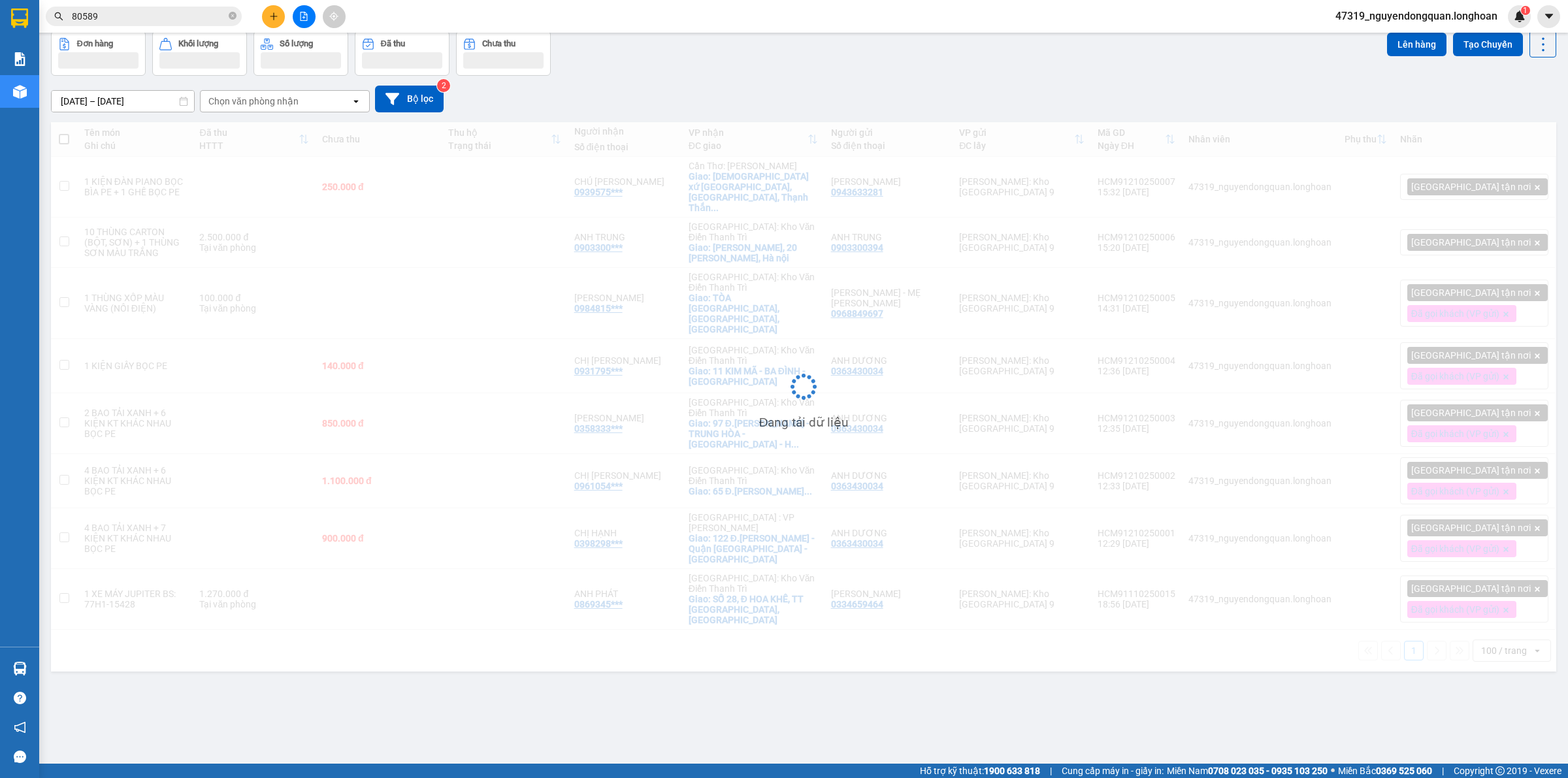
scroll to position [60, 0]
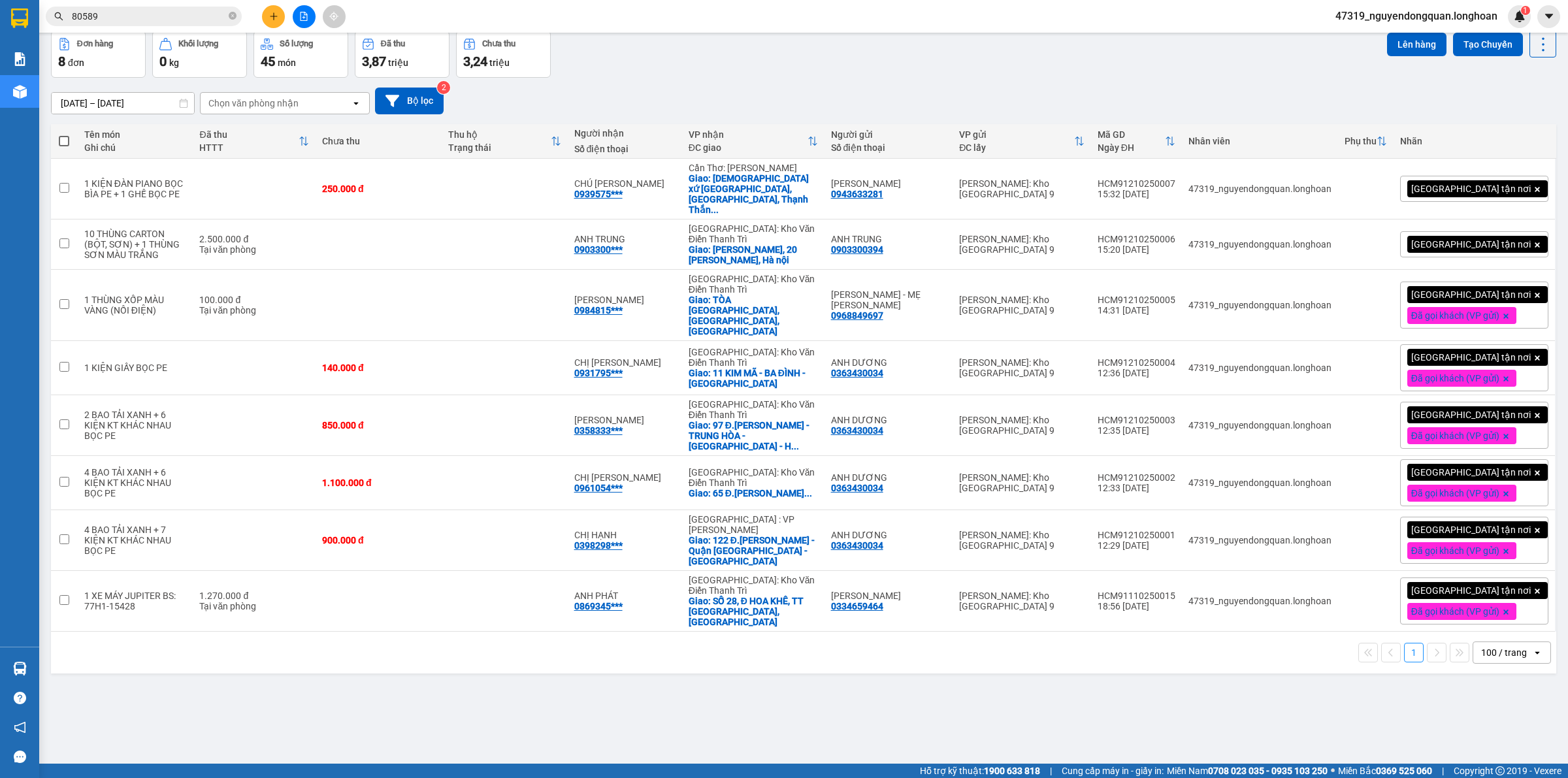
click at [921, 687] on div "ver 1.8.146 Kho gửi Trên xe Kho nhận Kho công nợ Hàng đã giao Đơn hàng 8 đơn Kh…" at bounding box center [803, 368] width 1516 height 778
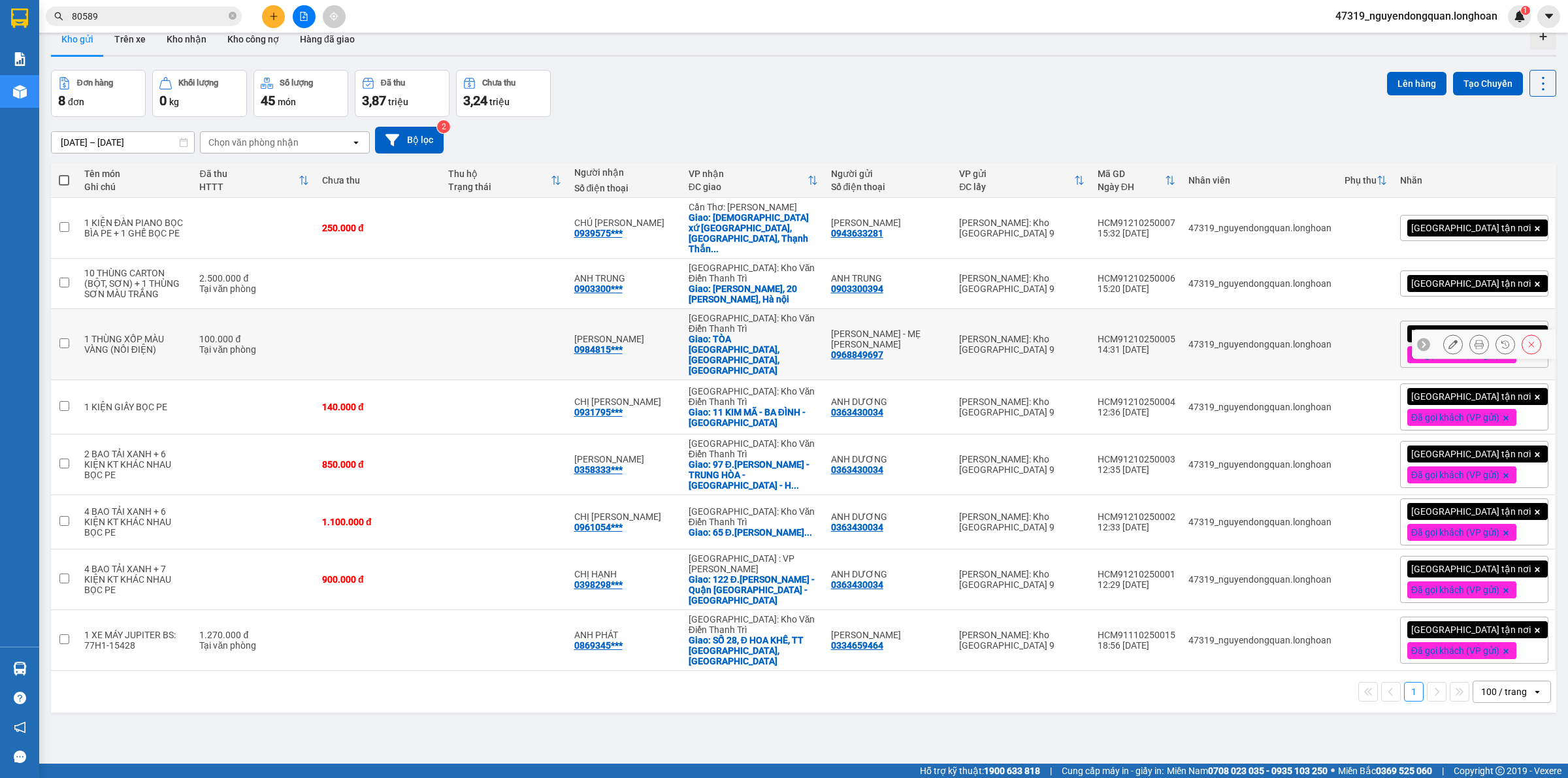
scroll to position [0, 0]
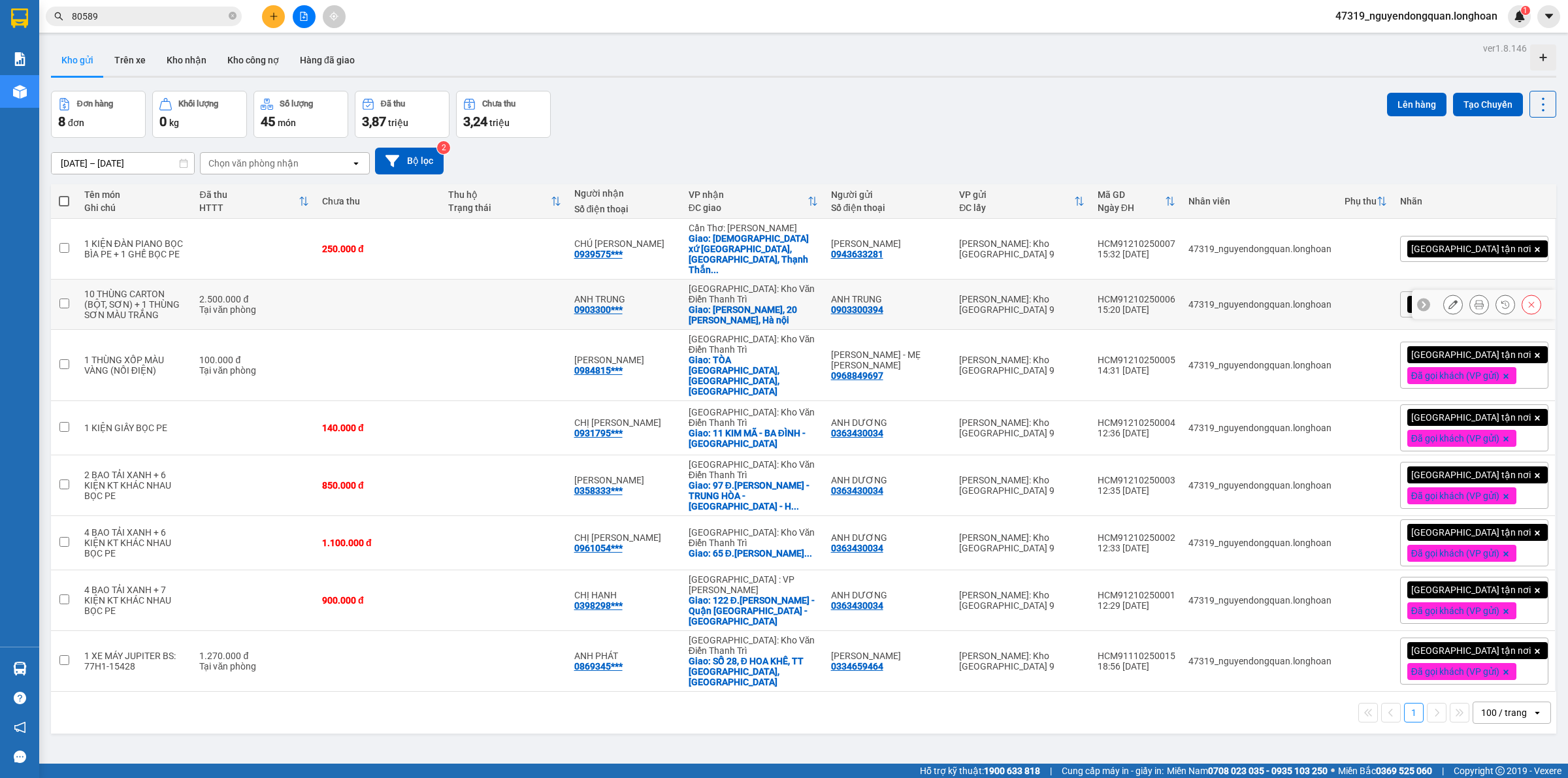
click at [1474, 300] on icon at bounding box center [1478, 304] width 9 height 9
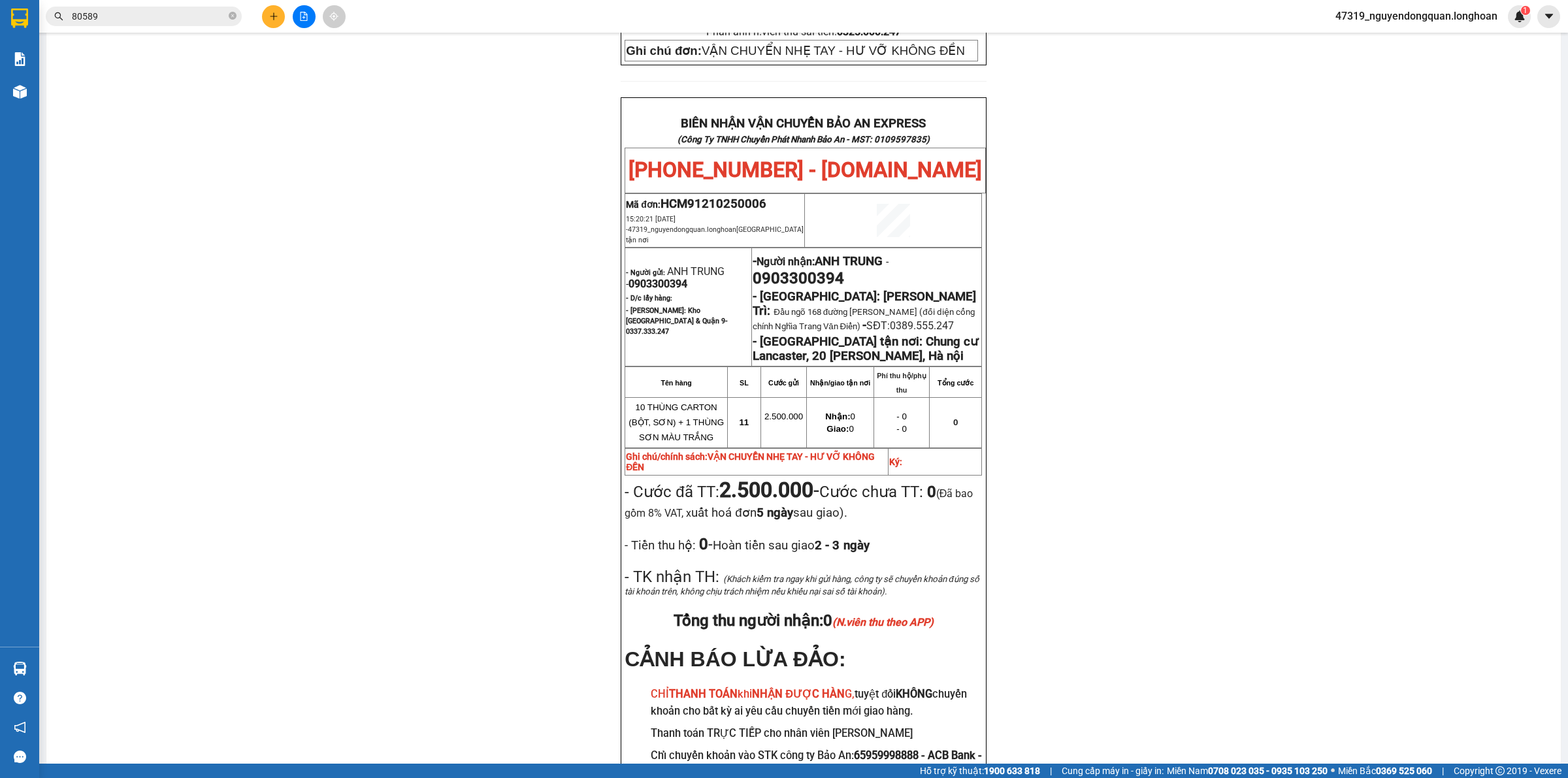
scroll to position [615, 0]
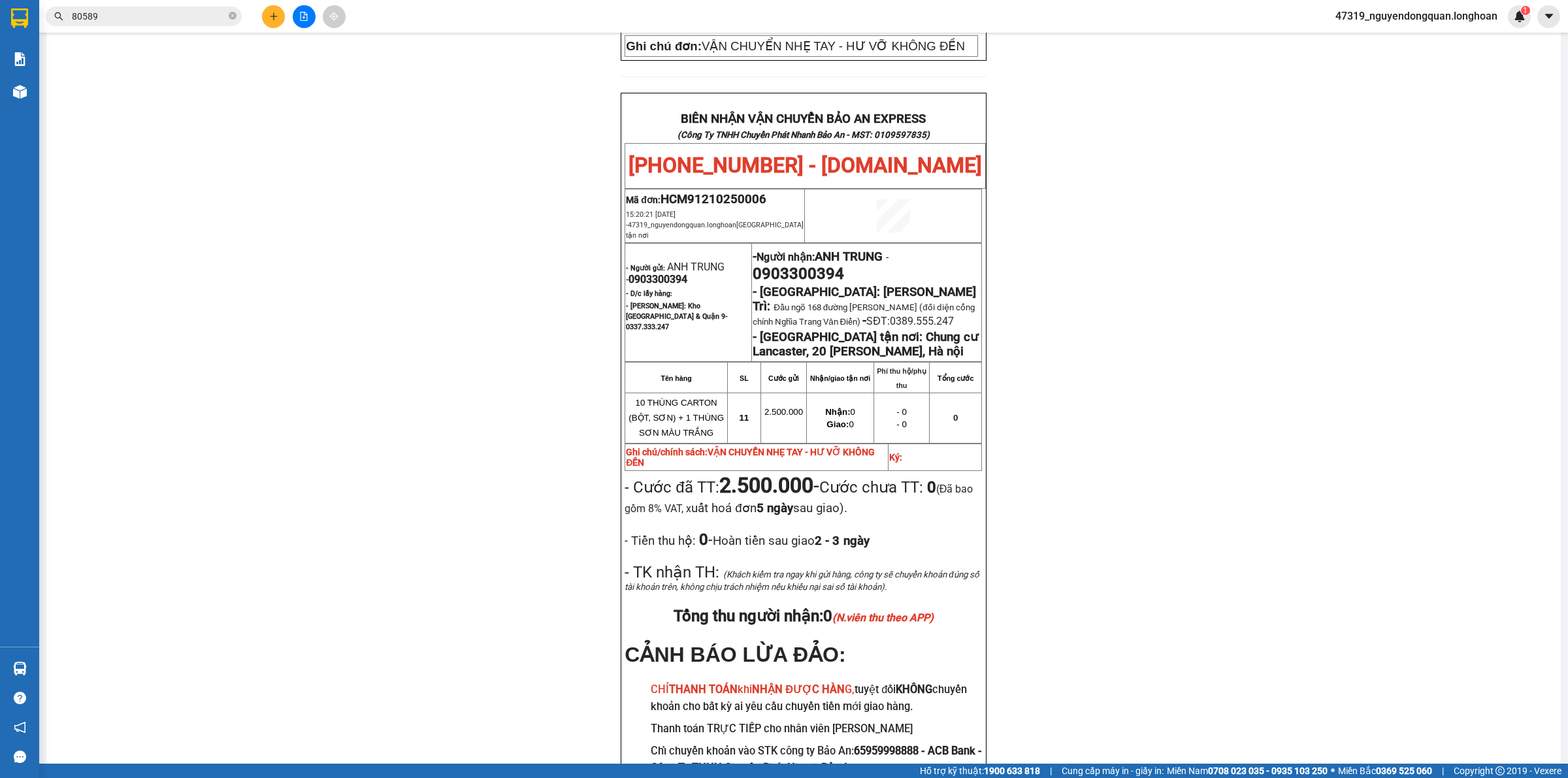
click at [1213, 678] on div "PHIẾU DÁN LÊN HÀNG Ngày in phiếu: 15:33 ngày 12-10-2025 CSKH: 1900.06.88.33 CÔN…" at bounding box center [803, 166] width 1483 height 1335
click at [338, 223] on div "PHIẾU DÁN LÊN HÀNG Ngày in phiếu: 15:33 ngày 12-10-2025 CSKH: 1900.06.88.33 CÔN…" at bounding box center [803, 166] width 1483 height 1335
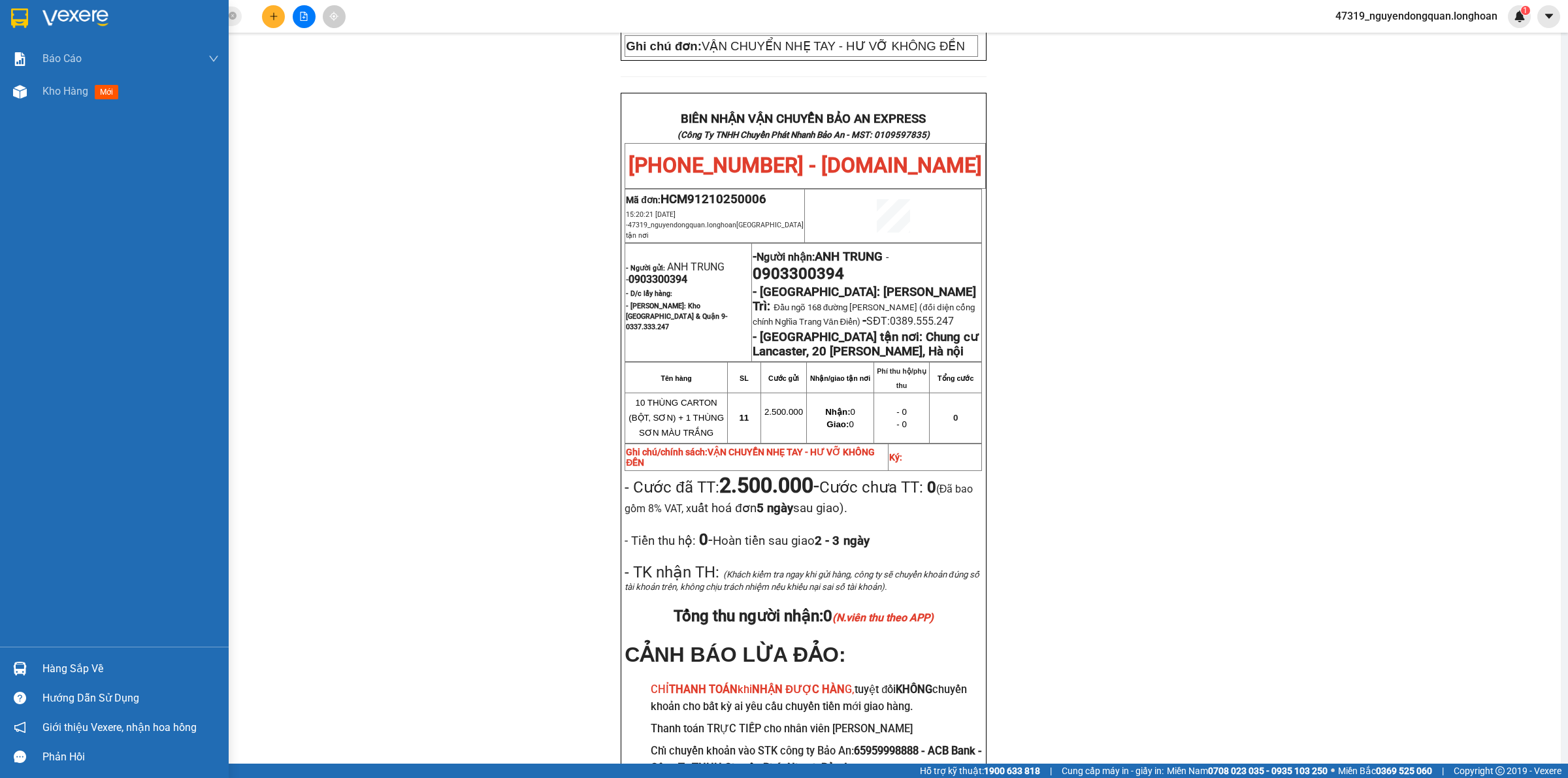
click at [27, 23] on img at bounding box center [20, 18] width 17 height 20
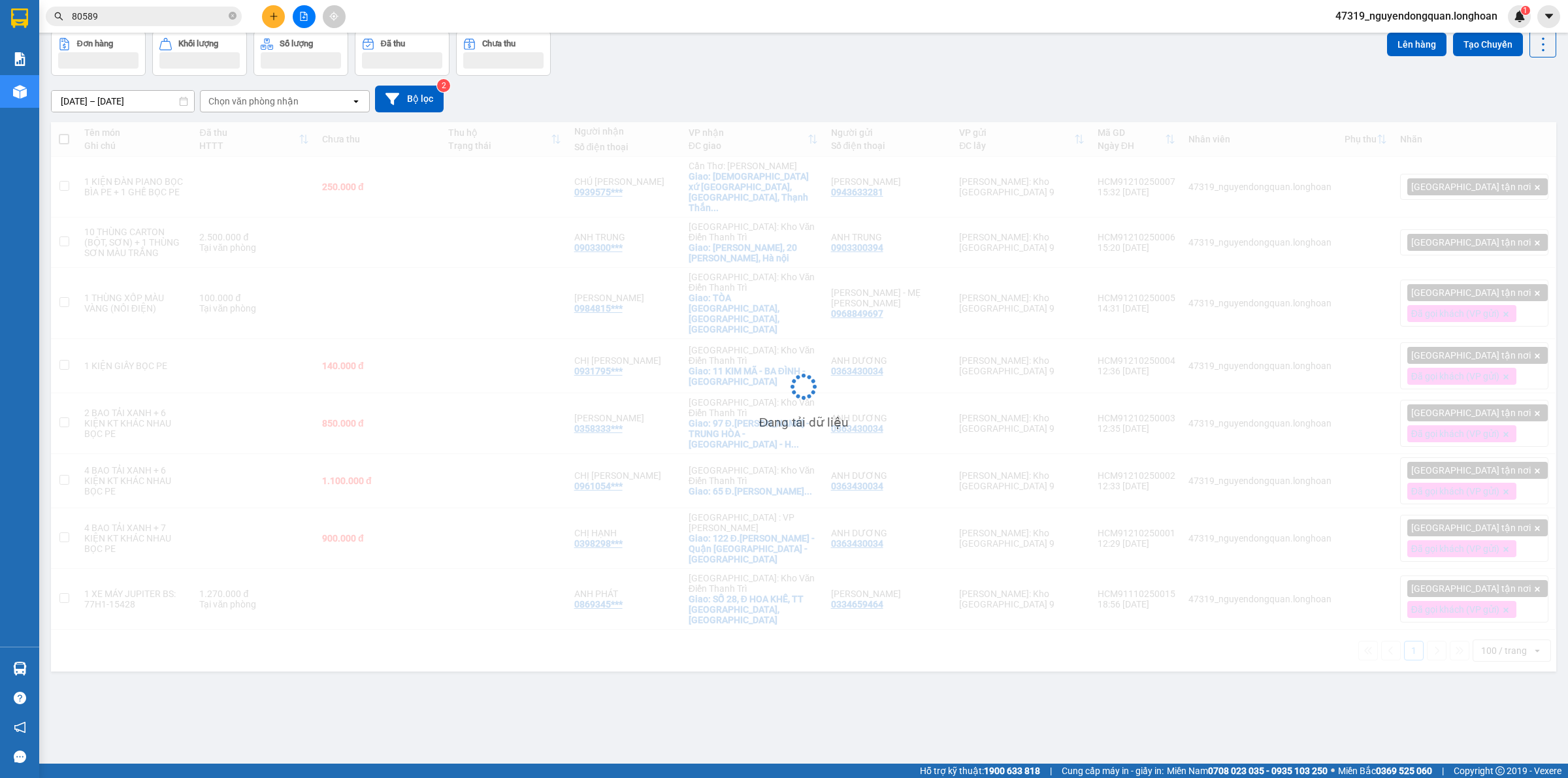
scroll to position [60, 0]
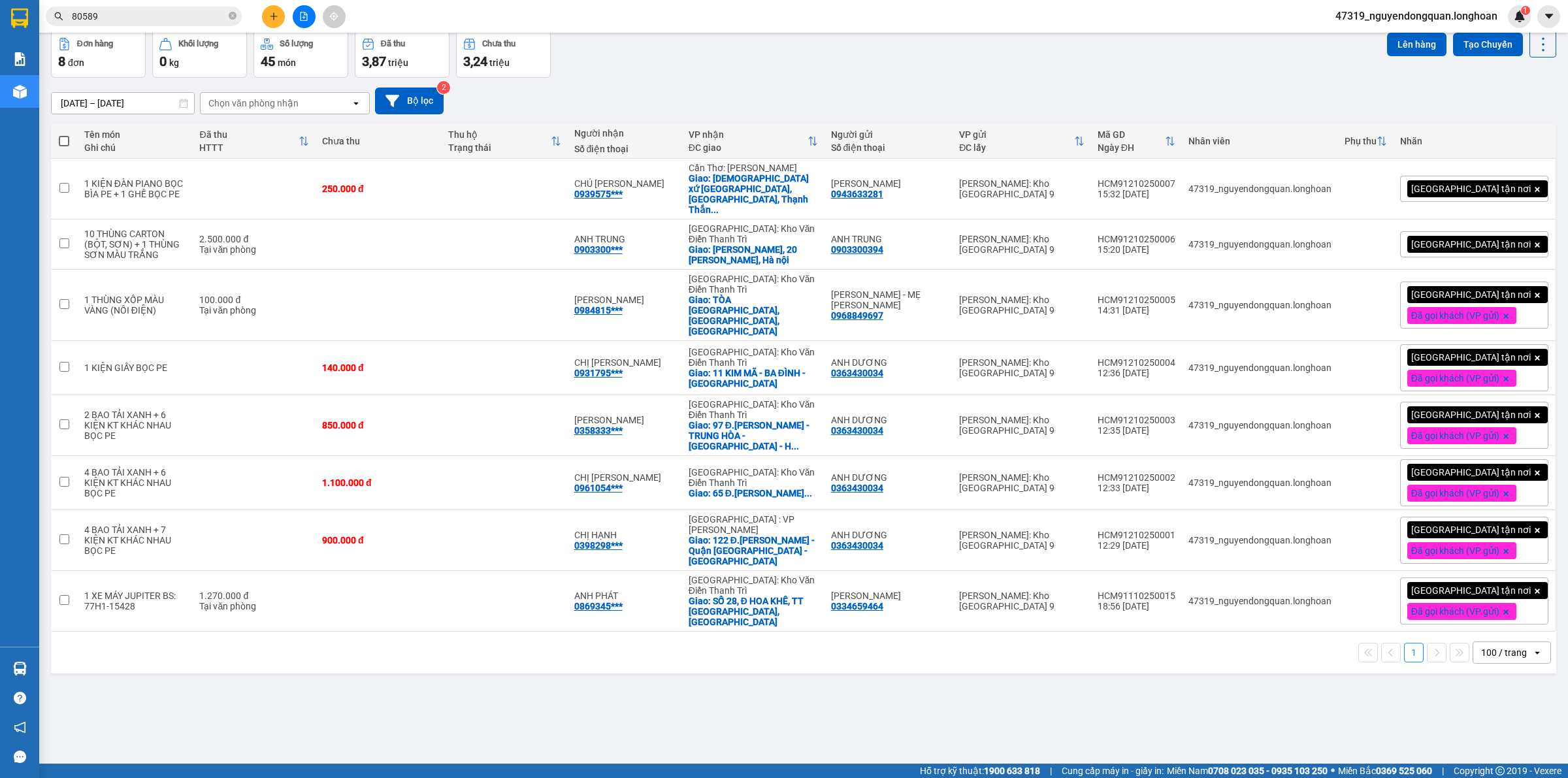
click at [1514, 239] on div "[GEOGRAPHIC_DATA] tận nơi" at bounding box center [1474, 243] width 148 height 26
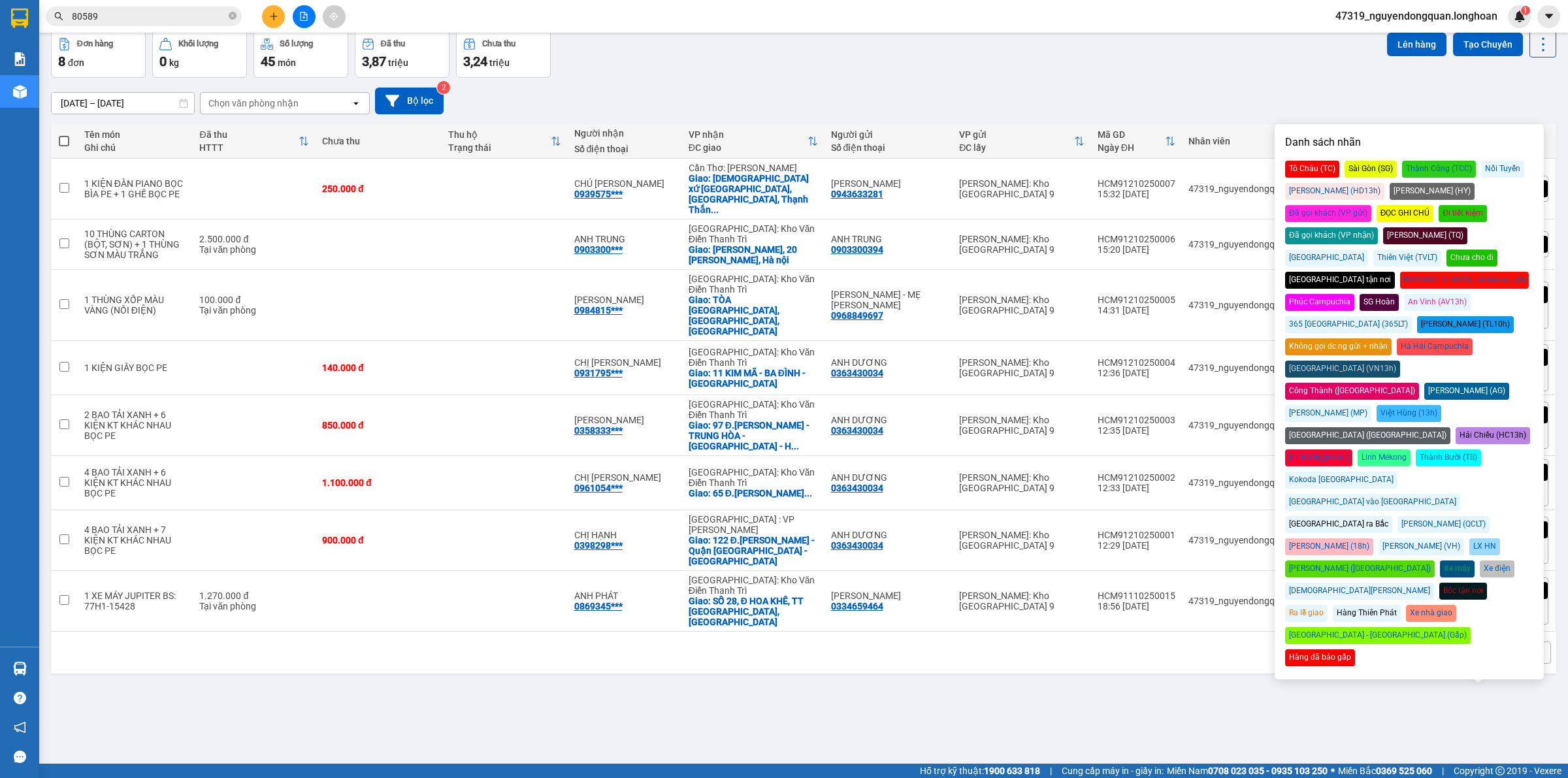
click at [1371, 205] on div "Đã gọi khách (VP gửi)" at bounding box center [1327, 213] width 86 height 17
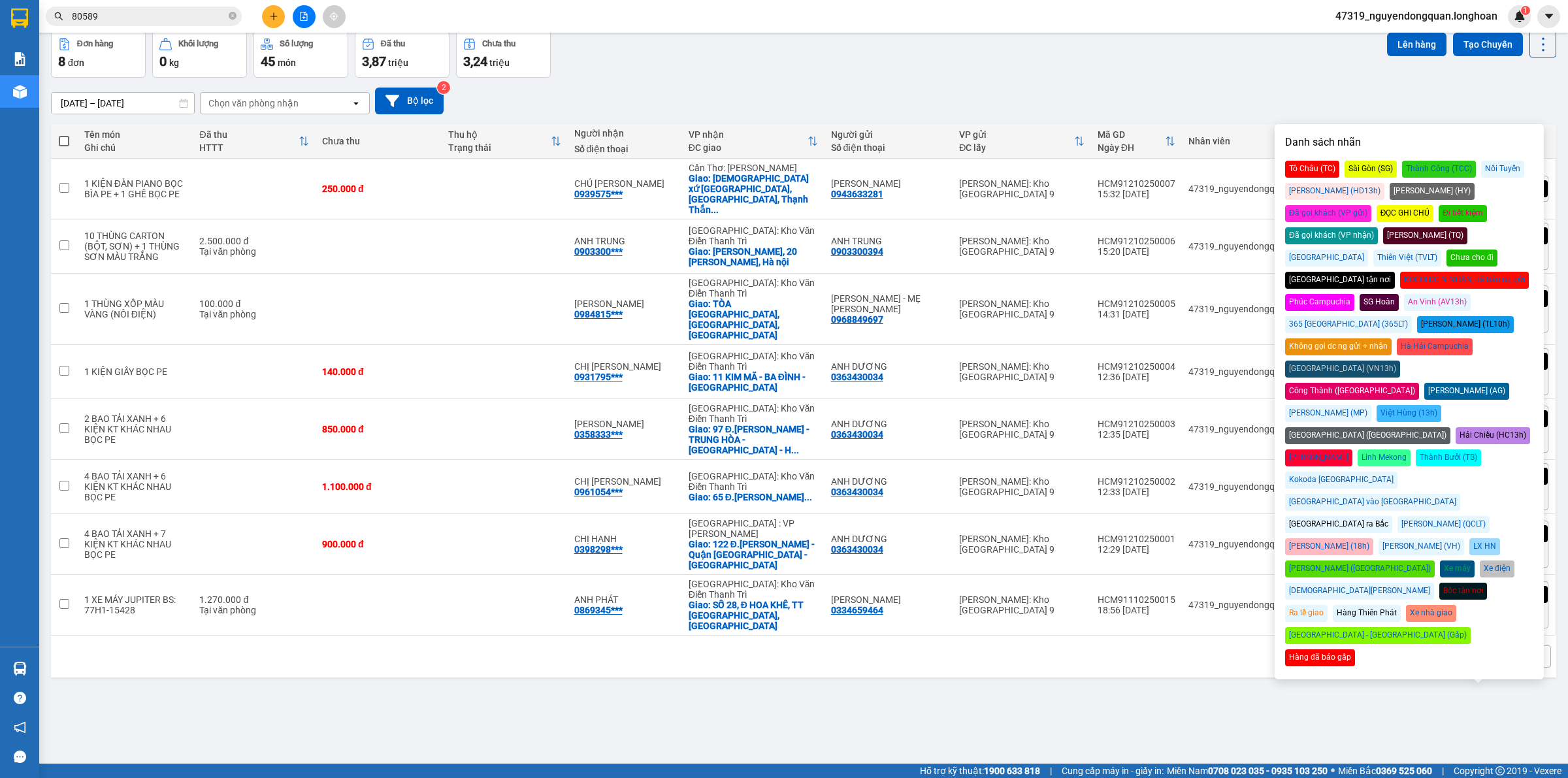
click at [1133, 667] on div "ver 1.8.146 Kho gửi Trên xe Kho nhận Kho công nợ Hàng đã giao Đơn hàng 8 đơn Kh…" at bounding box center [803, 368] width 1516 height 778
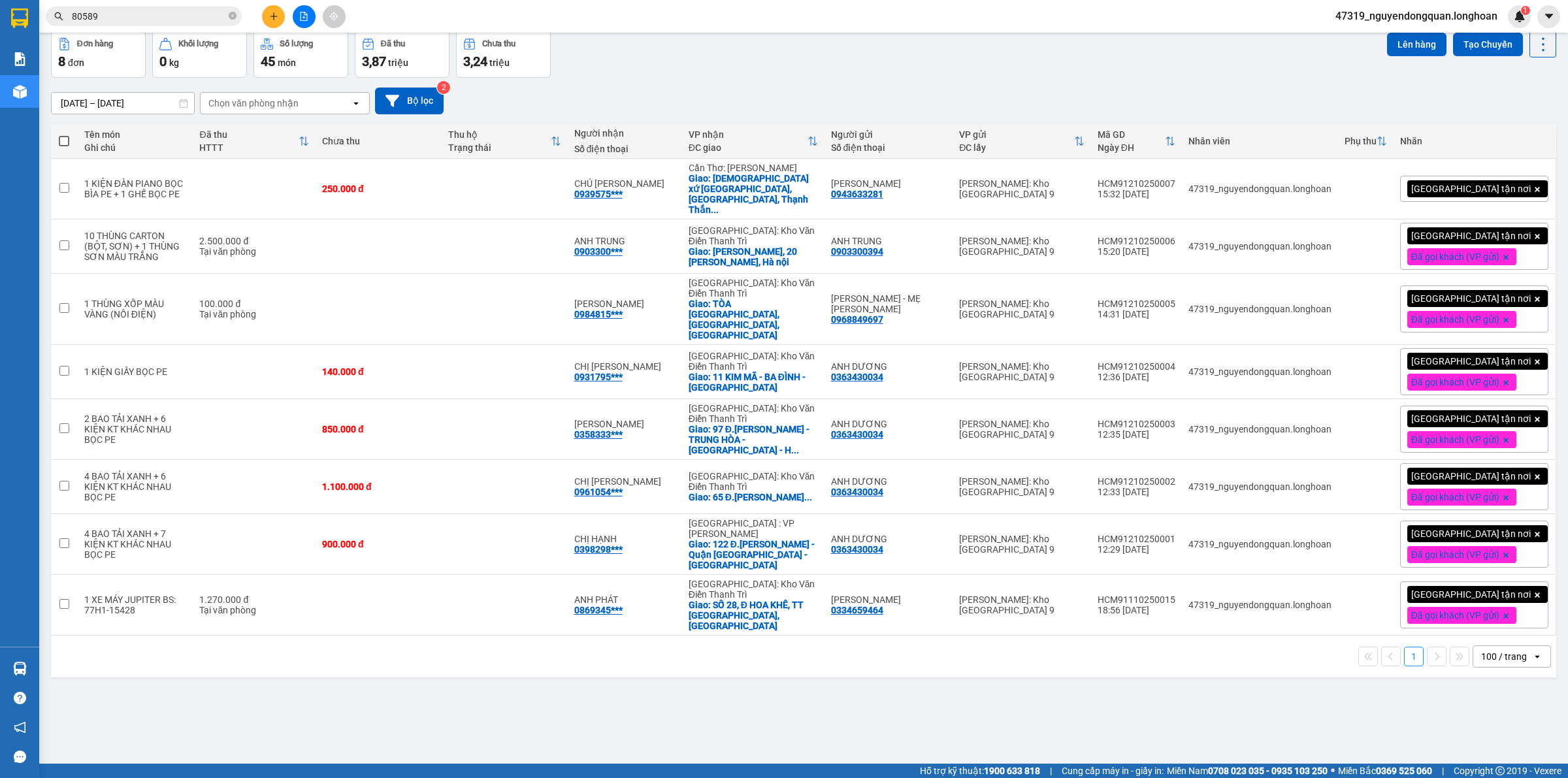
click at [1034, 721] on div "ver 1.8.146 Kho gửi Trên xe Kho nhận Kho công nợ Hàng đã giao Đơn hàng 8 đơn Kh…" at bounding box center [803, 368] width 1516 height 778
drag, startPoint x: 1122, startPoint y: 231, endPoint x: 1195, endPoint y: 229, distance: 73.0
click at [1175, 236] on div "HCM91210250006" at bounding box center [1136, 241] width 78 height 10
checkbox input "true"
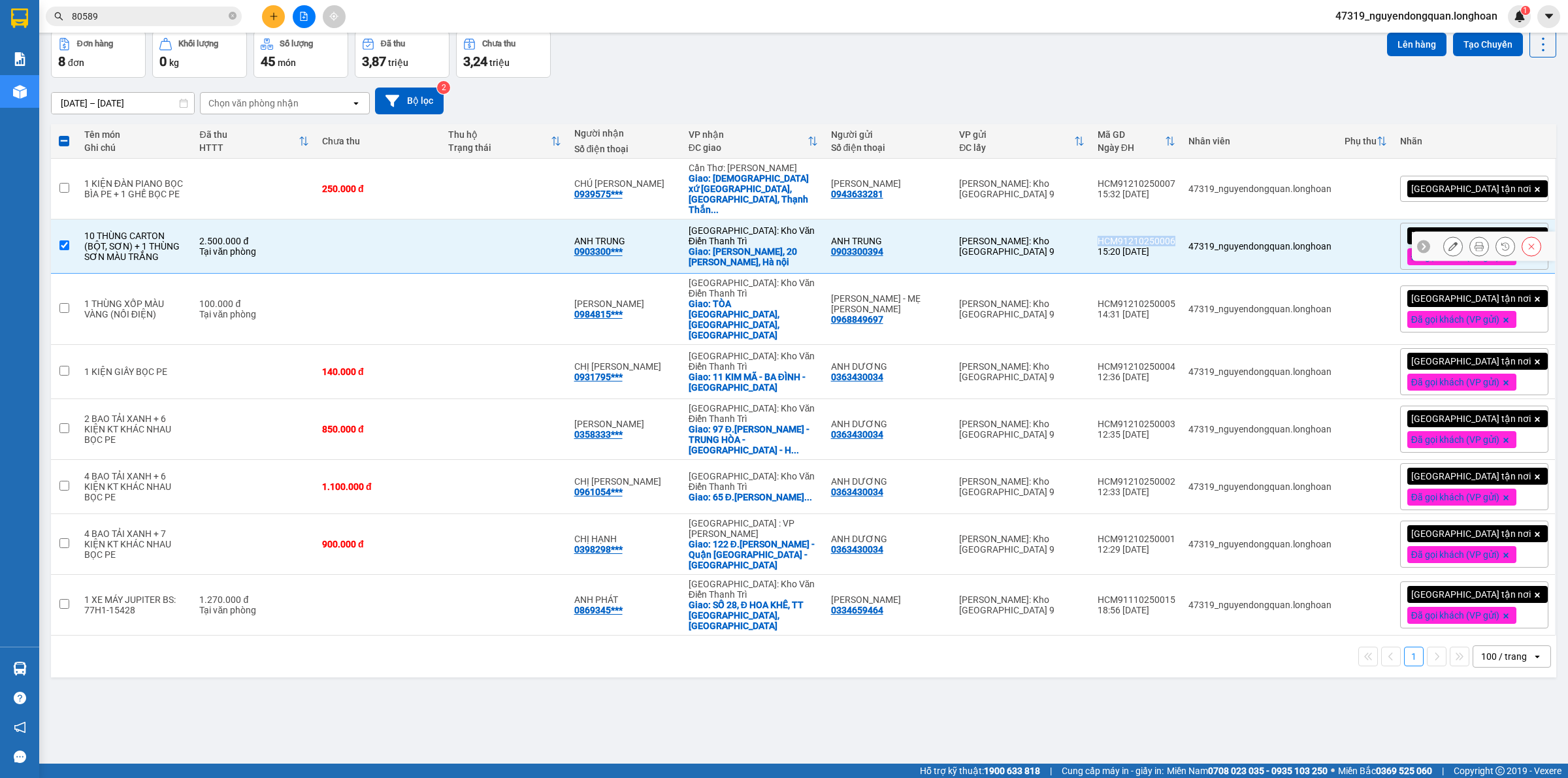
copy div "HCM91210250006"
click at [1474, 184] on icon at bounding box center [1478, 188] width 9 height 9
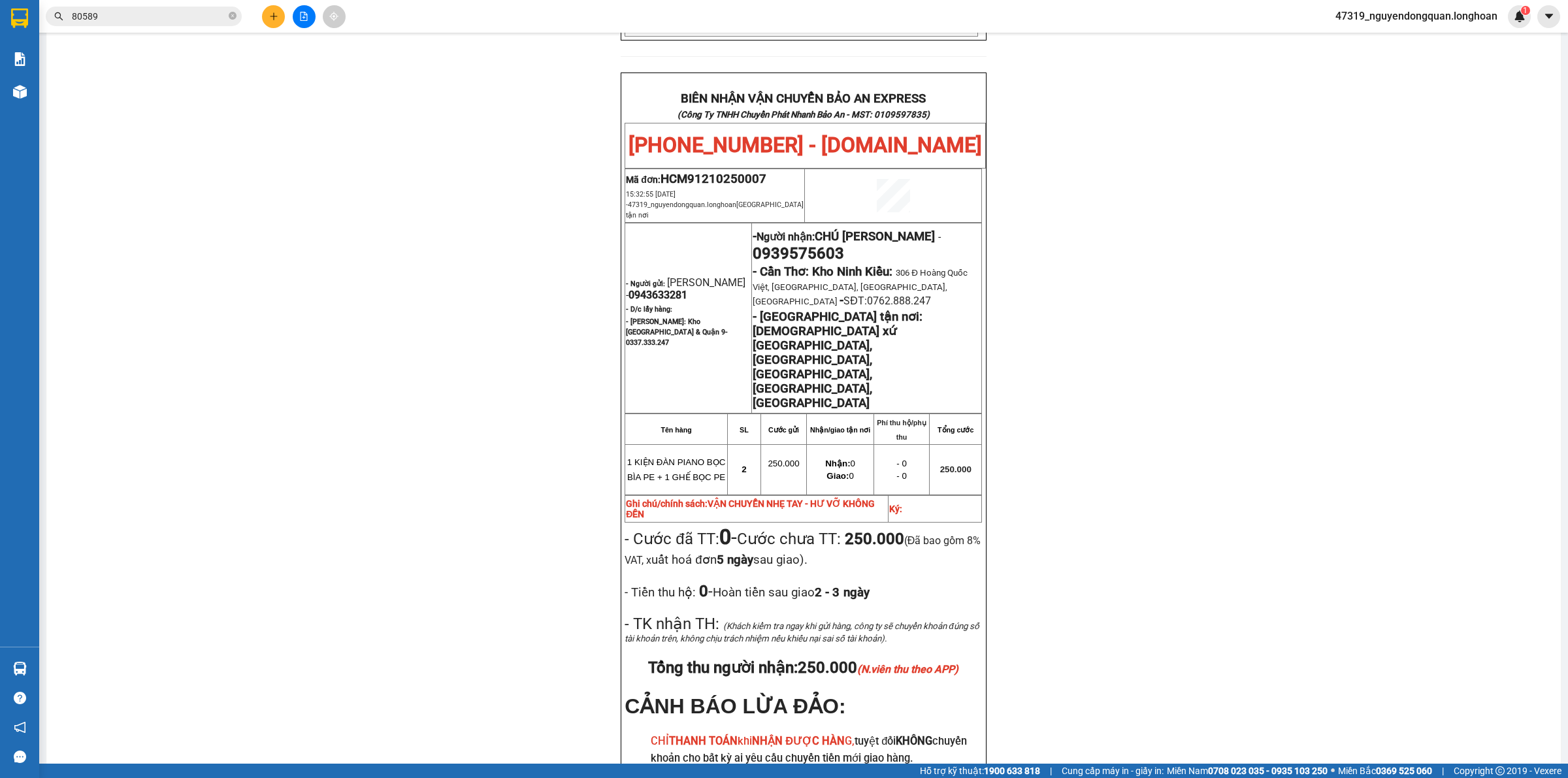
scroll to position [618, 0]
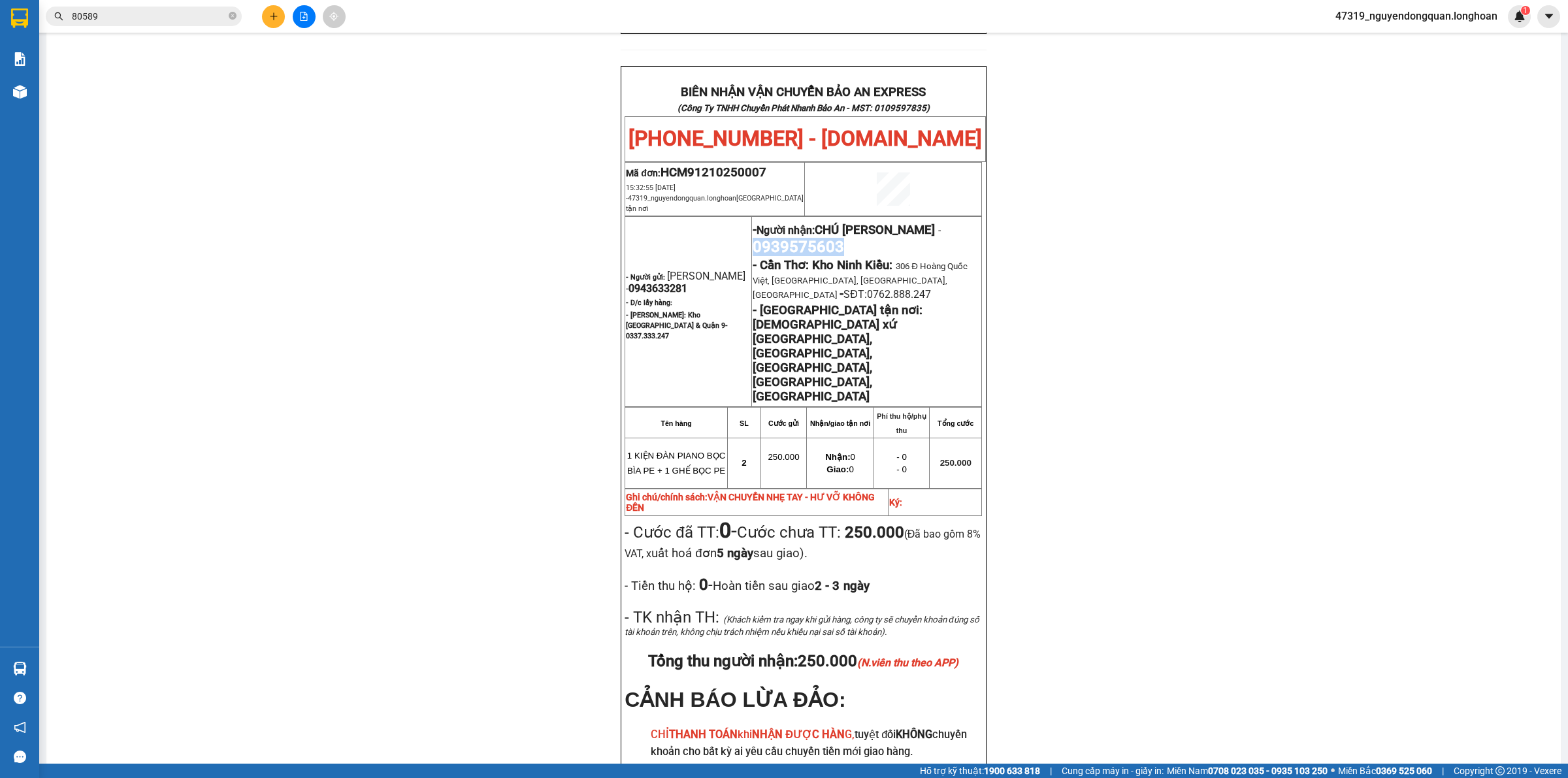
drag, startPoint x: 746, startPoint y: 201, endPoint x: 849, endPoint y: 201, distance: 103.0
click at [849, 220] on p "- Người nhận: CHÚ PHAN ĐÌNH PHÙNG - 0939575603" at bounding box center [866, 238] width 228 height 36
copy span "0939575603"
click at [507, 286] on div "PHIẾU DÁN LÊN HÀNG Ngày in phiếu: 15:36 ngày 12-10-2025 CSKH: 1900.06.88.33 CÔN…" at bounding box center [803, 186] width 1483 height 1383
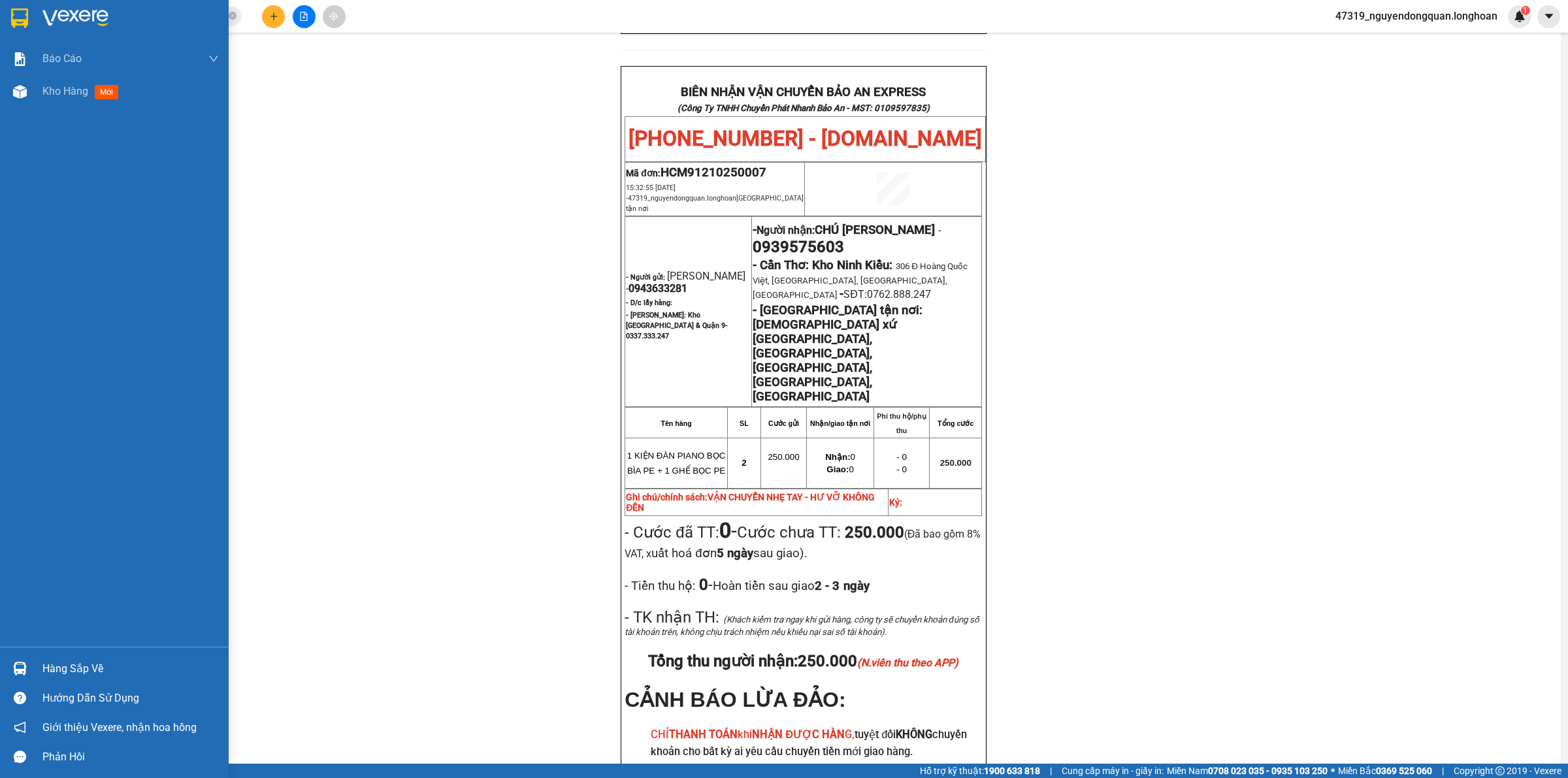
click at [29, 123] on div "Báo cáo 1. Báo cáo nộp tiền các vp 3. Doanh Thu theo VP Gửi (mới) 9. Thống kê đ…" at bounding box center [114, 345] width 229 height 604
click at [17, 21] on img at bounding box center [20, 18] width 17 height 20
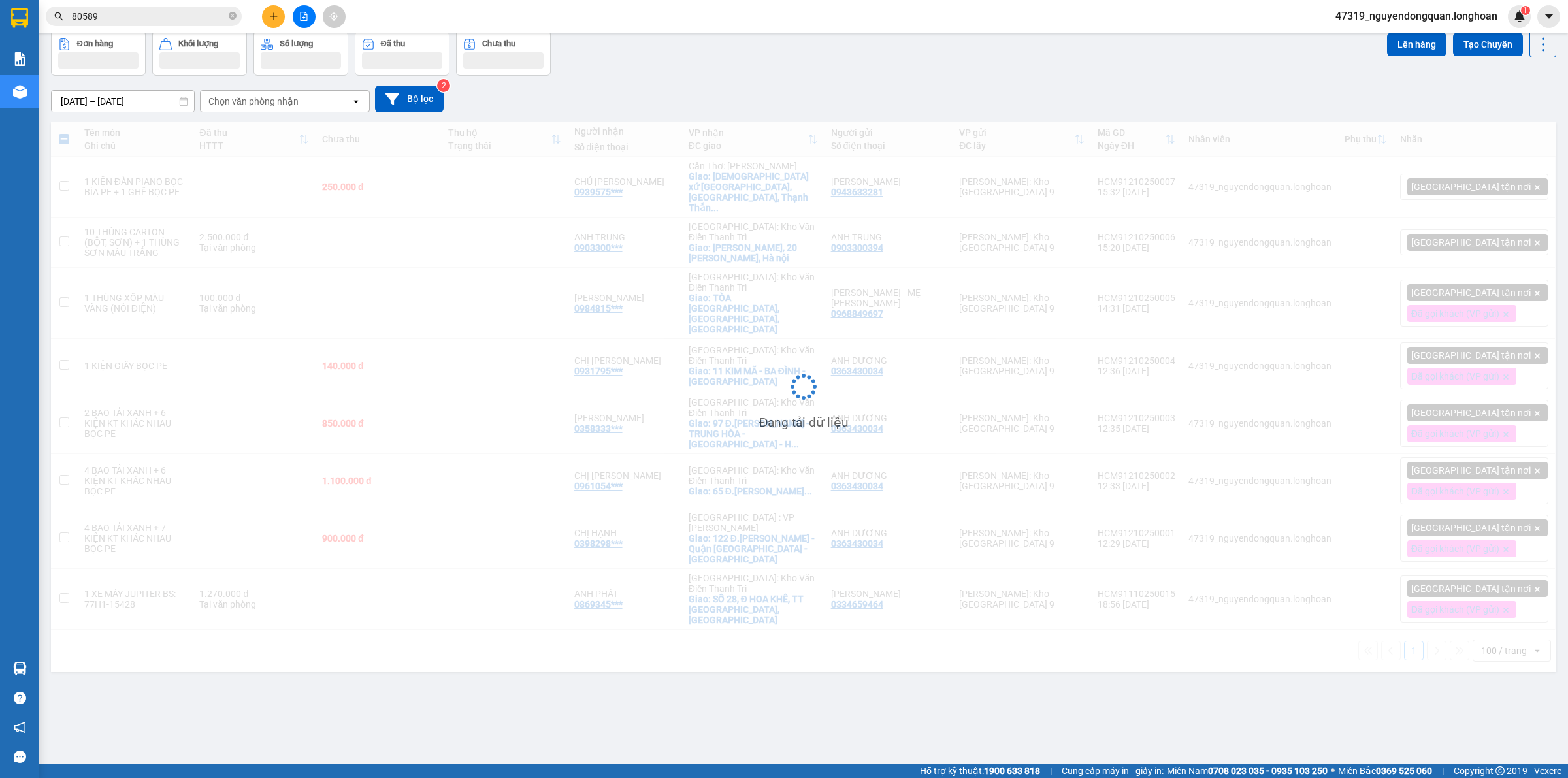
scroll to position [60, 0]
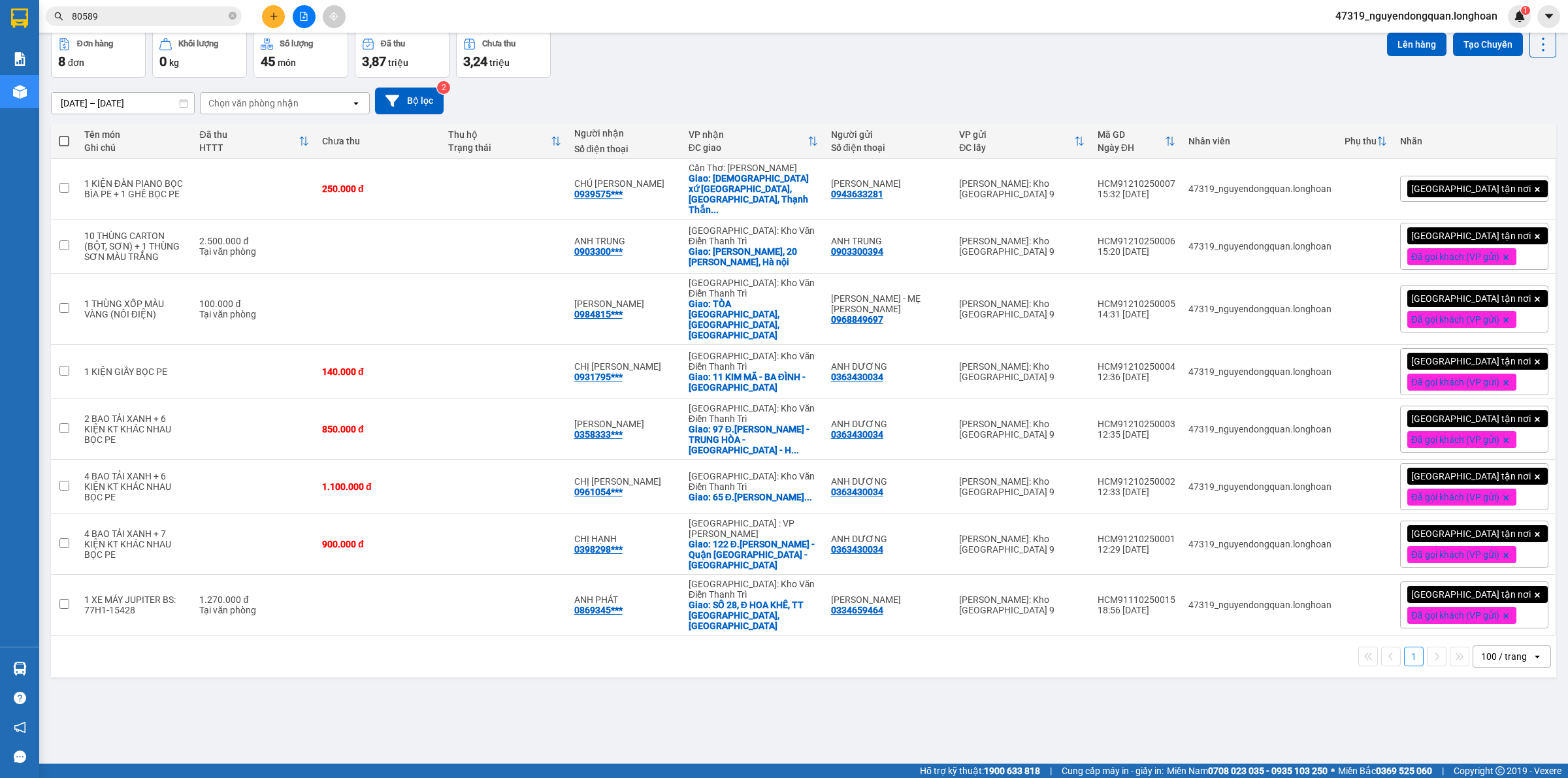
click at [1437, 190] on span "[GEOGRAPHIC_DATA] tận nơi" at bounding box center [1470, 188] width 120 height 12
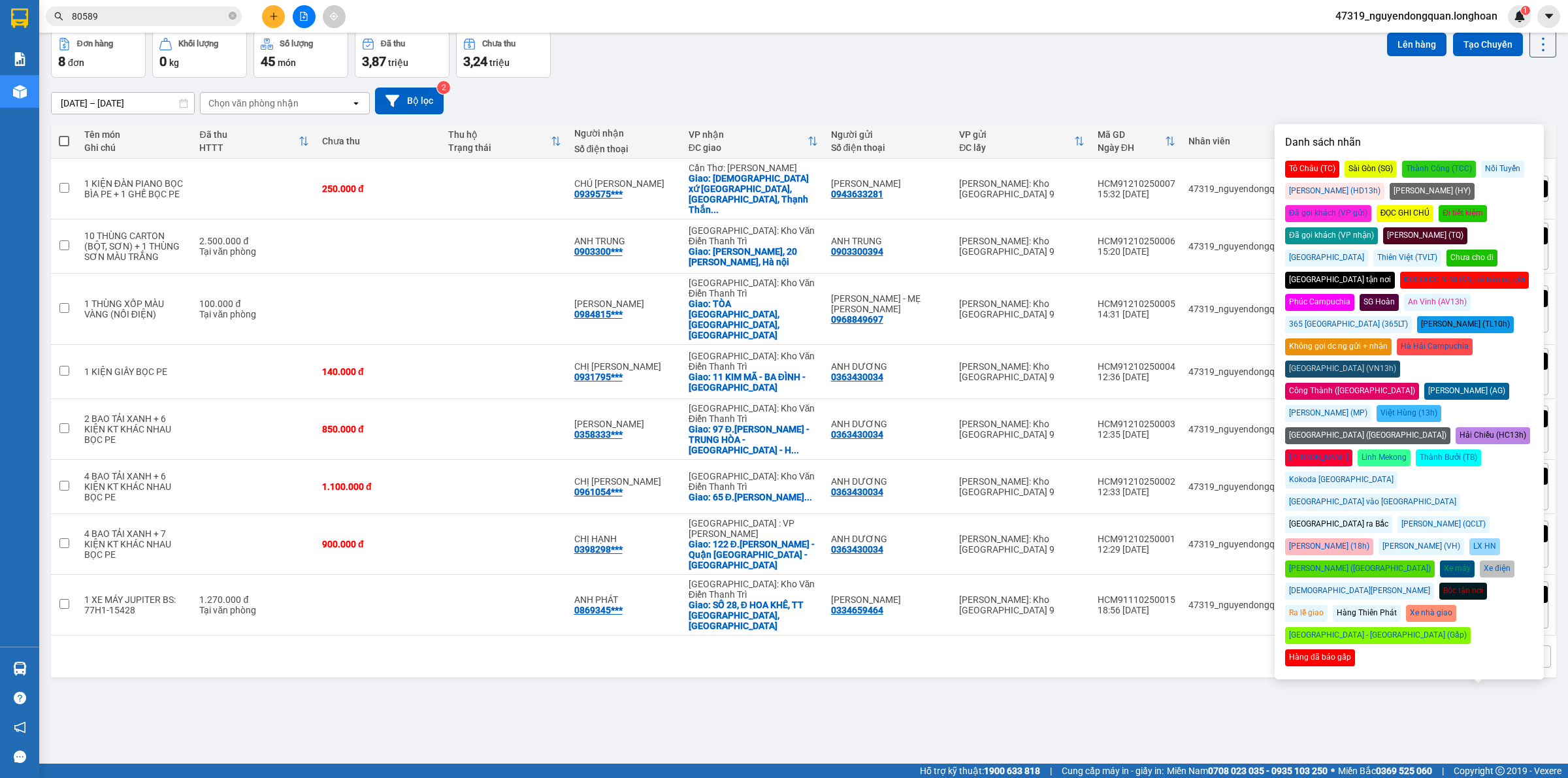
click at [1371, 205] on div "Đã gọi khách (VP gửi)" at bounding box center [1327, 213] width 86 height 17
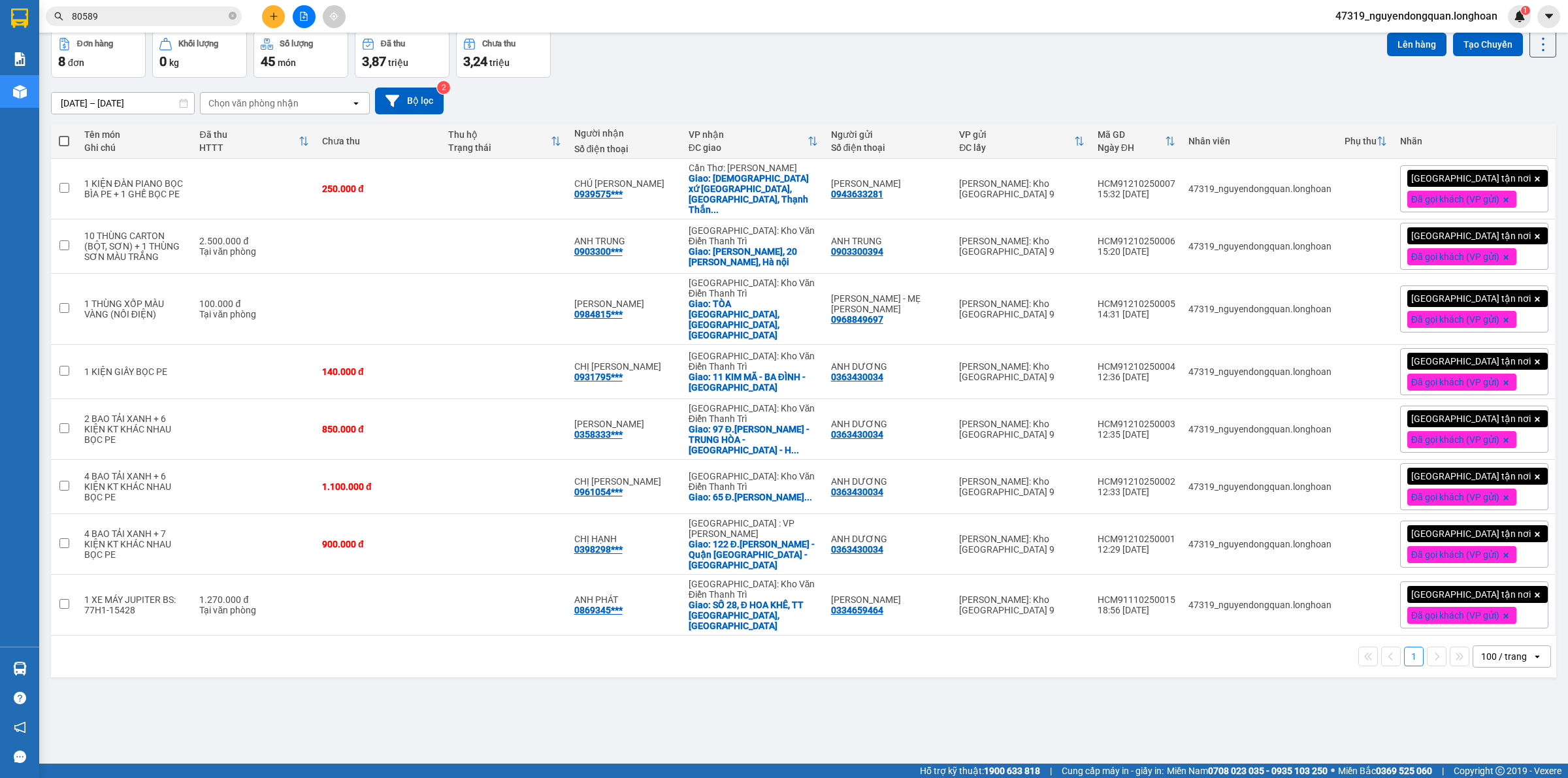
click at [1350, 116] on div "13/09/2025 – 12/10/2025 Press the down arrow key to interact with the calendar …" at bounding box center [803, 101] width 1505 height 46
click at [1471, 242] on button at bounding box center [1479, 246] width 18 height 23
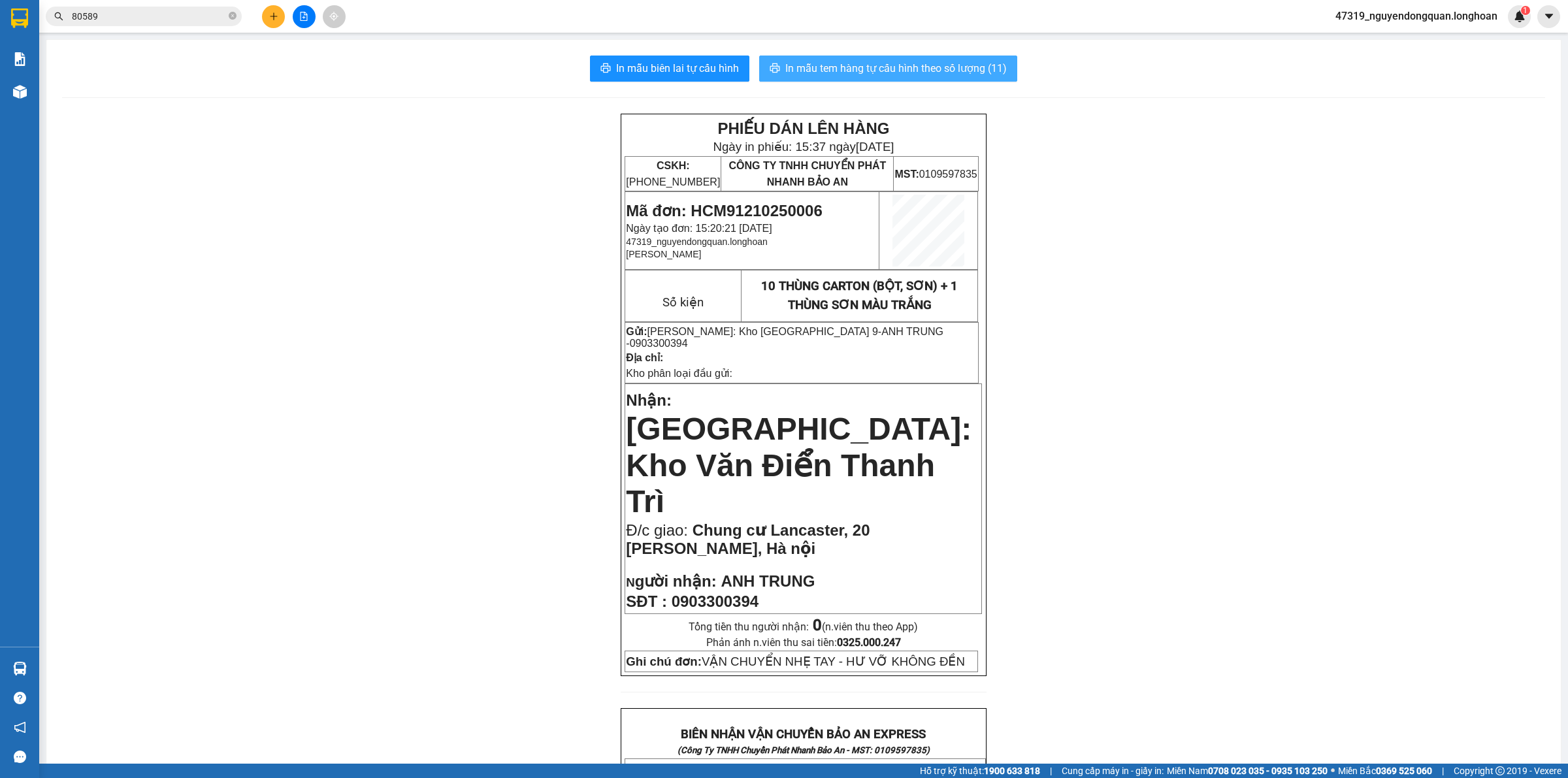
click at [968, 70] on span "In mẫu tem hàng tự cấu hình theo số lượng (11)" at bounding box center [896, 68] width 221 height 16
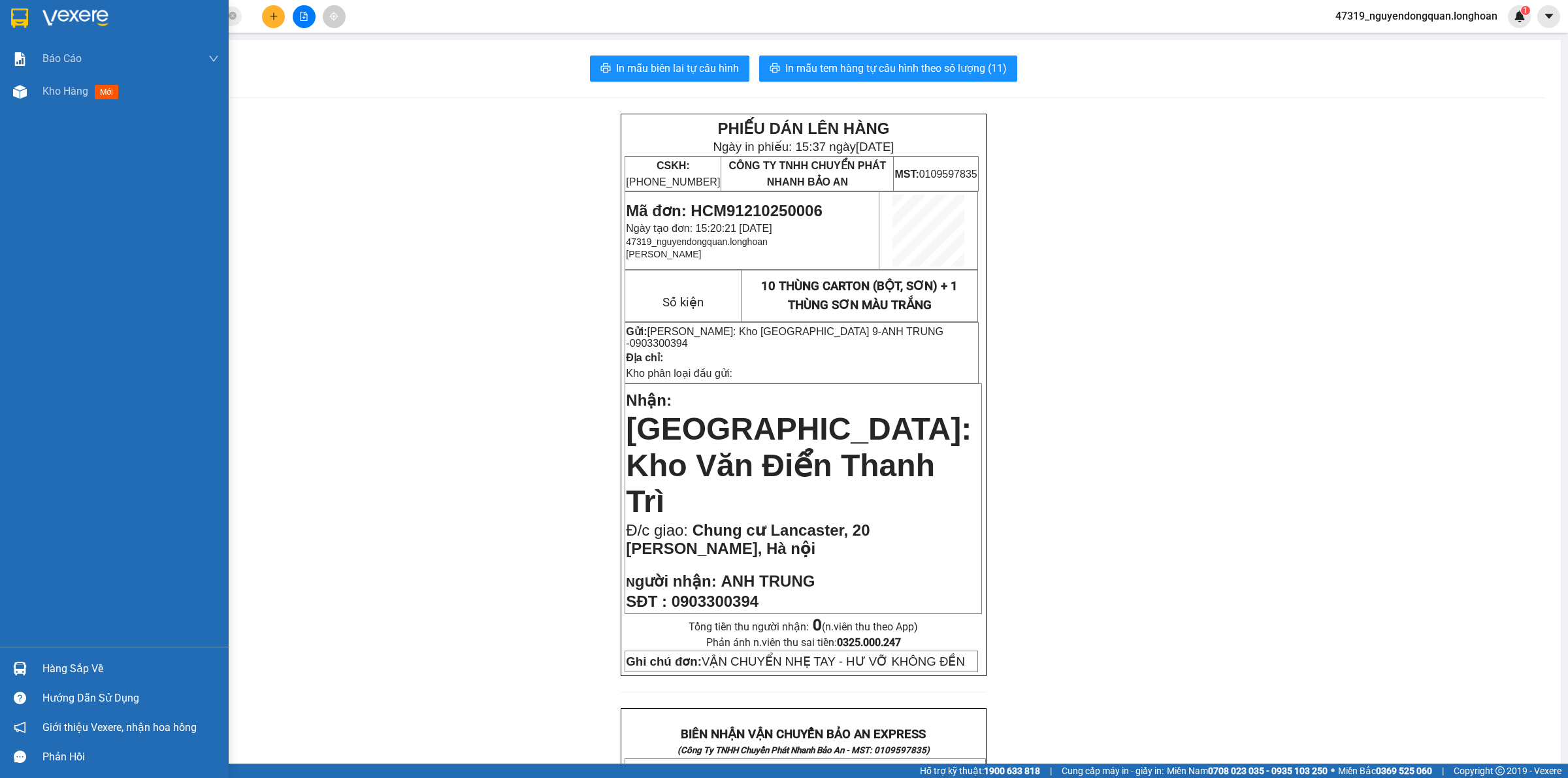
click at [4, 17] on div at bounding box center [114, 21] width 229 height 43
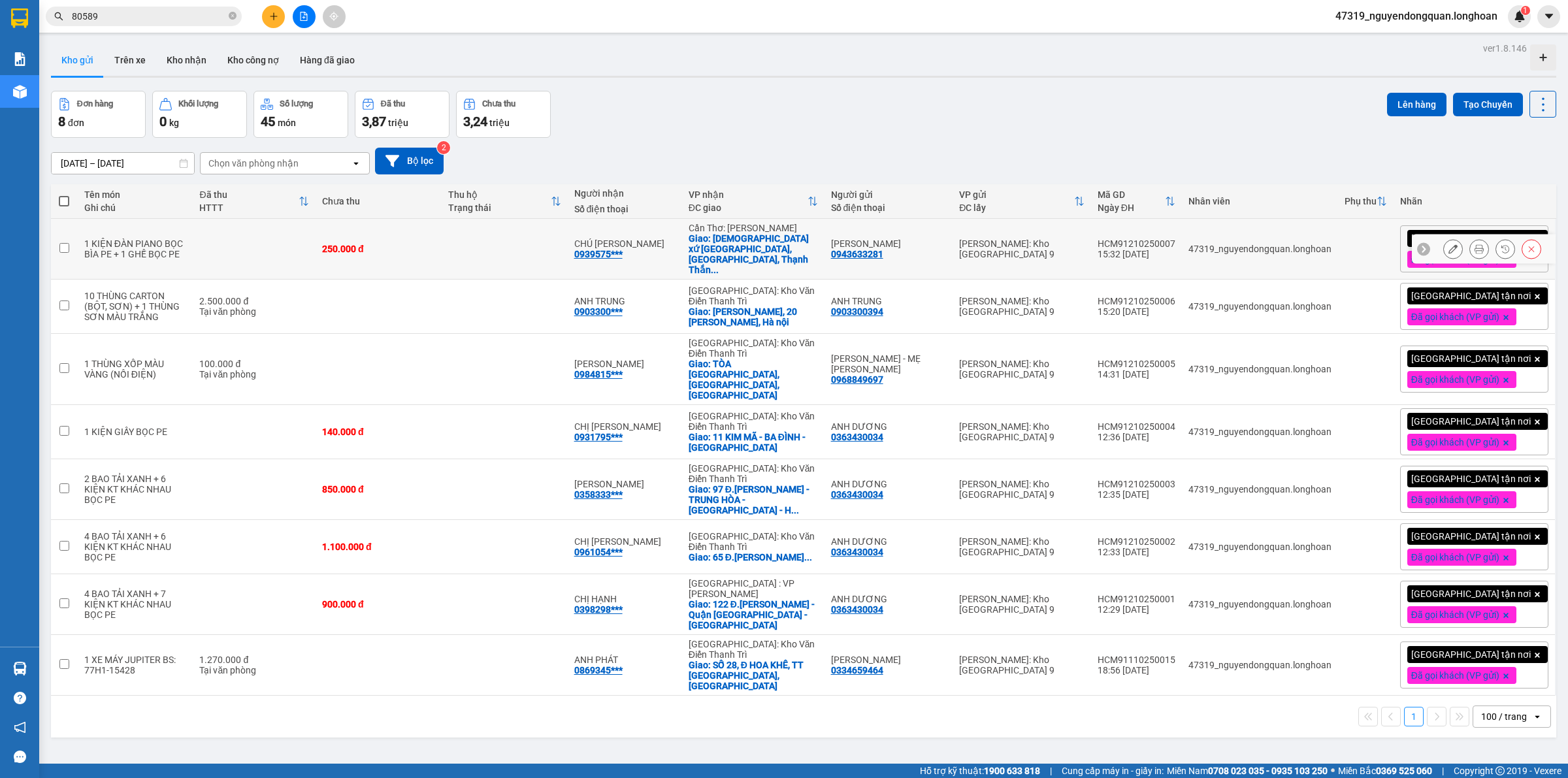
click at [1470, 252] on button at bounding box center [1479, 249] width 18 height 23
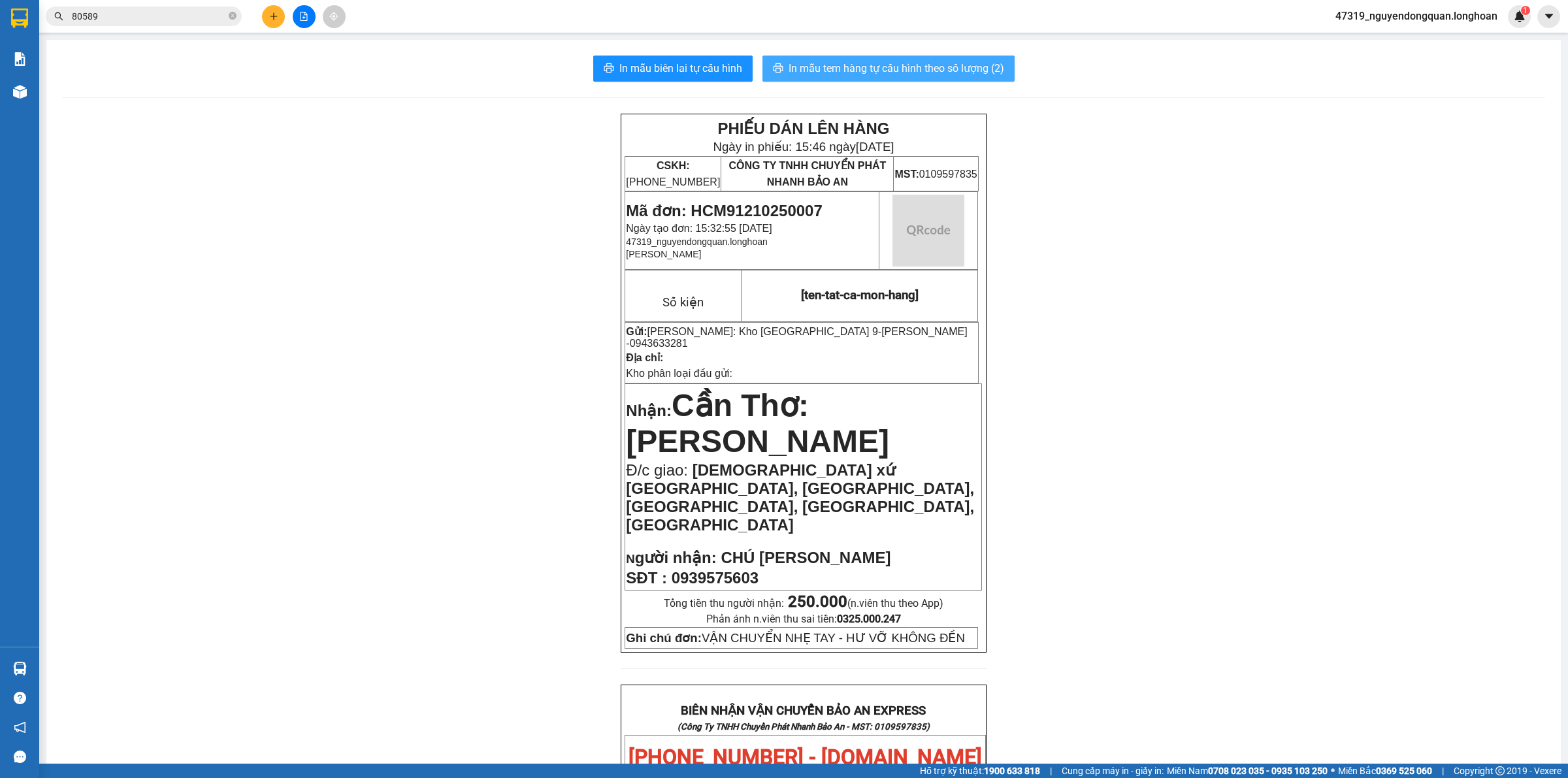
click at [899, 77] on button "In mẫu tem hàng tự cấu hình theo số lượng (2)" at bounding box center [888, 68] width 252 height 26
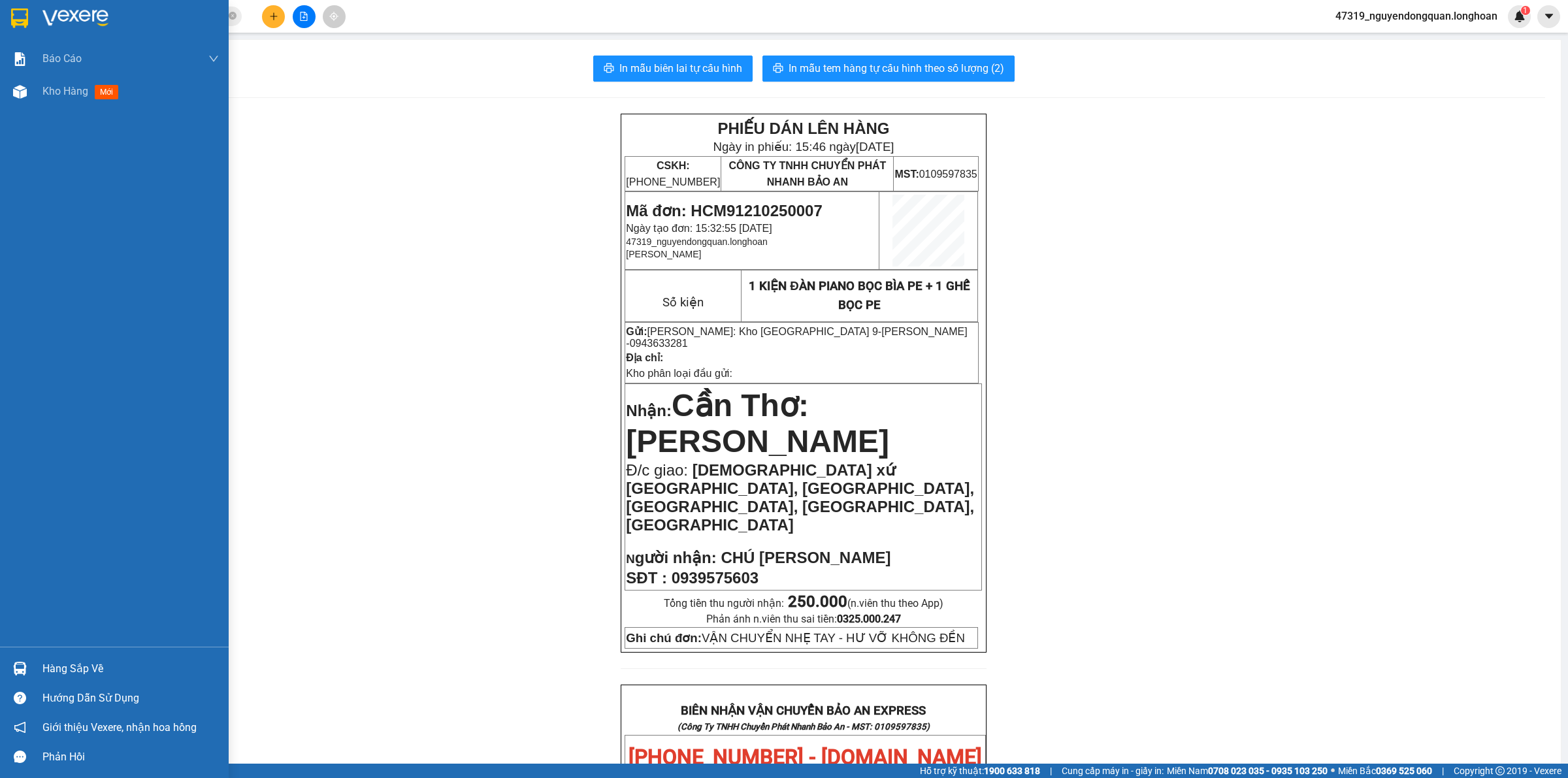
click at [27, 18] on img at bounding box center [20, 18] width 17 height 20
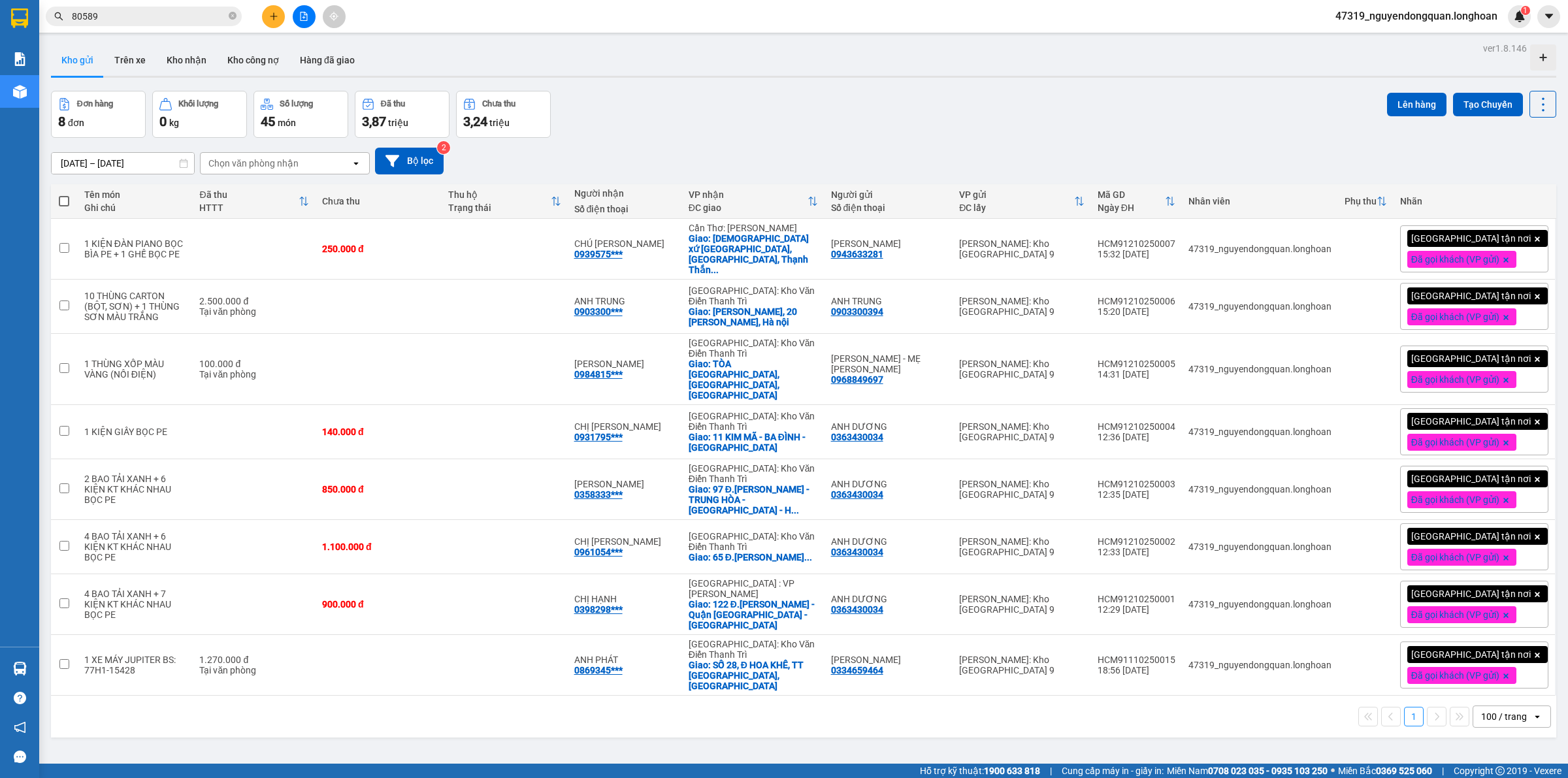
click at [994, 713] on div "ver 1.8.146 Kho gửi Trên xe Kho nhận Kho công nợ Hàng đã giao Đơn hàng 8 đơn Kh…" at bounding box center [803, 428] width 1516 height 778
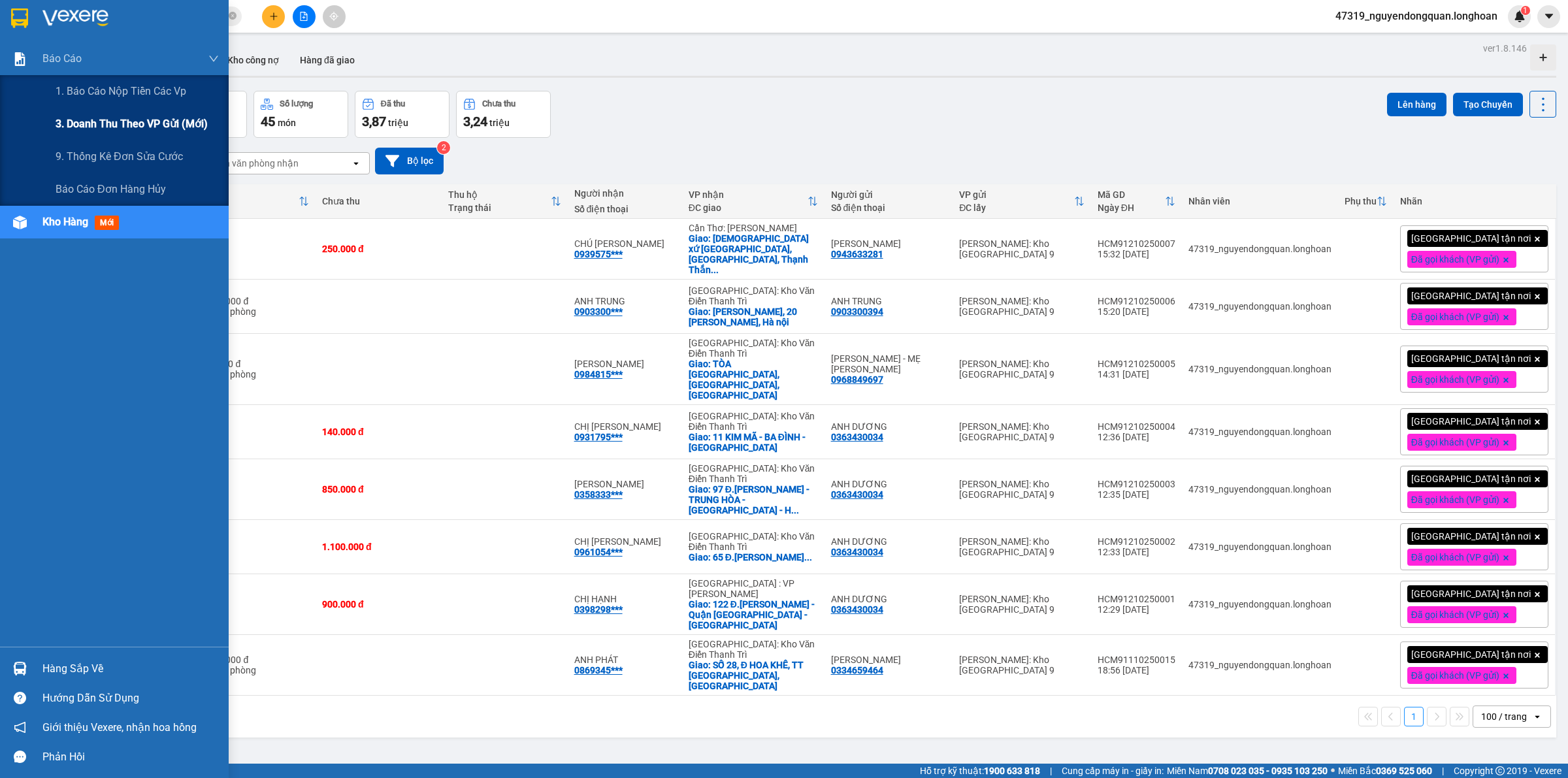
click at [103, 116] on span "3. Doanh Thu theo VP Gửi (mới)" at bounding box center [132, 123] width 153 height 16
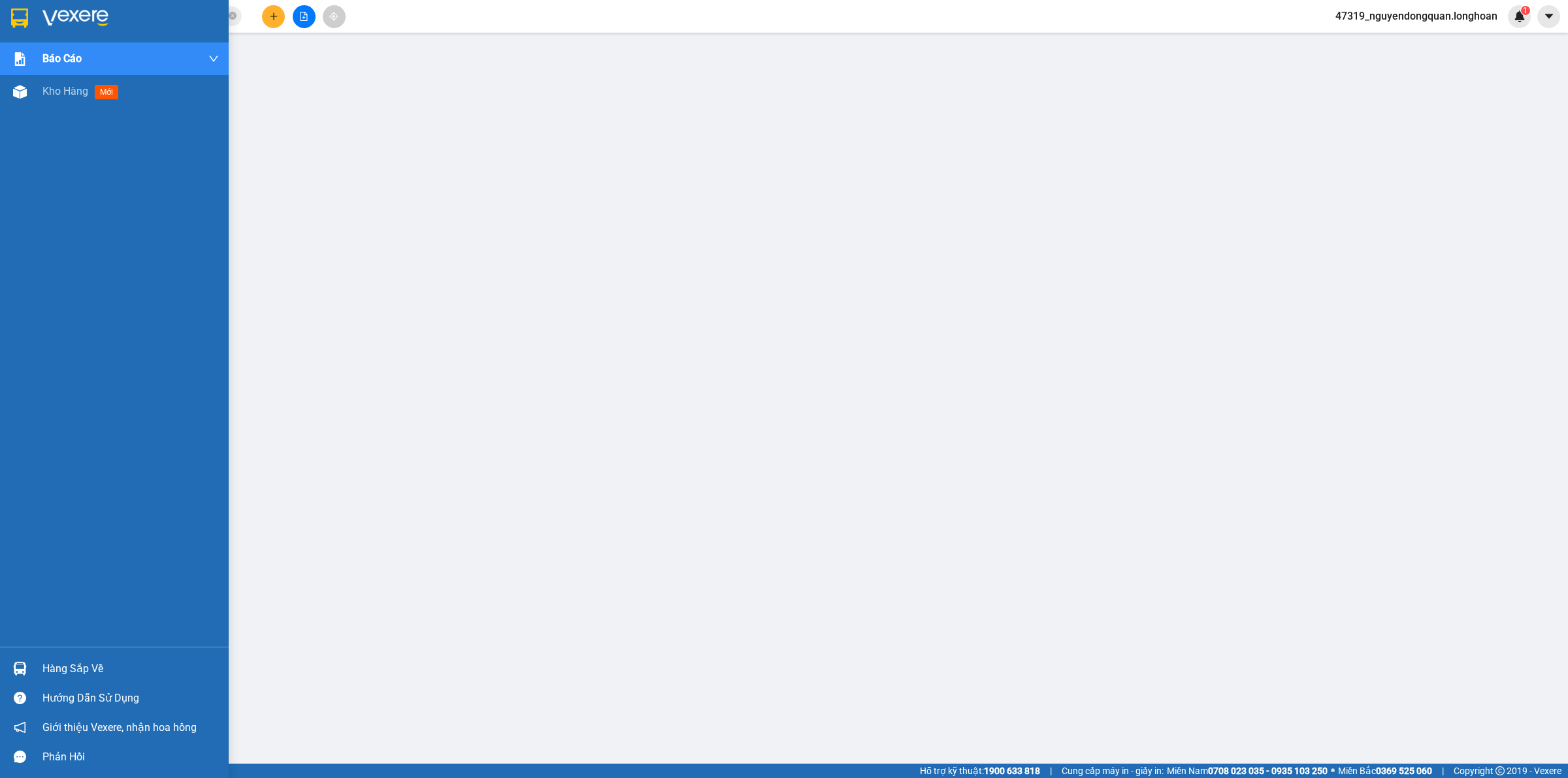
click at [24, 17] on img at bounding box center [20, 18] width 17 height 20
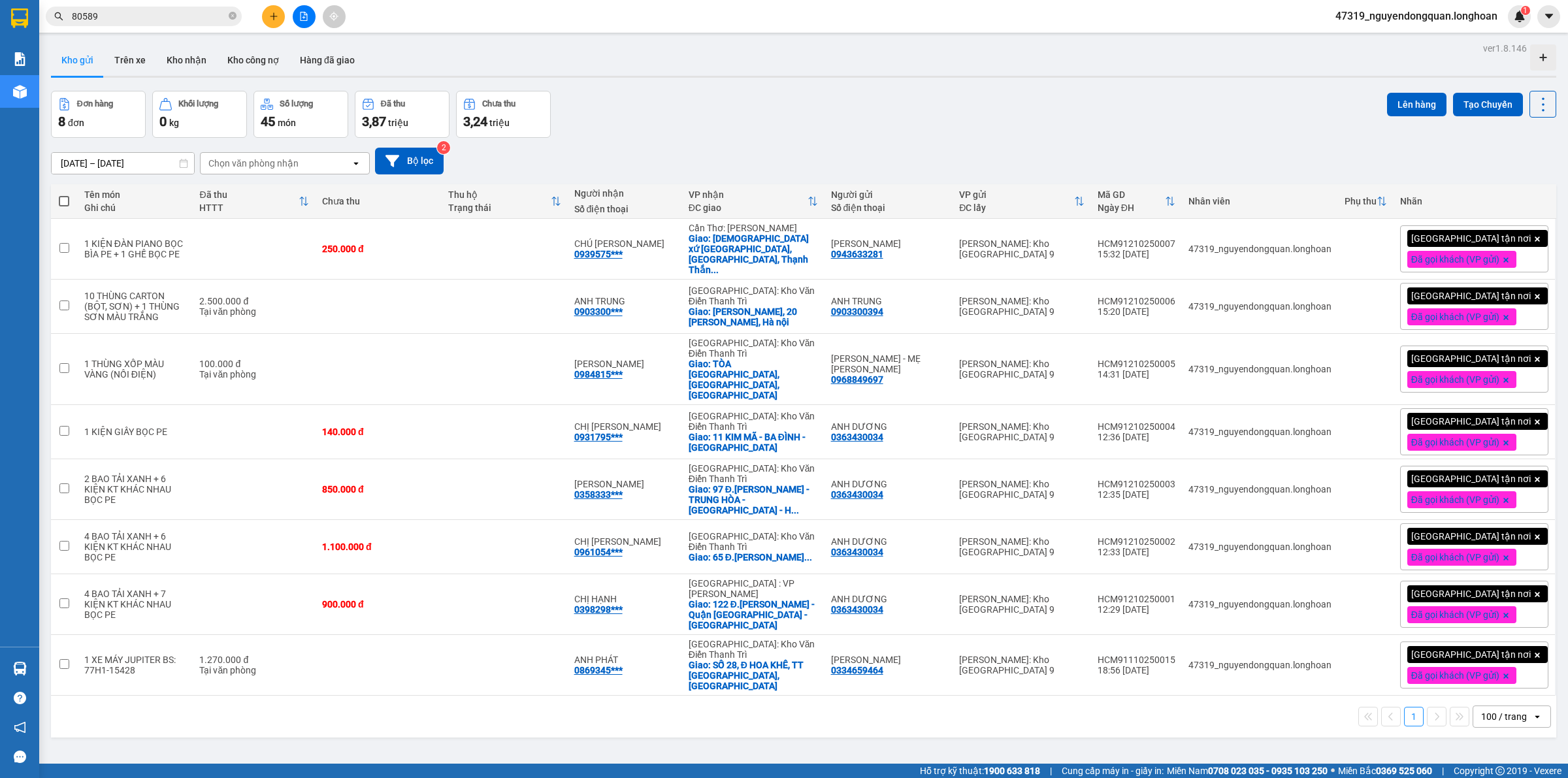
click at [1441, 24] on div "47319_nguyendongquan.longhoan 1" at bounding box center [1427, 16] width 206 height 23
click at [1411, 11] on span "47319_nguyendongquan.longhoan" at bounding box center [1415, 15] width 183 height 16
click at [1404, 31] on li "Đăng xuất" at bounding box center [1415, 41] width 186 height 21
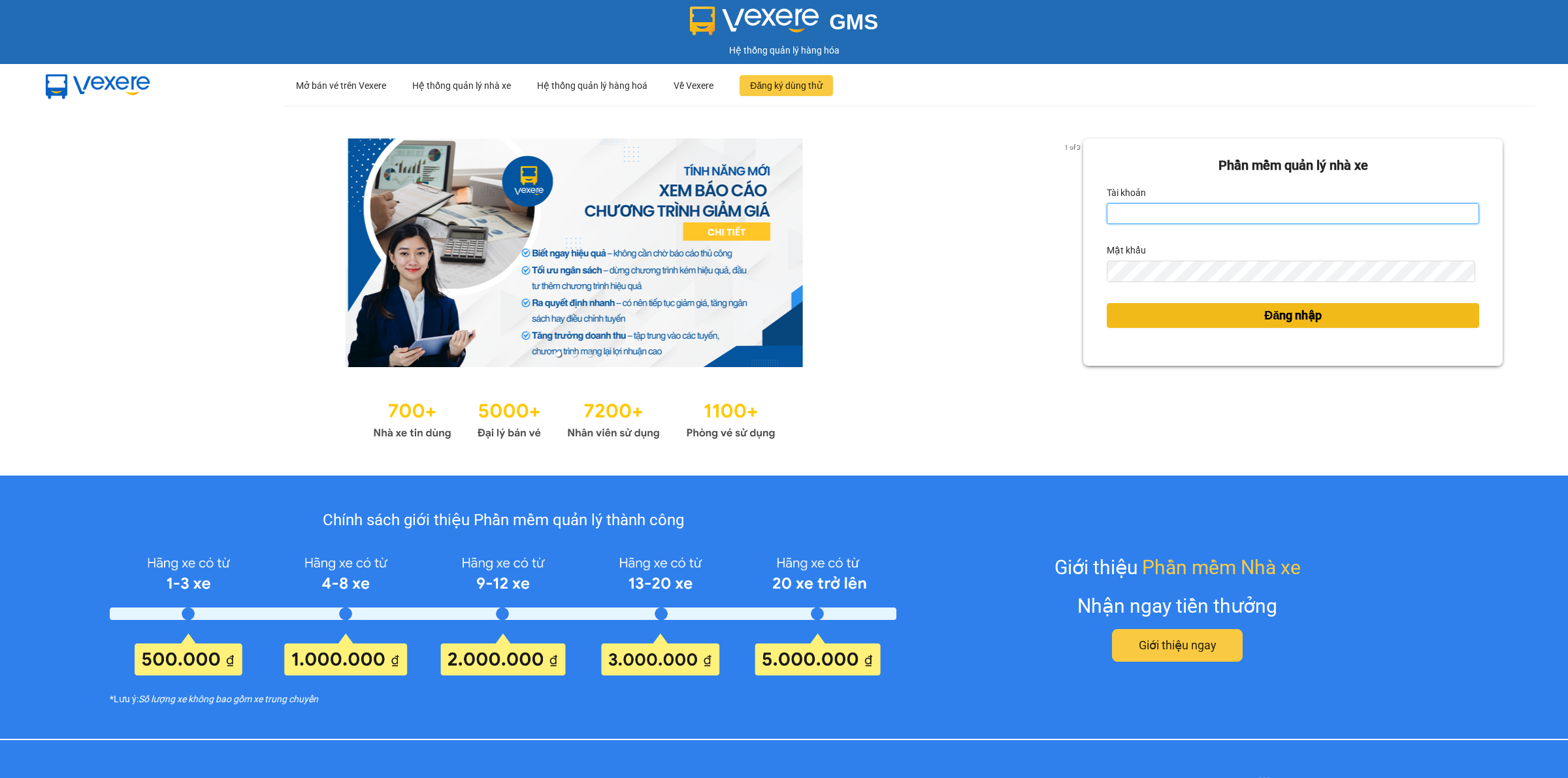
type input "nguyendongquan.longhoan"
click at [1269, 318] on span "Đăng nhập" at bounding box center [1292, 316] width 57 height 18
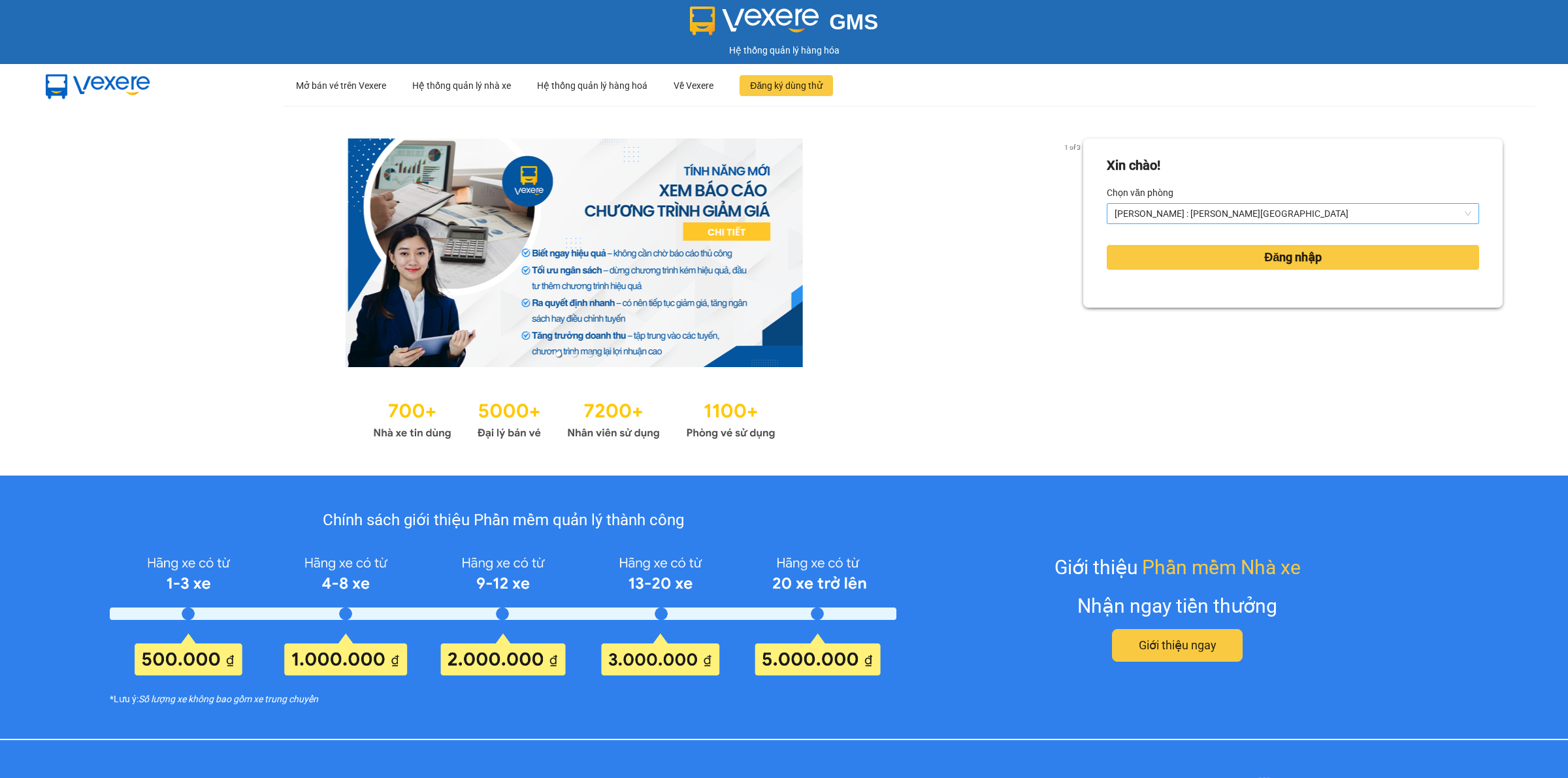
click at [1158, 208] on span "[PERSON_NAME] : [PERSON_NAME][GEOGRAPHIC_DATA]" at bounding box center [1293, 213] width 357 height 20
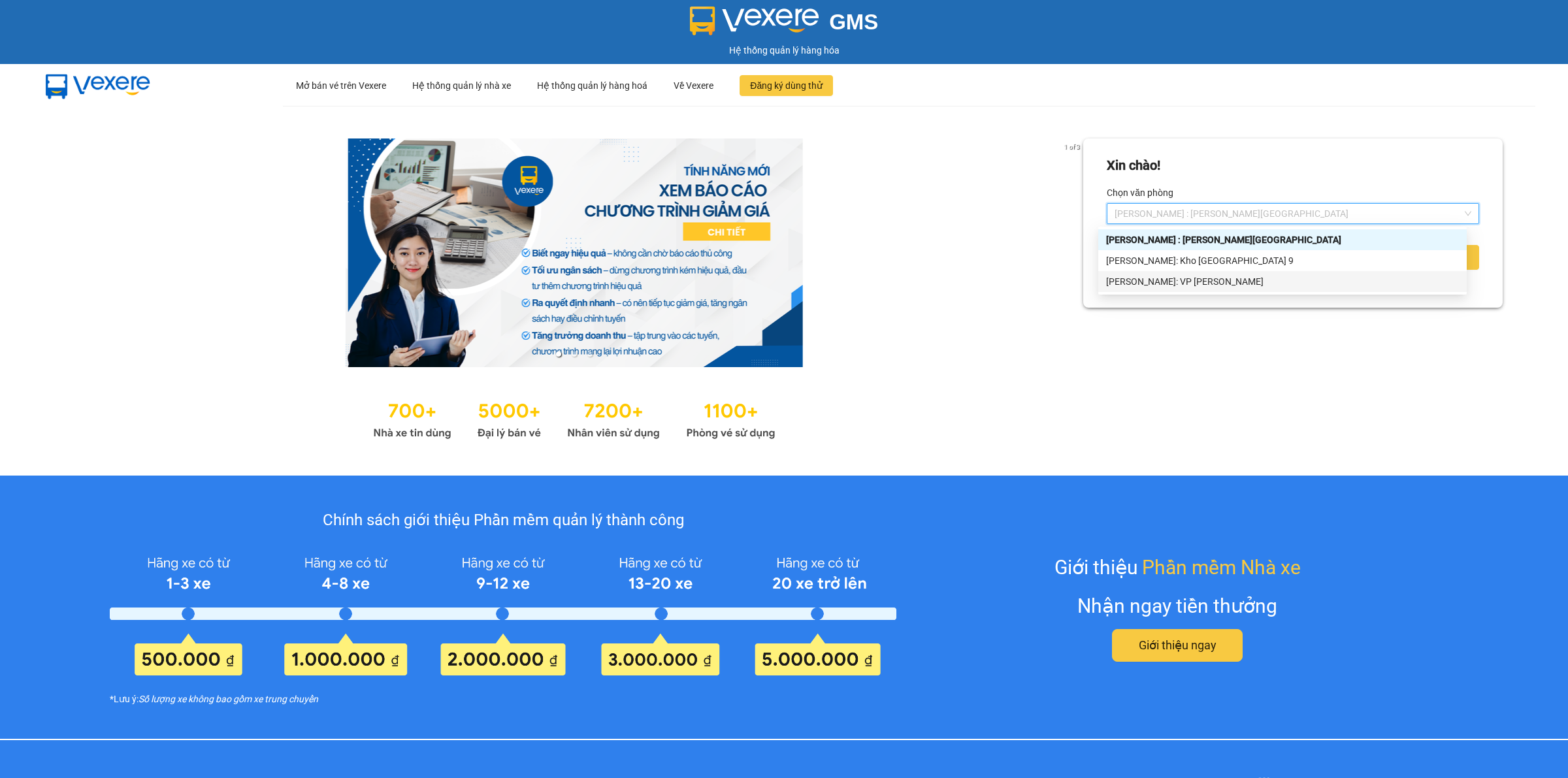
click at [1175, 275] on div "[PERSON_NAME]: VP [PERSON_NAME]" at bounding box center [1283, 281] width 353 height 15
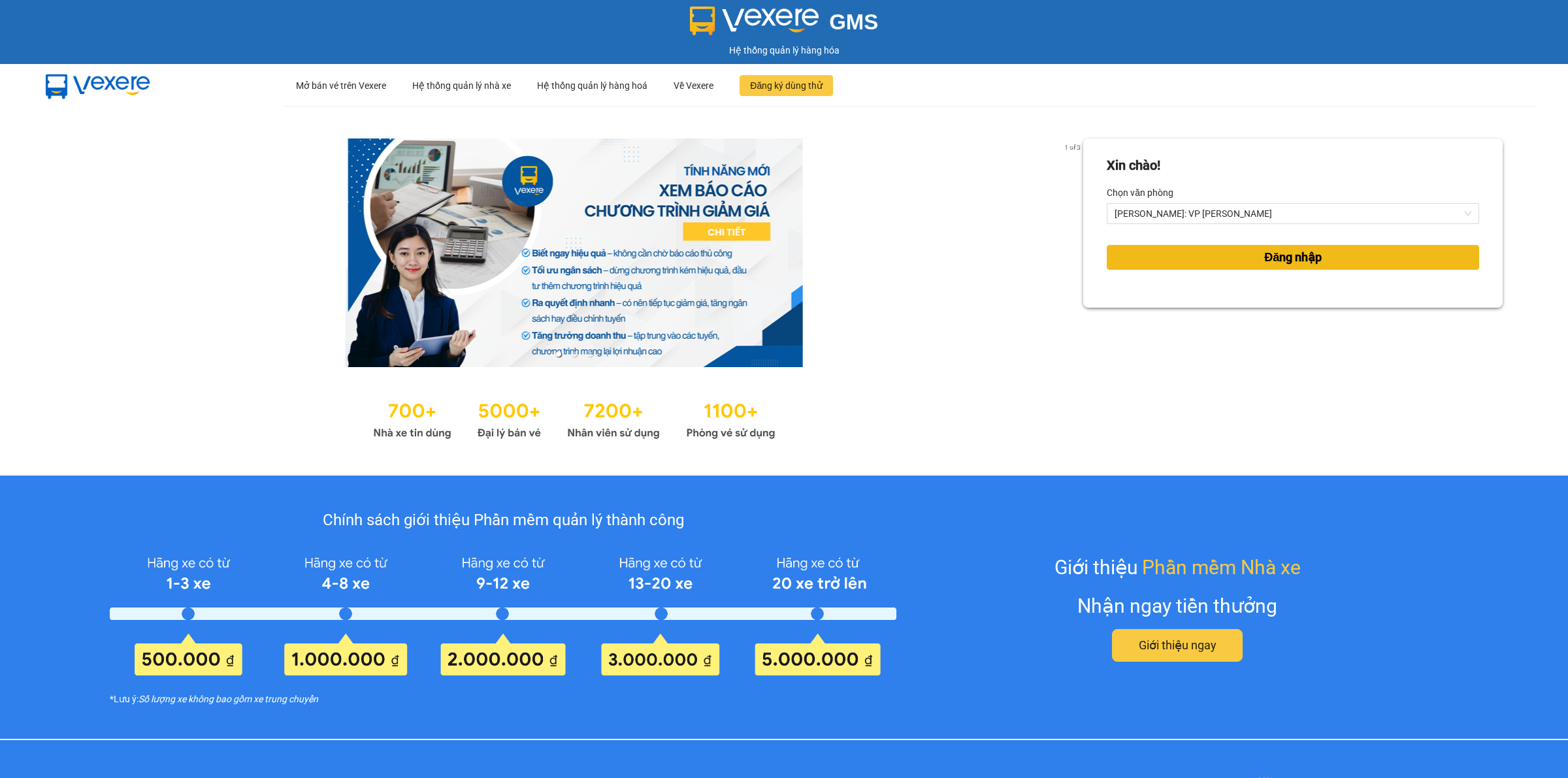
click at [1194, 263] on button "Đăng nhập" at bounding box center [1292, 257] width 372 height 24
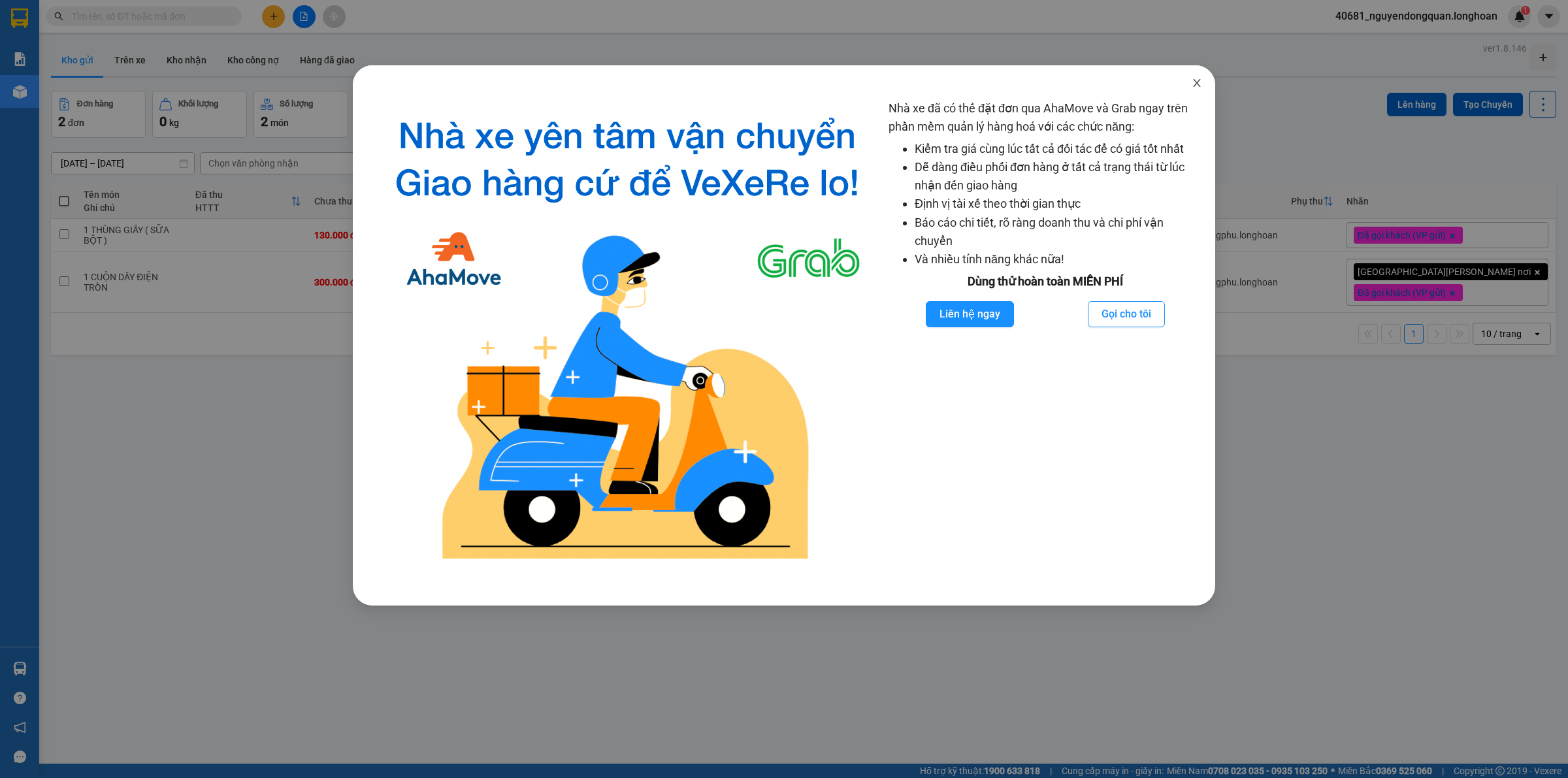
click at [1195, 98] on span "Close" at bounding box center [1196, 83] width 36 height 36
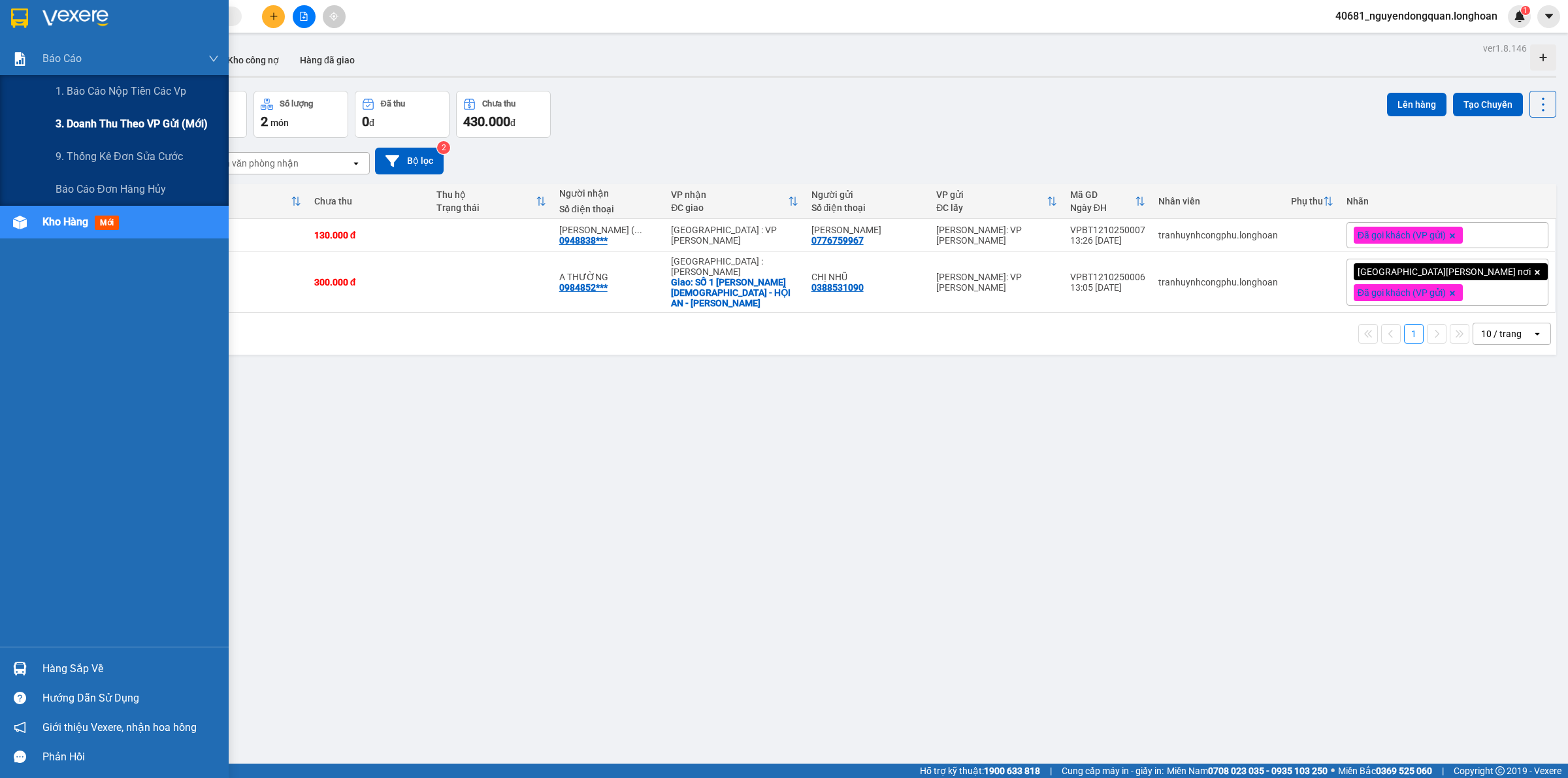
click at [69, 118] on span "3. Doanh Thu theo VP Gửi (mới)" at bounding box center [132, 123] width 153 height 16
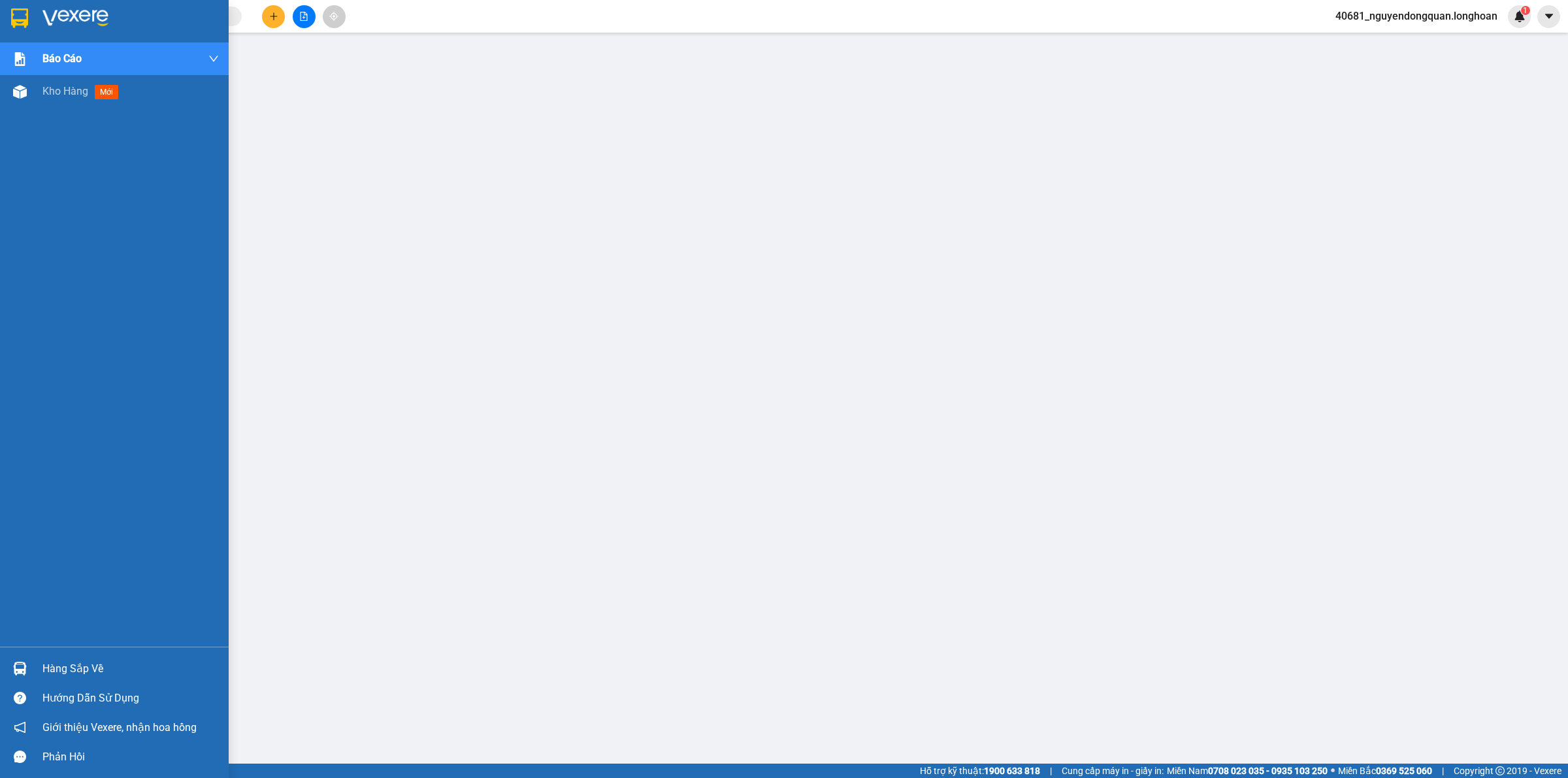
click at [5, 8] on div at bounding box center [114, 21] width 229 height 43
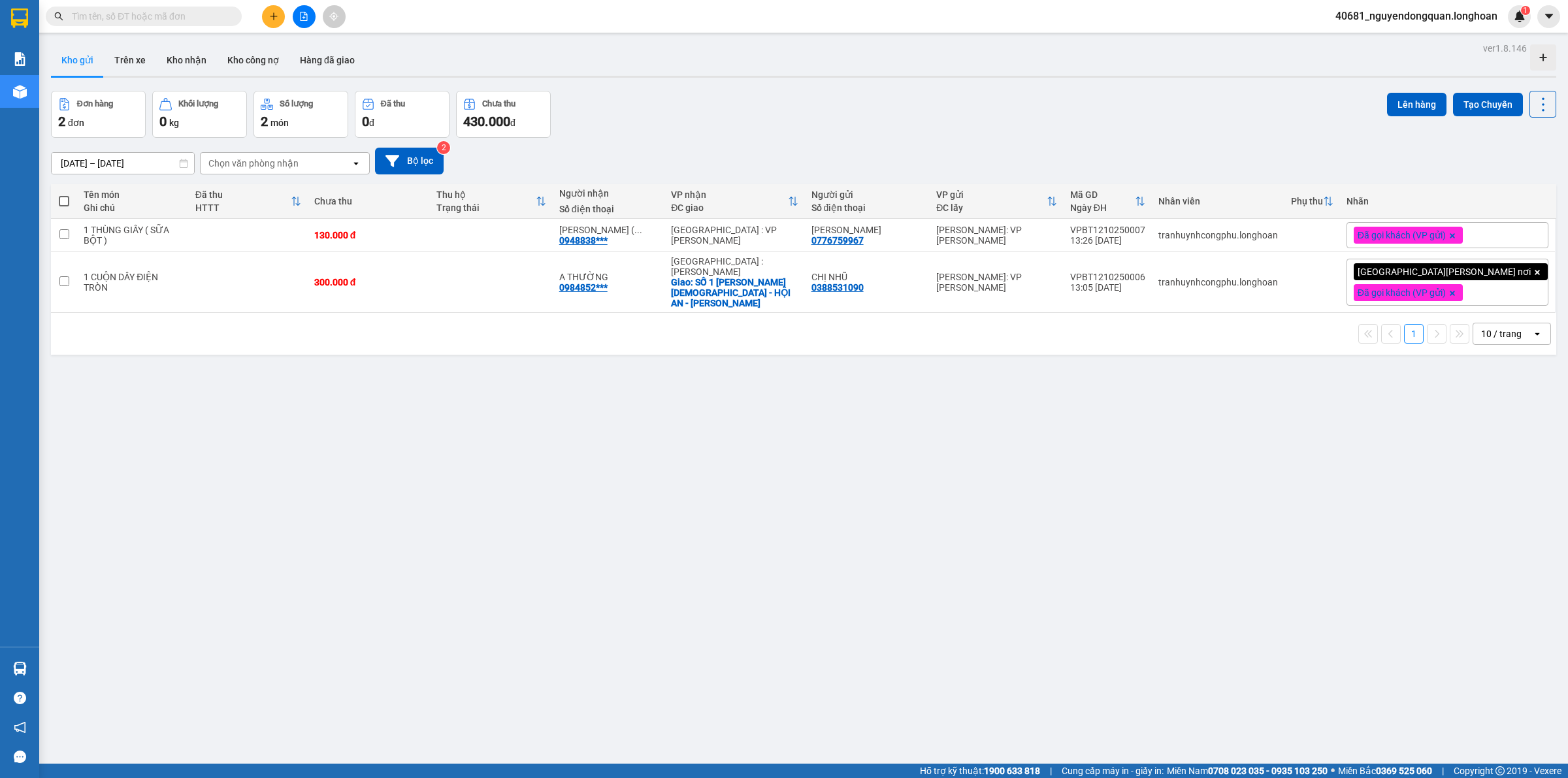
click at [1420, 24] on span "40681_nguyendongquan.longhoan" at bounding box center [1415, 15] width 183 height 16
click at [1413, 41] on span "Đăng xuất" at bounding box center [1420, 41] width 157 height 15
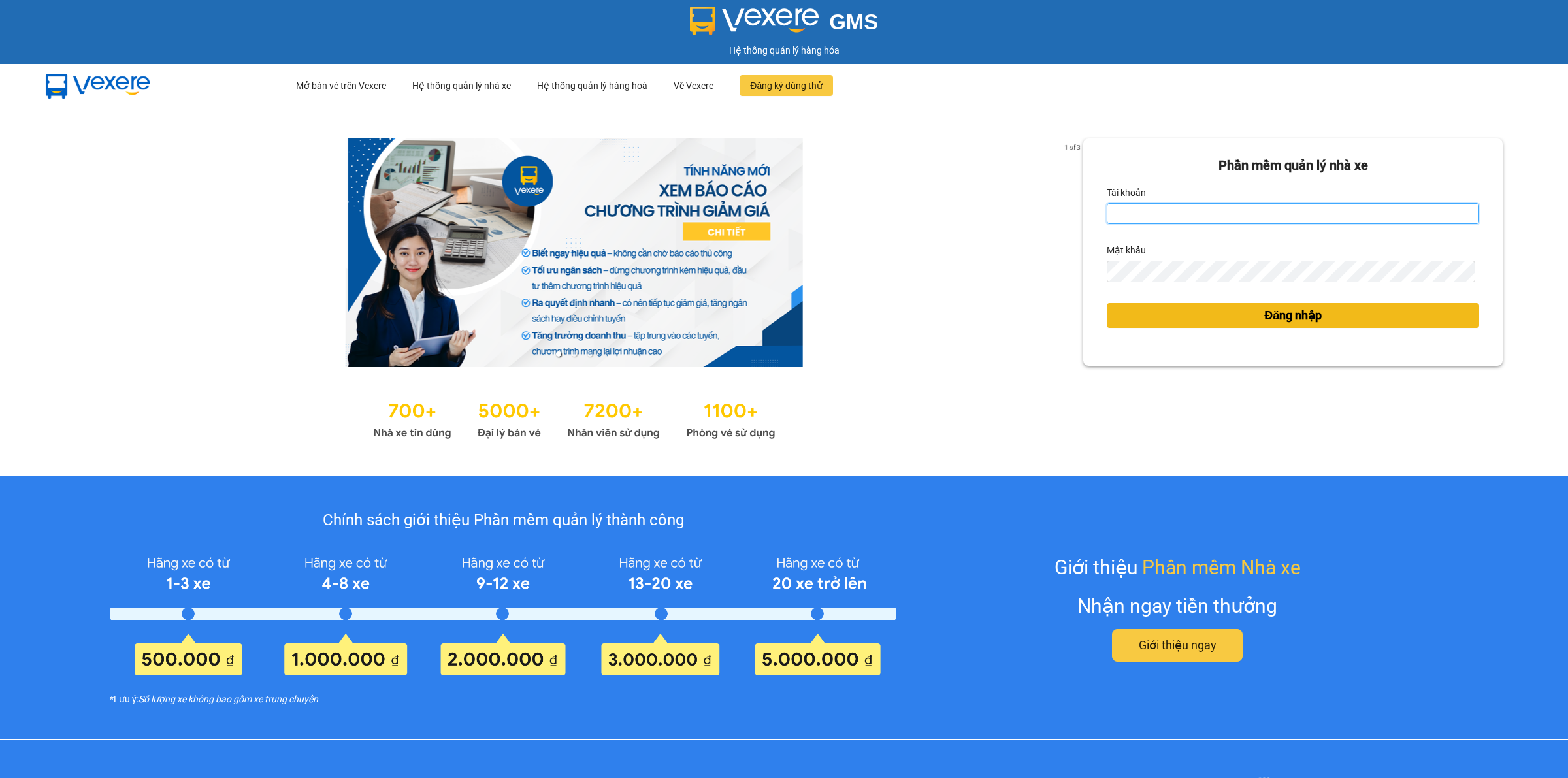
type input "nguyendongquan.longhoan"
click at [1264, 320] on span "Đăng nhập" at bounding box center [1292, 316] width 57 height 18
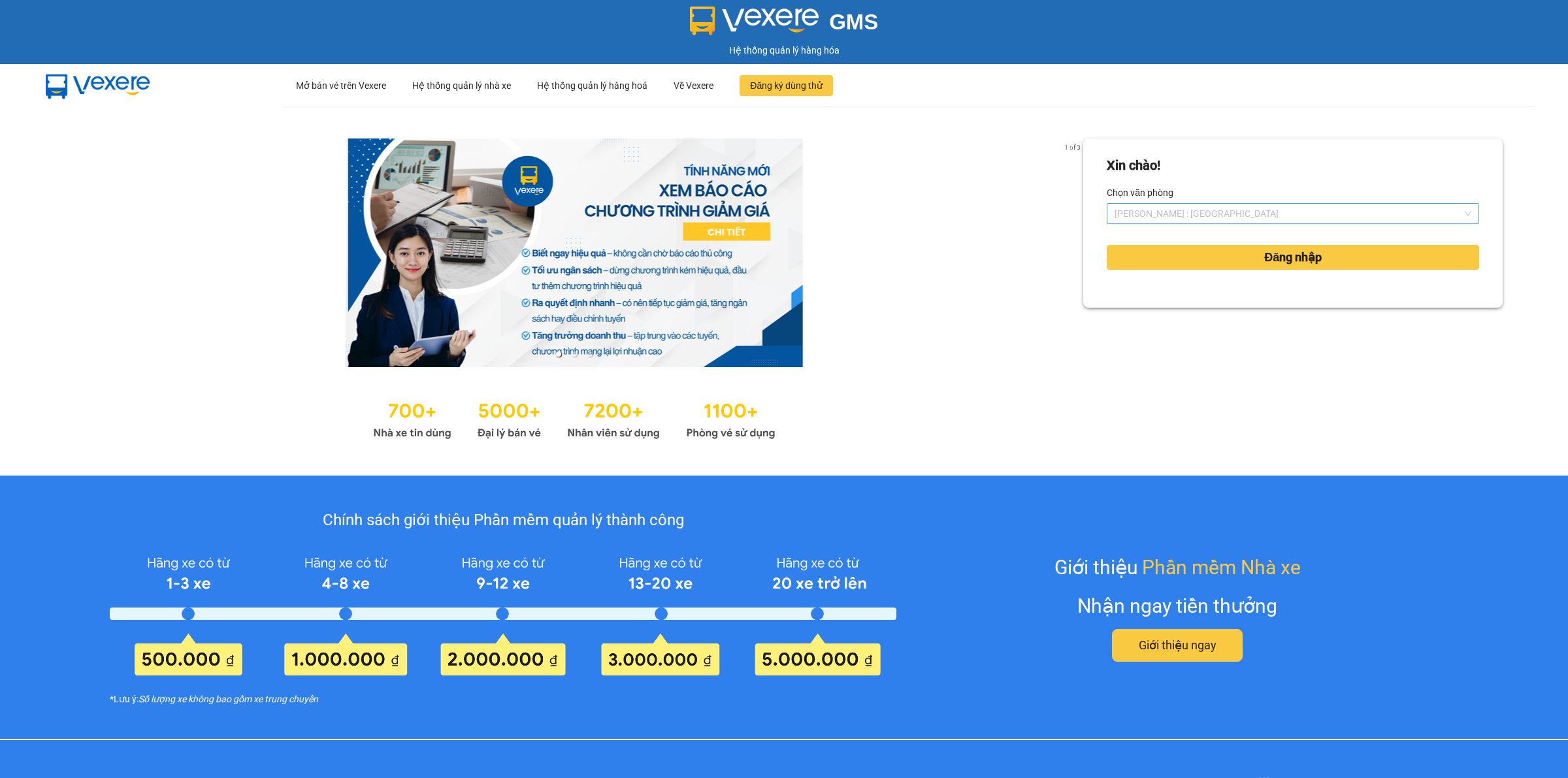
click at [1223, 216] on span "[PERSON_NAME] : [GEOGRAPHIC_DATA]" at bounding box center [1293, 213] width 357 height 20
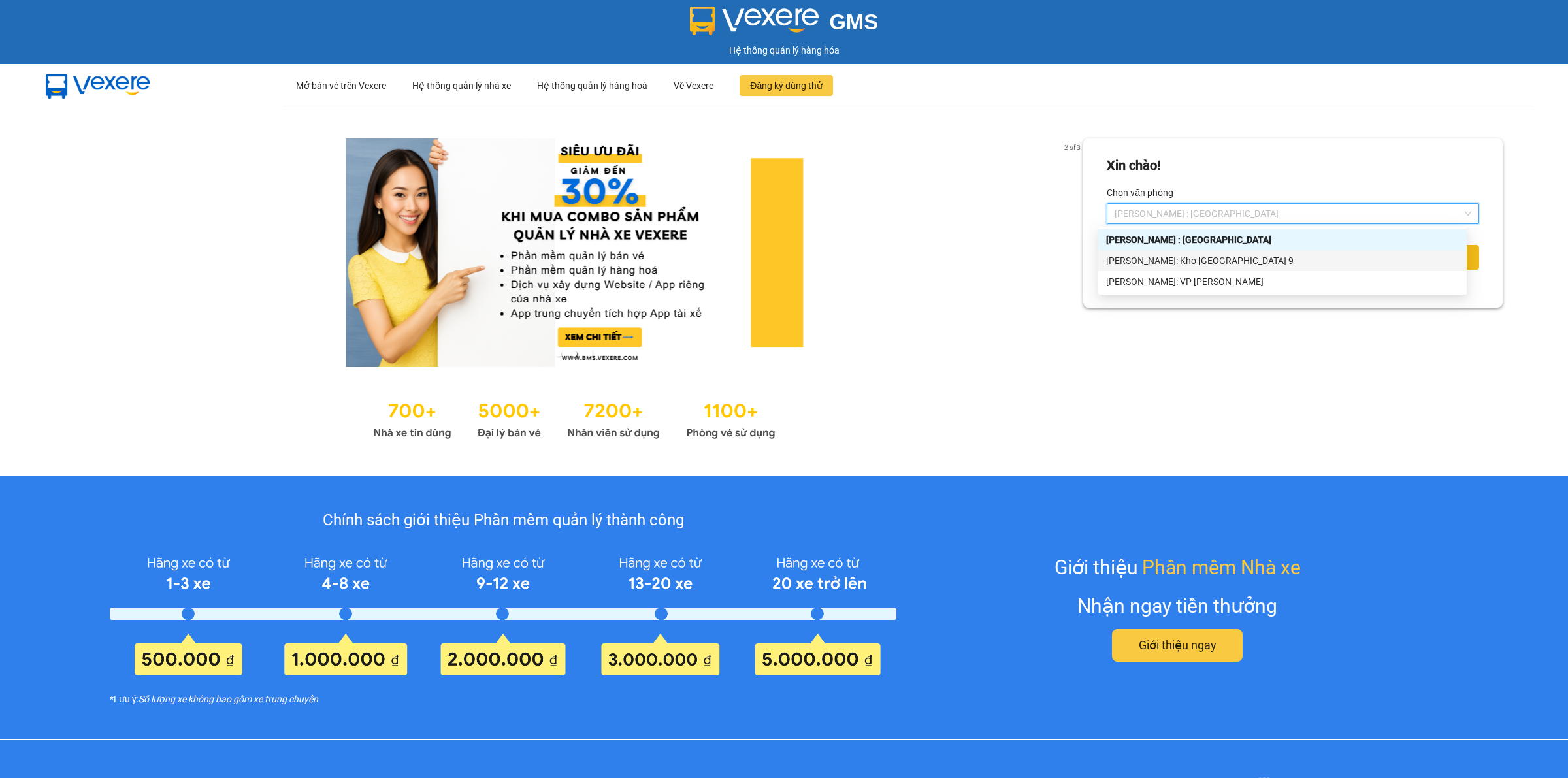
drag, startPoint x: 1220, startPoint y: 259, endPoint x: 1228, endPoint y: 255, distance: 8.9
click at [1220, 259] on div "[PERSON_NAME]: Kho [GEOGRAPHIC_DATA] 9" at bounding box center [1283, 260] width 353 height 15
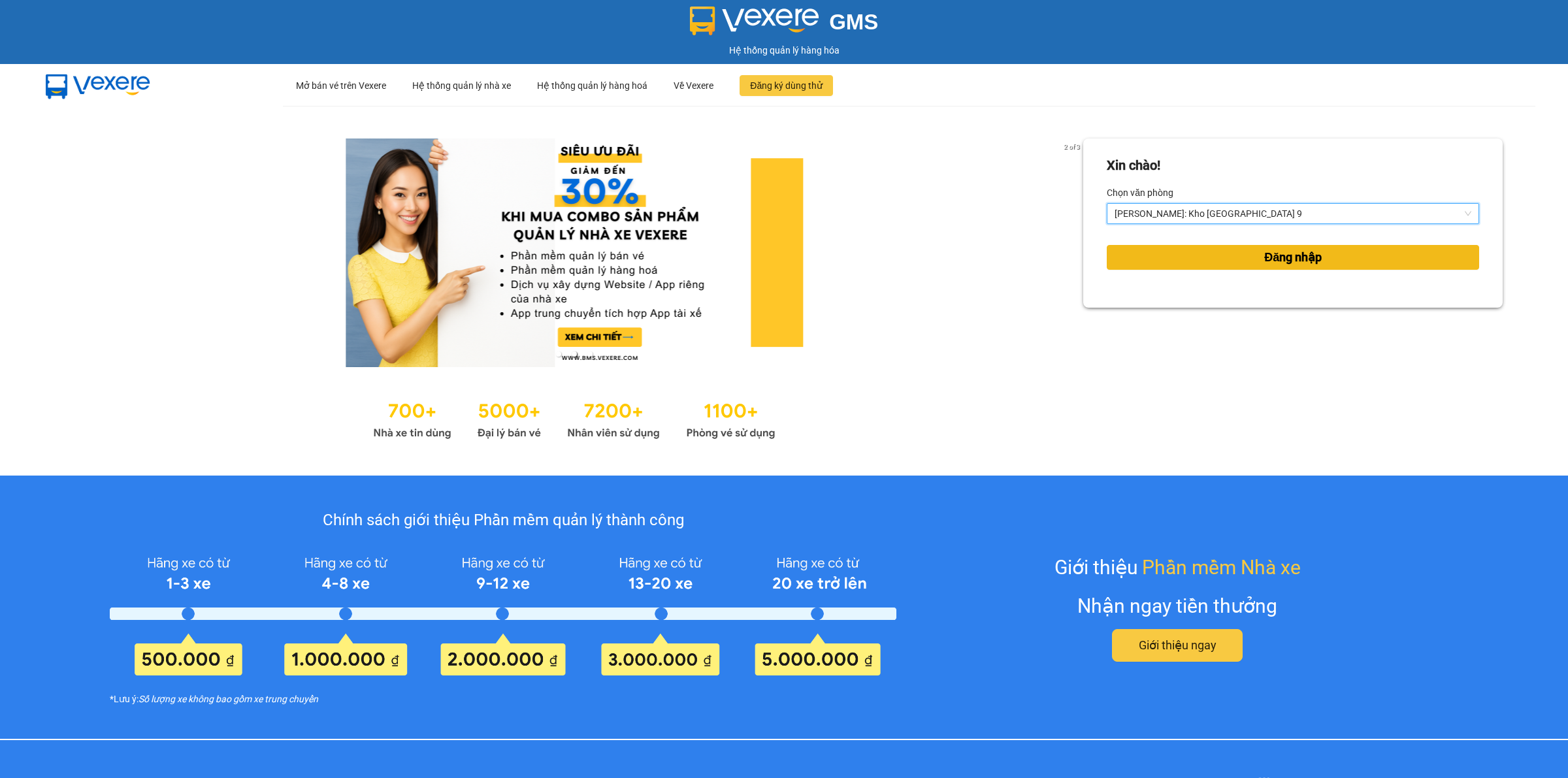
click at [1242, 250] on button "Đăng nhập" at bounding box center [1292, 257] width 372 height 24
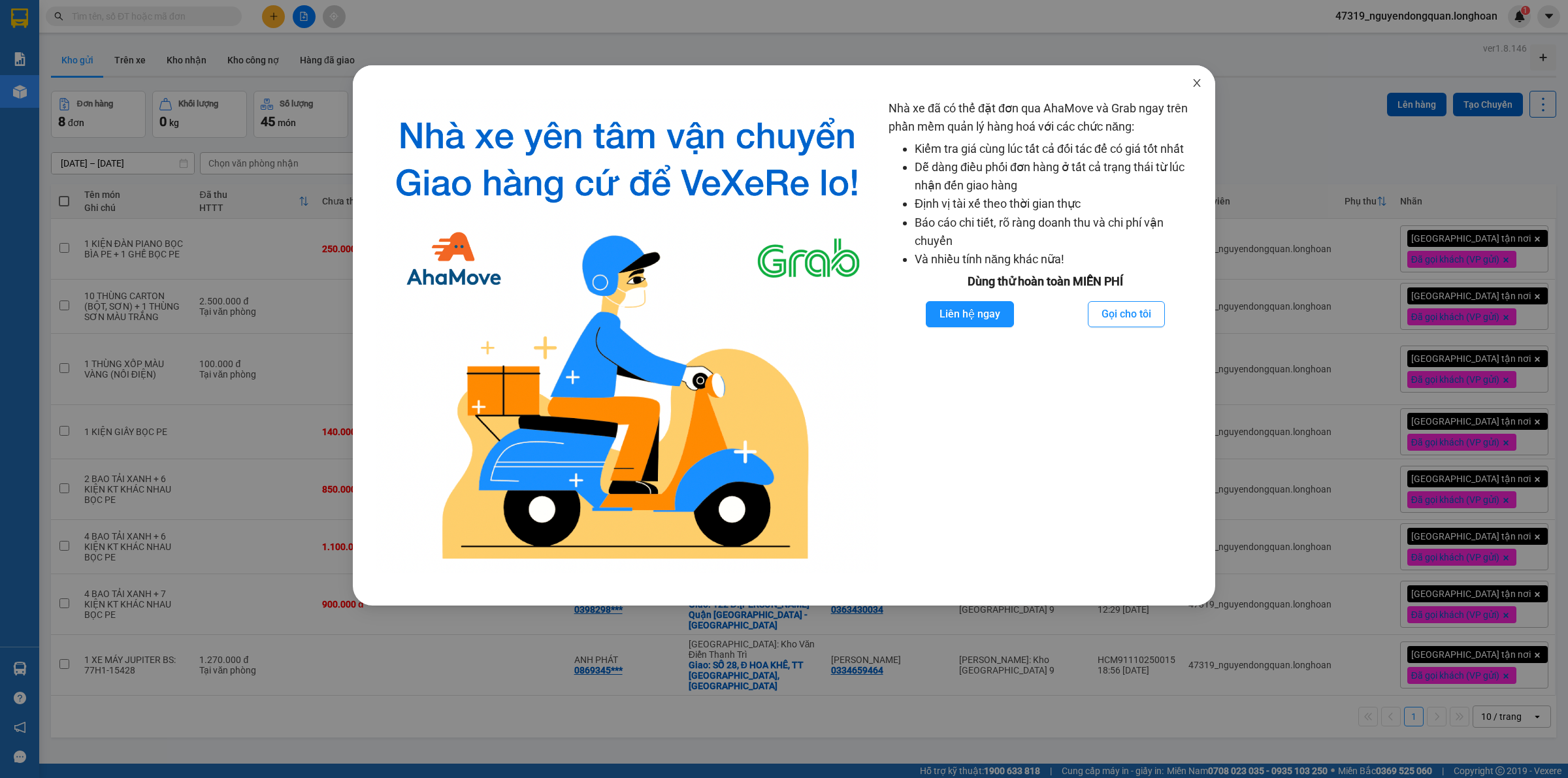
click at [1196, 76] on span "Close" at bounding box center [1196, 83] width 36 height 36
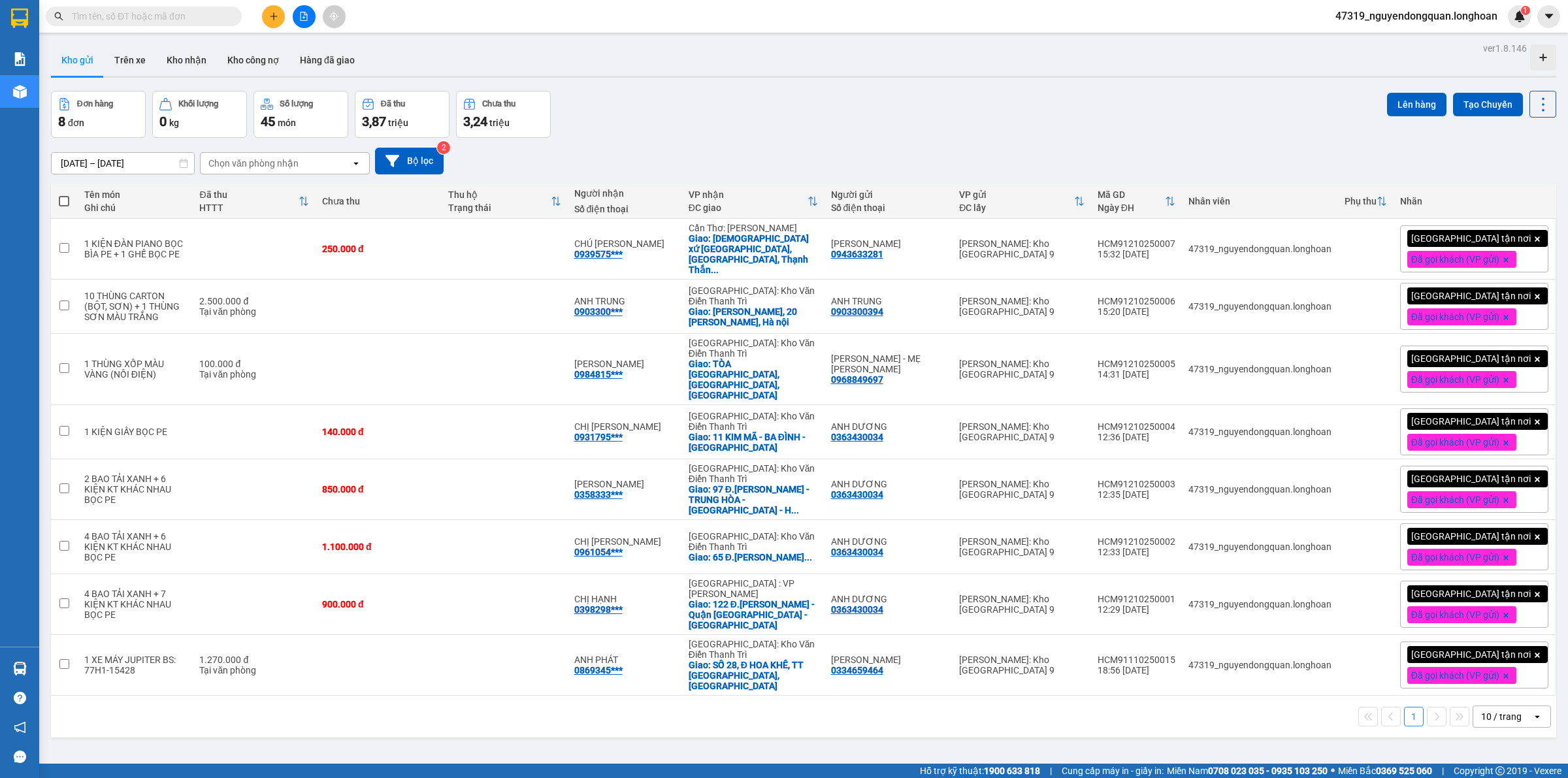
click at [1532, 706] on div "open" at bounding box center [1541, 716] width 18 height 21
click at [1508, 652] on span "100 / trang" at bounding box center [1493, 649] width 47 height 13
click at [623, 143] on div "13/09/2025 – 12/10/2025 Press the down arrow key to interact with the calendar …" at bounding box center [803, 161] width 1505 height 46
click at [183, 62] on button "Kho nhận" at bounding box center [186, 59] width 61 height 31
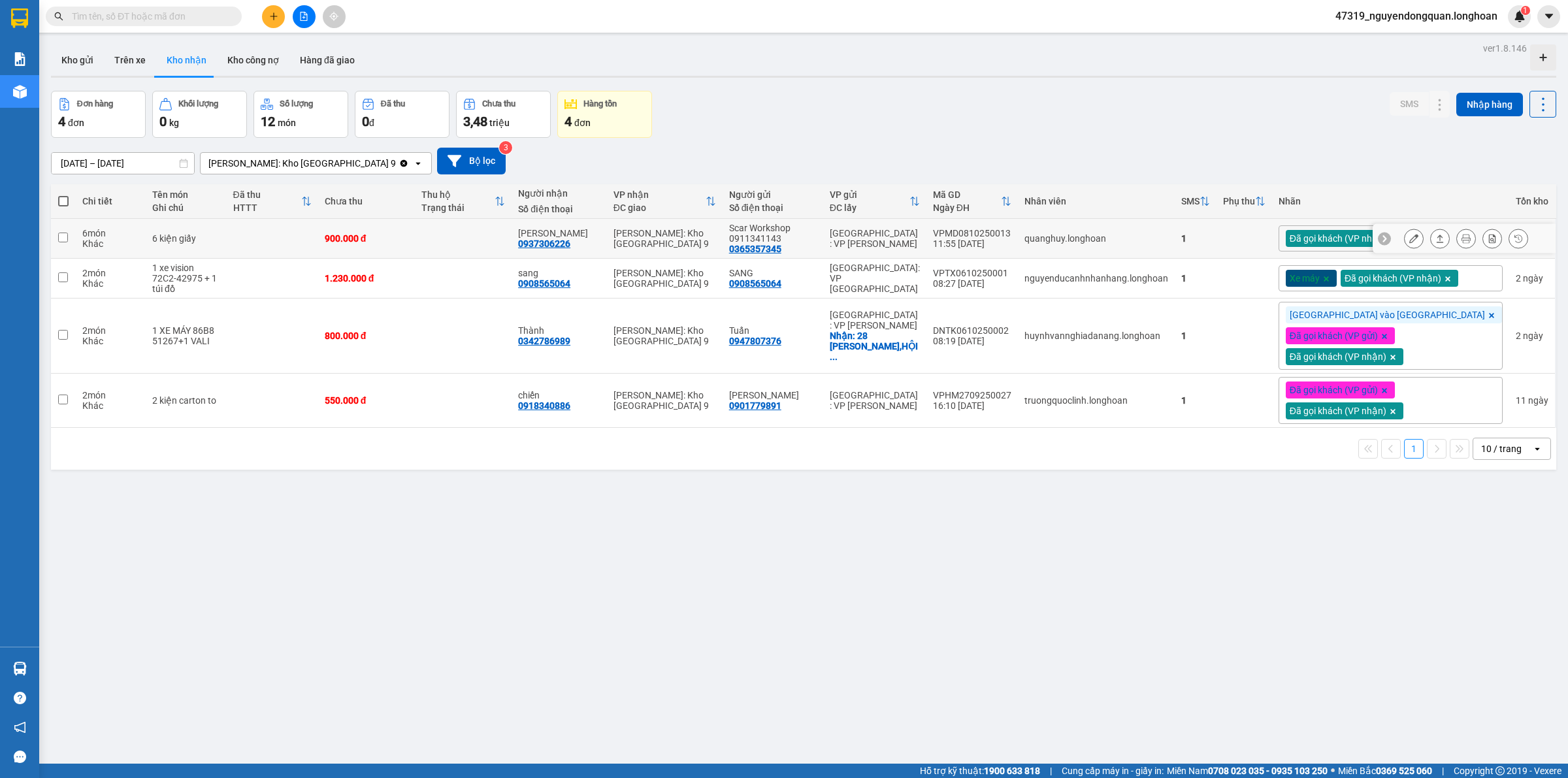
click at [1406, 239] on button at bounding box center [1413, 239] width 18 height 23
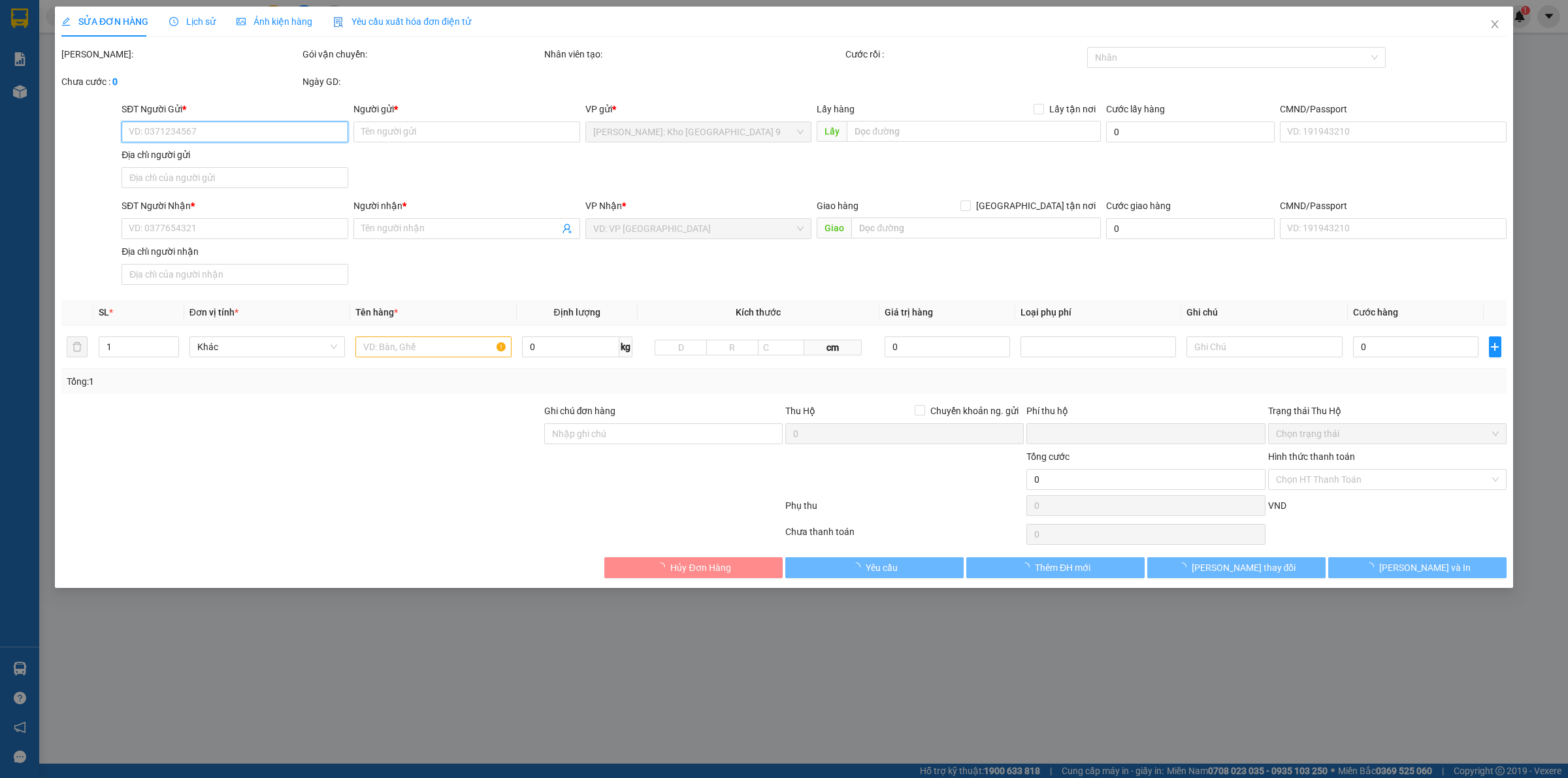
type input "0365357345"
type input "Scar Workshop 0911341143"
type input "0937306226"
type input "ĐẶNG THÀNH DUY"
type input "0"
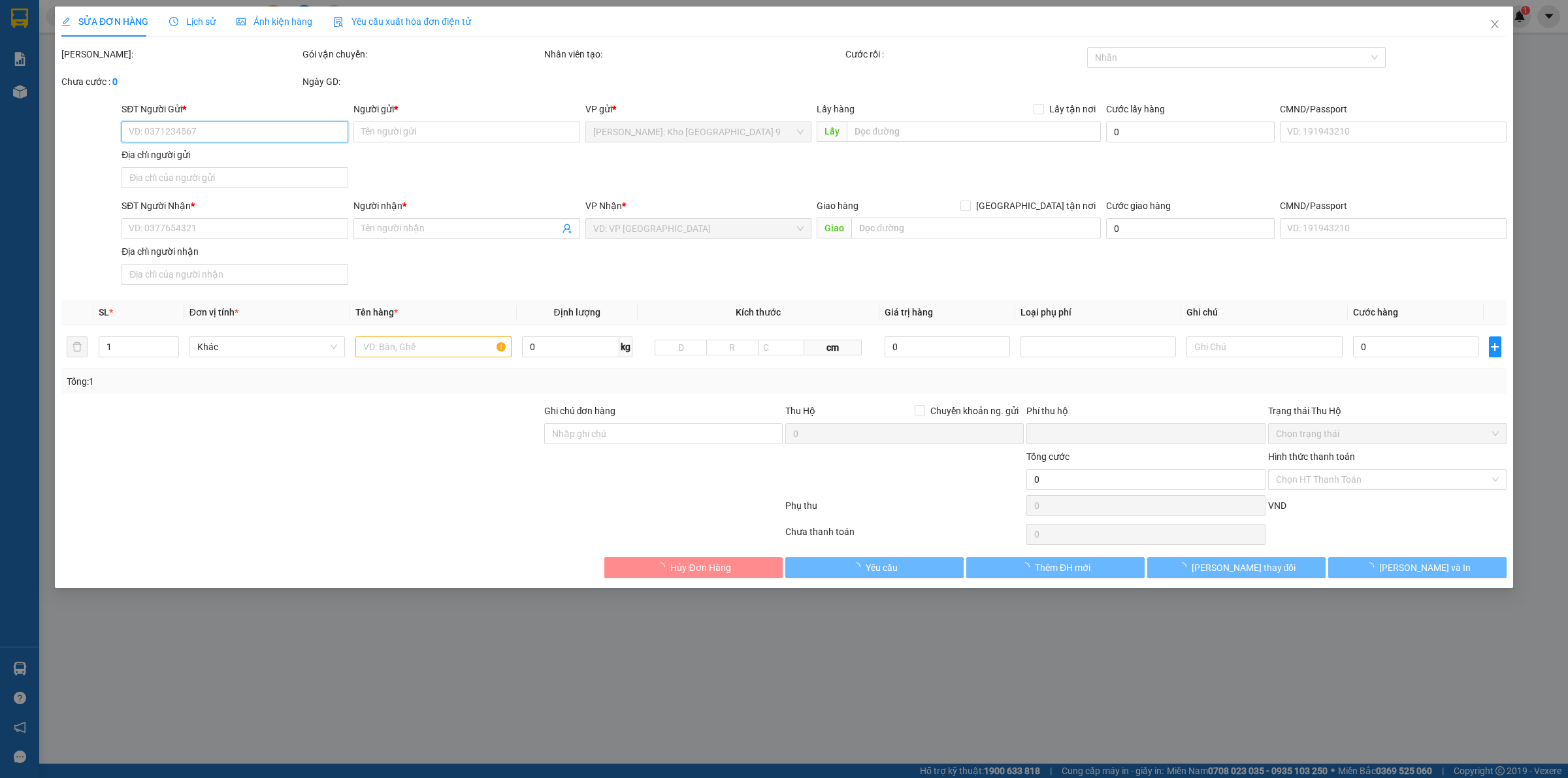
type input "900.000"
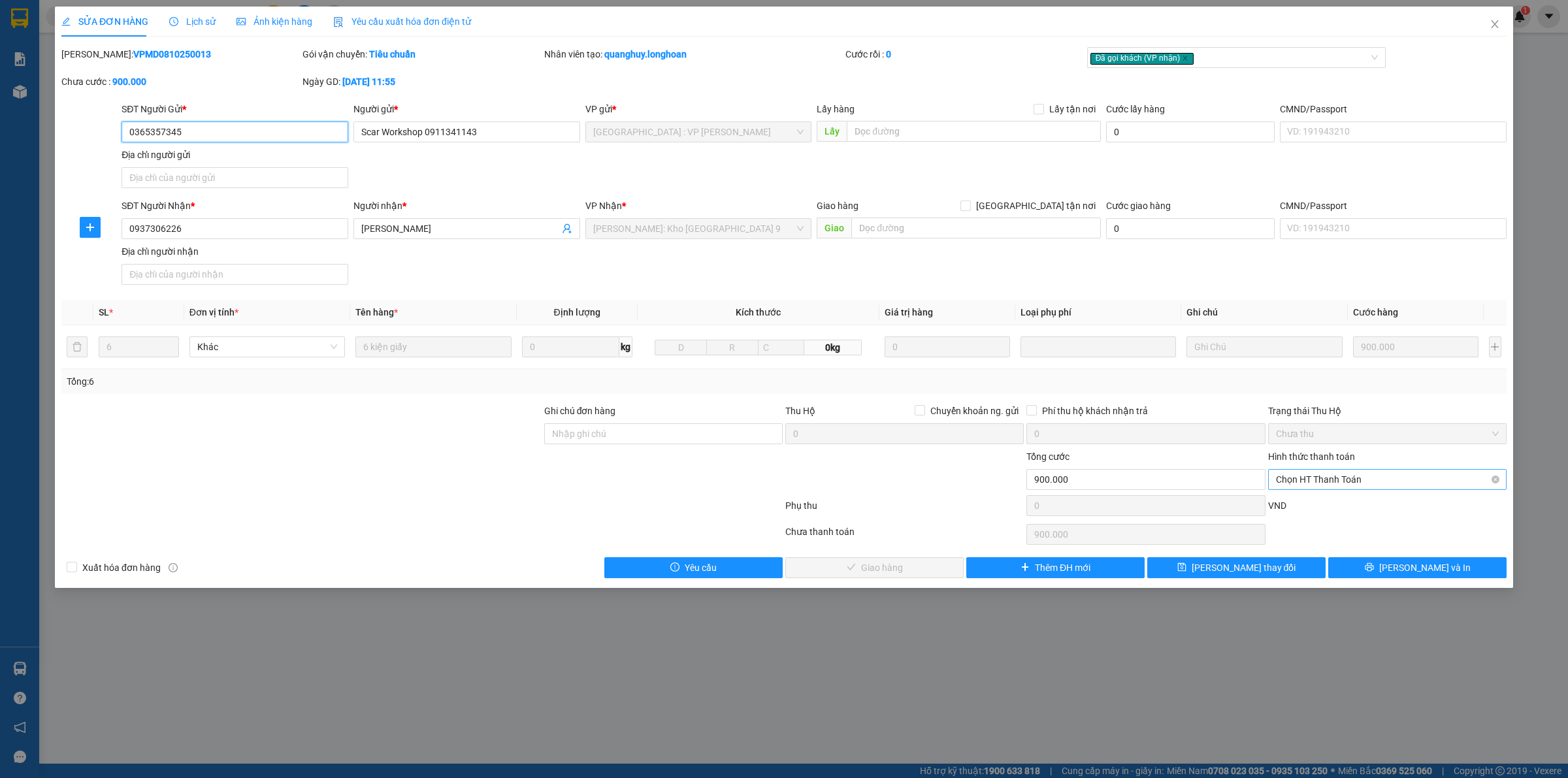
click at [1328, 482] on span "Chọn HT Thanh Toán" at bounding box center [1387, 479] width 223 height 20
click at [1323, 503] on div "Tại văn phòng" at bounding box center [1387, 507] width 223 height 15
type input "0"
click at [902, 575] on span "Lưu và Giao hàng" at bounding box center [882, 567] width 125 height 15
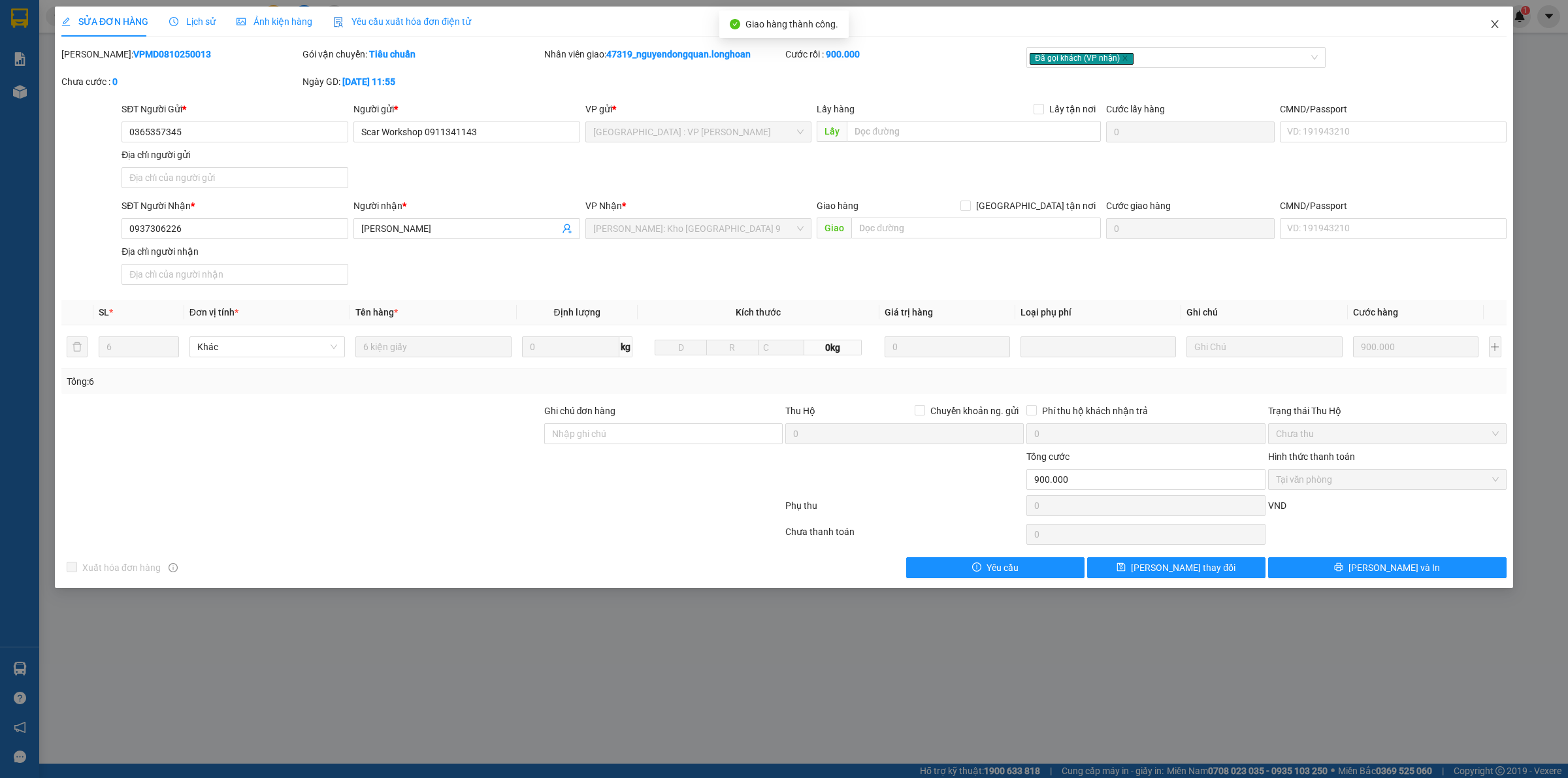
click at [1504, 36] on span "Close" at bounding box center [1495, 24] width 36 height 36
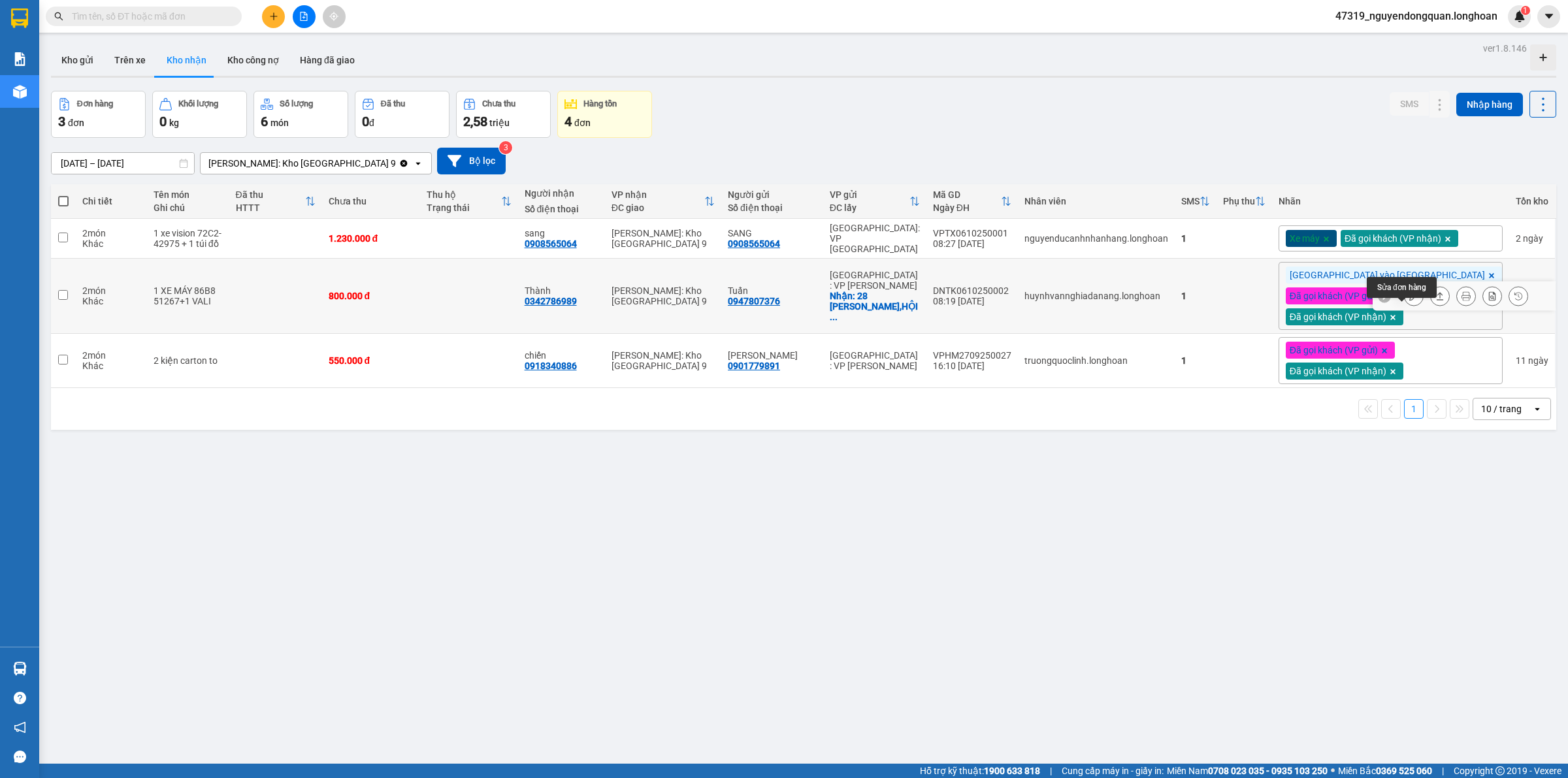
click at [1404, 308] on button at bounding box center [1413, 296] width 18 height 23
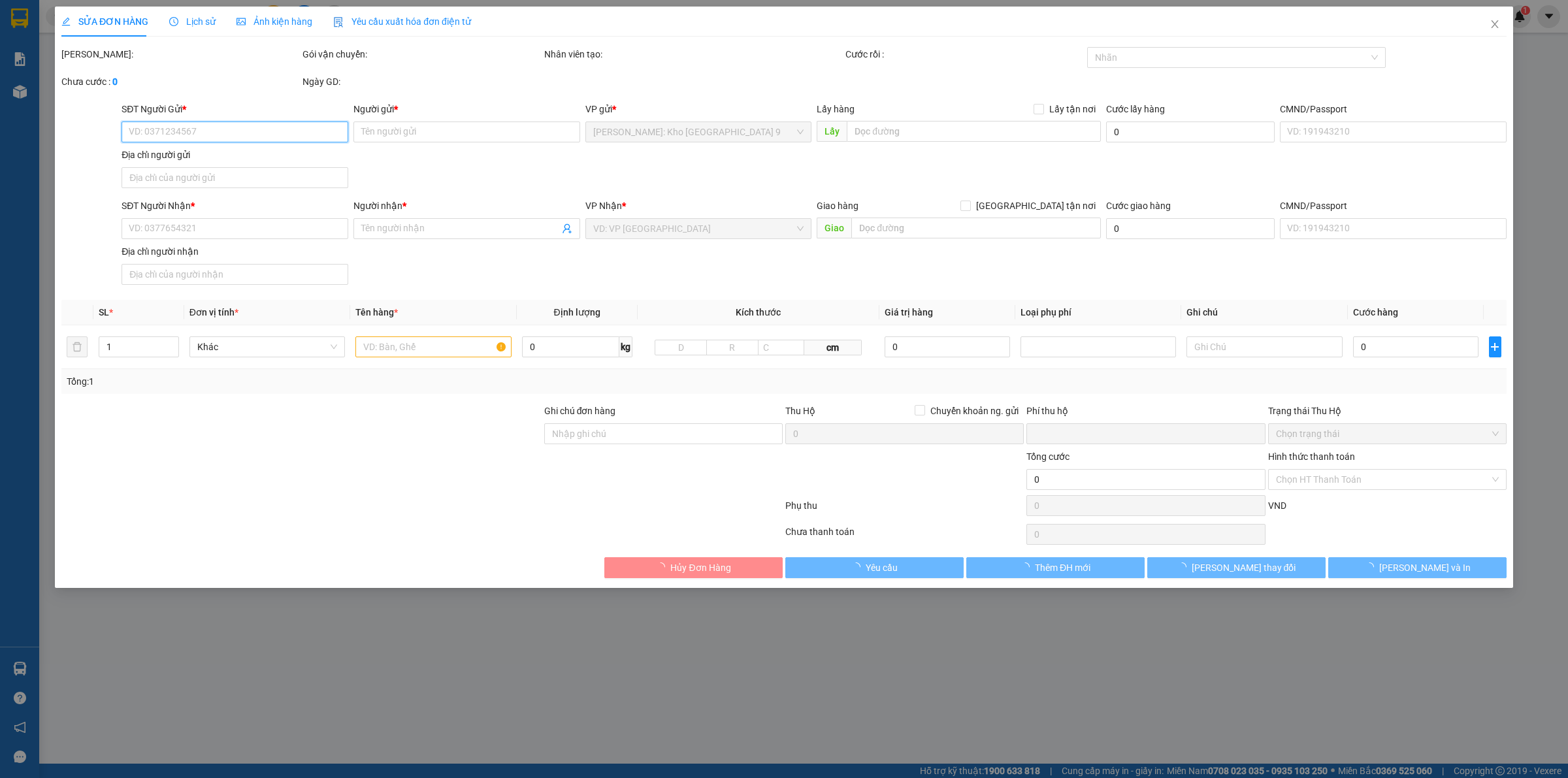
type input "0947807376"
type input "Tuấn"
checkbox input "true"
type input "28 NGUYỄN TẤT THÀNH,HỘI AN"
type input "0342786989"
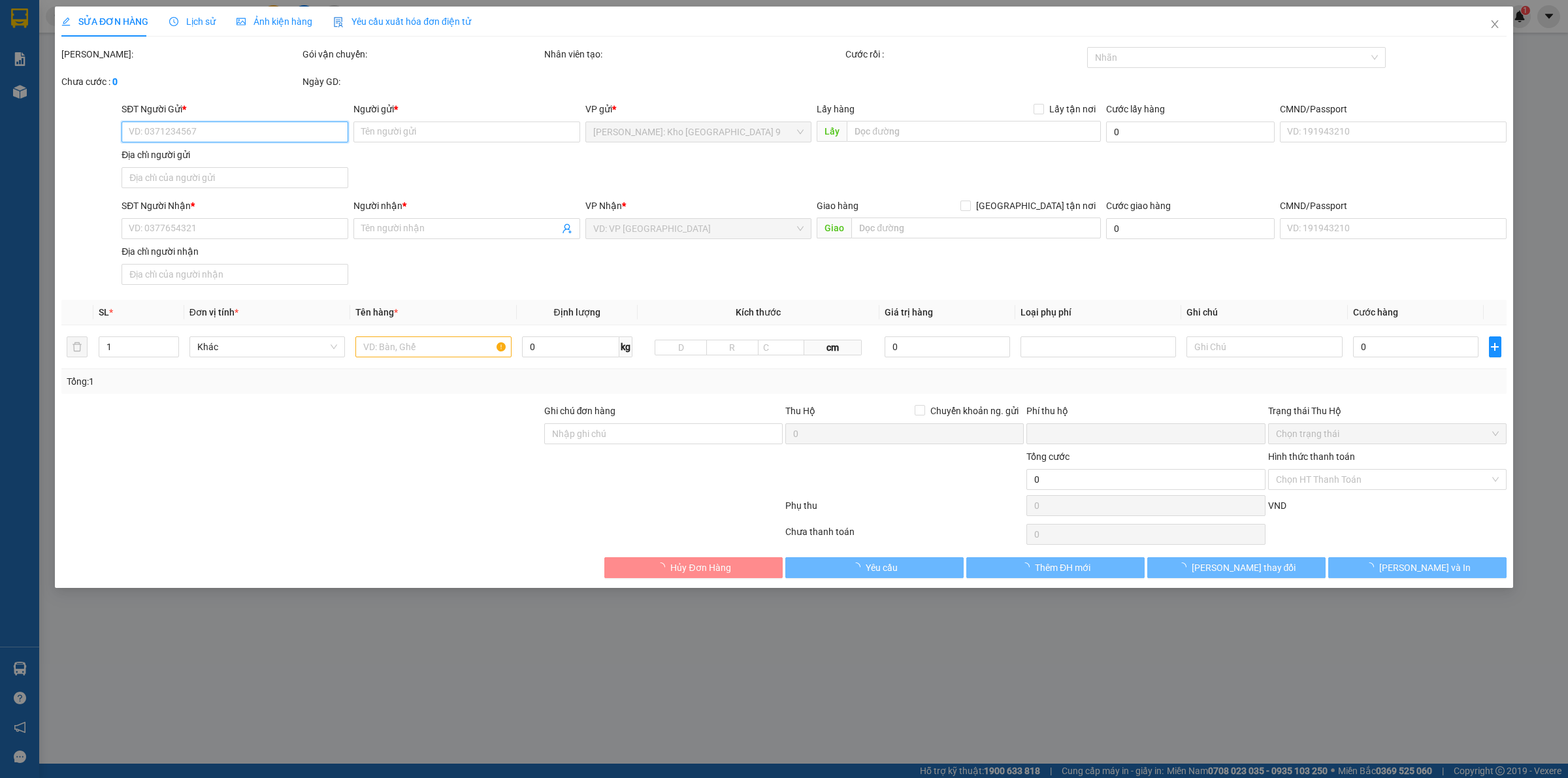
type input "Thành"
type input "0 CHÌA KHÓA,1 GƯƠNG,2 MŨ BH"
type input "0"
type input "800.000"
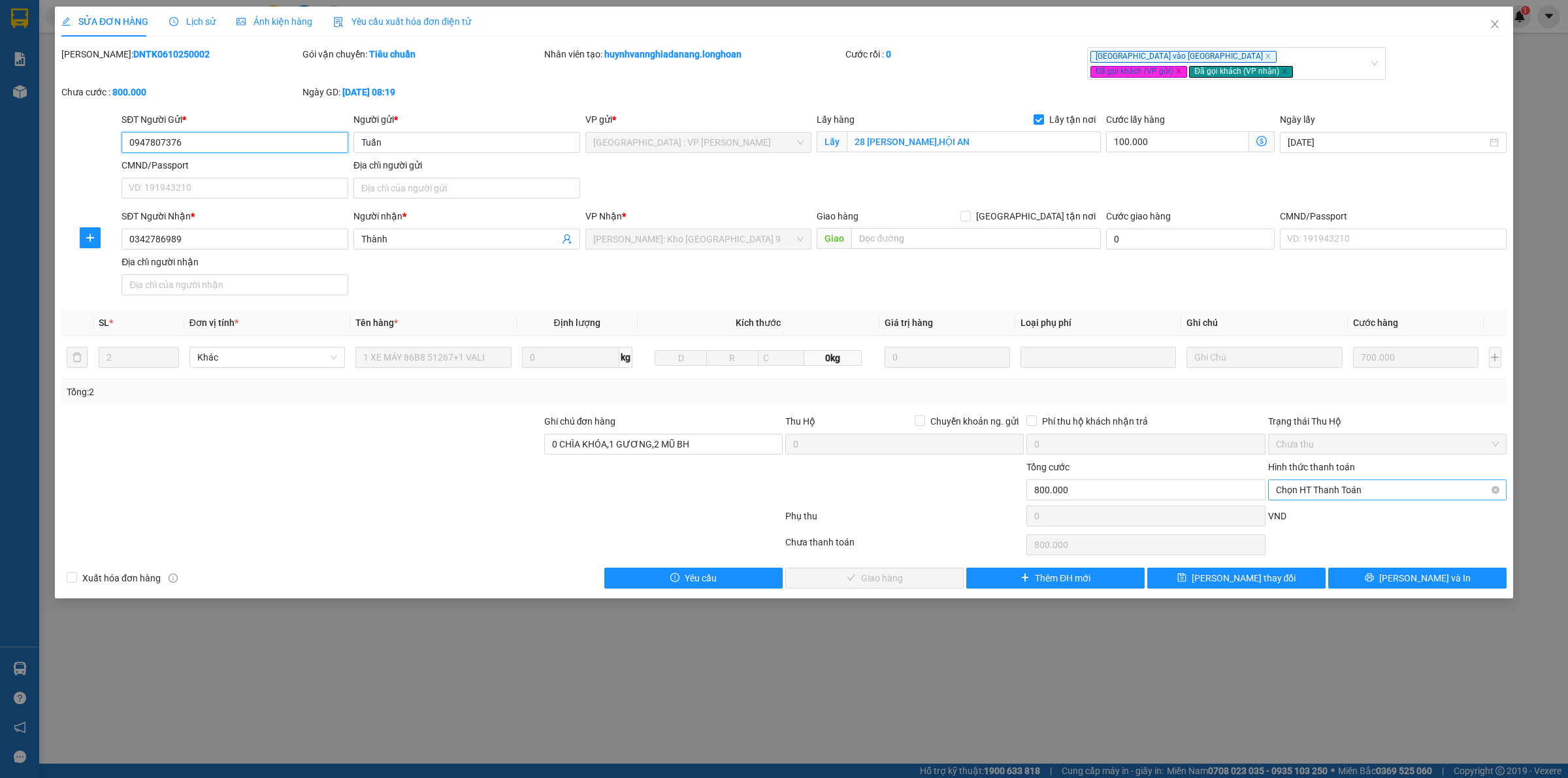
click at [1379, 487] on span "Chọn HT Thanh Toán" at bounding box center [1387, 490] width 223 height 20
click at [1350, 521] on div "Tại văn phòng" at bounding box center [1387, 517] width 223 height 15
type input "0"
click at [847, 585] on span "Lưu và Giao hàng" at bounding box center [882, 578] width 125 height 15
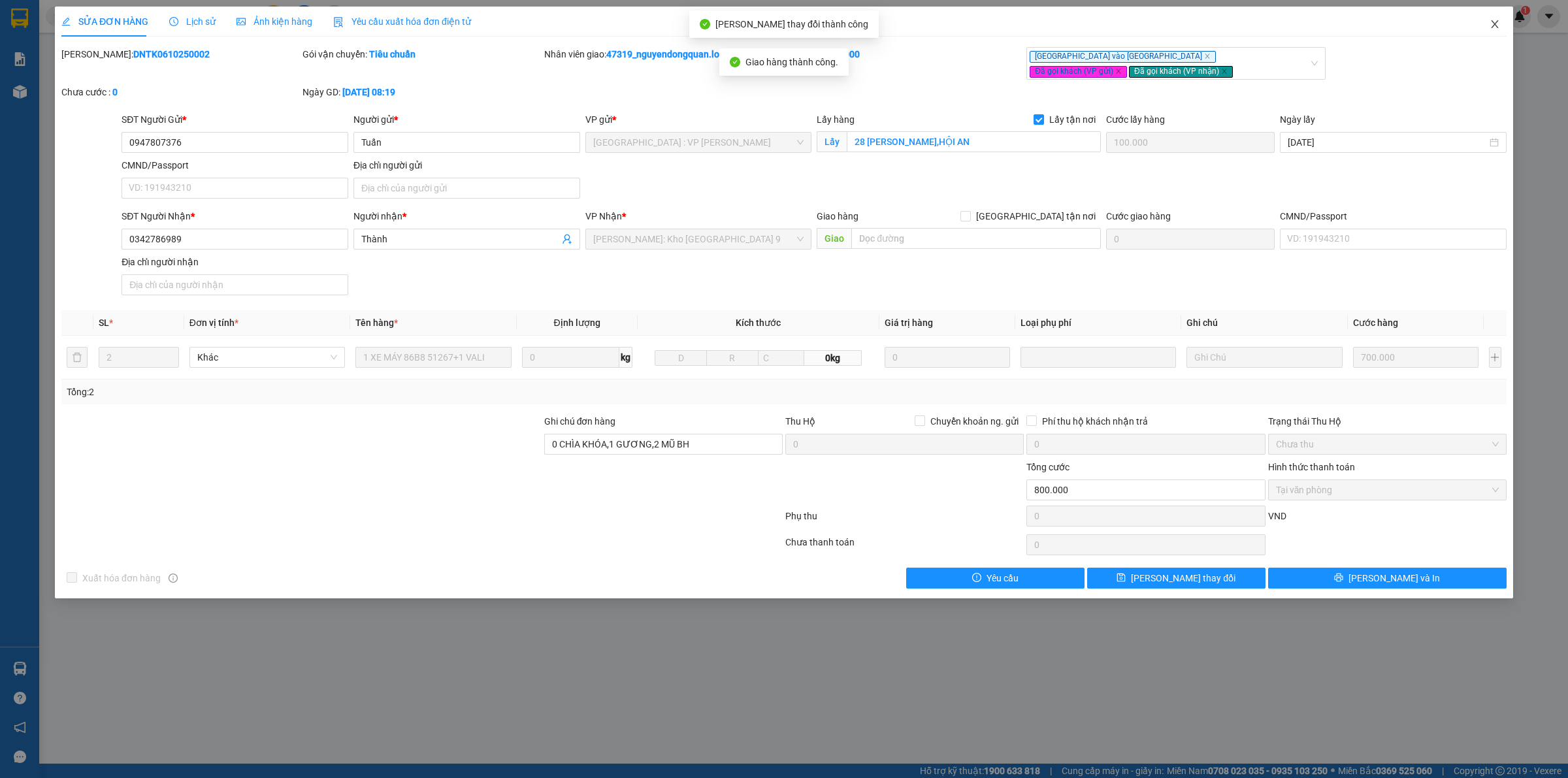
click at [1500, 33] on span "Close" at bounding box center [1495, 24] width 36 height 36
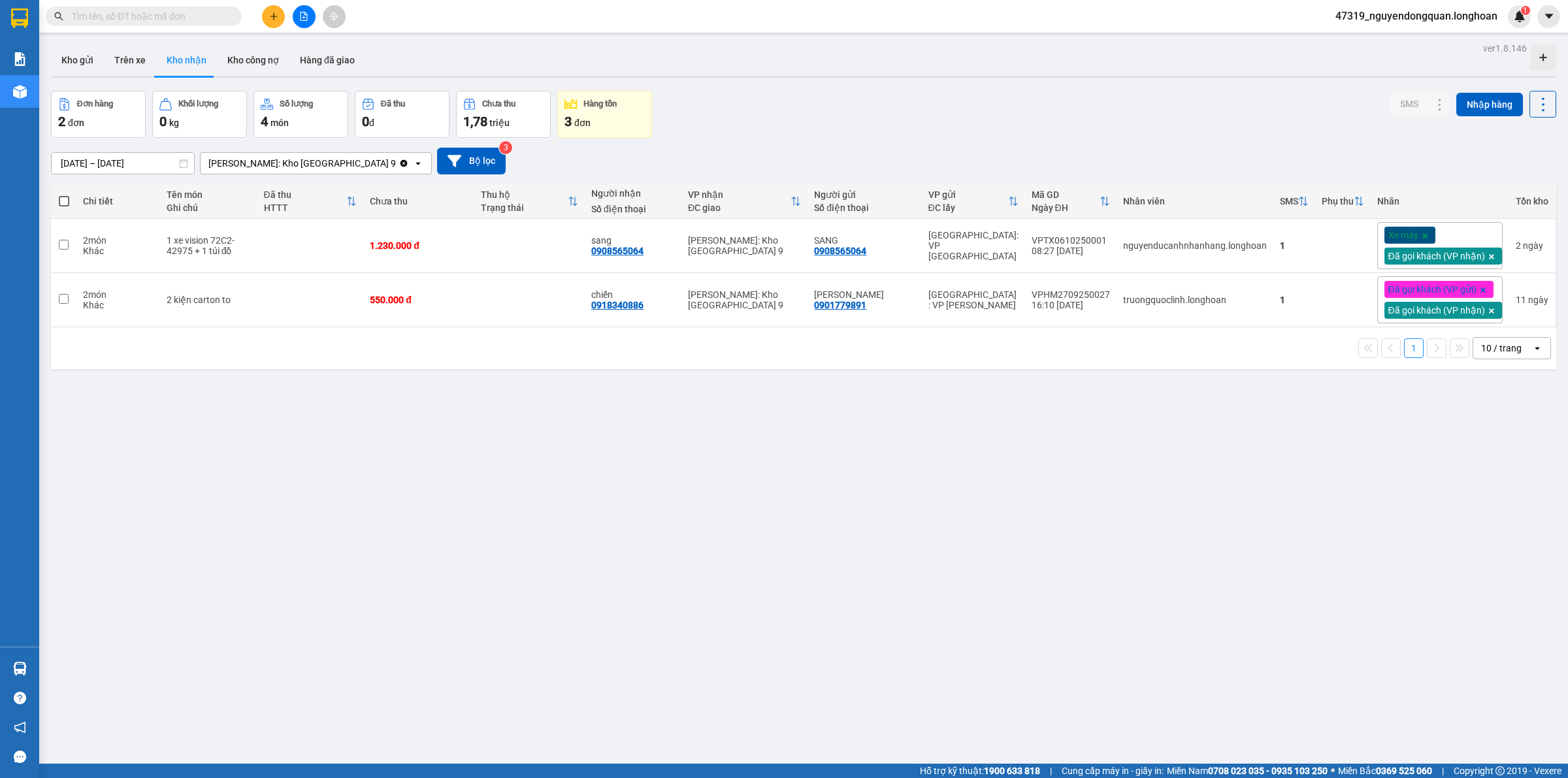
click at [579, 572] on div "ver 1.8.146 Kho gửi Trên xe Kho nhận Kho công nợ Hàng đã giao Đơn hàng 2 đơn Kh…" at bounding box center [803, 428] width 1516 height 778
click at [89, 62] on button "Kho gửi" at bounding box center [78, 59] width 53 height 31
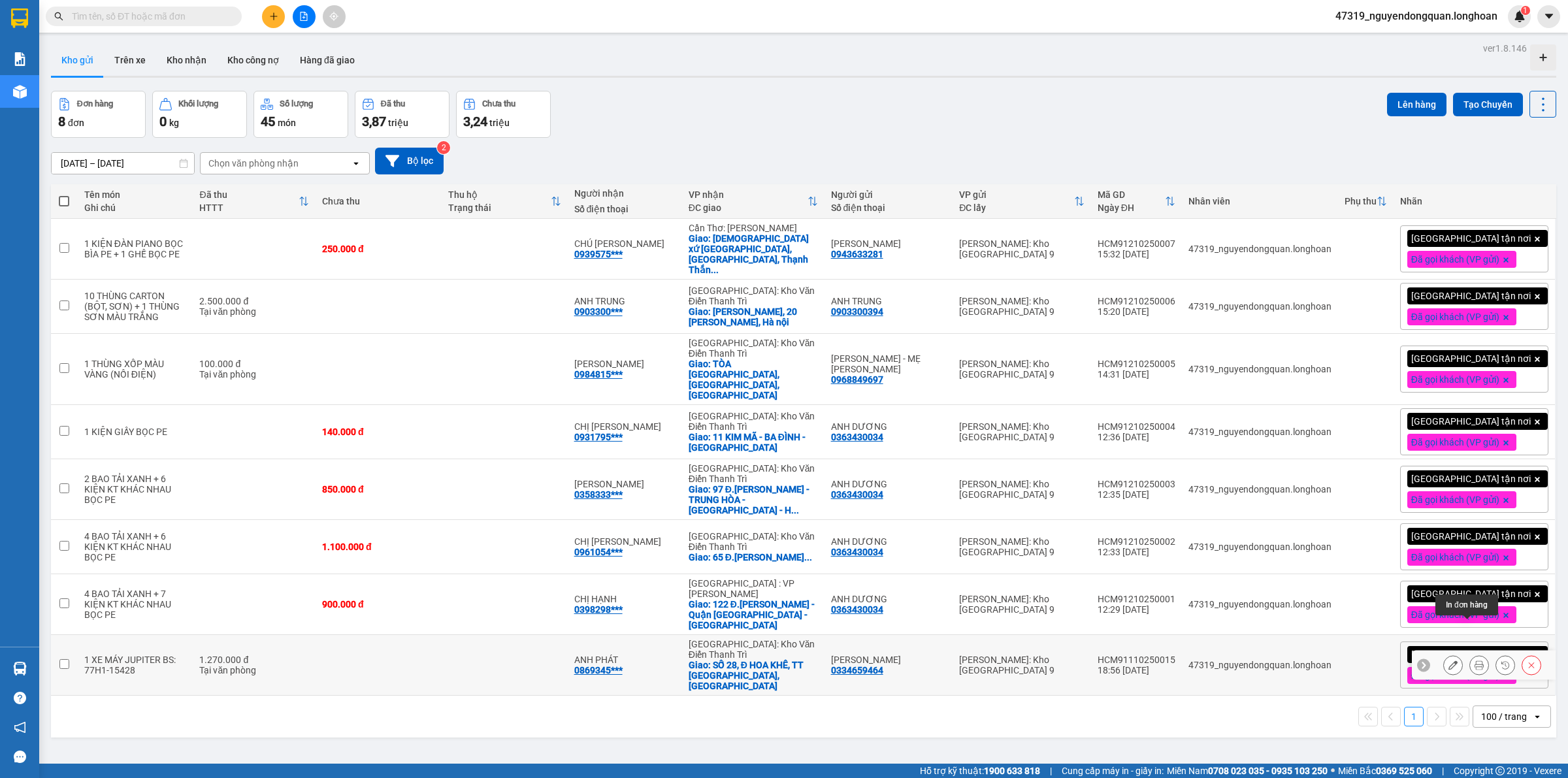
click at [1474, 660] on icon at bounding box center [1478, 665] width 9 height 9
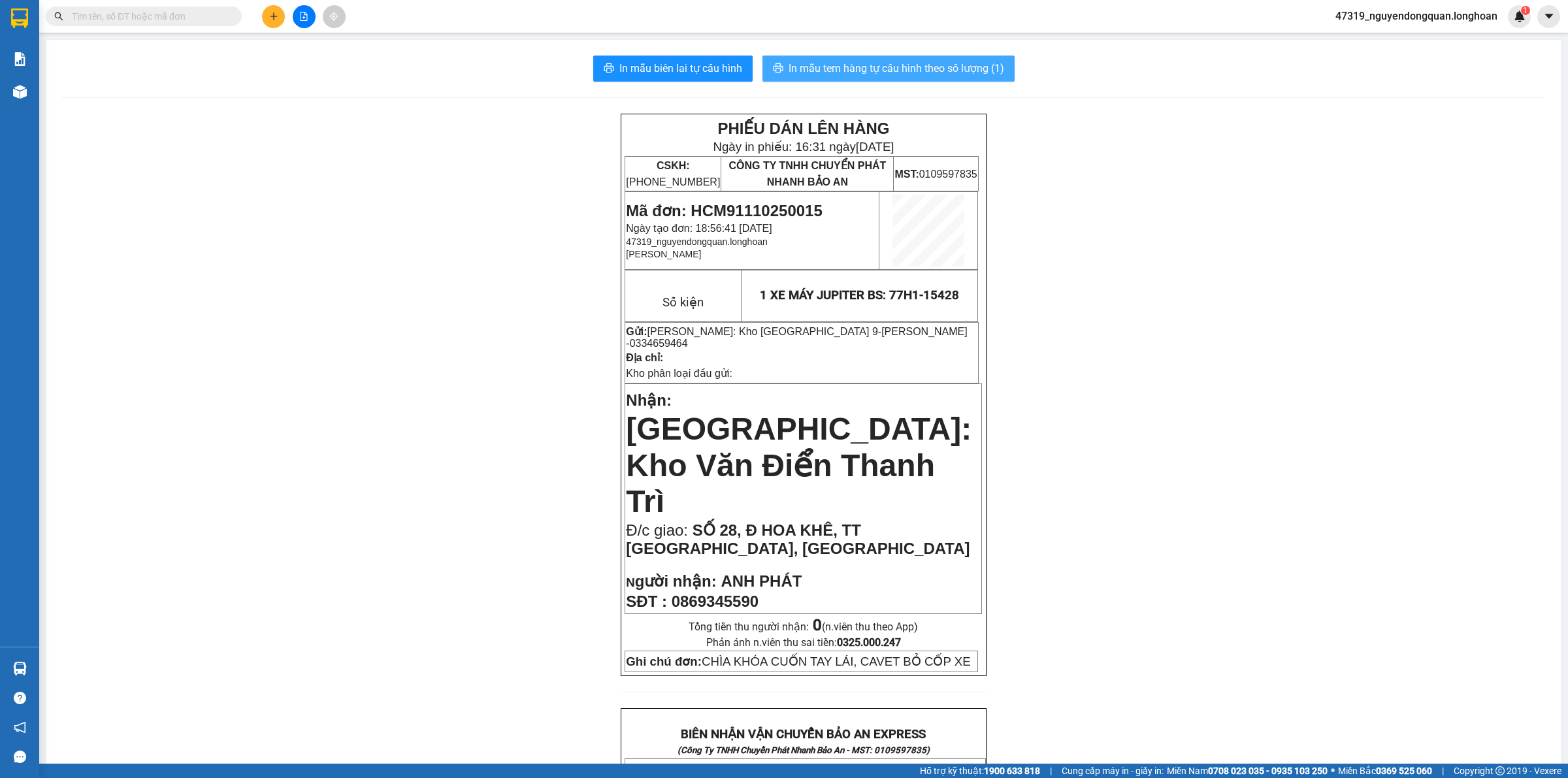
click at [949, 71] on span "In mẫu tem hàng tự cấu hình theo số lượng (1)" at bounding box center [896, 68] width 216 height 16
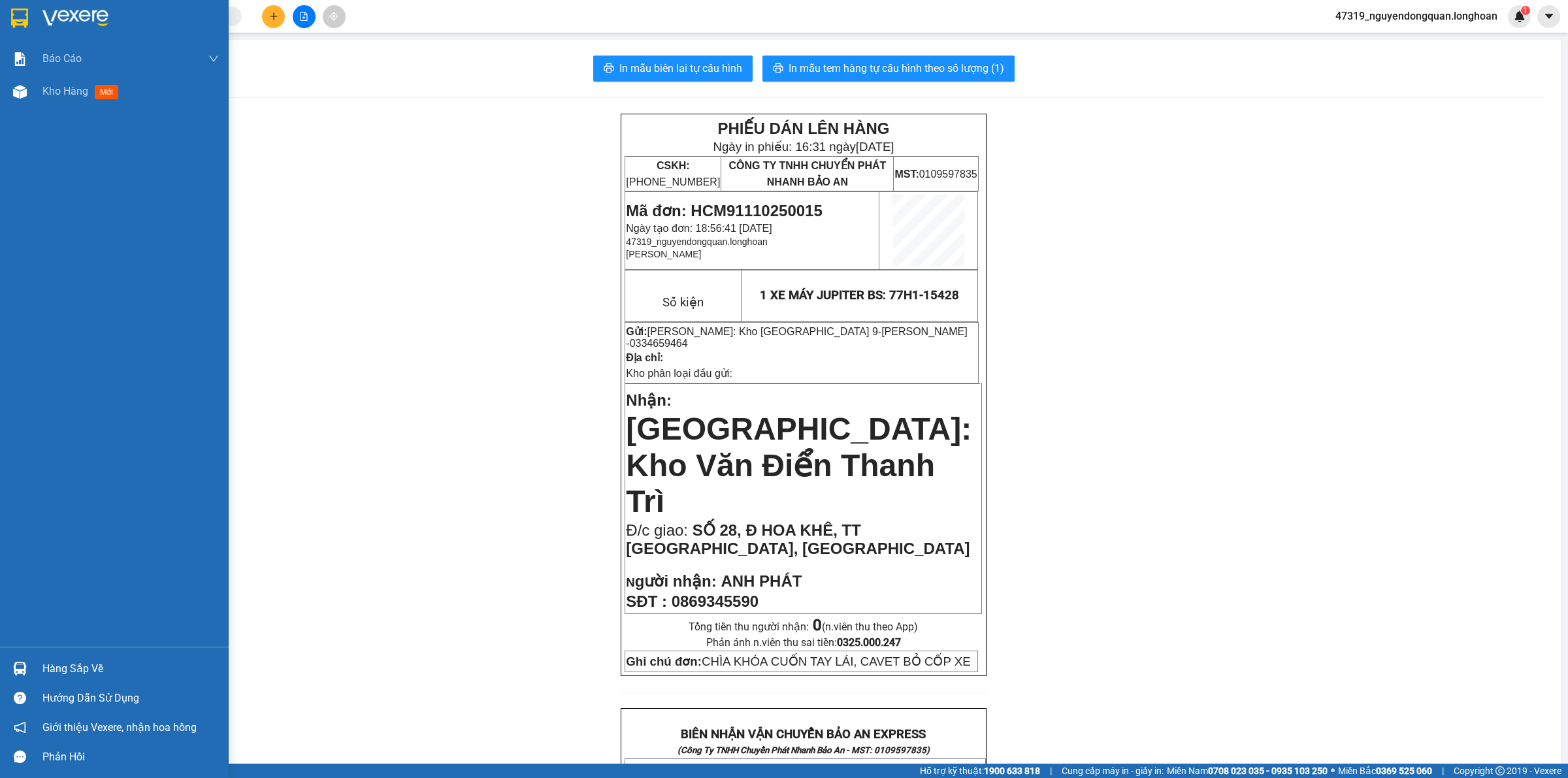
click at [54, 22] on img at bounding box center [76, 18] width 66 height 20
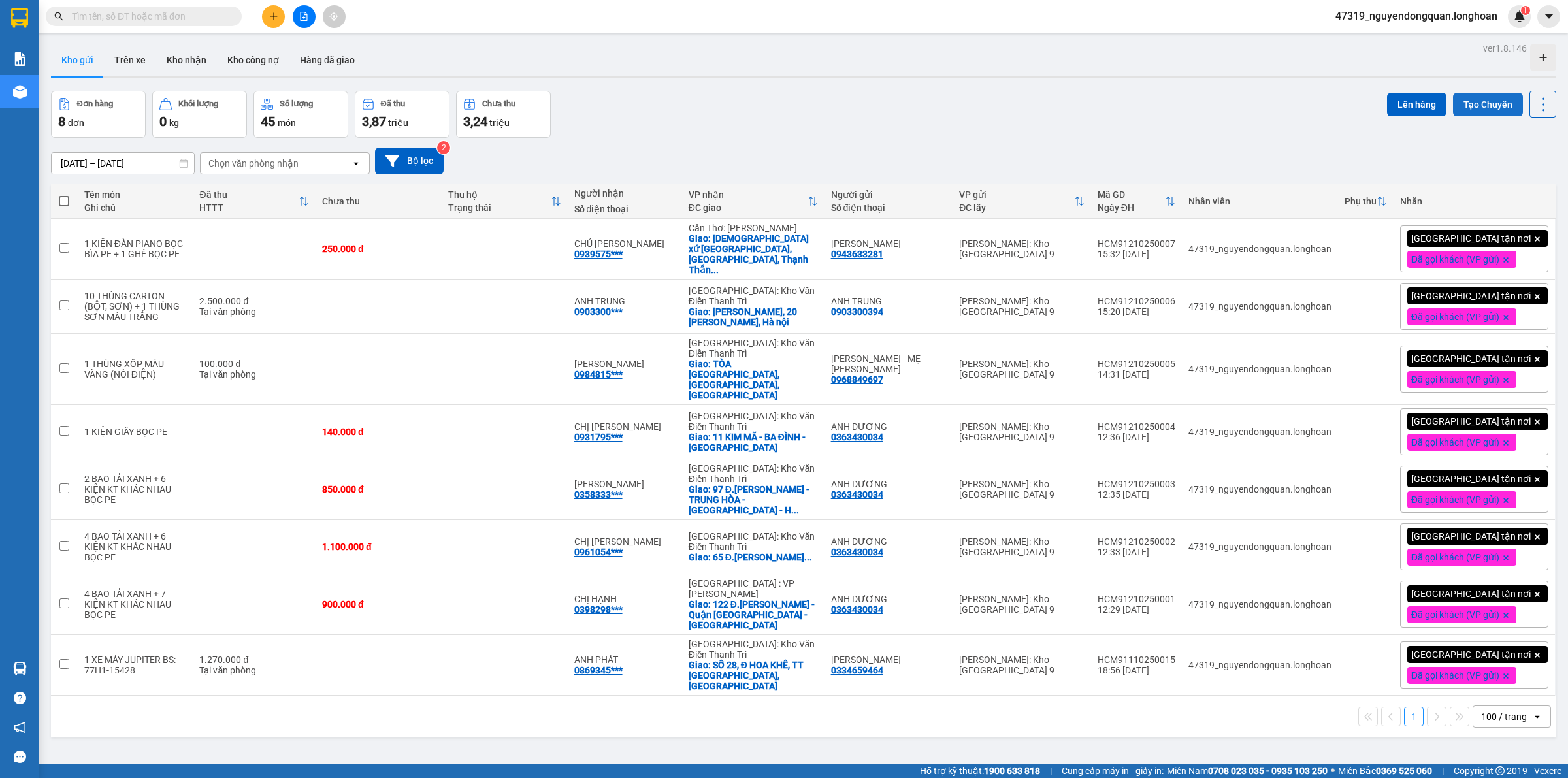
click at [1484, 109] on button "Tạo Chuyến" at bounding box center [1488, 105] width 70 height 24
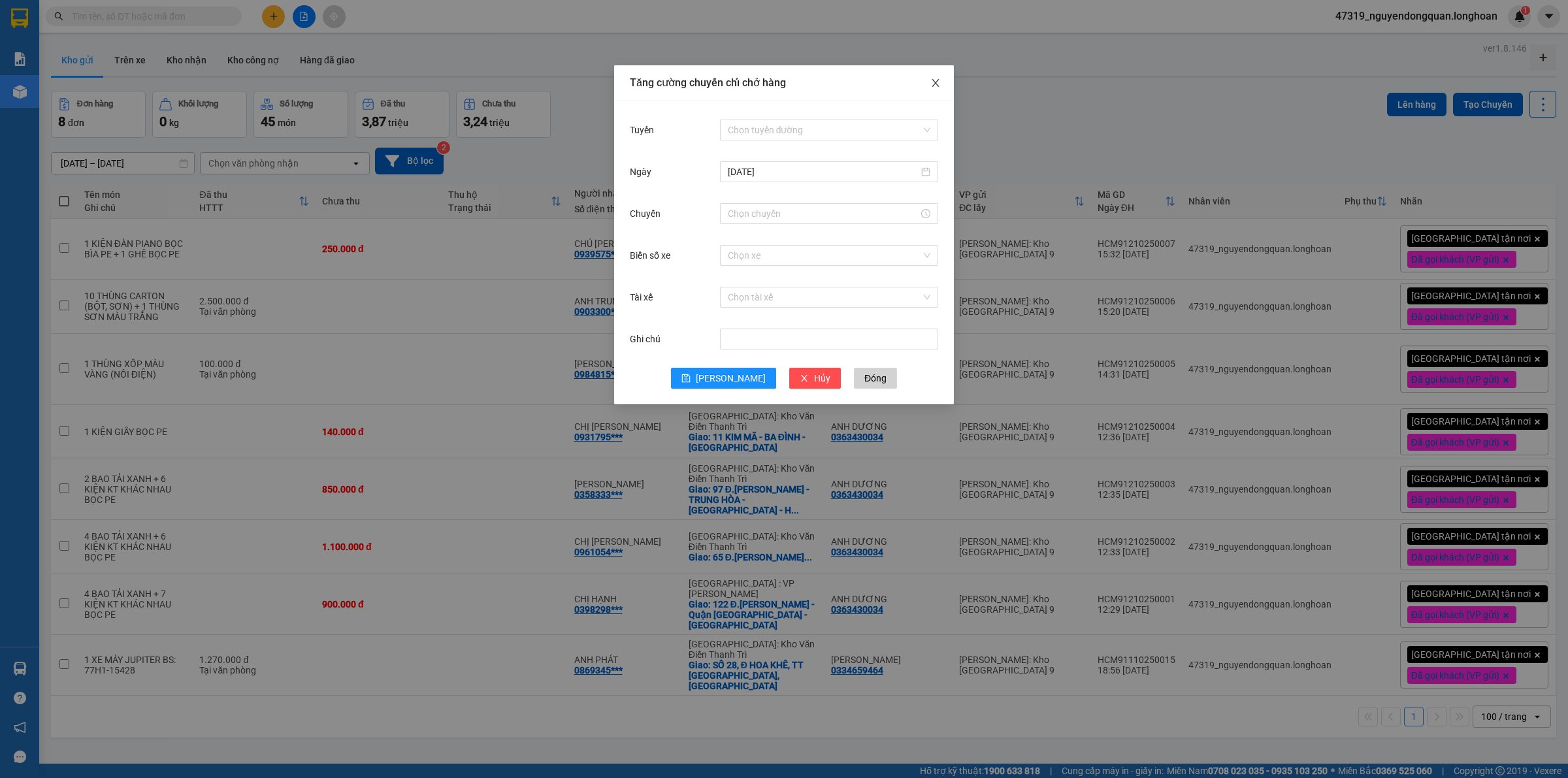
click at [935, 97] on span "Close" at bounding box center [935, 83] width 36 height 36
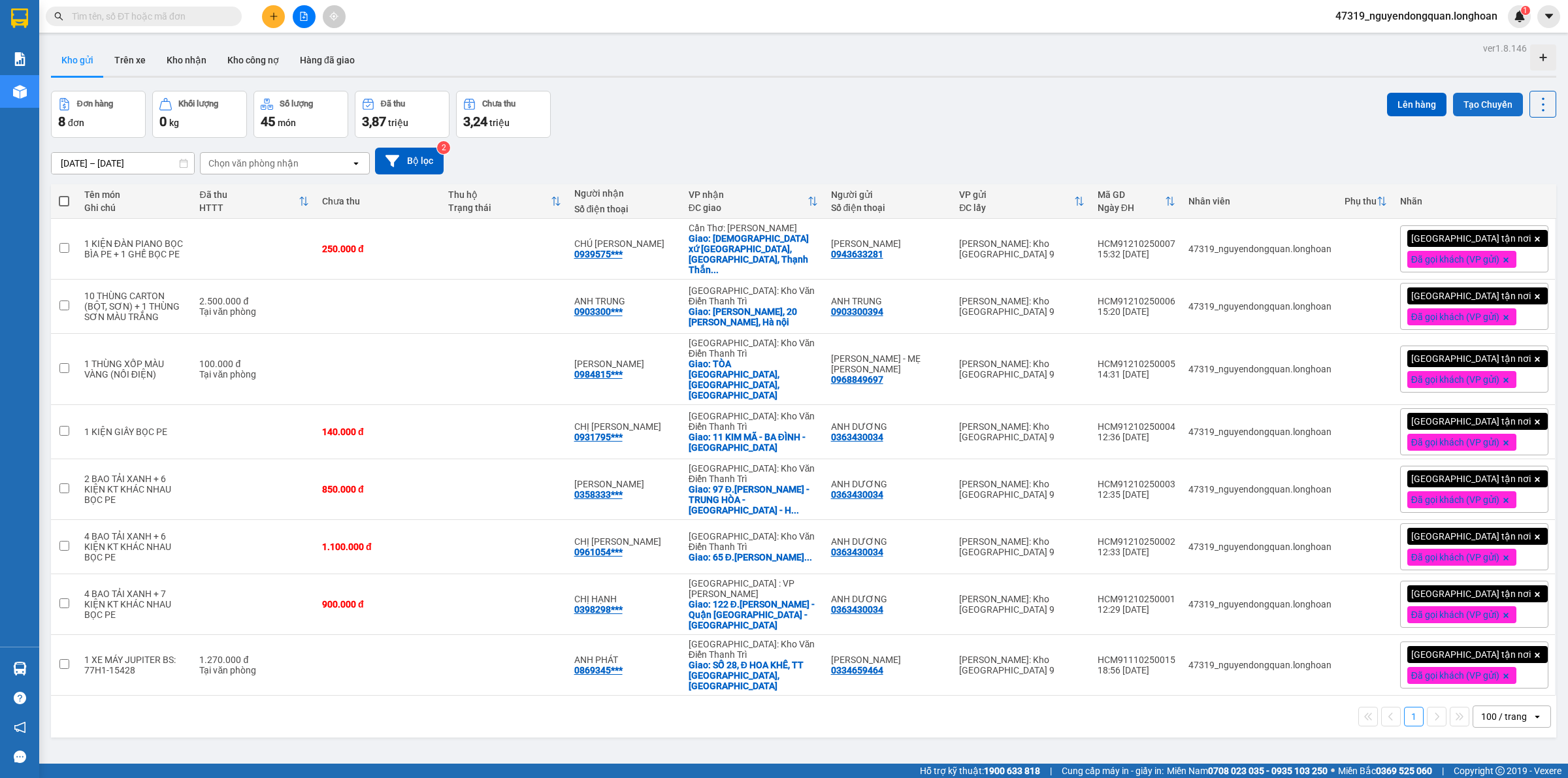
click at [1484, 106] on button "Tạo Chuyến" at bounding box center [1488, 105] width 70 height 24
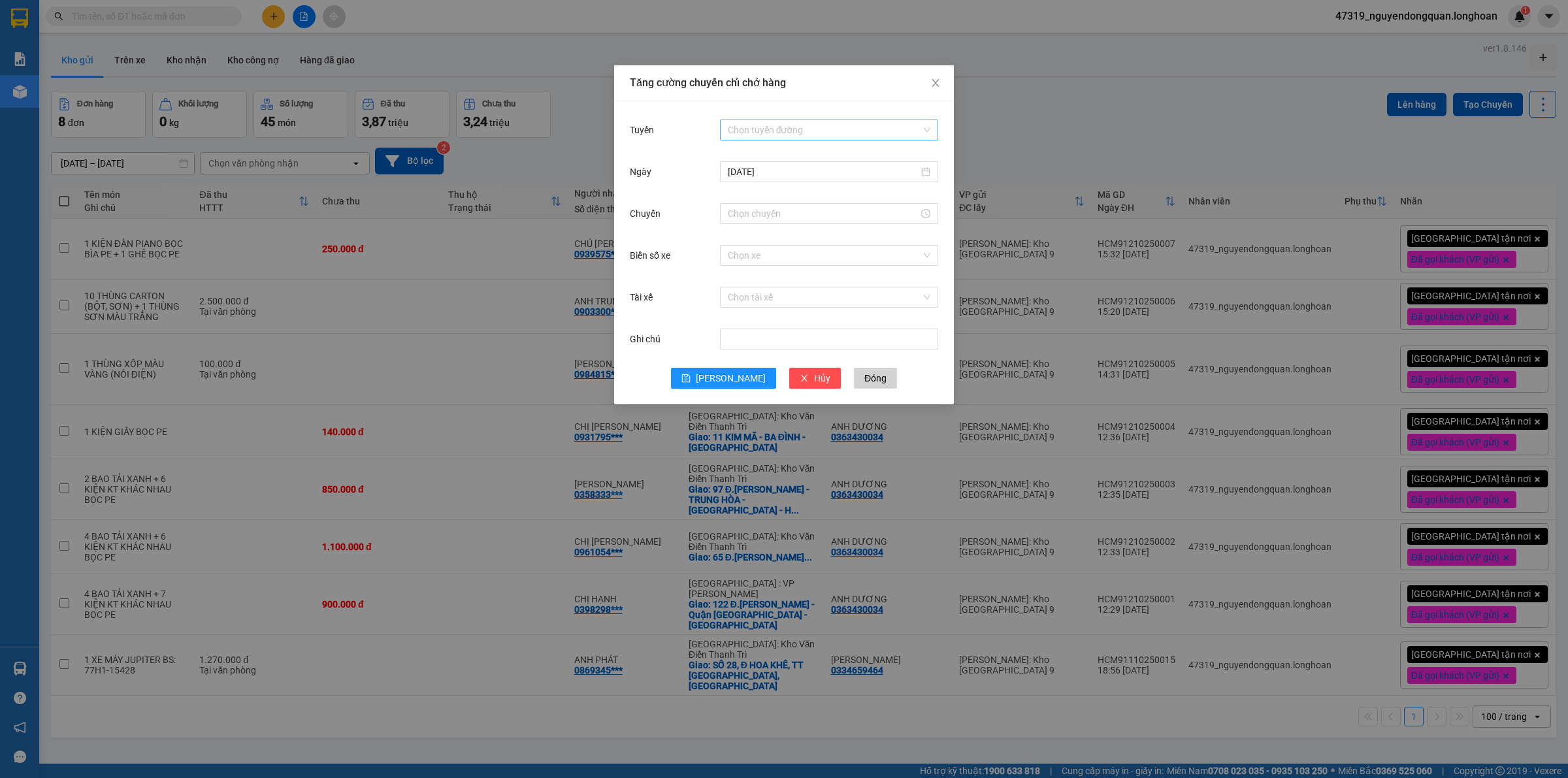
click at [763, 135] on input "Tuyến" at bounding box center [824, 130] width 193 height 20
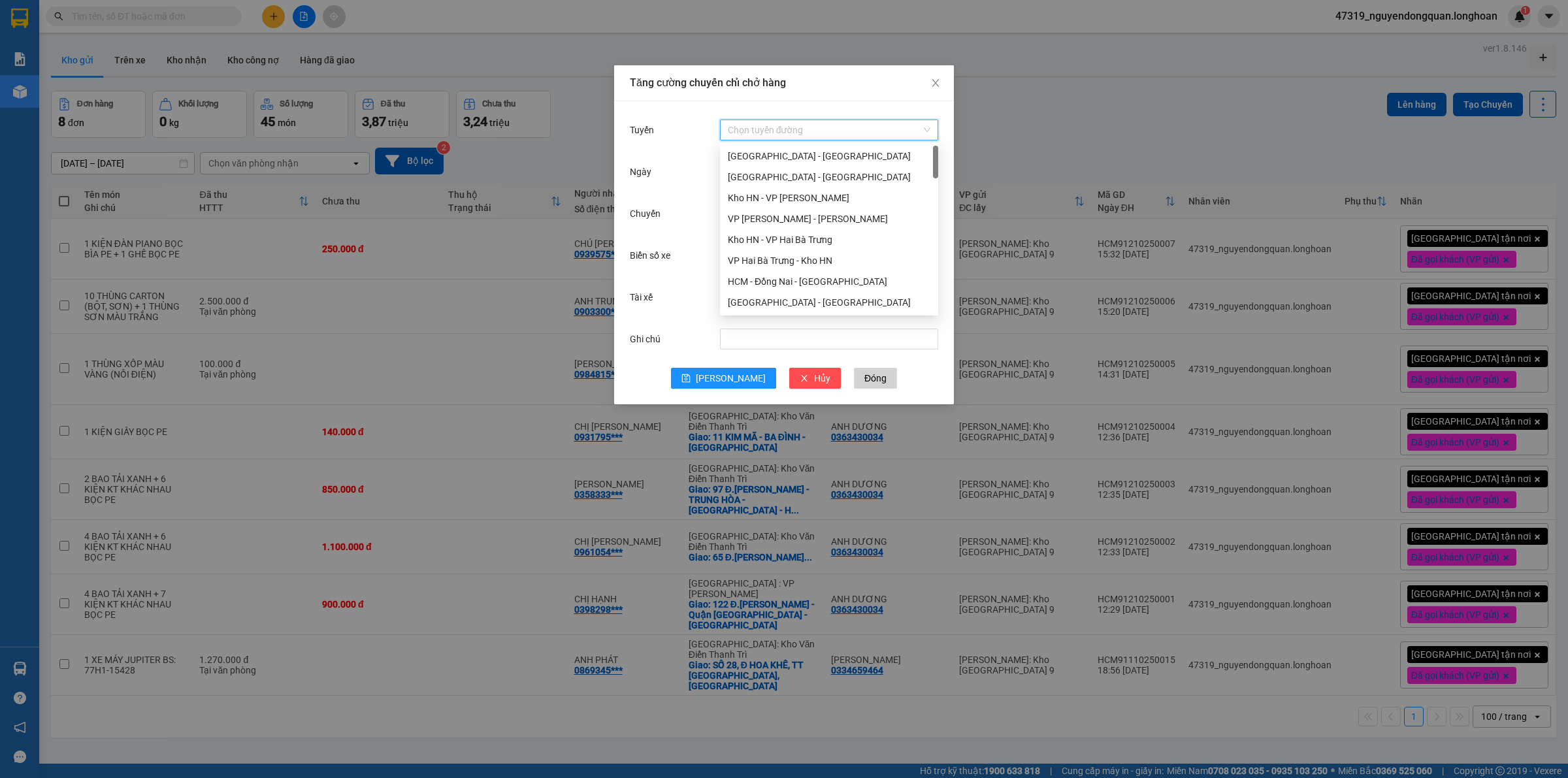
scroll to position [546, 0]
click at [819, 181] on div "VP Thủ Đức - Kho HCM 1" at bounding box center [828, 175] width 202 height 15
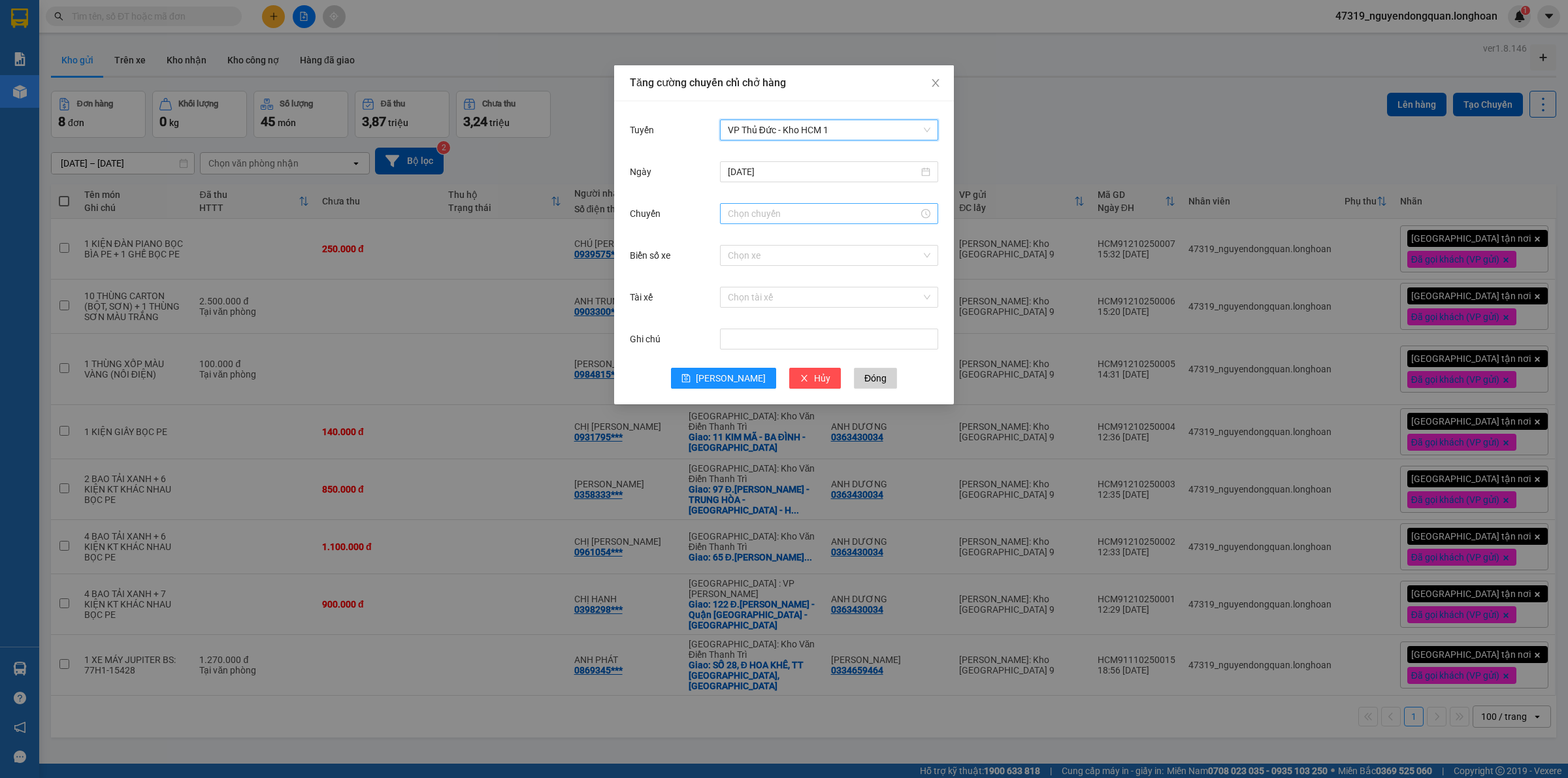
click at [797, 220] on input "Chuyến" at bounding box center [823, 213] width 191 height 15
click at [1124, 164] on div "Tăng cường chuyến chỉ chở hàng Tuyến VP Thủ Đức - Kho HCM 1 Ngày 12/10/2025 Chu…" at bounding box center [784, 389] width 1568 height 778
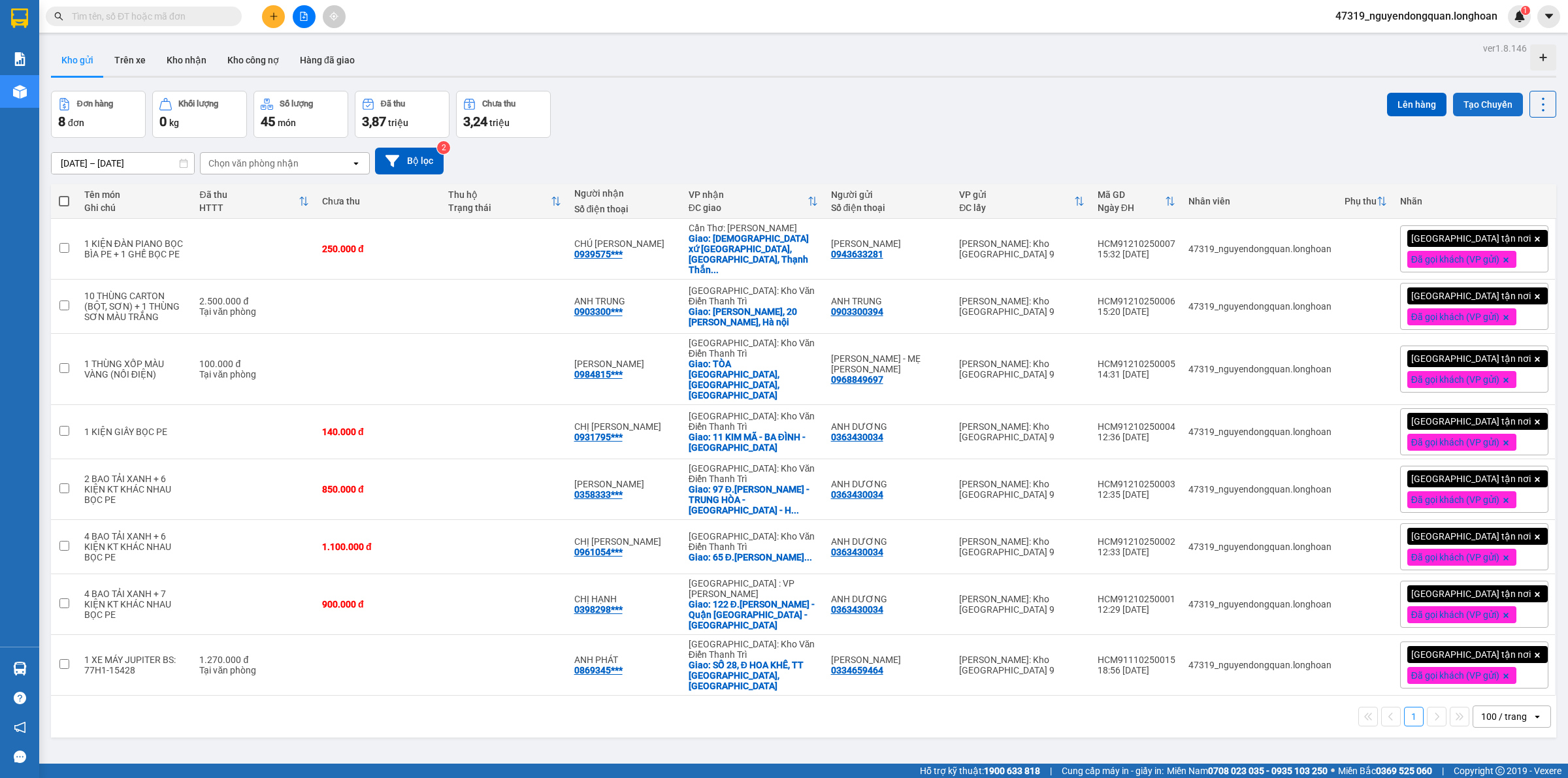
click at [1469, 98] on button "Tạo Chuyến" at bounding box center [1488, 105] width 70 height 24
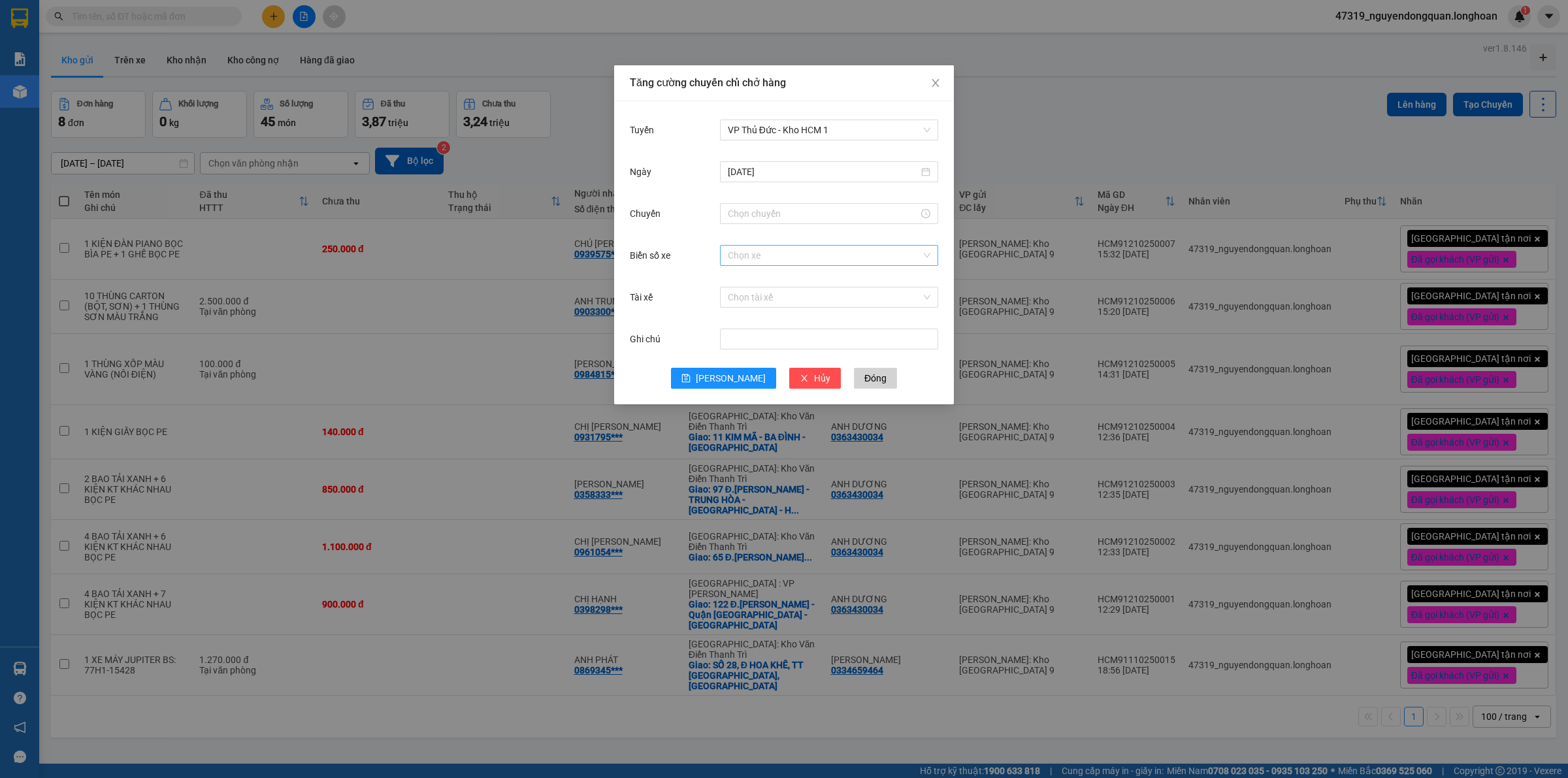
drag, startPoint x: 870, startPoint y: 260, endPoint x: 879, endPoint y: 256, distance: 9.8
click at [870, 260] on input "Biển số xe" at bounding box center [824, 255] width 193 height 20
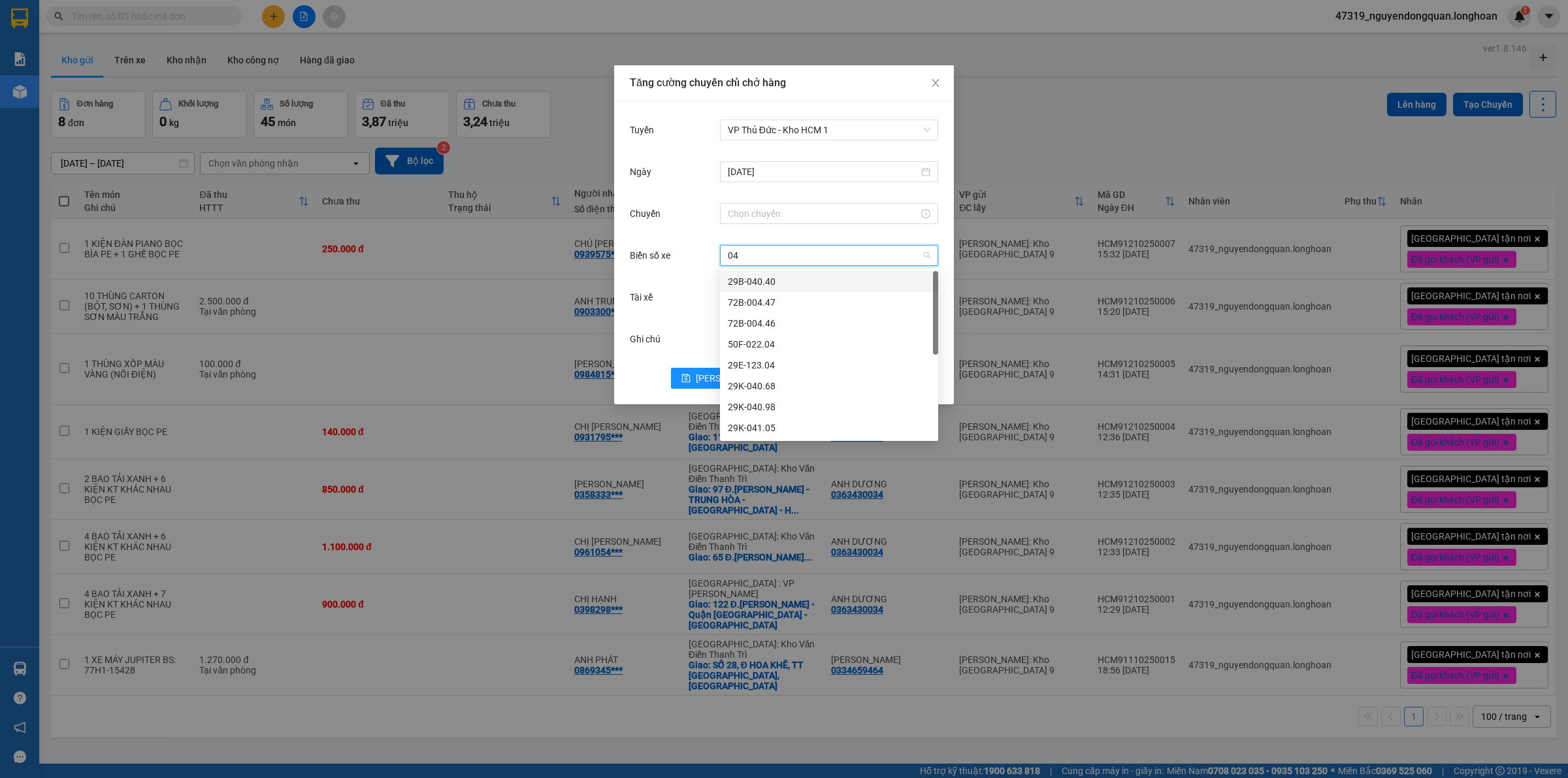
type input "040"
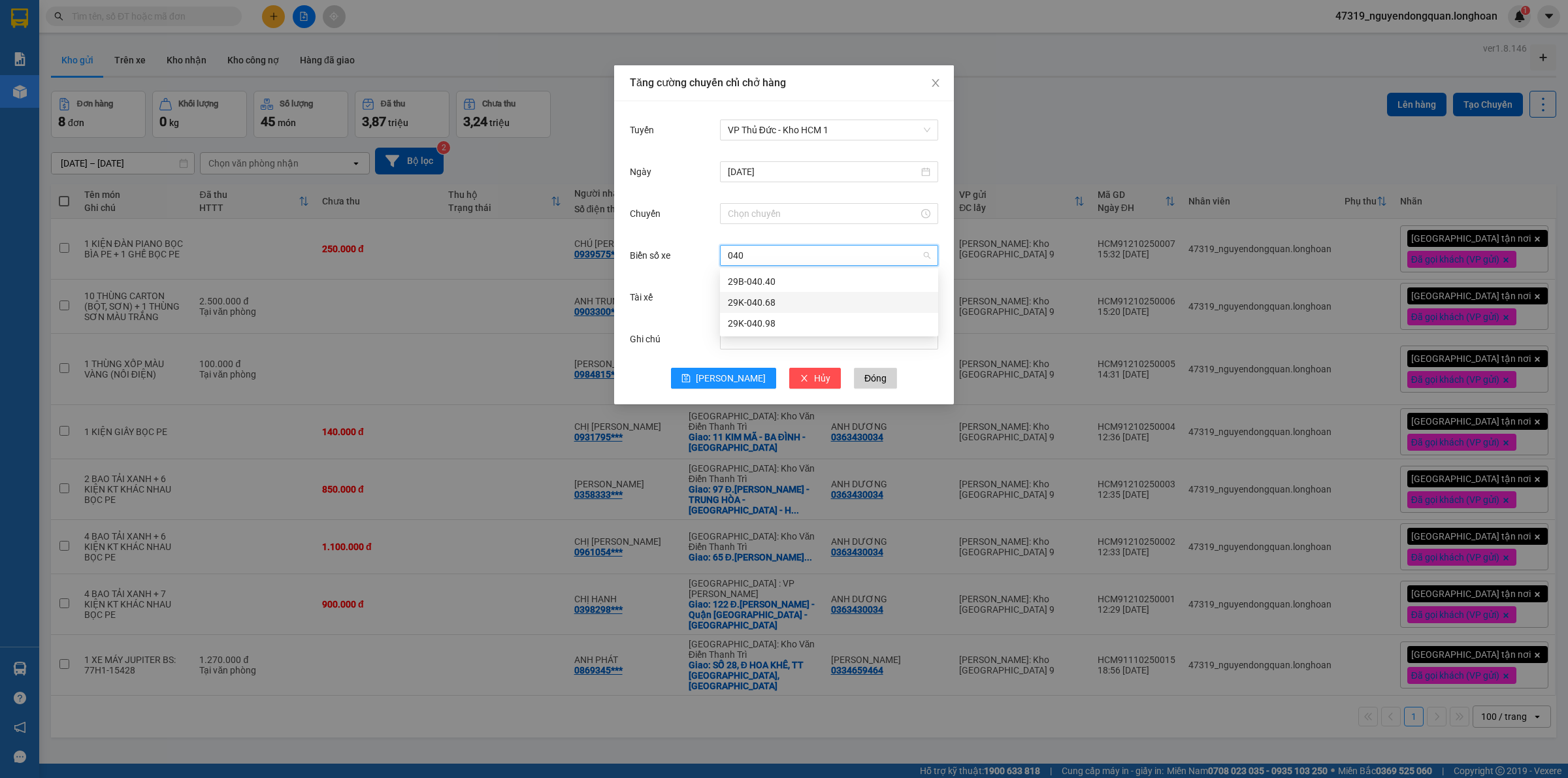
click at [758, 304] on div "29K-040.68" at bounding box center [828, 302] width 202 height 15
click at [856, 220] on input "Chuyến" at bounding box center [823, 213] width 191 height 15
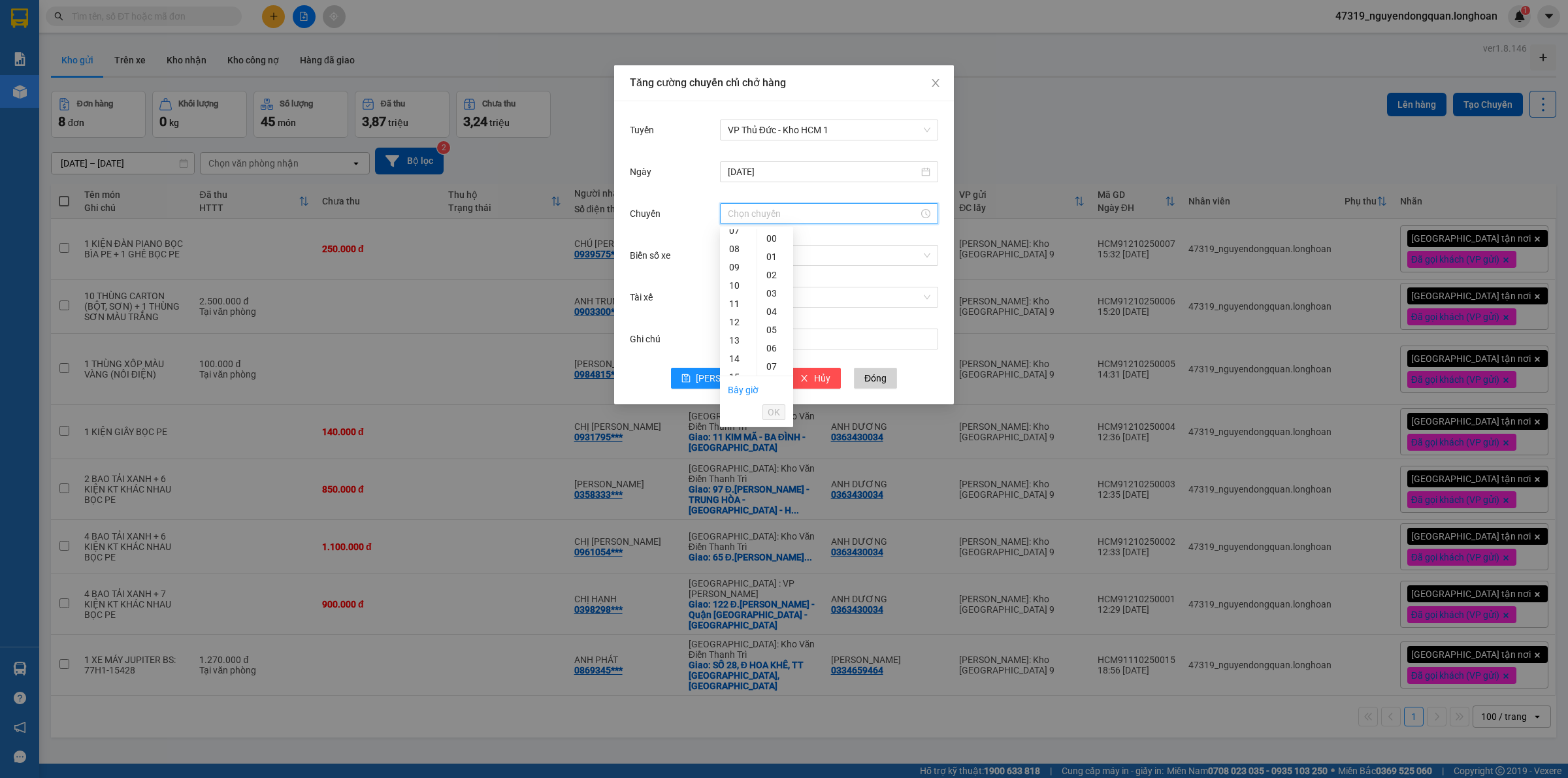
scroll to position [271, 0]
click at [737, 280] on div "17" at bounding box center [738, 278] width 36 height 18
click at [777, 330] on div "20" at bounding box center [775, 332] width 36 height 18
click at [772, 329] on div "10" at bounding box center [775, 328] width 36 height 18
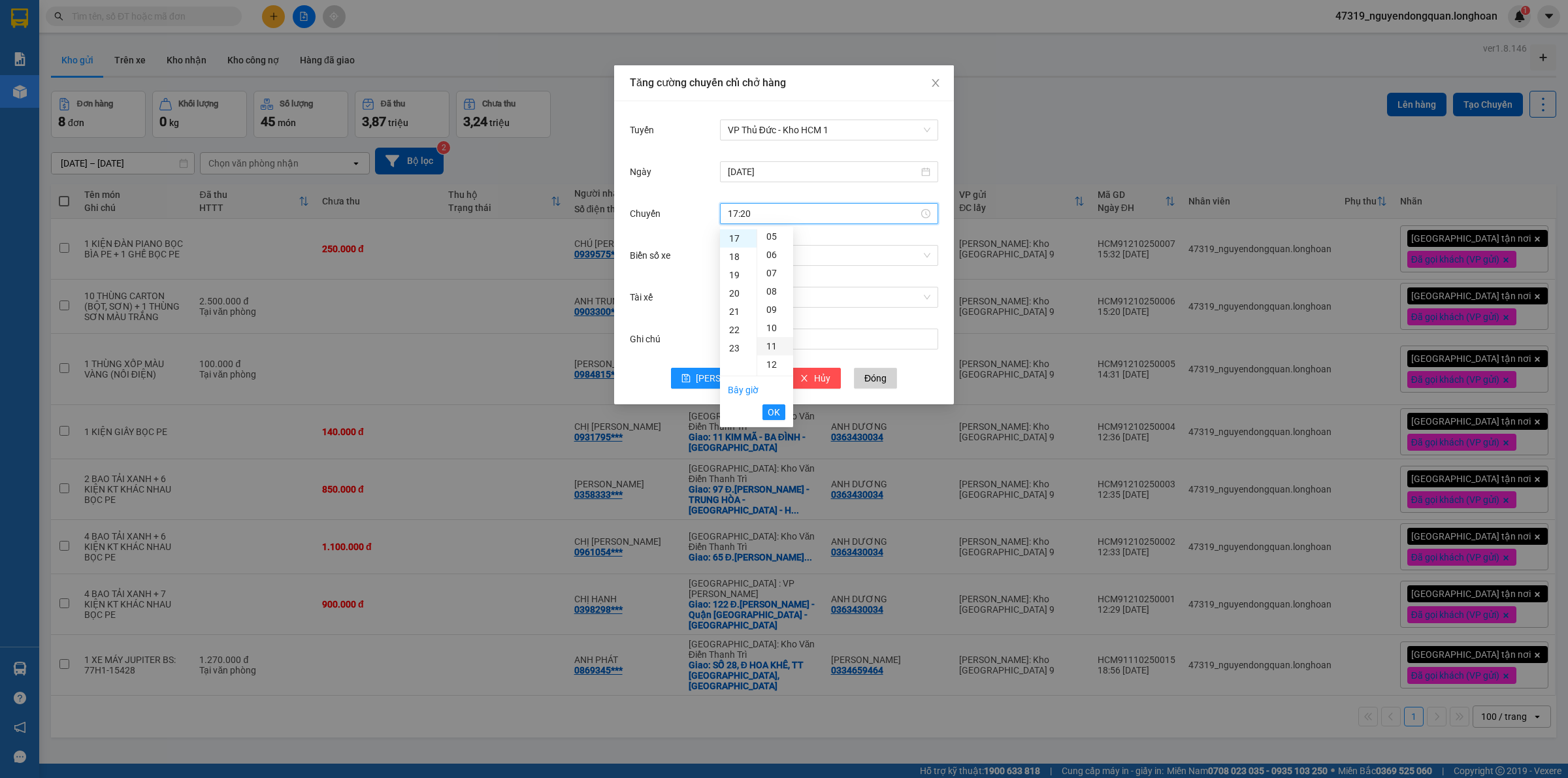
type input "17:10"
click at [778, 407] on span "OK" at bounding box center [774, 412] width 13 height 15
click at [861, 292] on input "Tài xế" at bounding box center [824, 297] width 193 height 20
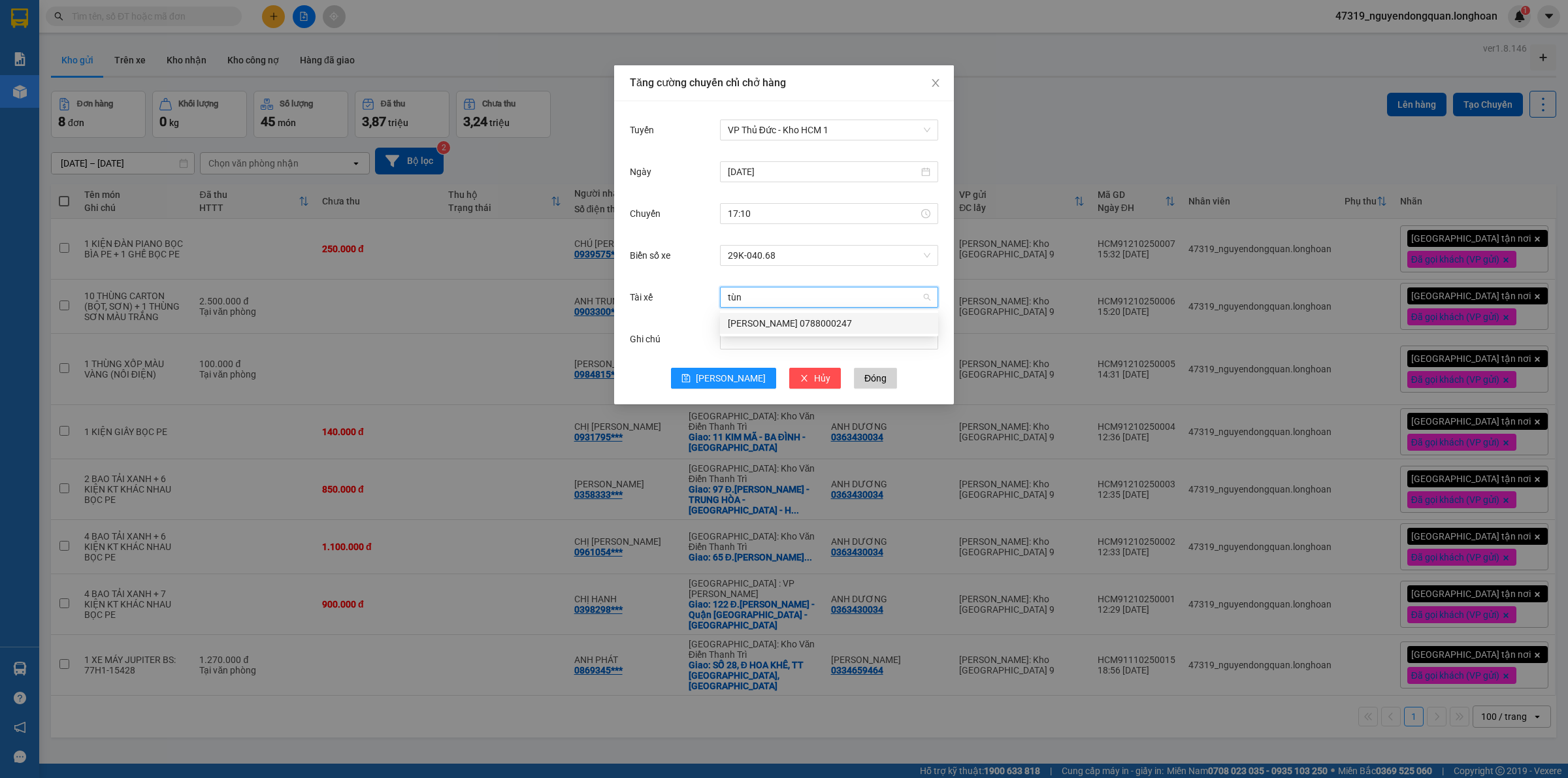
type input "tùng"
click at [799, 324] on div "NGUYỄN THIỆN THANH TÙNG 0788000247" at bounding box center [828, 323] width 202 height 15
click at [939, 80] on icon "close" at bounding box center [935, 83] width 10 height 10
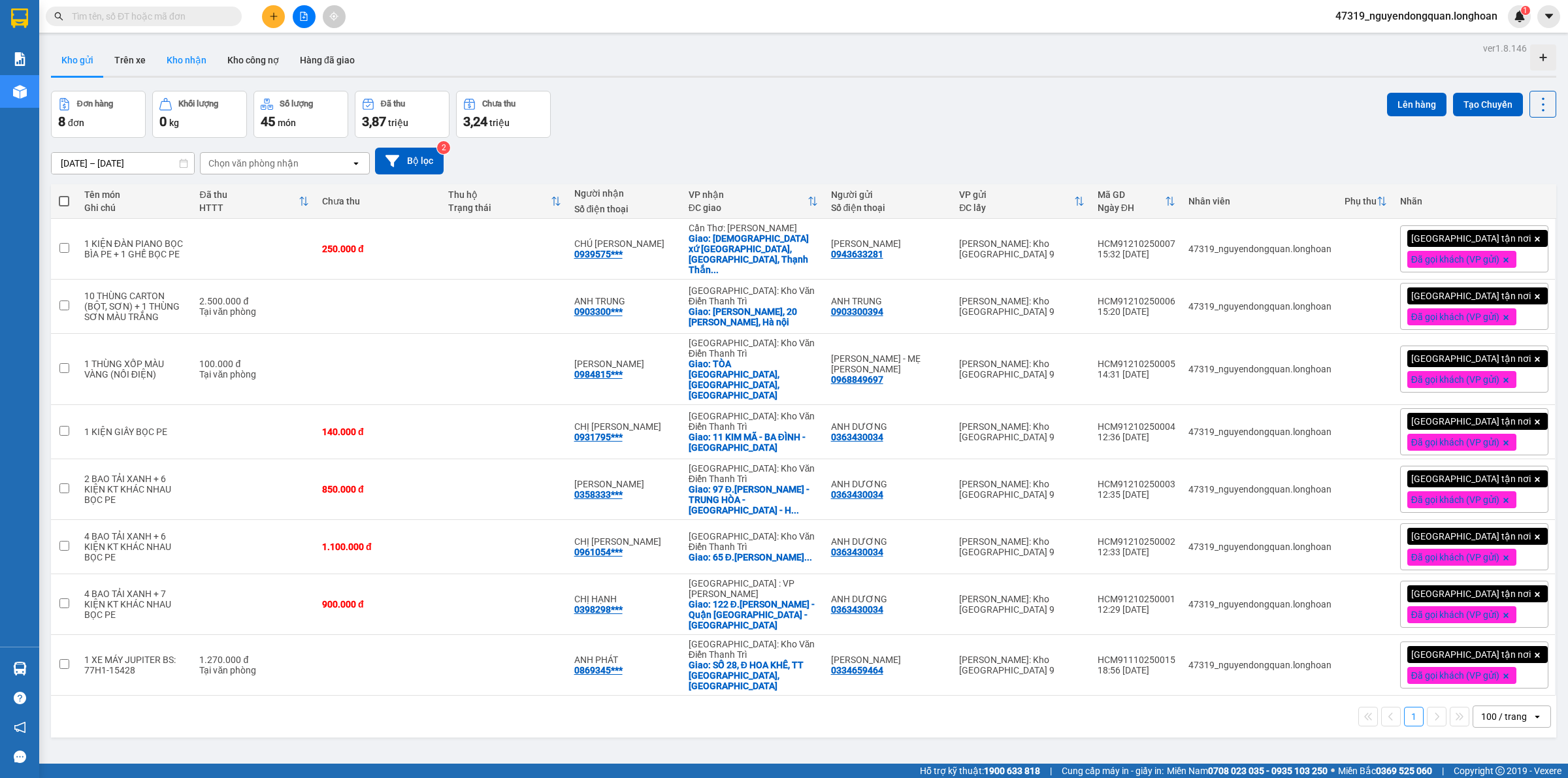
click at [165, 54] on button "Kho nhận" at bounding box center [186, 59] width 61 height 31
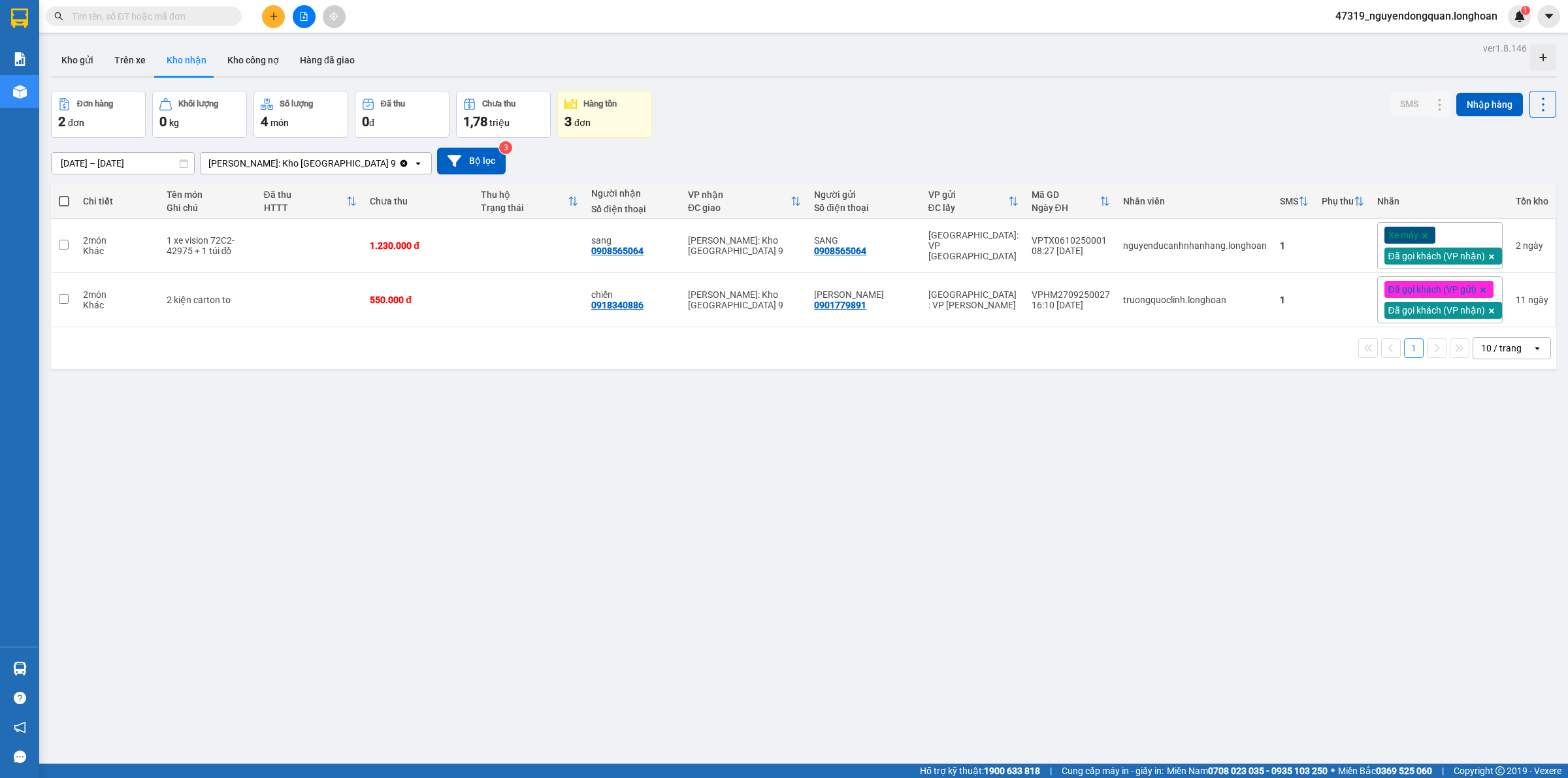
click at [564, 575] on div "ver 1.8.146 Kho gửi Trên xe Kho nhận Kho công nợ Hàng đã giao Đơn hàng 2 đơn Kh…" at bounding box center [803, 428] width 1516 height 778
click at [1409, 246] on icon at bounding box center [1413, 245] width 9 height 9
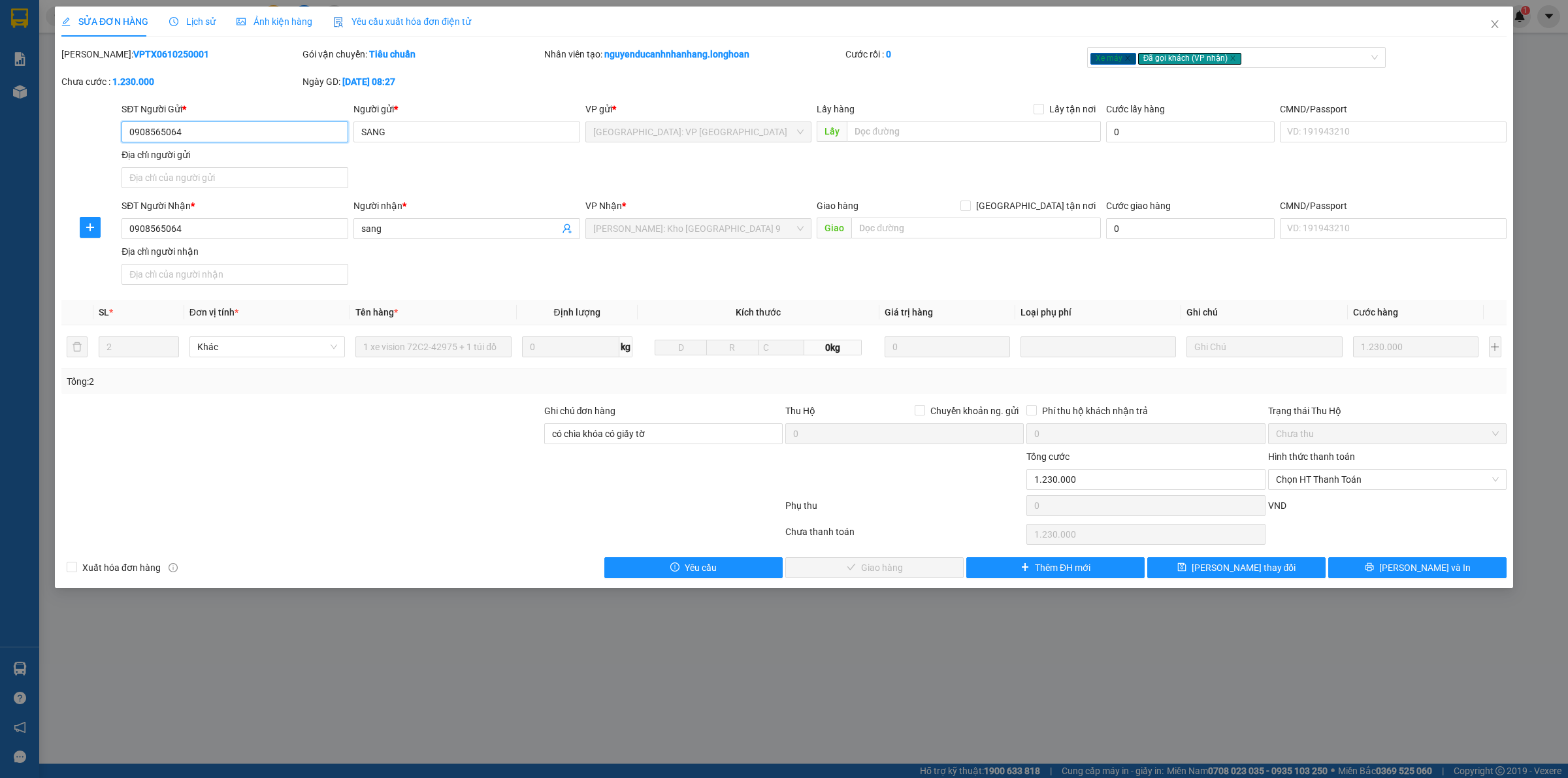
type input "0908565064"
type input "SANG"
type input "0908565064"
type input "sang"
type input "có chìa khóa có giấy tờ"
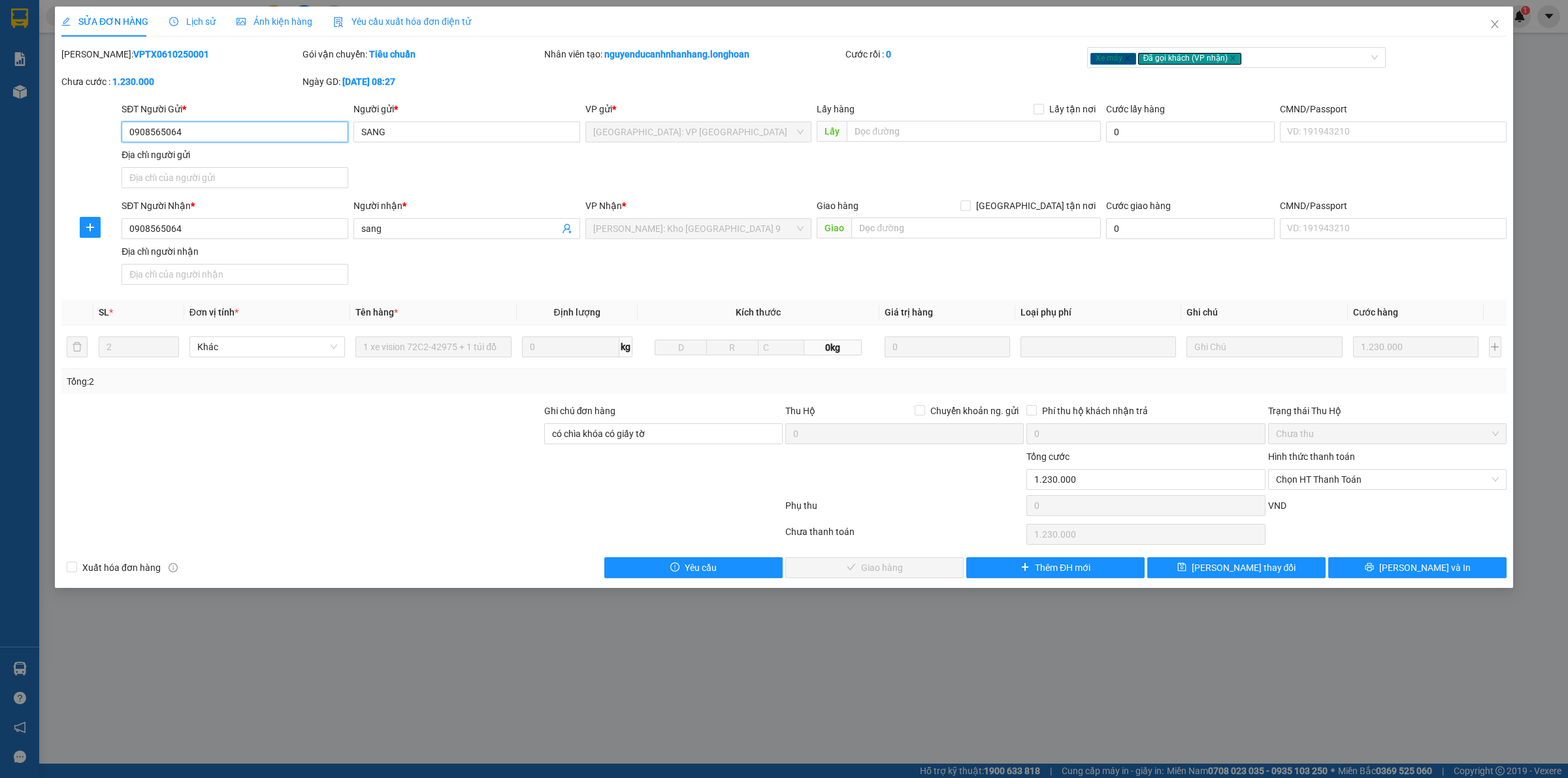
type input "0"
type input "1.230.000"
click at [1325, 481] on span "Chọn HT Thanh Toán" at bounding box center [1387, 479] width 223 height 20
click at [1331, 507] on div "Tại văn phòng" at bounding box center [1387, 507] width 223 height 15
type input "0"
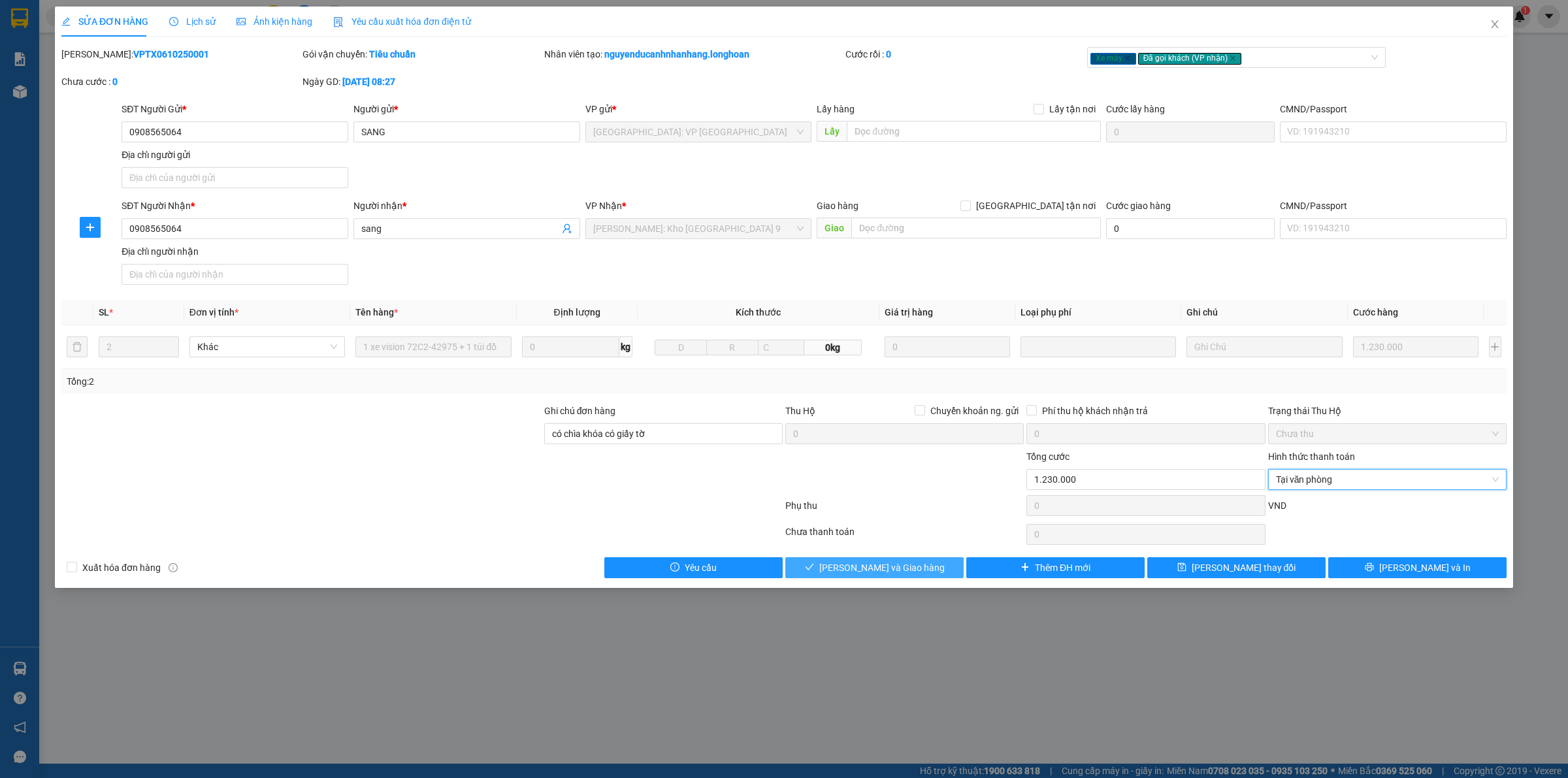
click at [912, 574] on span "Lưu và Giao hàng" at bounding box center [882, 567] width 125 height 15
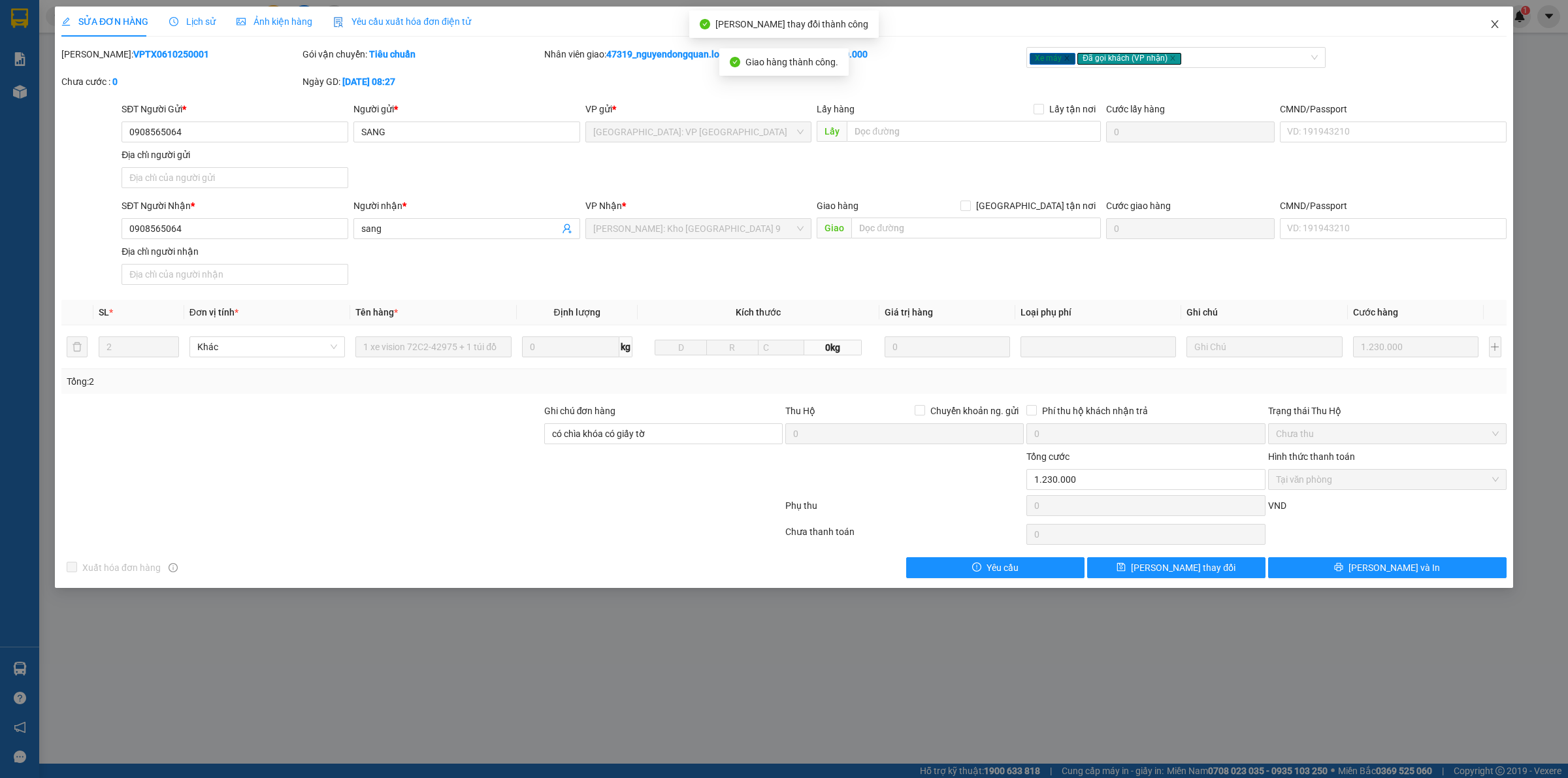
click at [1496, 26] on icon "close" at bounding box center [1494, 24] width 7 height 8
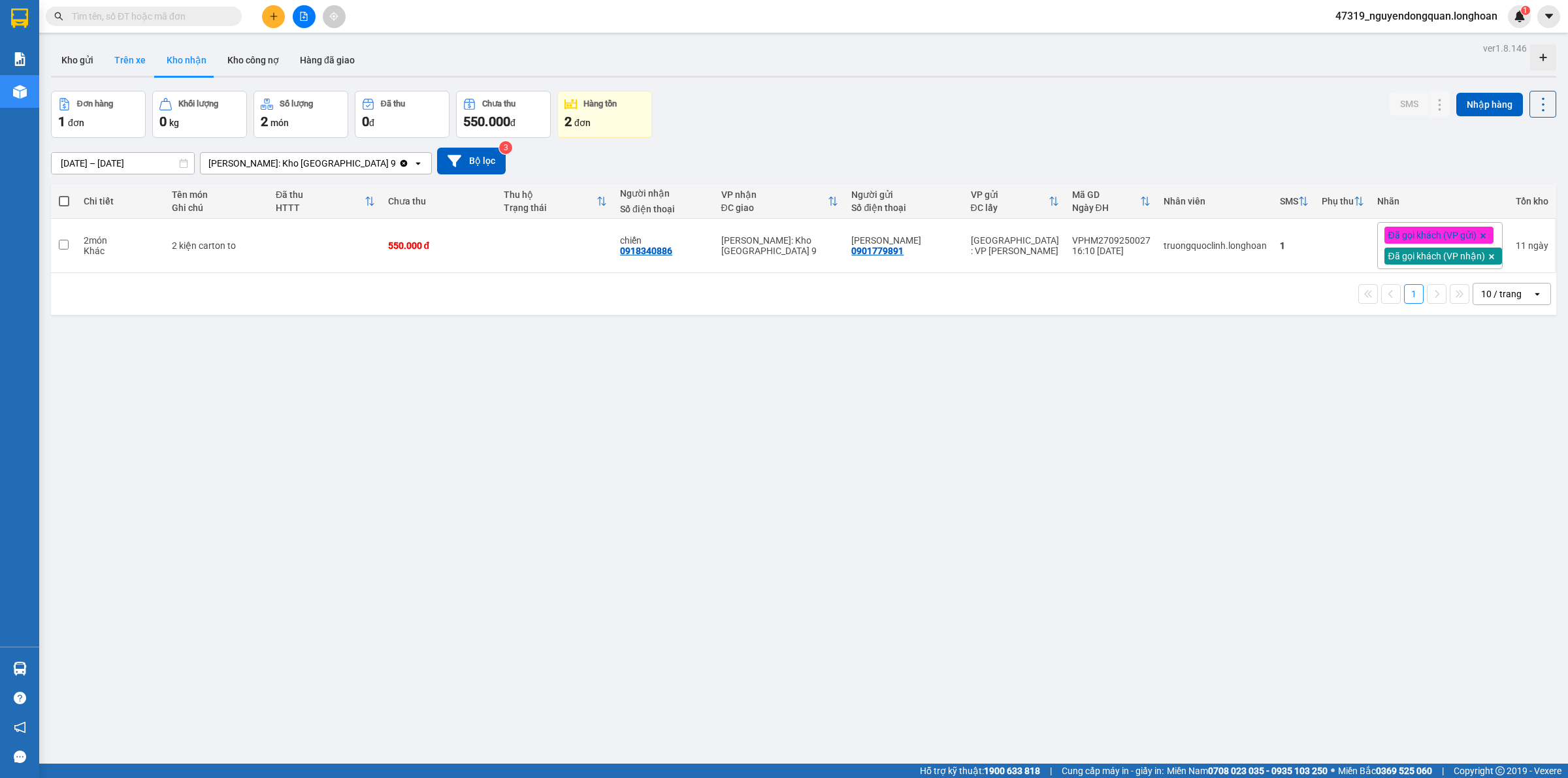
drag, startPoint x: 92, startPoint y: 66, endPoint x: 112, endPoint y: 69, distance: 20.2
click at [93, 65] on button "Kho gửi" at bounding box center [78, 59] width 53 height 31
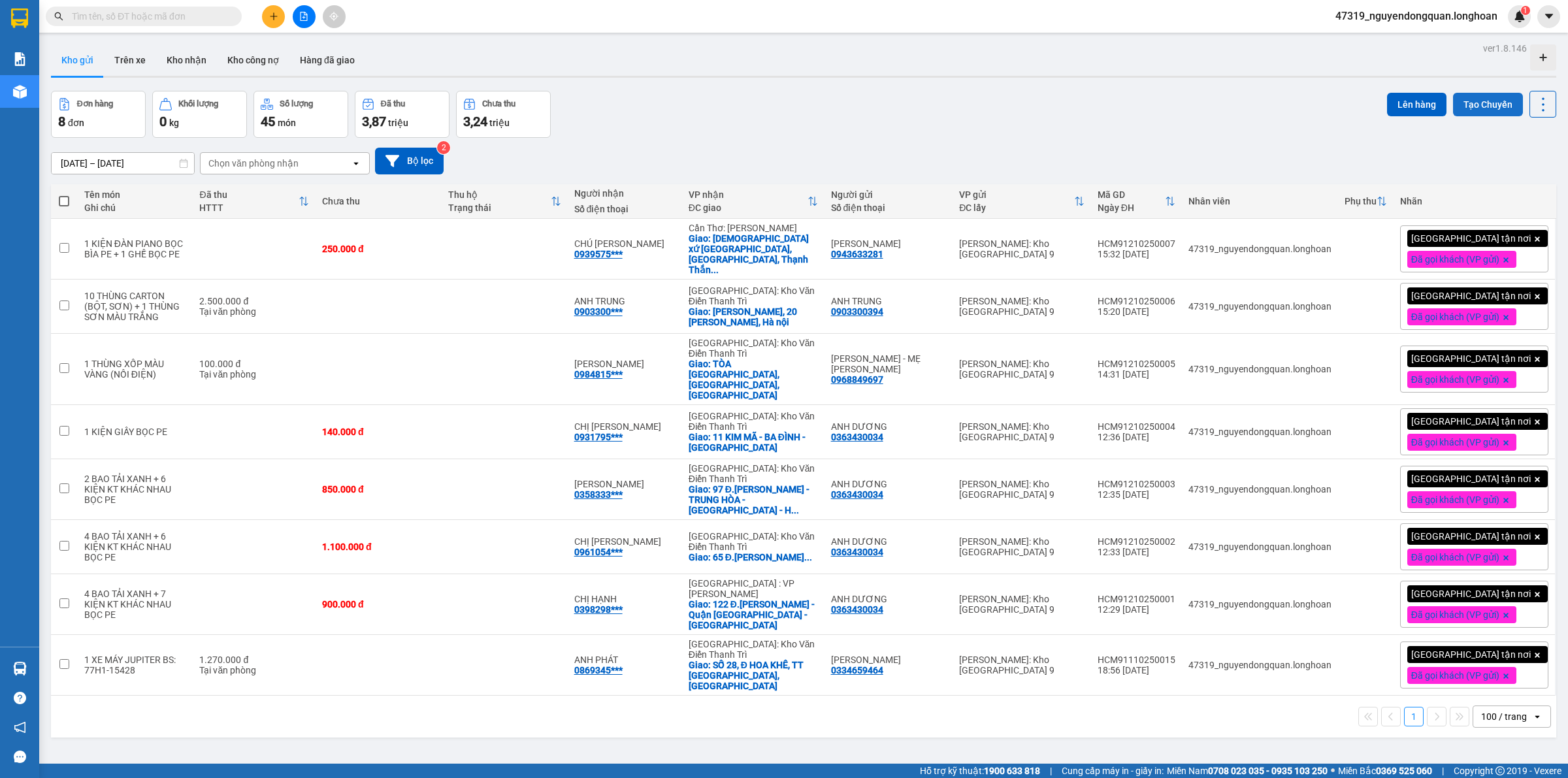
click at [1464, 105] on button "Tạo Chuyến" at bounding box center [1488, 105] width 70 height 24
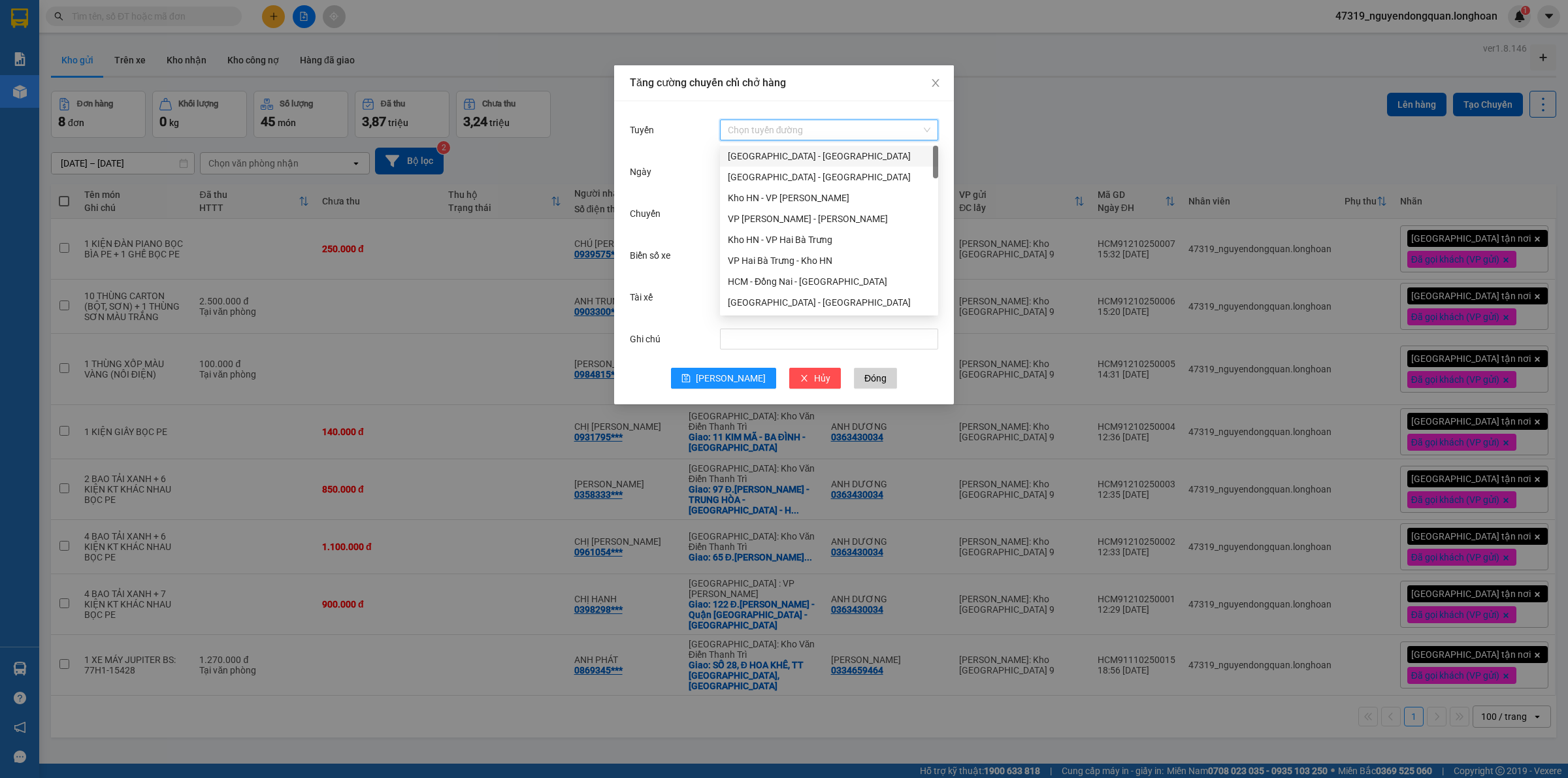
click at [857, 134] on input "Tuyến" at bounding box center [824, 130] width 193 height 20
click at [814, 178] on div "VP Thủ Đức - Kho HCM 1" at bounding box center [828, 175] width 202 height 15
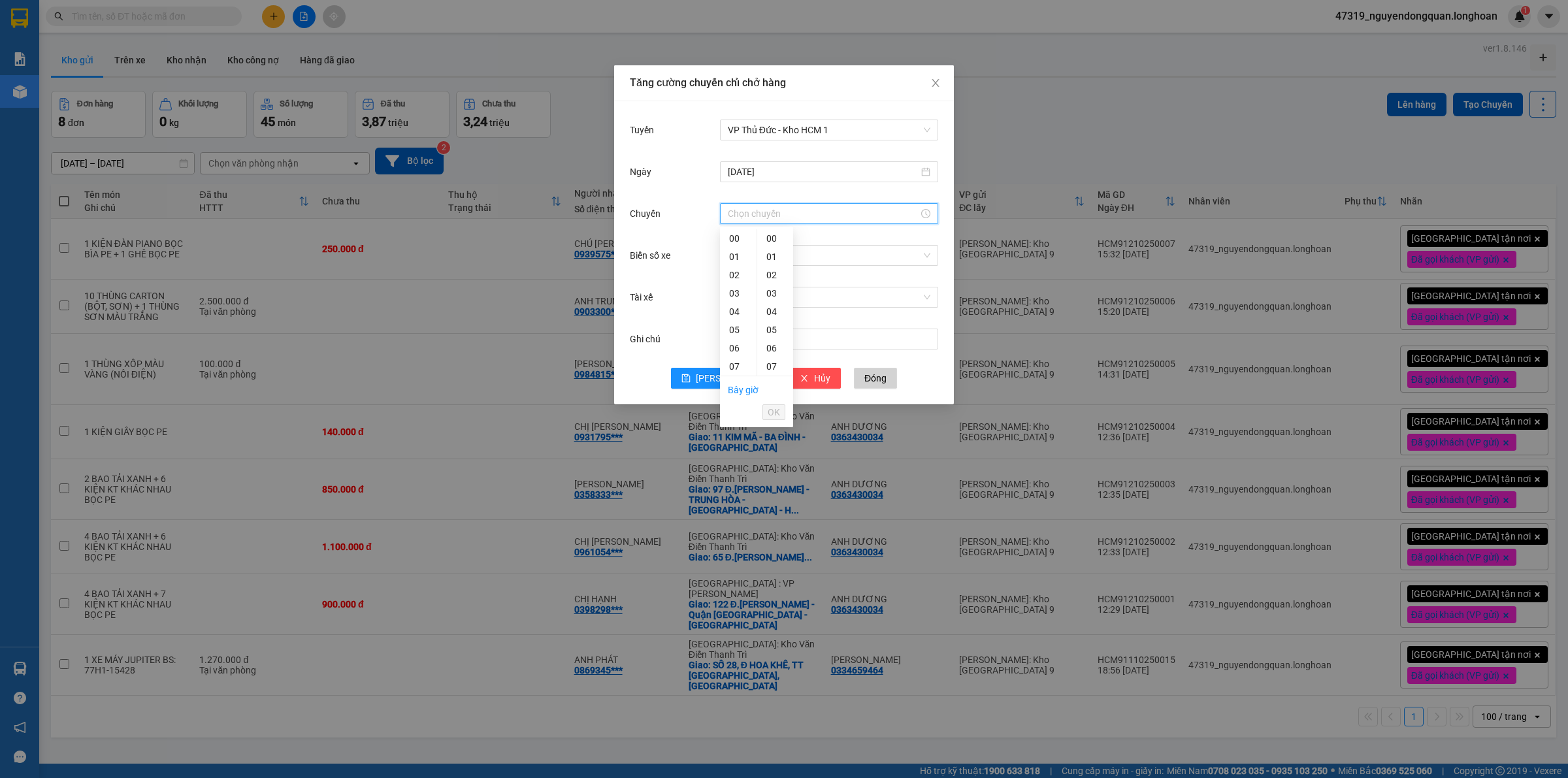
click at [792, 220] on input "Chuyến" at bounding box center [823, 213] width 191 height 15
click at [742, 279] on div "17" at bounding box center [738, 278] width 36 height 18
click at [768, 338] on div "50" at bounding box center [775, 337] width 36 height 18
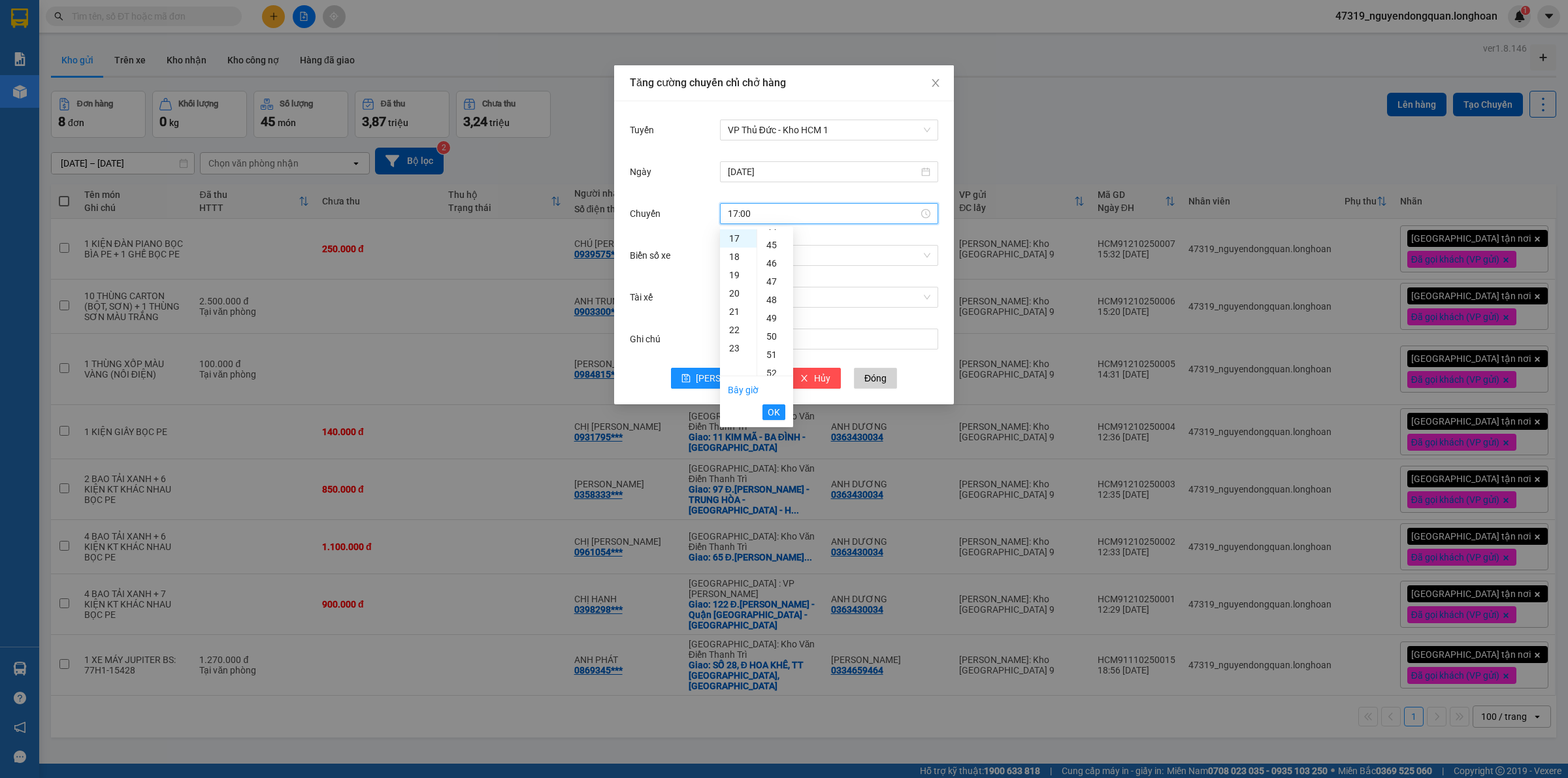
type input "17:50"
click at [775, 409] on span "OK" at bounding box center [774, 412] width 13 height 15
click at [870, 262] on input "Biển số xe" at bounding box center [824, 255] width 193 height 20
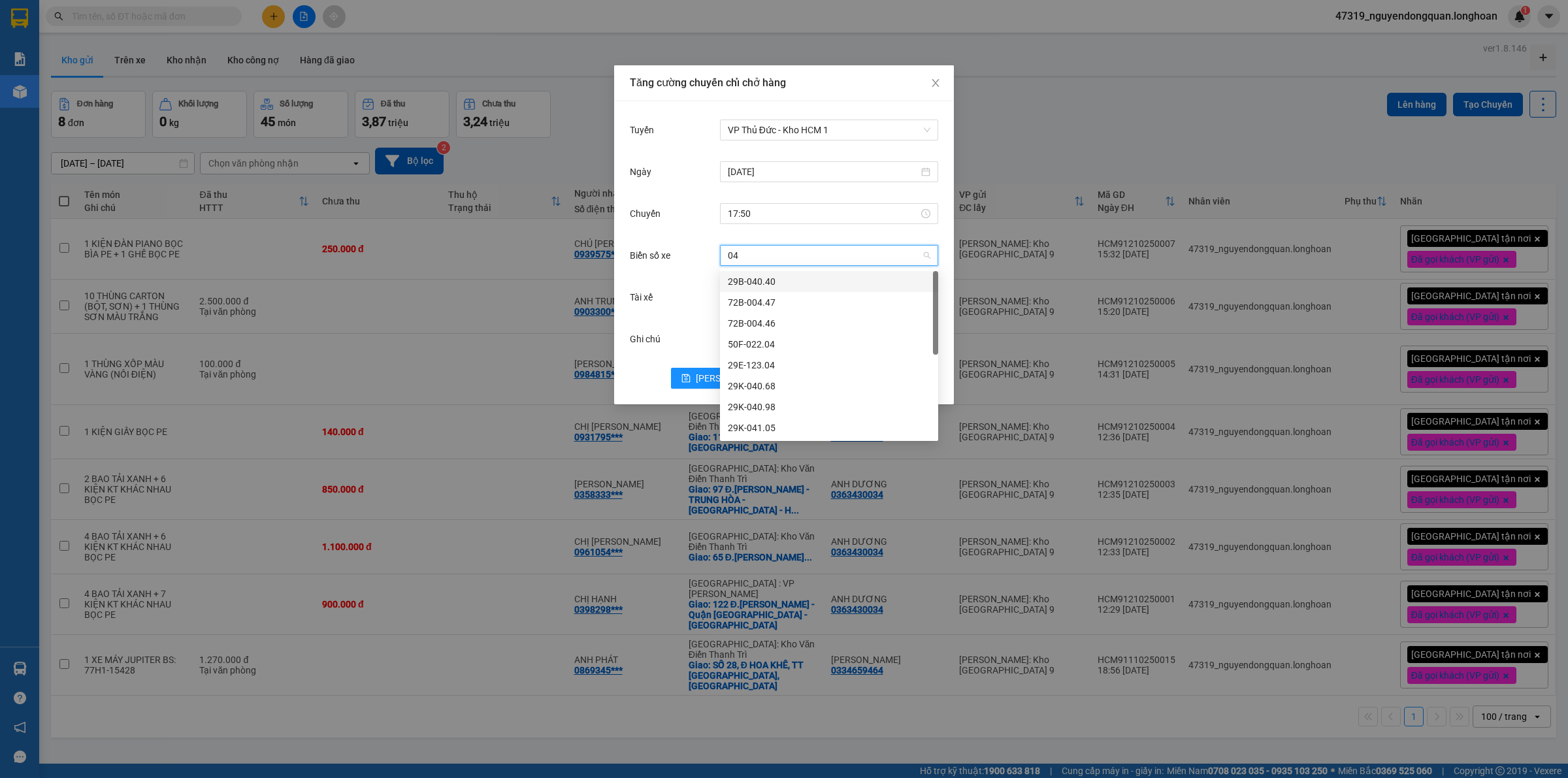
type input "040"
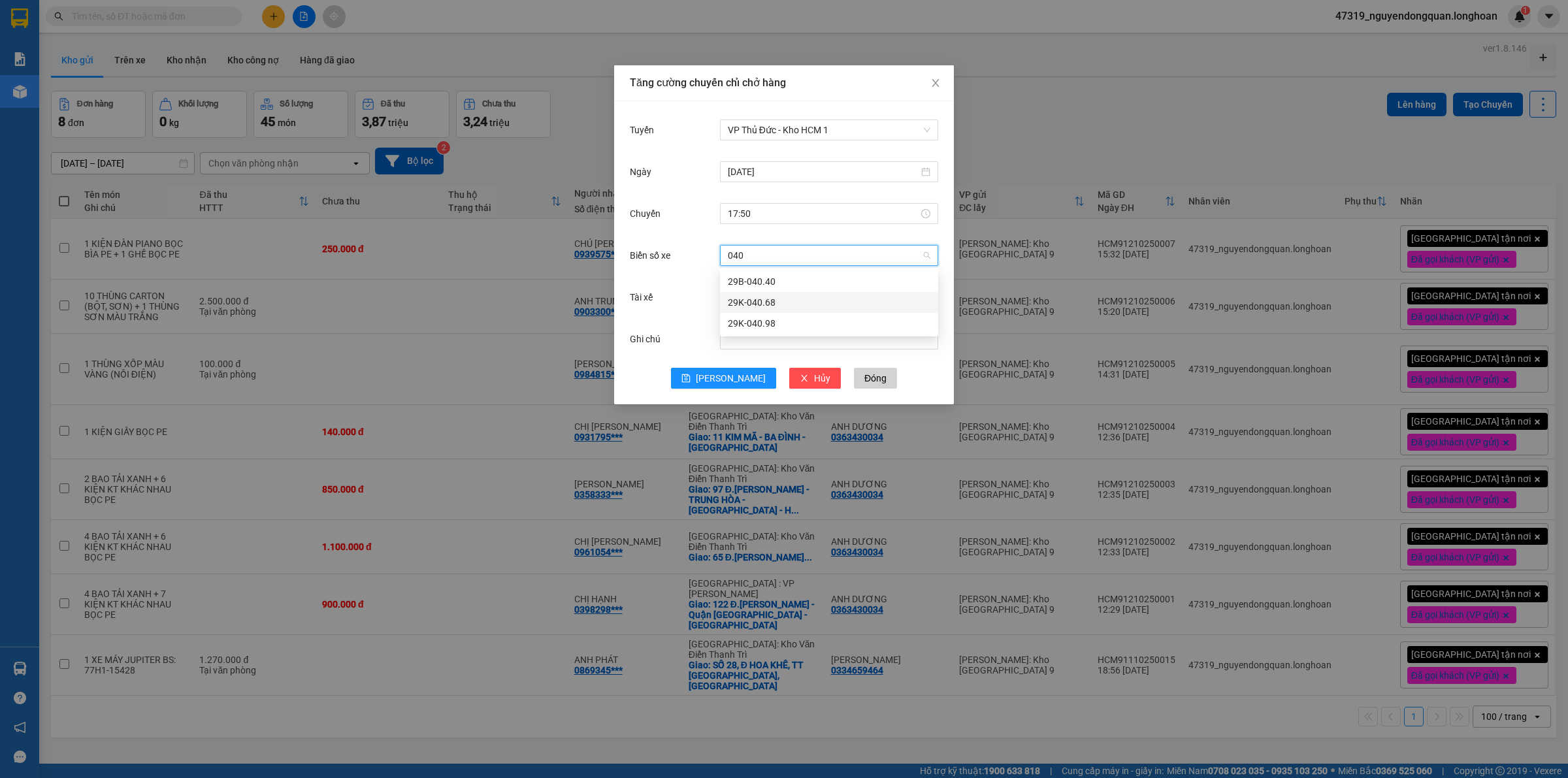
click at [805, 309] on div "29K-040.68" at bounding box center [828, 302] width 202 height 15
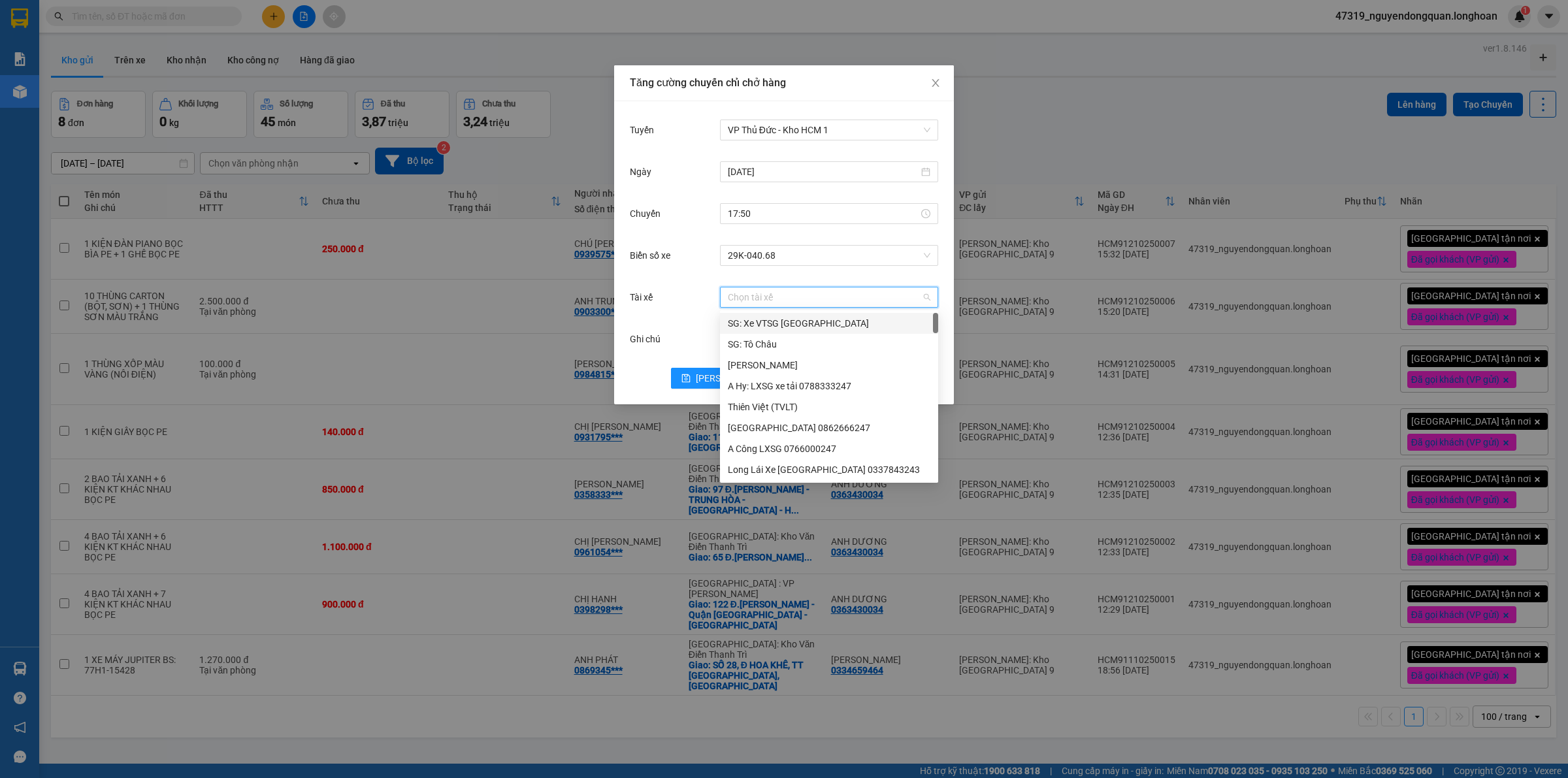
click at [807, 295] on input "Tài xế" at bounding box center [824, 297] width 193 height 20
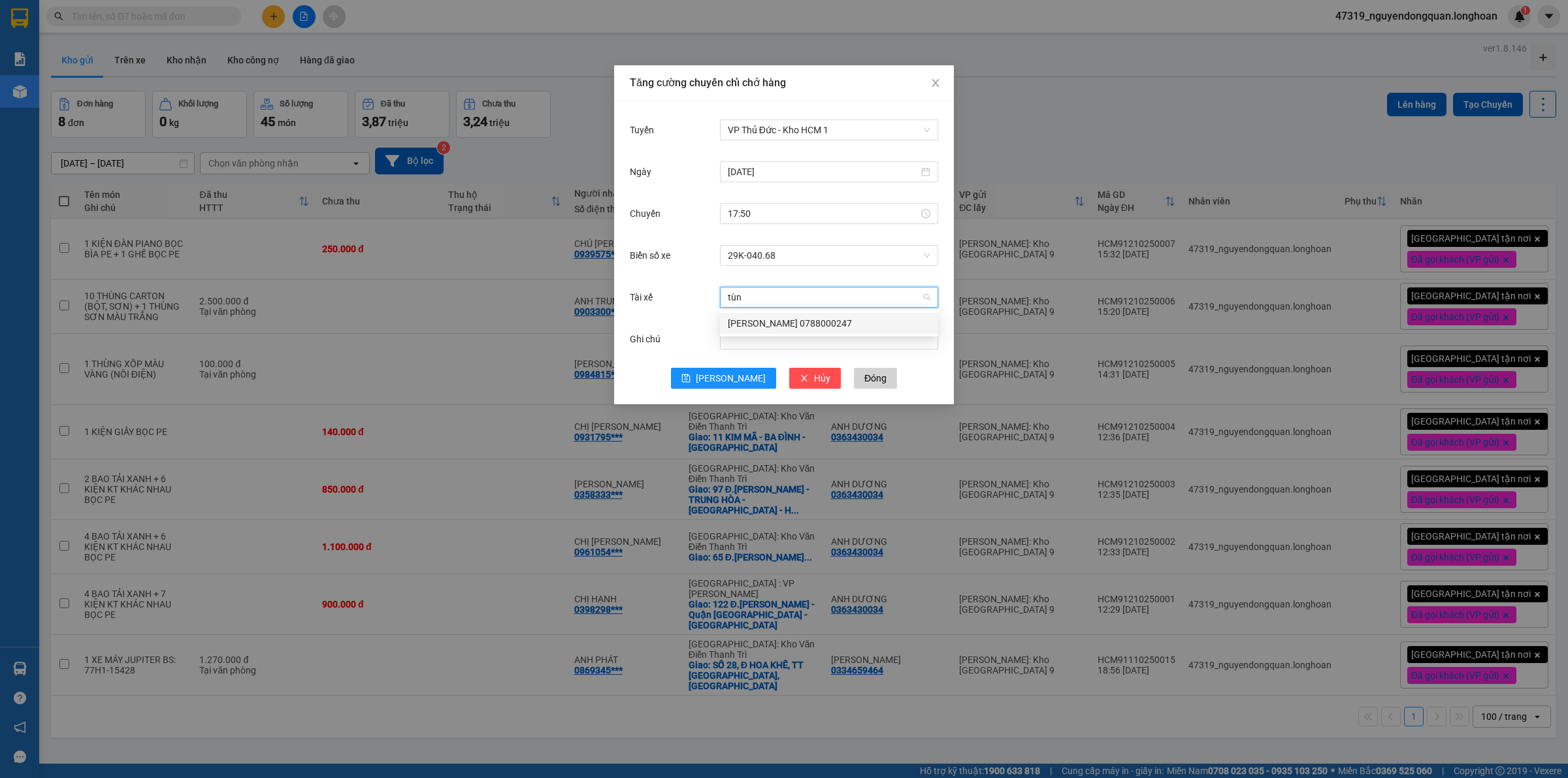
type input "tùng"
click at [817, 329] on div "NGUYỄN THIỆN THANH TÙNG 0788000247" at bounding box center [828, 323] width 202 height 15
click at [706, 383] on button "Lưu" at bounding box center [723, 379] width 105 height 21
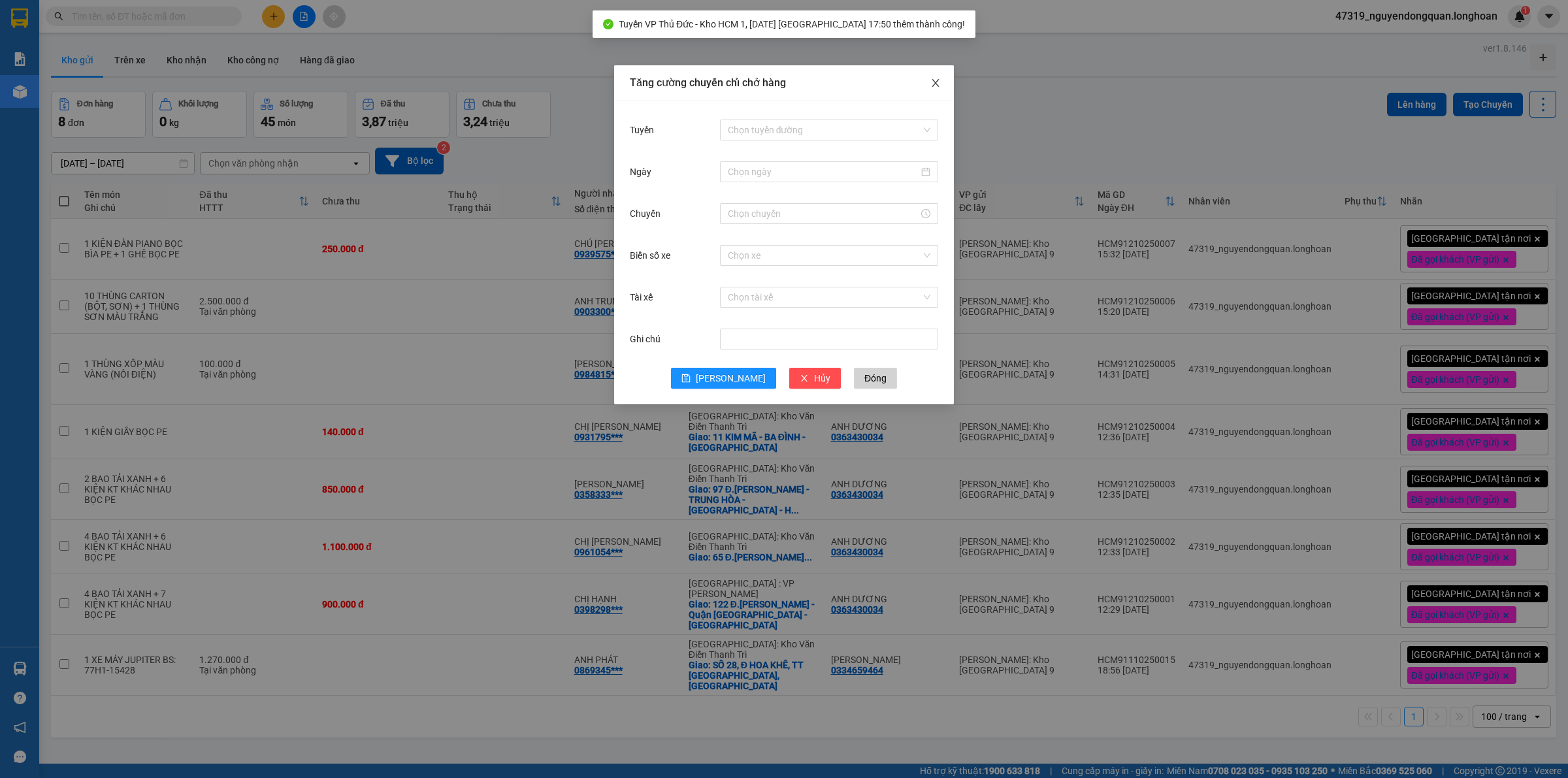
click at [945, 87] on span "Close" at bounding box center [935, 83] width 36 height 36
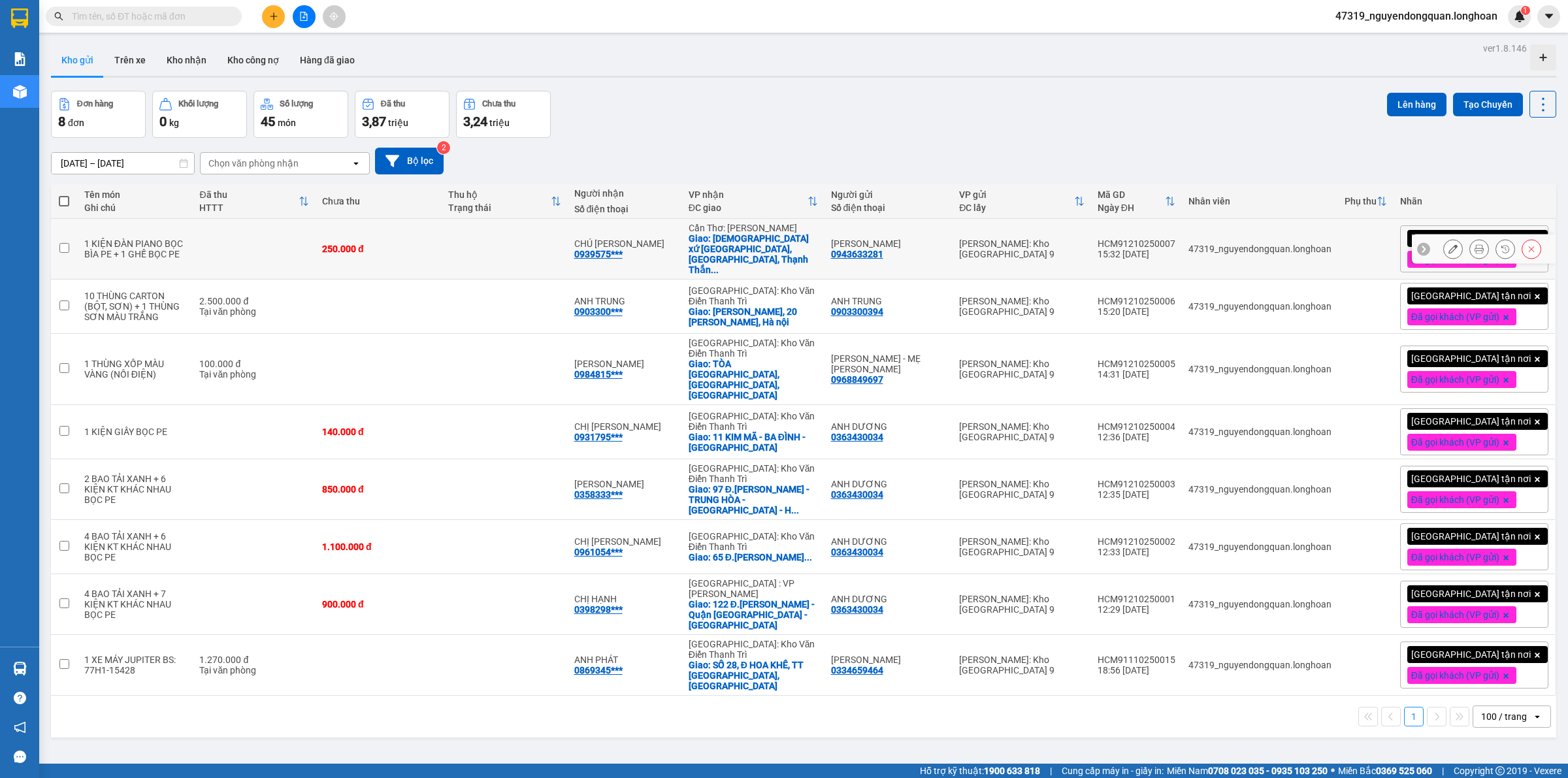
click at [66, 246] on input "checkbox" at bounding box center [64, 248] width 10 height 10
checkbox input "true"
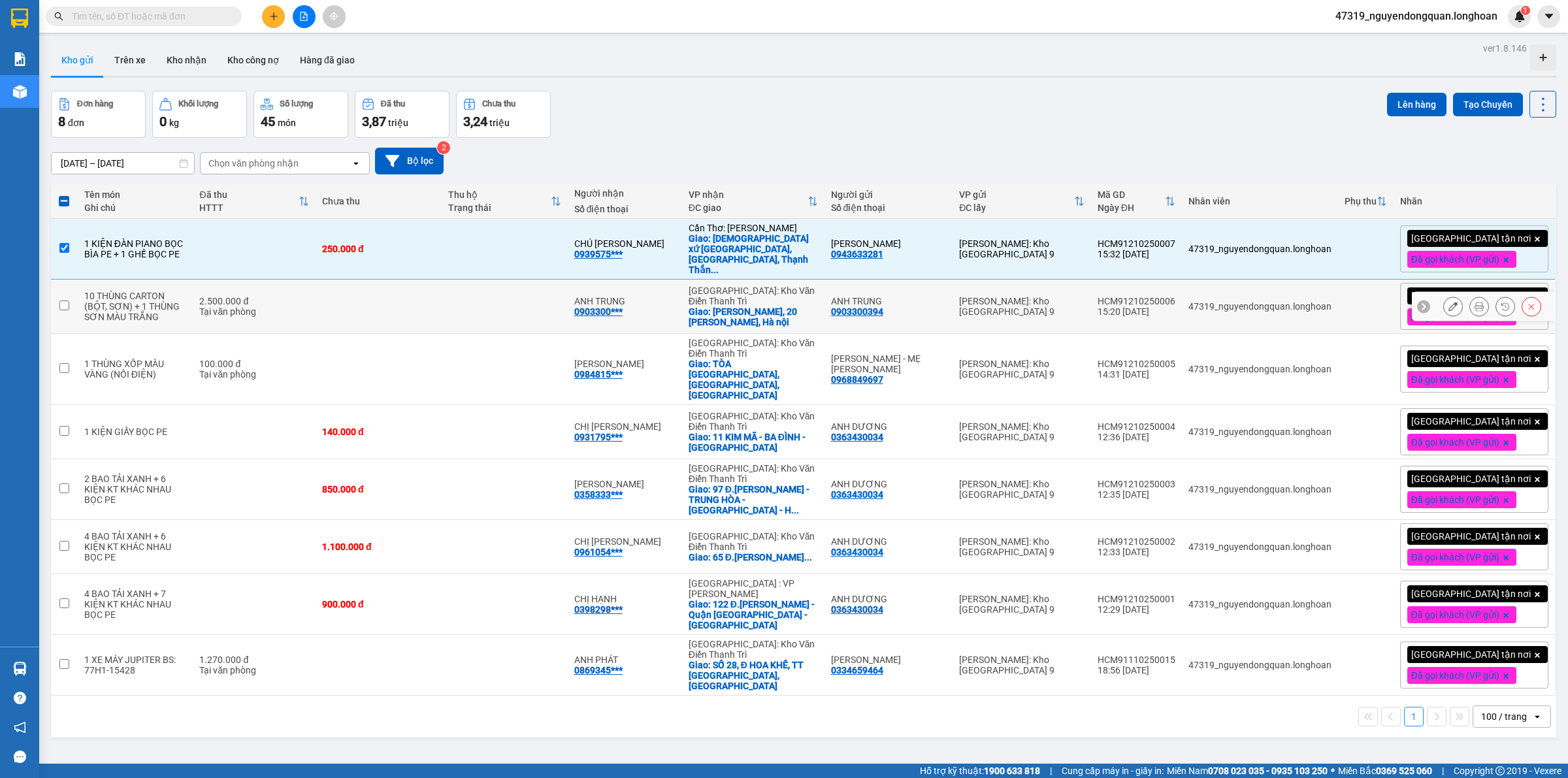
click at [62, 304] on input "checkbox" at bounding box center [64, 305] width 10 height 10
checkbox input "true"
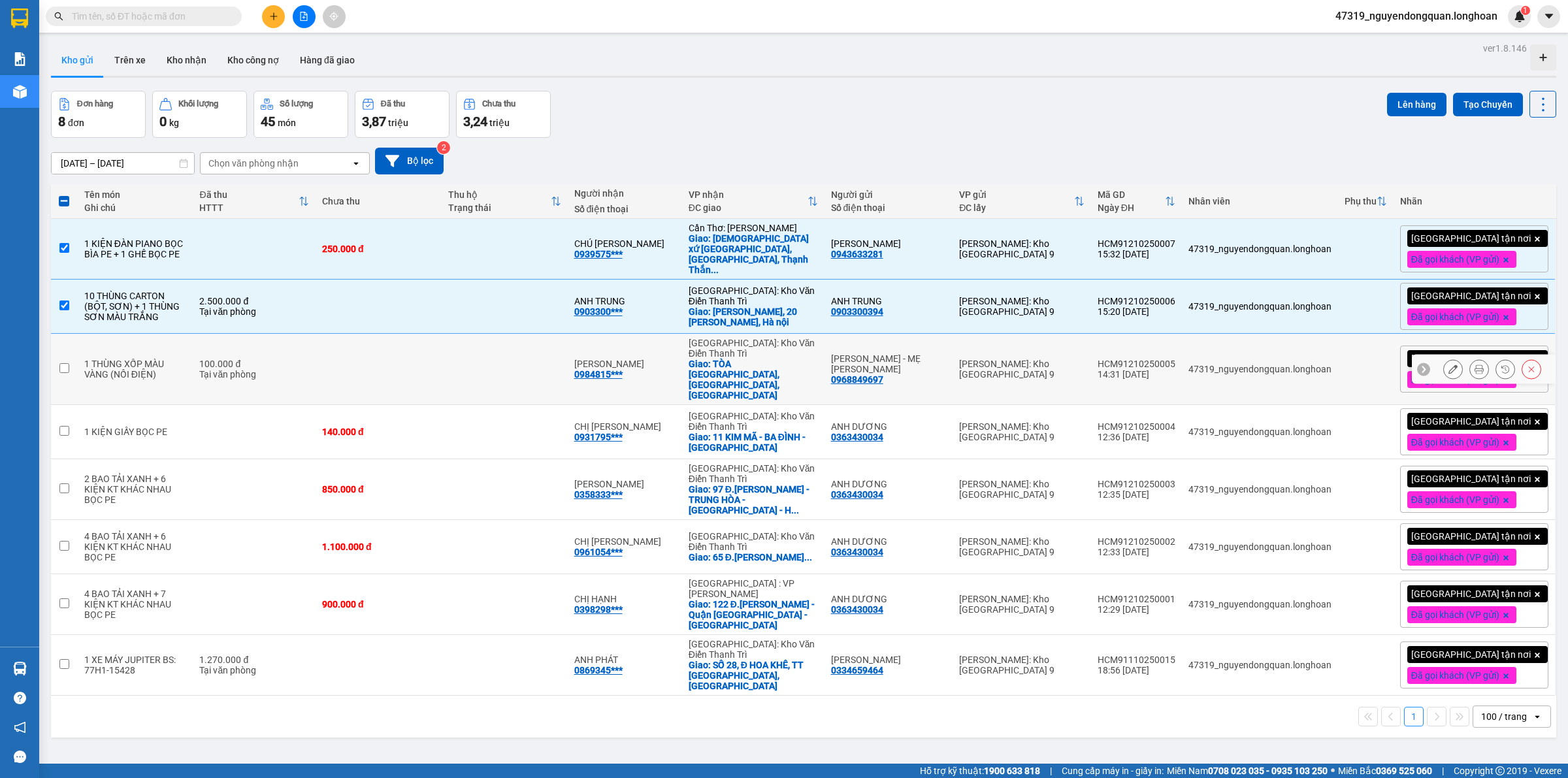
click at [64, 362] on td at bounding box center [64, 369] width 27 height 71
checkbox input "true"
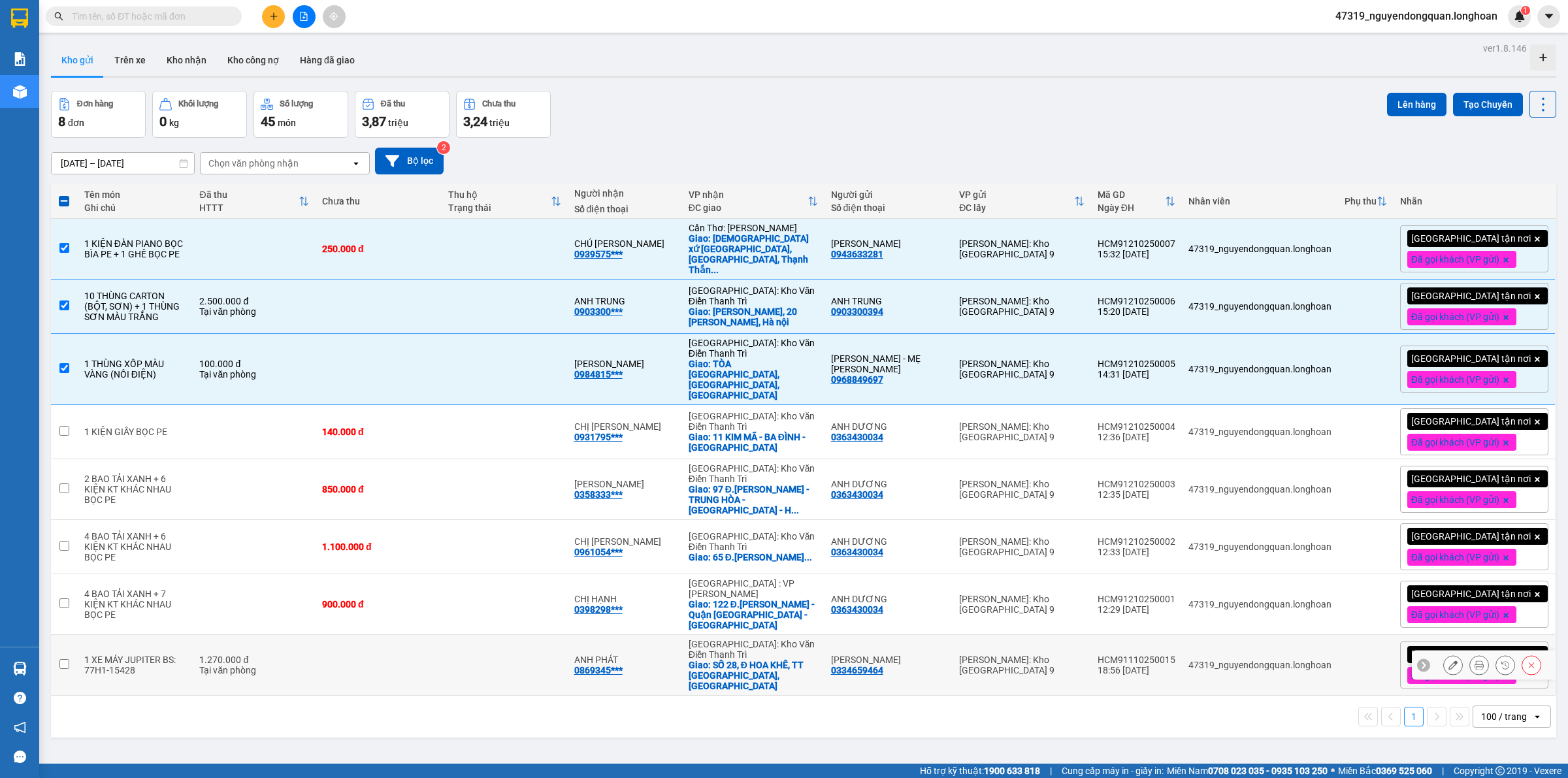
click at [70, 635] on td at bounding box center [64, 665] width 27 height 61
checkbox input "true"
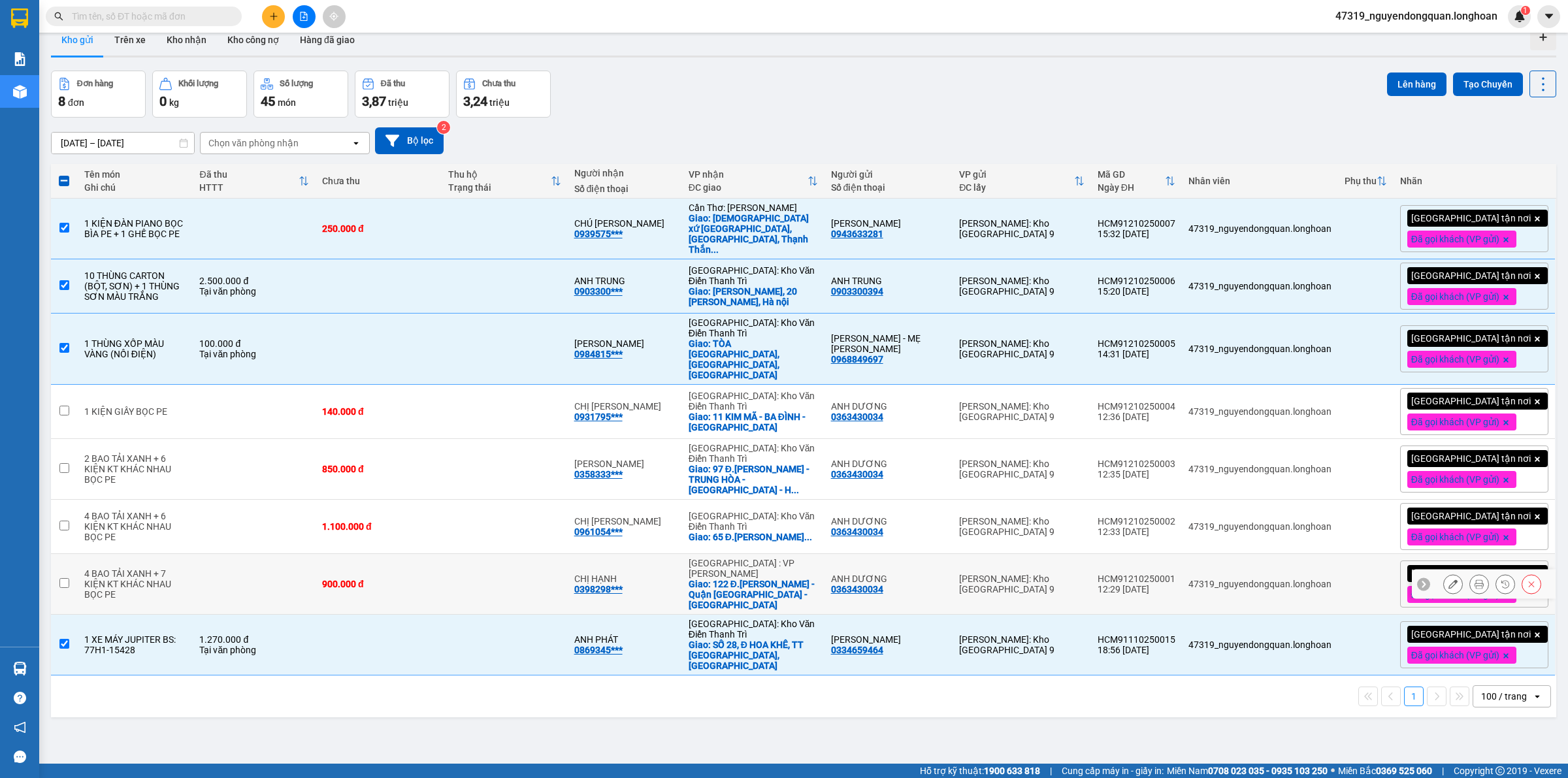
scroll to position [0, 0]
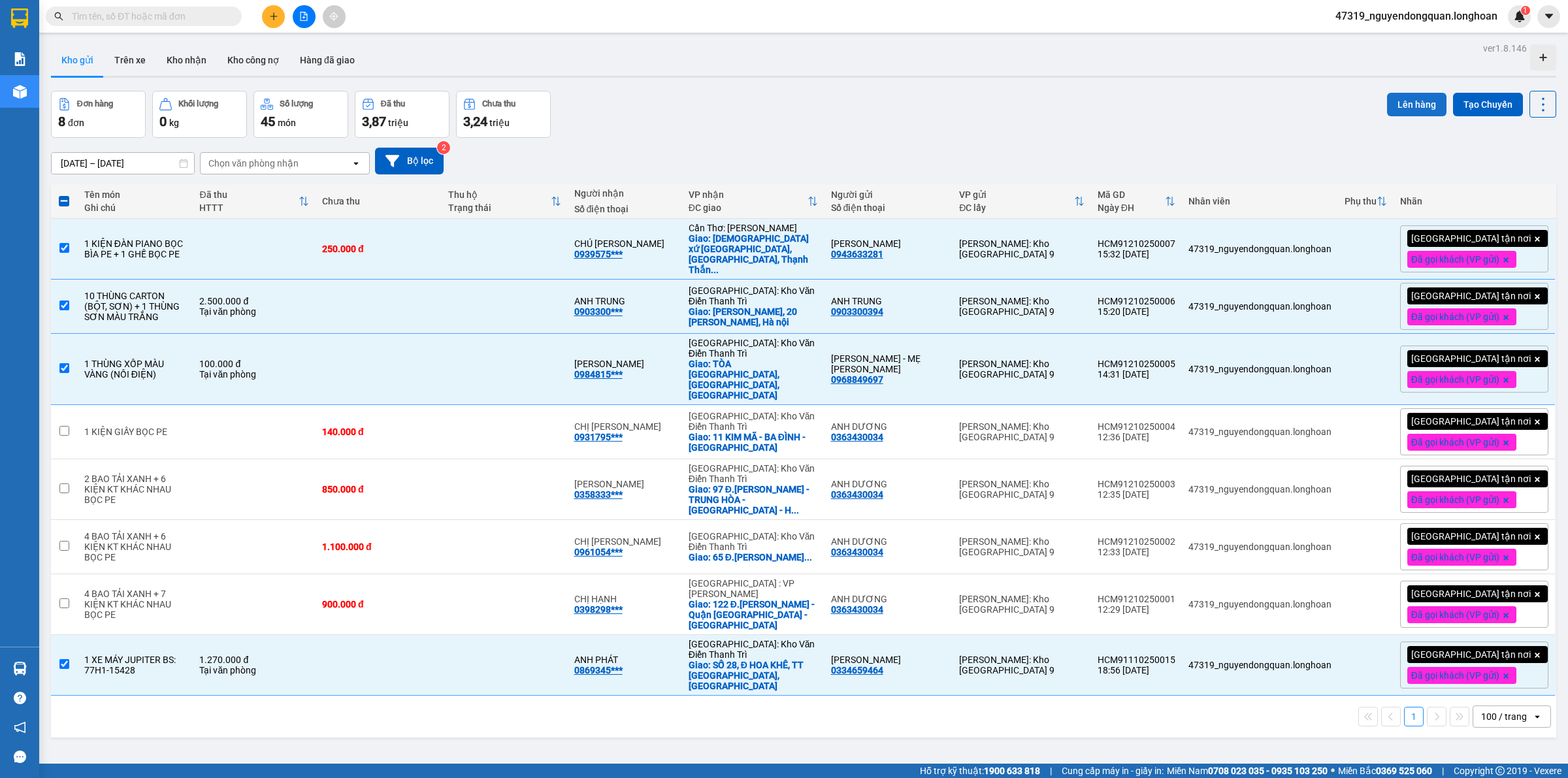
click at [1418, 108] on button "Lên hàng" at bounding box center [1416, 105] width 59 height 24
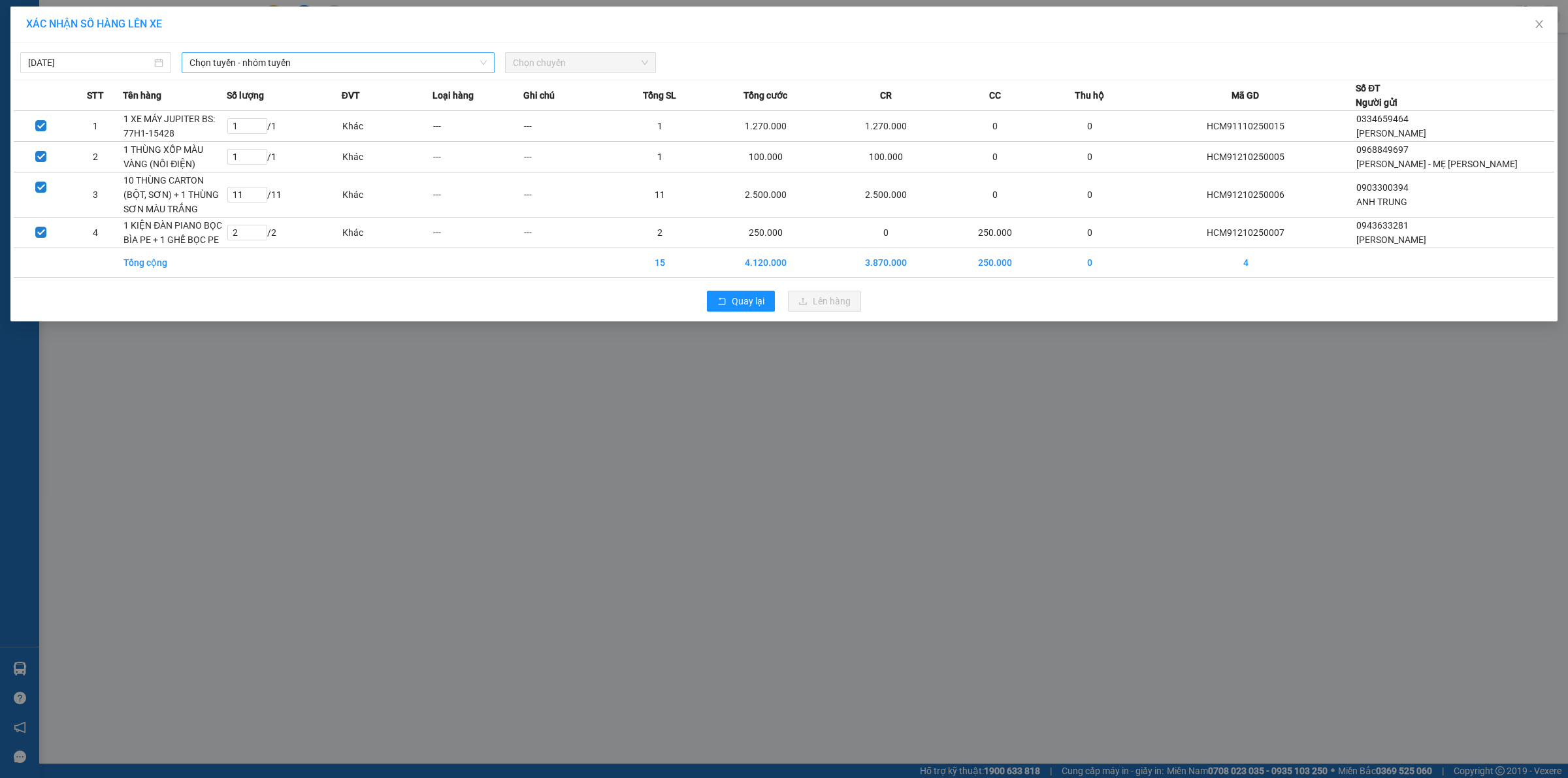
click at [367, 66] on span "Chọn tuyến - nhóm tuyến" at bounding box center [338, 63] width 297 height 20
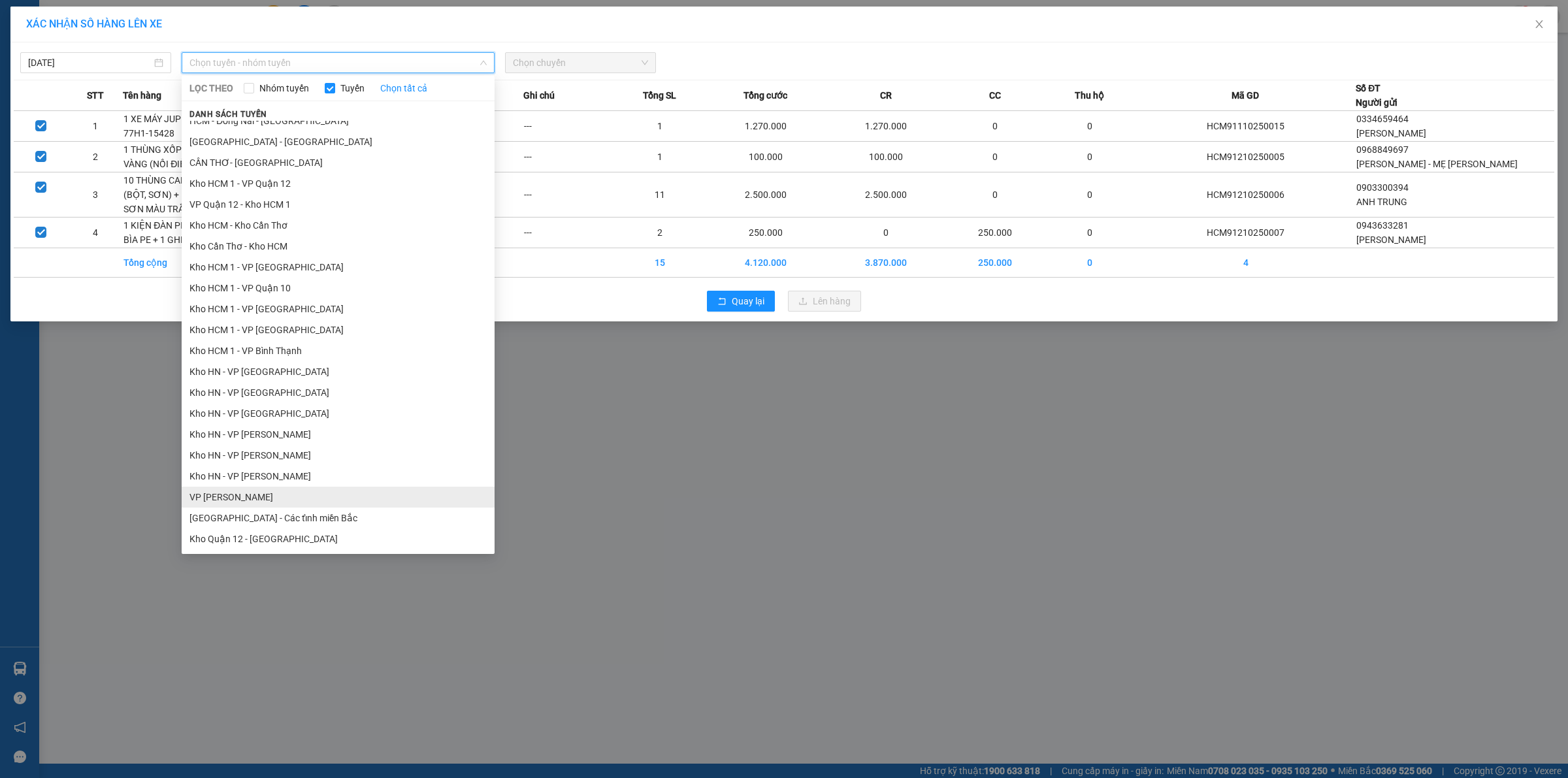
scroll to position [271, 0]
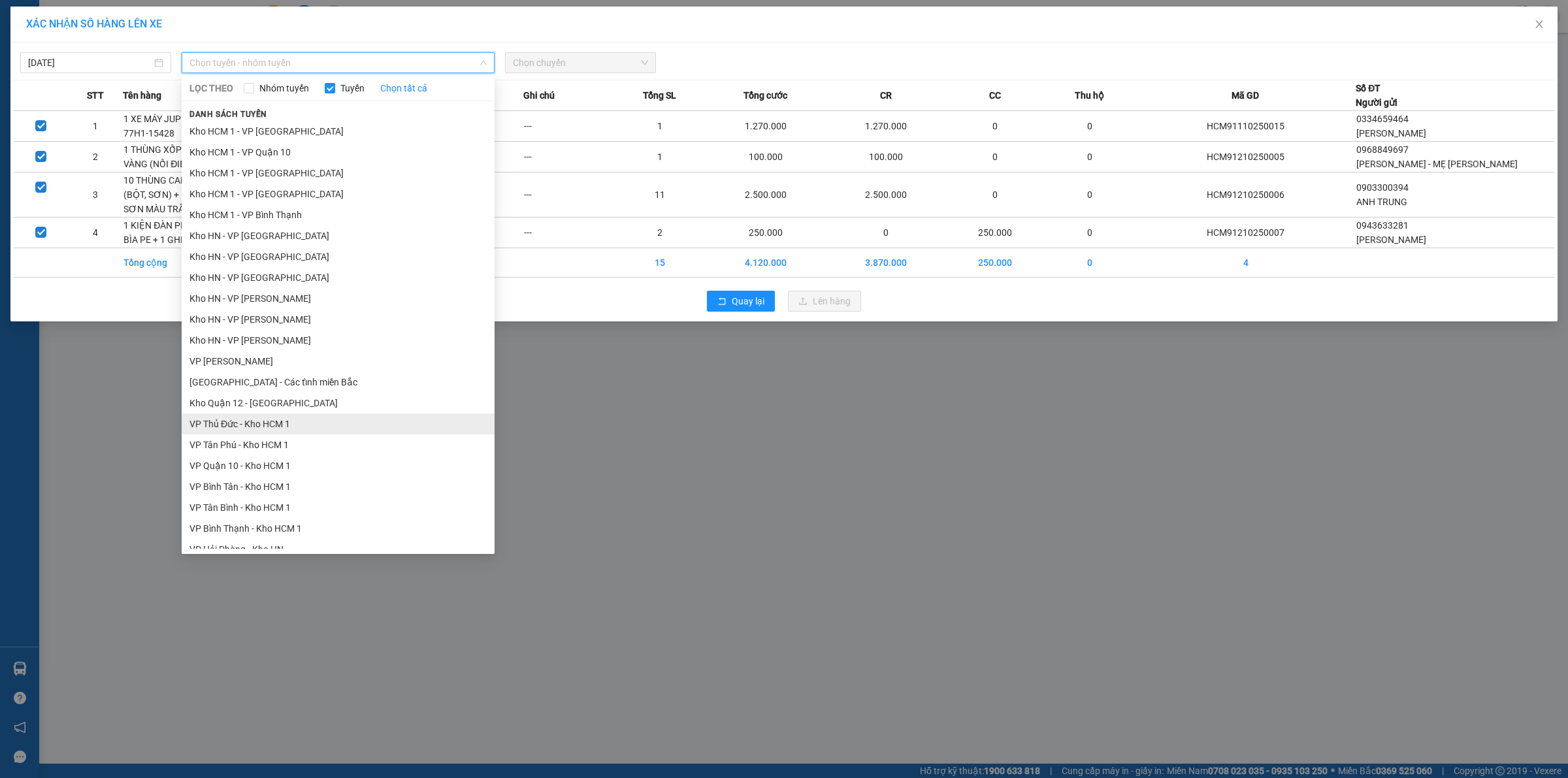
click at [284, 427] on li "VP Thủ Đức - Kho HCM 1" at bounding box center [338, 424] width 313 height 21
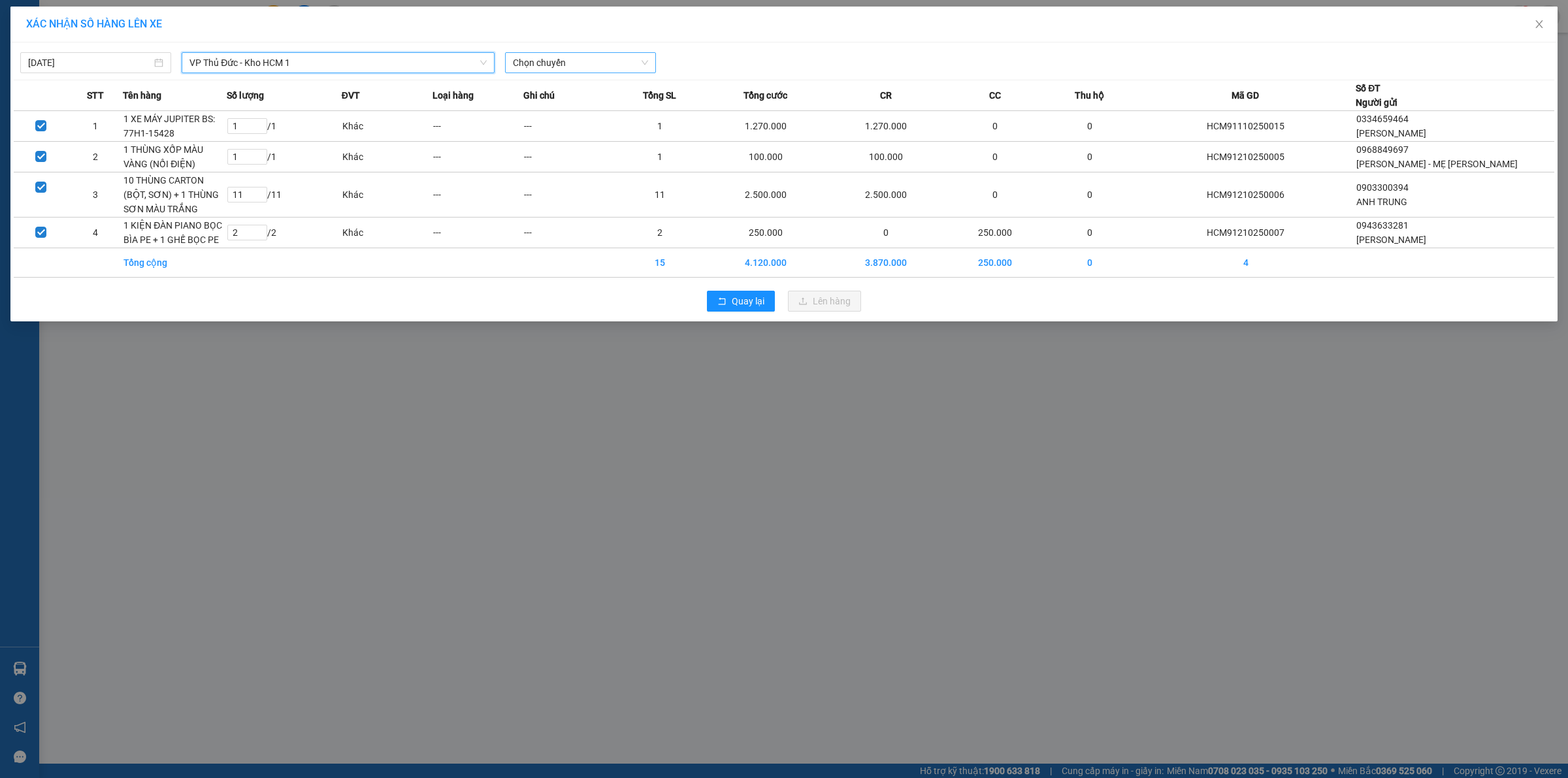
click at [622, 66] on span "Chọn chuyến" at bounding box center [580, 63] width 135 height 20
click at [596, 114] on div "17:50 (TC) - 29K-040.68" at bounding box center [564, 110] width 102 height 15
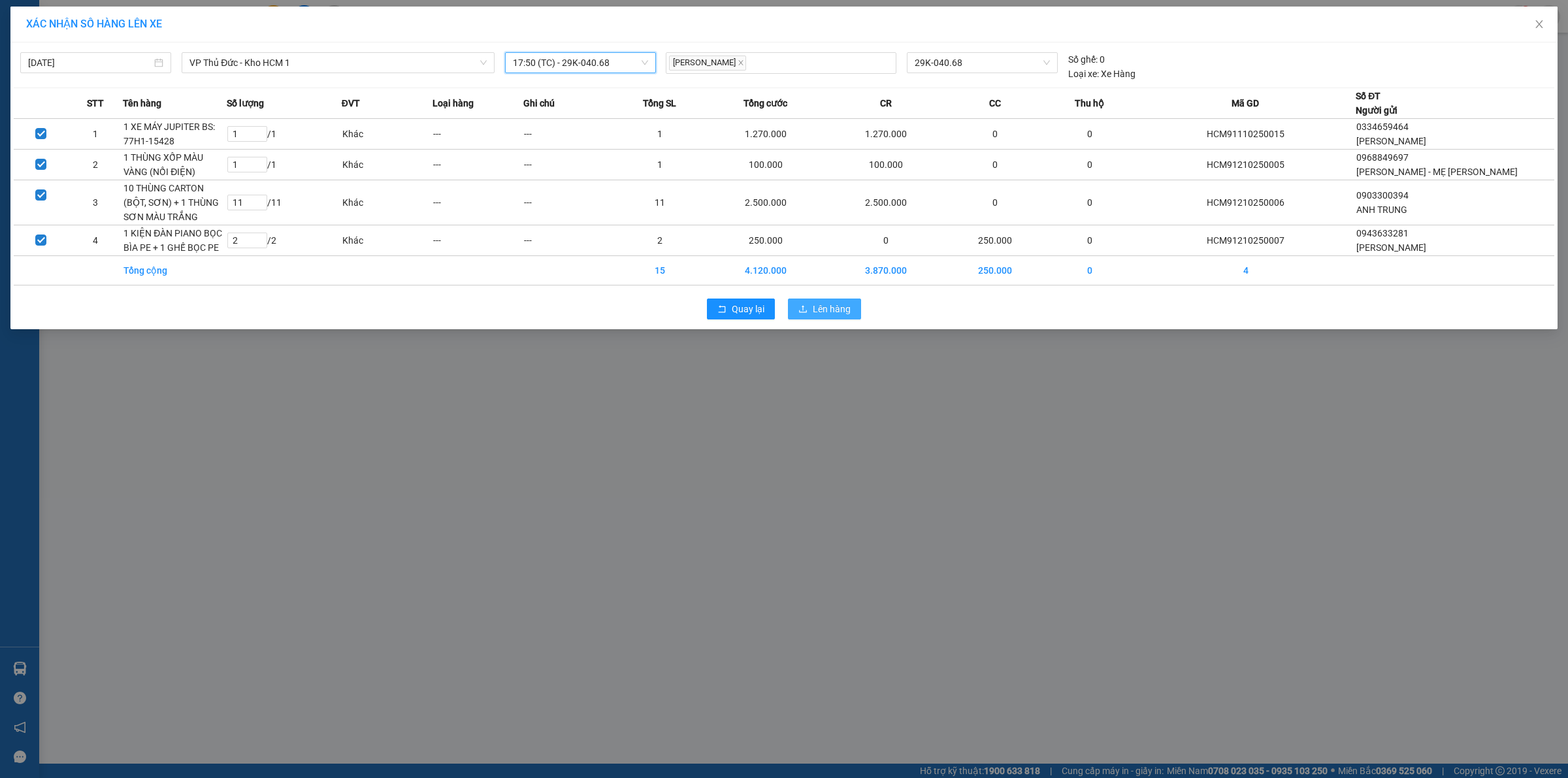
click at [831, 318] on button "Lên hàng" at bounding box center [824, 309] width 73 height 21
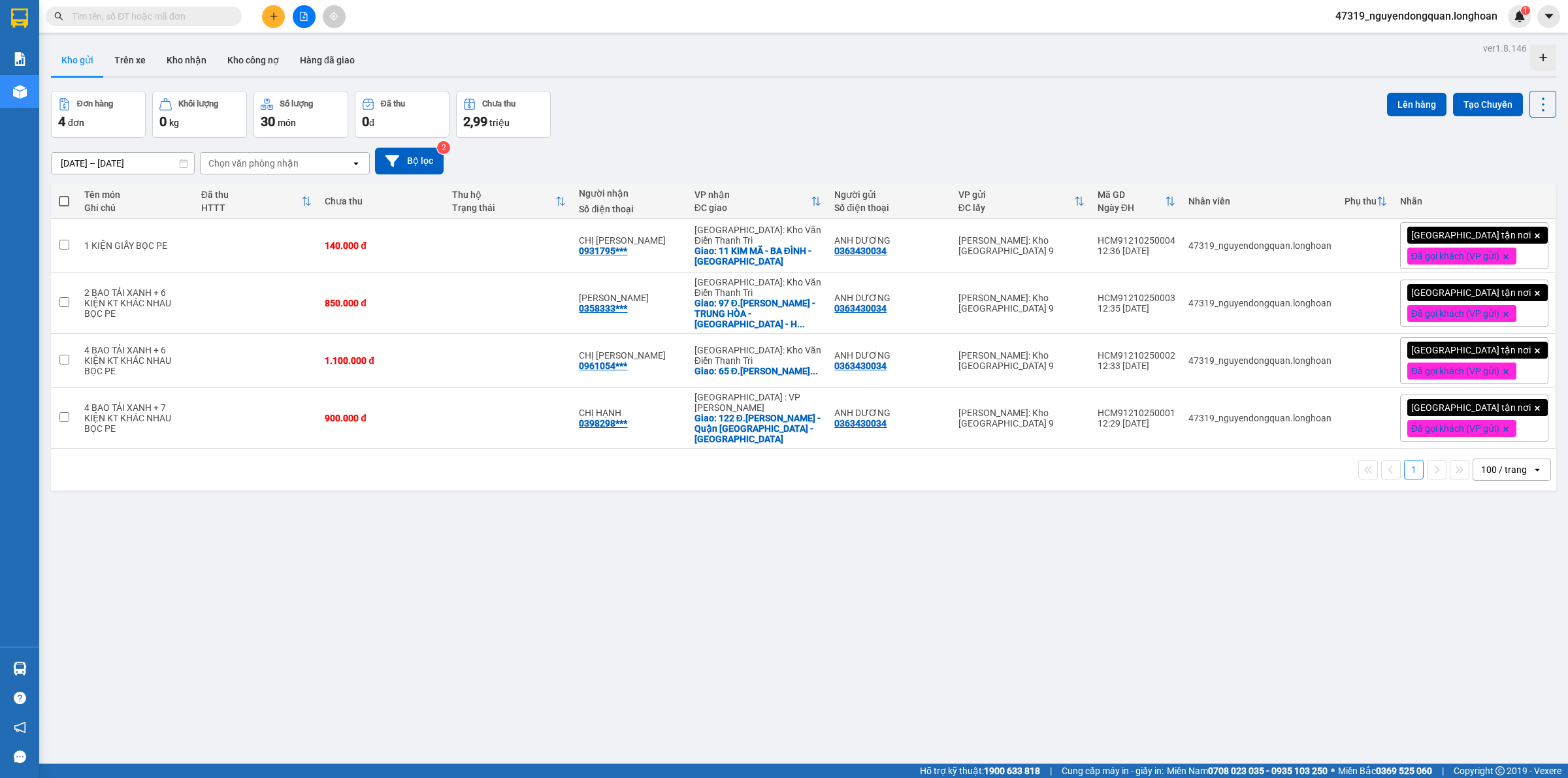
click at [549, 628] on div "ver 1.8.146 Kho gửi Trên xe Kho nhận Kho công nợ Hàng đã giao Đơn hàng 4 đơn Kh…" at bounding box center [803, 428] width 1516 height 778
click at [449, 574] on div "ver 1.8.146 Kho gửi Trên xe Kho nhận Kho công nợ Hàng đã giao Đơn hàng 4 đơn Kh…" at bounding box center [803, 428] width 1516 height 778
click at [1420, 10] on span "47319_nguyendongquan.longhoan" at bounding box center [1415, 15] width 183 height 16
click at [1396, 39] on span "Đăng xuất" at bounding box center [1420, 41] width 157 height 15
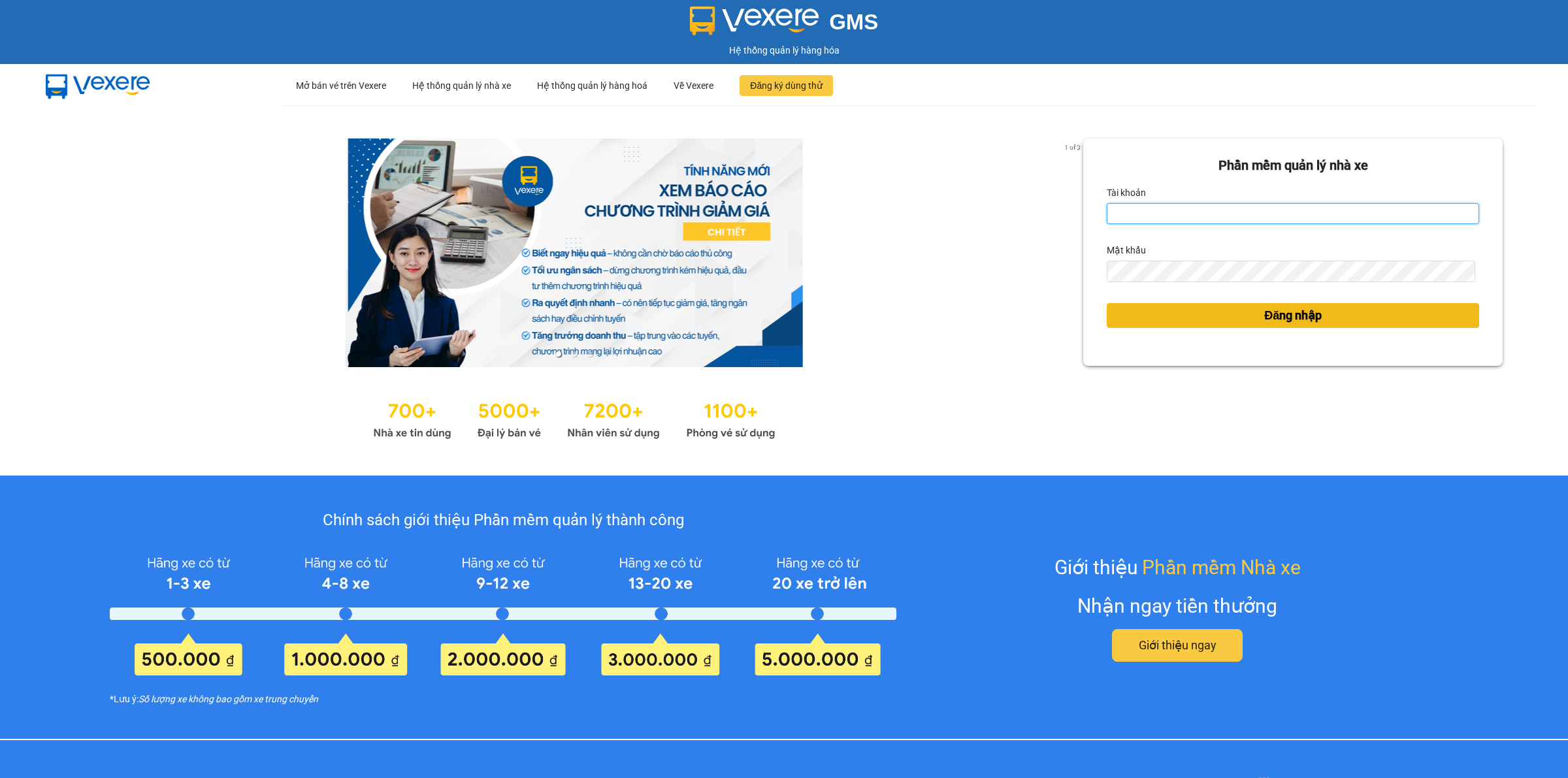
type input "nguyendongquan.longhoan"
click at [1208, 316] on button "Đăng nhập" at bounding box center [1292, 315] width 372 height 24
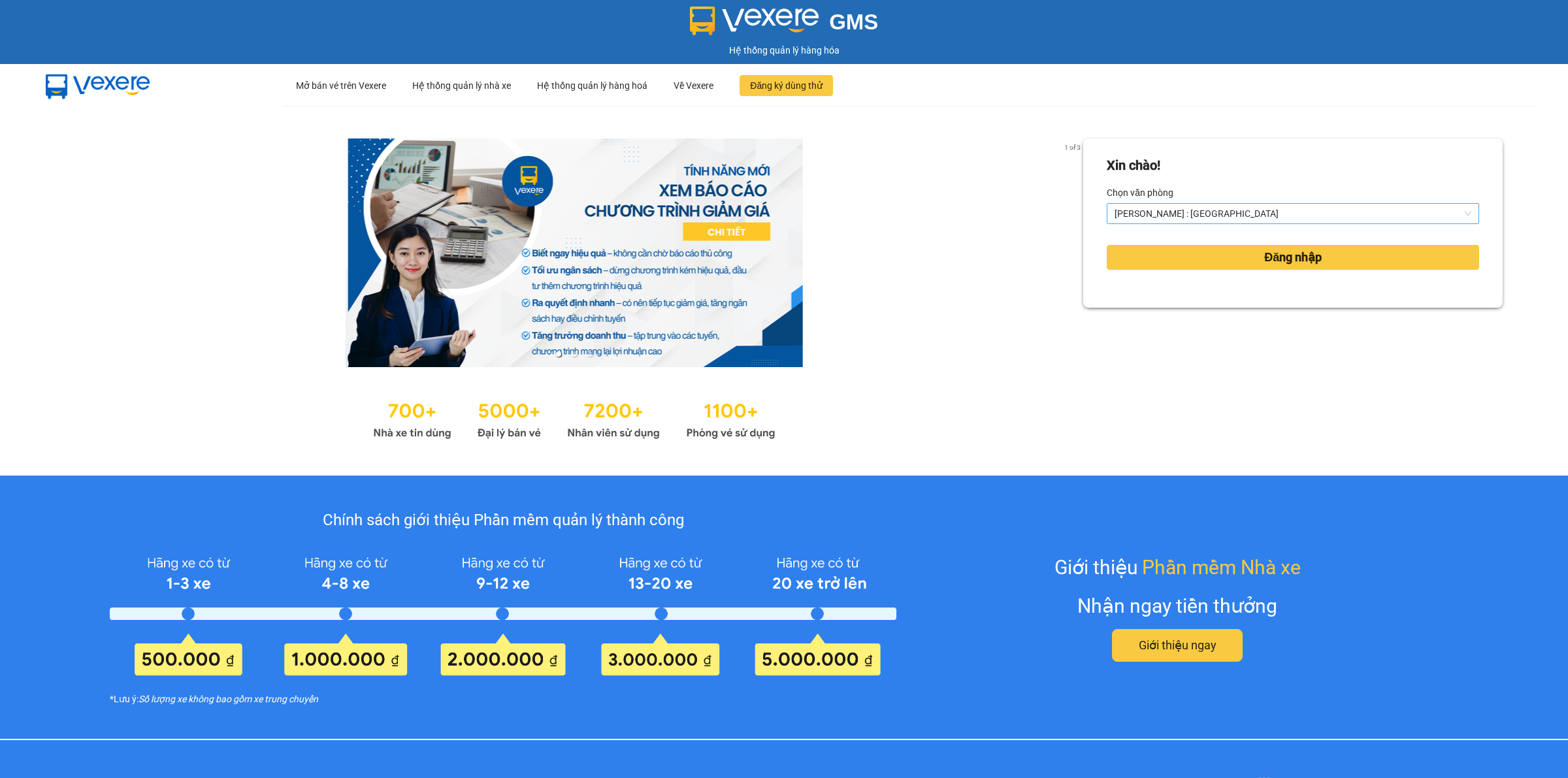
click at [1239, 206] on span "[PERSON_NAME] : [GEOGRAPHIC_DATA]" at bounding box center [1293, 213] width 357 height 20
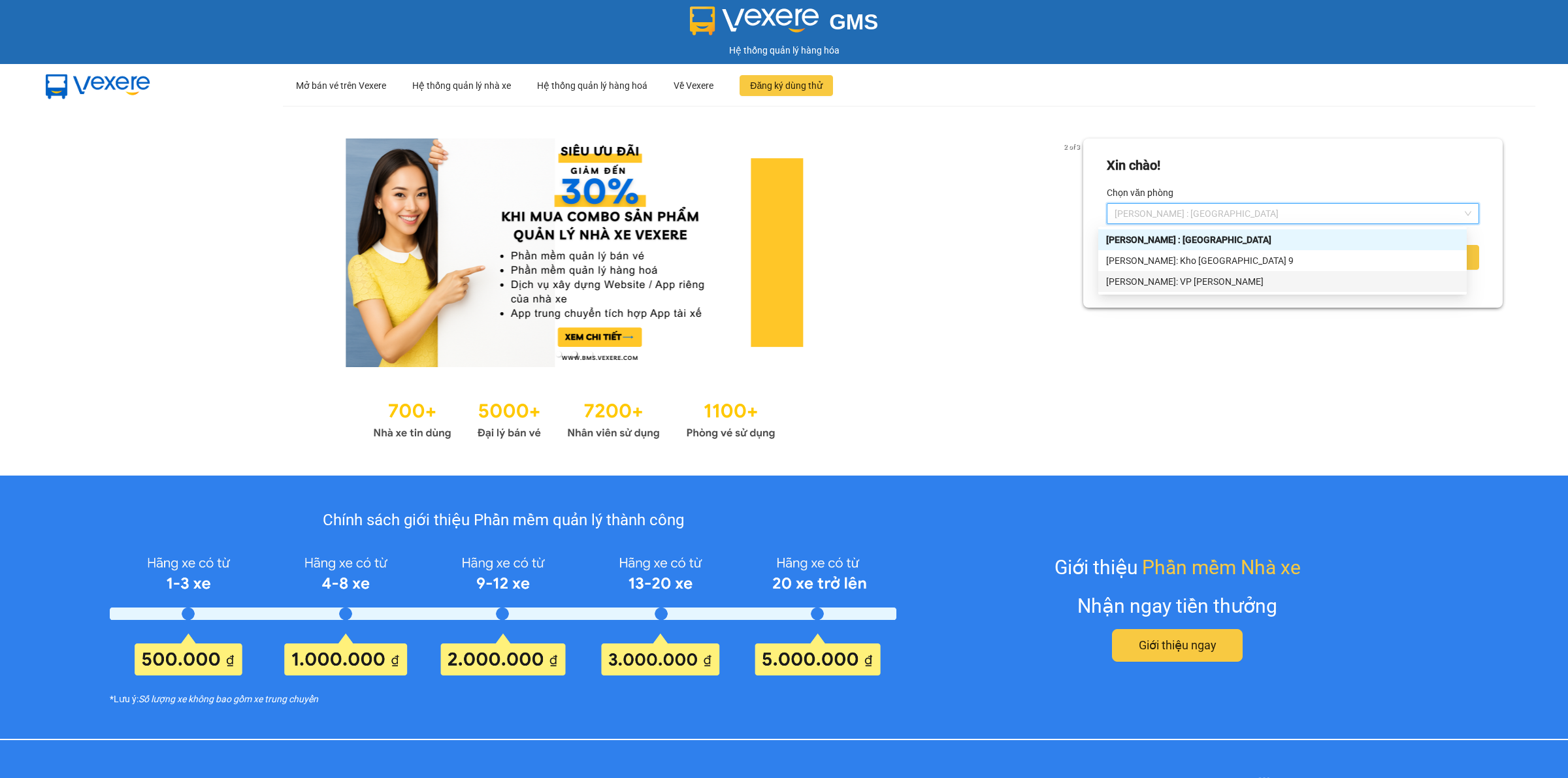
click at [1235, 279] on div "[PERSON_NAME]: VP [PERSON_NAME]" at bounding box center [1283, 281] width 353 height 15
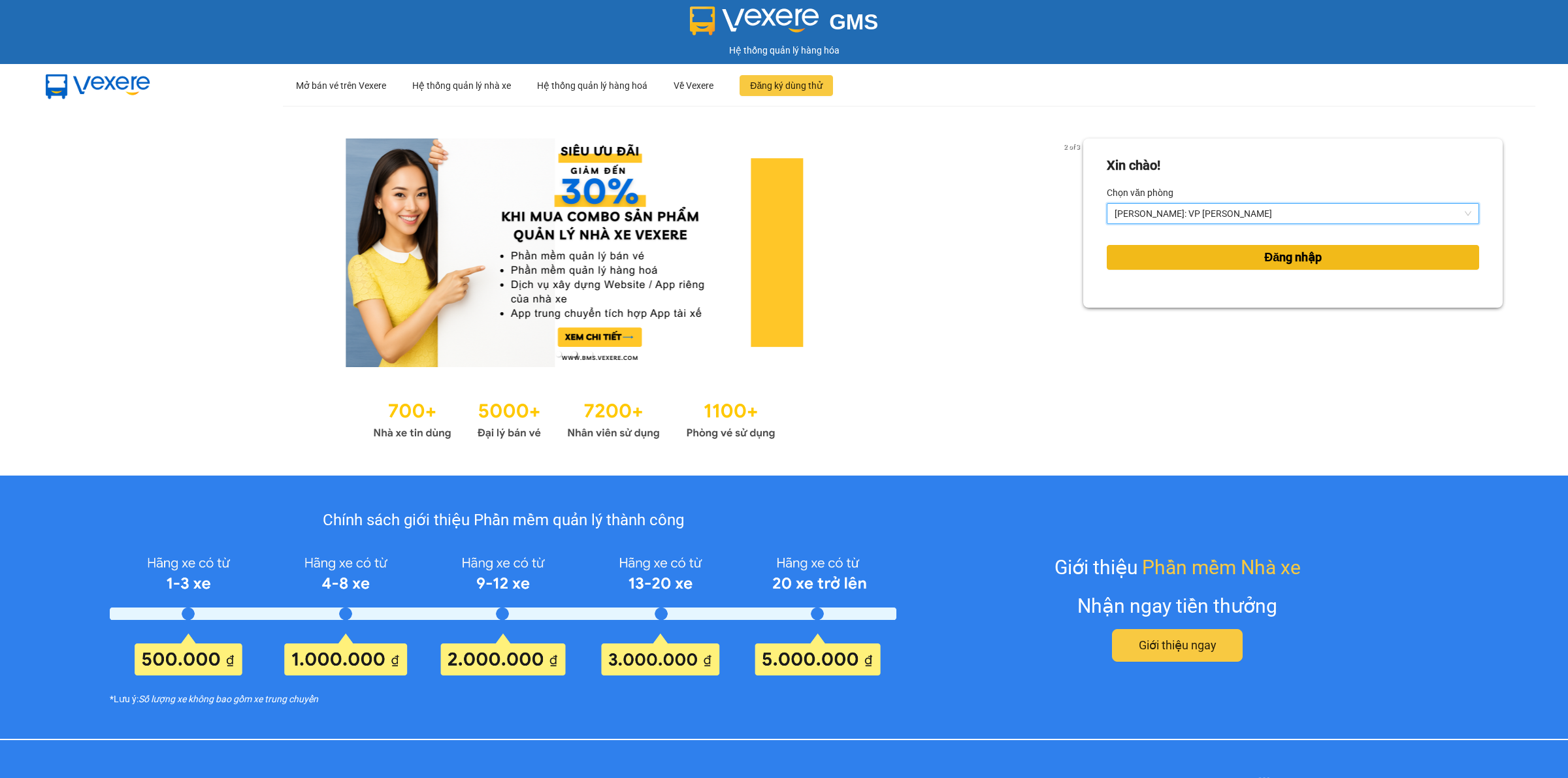
click at [1233, 259] on button "Đăng nhập" at bounding box center [1292, 257] width 372 height 24
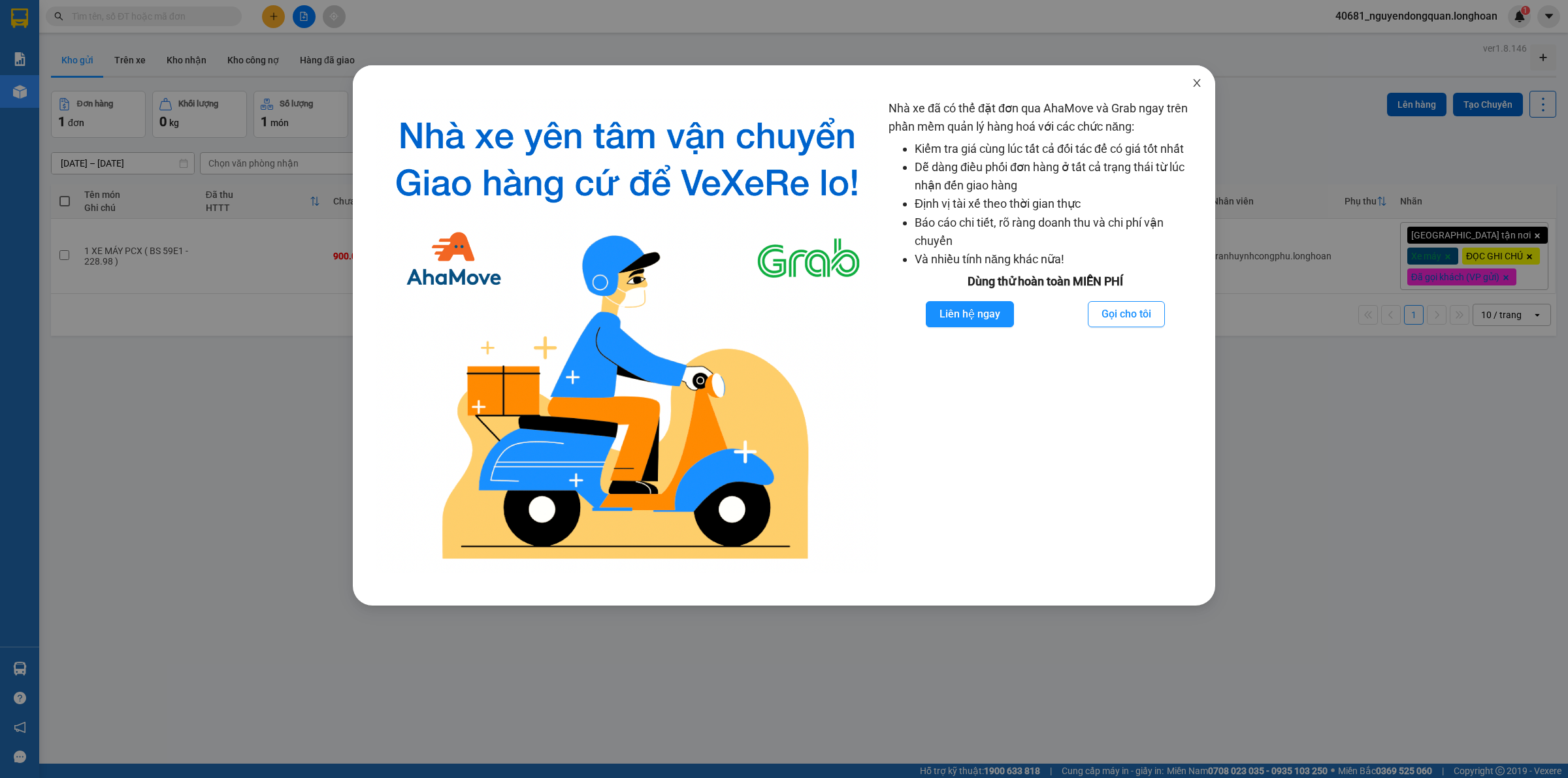
click at [1189, 86] on span "Close" at bounding box center [1196, 83] width 36 height 36
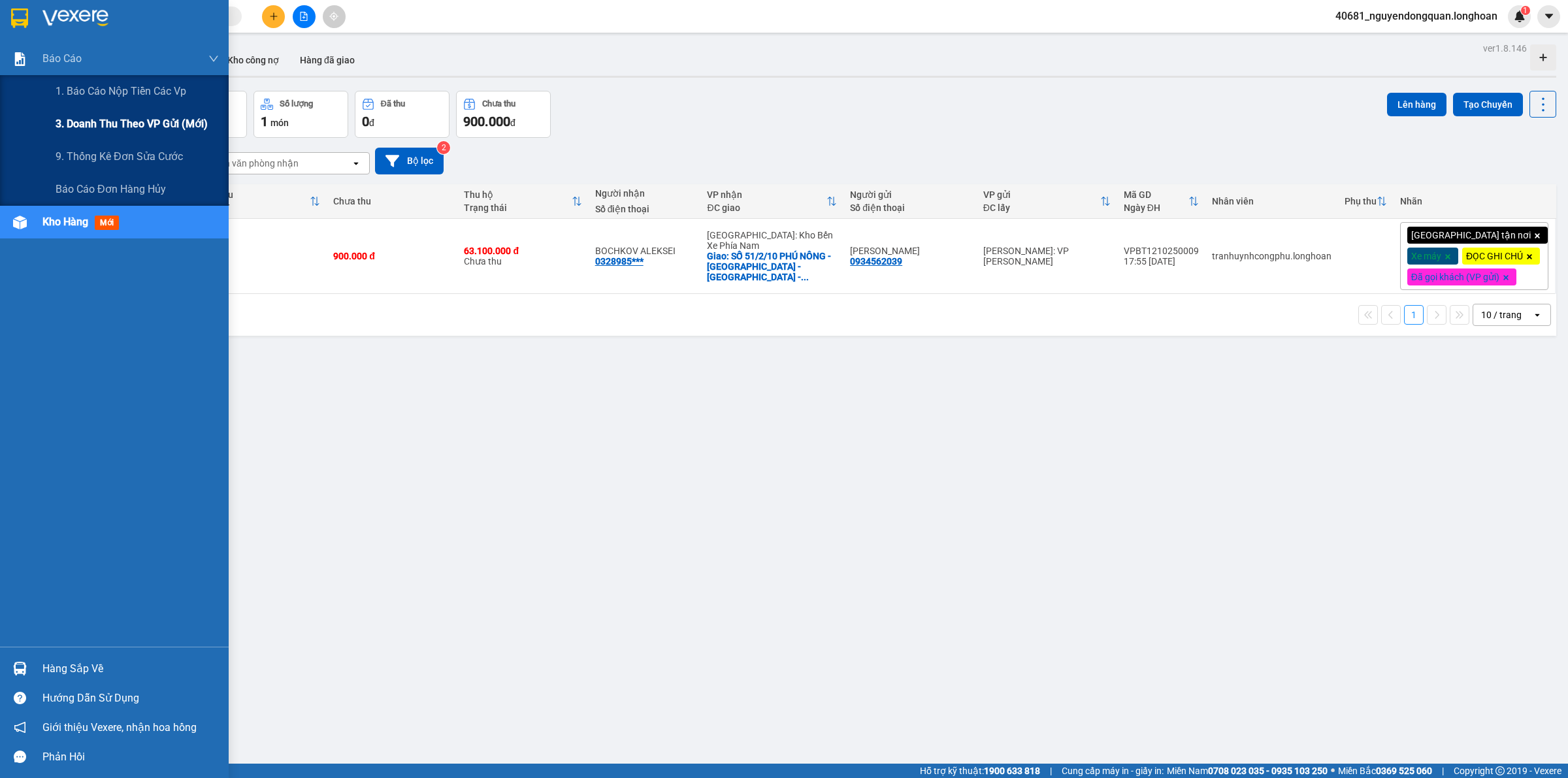
click at [99, 129] on span "3. Doanh Thu theo VP Gửi (mới)" at bounding box center [132, 123] width 153 height 16
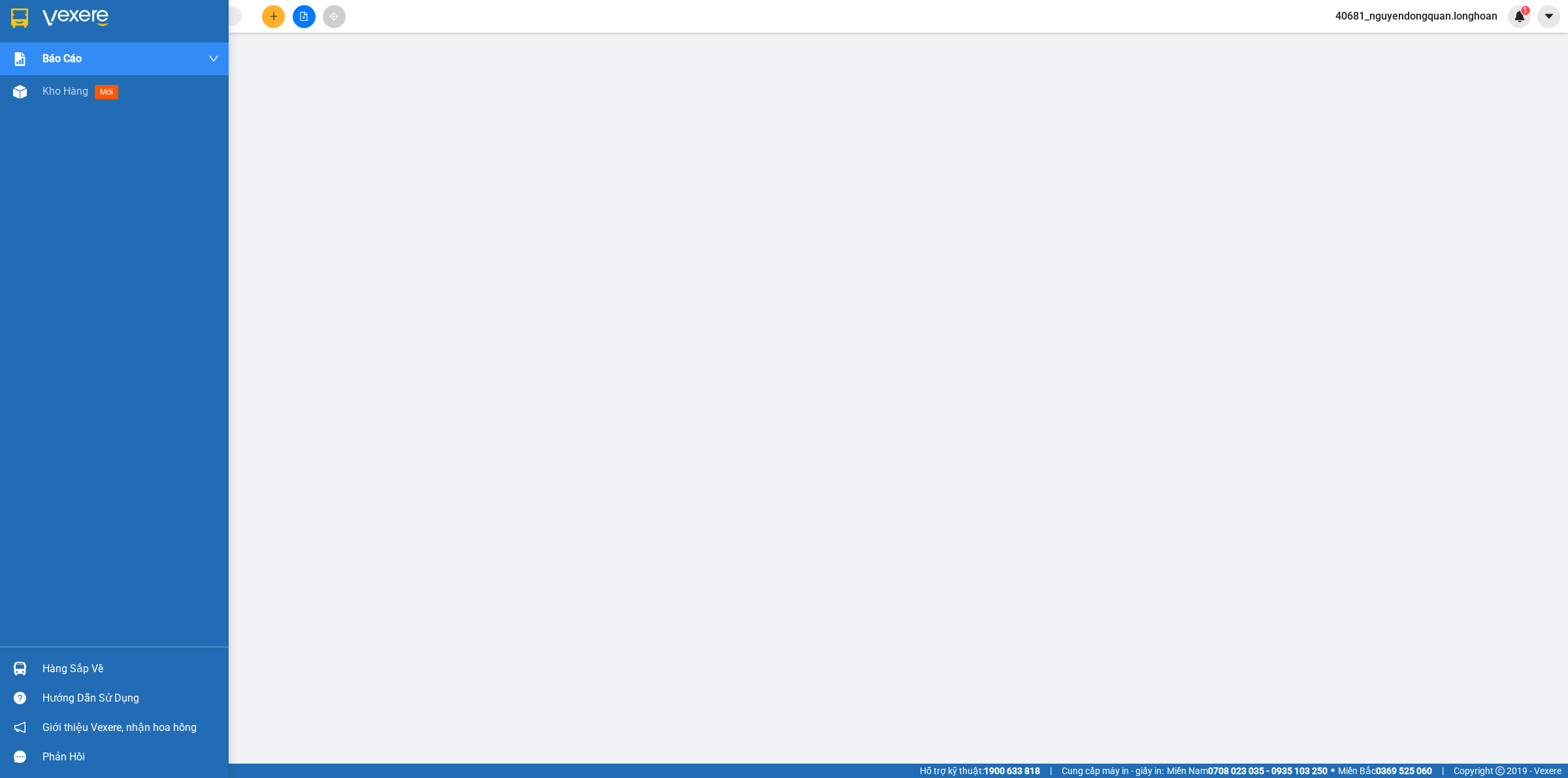
click at [23, 15] on img at bounding box center [20, 18] width 17 height 20
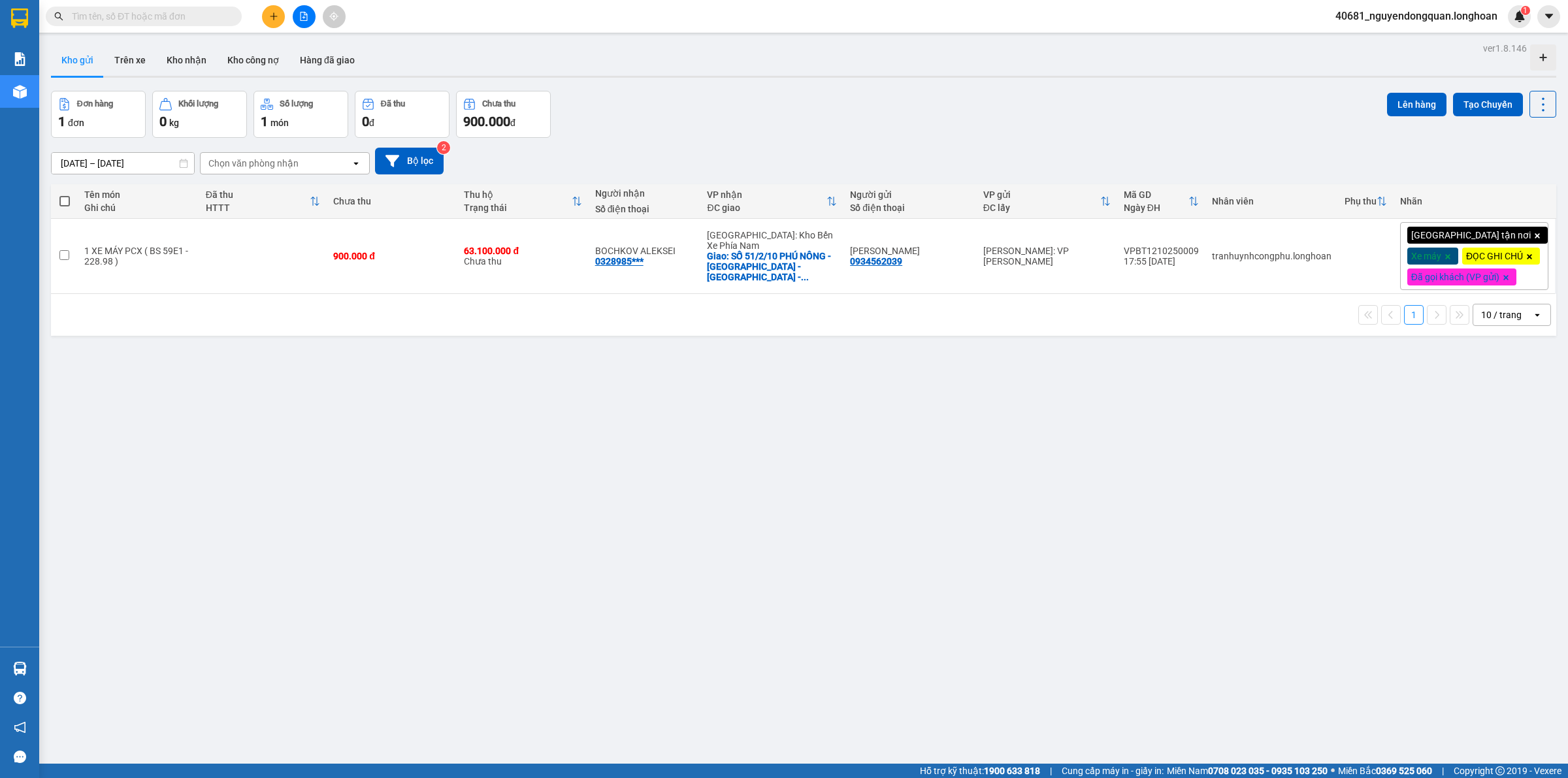
click at [1401, 20] on span "40681_nguyendongquan.longhoan" at bounding box center [1415, 15] width 183 height 16
click at [1392, 40] on span "Đăng xuất" at bounding box center [1420, 41] width 157 height 15
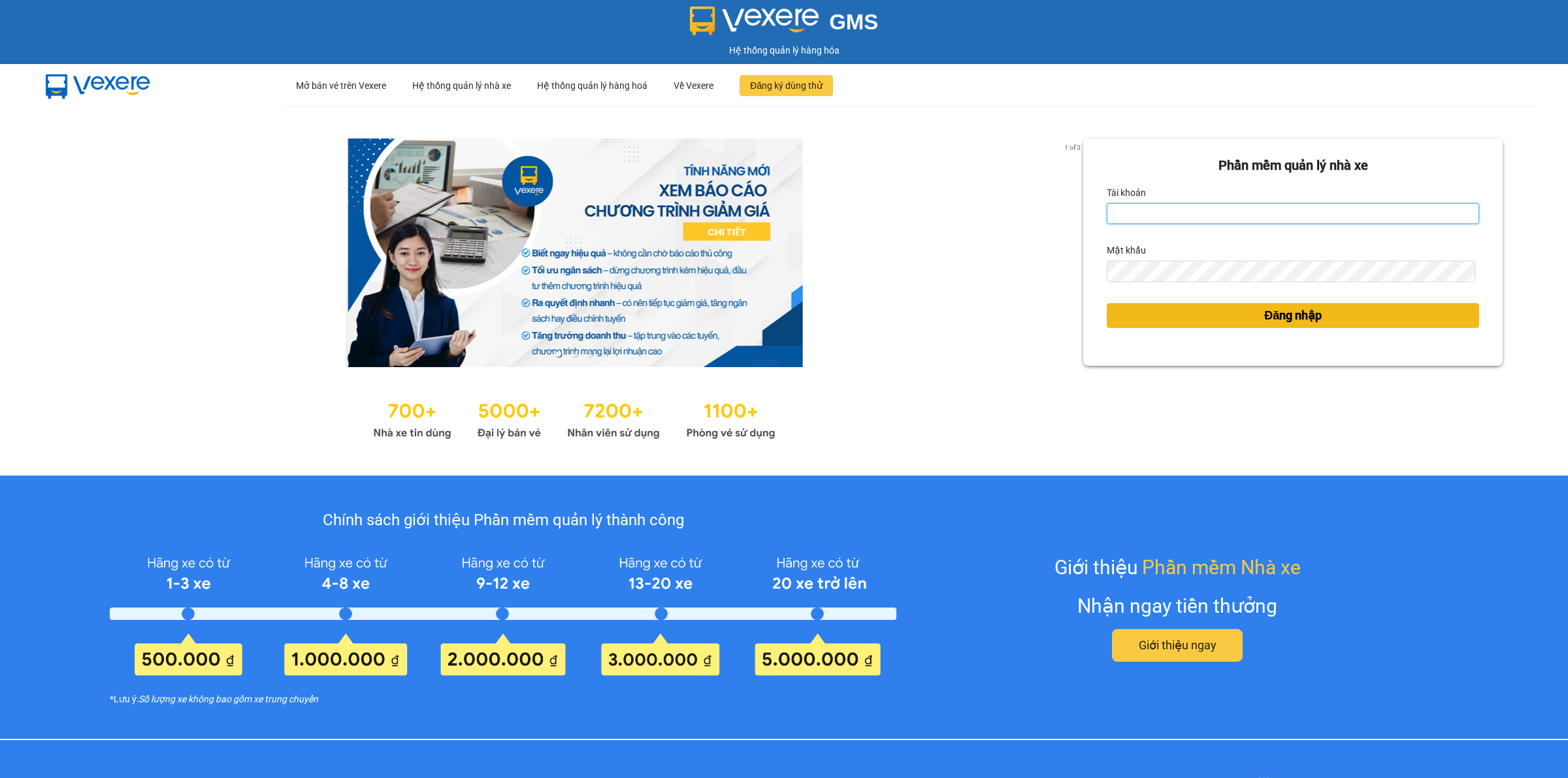
type input "nguyendongquan.longhoan"
click at [1295, 312] on span "Đăng nhập" at bounding box center [1292, 316] width 57 height 18
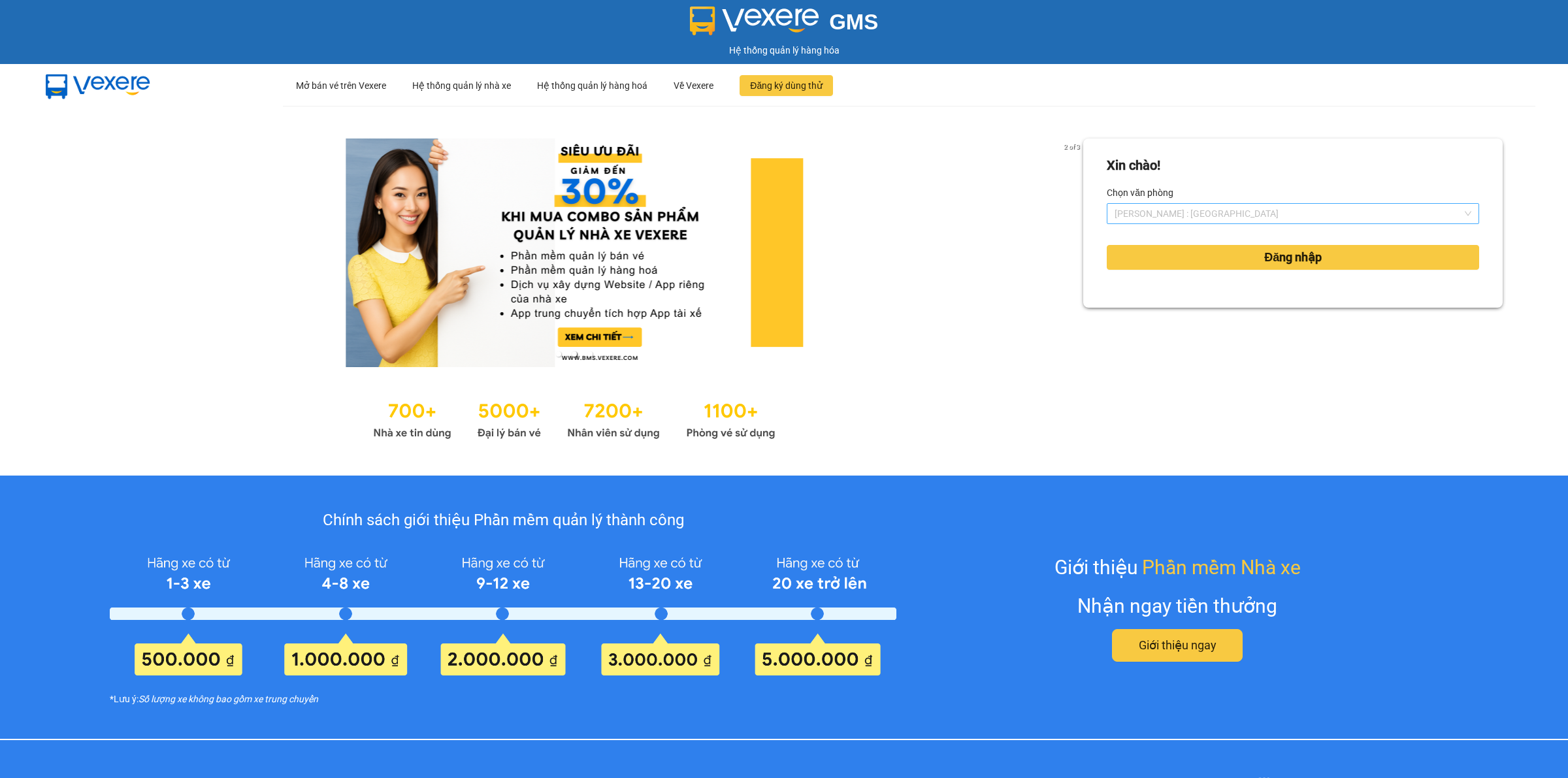
click at [1264, 216] on span "[PERSON_NAME] : [GEOGRAPHIC_DATA]" at bounding box center [1293, 213] width 357 height 20
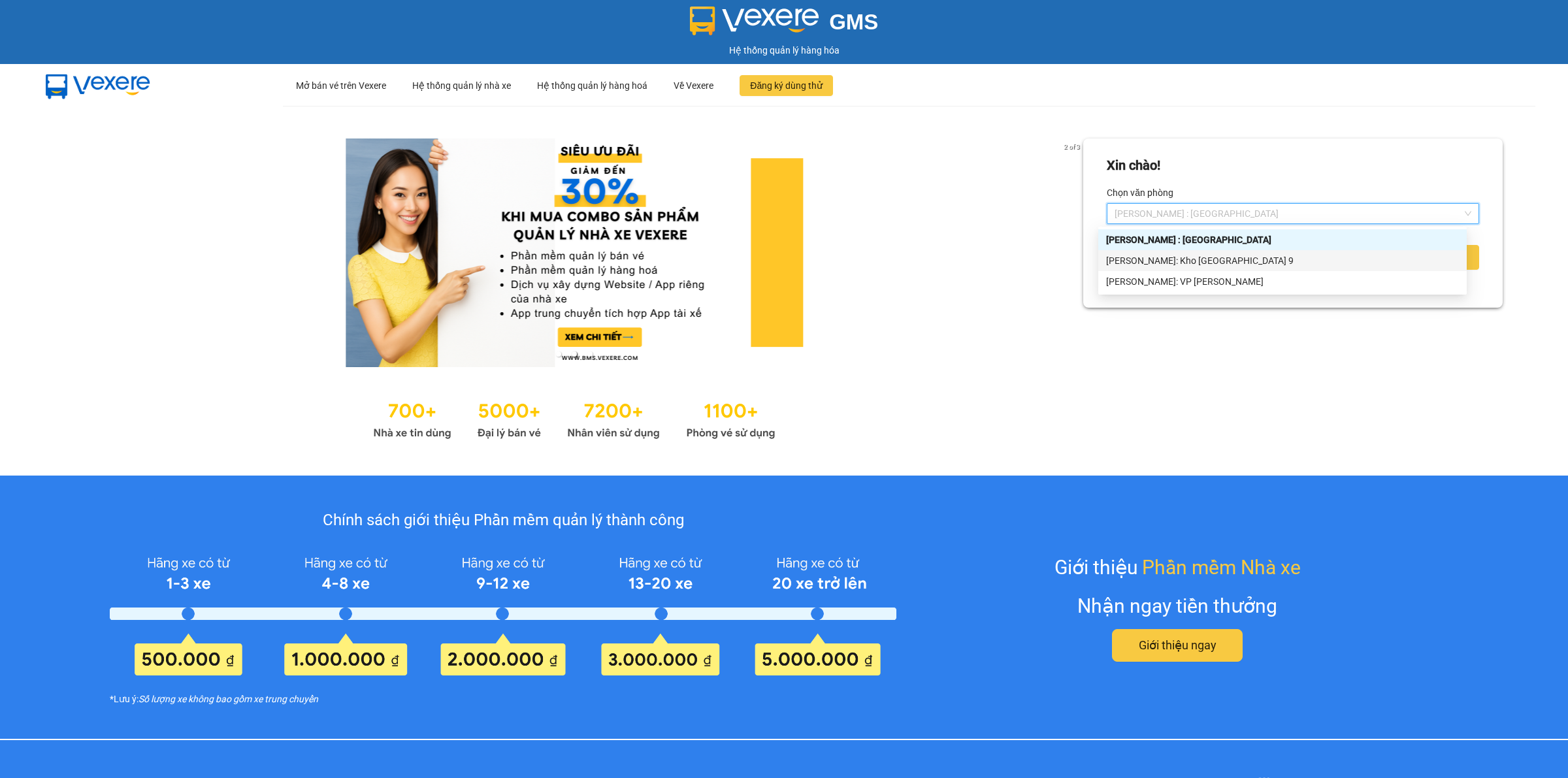
click at [1236, 253] on div "[PERSON_NAME]: Kho [GEOGRAPHIC_DATA] 9" at bounding box center [1283, 260] width 353 height 15
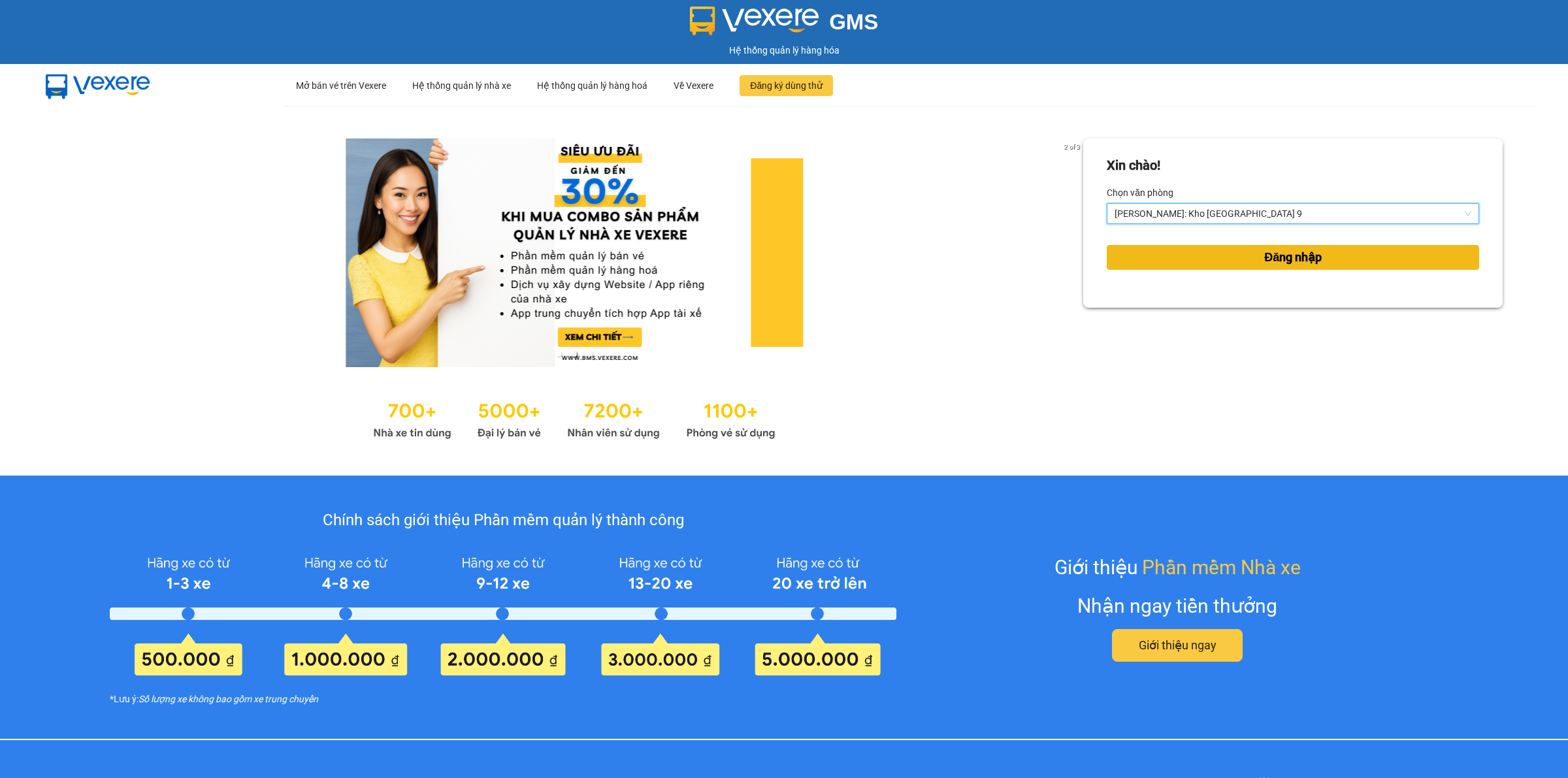
click at [1276, 256] on span "Đăng nhập" at bounding box center [1292, 257] width 57 height 18
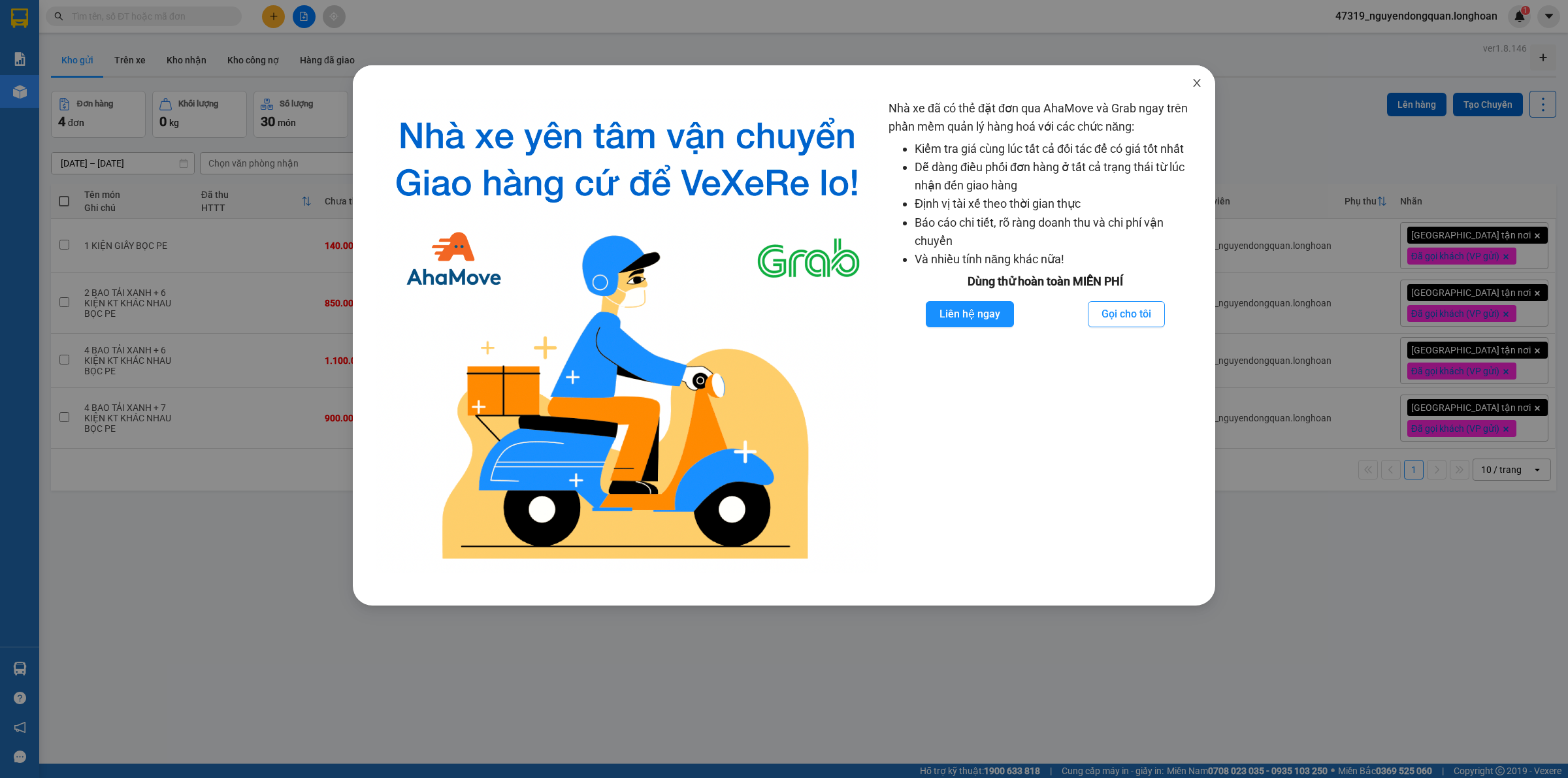
click at [1195, 92] on span "Close" at bounding box center [1196, 83] width 36 height 36
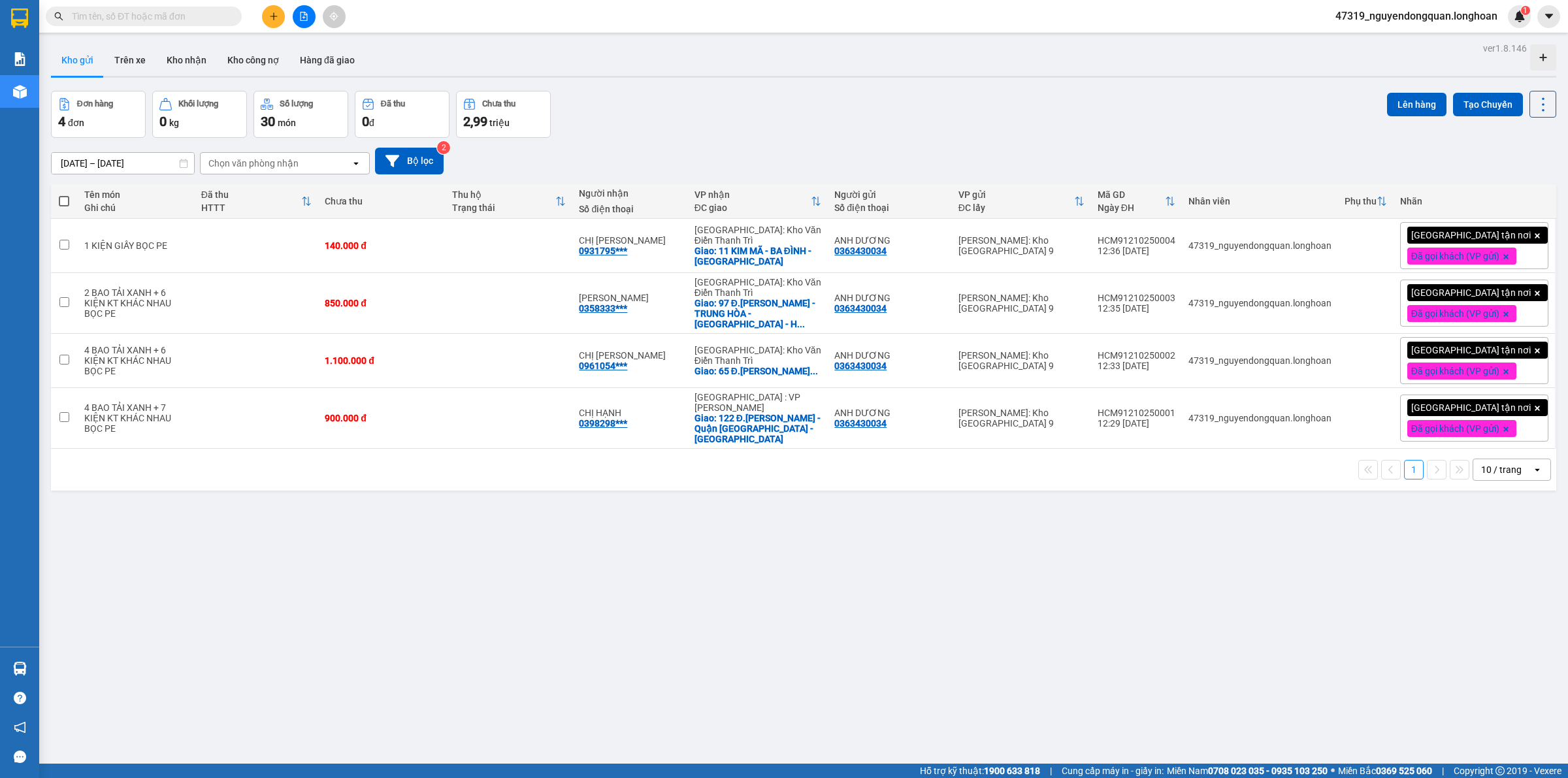
click at [1490, 459] on div "10 / trang" at bounding box center [1502, 469] width 59 height 21
click at [1490, 599] on span "100 / trang" at bounding box center [1493, 604] width 47 height 13
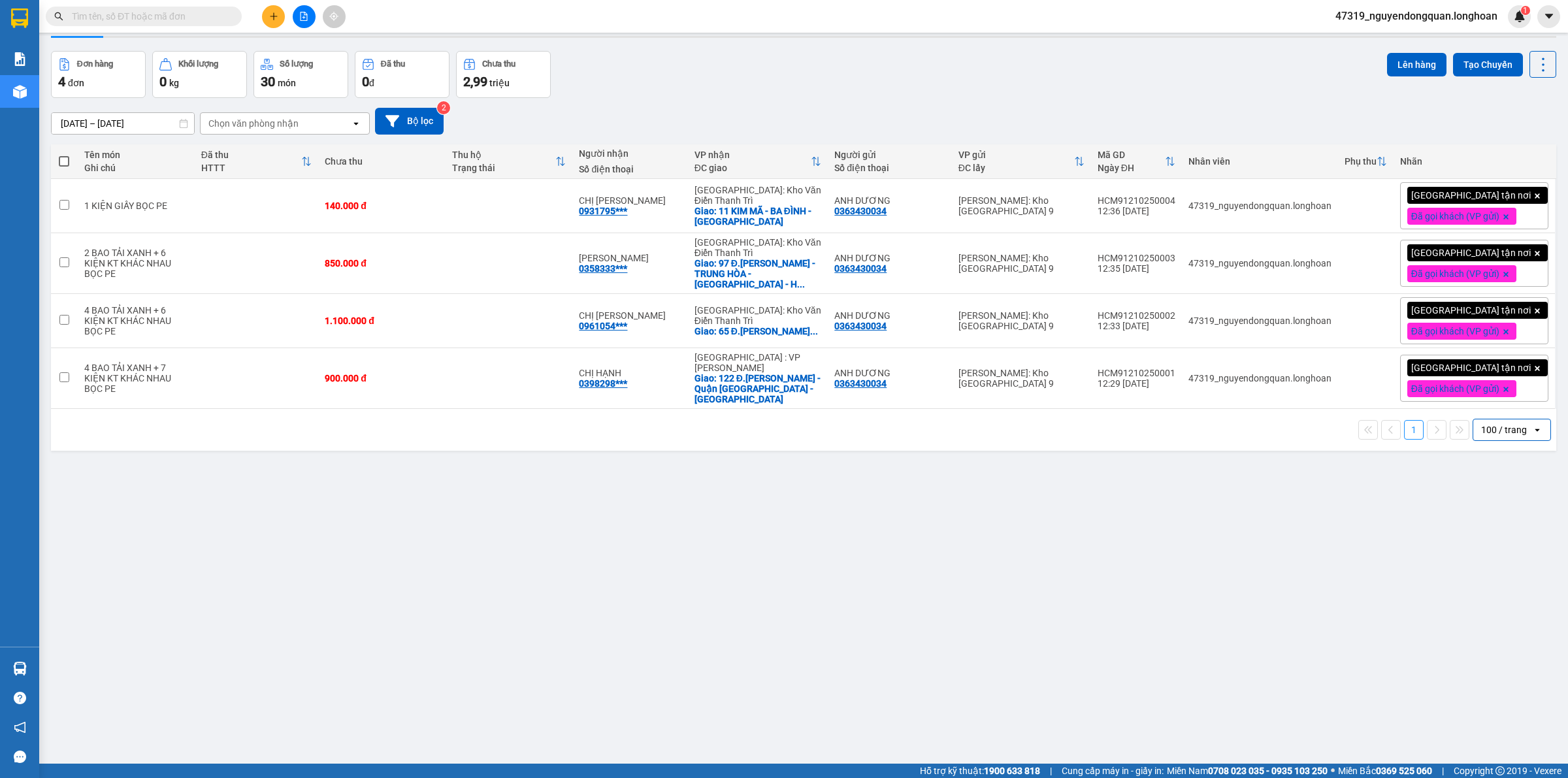
scroll to position [60, 0]
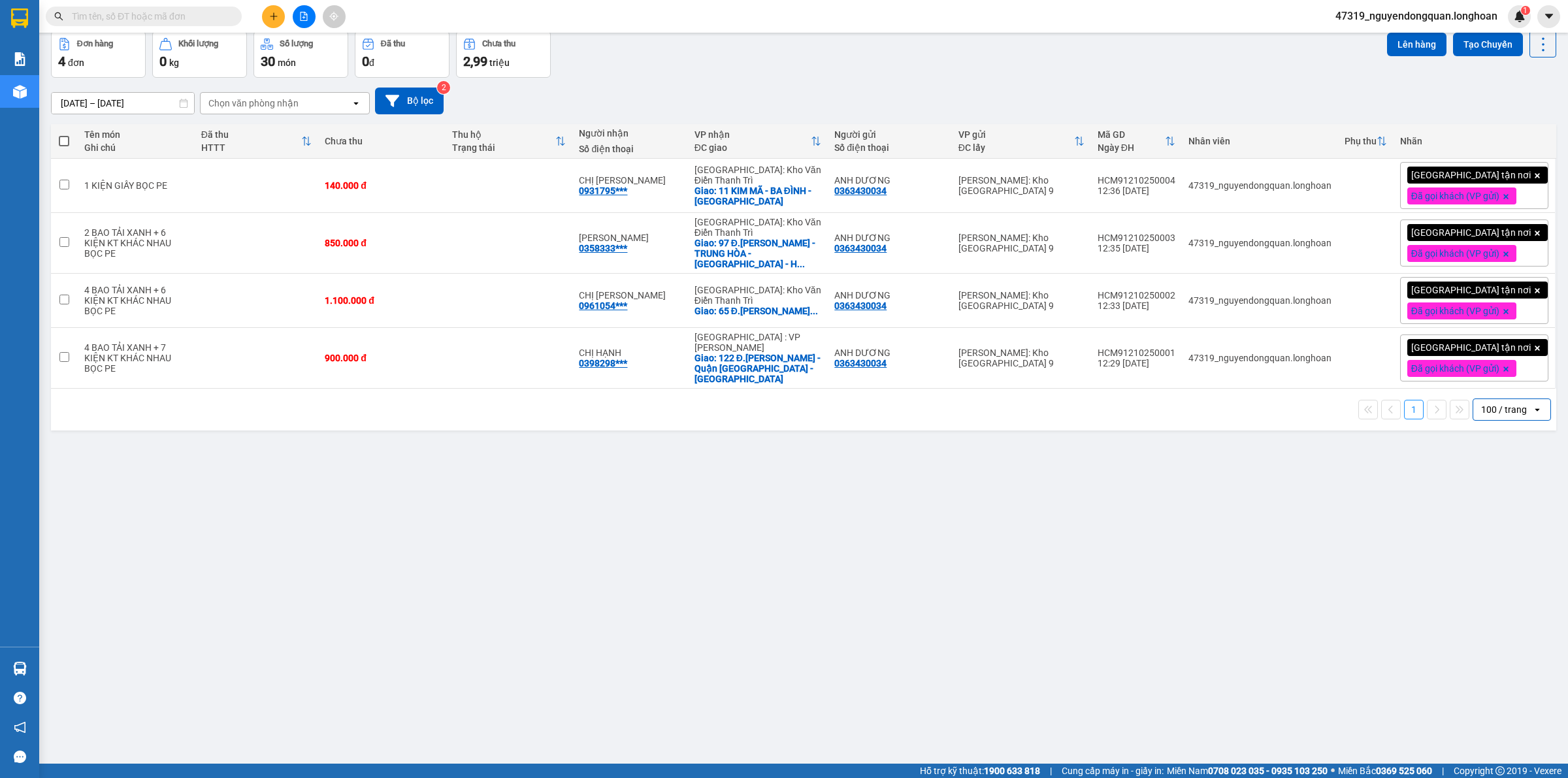
drag, startPoint x: 673, startPoint y: 630, endPoint x: 674, endPoint y: 618, distance: 12.0
click at [674, 625] on div "ver 1.8.146 Kho gửi Trên xe Kho nhận Kho công nợ Hàng đã giao Đơn hàng 4 đơn Kh…" at bounding box center [803, 368] width 1516 height 778
click at [644, 592] on div "ver 1.8.146 Kho gửi Trên xe Kho nhận Kho công nợ Hàng đã giao Đơn hàng 4 đơn Kh…" at bounding box center [803, 368] width 1516 height 778
